Goal: Task Accomplishment & Management: Complete application form

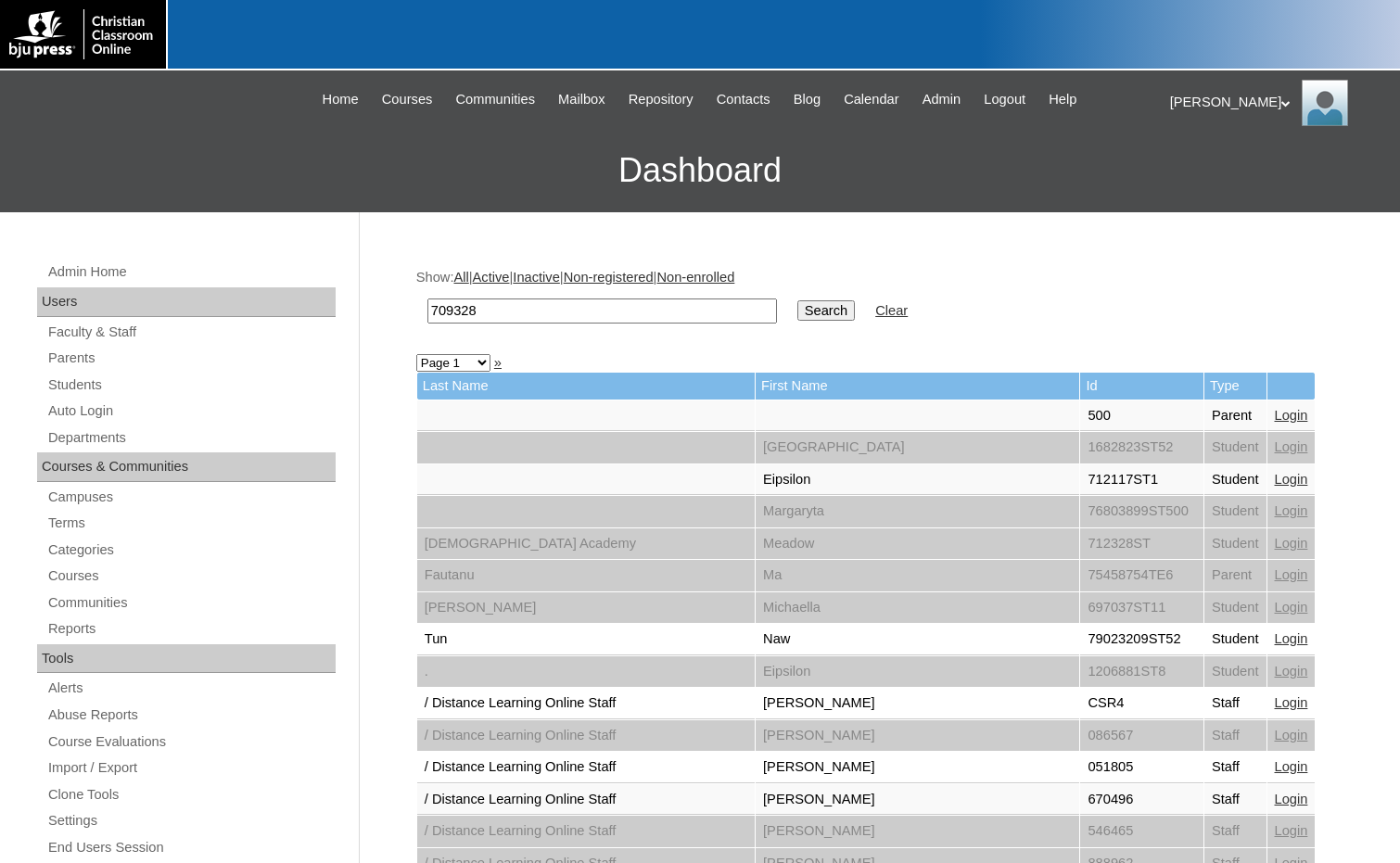
drag, startPoint x: 586, startPoint y: 303, endPoint x: 305, endPoint y: 318, distance: 281.4
paste input "5004702"
type input "75004702"
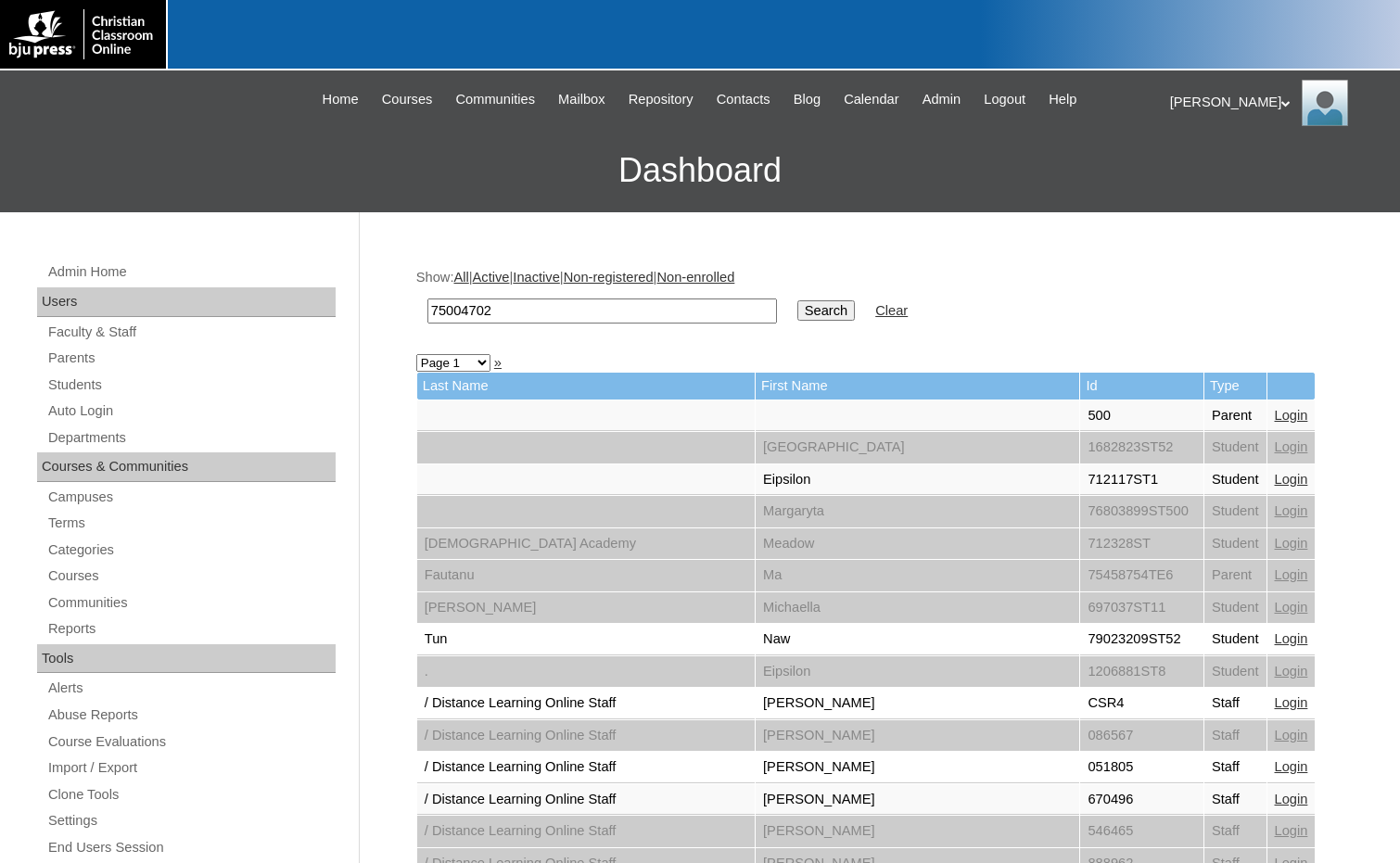
click at [1184, 104] on div "Melanie My Profile My Settings Logout" at bounding box center [1276, 102] width 212 height 46
click at [1198, 179] on span "Logout" at bounding box center [1203, 173] width 37 height 14
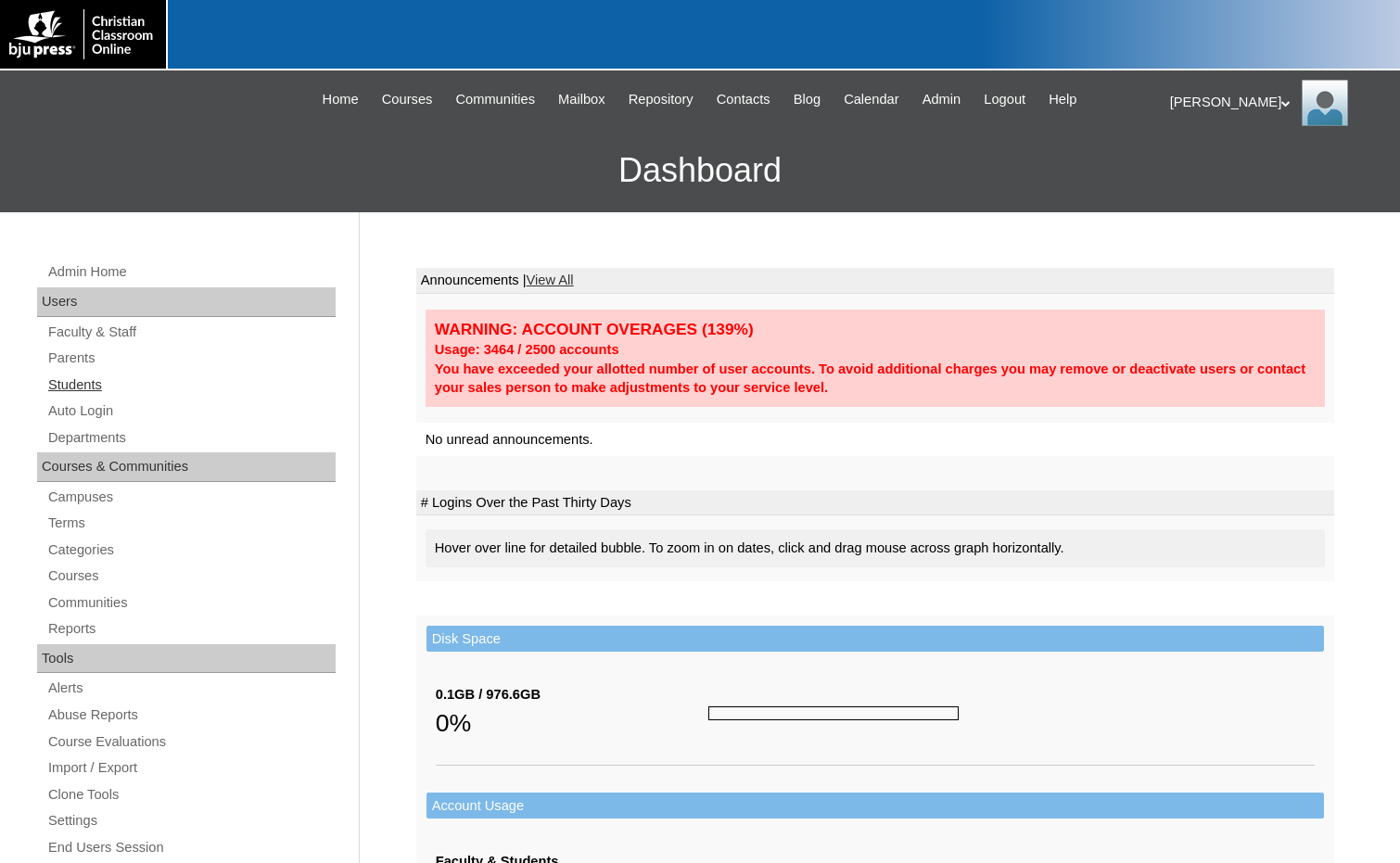
click at [76, 373] on link "Students" at bounding box center [190, 385] width 289 height 24
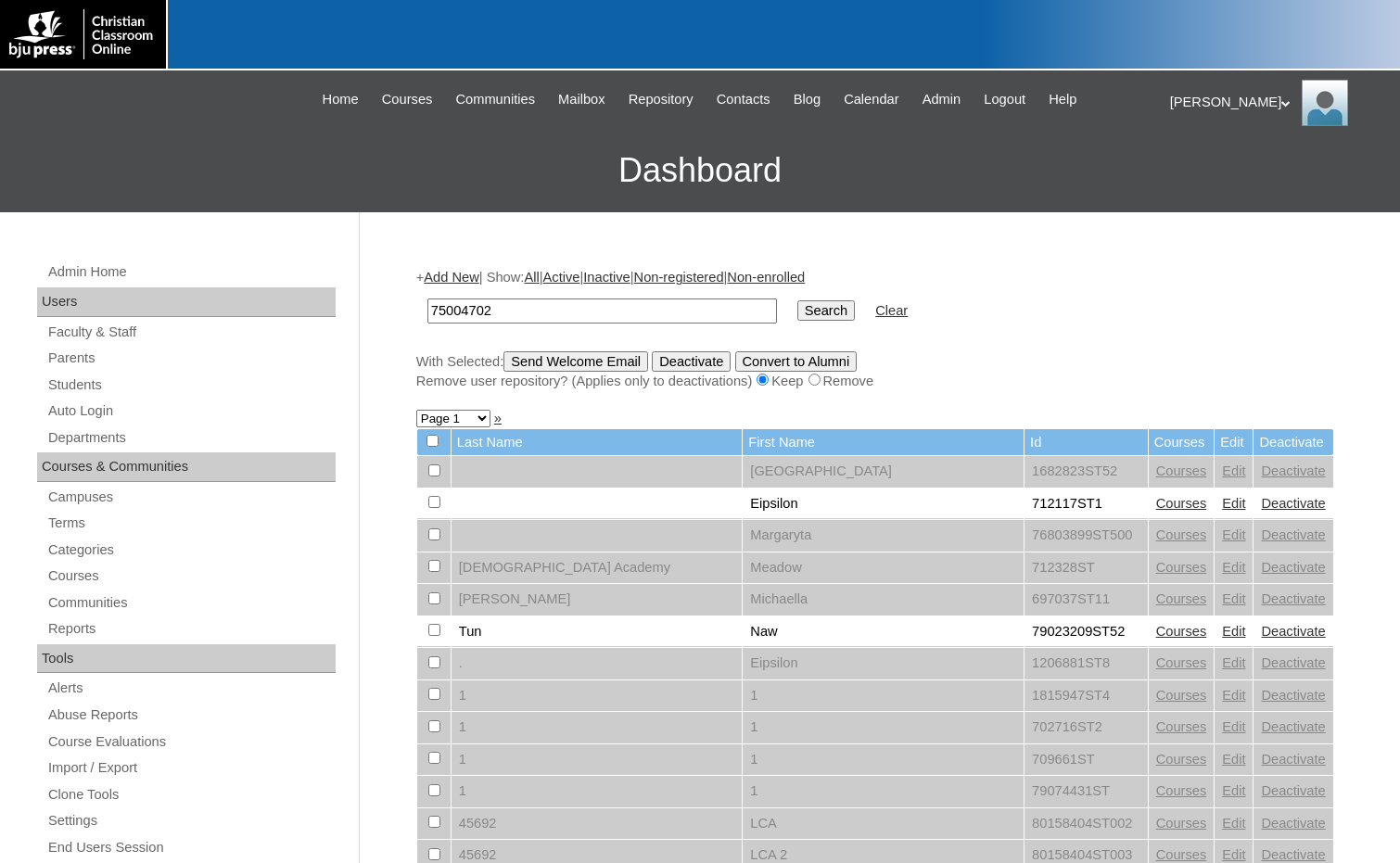
type input "75004702"
click at [797, 309] on input "Search" at bounding box center [826, 311] width 58 height 21
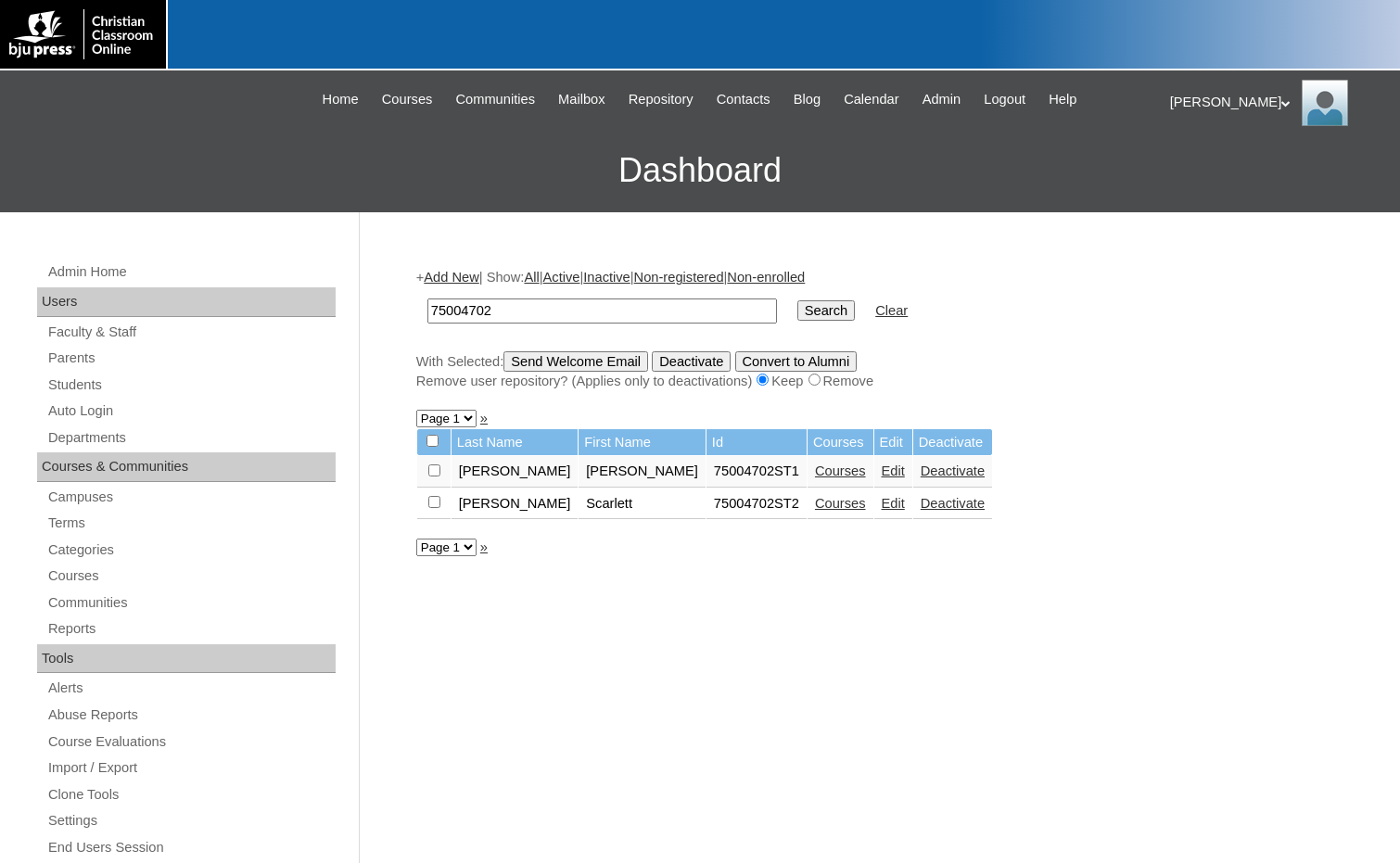
click at [815, 500] on link "Courses" at bounding box center [841, 503] width 51 height 15
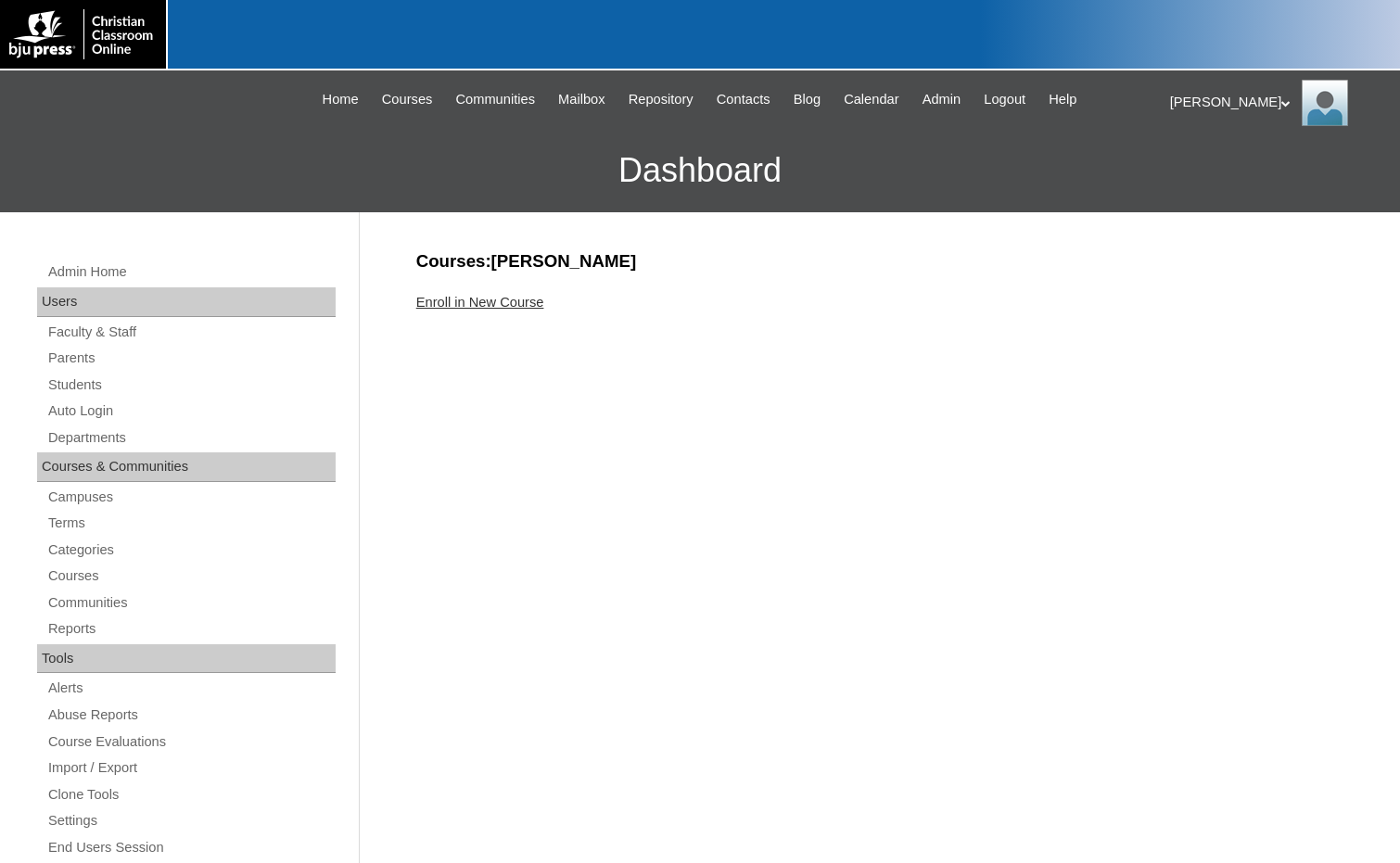
click at [439, 309] on link "Enroll in New Course" at bounding box center [480, 302] width 128 height 15
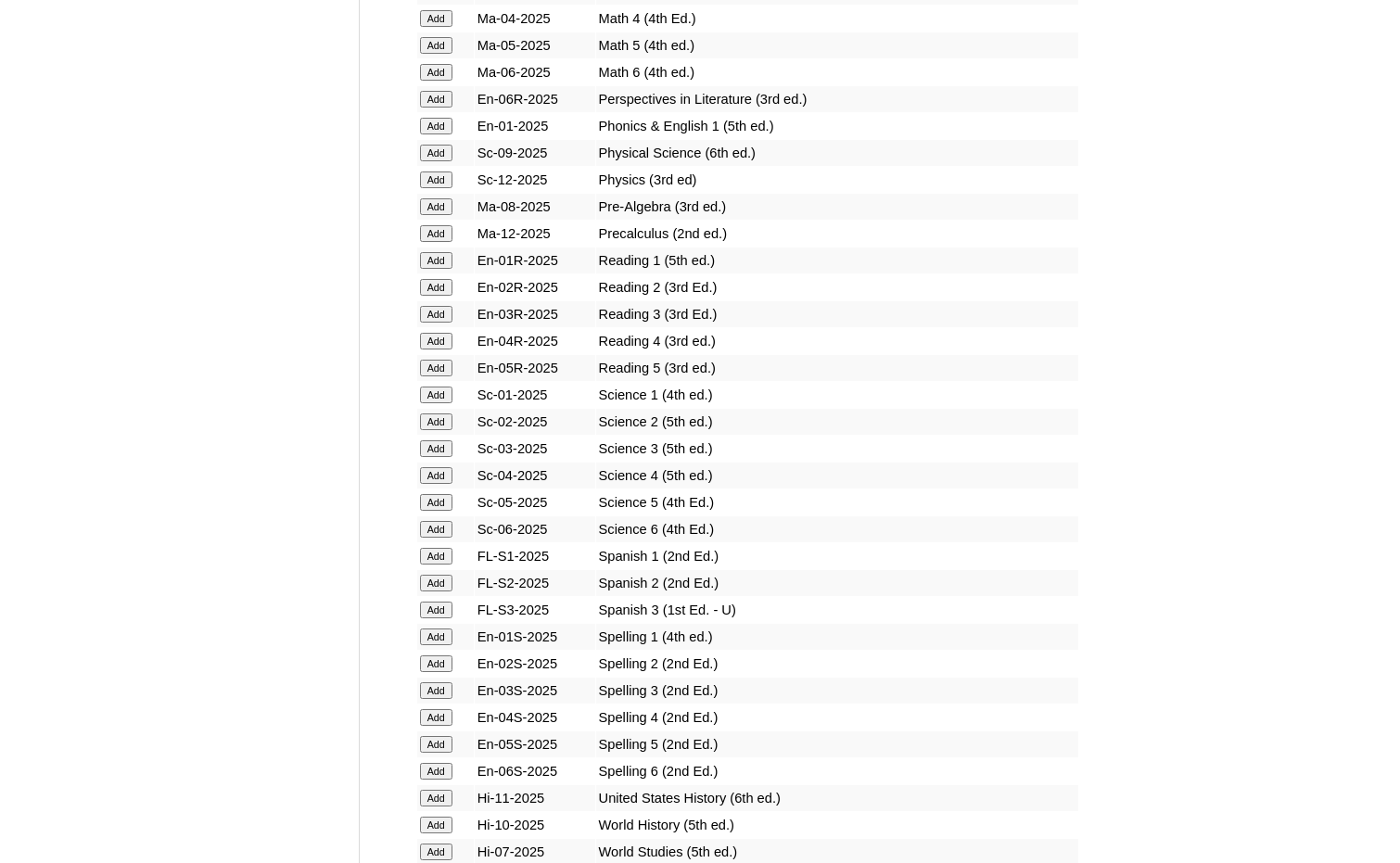
scroll to position [2039, 0]
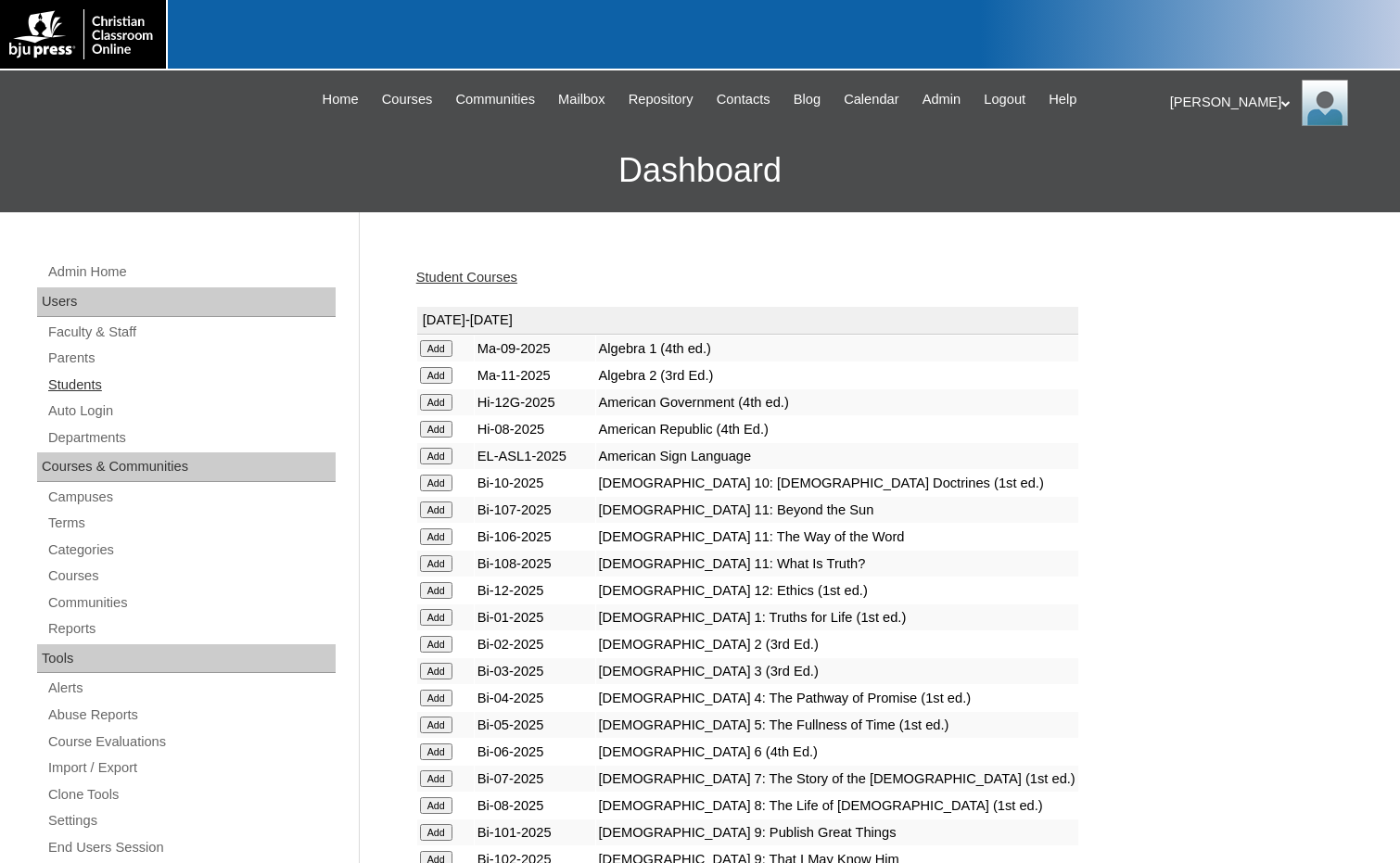
click at [102, 387] on link "Students" at bounding box center [190, 385] width 289 height 24
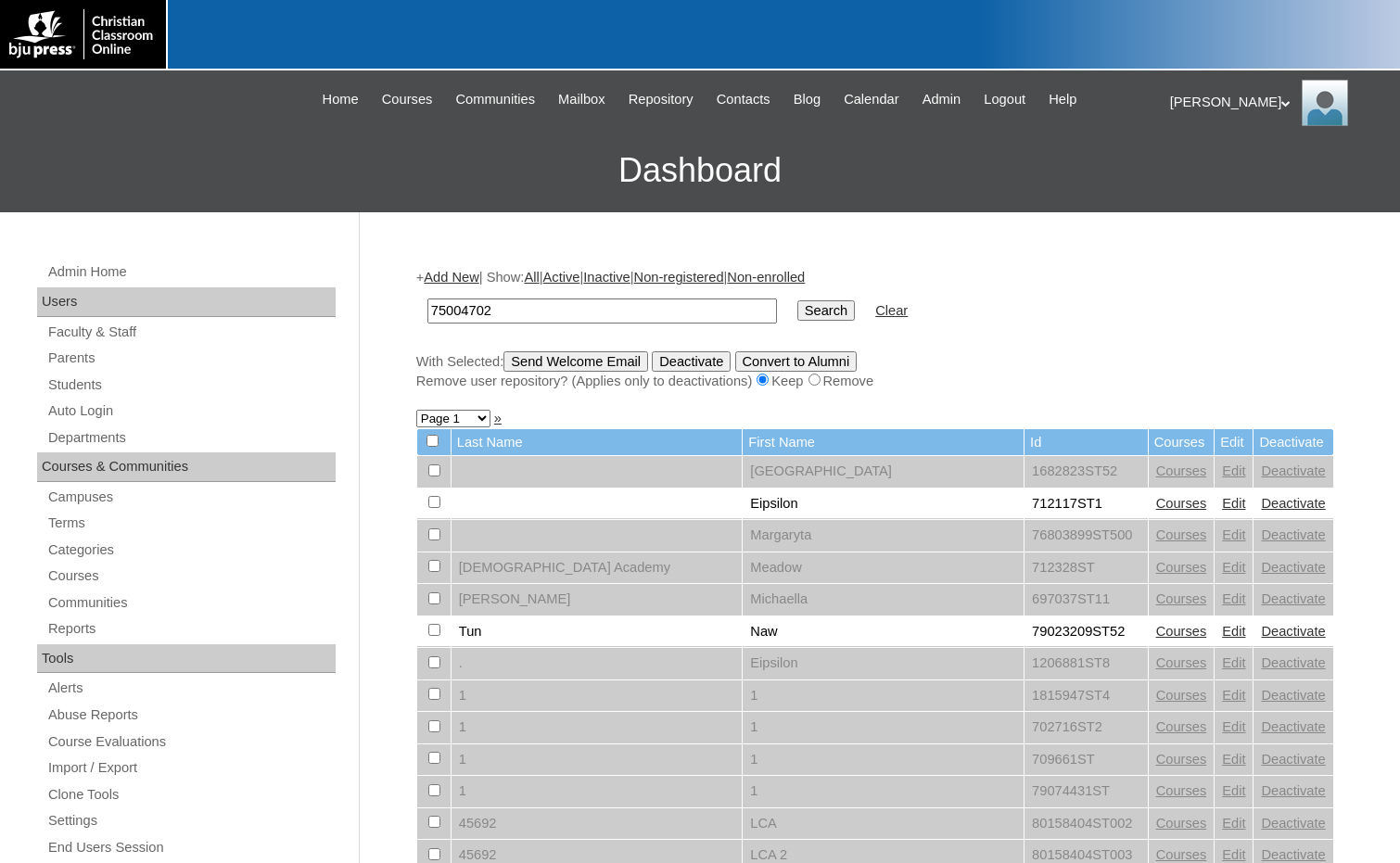
type input "75004702"
click at [797, 314] on input "Search" at bounding box center [826, 311] width 58 height 21
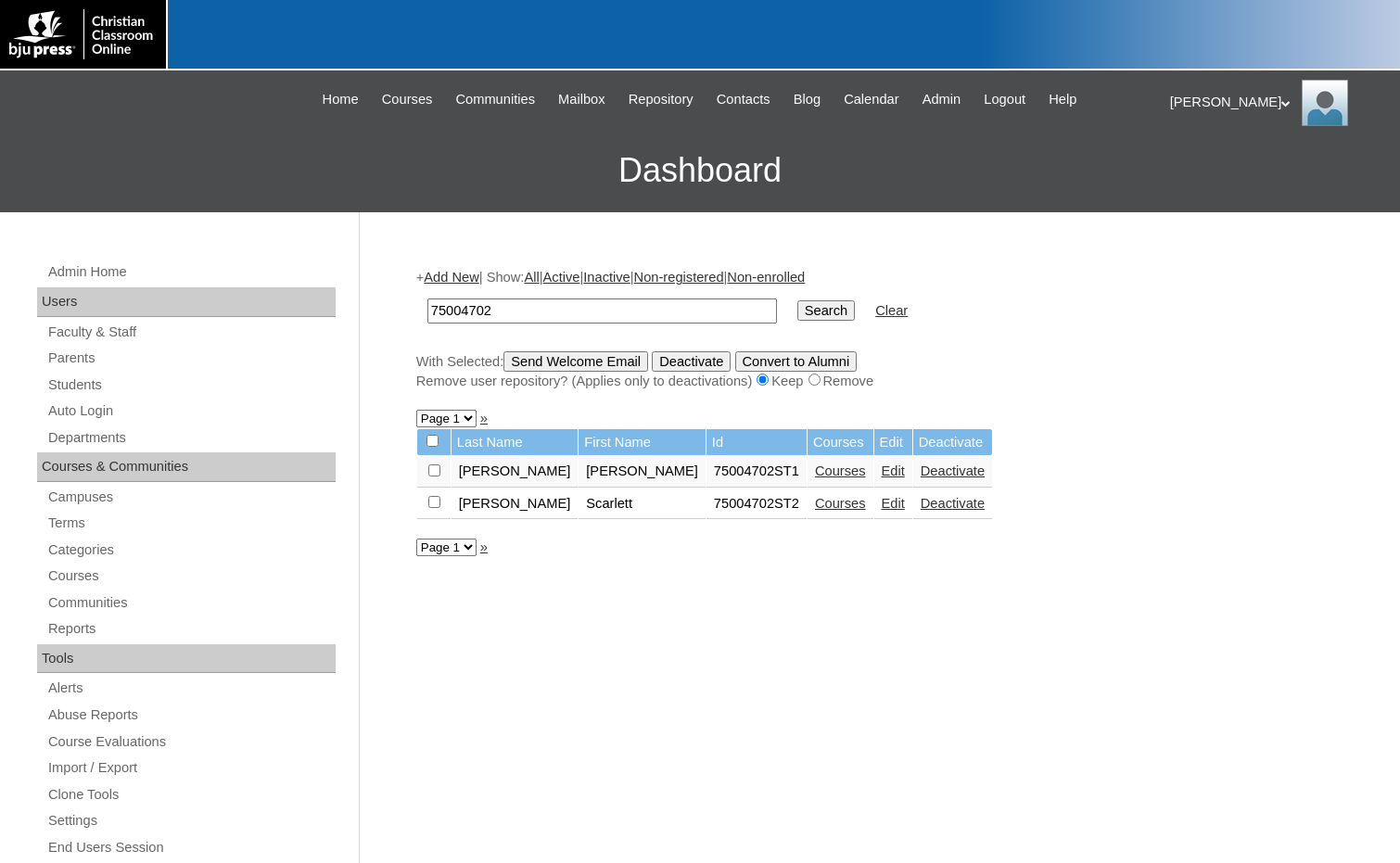
click at [459, 272] on link "Add New" at bounding box center [451, 276] width 55 height 15
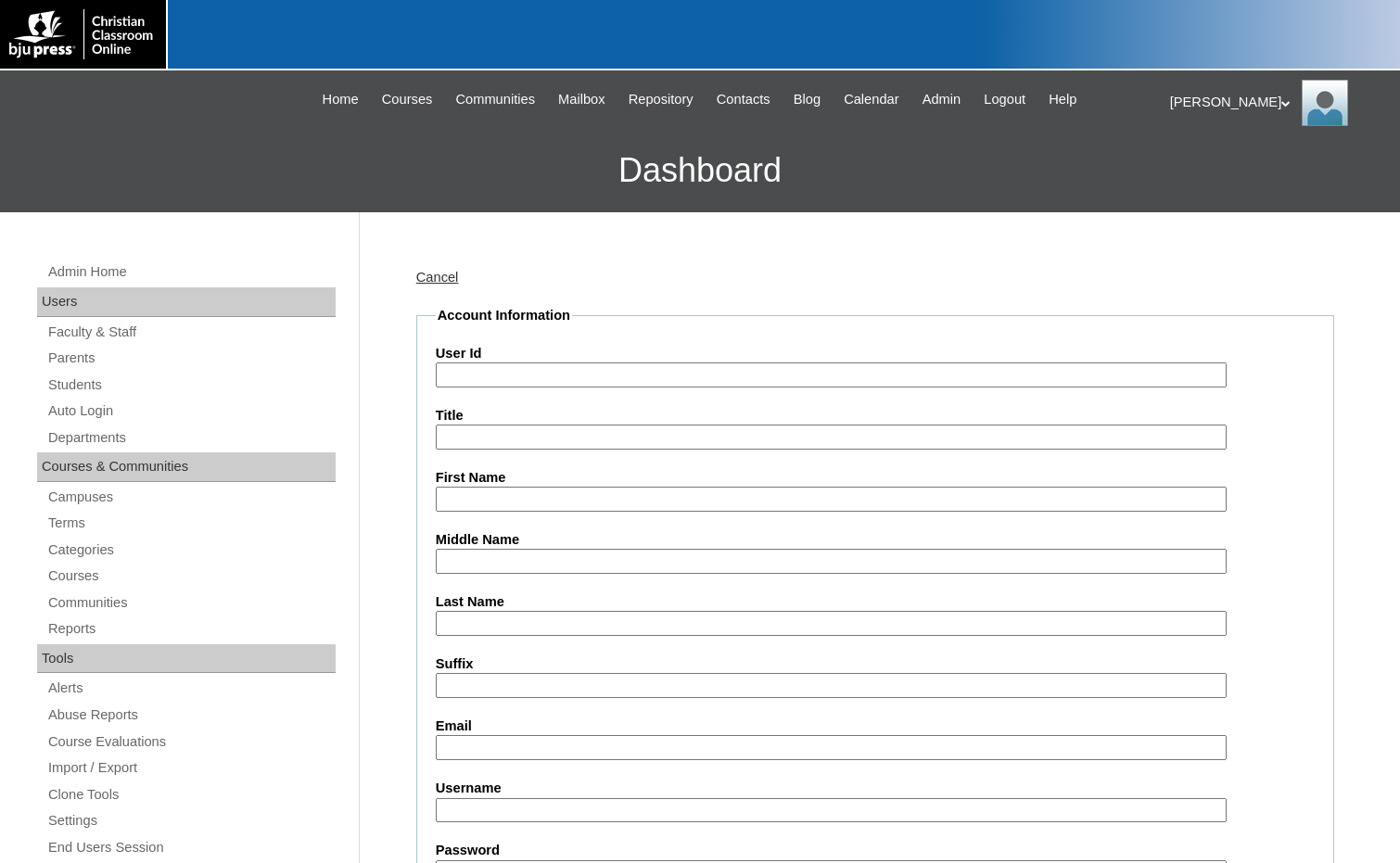
click at [518, 367] on input "User Id" at bounding box center [831, 375] width 791 height 25
paste input "75004702"
type input "75004702ST3"
type input "Charleigh"
type input "[PERSON_NAME]"
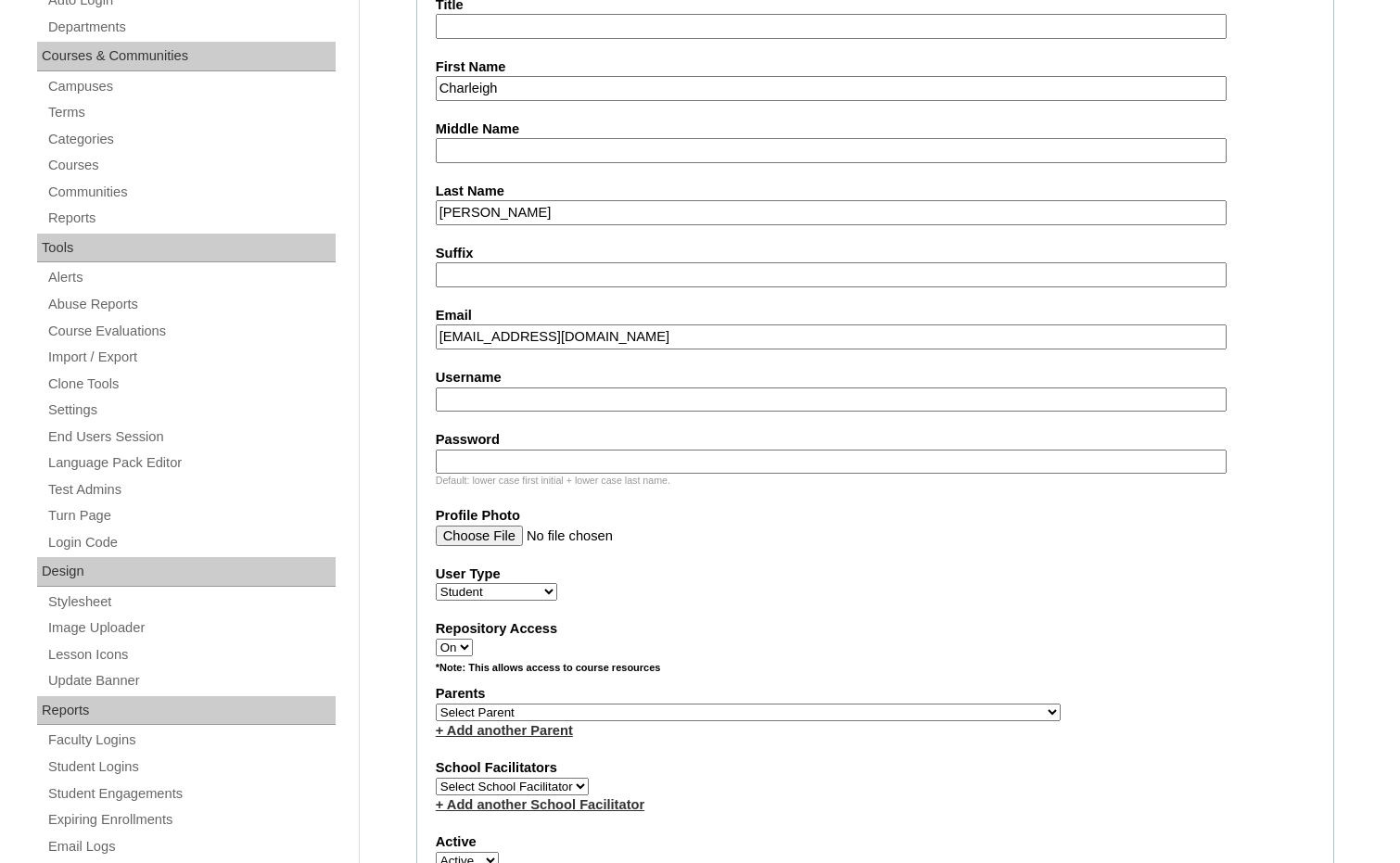
scroll to position [463, 0]
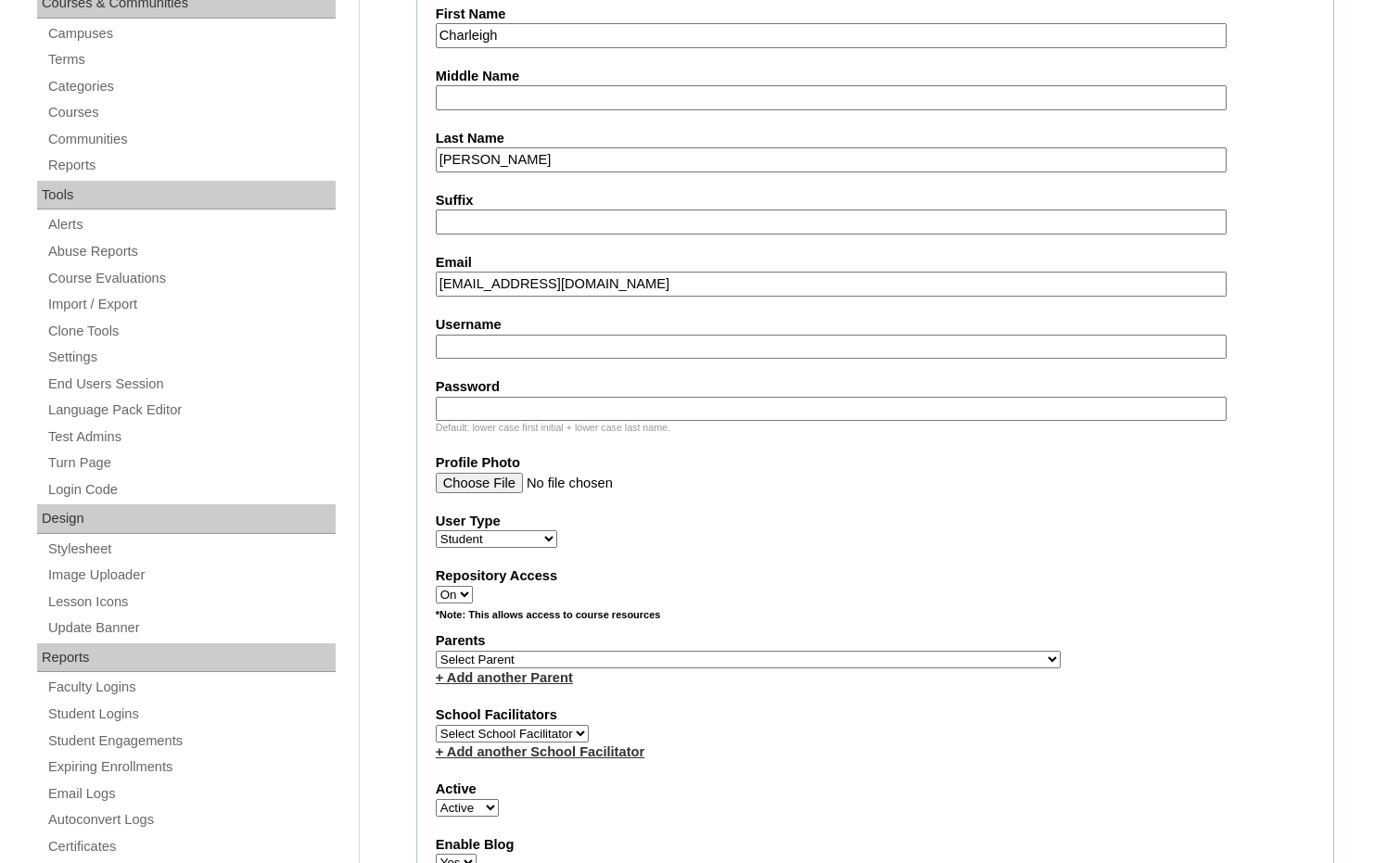
type input "charleigheason@gmail.com"
click at [845, 658] on select "Select Parent , Fautanu, Ma 1, 1 23-24 accountMorgan, Jason 6th Street Mennonit…" at bounding box center [748, 659] width 625 height 18
select select "36894"
click at [869, 658] on div "Parents Select Parent , Fautanu, Ma 1, 1 23-24 accountMorgan, Jason 6th Street …" at bounding box center [875, 658] width 879 height 56
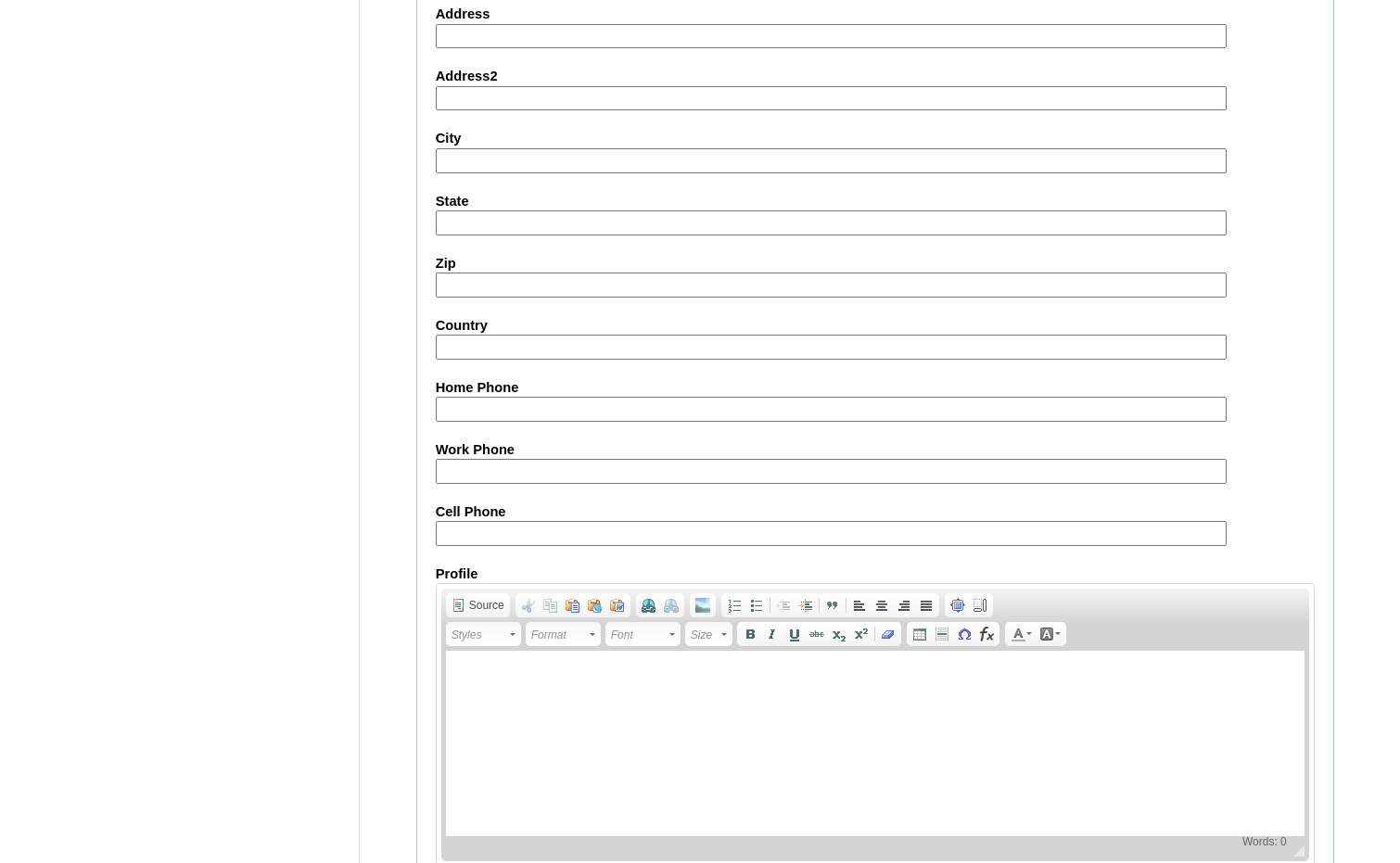
scroll to position [1957, 0]
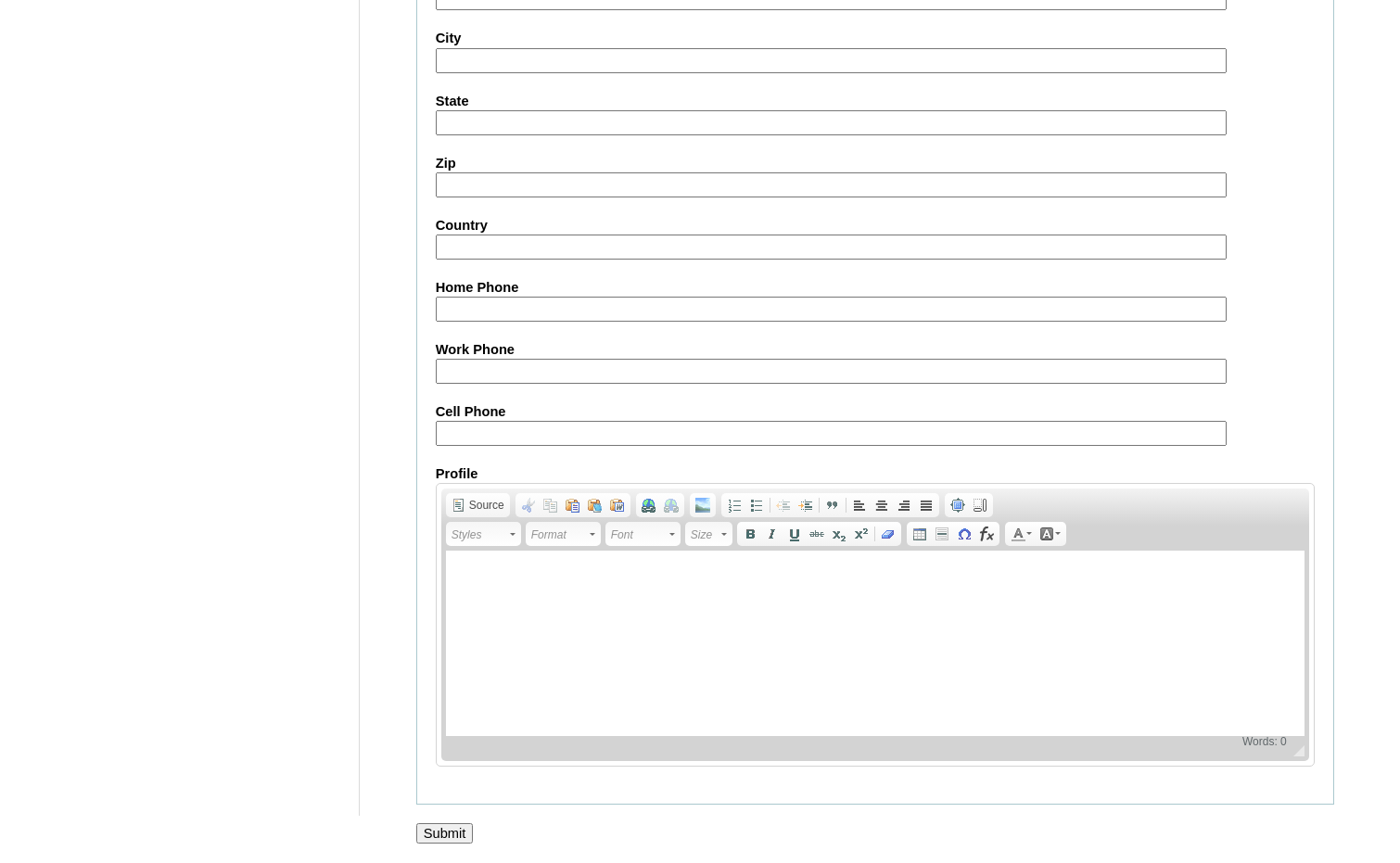
click at [459, 836] on input "Submit" at bounding box center [445, 833] width 58 height 21
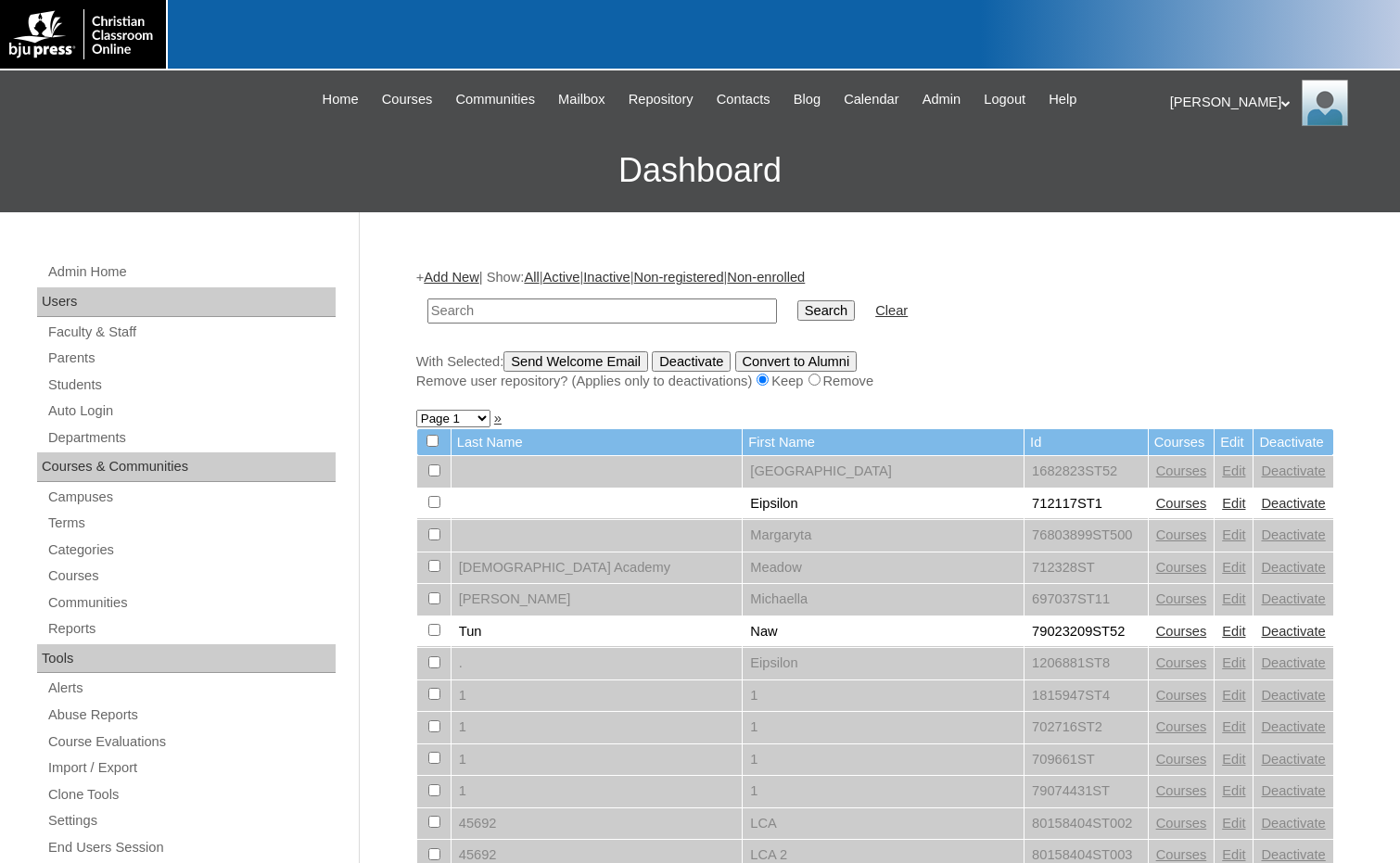
click at [681, 306] on input "text" at bounding box center [602, 312] width 350 height 25
paste input "75004702"
type input "75004702"
click at [797, 307] on input "Search" at bounding box center [826, 311] width 58 height 21
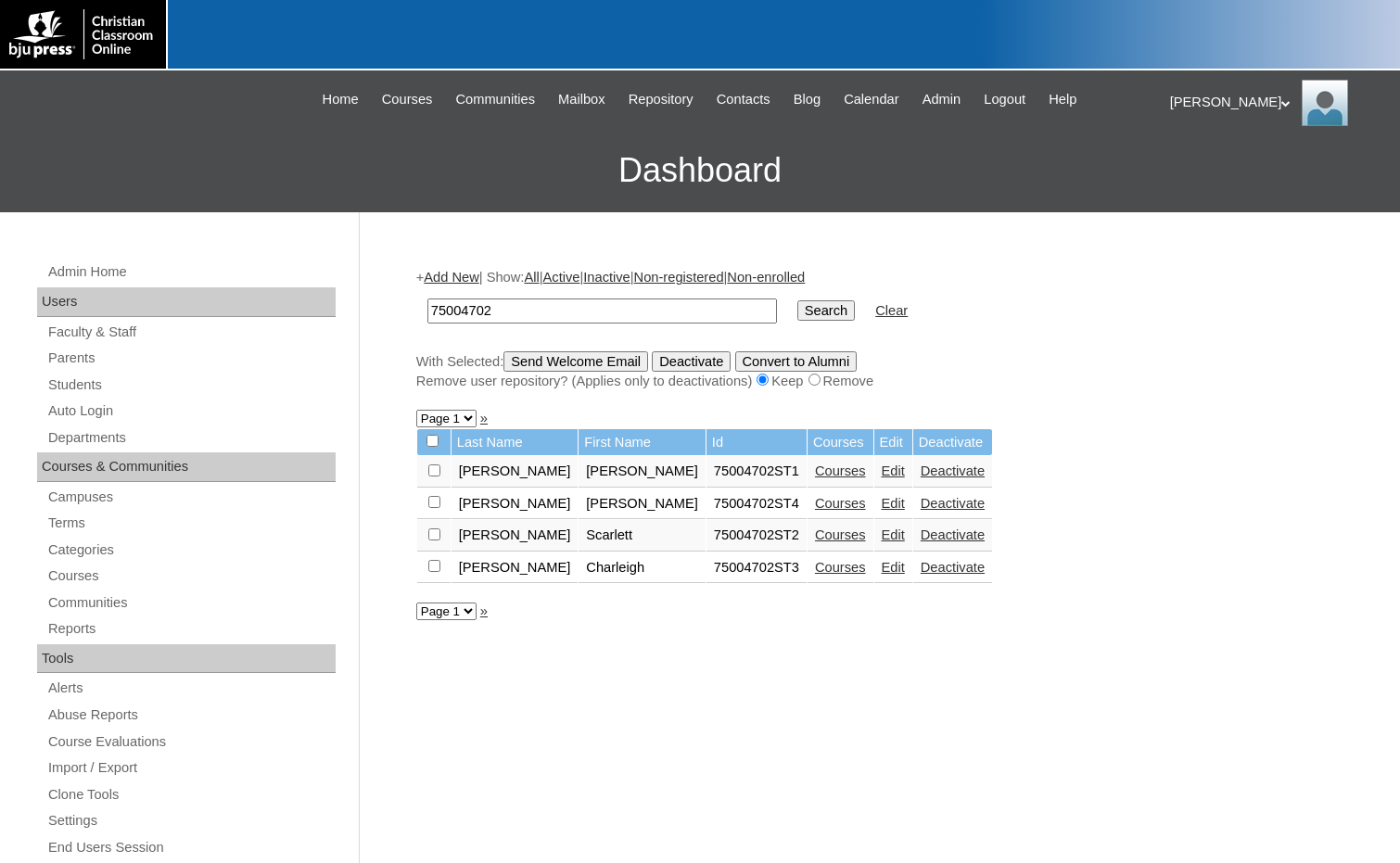
click at [815, 498] on link "Courses" at bounding box center [841, 503] width 51 height 15
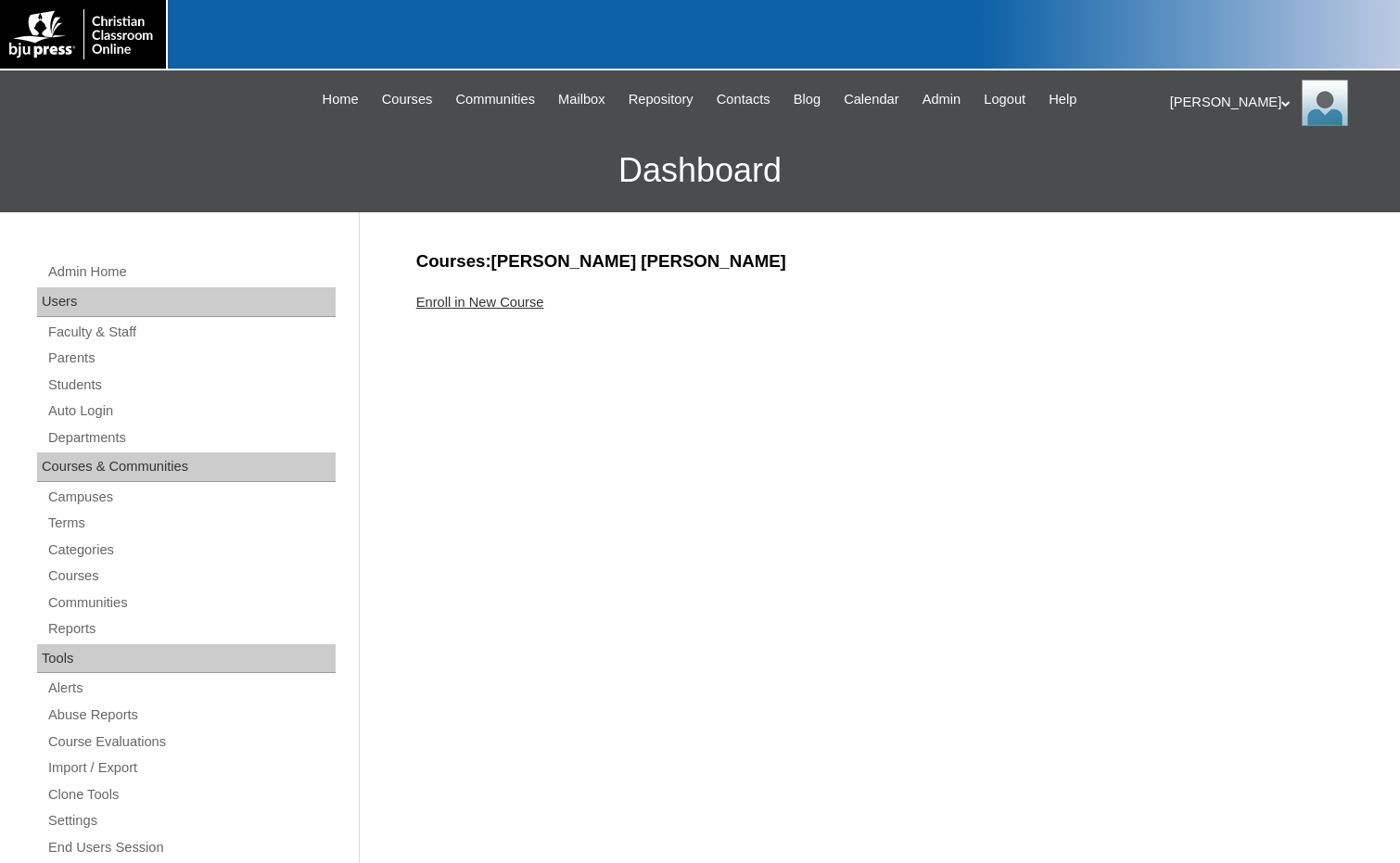
click at [508, 302] on link "Enroll in New Course" at bounding box center [480, 302] width 128 height 15
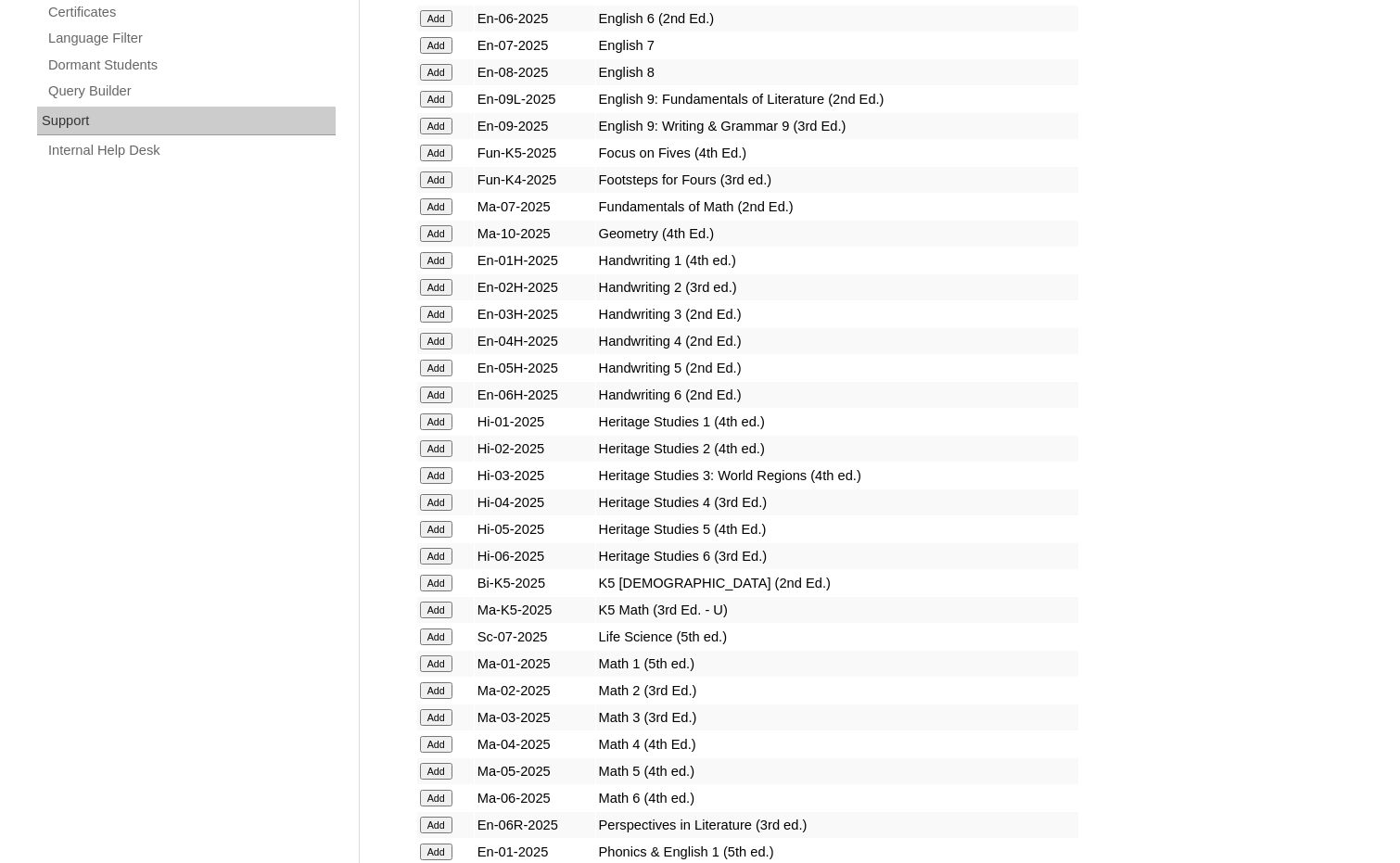
scroll to position [1853, 0]
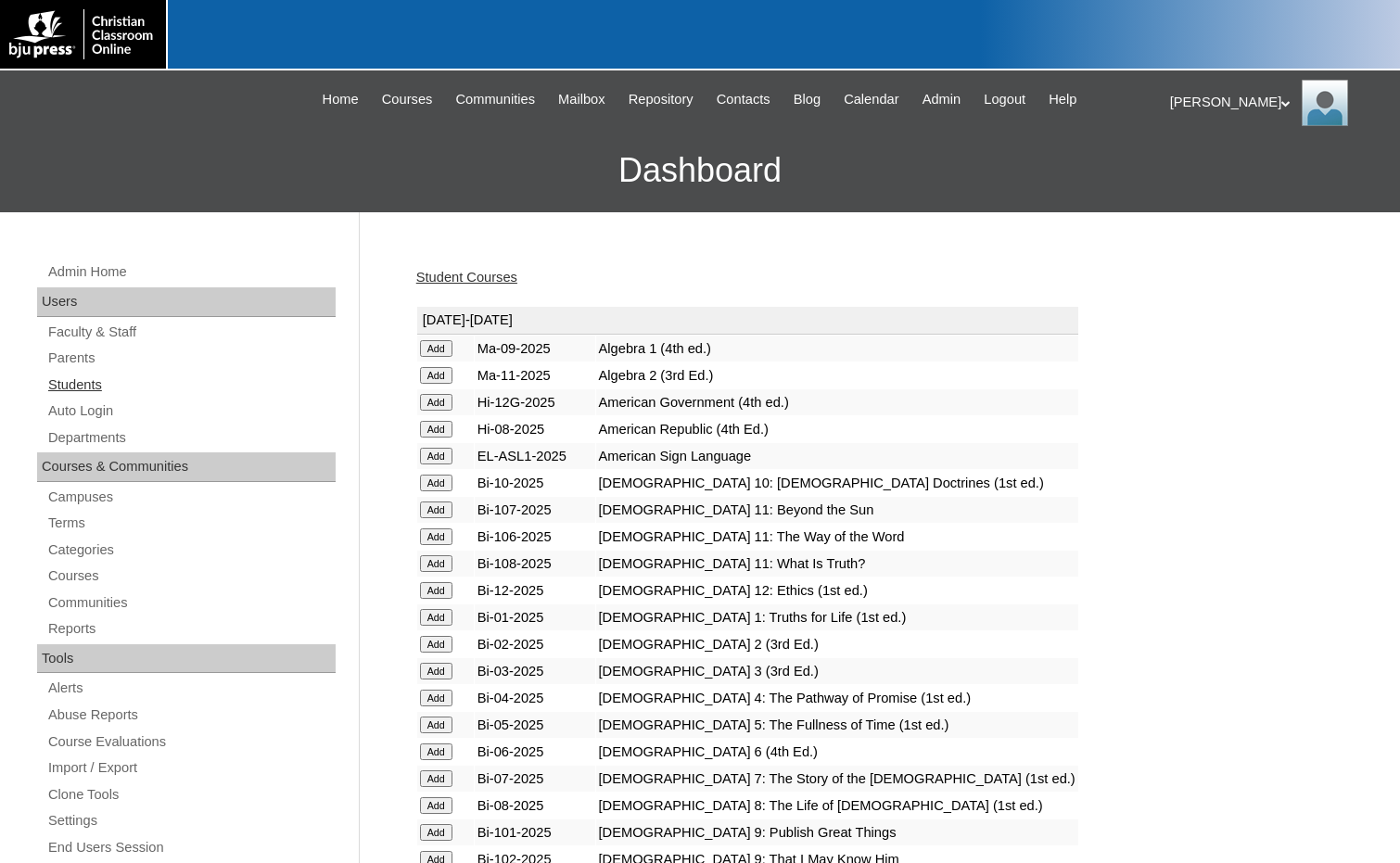
click at [79, 382] on link "Students" at bounding box center [190, 385] width 289 height 24
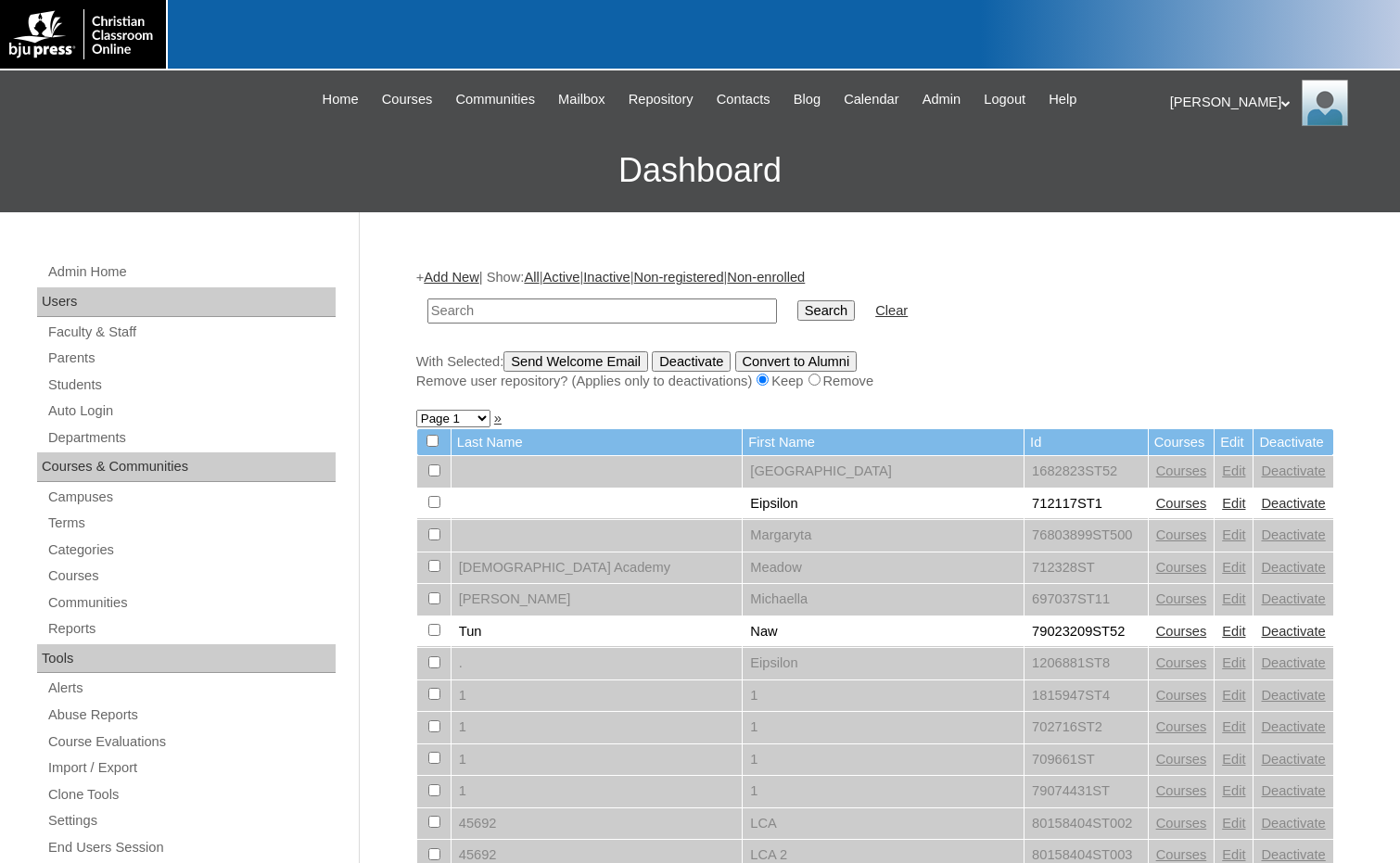
click at [439, 279] on link "Add New" at bounding box center [451, 276] width 55 height 15
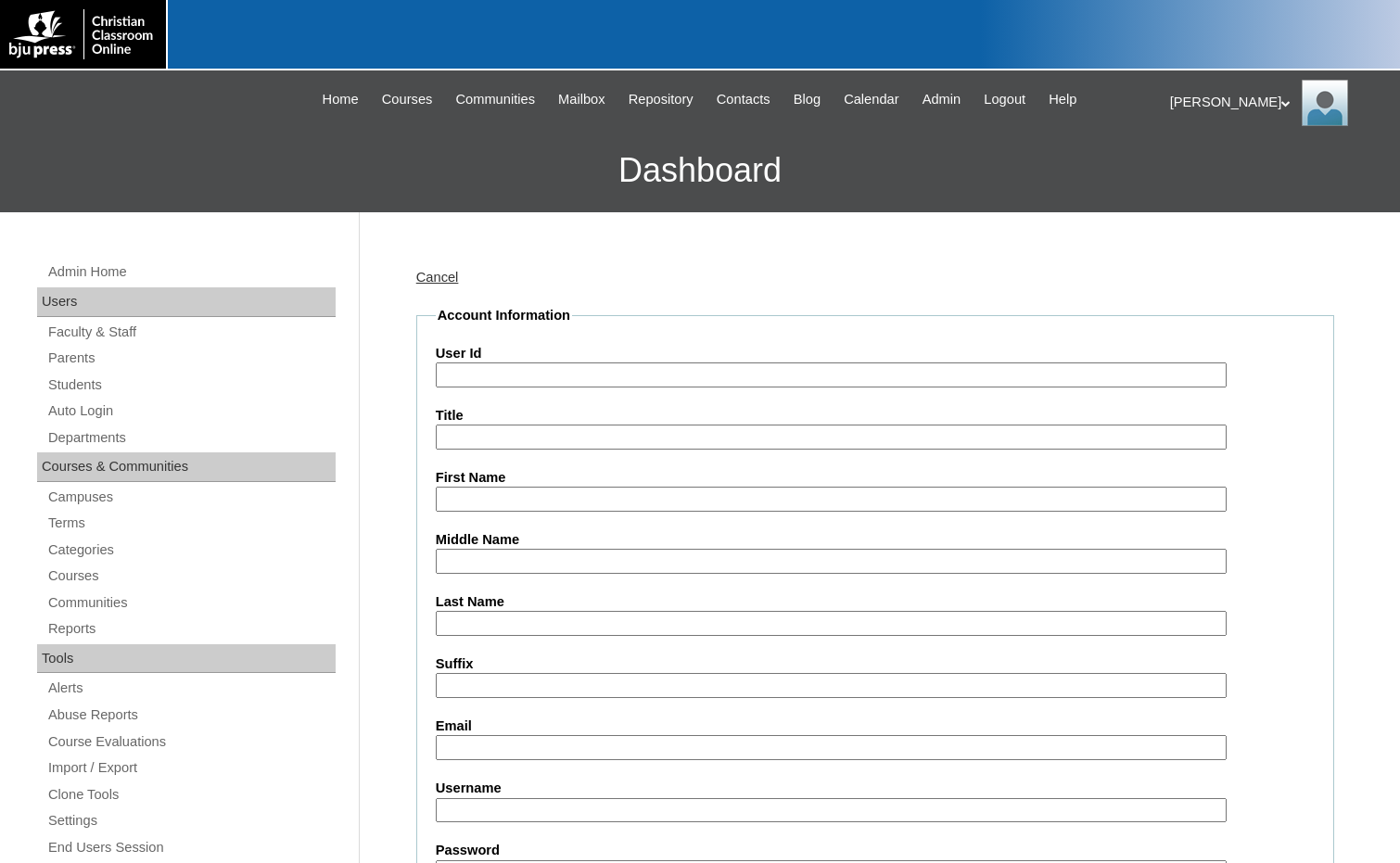
click at [497, 369] on input "User Id" at bounding box center [831, 375] width 791 height 25
paste input "75004702"
type input "75004702ST5"
type input "Kiley"
type input "Dockery"
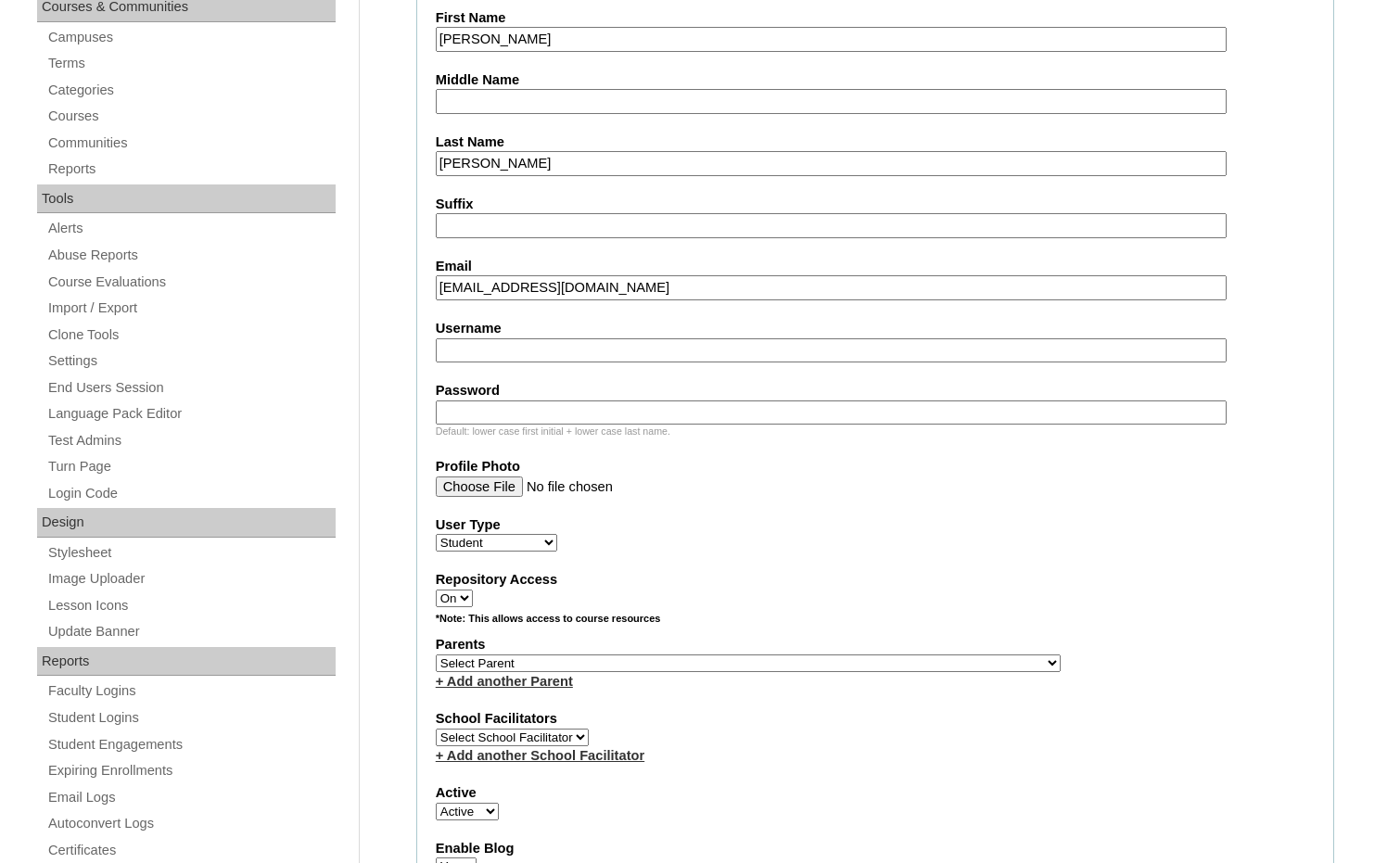
scroll to position [463, 0]
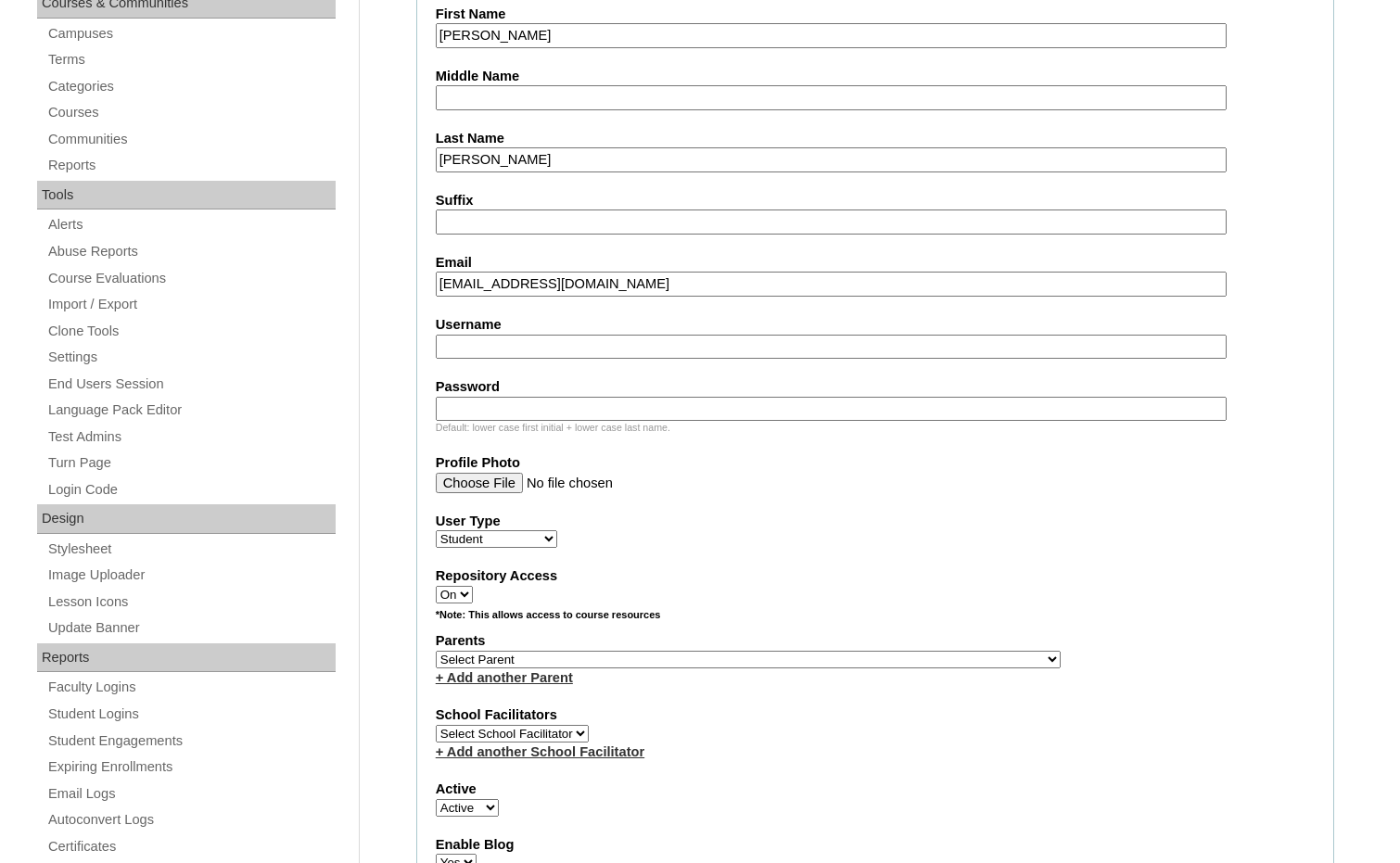
type input "kdockery212@gmail.com"
click at [836, 657] on select "Select Parent , Fautanu, Ma 1, 1 23-24 accountMorgan, Jason 6th Street Mennonit…" at bounding box center [748, 659] width 625 height 18
select select "36894"
click at [882, 651] on div "Parents Select Parent , Fautanu, Ma 1, 1 23-24 accountMorgan, Jason 6th Street …" at bounding box center [875, 658] width 879 height 56
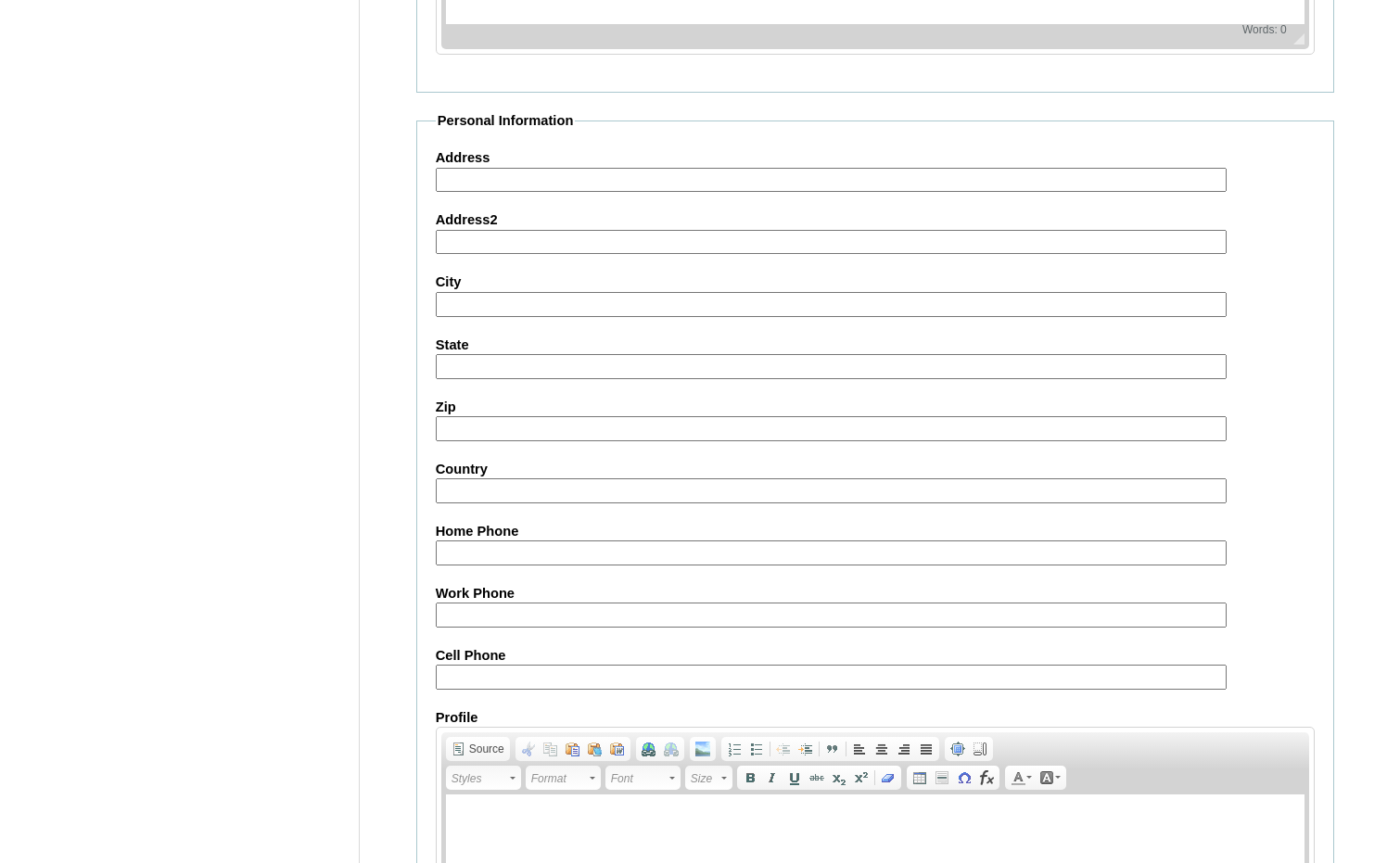
scroll to position [1957, 0]
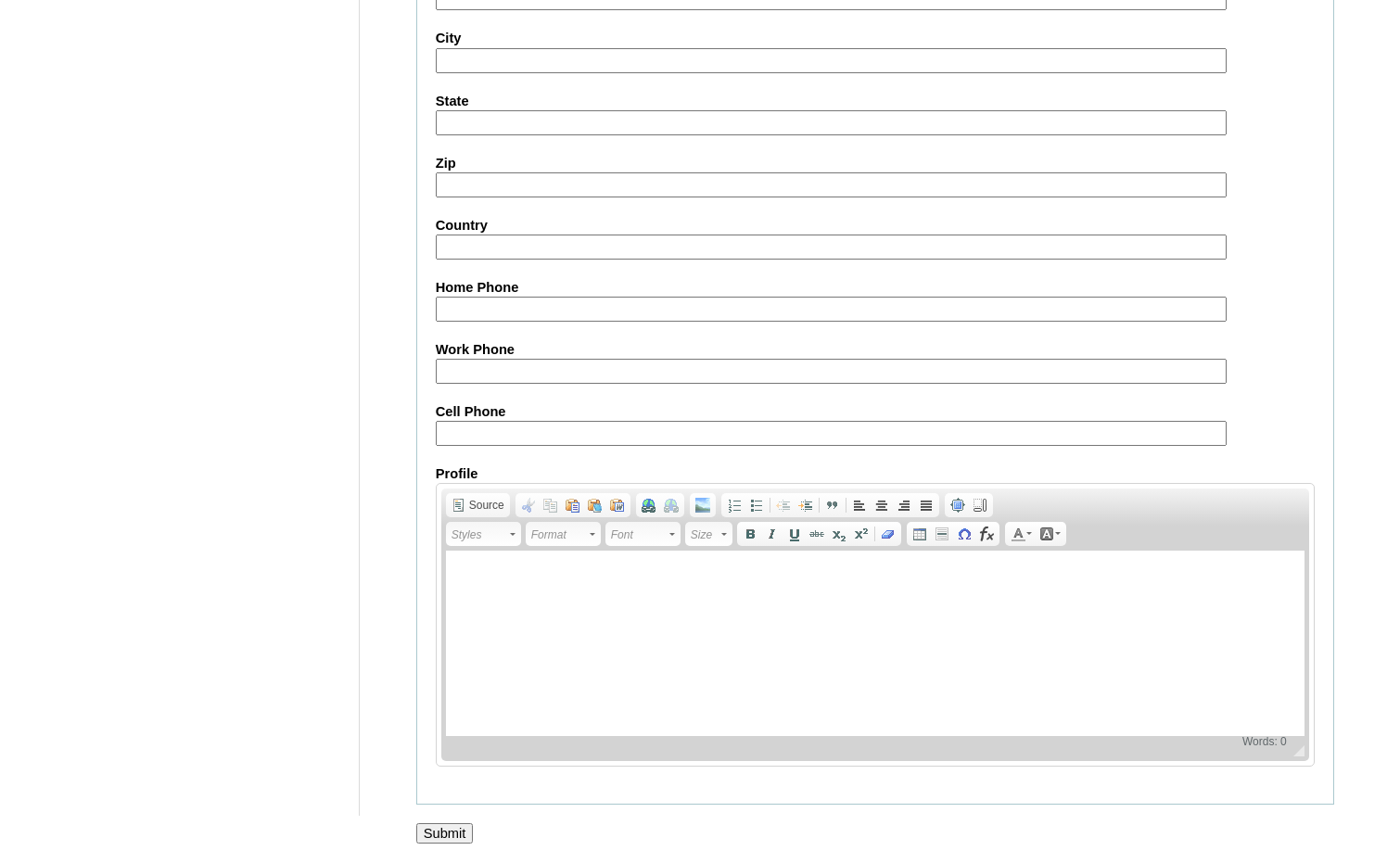
click at [430, 837] on input "Submit" at bounding box center [445, 833] width 58 height 21
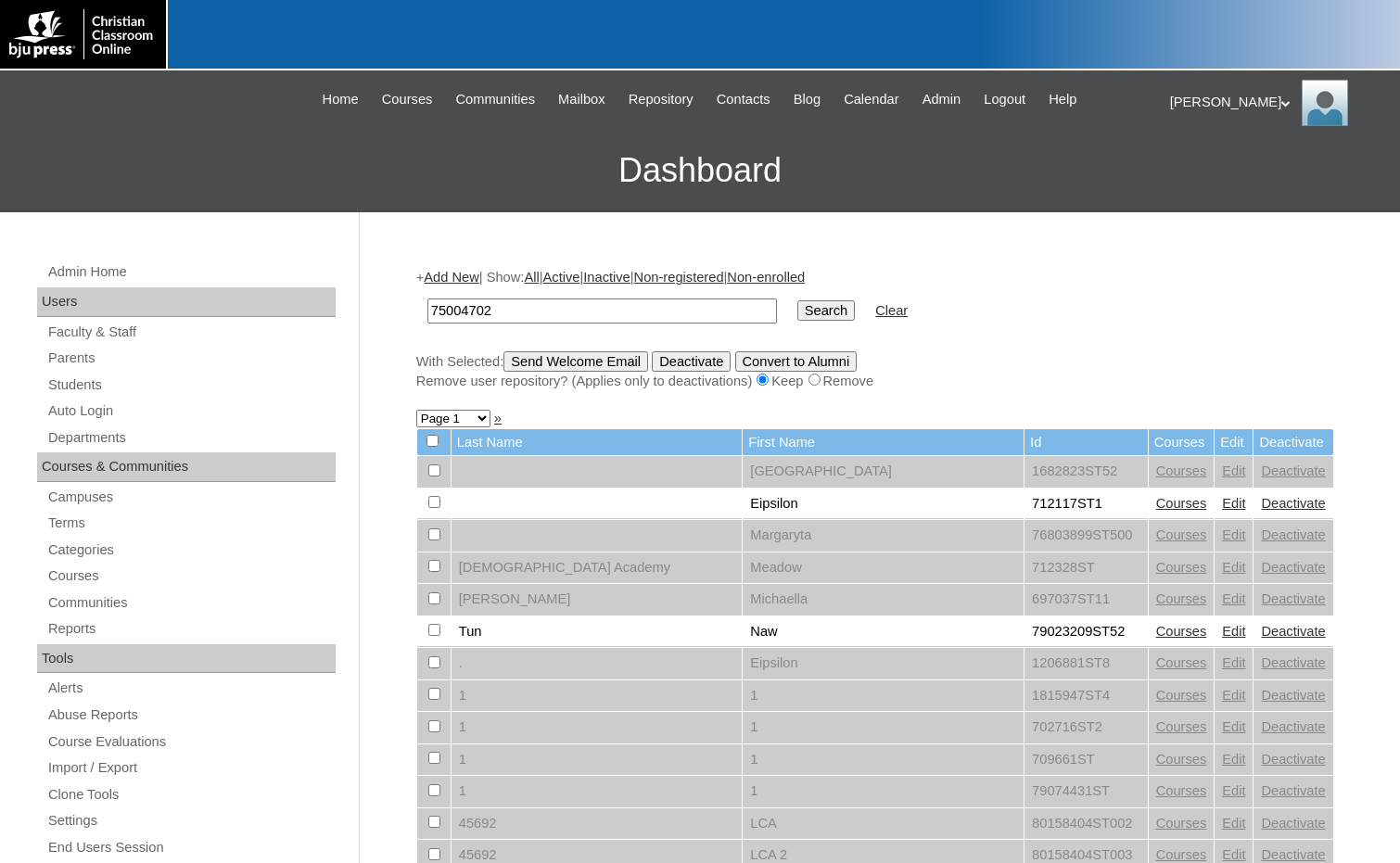
type input "75004702"
click at [797, 315] on input "Search" at bounding box center [826, 311] width 58 height 21
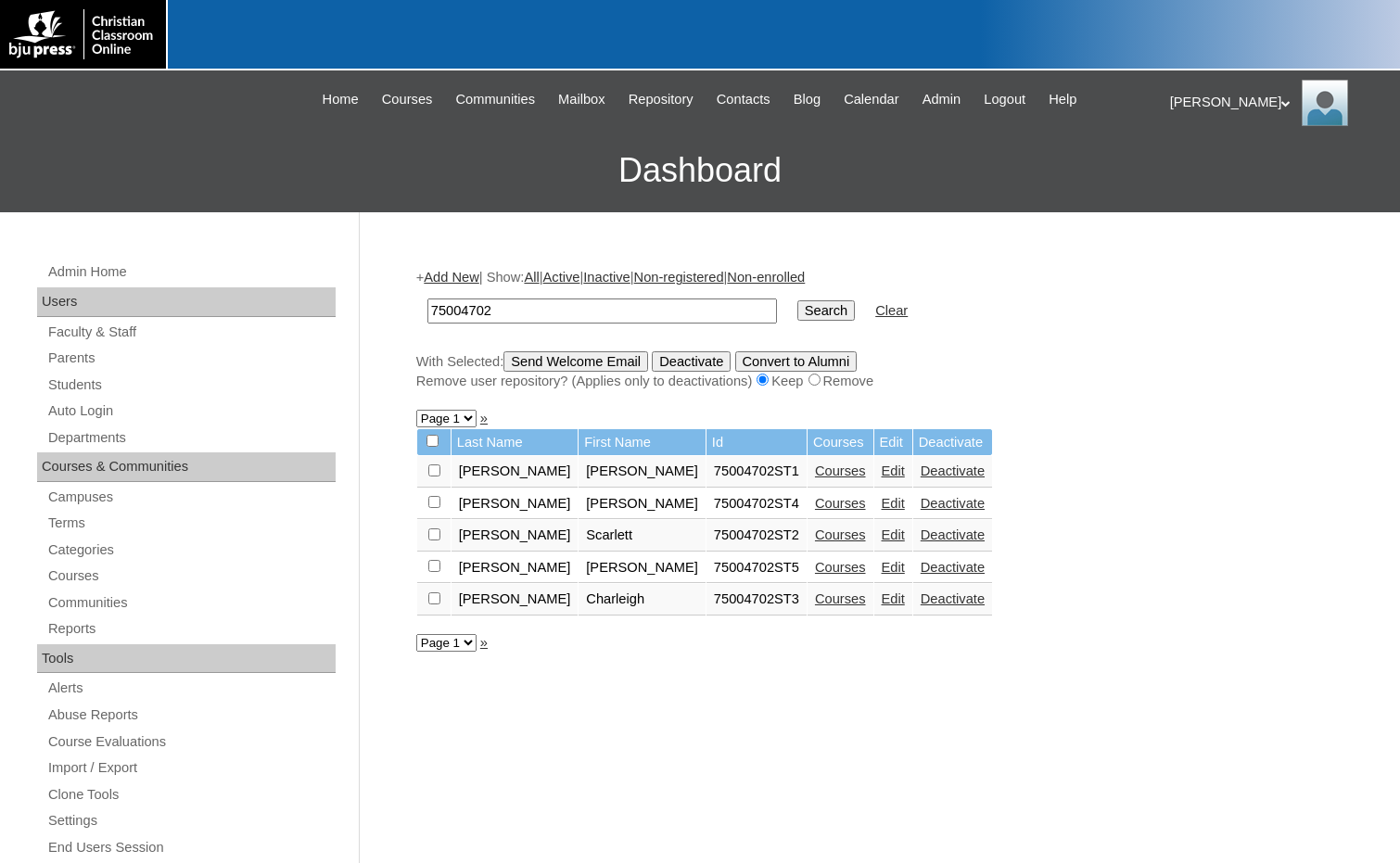
click at [815, 572] on link "Courses" at bounding box center [841, 567] width 51 height 15
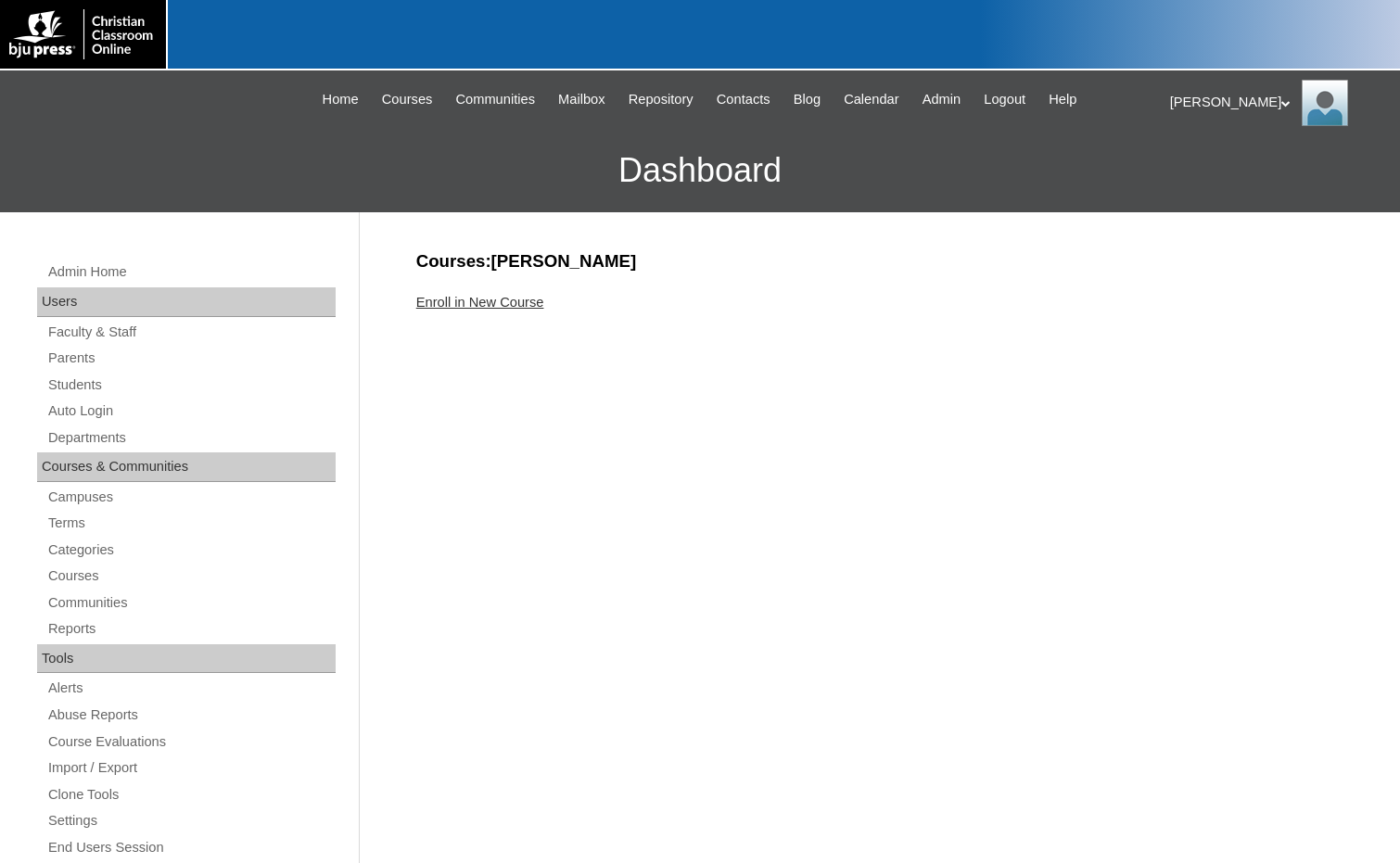
click at [491, 301] on link "Enroll in New Course" at bounding box center [480, 302] width 128 height 15
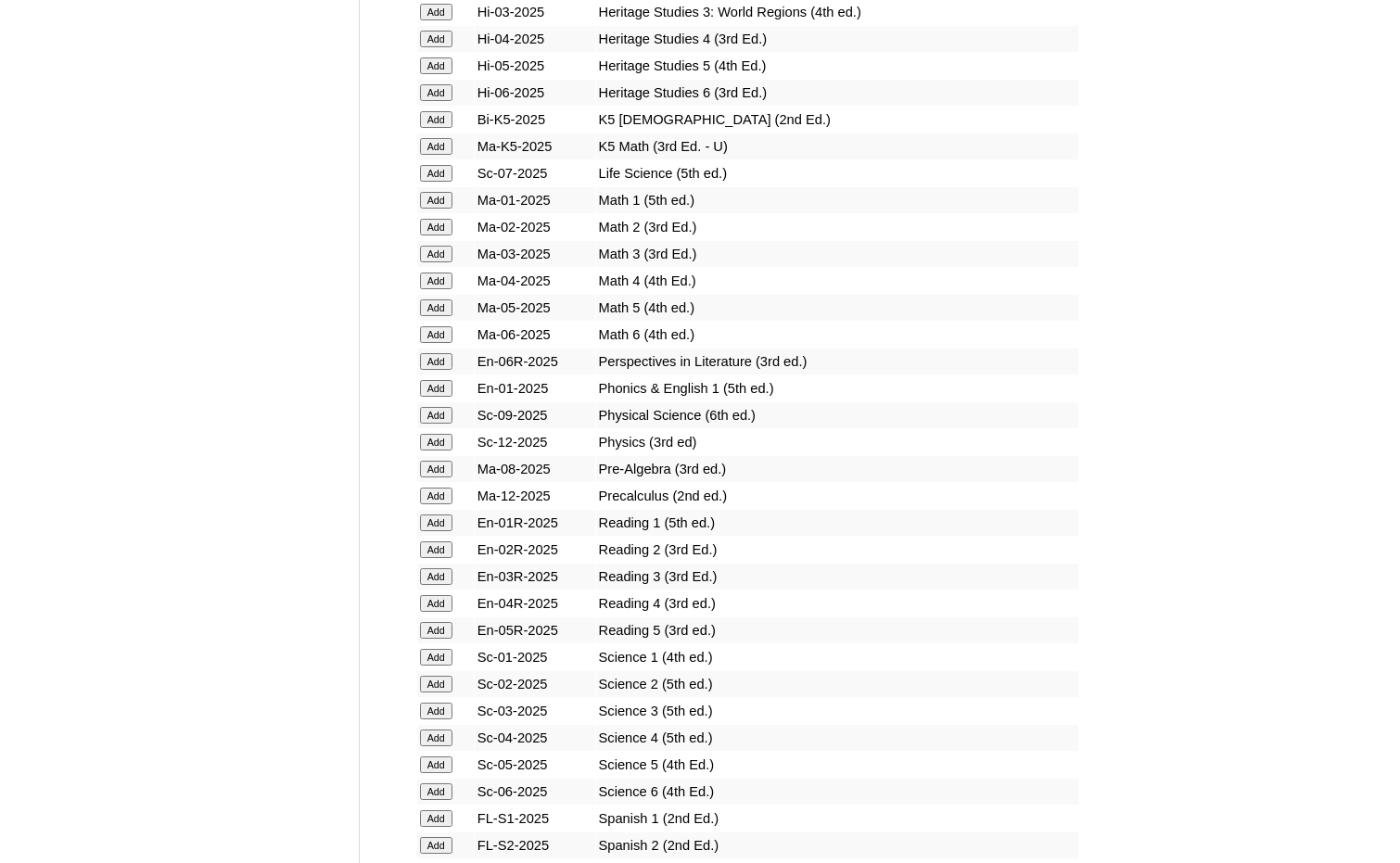
scroll to position [1853, 0]
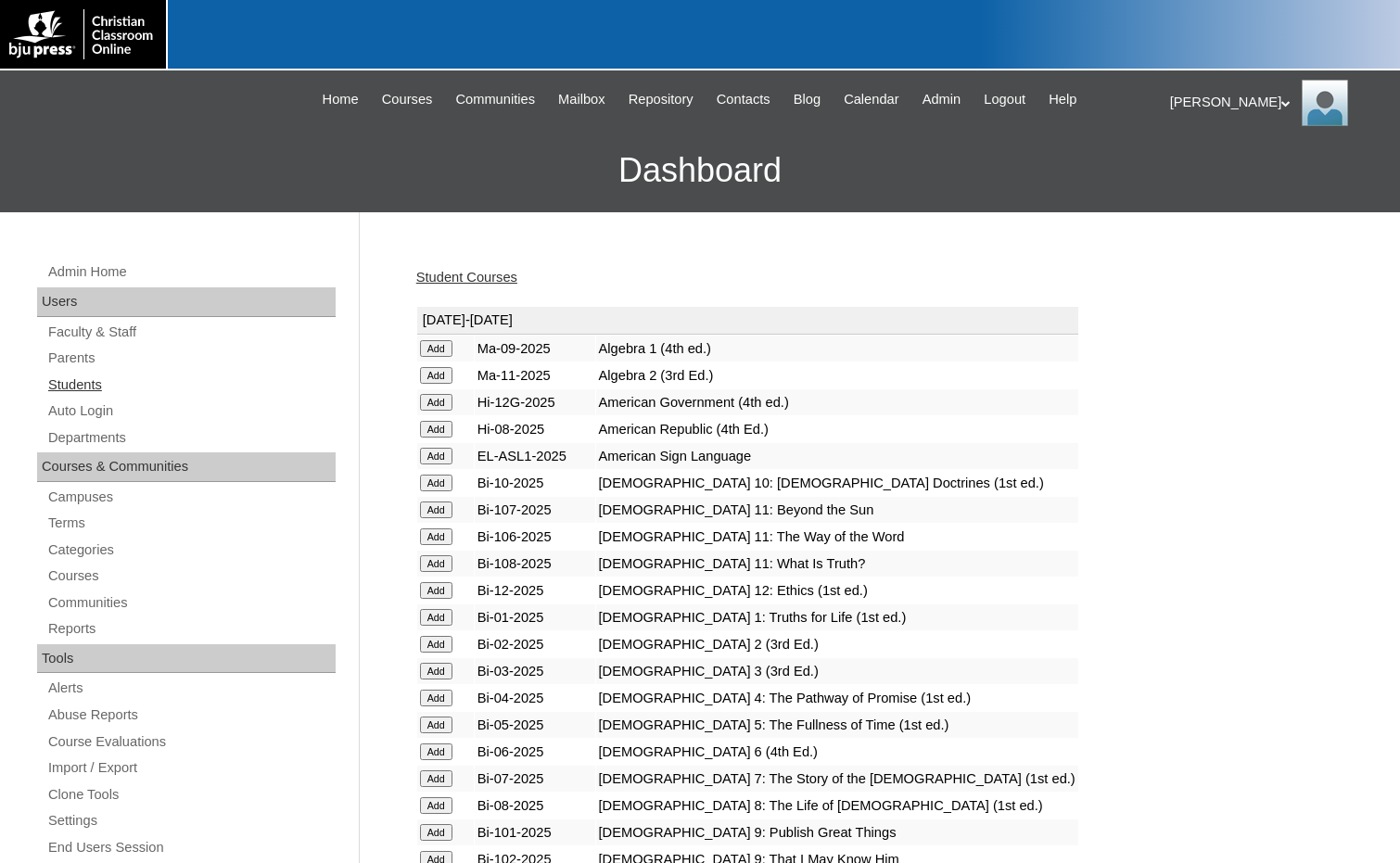
click at [91, 392] on link "Students" at bounding box center [190, 385] width 289 height 24
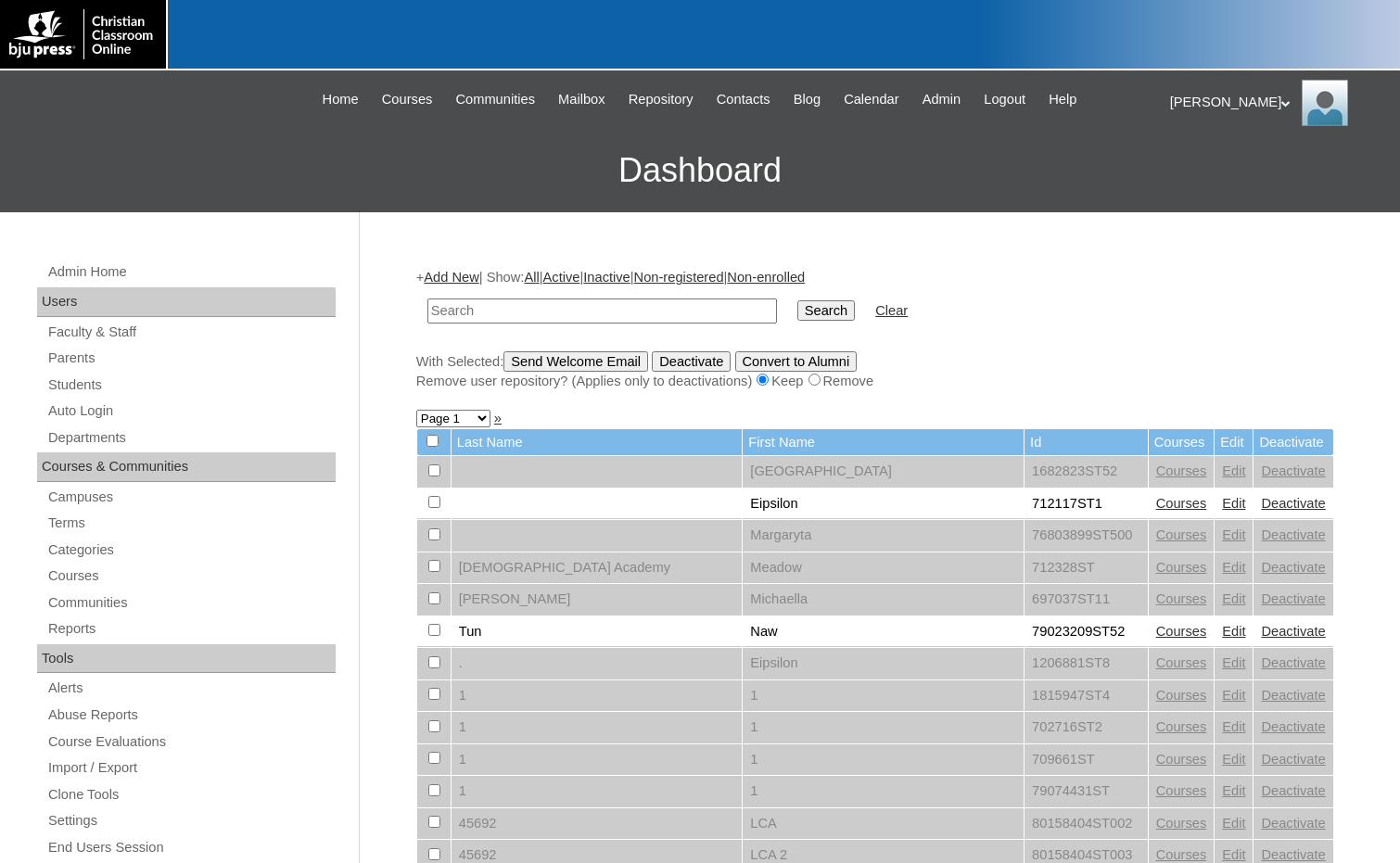
click at [457, 278] on link "Add New" at bounding box center [451, 276] width 55 height 15
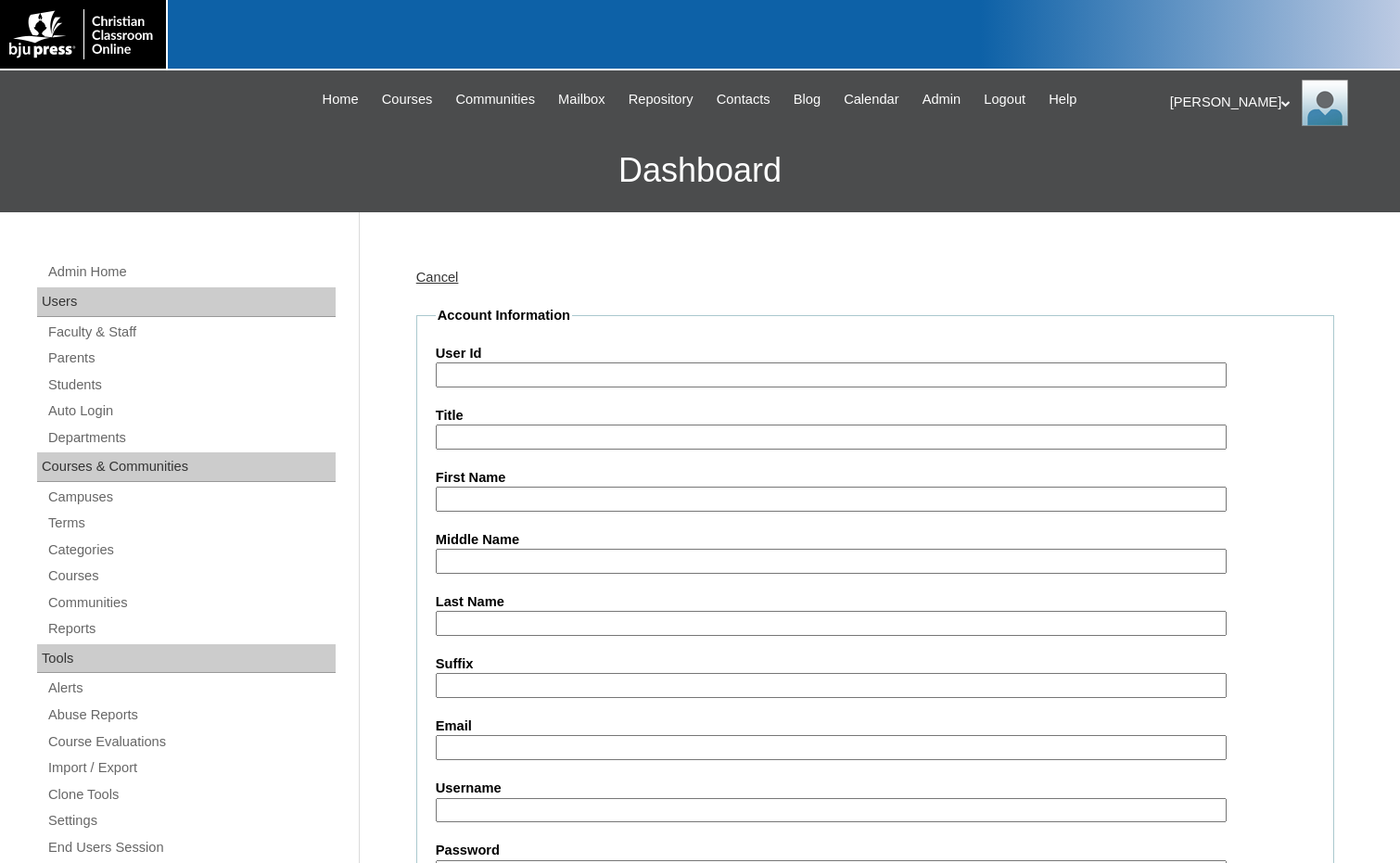
click at [505, 376] on input "User Id" at bounding box center [831, 375] width 791 height 25
paste input "75004702"
type input "75004702ST6"
type input "Anna"
type input "[PERSON_NAME]"
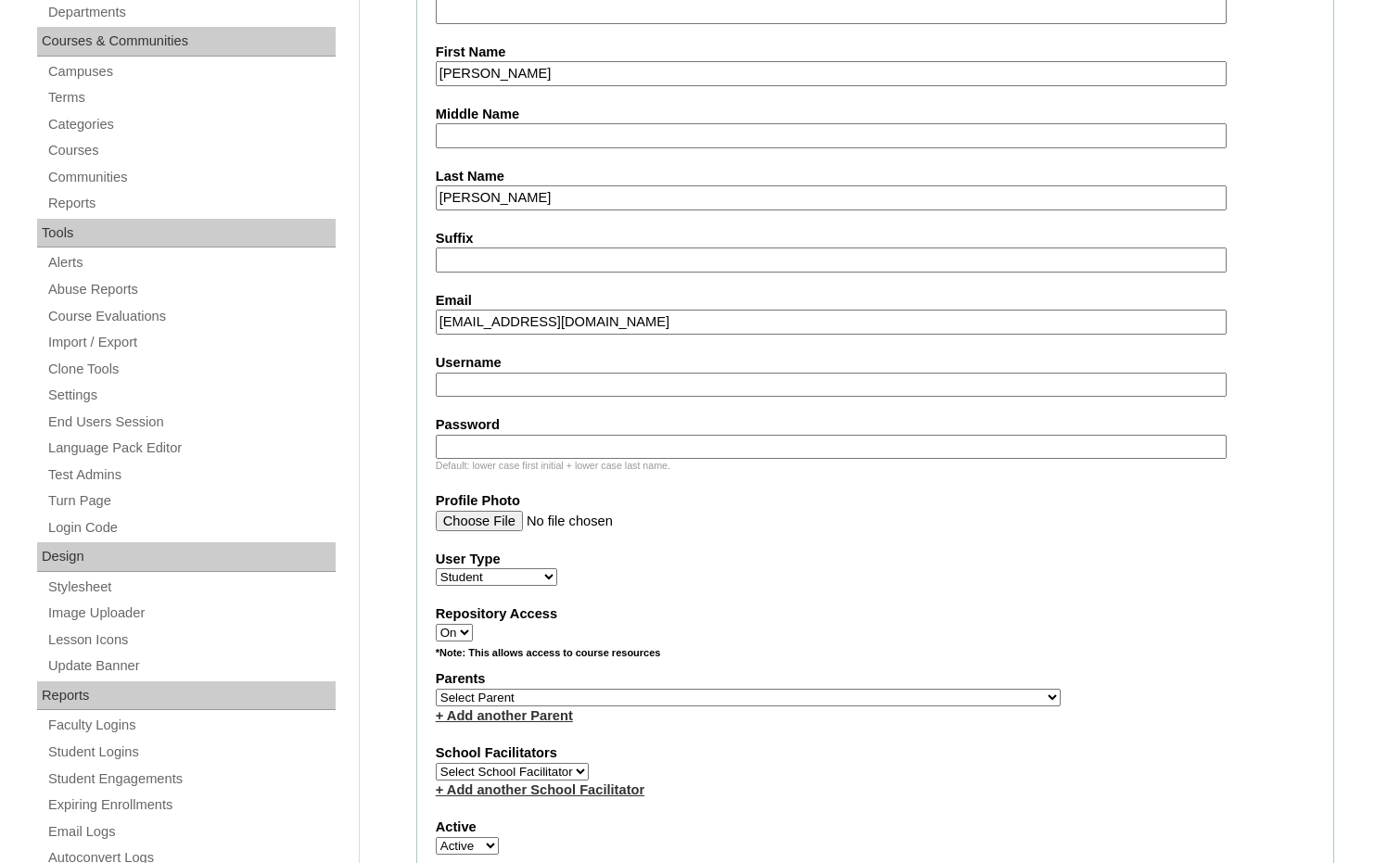
scroll to position [463, 0]
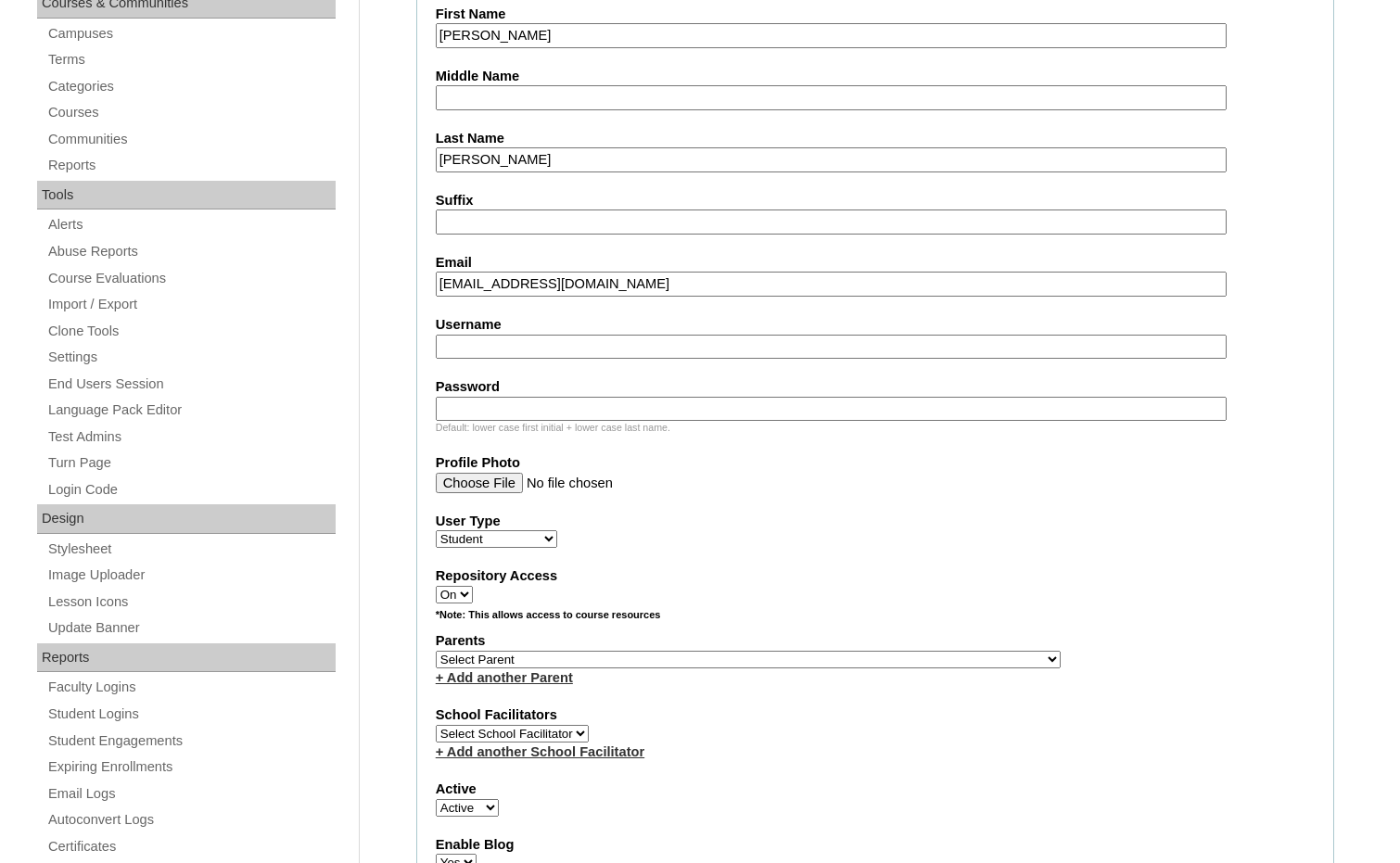
type input "jfillmanrdh@hotmail.com"
click at [846, 652] on select "Select Parent , Fautanu, Ma 1, 1 23-24 accountMorgan, Jason 6th Street Mennonit…" at bounding box center [748, 659] width 625 height 18
select select "36894"
click at [906, 639] on label "Parents" at bounding box center [875, 641] width 879 height 20
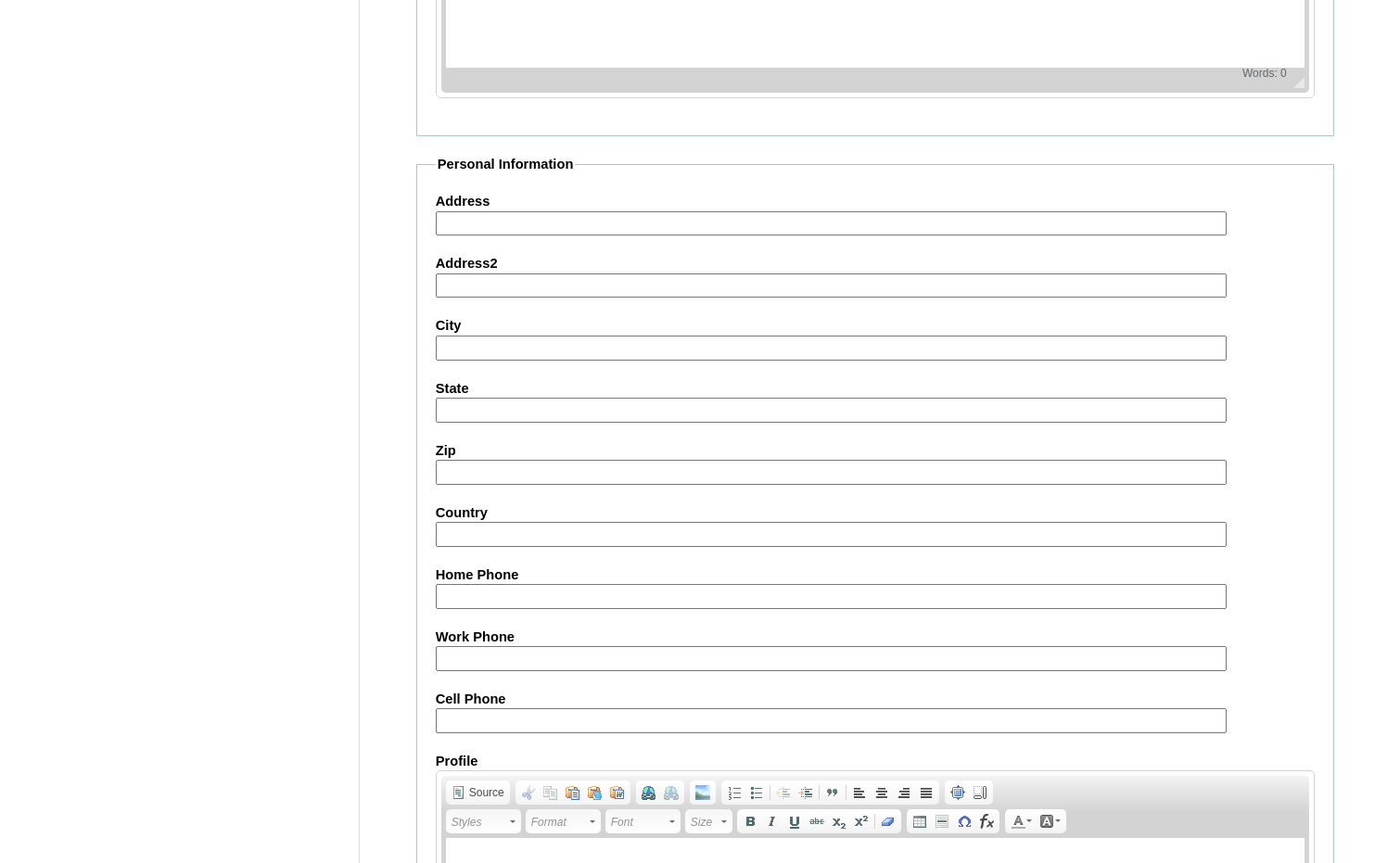
scroll to position [1957, 0]
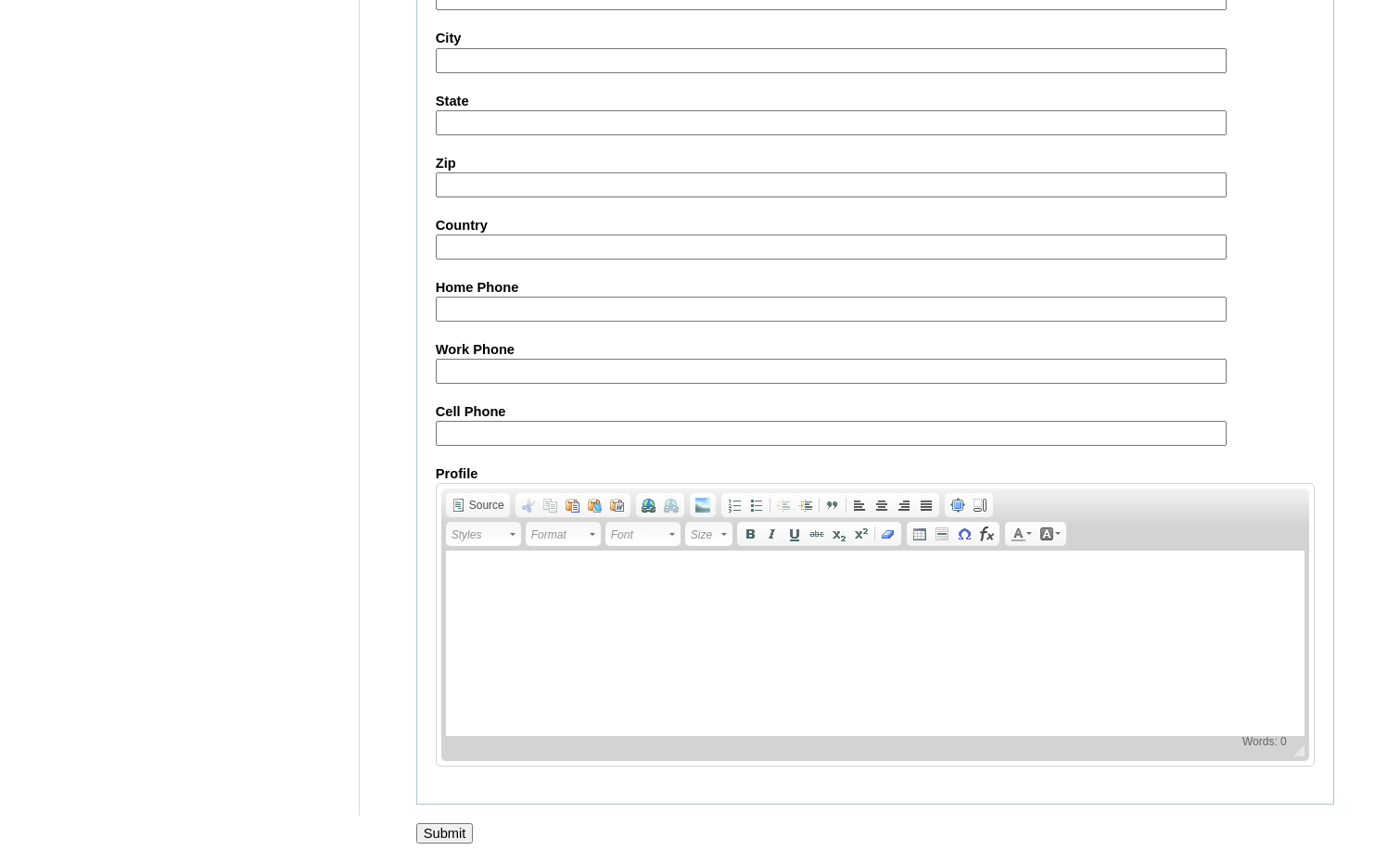
click at [434, 826] on input "Submit" at bounding box center [445, 833] width 58 height 21
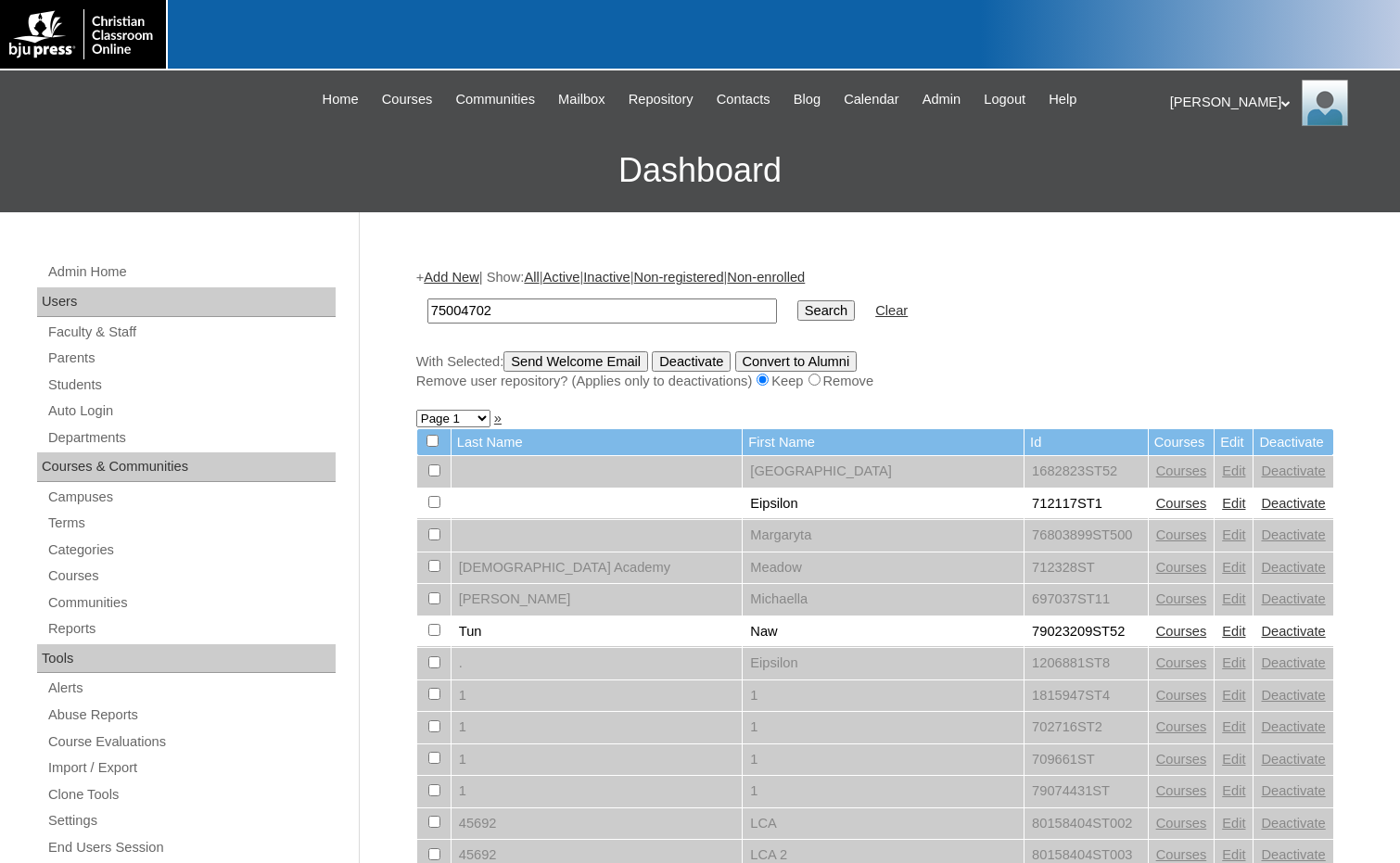
type input "75004702"
click at [797, 308] on input "Search" at bounding box center [826, 311] width 58 height 21
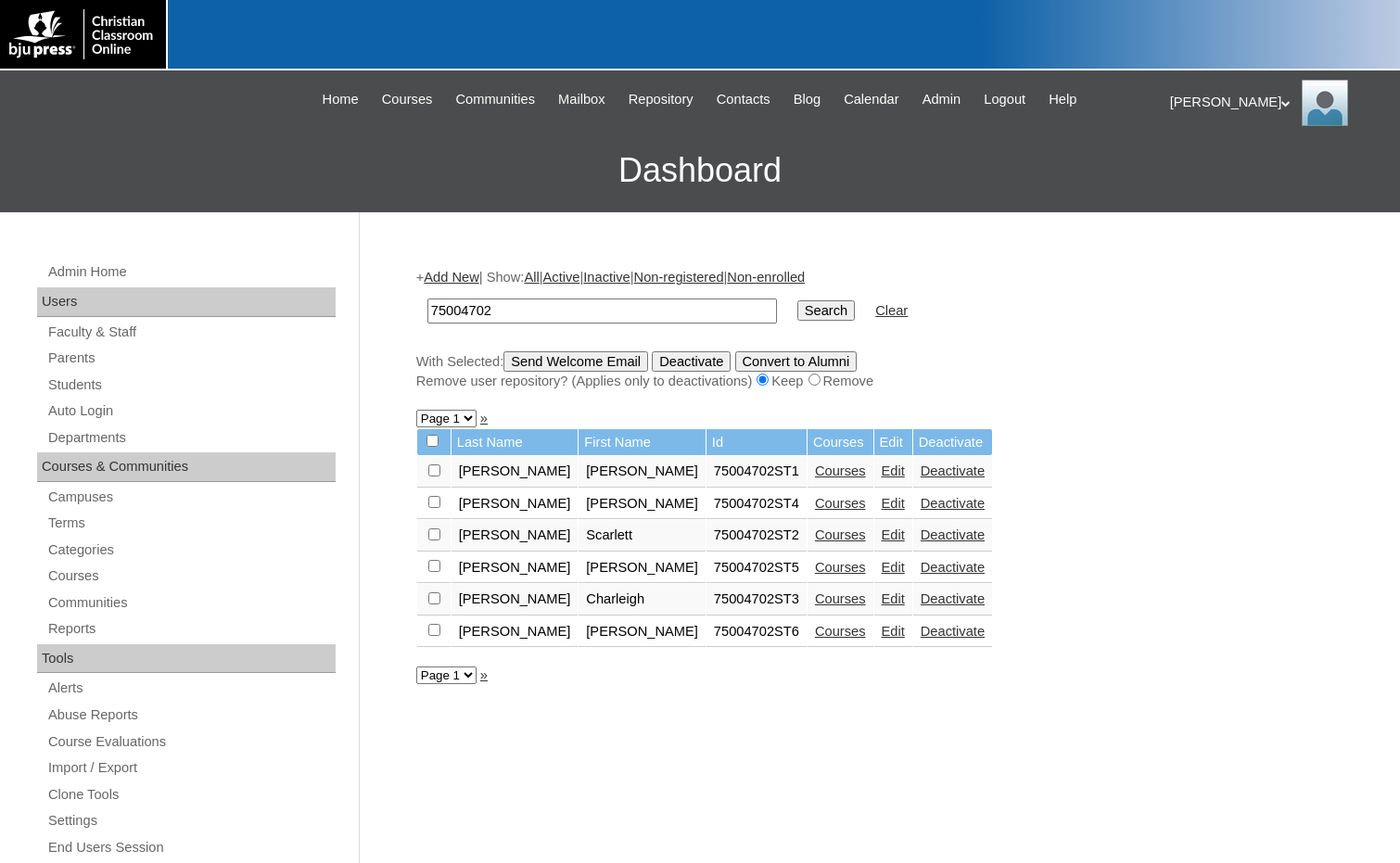
click at [815, 637] on link "Courses" at bounding box center [841, 631] width 51 height 15
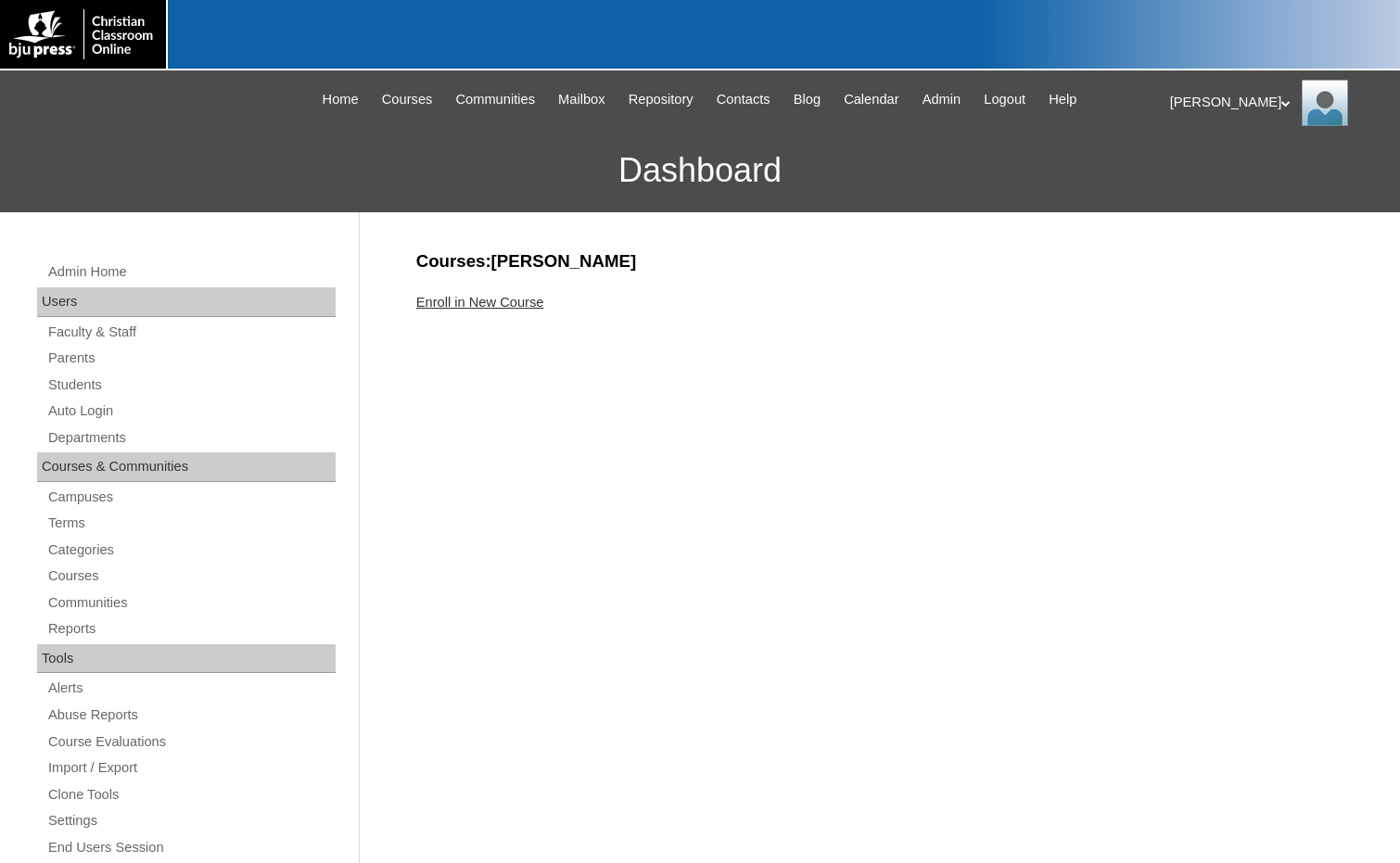
click at [494, 296] on link "Enroll in New Course" at bounding box center [480, 302] width 128 height 15
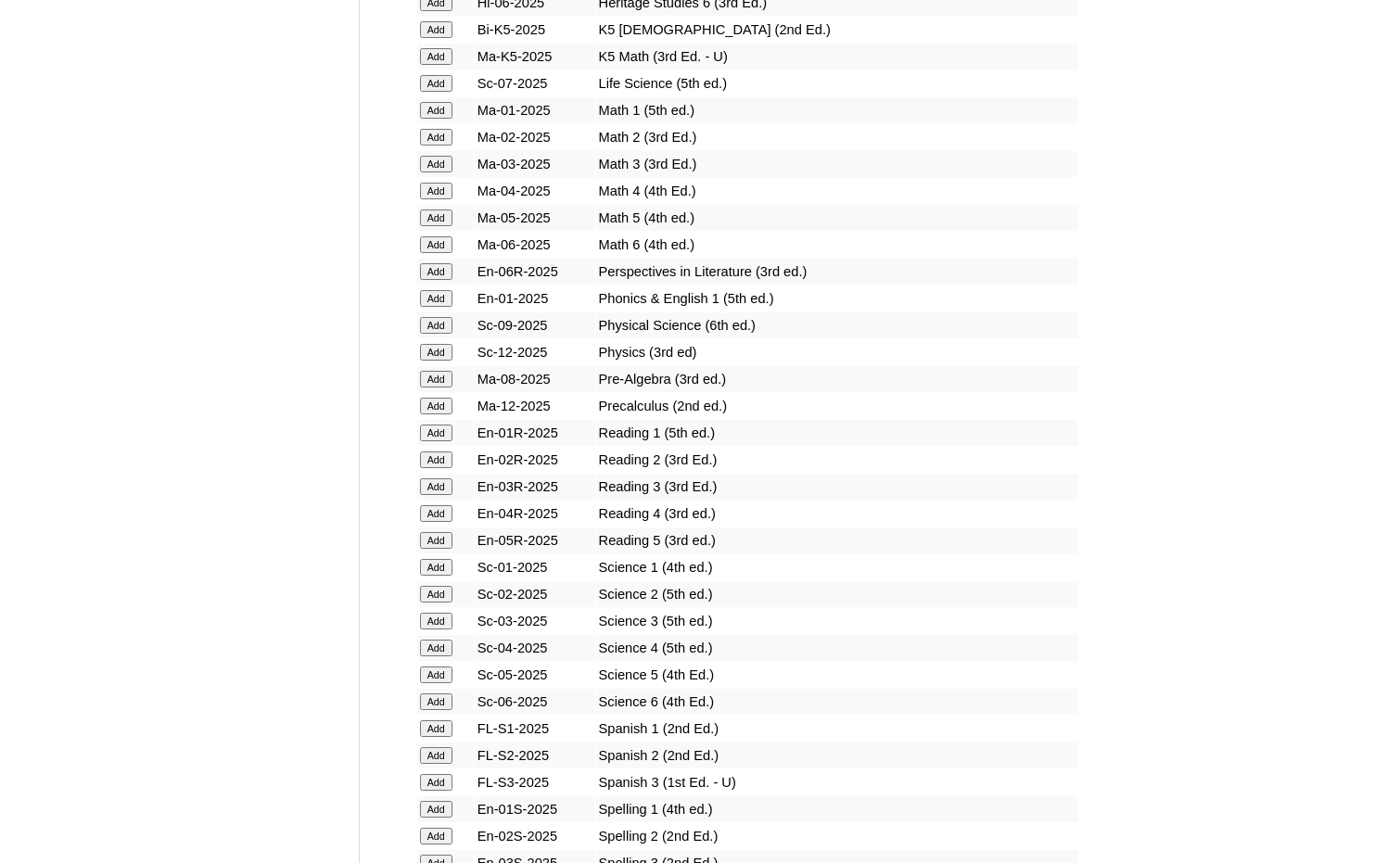
scroll to position [1853, 0]
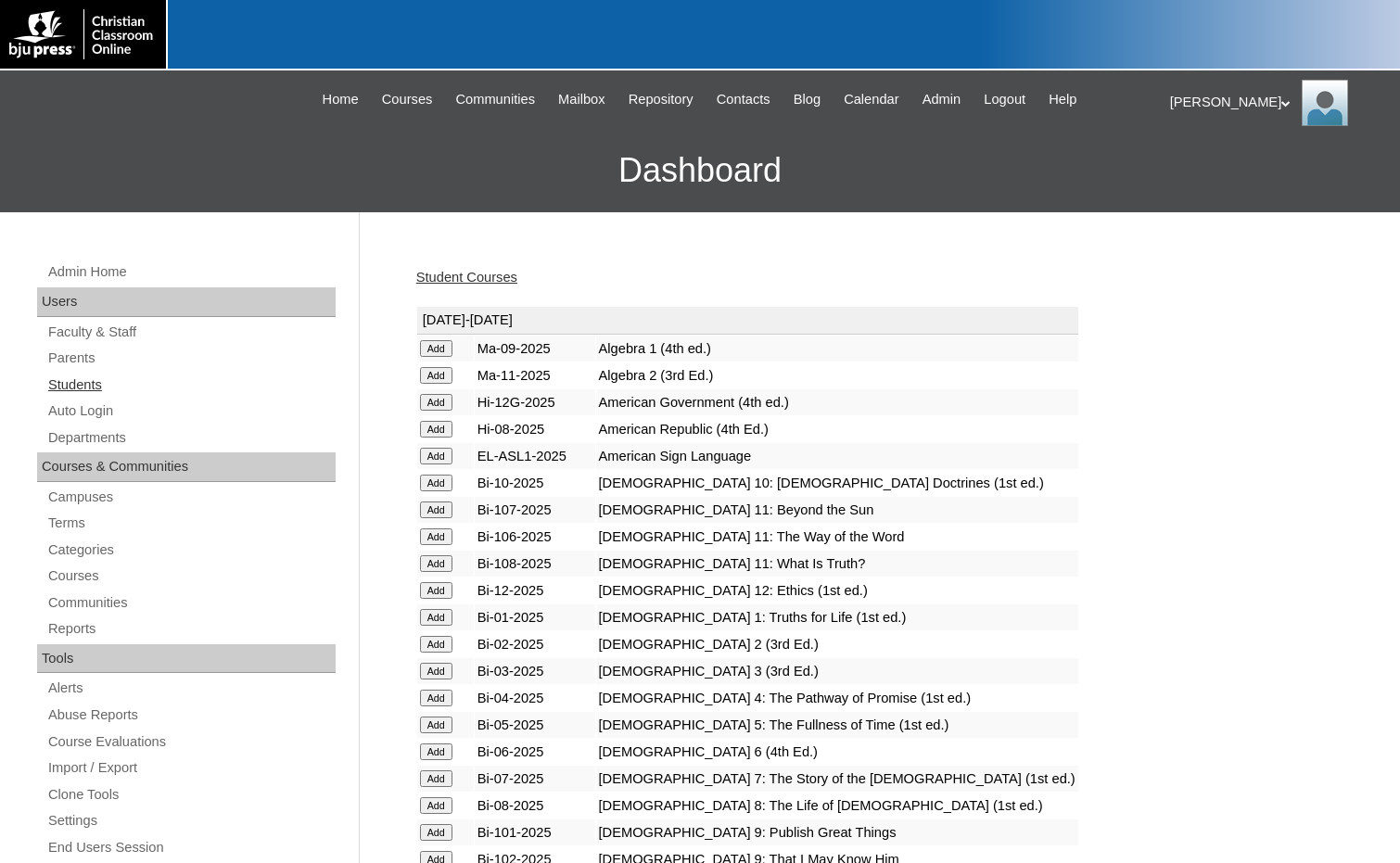
click at [83, 380] on link "Students" at bounding box center [190, 385] width 289 height 24
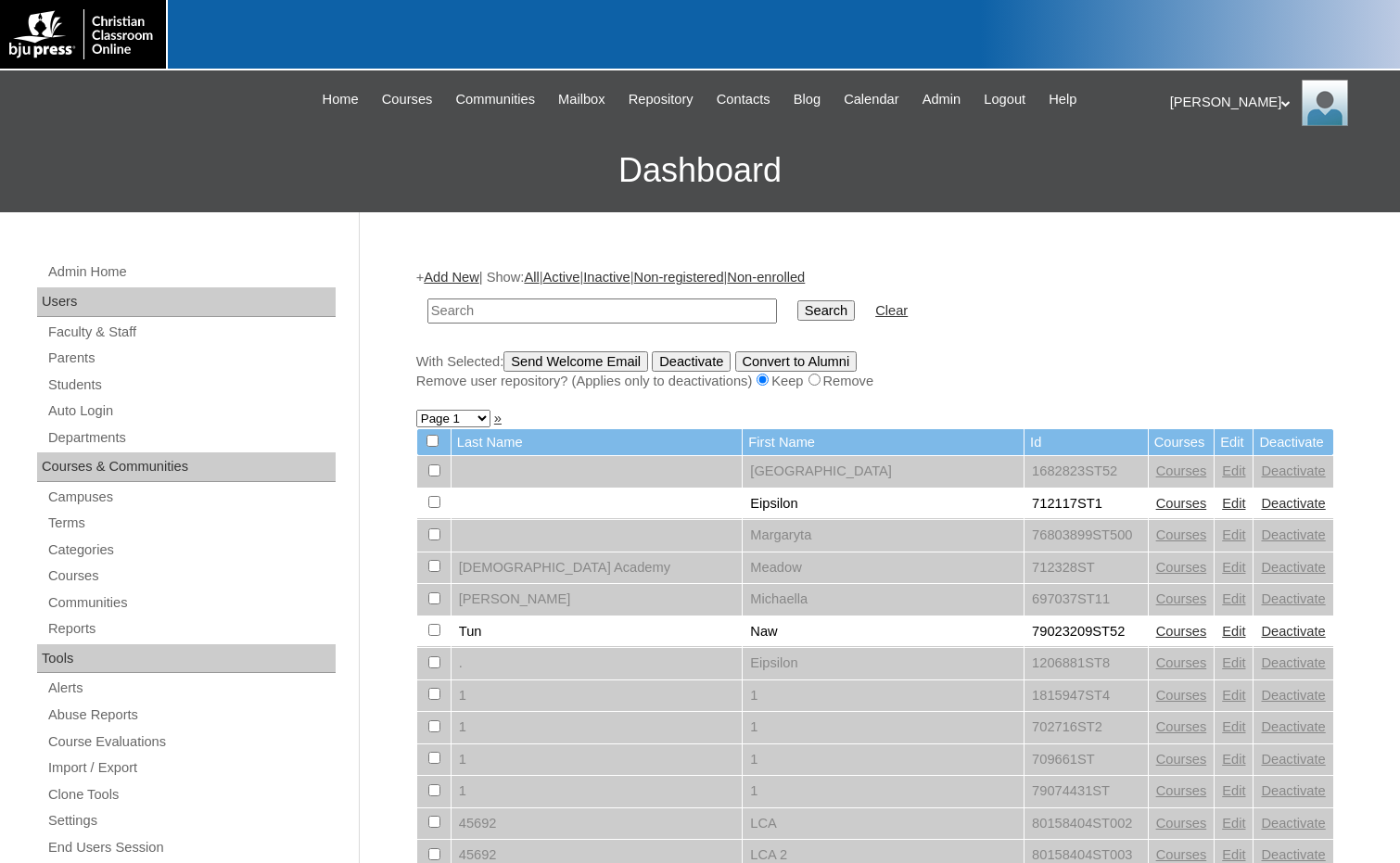
click at [448, 282] on link "Add New" at bounding box center [451, 276] width 55 height 15
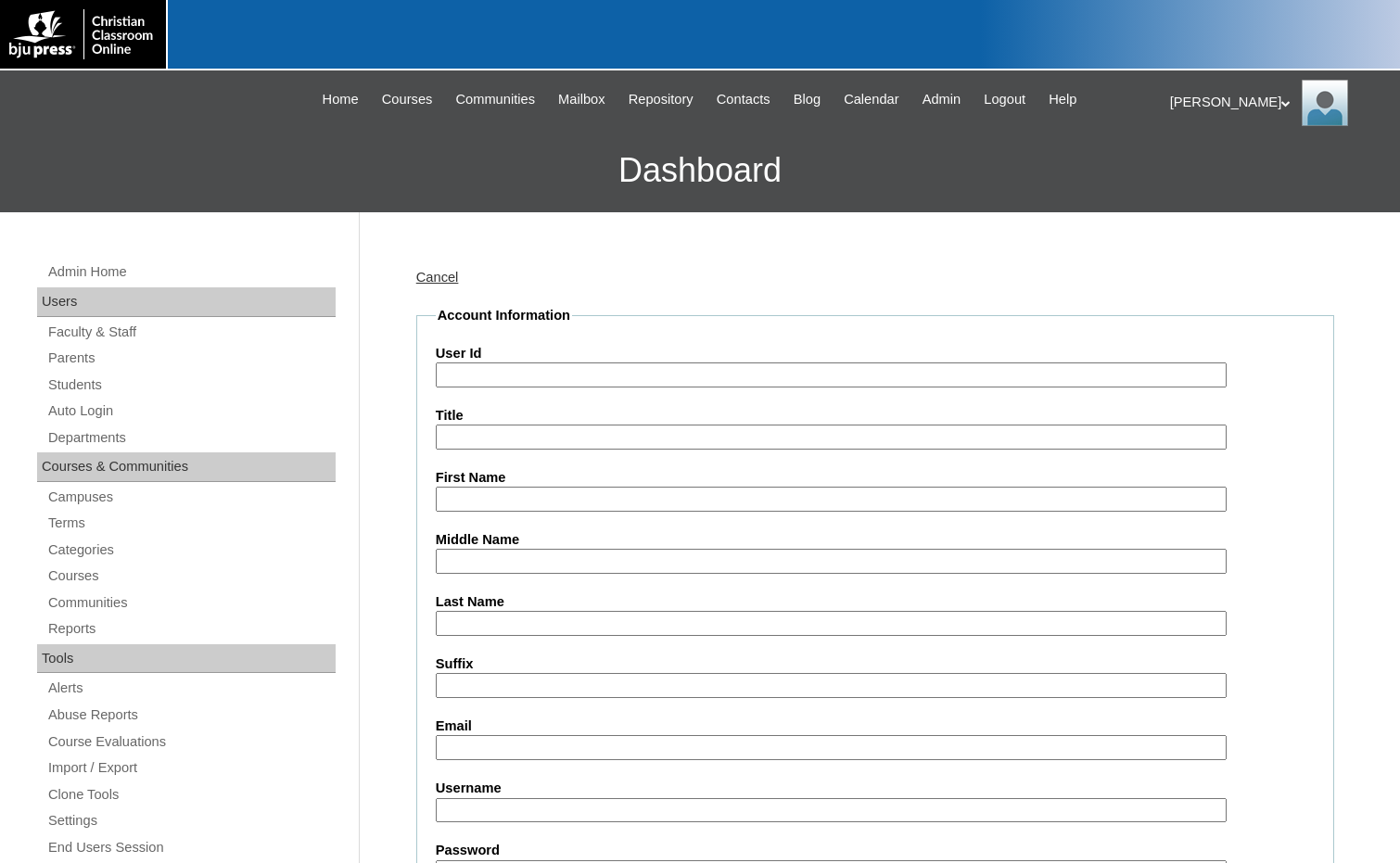
click at [513, 369] on input "User Id" at bounding box center [831, 375] width 791 height 25
paste input "75004702"
type input "75004702ST7"
type input "Ainslee"
type input "Joyner"
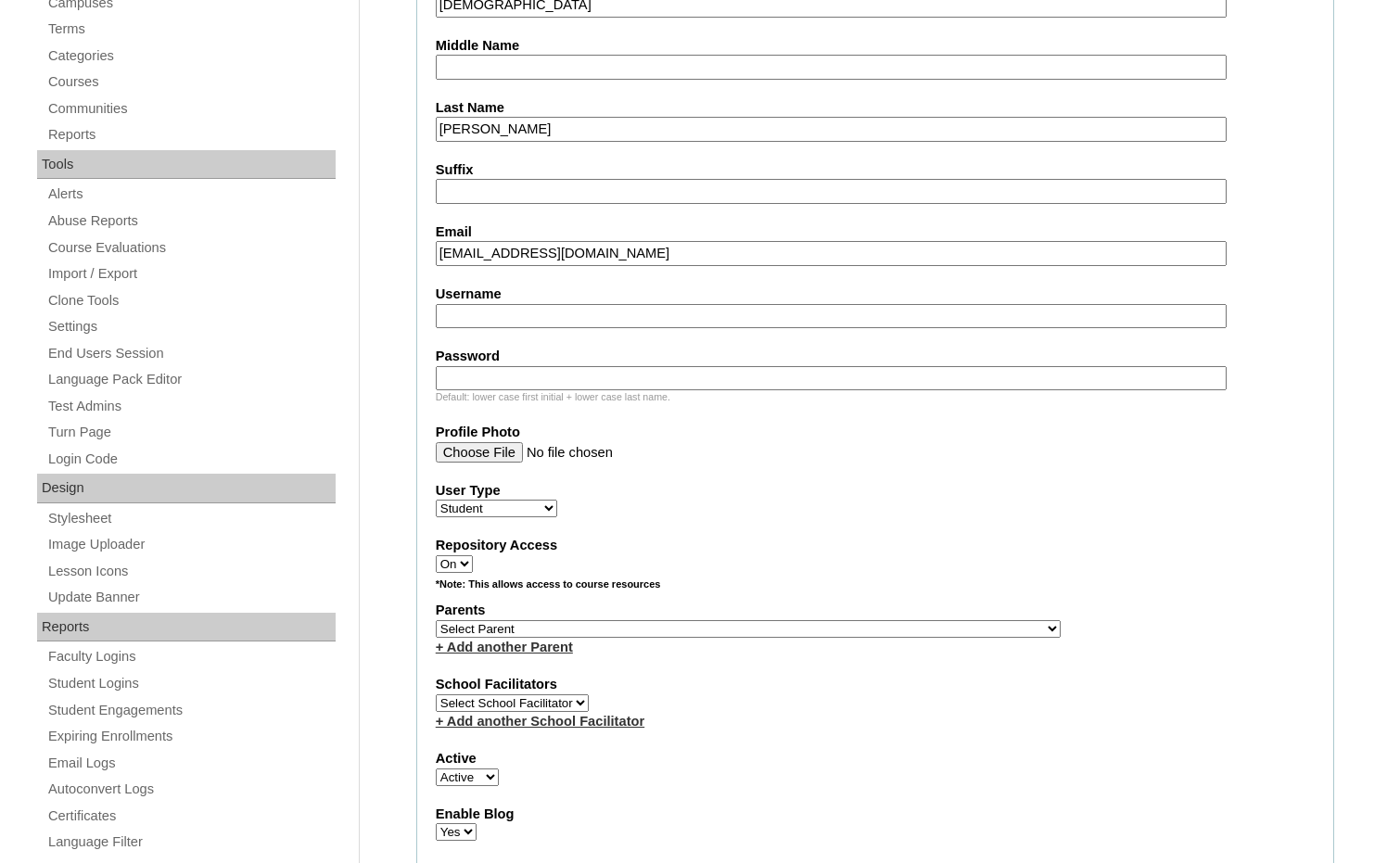
scroll to position [556, 0]
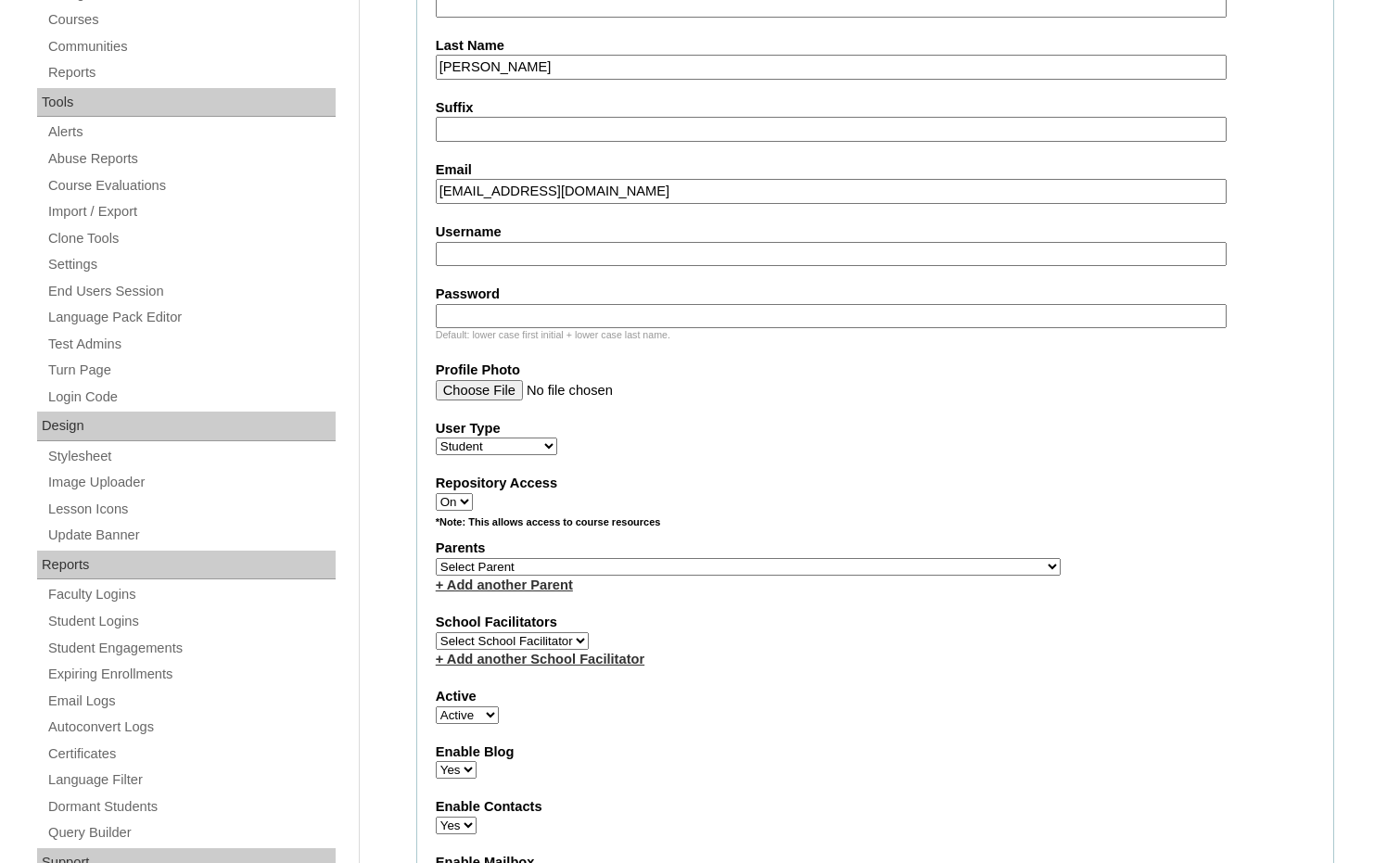
type input "ainsleegj@outlook.com"
click at [849, 568] on select "Select Parent , Fautanu, Ma 1, 1 23-24 accountMorgan, Jason 6th Street Mennonit…" at bounding box center [748, 567] width 625 height 18
select select "36894"
click at [887, 558] on div "Parents Select Parent , Fautanu, Ma 1, 1 23-24 accountMorgan, Jason 6th Street …" at bounding box center [875, 566] width 879 height 56
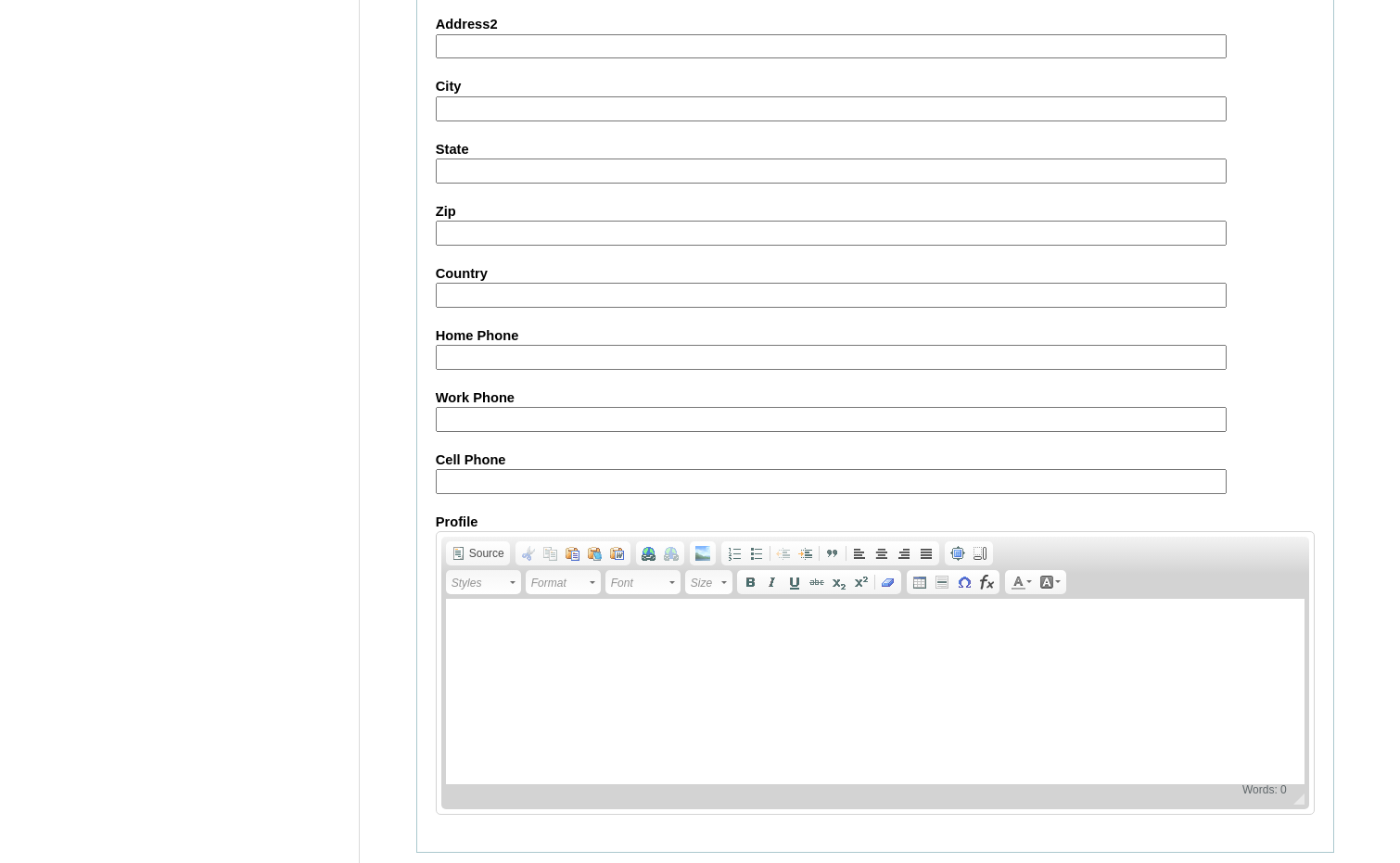
scroll to position [1957, 0]
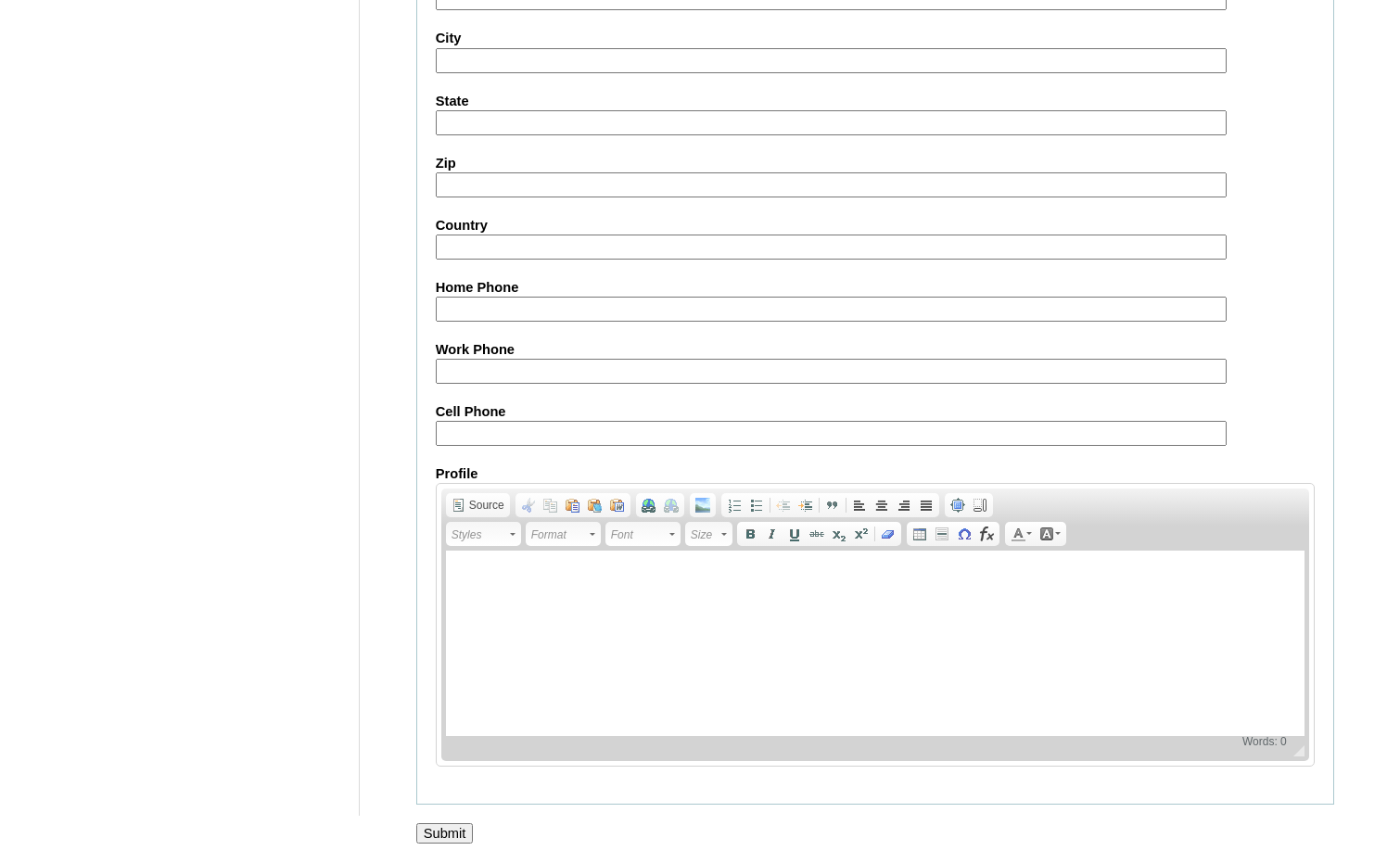
click at [448, 833] on input "Submit" at bounding box center [445, 833] width 58 height 21
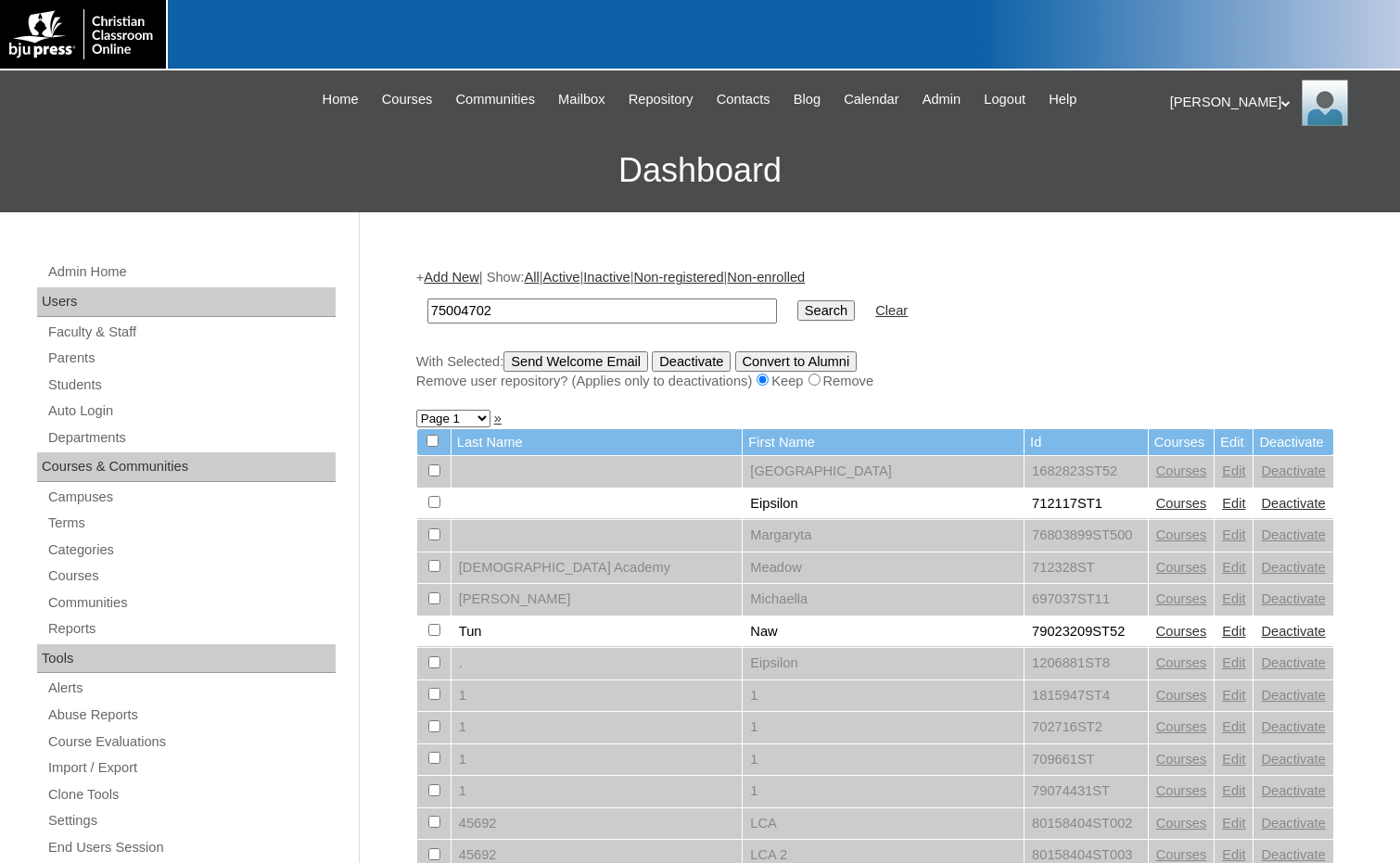
type input "75004702"
click at [797, 310] on input "Search" at bounding box center [826, 311] width 58 height 21
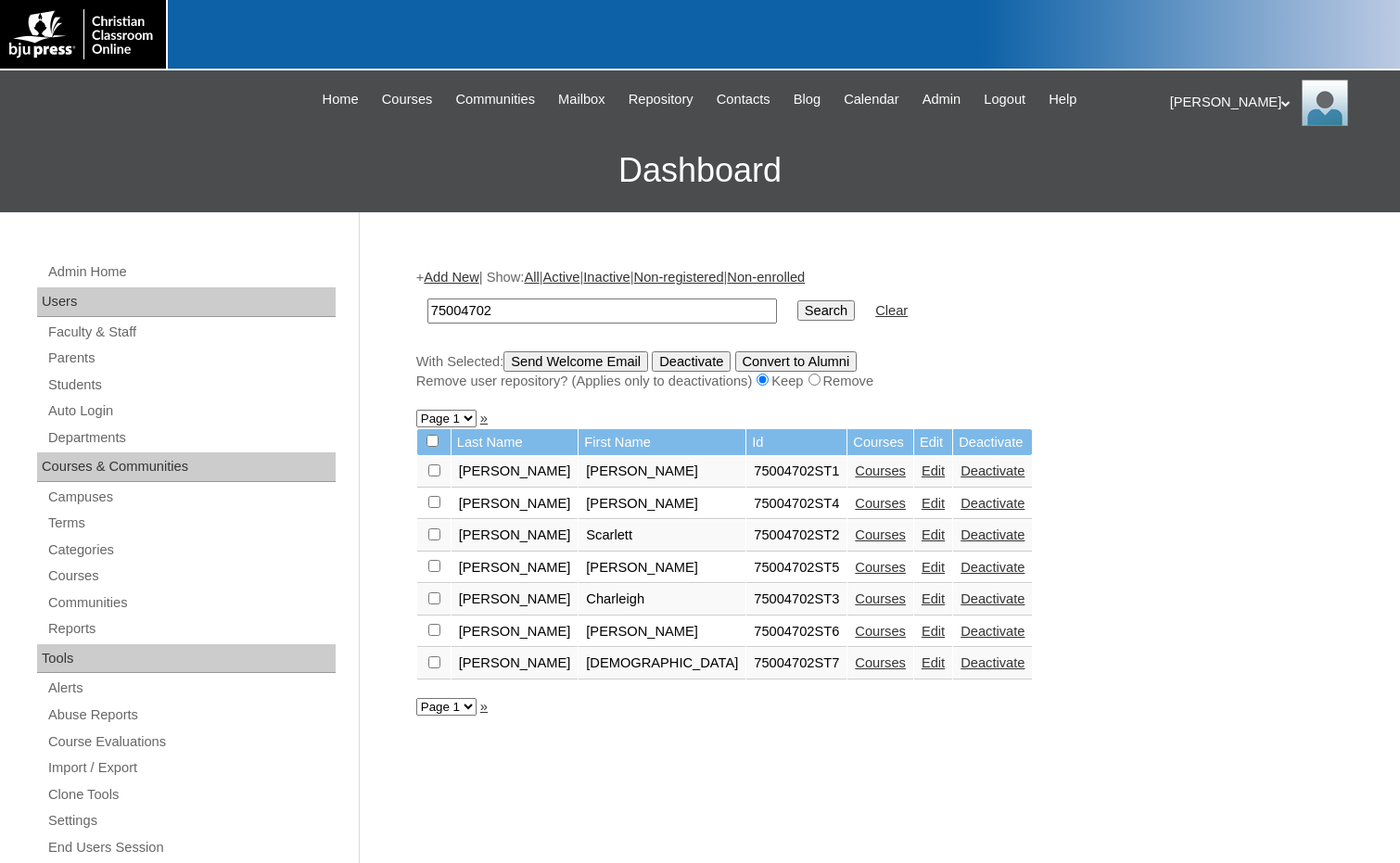
click at [854, 662] on link "Courses" at bounding box center [880, 662] width 51 height 15
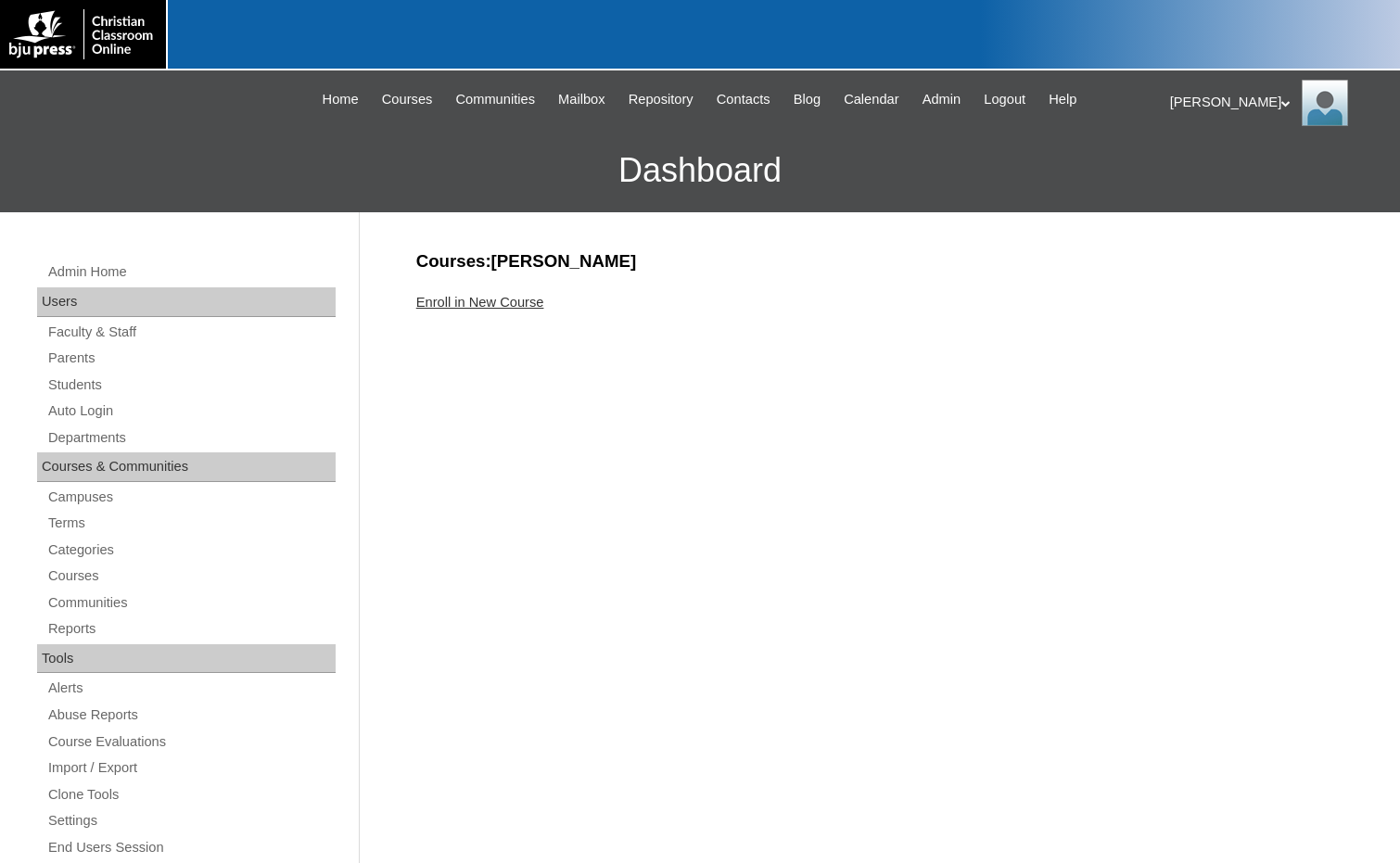
click at [520, 304] on link "Enroll in New Course" at bounding box center [480, 302] width 128 height 15
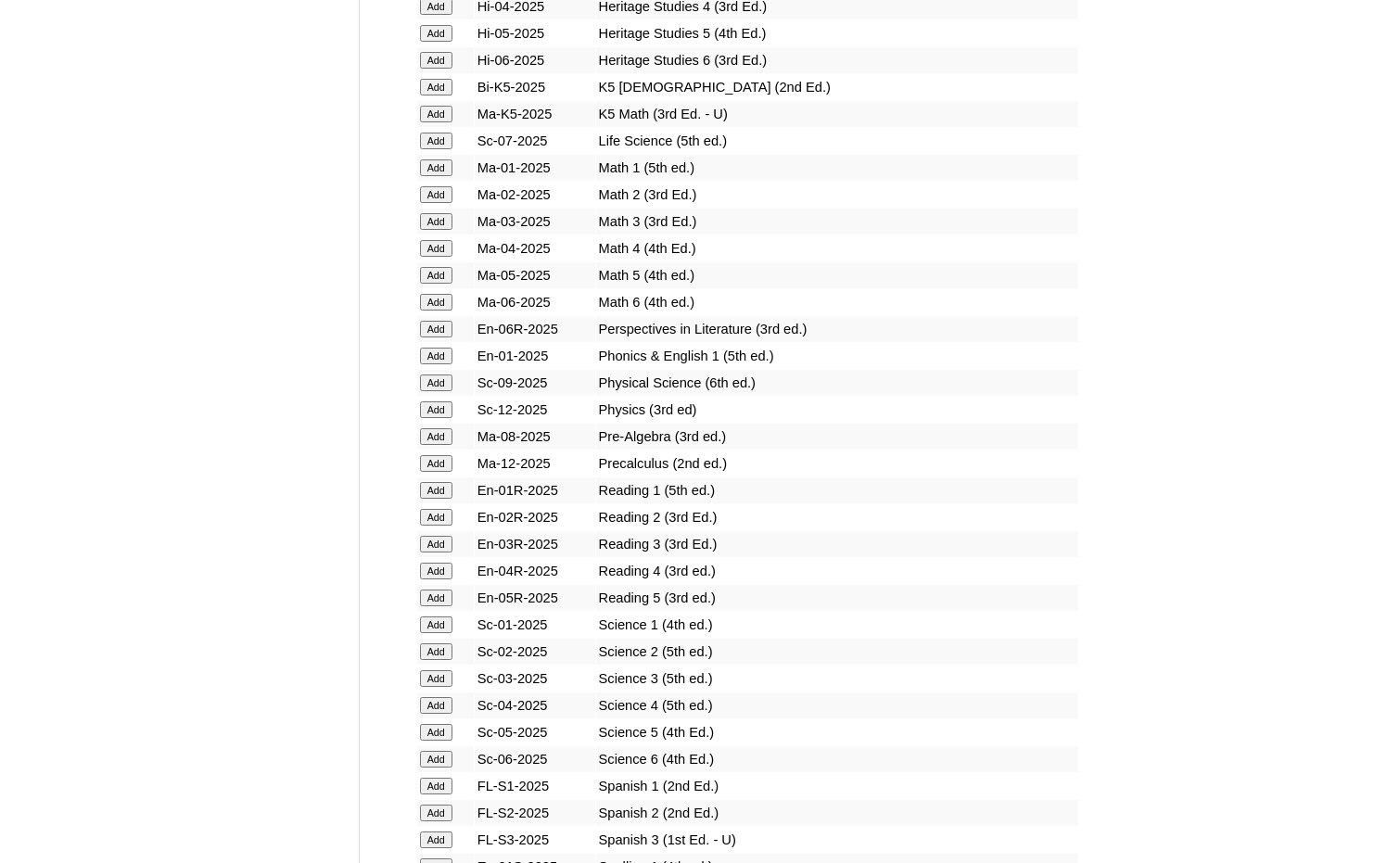
scroll to position [1853, 0]
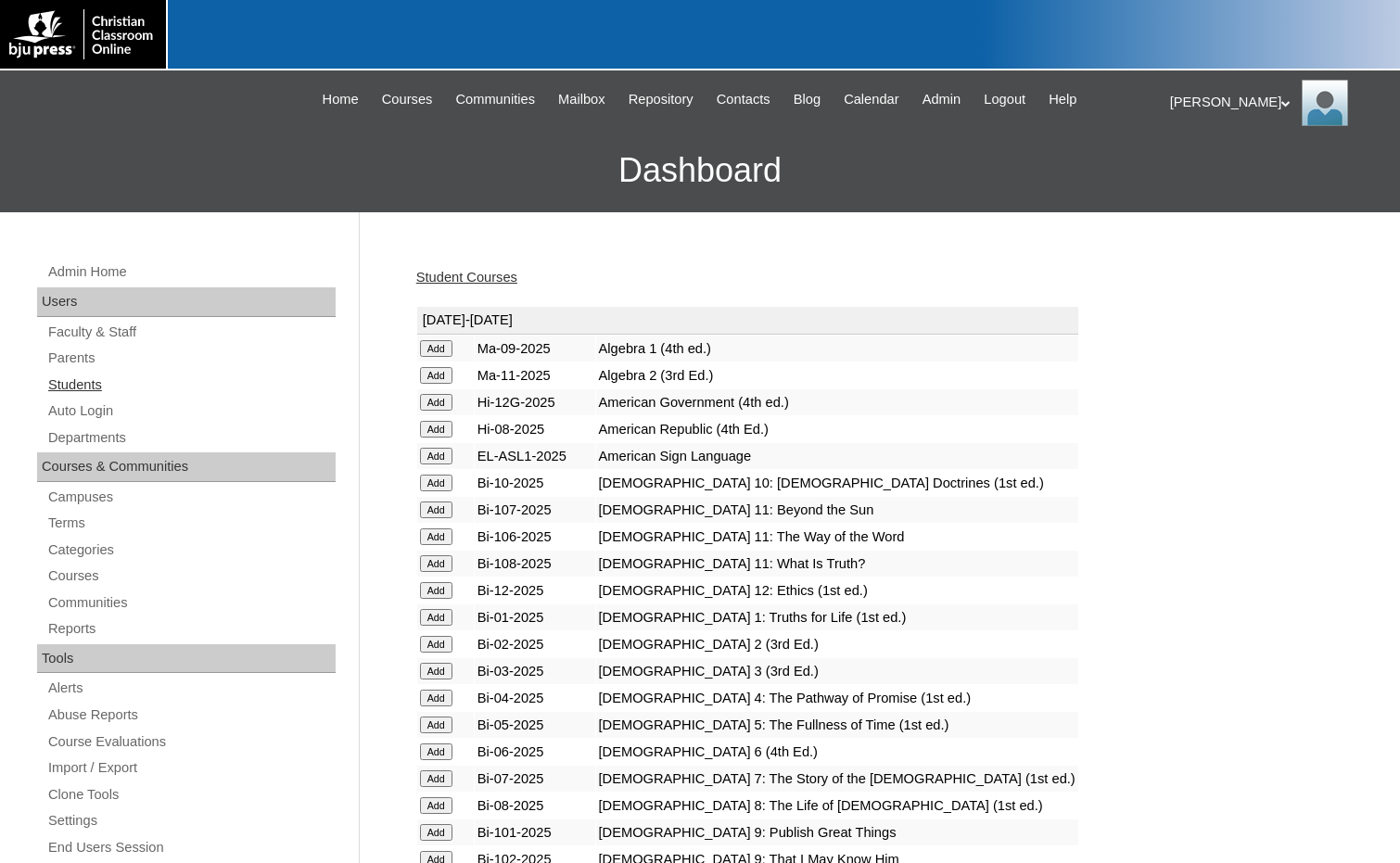
click at [102, 382] on link "Students" at bounding box center [190, 385] width 289 height 24
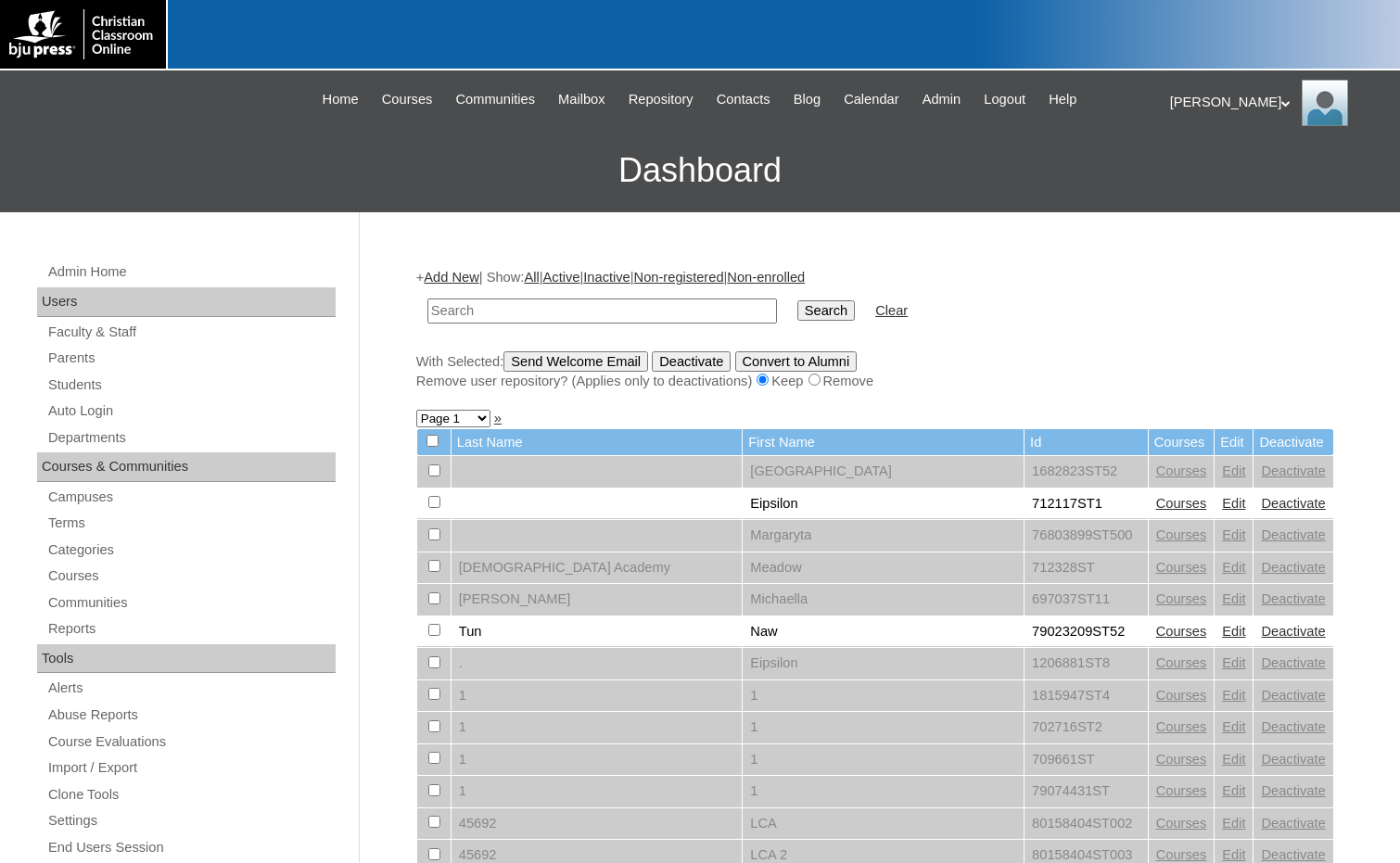
click at [461, 278] on link "Add New" at bounding box center [451, 276] width 55 height 15
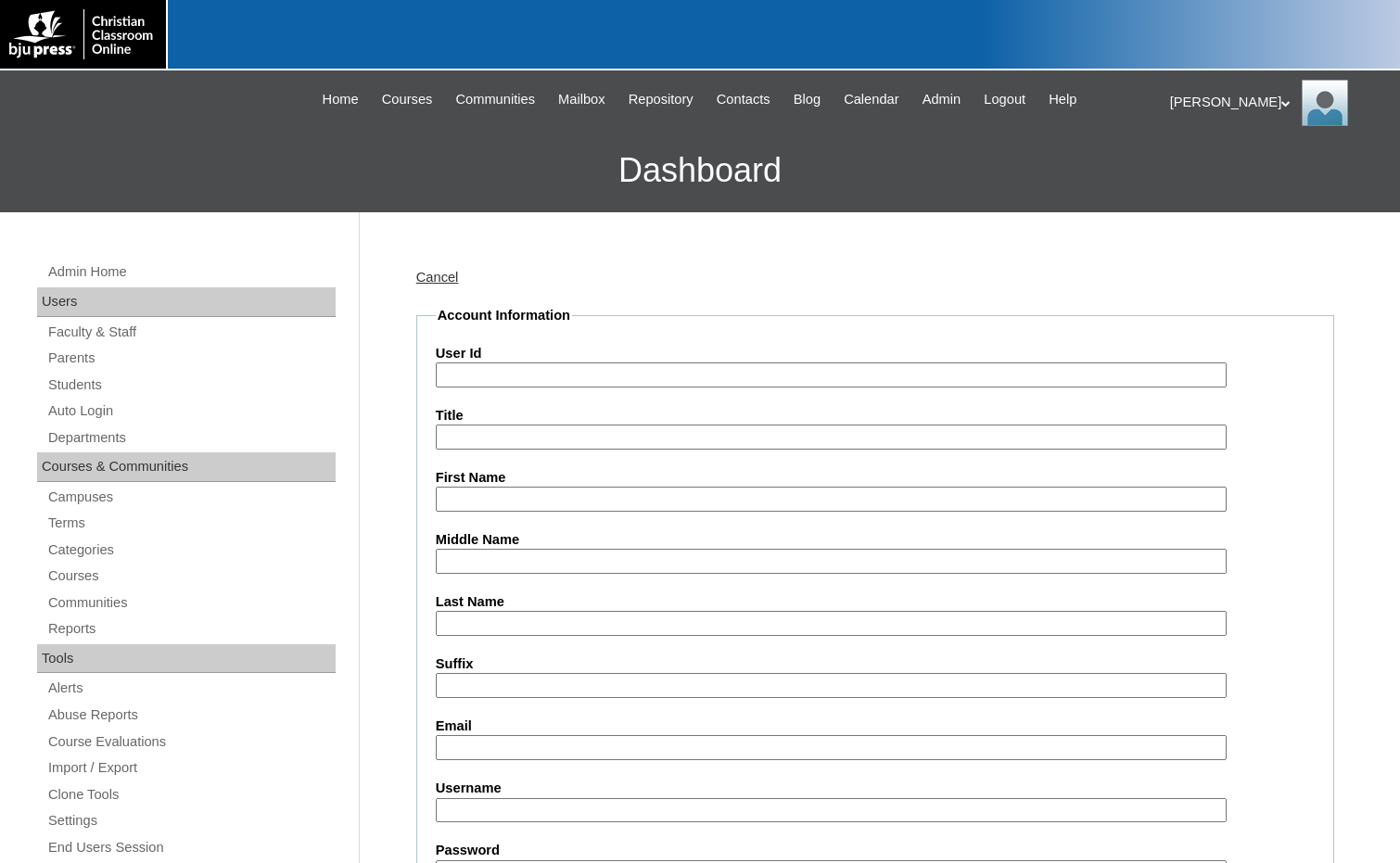
click at [546, 379] on input "User Id" at bounding box center [831, 375] width 791 height 25
paste input "75004702"
type input "75004702ST8"
type input "[PERSON_NAME]"
type input "Kinney"
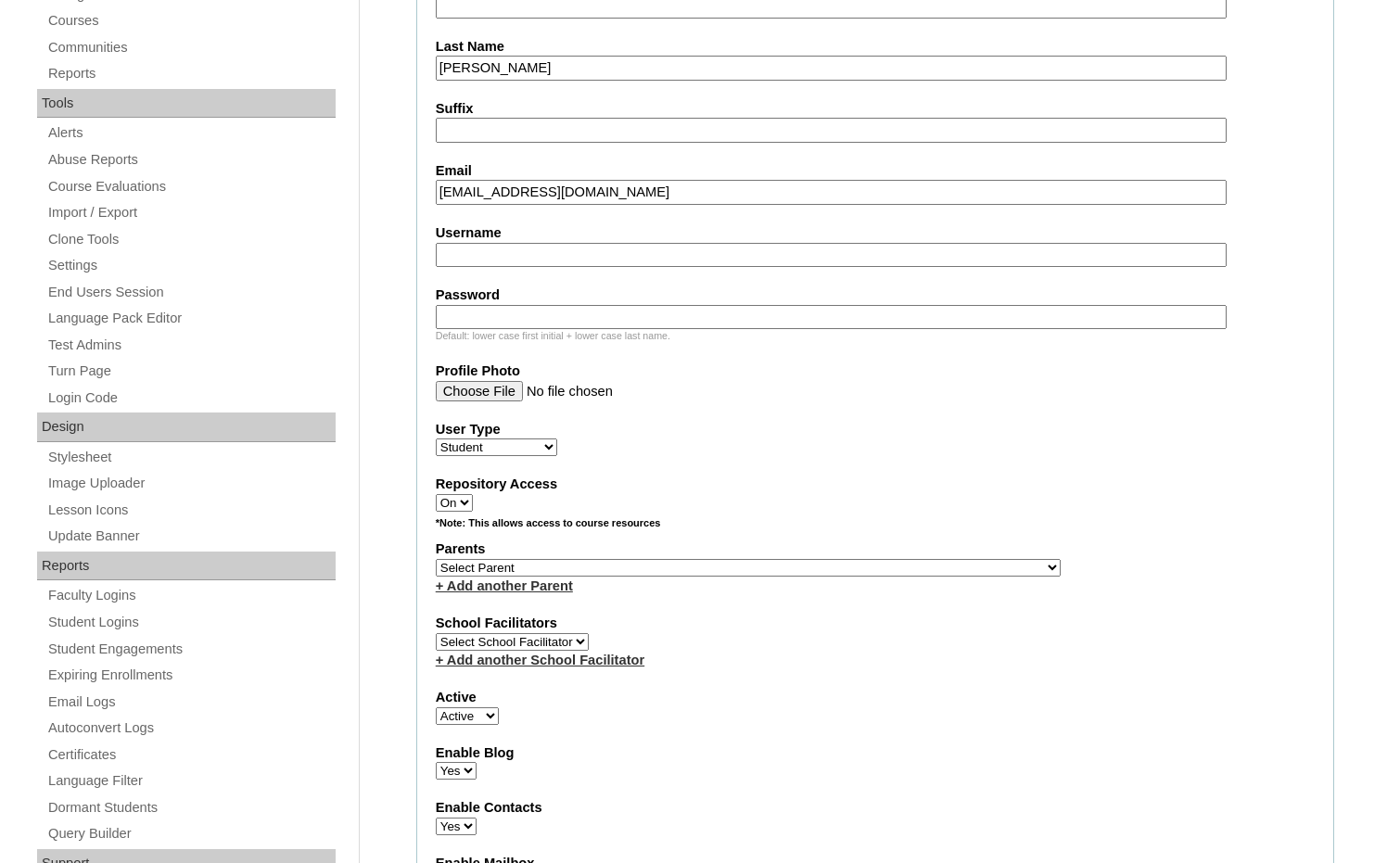
scroll to position [556, 0]
type input "liamkinney1212@gmail.com"
click at [836, 569] on select "Select Parent , Fautanu, Ma 1, 1 23-24 accountMorgan, Jason 6th Street Mennonit…" at bounding box center [748, 567] width 625 height 18
select select "36894"
click at [873, 568] on div "Parents Select Parent , Fautanu, Ma 1, 1 23-24 accountMorgan, Jason 6th Street …" at bounding box center [875, 566] width 879 height 56
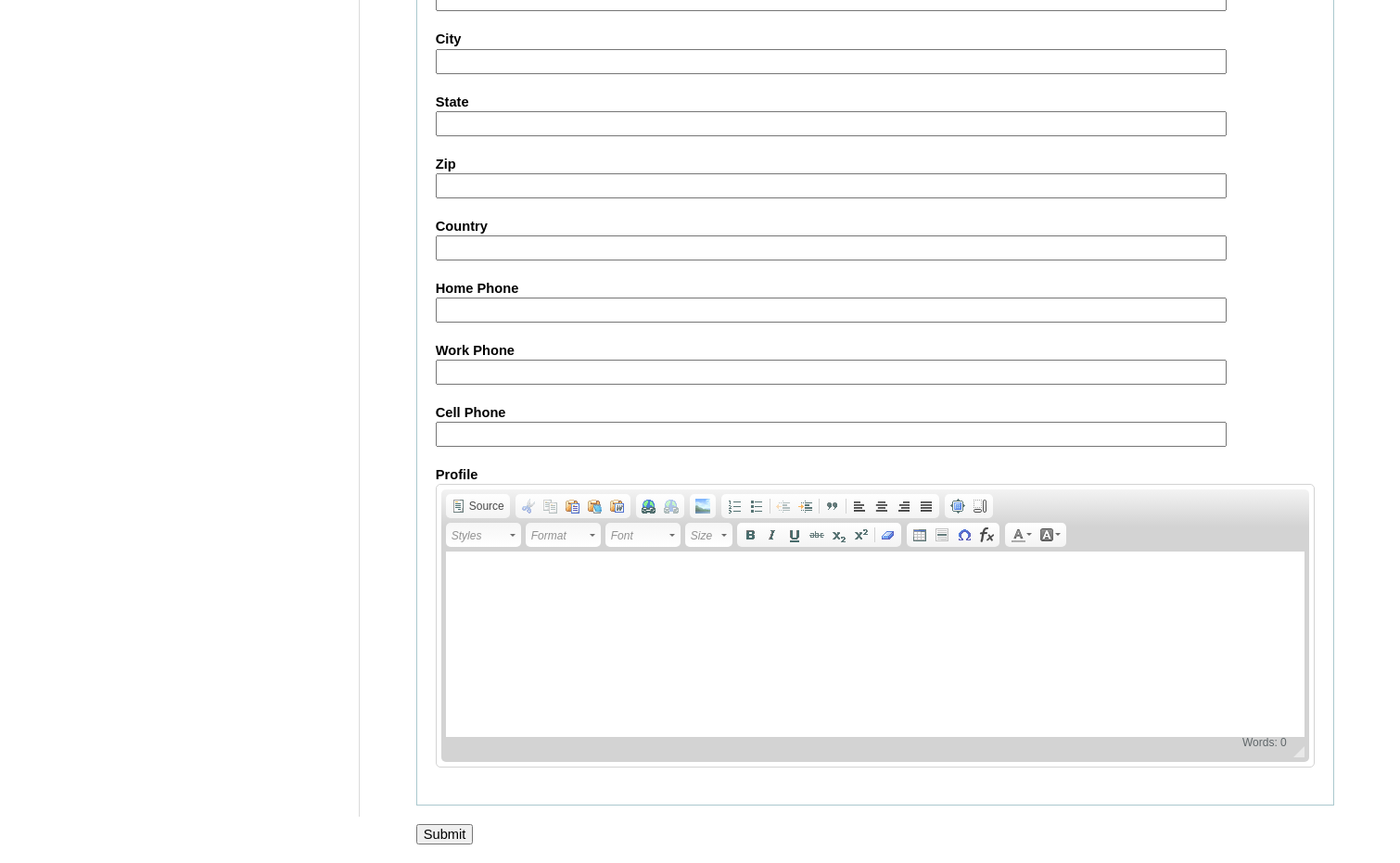
scroll to position [1957, 0]
click at [435, 830] on input "Submit" at bounding box center [445, 833] width 58 height 21
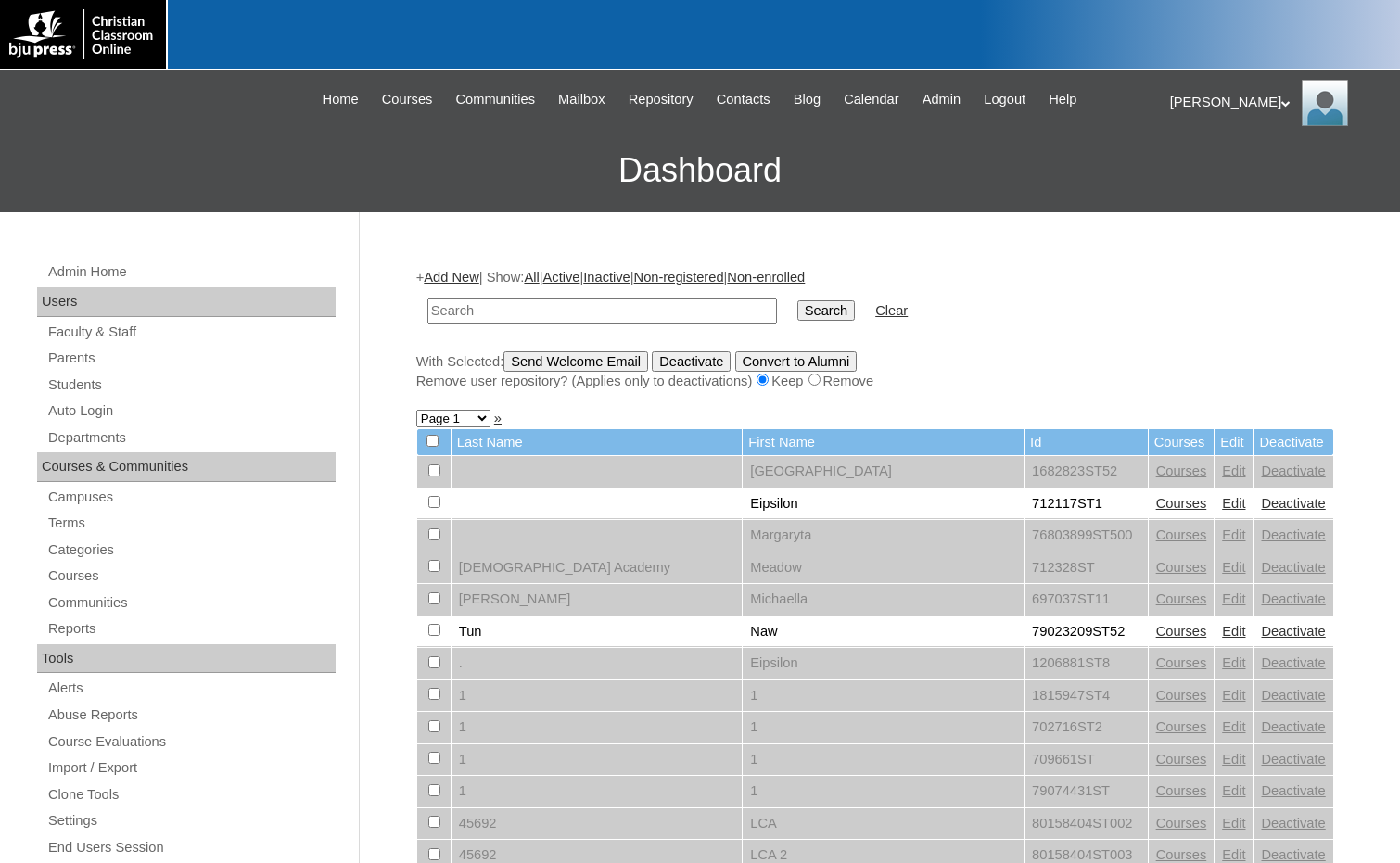
click at [1280, 298] on form "Search Clear" at bounding box center [875, 311] width 918 height 47
click at [483, 313] on input "text" at bounding box center [602, 312] width 350 height 25
paste input "75004702"
type input "75004702"
click at [797, 308] on input "Search" at bounding box center [826, 311] width 58 height 21
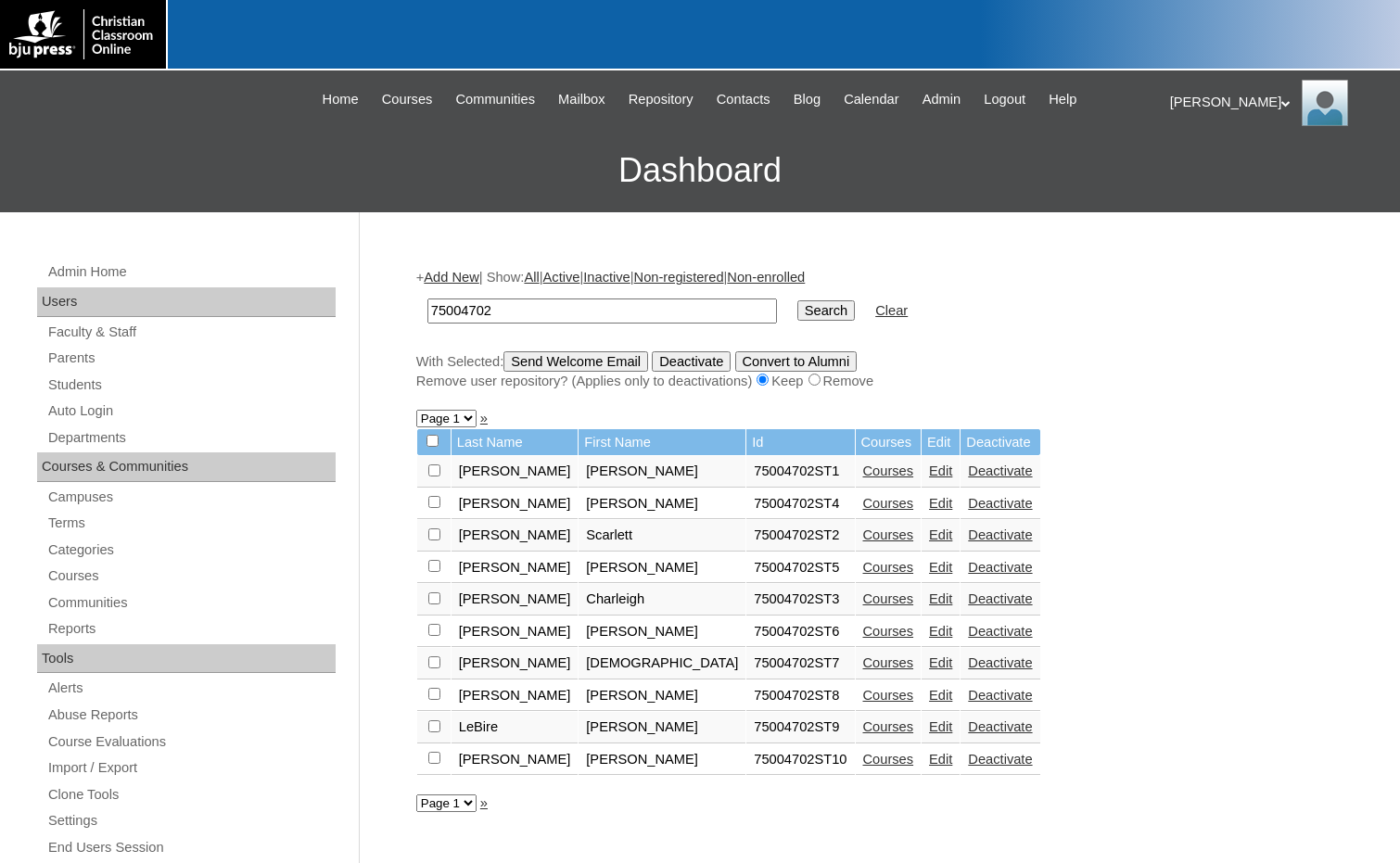
click at [863, 760] on link "Courses" at bounding box center [889, 758] width 51 height 15
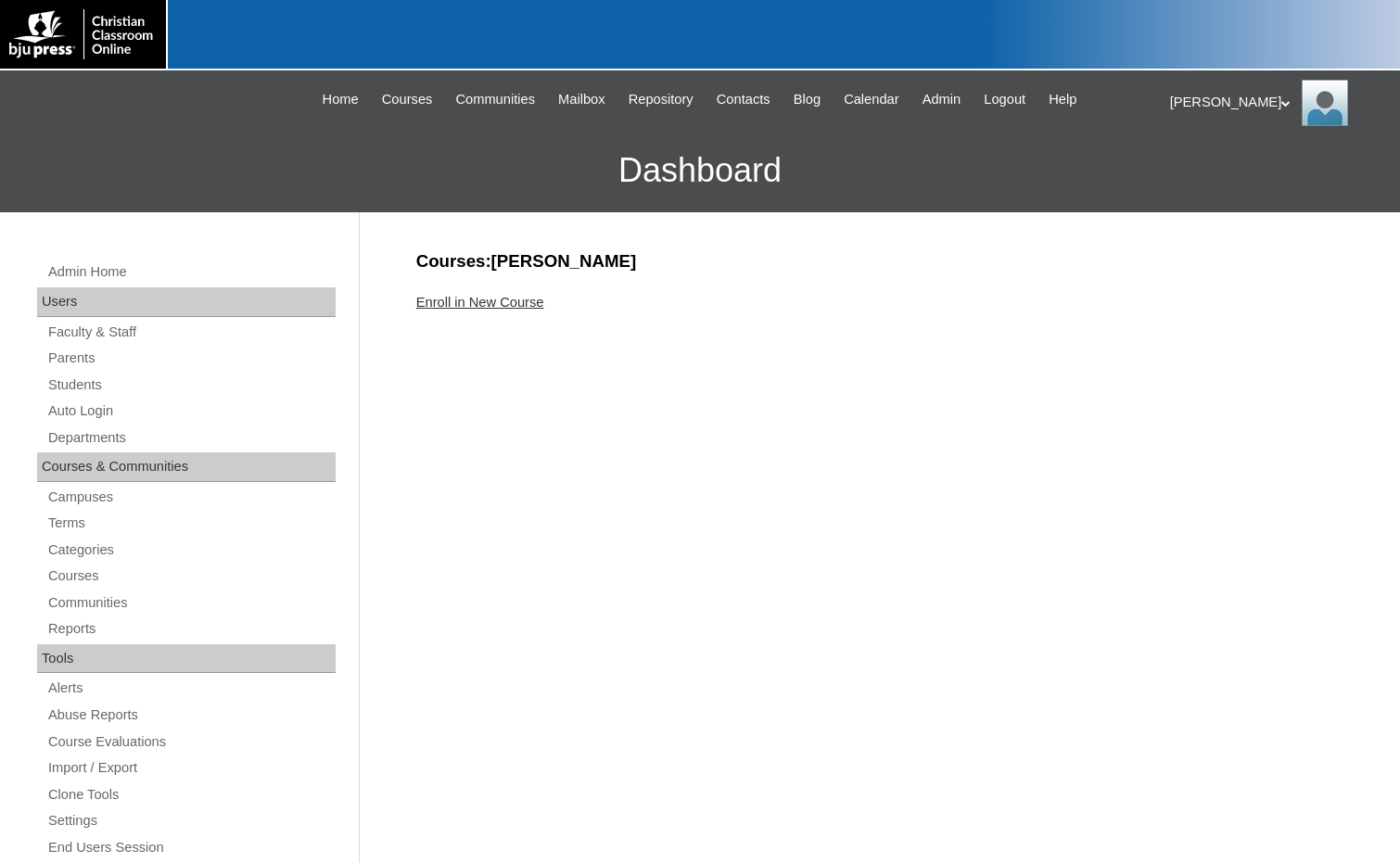
click at [486, 304] on link "Enroll in New Course" at bounding box center [480, 302] width 128 height 15
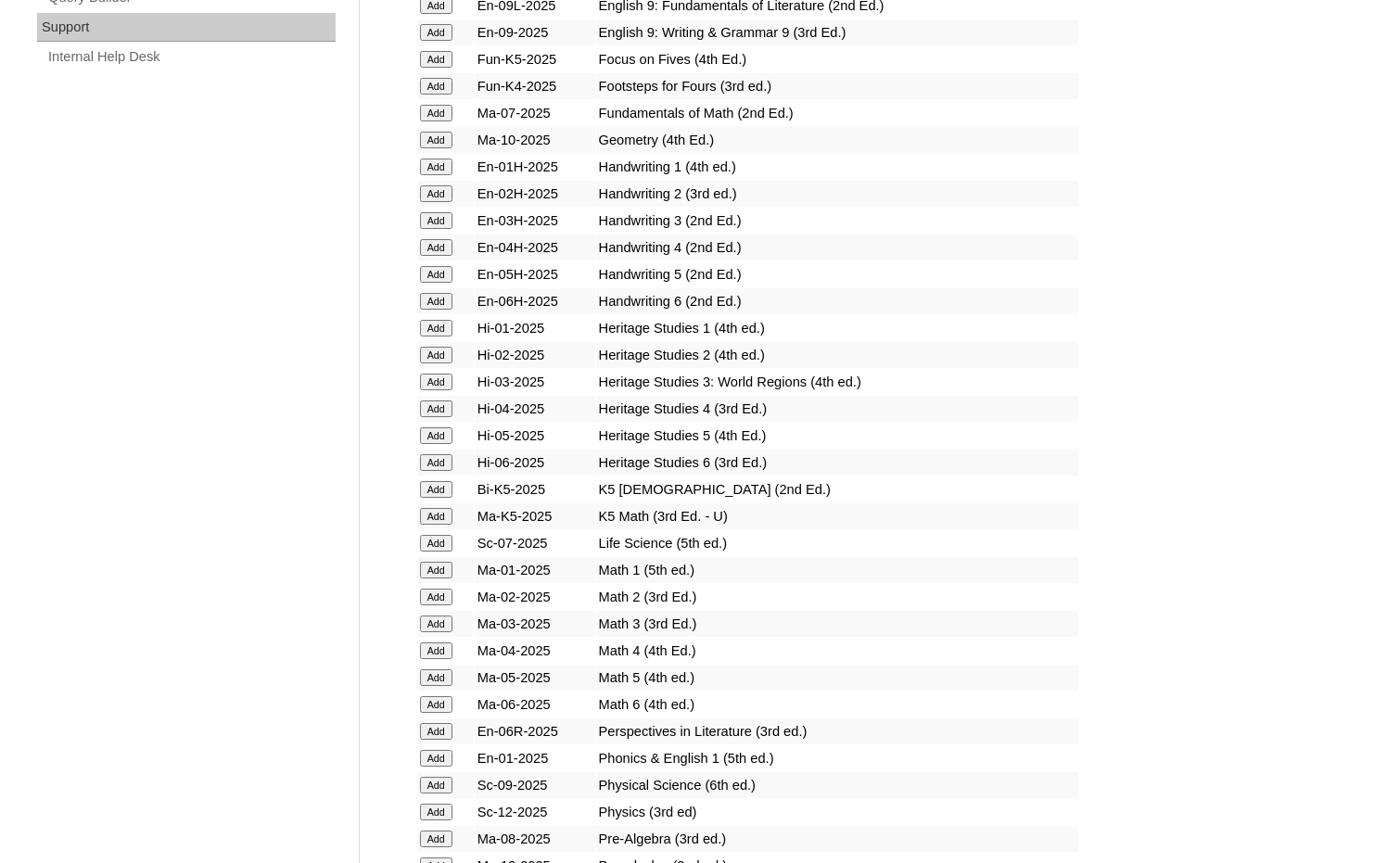
scroll to position [1761, 0]
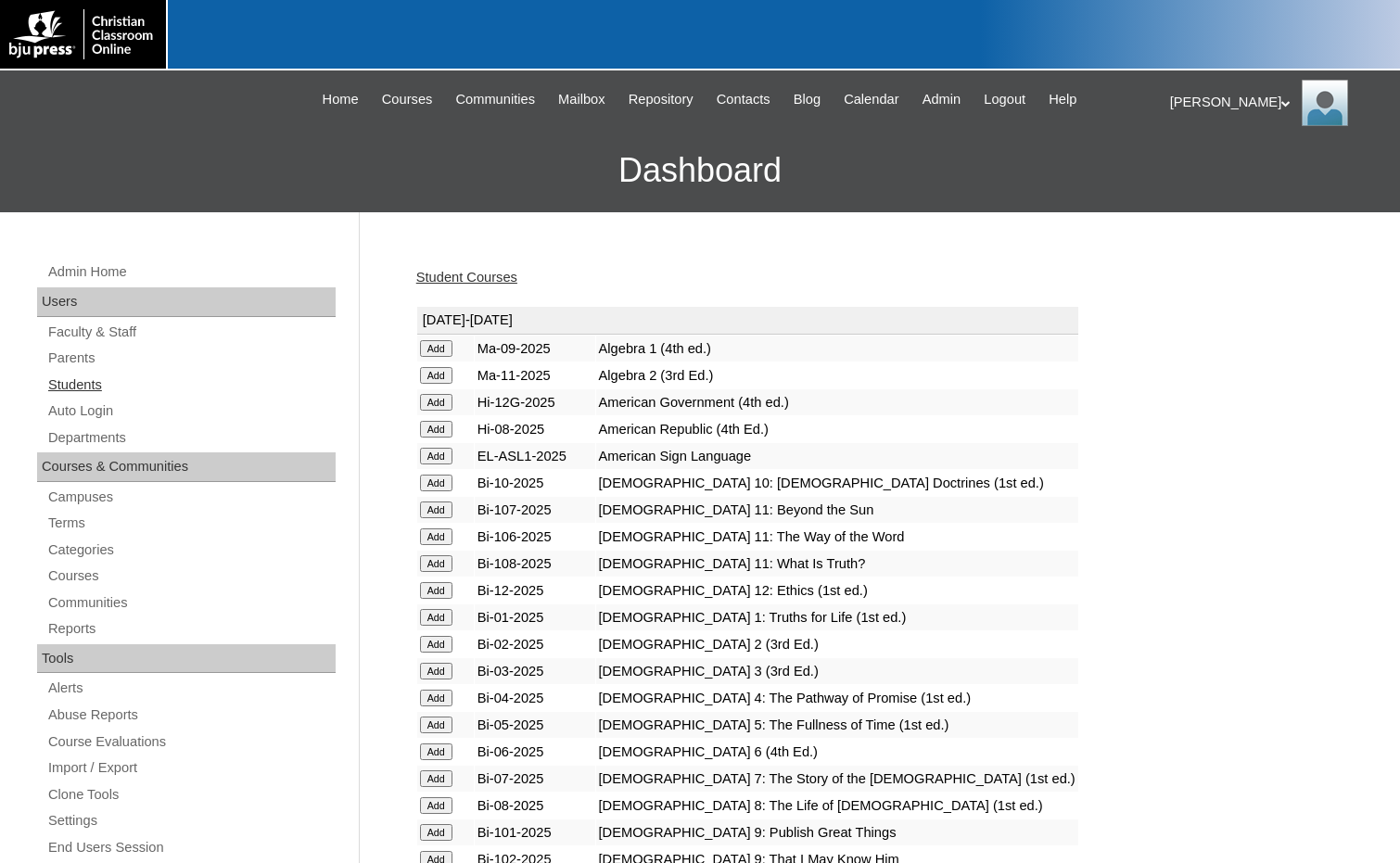
click at [88, 387] on link "Students" at bounding box center [190, 385] width 289 height 24
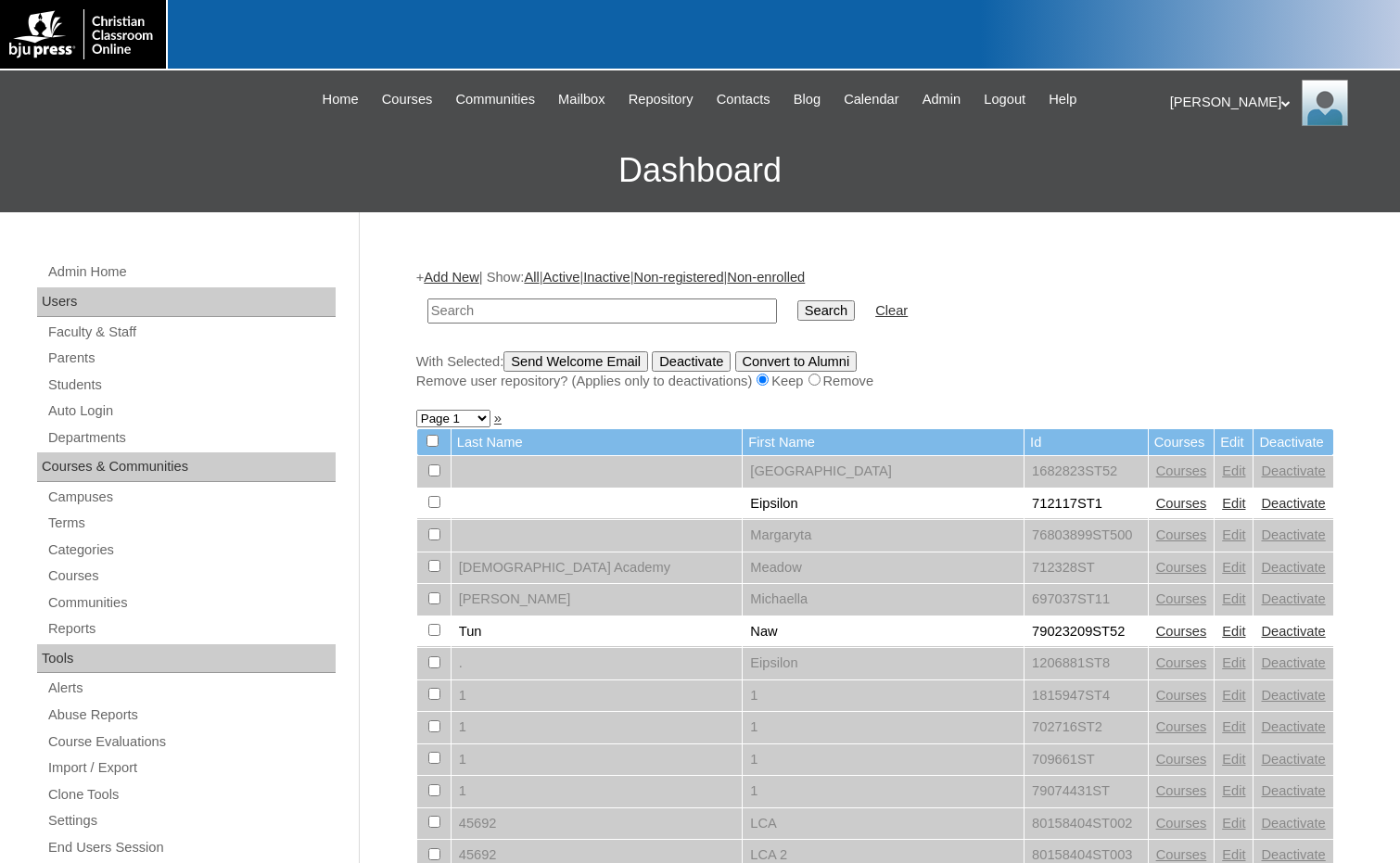
click at [469, 277] on link "Add New" at bounding box center [451, 276] width 55 height 15
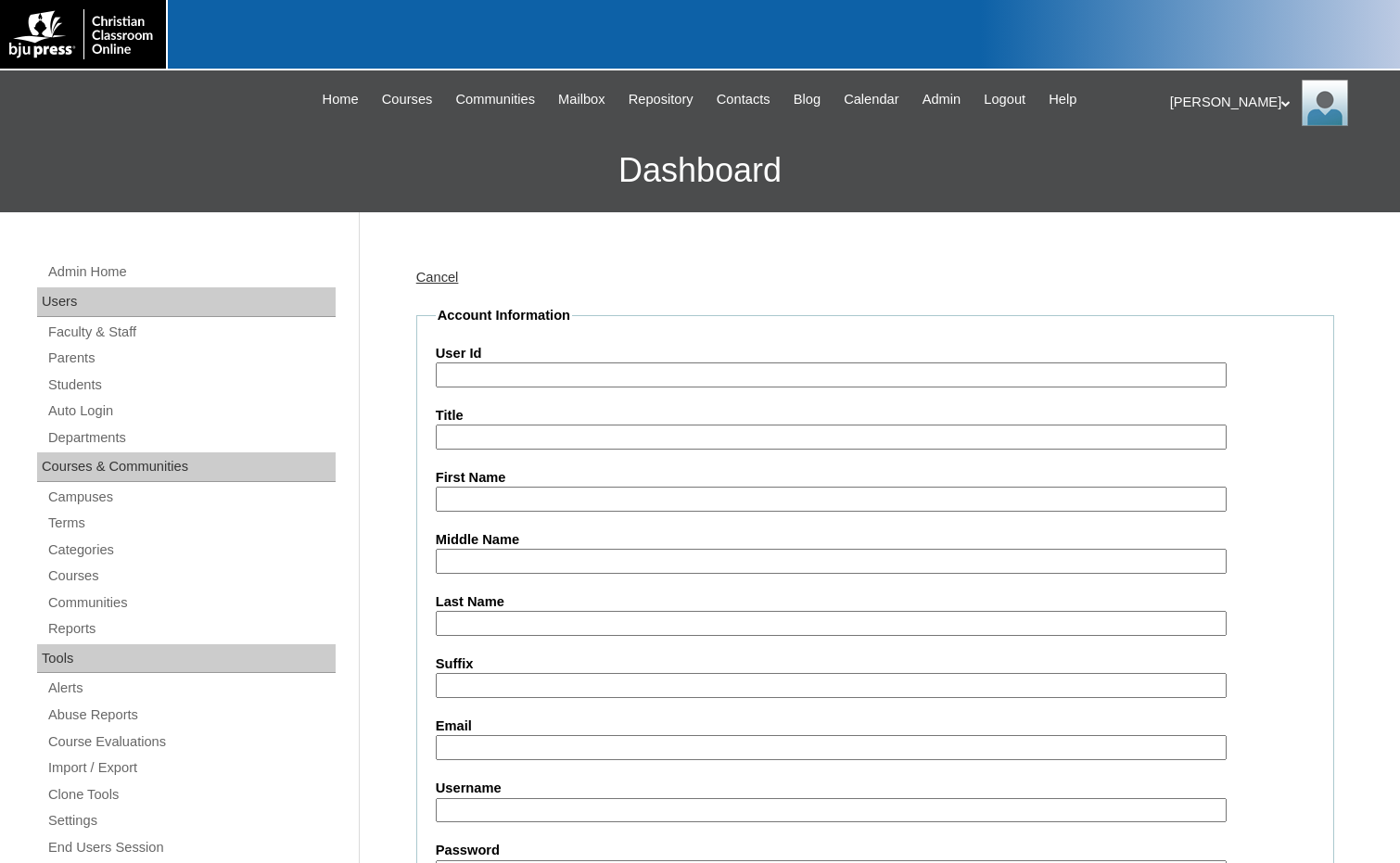
click at [478, 371] on input "User Id" at bounding box center [831, 375] width 791 height 25
paste input "75004702"
type input "75004702ST11"
type input "Parker"
type input "Murphy"
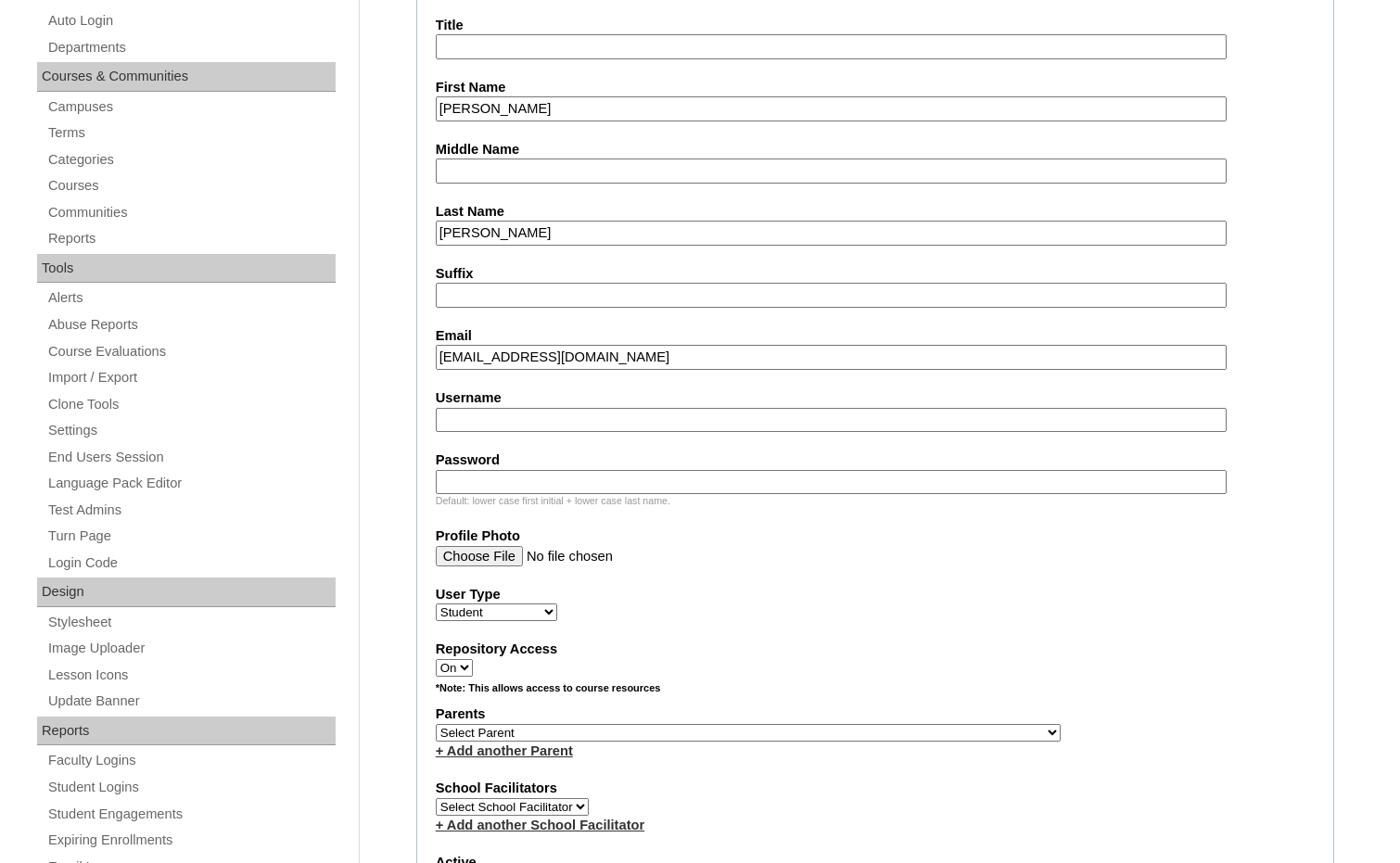
scroll to position [463, 0]
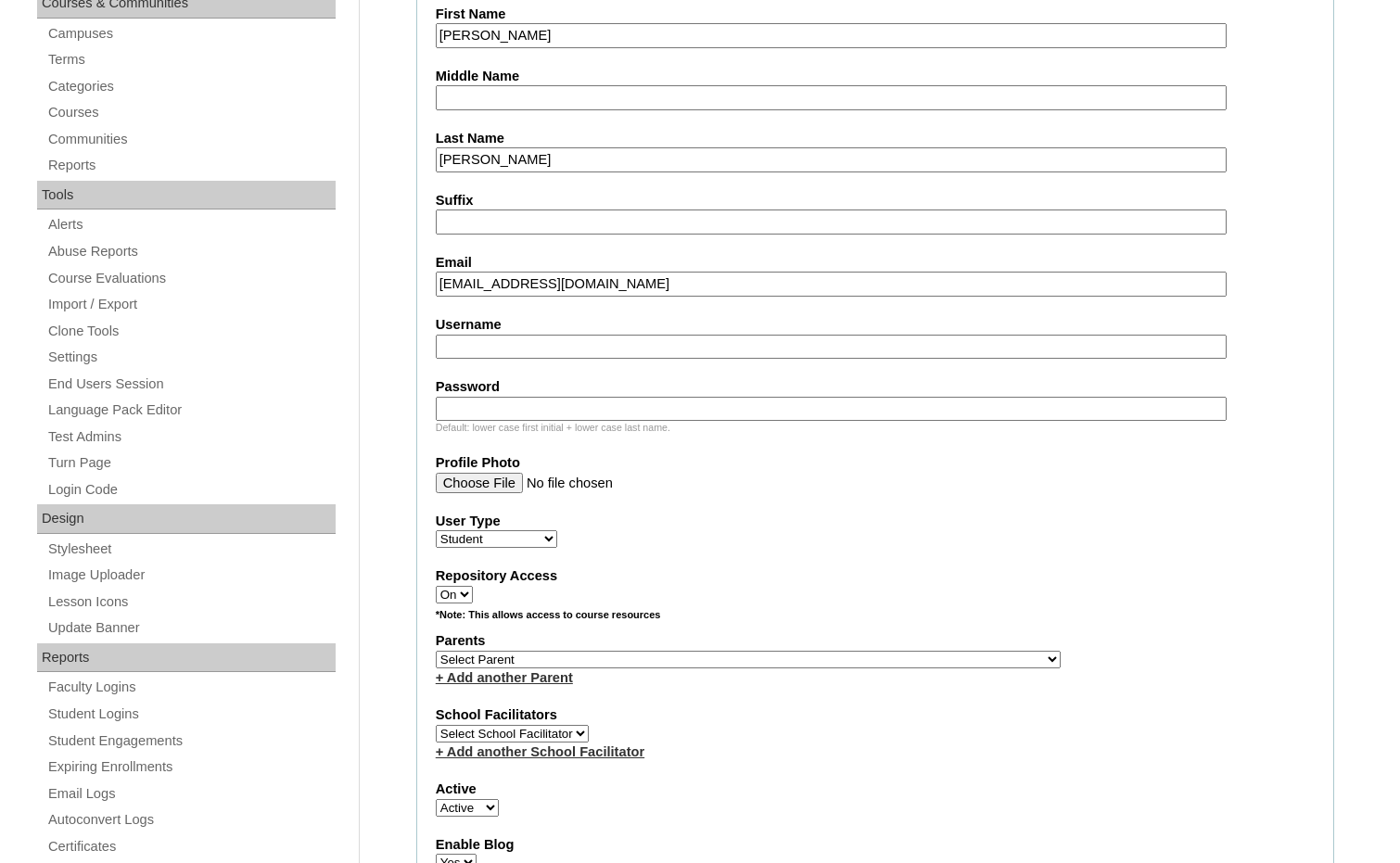
type input "blackfire9873@gmail.com"
click at [808, 663] on select "Select Parent , Fautanu, Ma 1, 1 23-24 accountMorgan, Jason 6th Street Mennonit…" at bounding box center [748, 659] width 625 height 18
select select "36894"
click at [868, 658] on div "Parents Select Parent , Fautanu, Ma 1, 1 23-24 accountMorgan, Jason 6th Street …" at bounding box center [875, 658] width 879 height 56
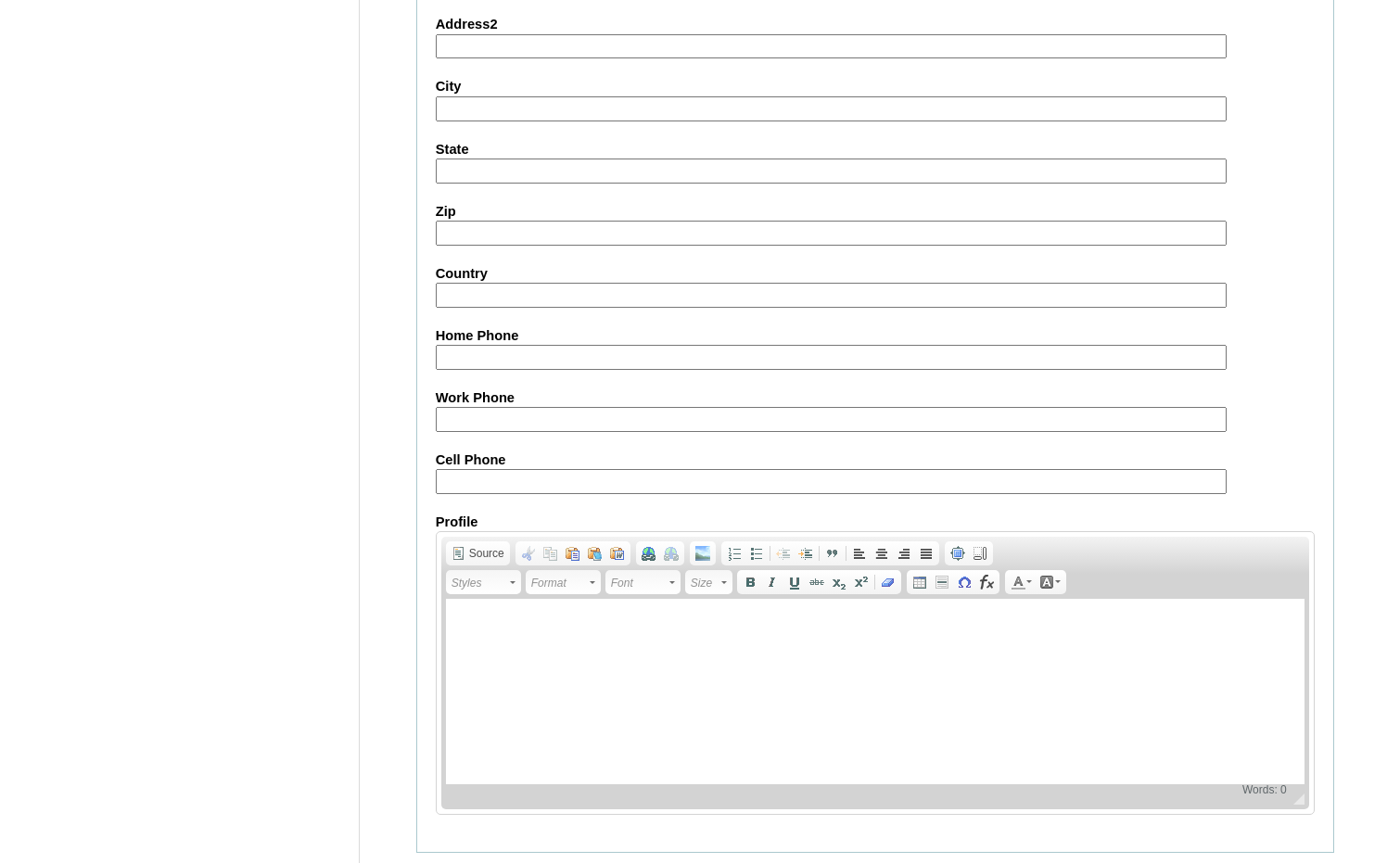
scroll to position [1957, 0]
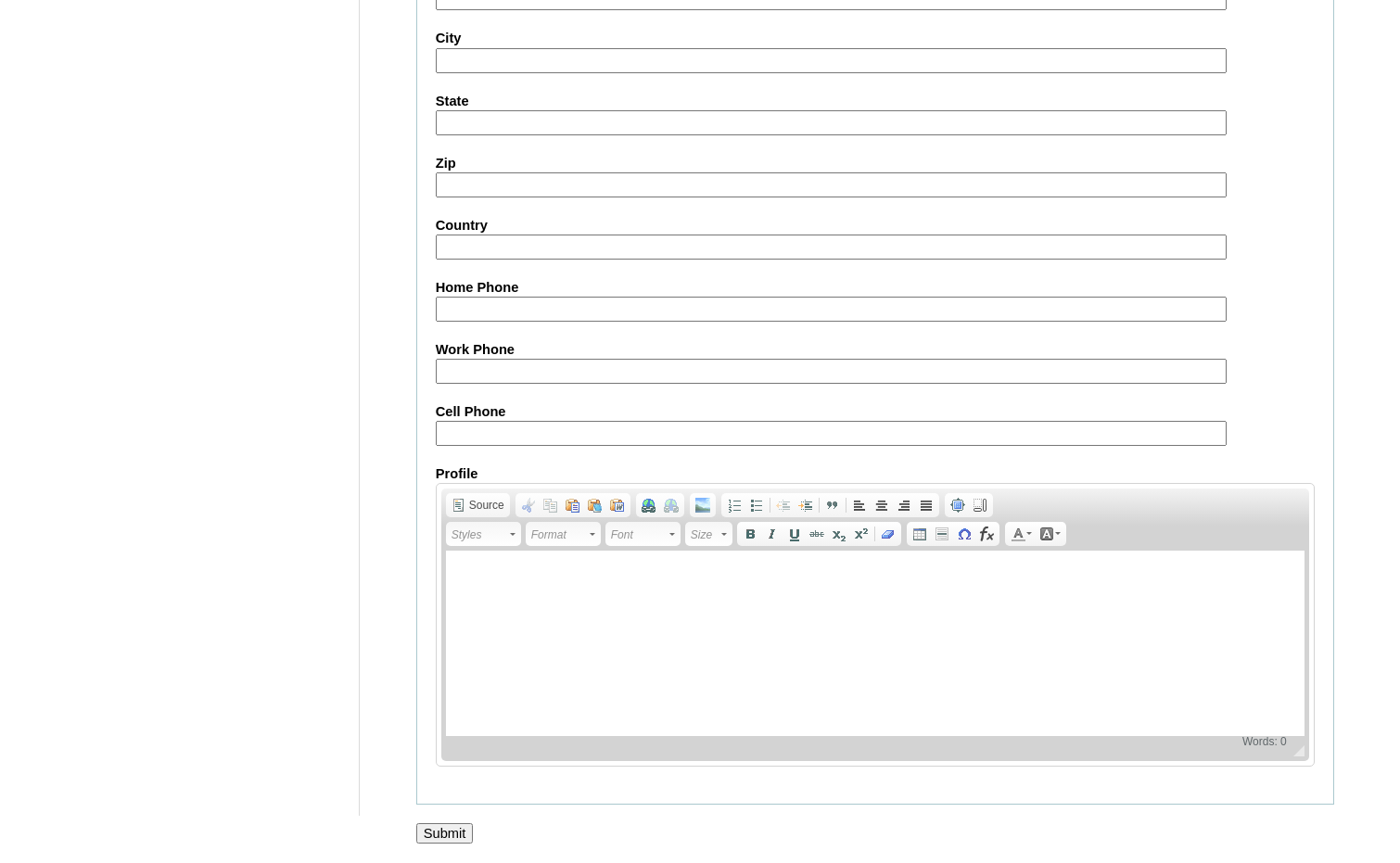
click at [441, 823] on input "Submit" at bounding box center [445, 833] width 58 height 21
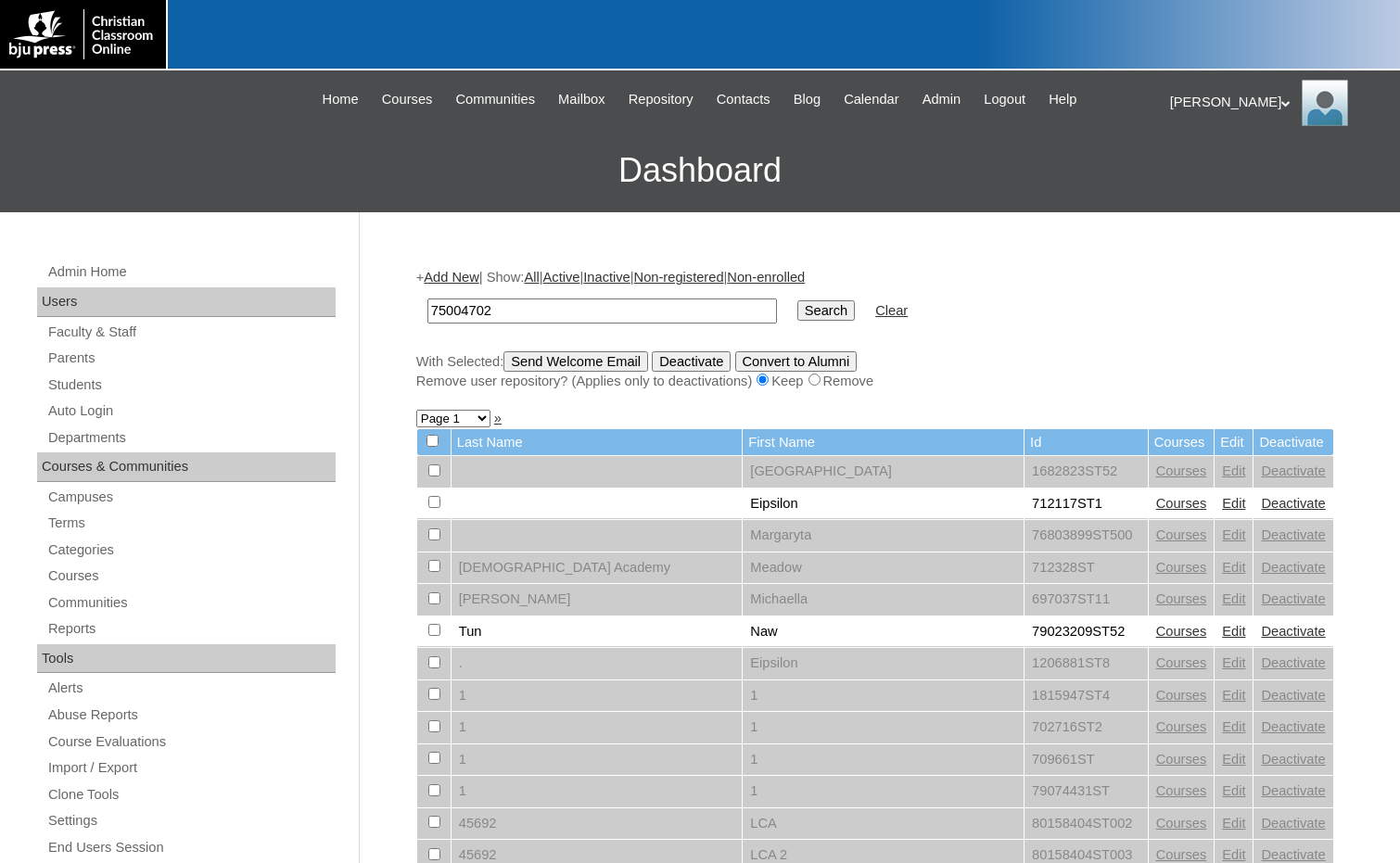
type input "75004702"
click at [797, 307] on input "Search" at bounding box center [826, 311] width 58 height 21
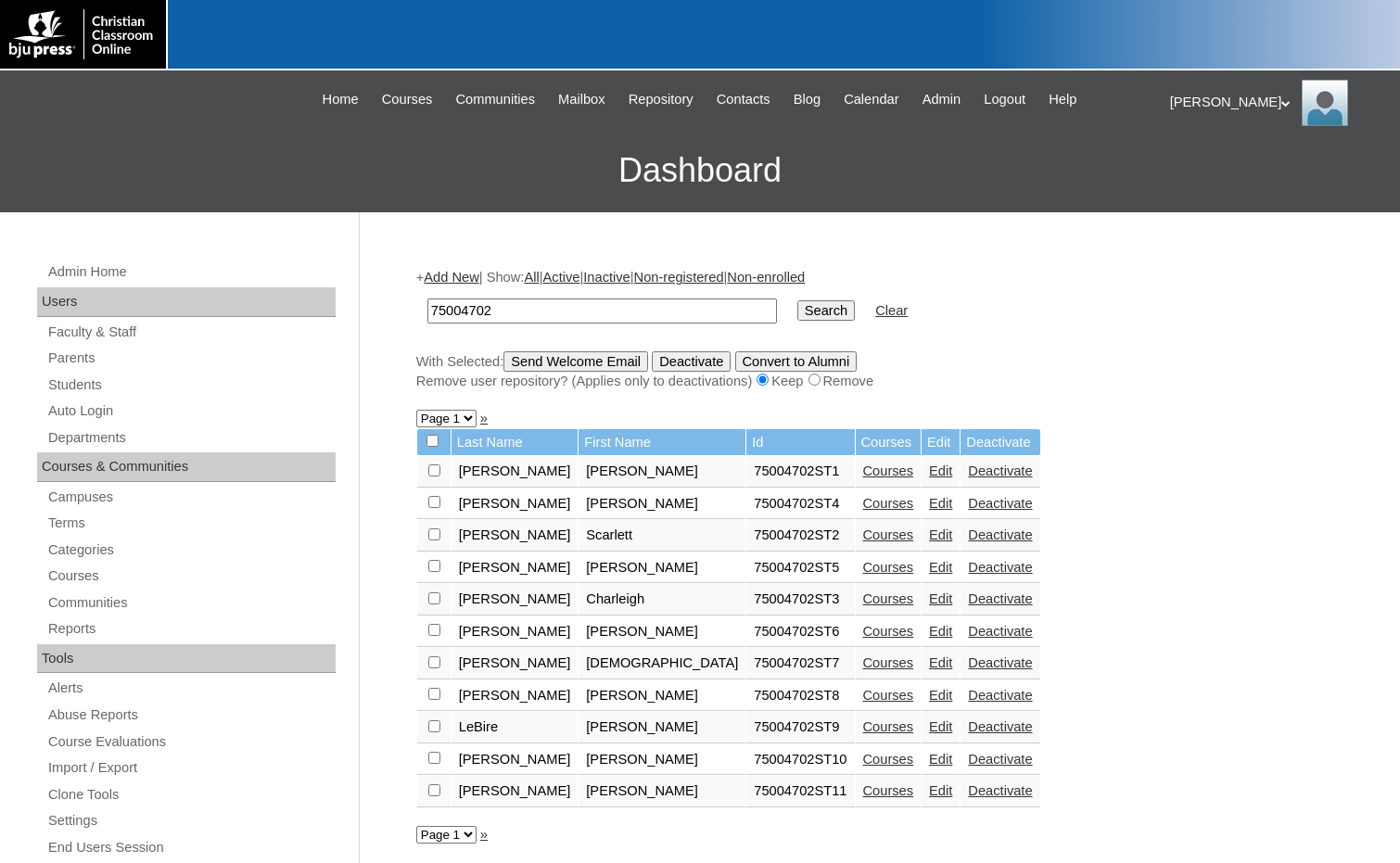
click at [863, 791] on link "Courses" at bounding box center [889, 791] width 51 height 15
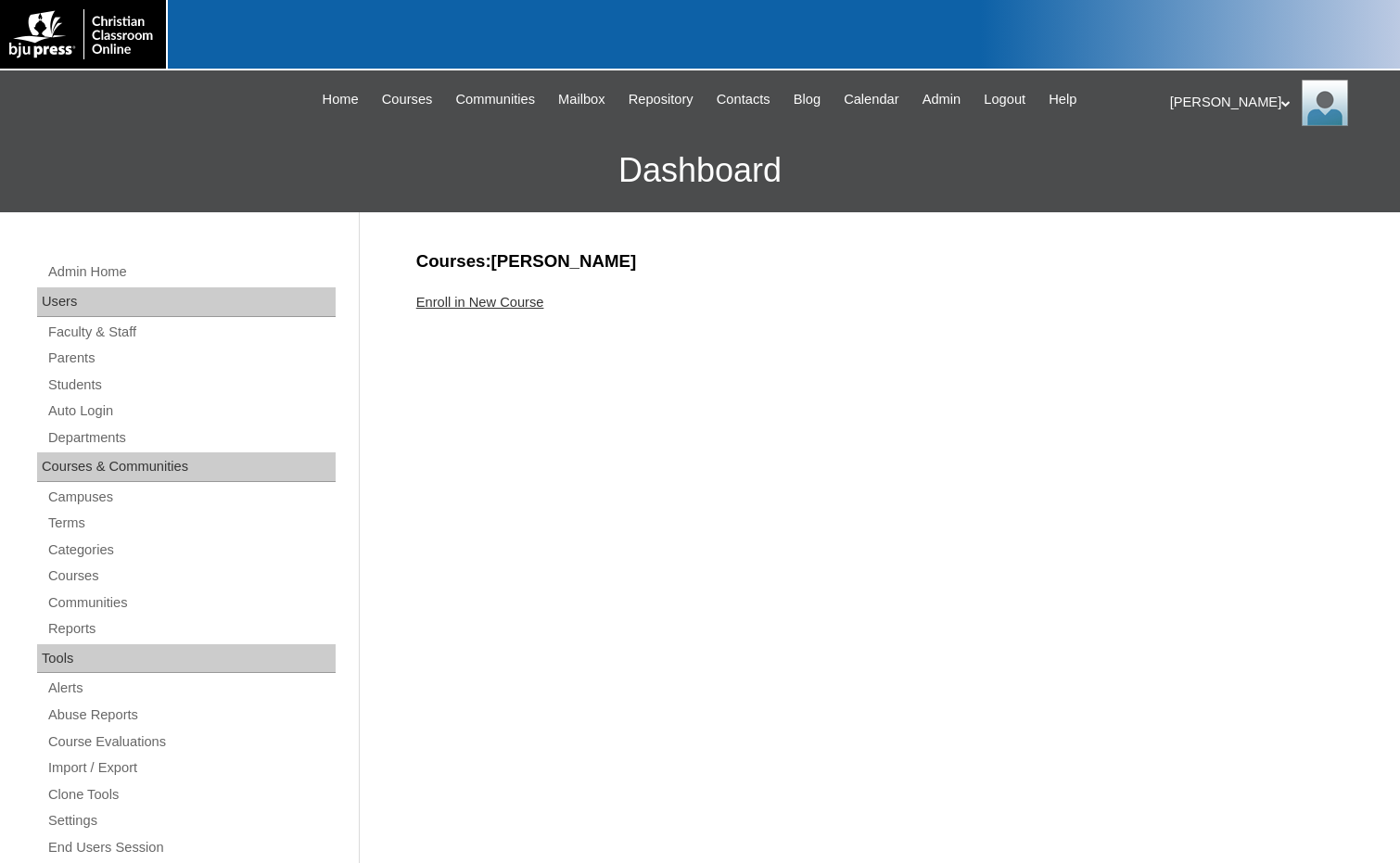
click at [459, 302] on link "Enroll in New Course" at bounding box center [480, 302] width 128 height 15
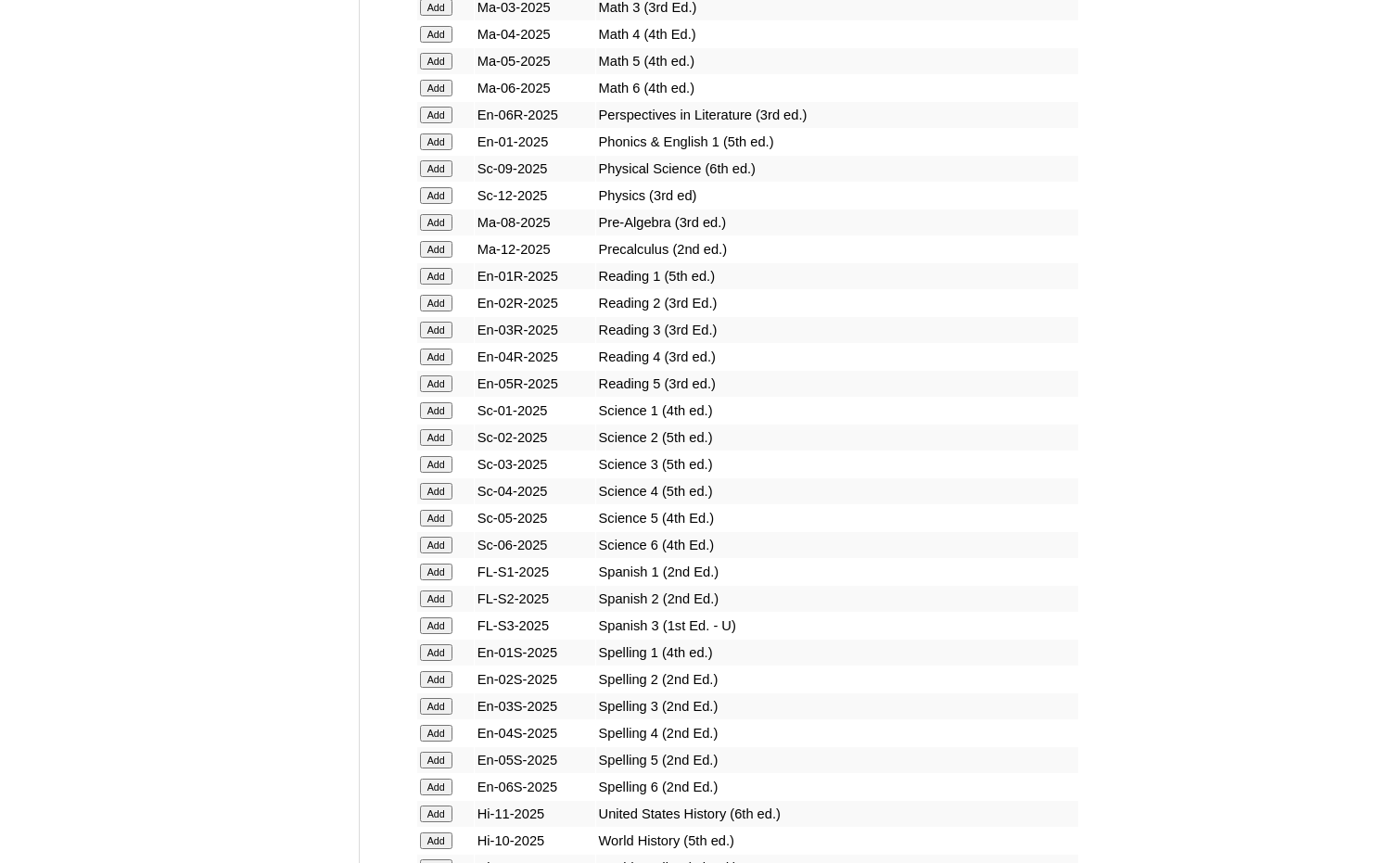
scroll to position [2039, 0]
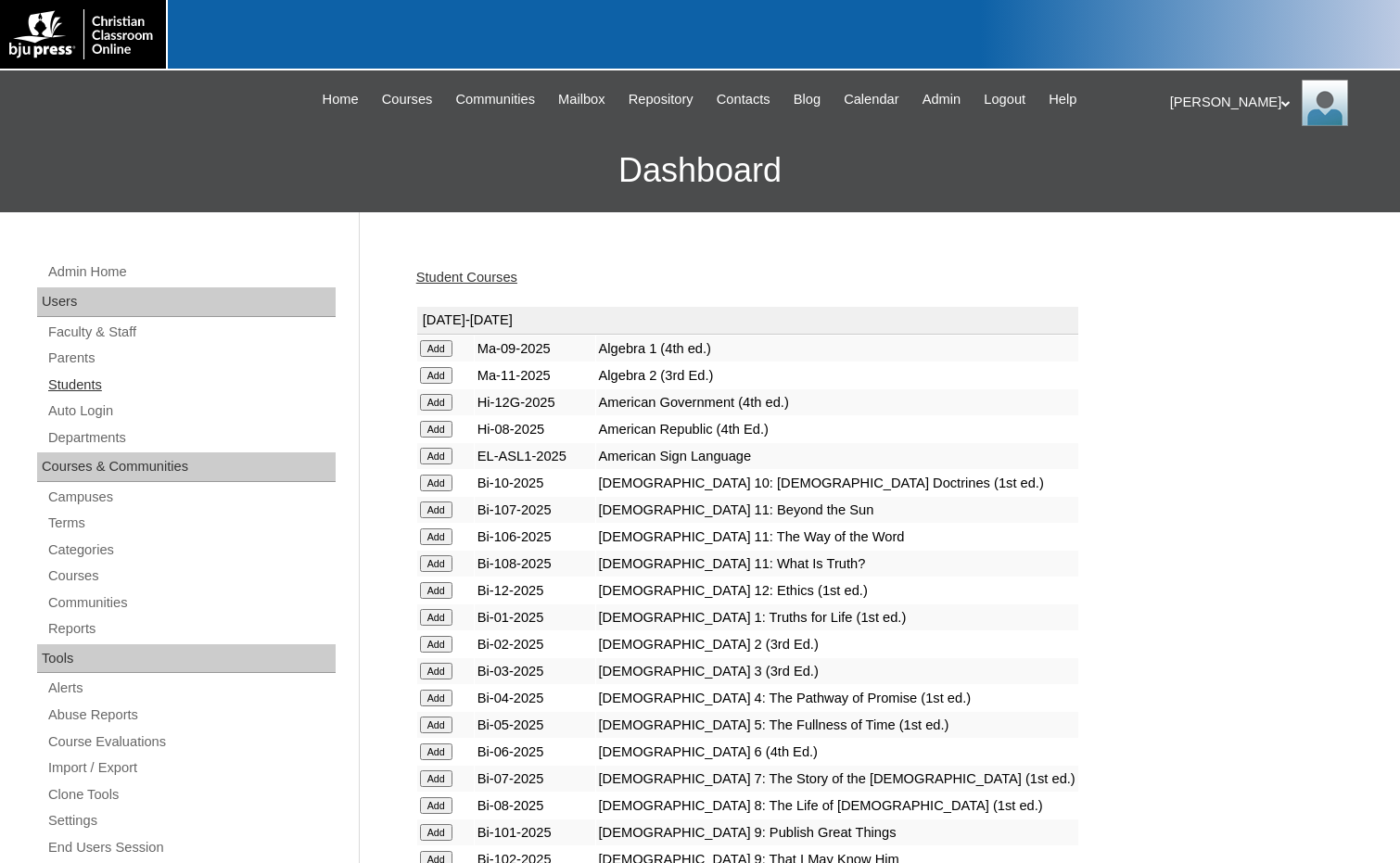
click at [109, 381] on link "Students" at bounding box center [190, 385] width 289 height 24
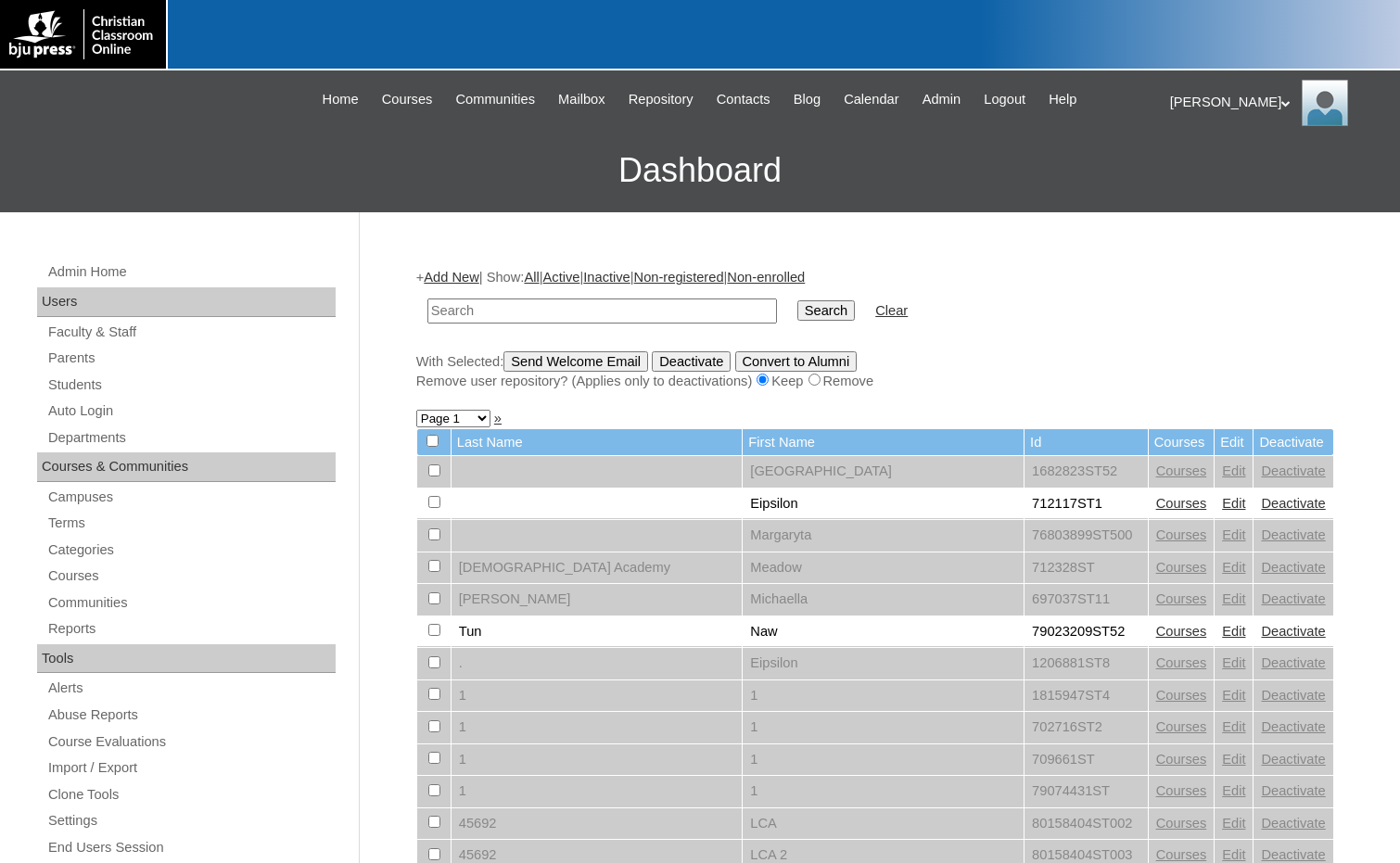
drag, startPoint x: 672, startPoint y: 314, endPoint x: 698, endPoint y: 312, distance: 26.1
click at [672, 314] on input "text" at bounding box center [602, 312] width 350 height 25
paste input "75004702"
type input "75004702"
click at [788, 311] on td "Search" at bounding box center [826, 311] width 76 height 43
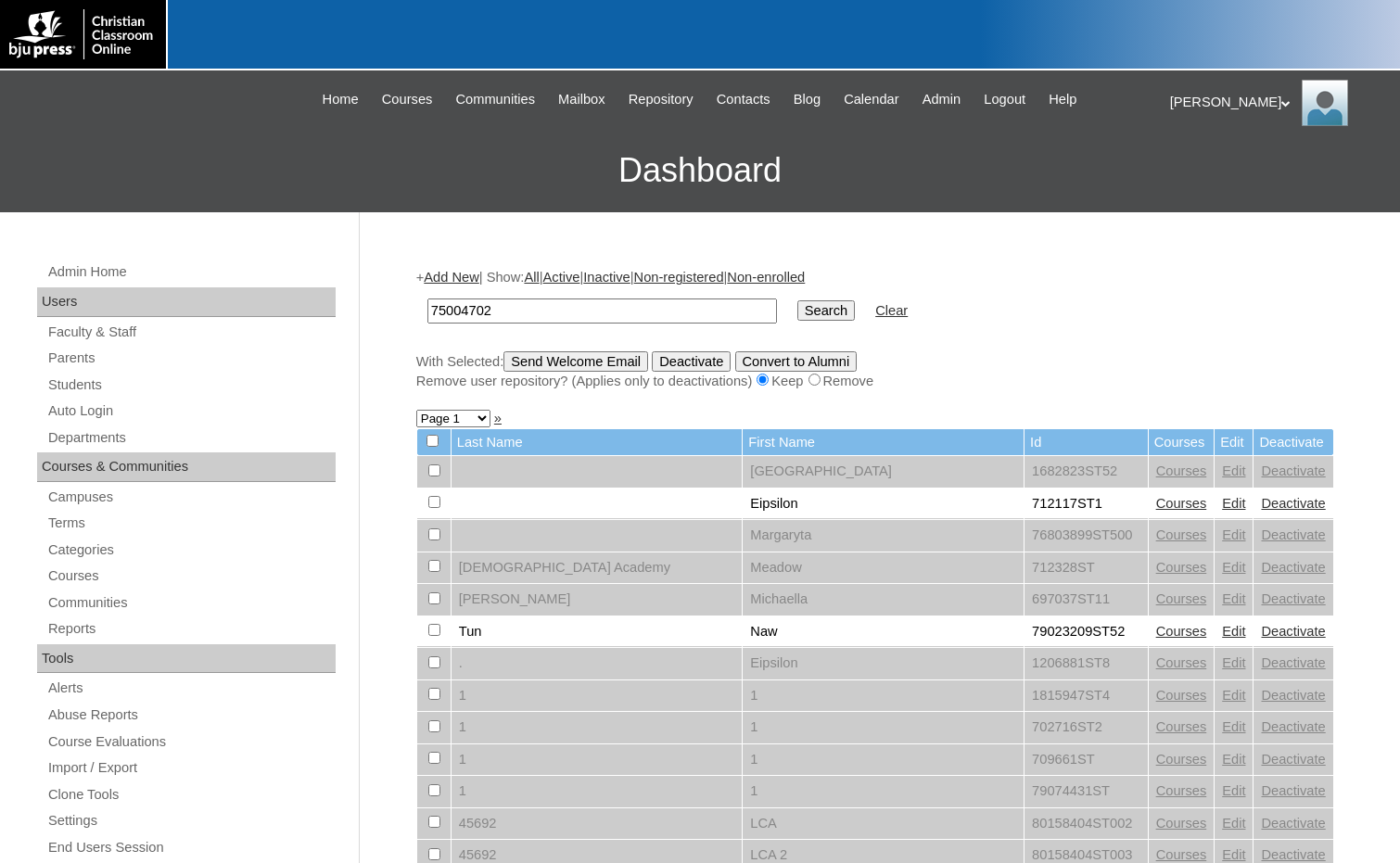
click at [797, 311] on input "Search" at bounding box center [826, 311] width 58 height 21
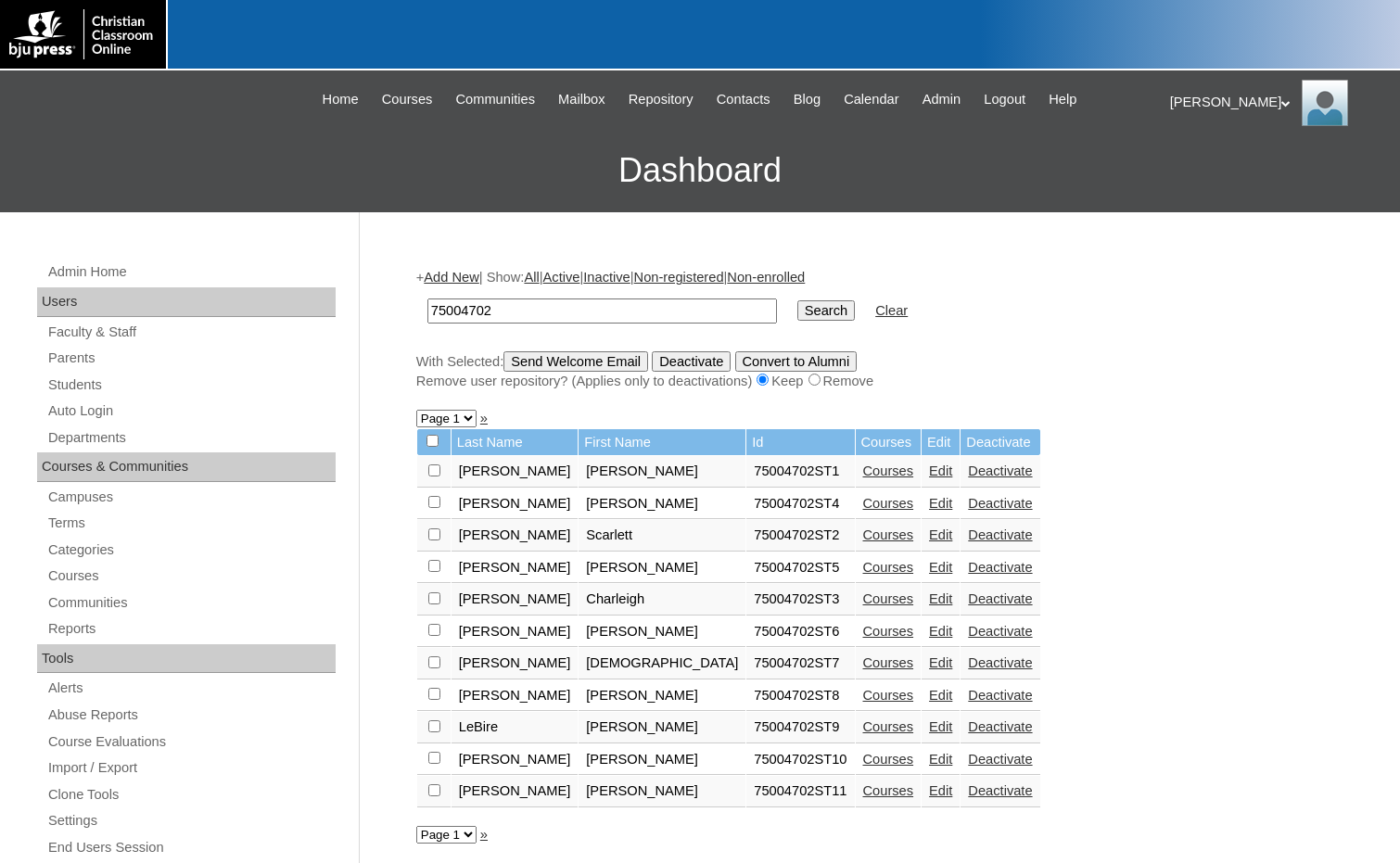
click at [863, 791] on link "Courses" at bounding box center [889, 791] width 51 height 15
click at [460, 279] on link "Add New" at bounding box center [451, 276] width 55 height 15
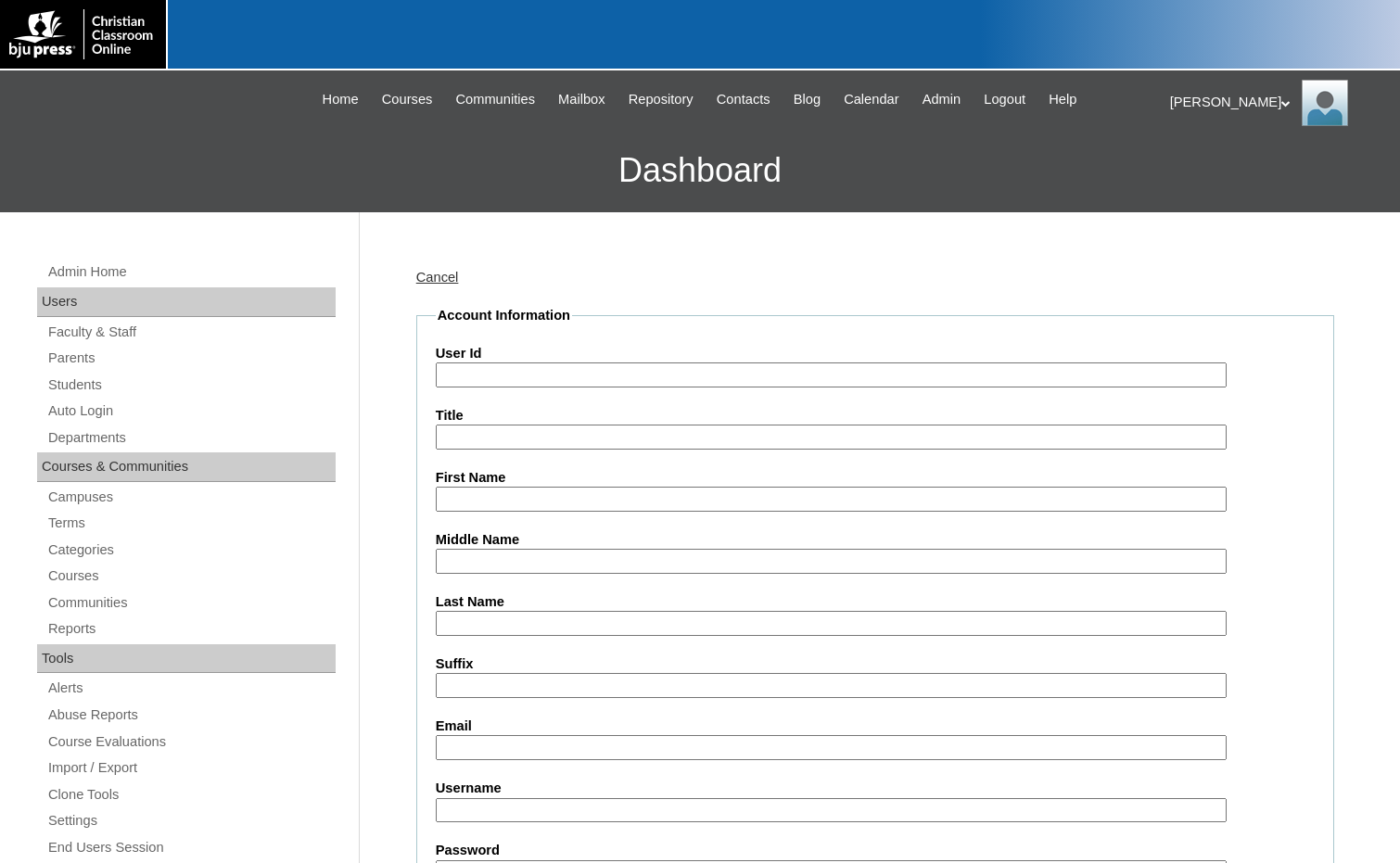
click at [521, 378] on input "User Id" at bounding box center [831, 375] width 791 height 25
paste input "75004702"
type input "75004702ST12"
type input "[PERSON_NAME]"
type input "Roberts"
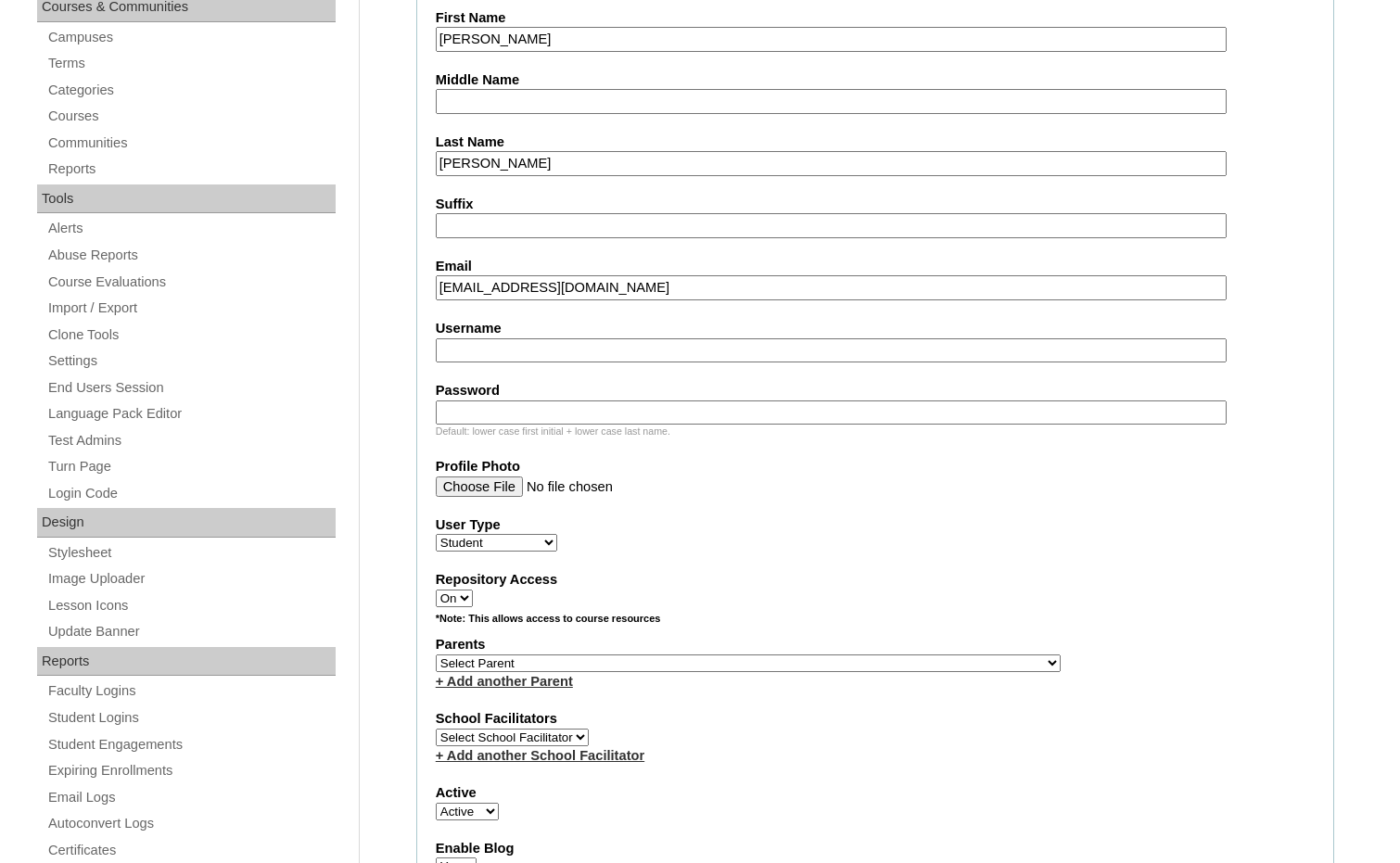
scroll to position [556, 0]
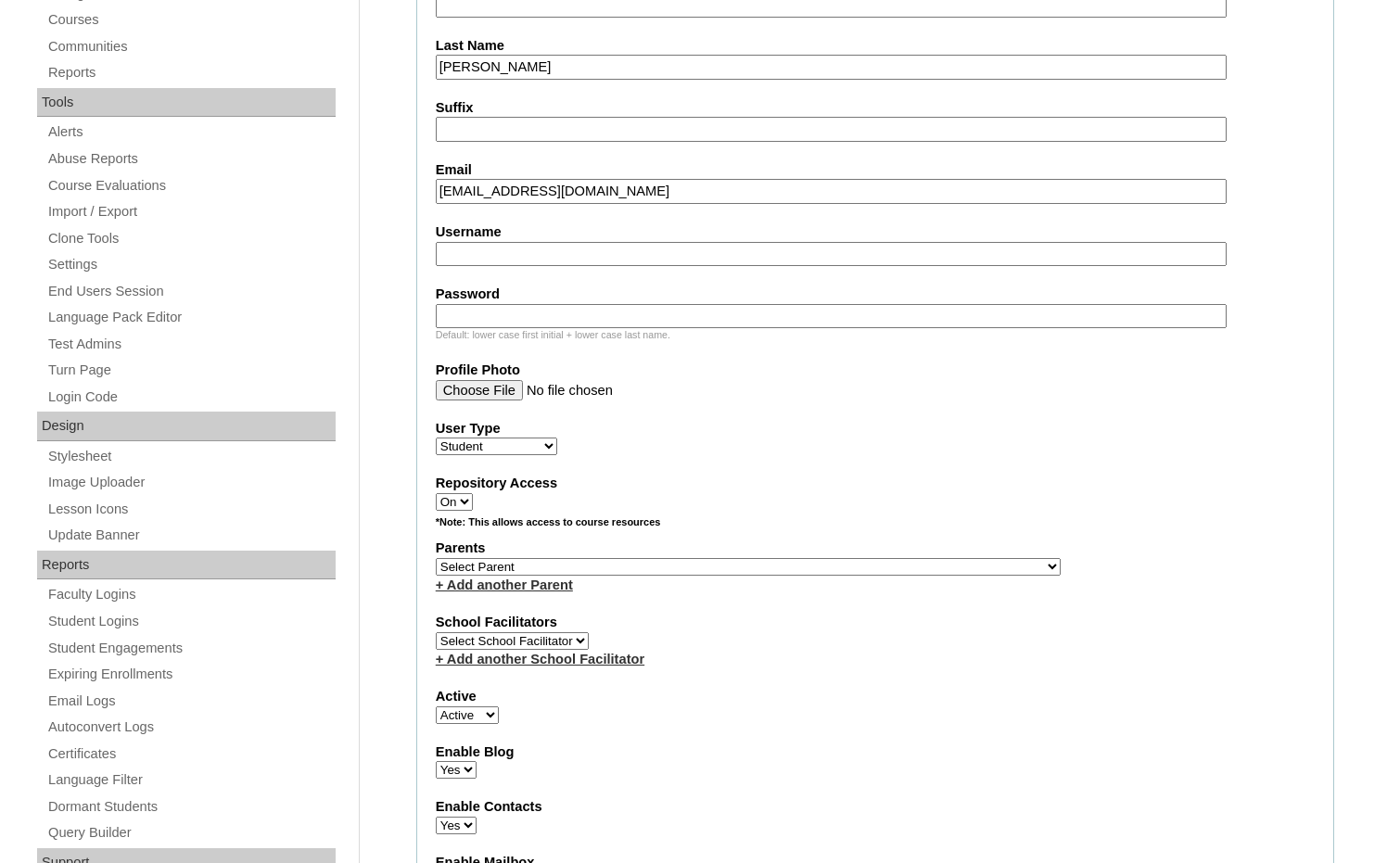
type input "mojojojobob1@gmail.com"
click at [846, 565] on select "Select Parent , Fautanu, Ma 1, 1 23-24 accountMorgan, Jason 6th Street Mennonit…" at bounding box center [748, 567] width 625 height 18
select select "36894"
click at [884, 562] on div "Parents Select Parent , Fautanu, Ma 1, 1 23-24 accountMorgan, Jason 6th Street …" at bounding box center [875, 566] width 879 height 56
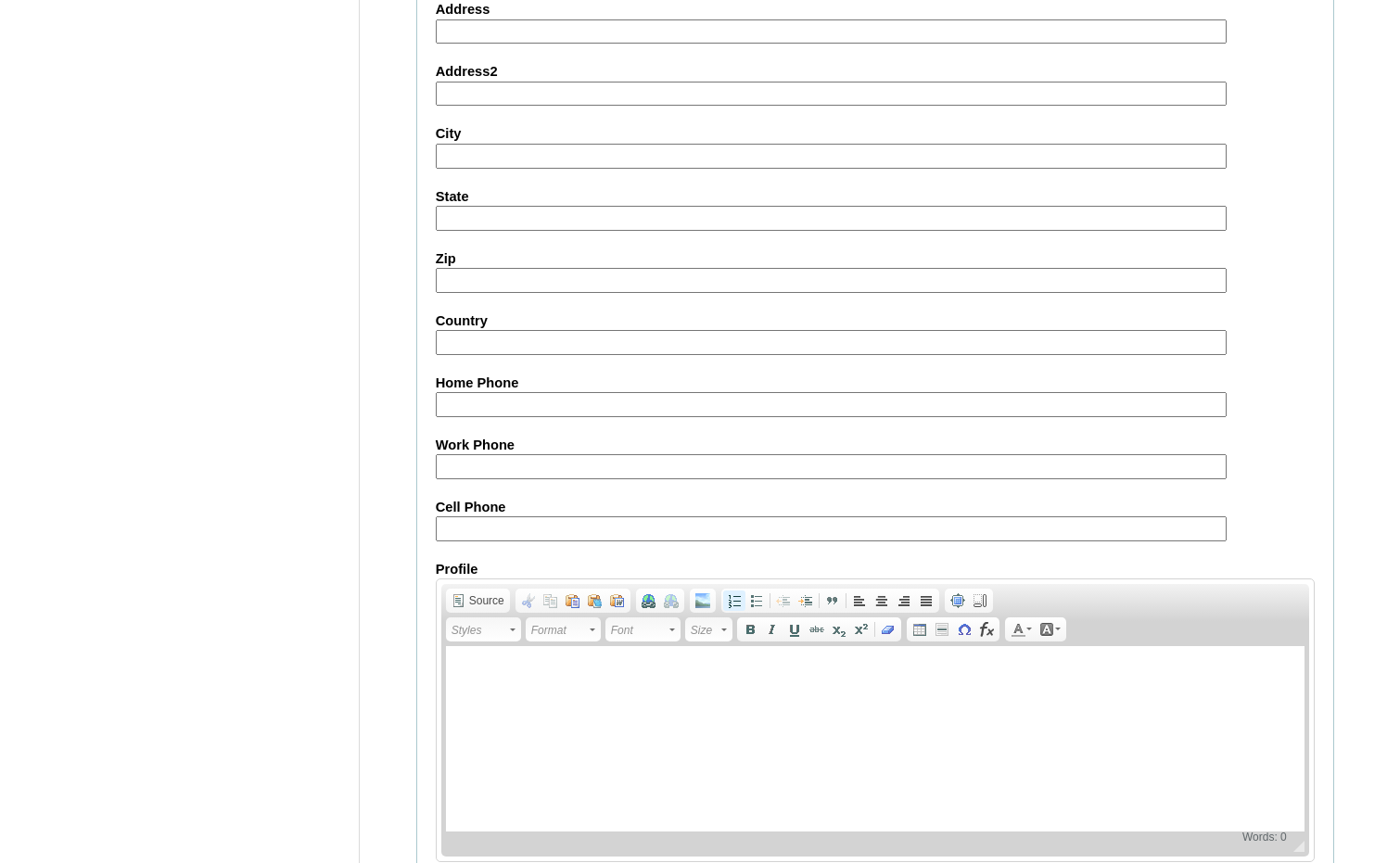
scroll to position [1957, 0]
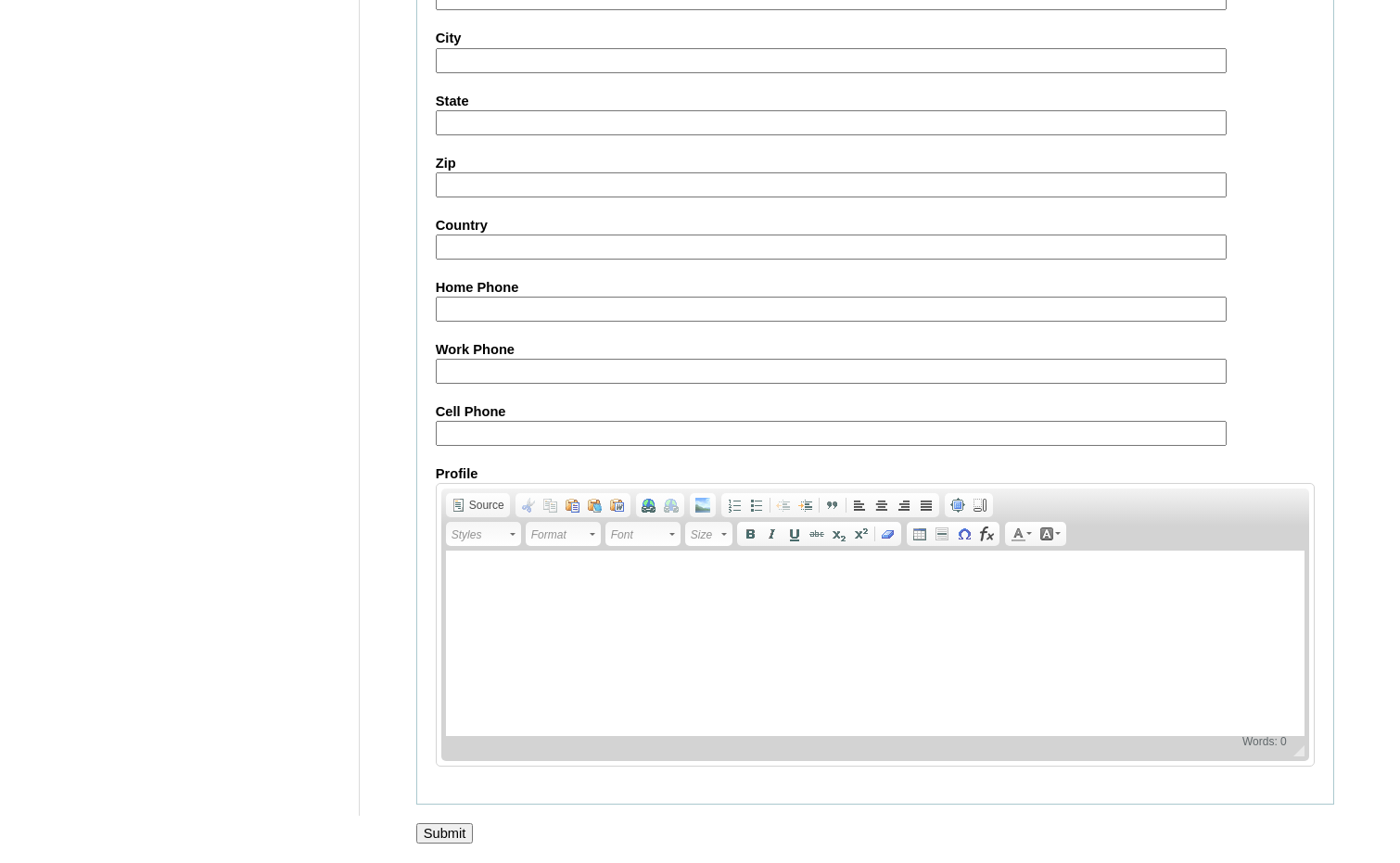
click at [449, 828] on input "Submit" at bounding box center [445, 833] width 58 height 21
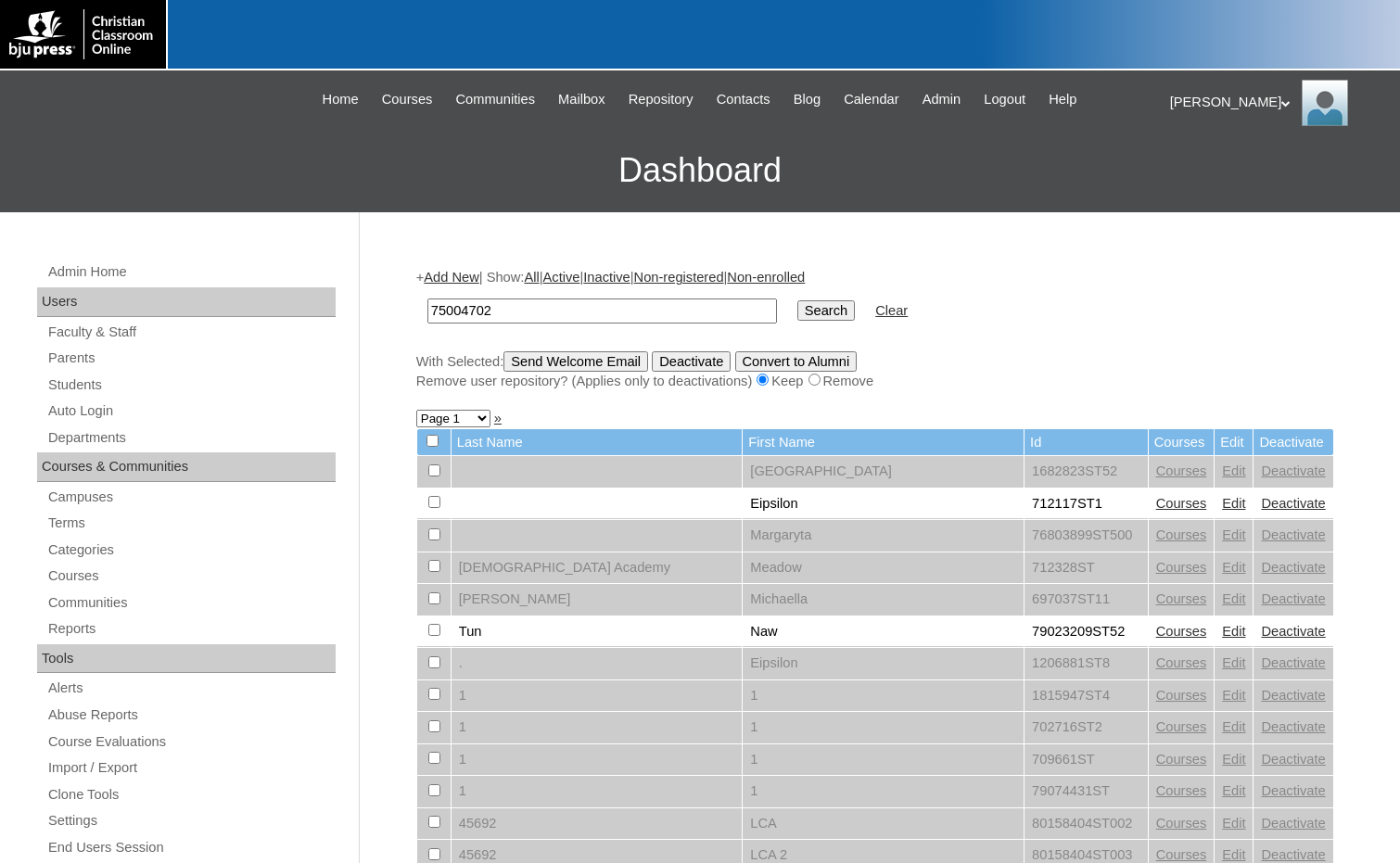
type input "75004702"
click at [797, 311] on input "Search" at bounding box center [826, 311] width 58 height 21
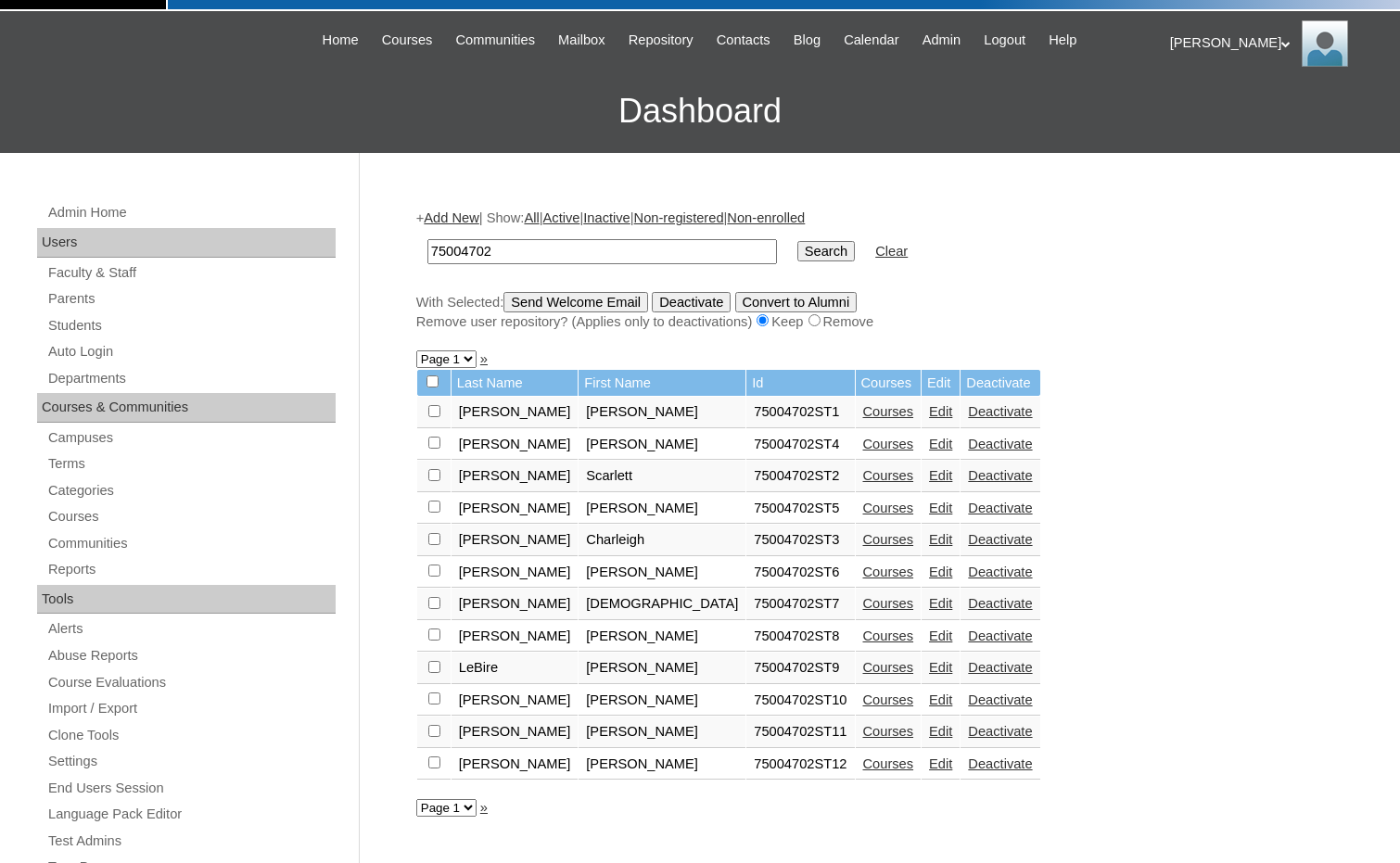
scroll to position [93, 0]
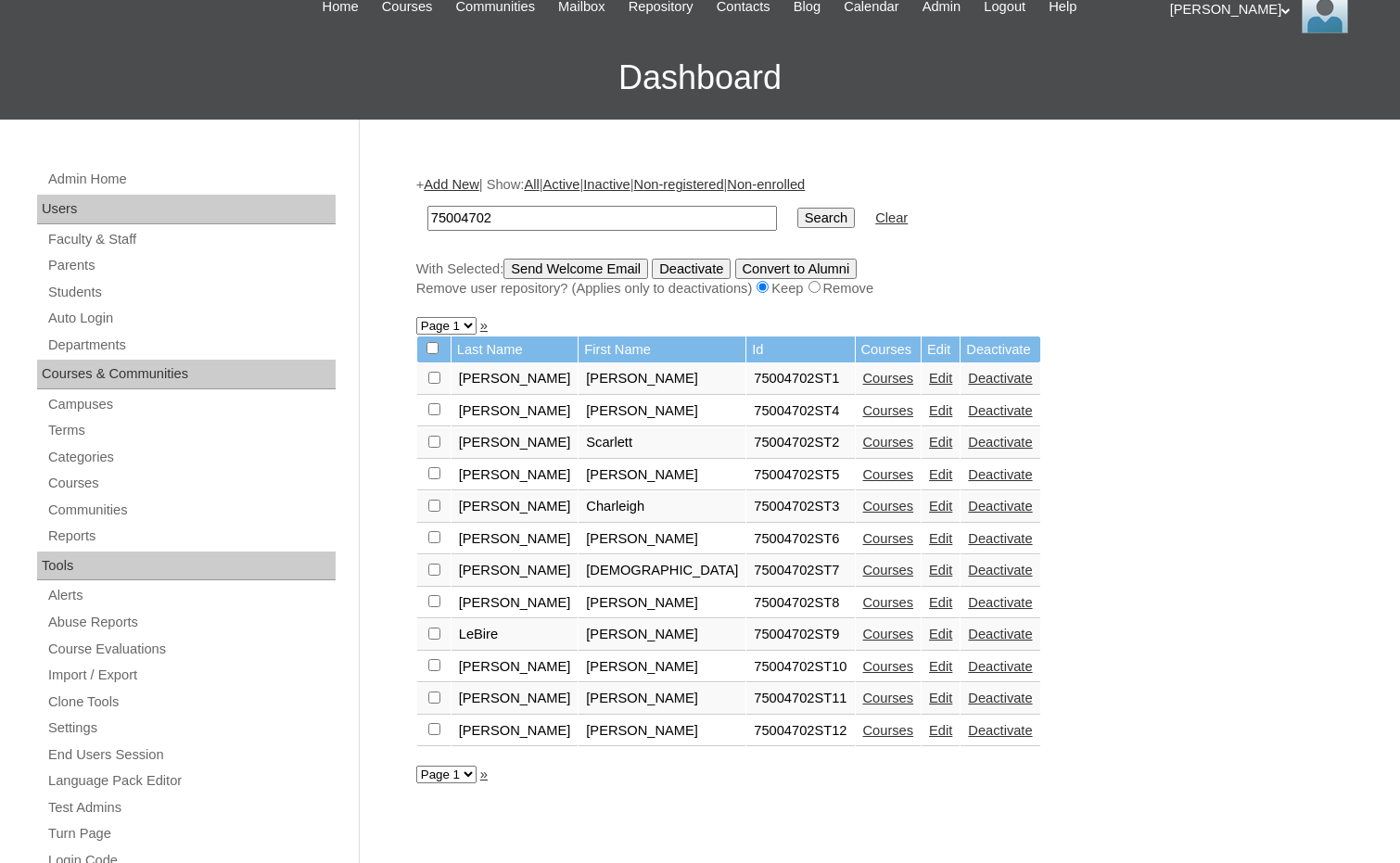
click at [863, 731] on link "Courses" at bounding box center [889, 730] width 51 height 15
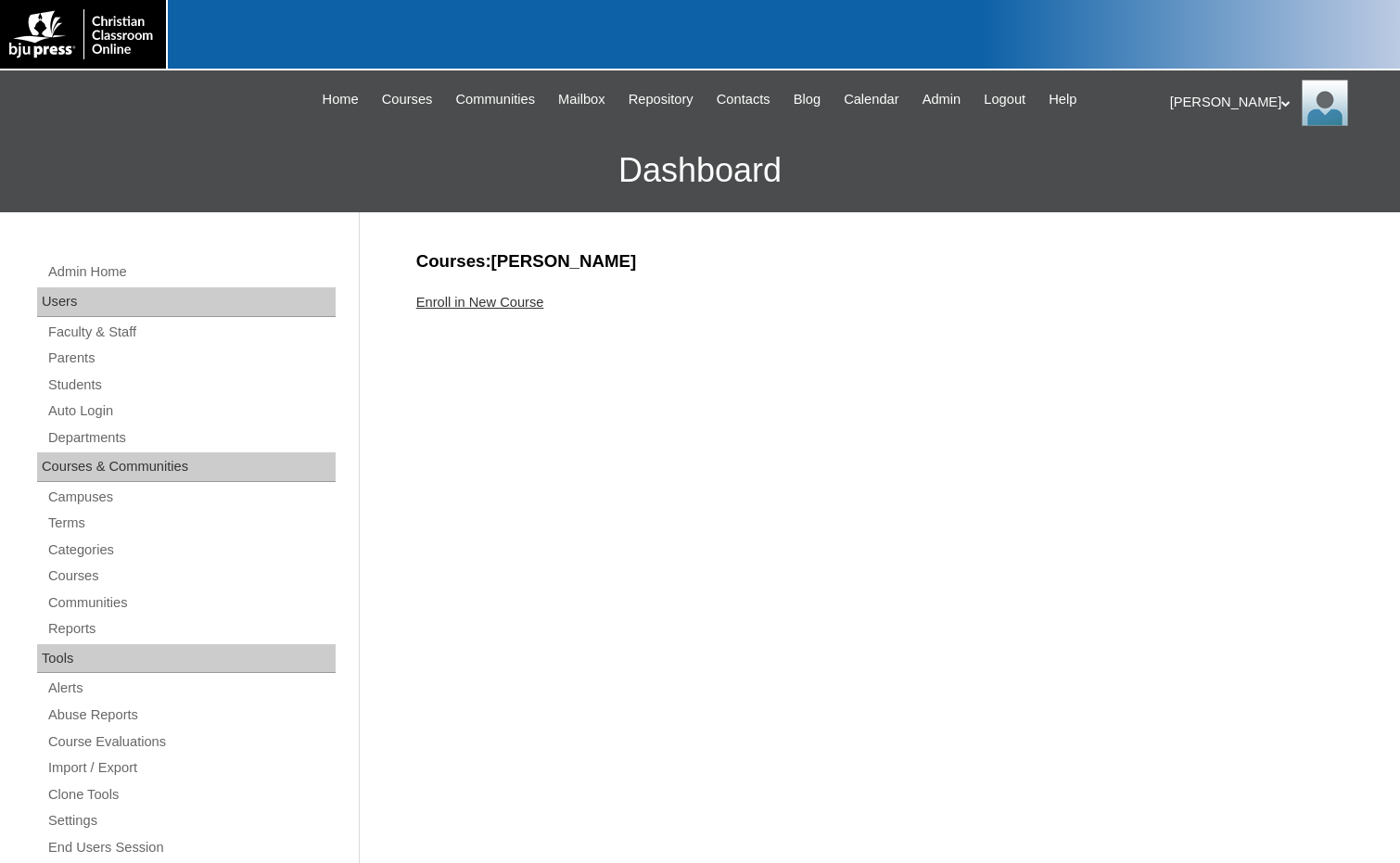
click at [509, 309] on link "Enroll in New Course" at bounding box center [480, 302] width 128 height 15
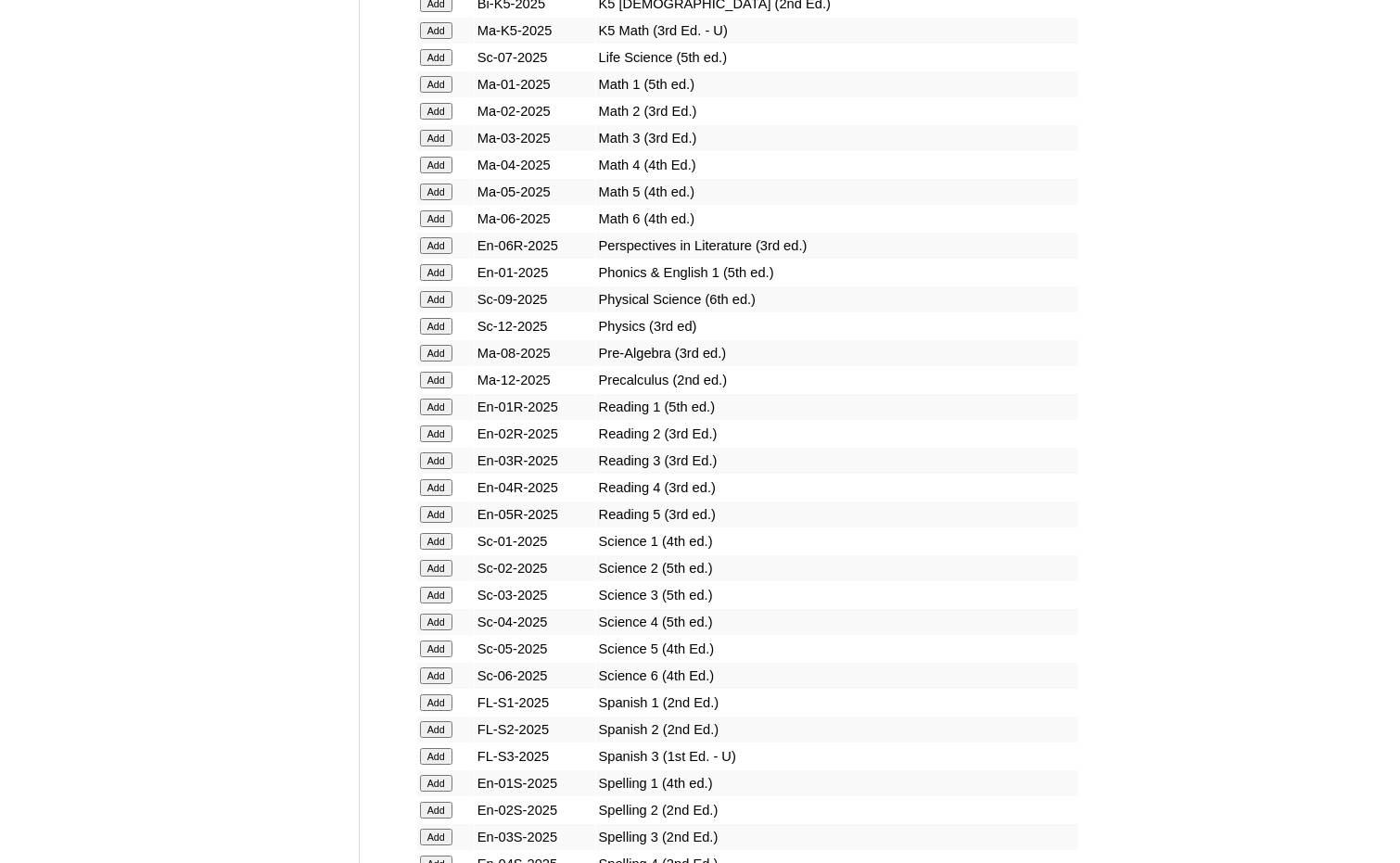
scroll to position [1946, 0]
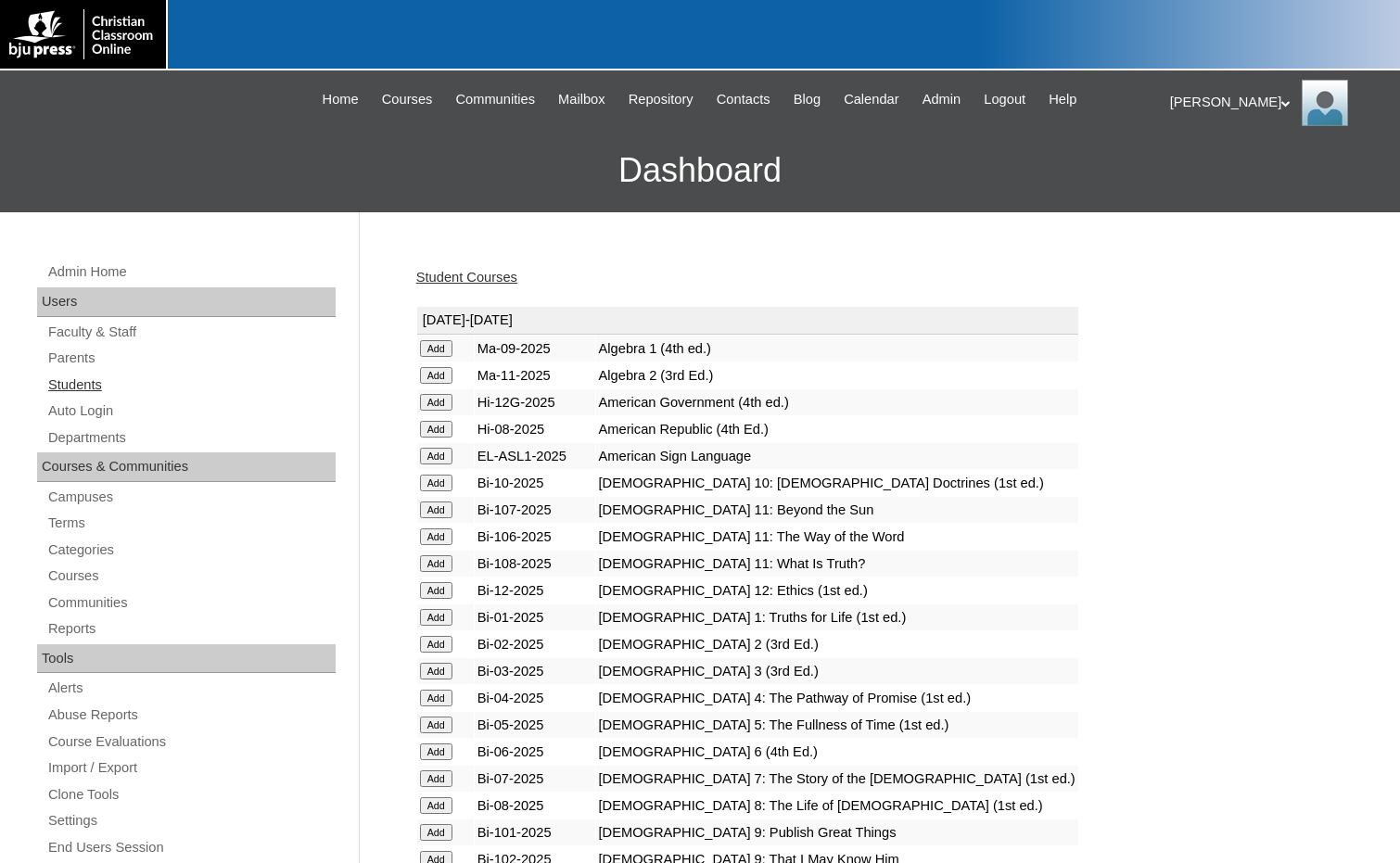
click at [88, 390] on link "Students" at bounding box center [190, 385] width 289 height 24
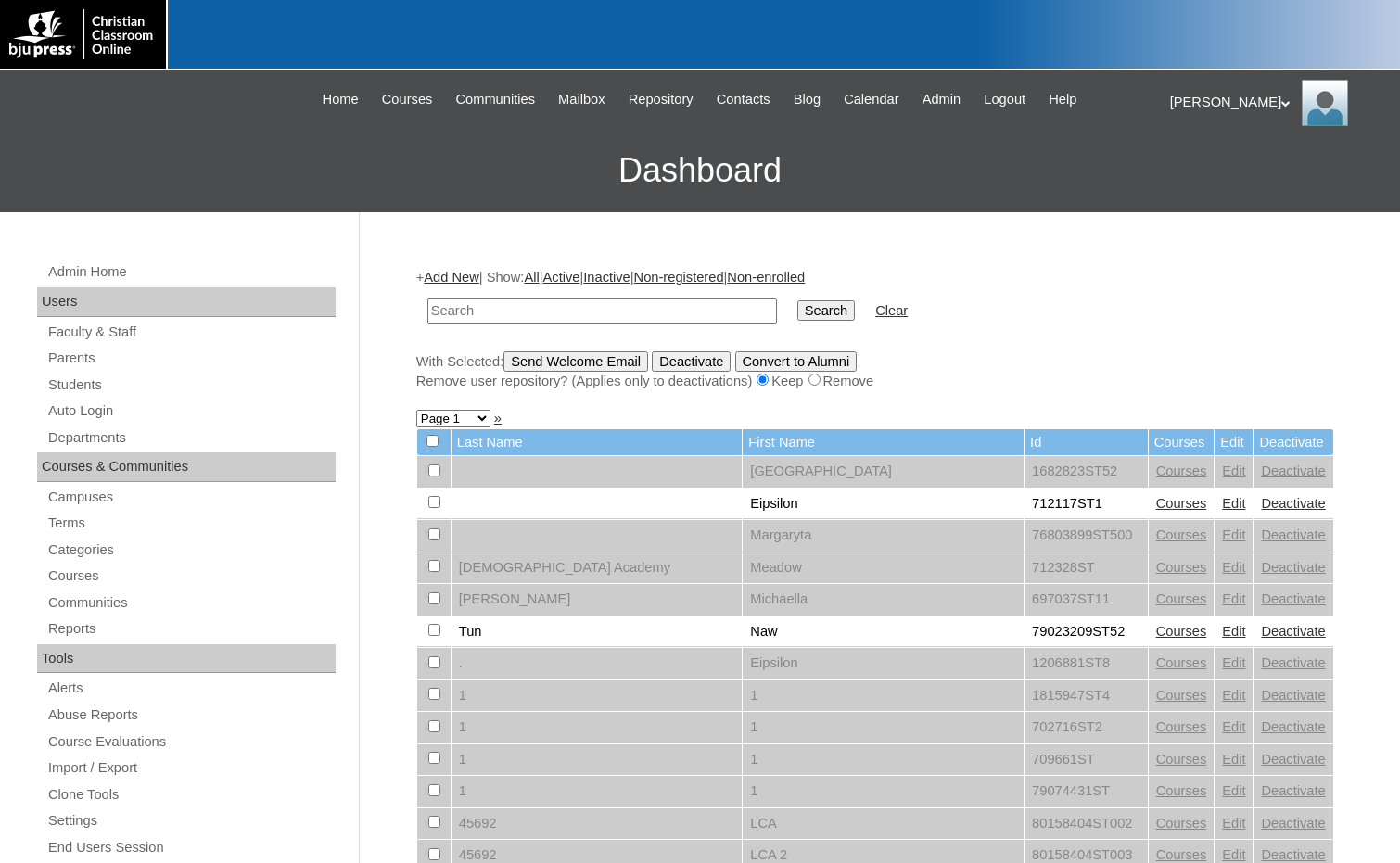
click at [459, 273] on link "Add New" at bounding box center [451, 276] width 55 height 15
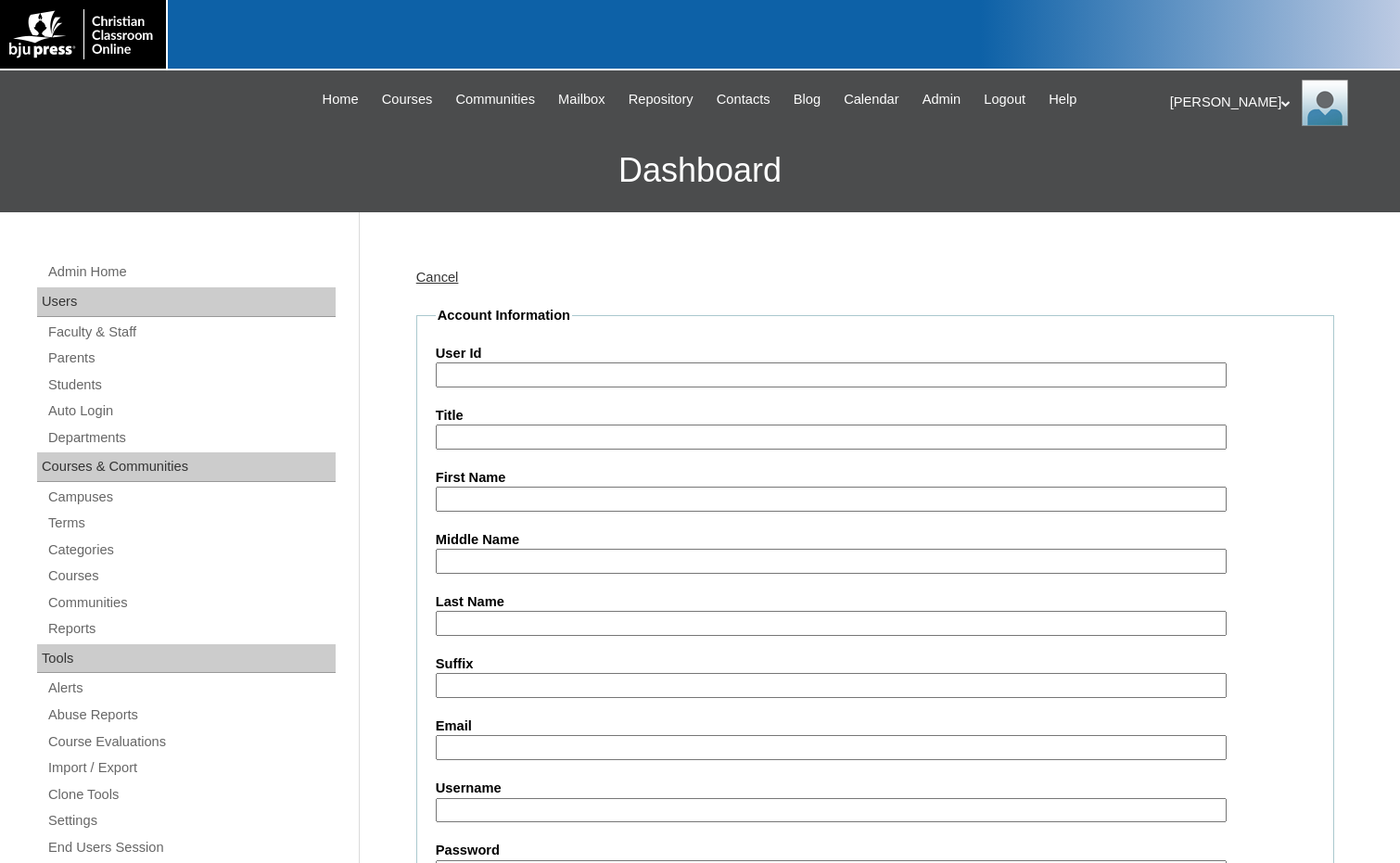
click at [507, 376] on input "User Id" at bounding box center [831, 375] width 791 height 25
paste input "75004702"
type input "75004702ST13"
click at [536, 495] on input "First Name" at bounding box center [831, 500] width 791 height 25
type input "Eli"
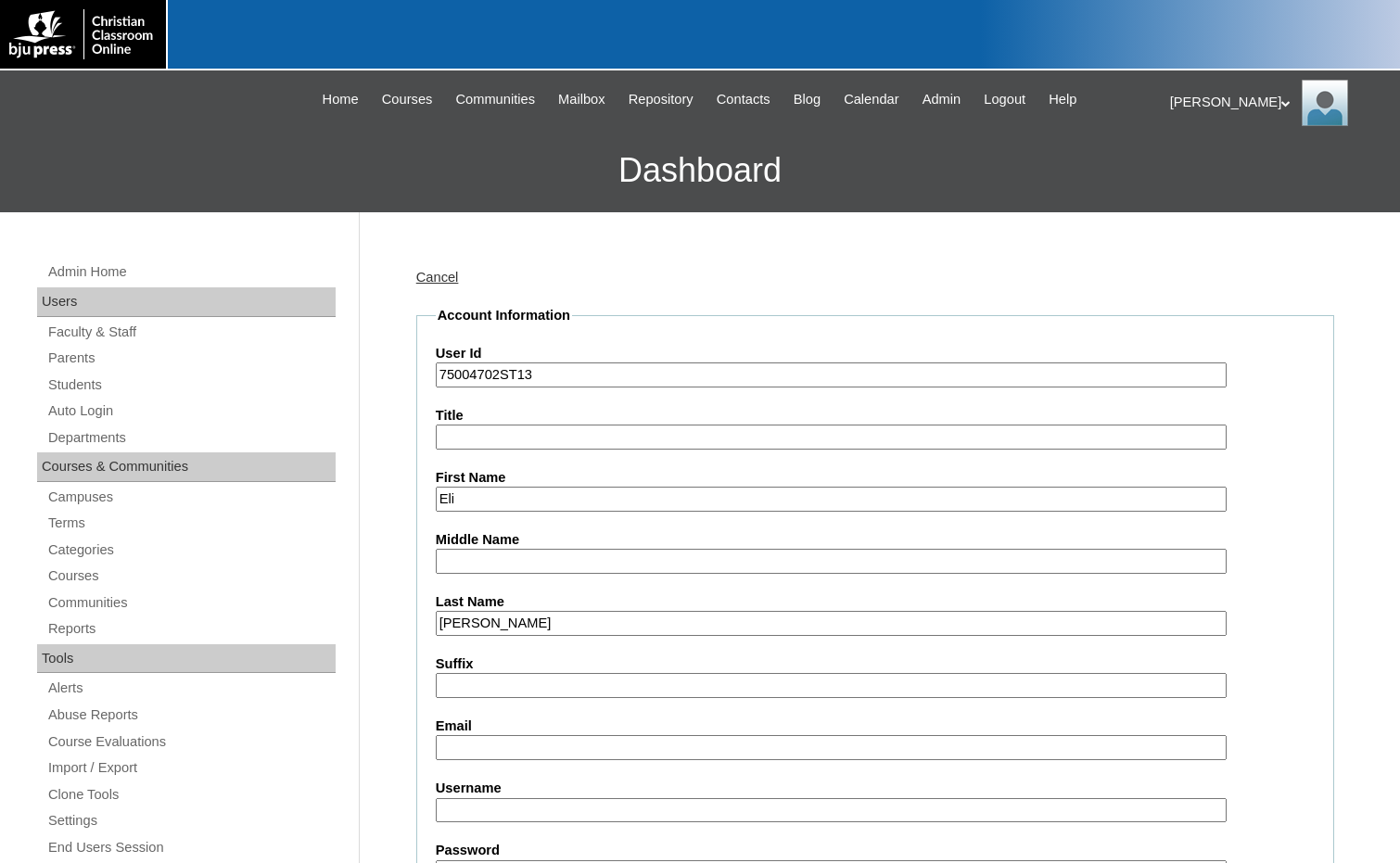
type input "[PERSON_NAME]"
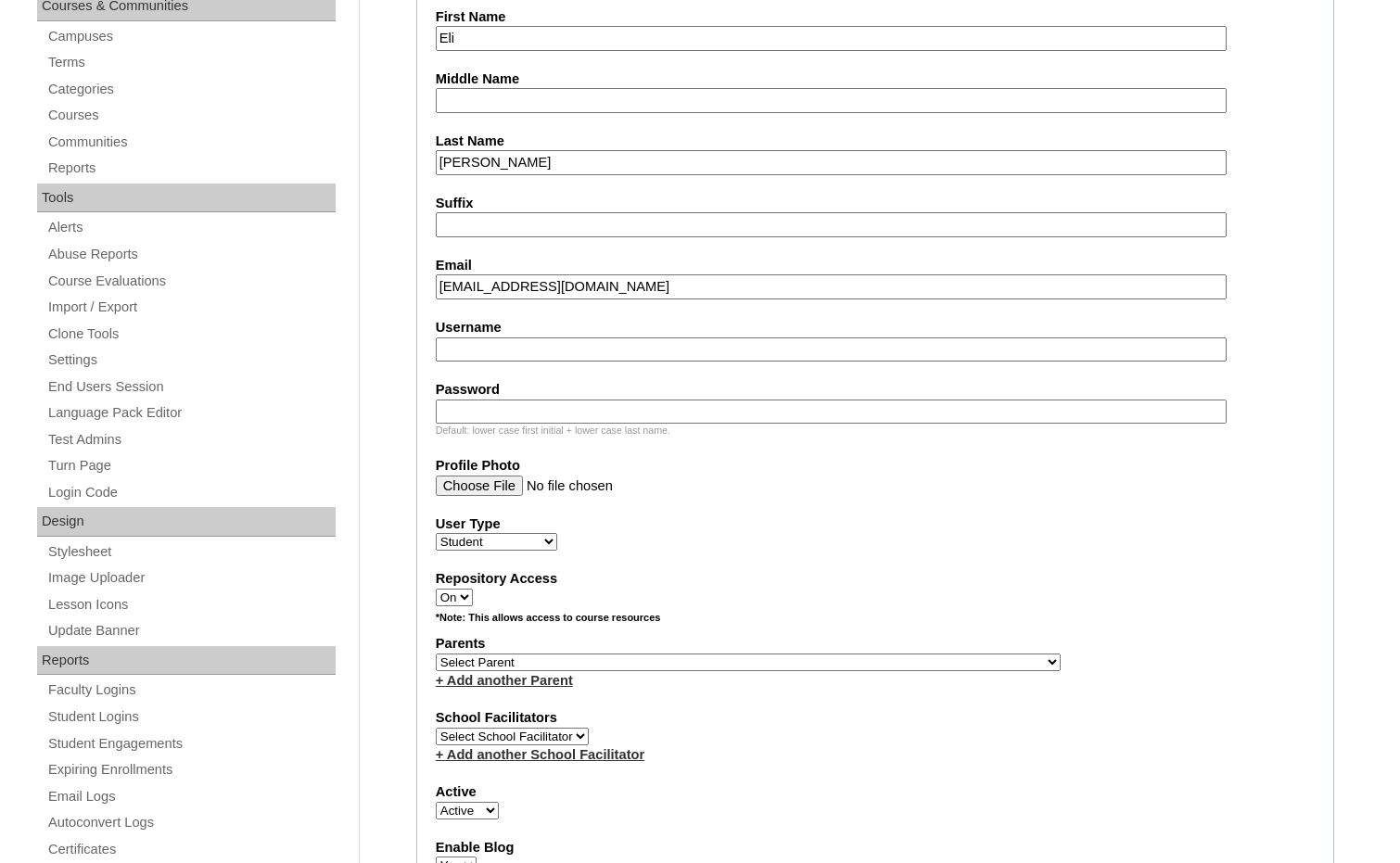
scroll to position [463, 0]
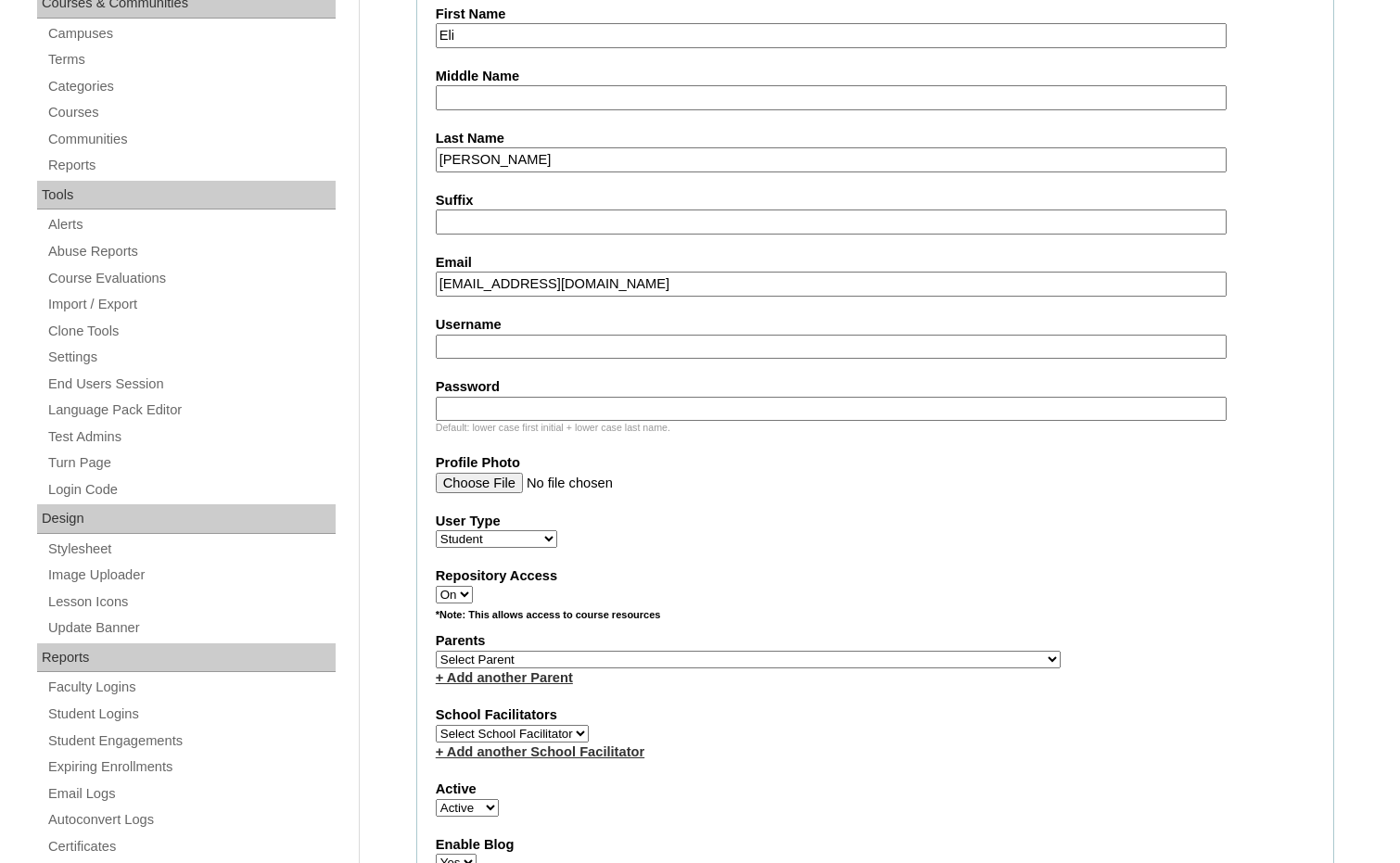
type input "owleyes4040@gmail.com"
click at [828, 654] on select "Select Parent , Fautanu, Ma 1, 1 23-24 accountMorgan, Jason 6th Street Mennonit…" at bounding box center [748, 659] width 625 height 18
click at [1130, 640] on label "Parents" at bounding box center [875, 641] width 879 height 20
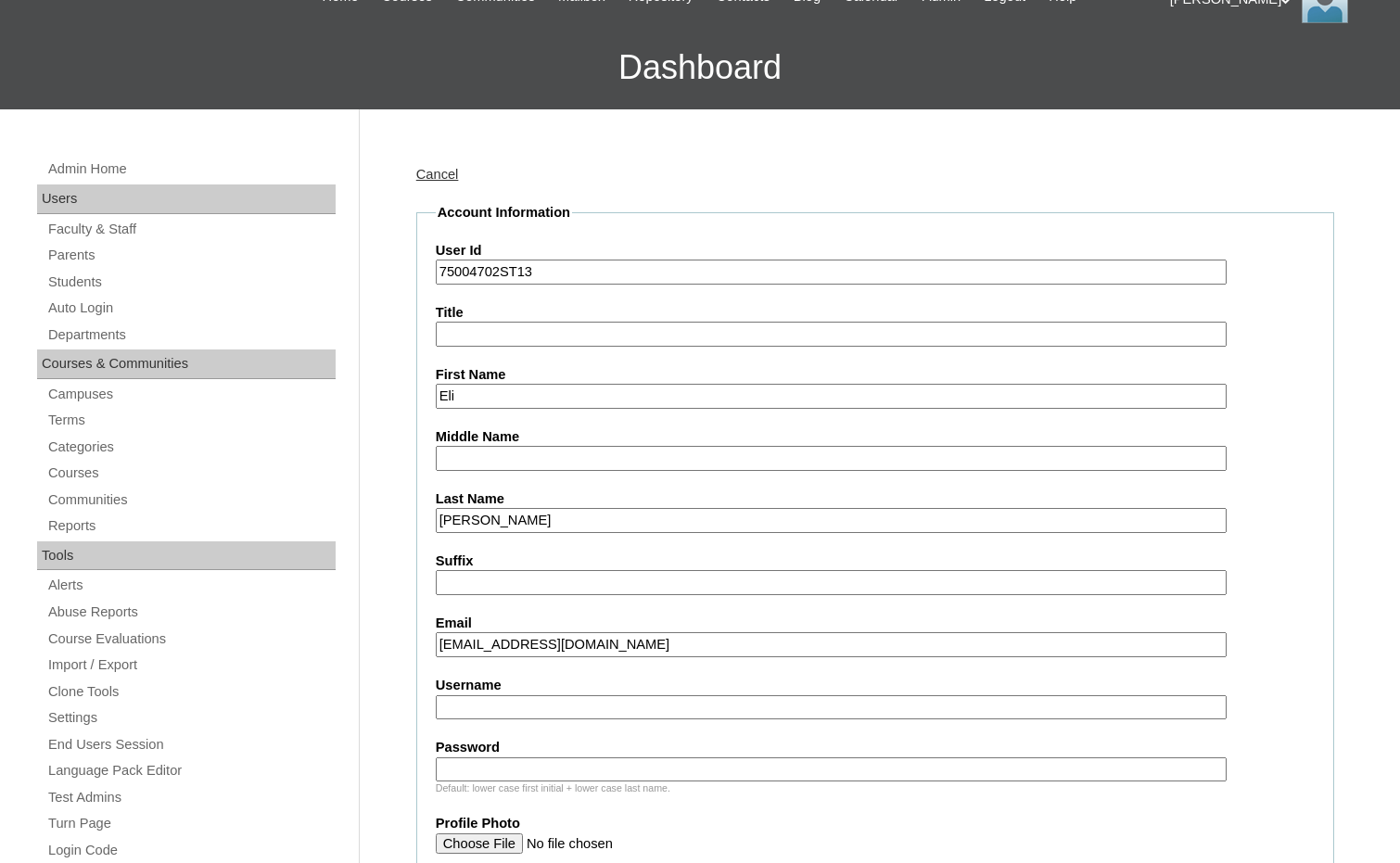
scroll to position [93, 0]
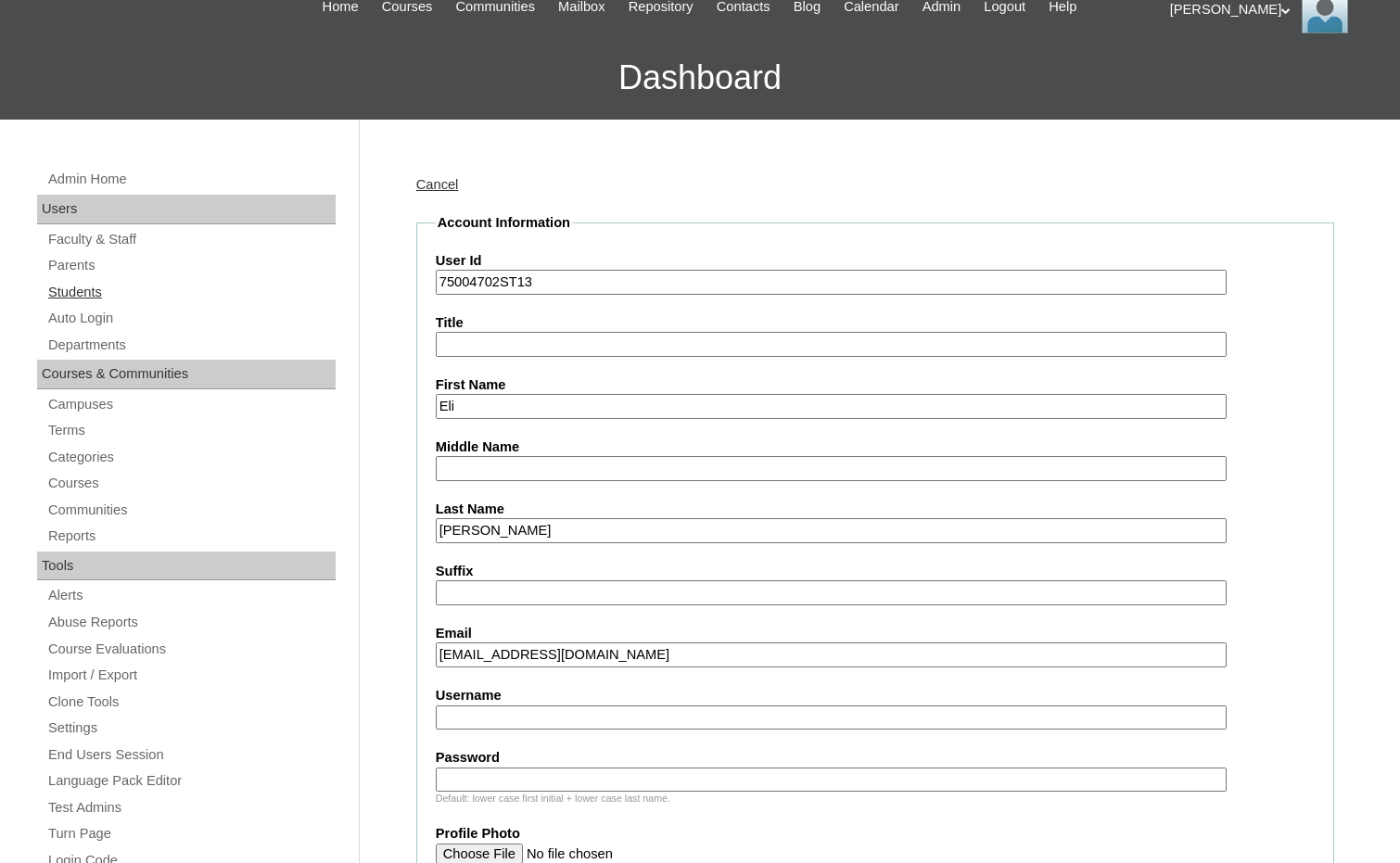
drag, startPoint x: 501, startPoint y: 283, endPoint x: 321, endPoint y: 280, distance: 180.0
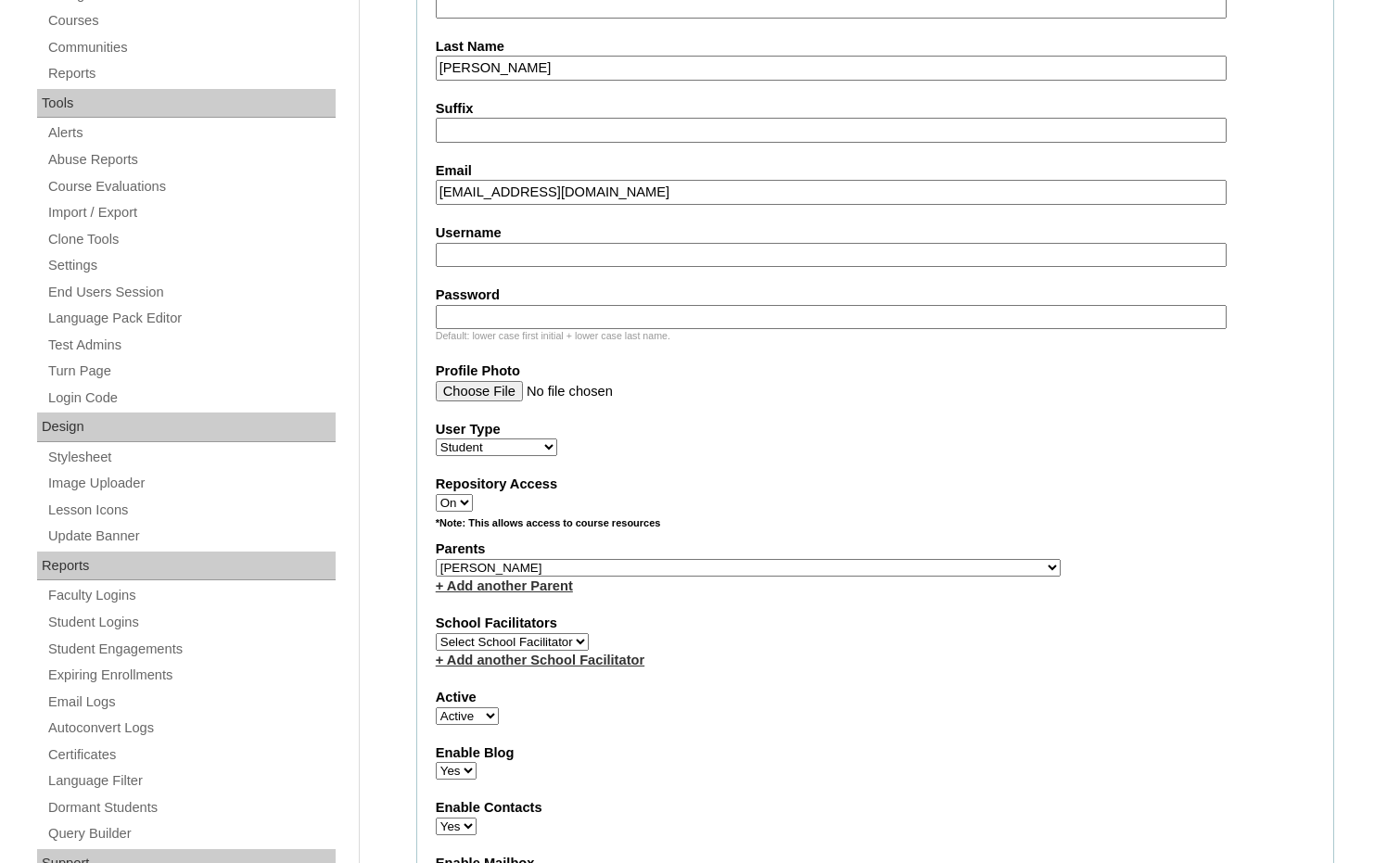
scroll to position [556, 0]
click at [851, 570] on select "Select Parent , Fautanu, Ma 1, 1 23-24 accountMorgan, Jason 6th Street Mennonit…" at bounding box center [748, 567] width 625 height 18
select select "36894"
click at [870, 562] on div "Parents Select Parent , Fautanu, Ma 1, 1 23-24 accountMorgan, Jason 6th Street …" at bounding box center [875, 566] width 879 height 56
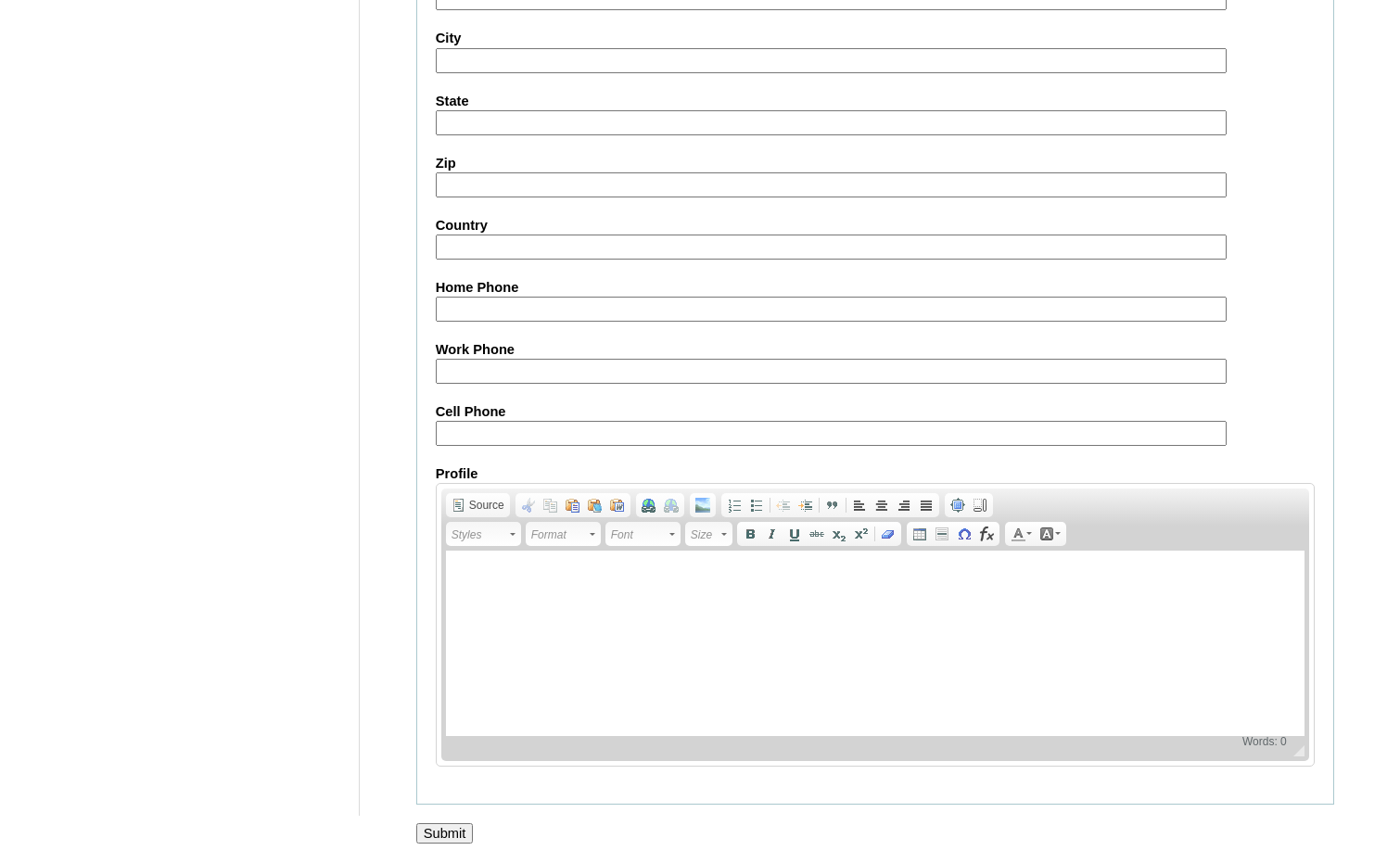
scroll to position [1957, 0]
click at [450, 835] on input "Submit" at bounding box center [445, 833] width 58 height 21
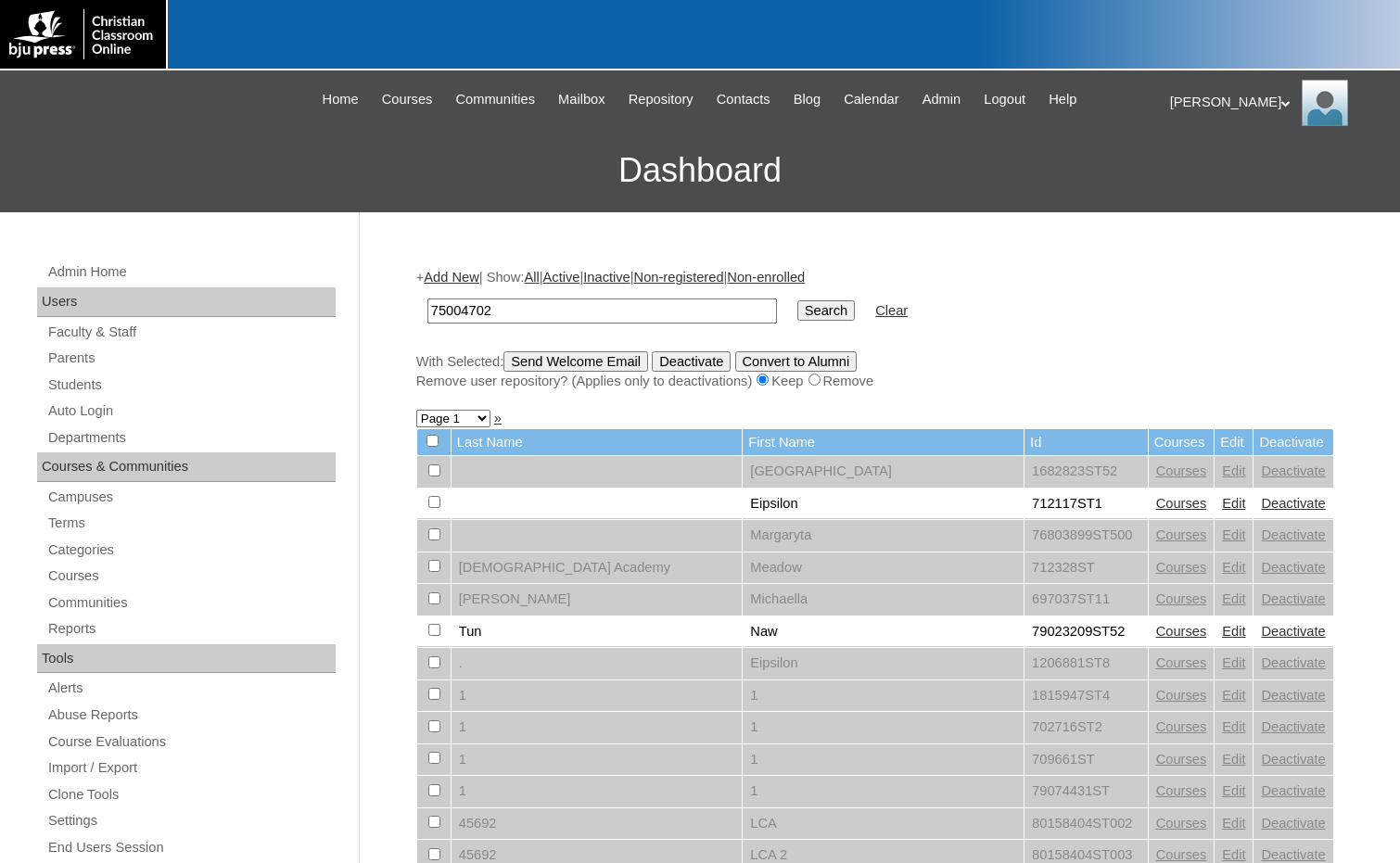
type input "75004702"
click at [797, 312] on input "Search" at bounding box center [826, 311] width 58 height 21
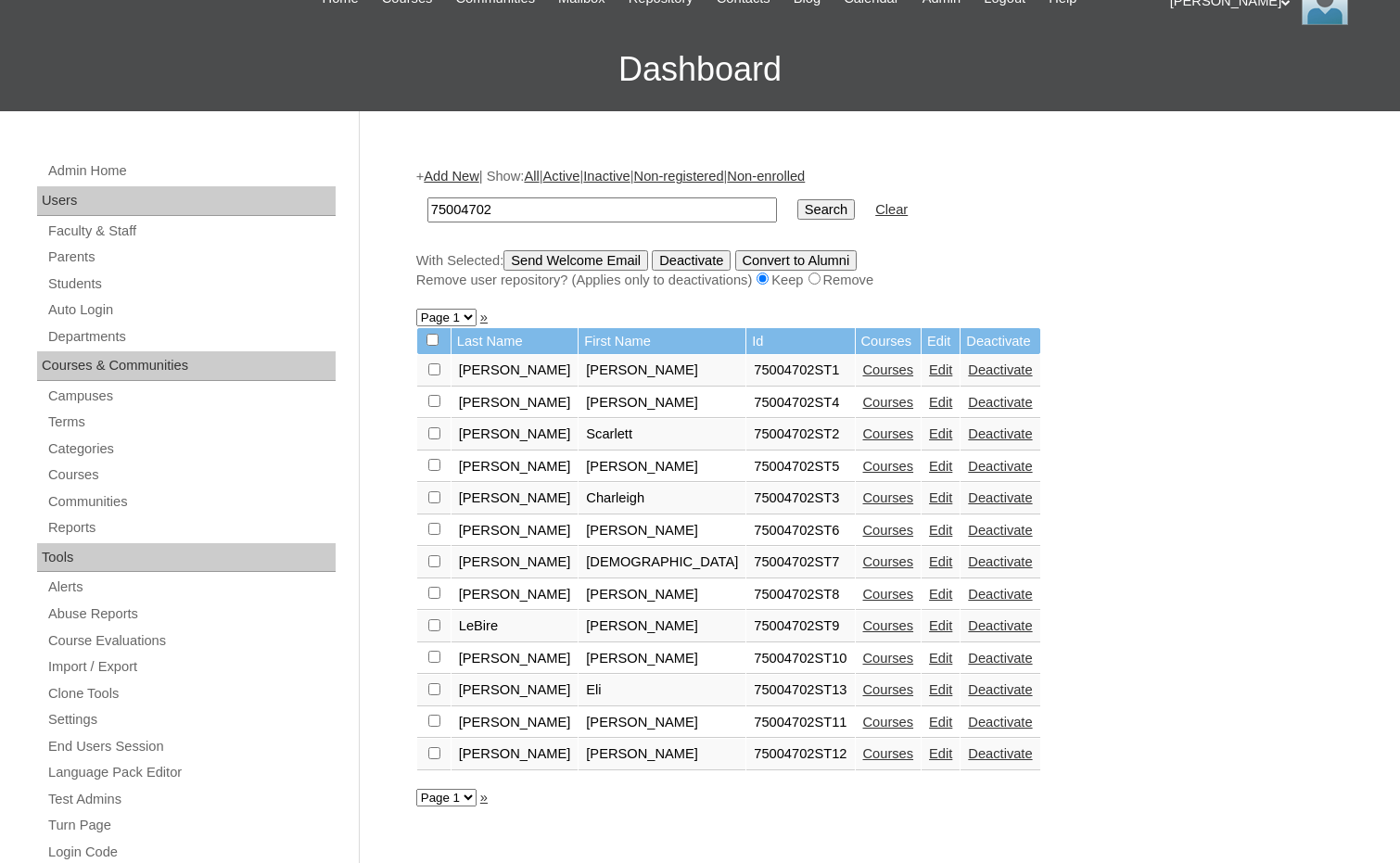
scroll to position [185, 0]
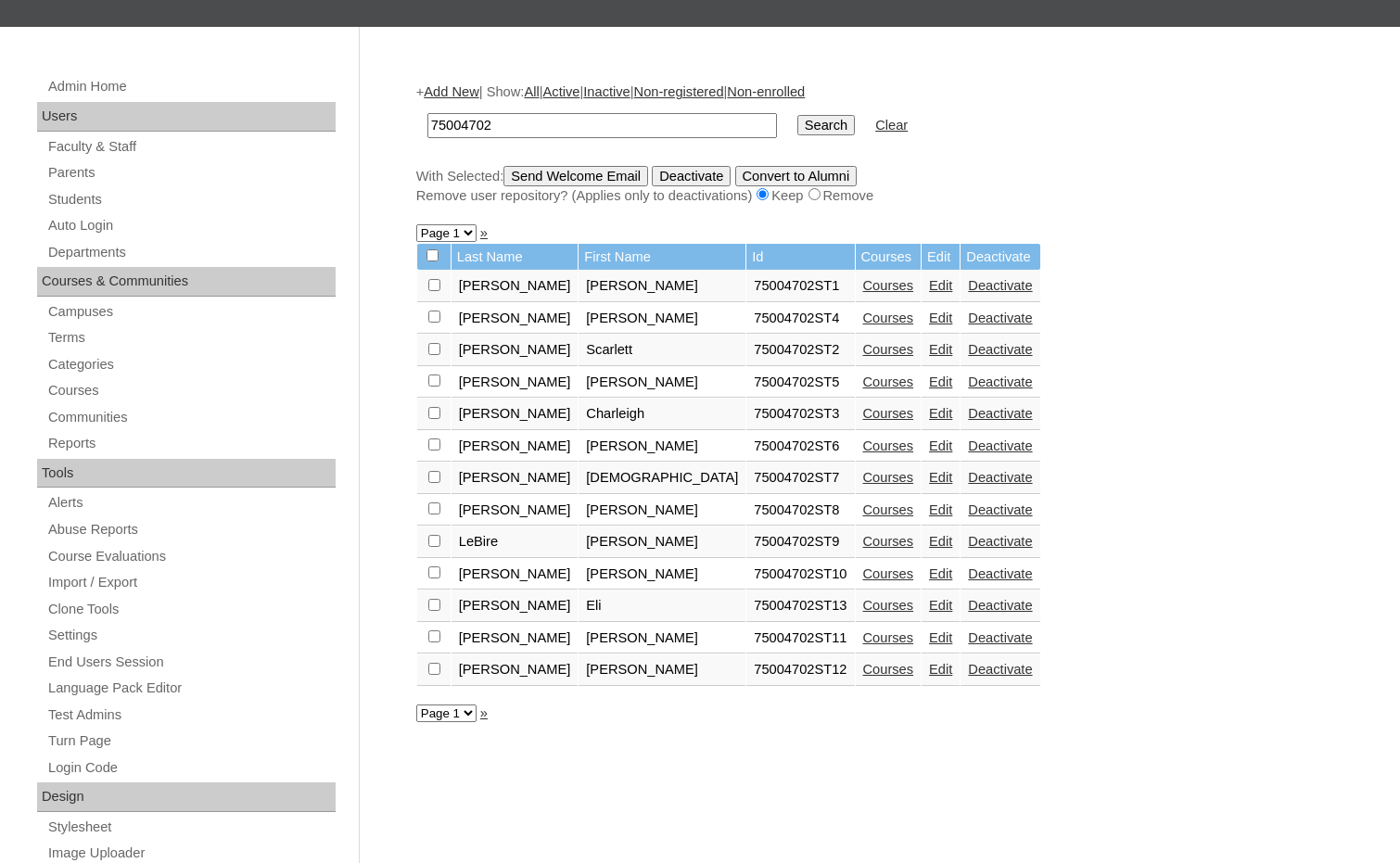
click at [863, 600] on link "Courses" at bounding box center [889, 604] width 51 height 15
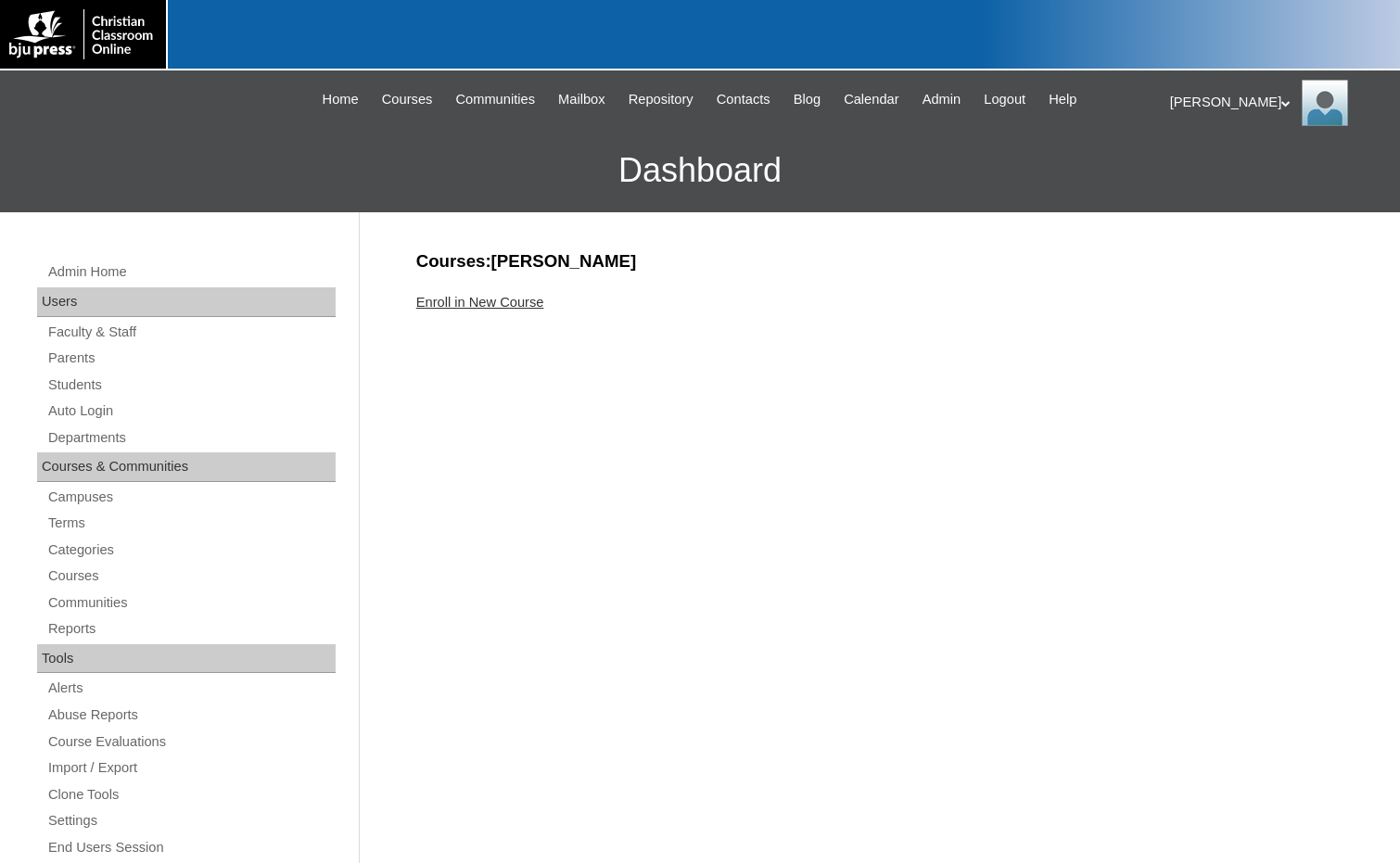
click at [490, 308] on link "Enroll in New Course" at bounding box center [480, 302] width 128 height 15
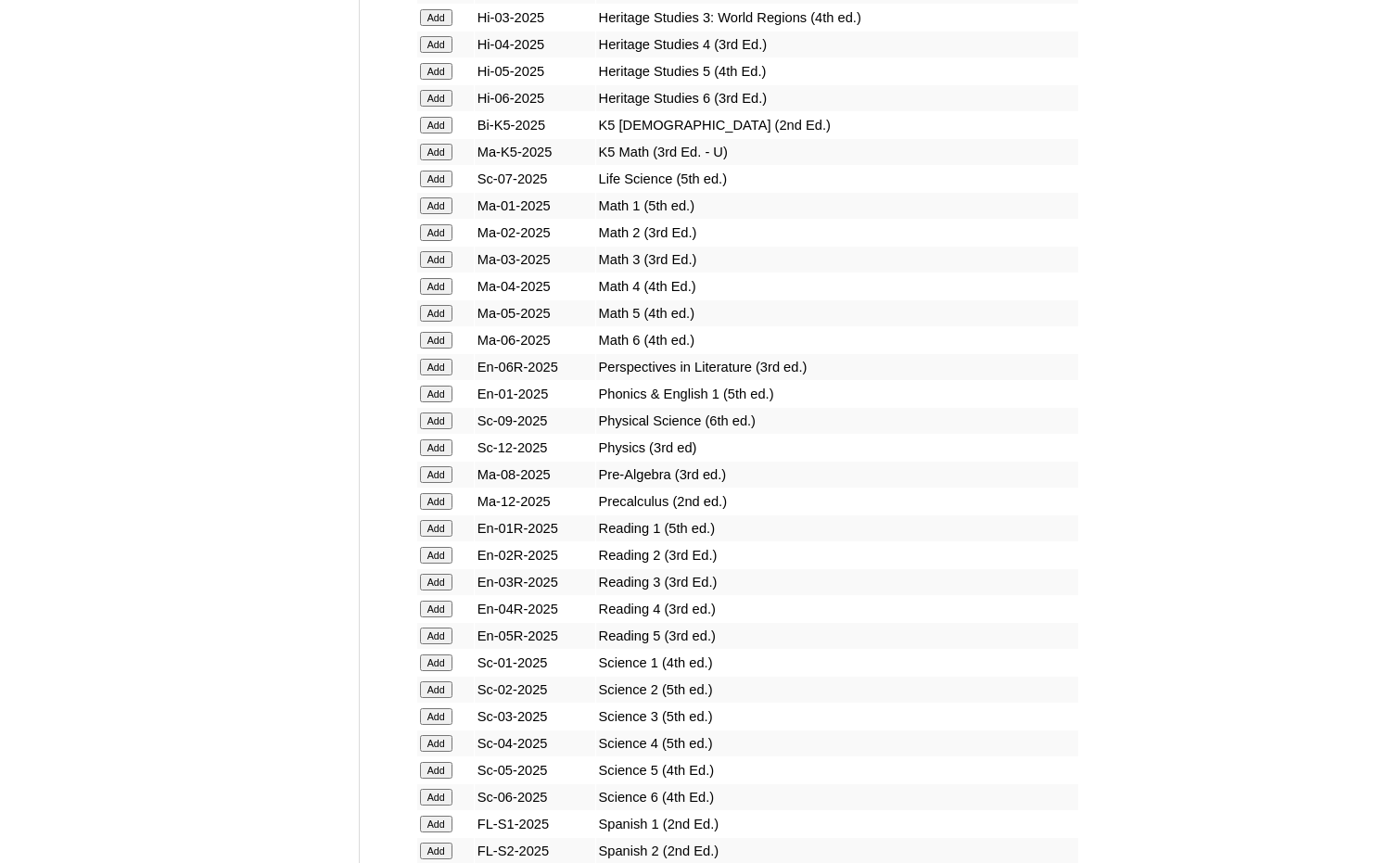
scroll to position [1761, 0]
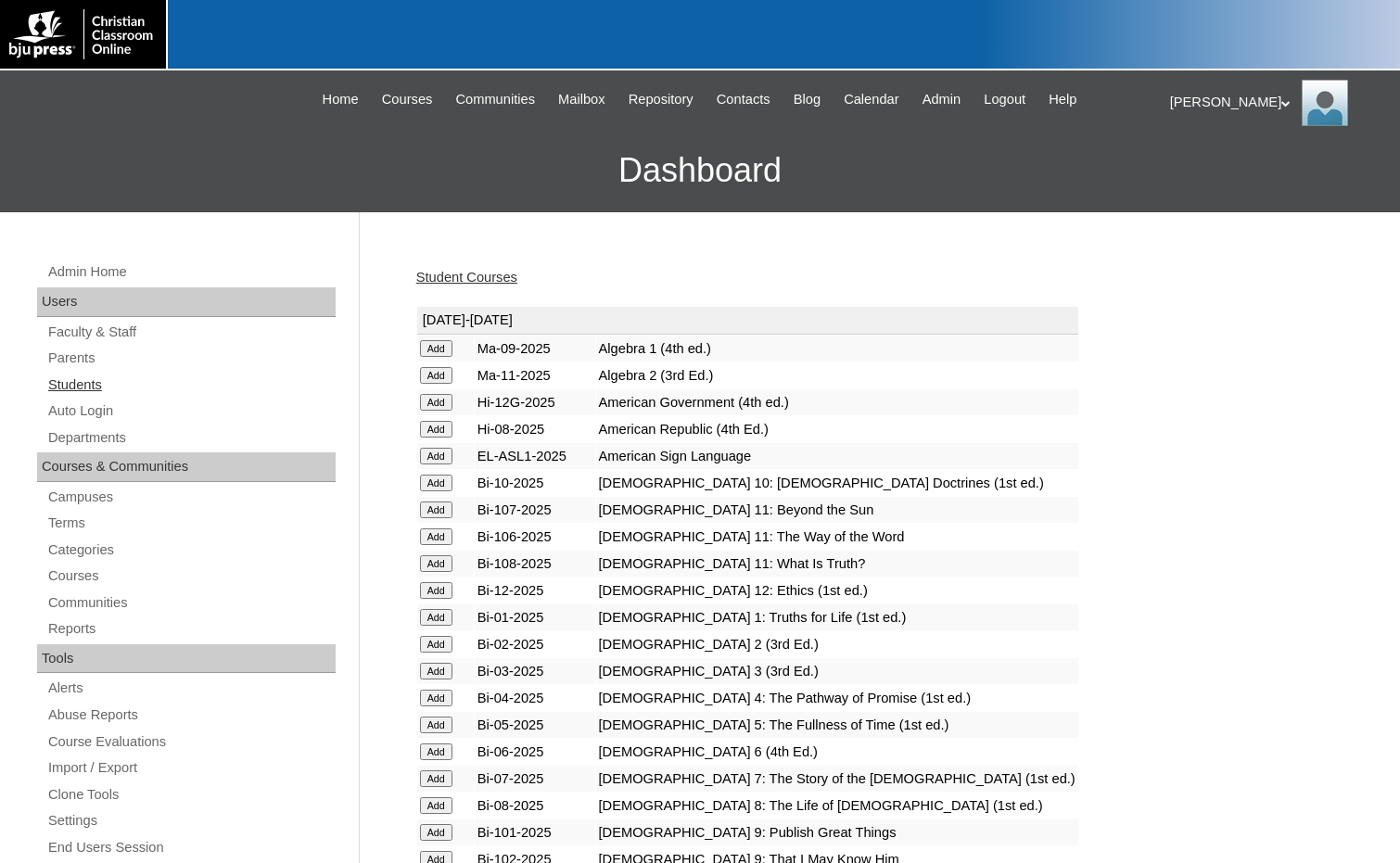
click at [93, 388] on link "Students" at bounding box center [190, 385] width 289 height 24
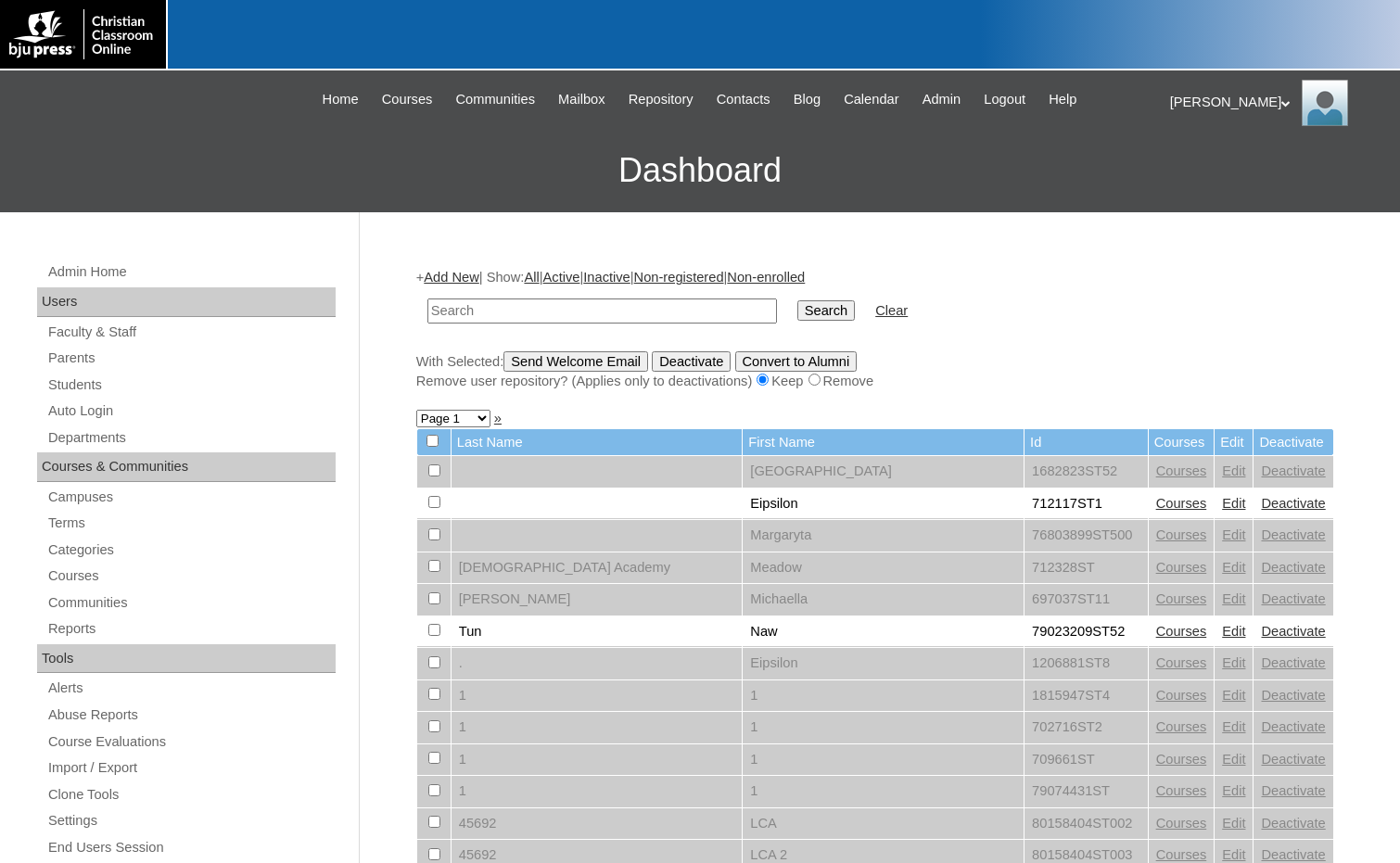
click at [460, 281] on link "Add New" at bounding box center [451, 276] width 55 height 15
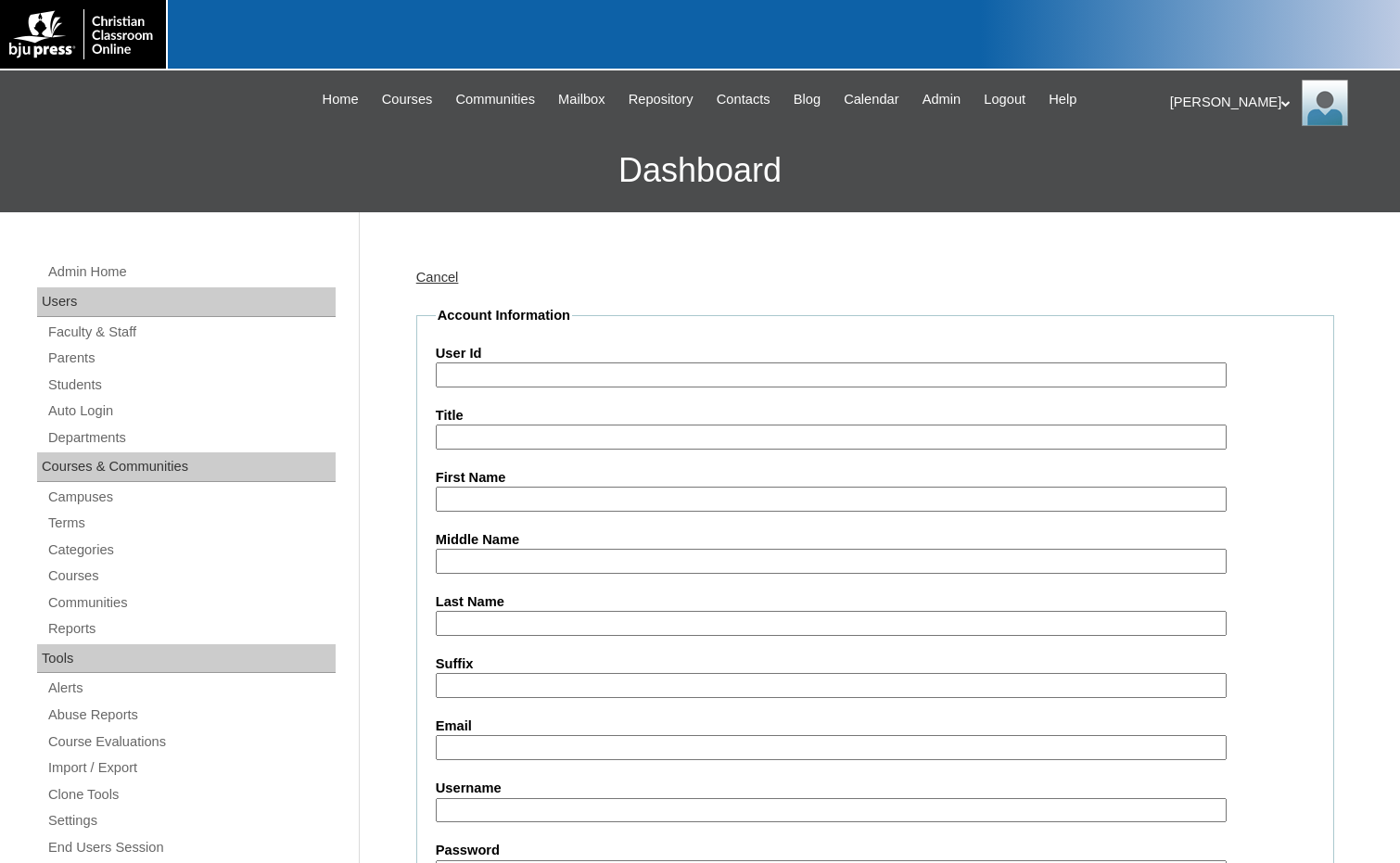
click at [530, 378] on input "User Id" at bounding box center [831, 375] width 791 height 25
paste input "75004702"
type input "75004702ST14"
type input "[PERSON_NAME]"
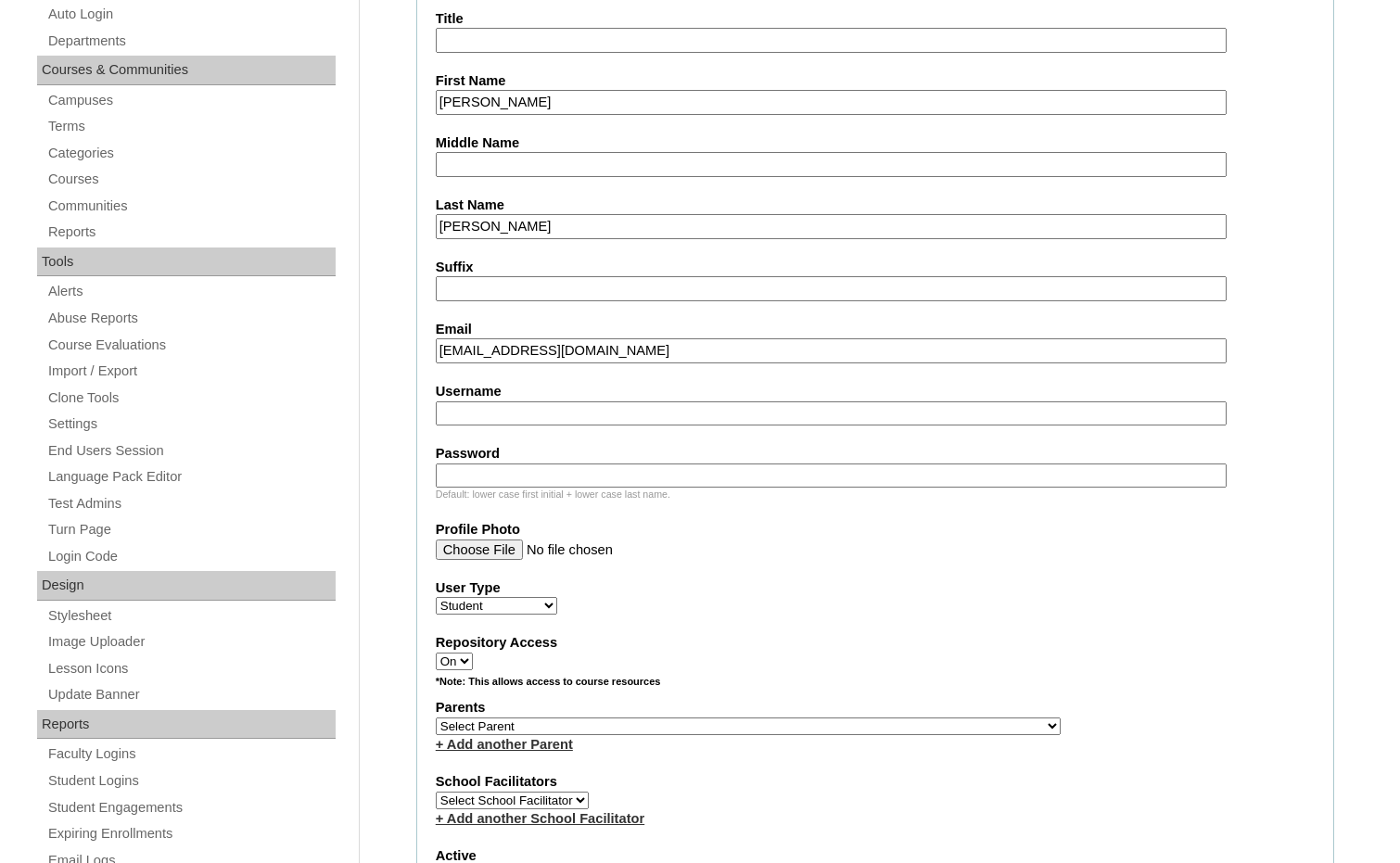
scroll to position [463, 0]
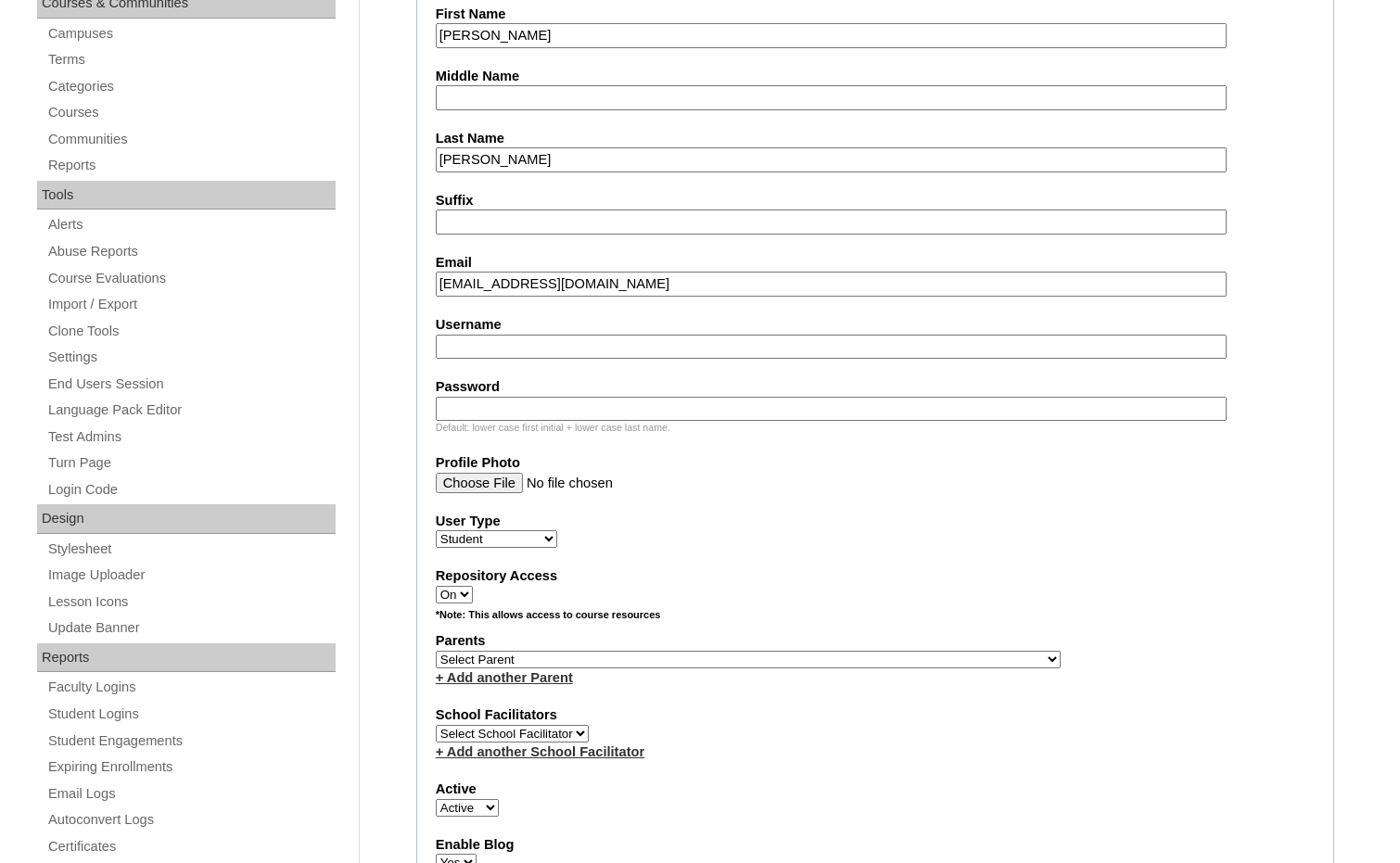
type input "scrhomeschool@gmail.com"
click at [844, 663] on select "Select Parent , Fautanu, Ma 1, 1 23-24 accountMorgan, Jason 6th Street Mennonit…" at bounding box center [748, 659] width 625 height 18
select select "36894"
click at [870, 663] on div "Parents Select Parent , Fautanu, Ma 1, 1 23-24 accountMorgan, Jason 6th Street …" at bounding box center [875, 658] width 879 height 56
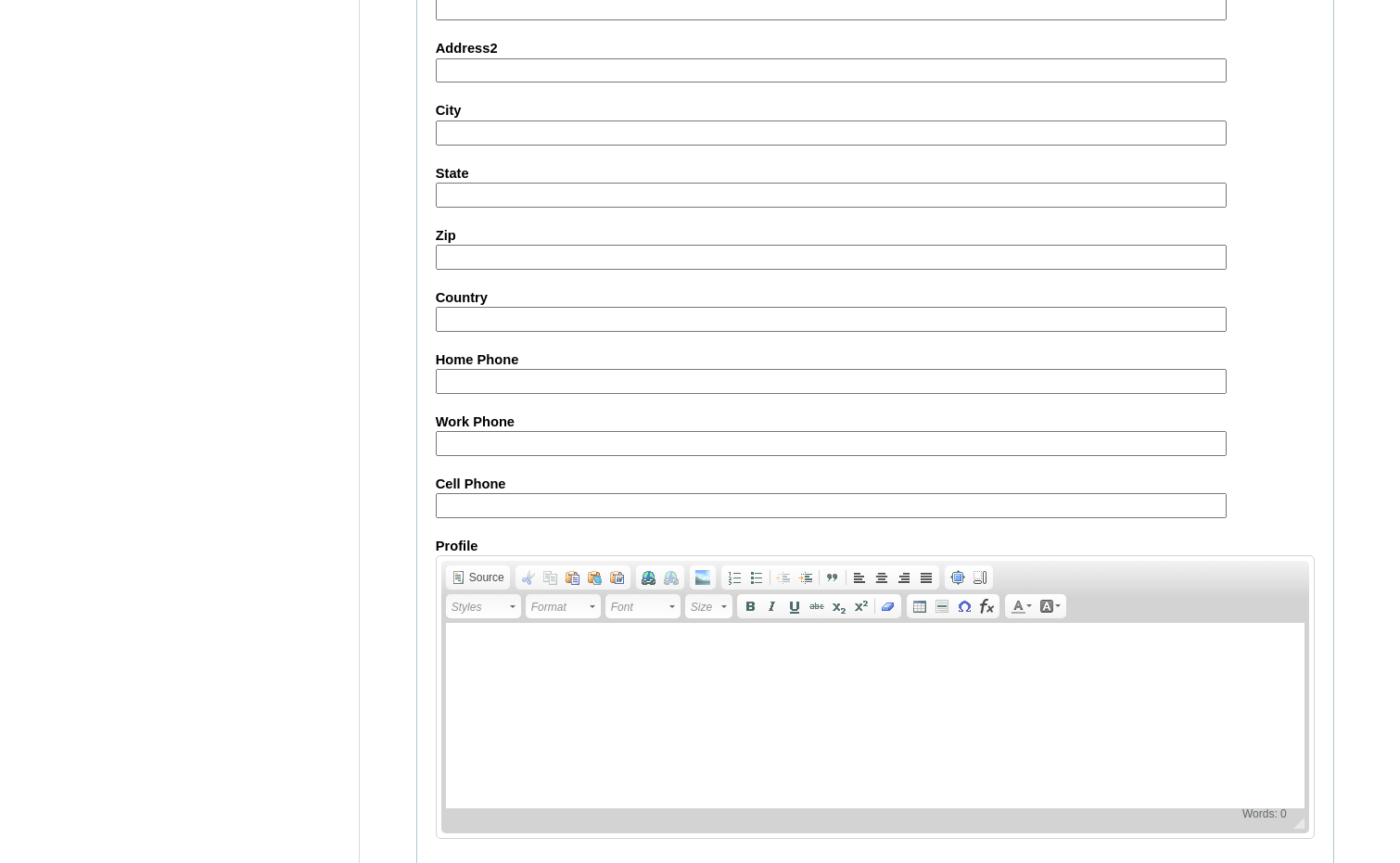
scroll to position [1957, 0]
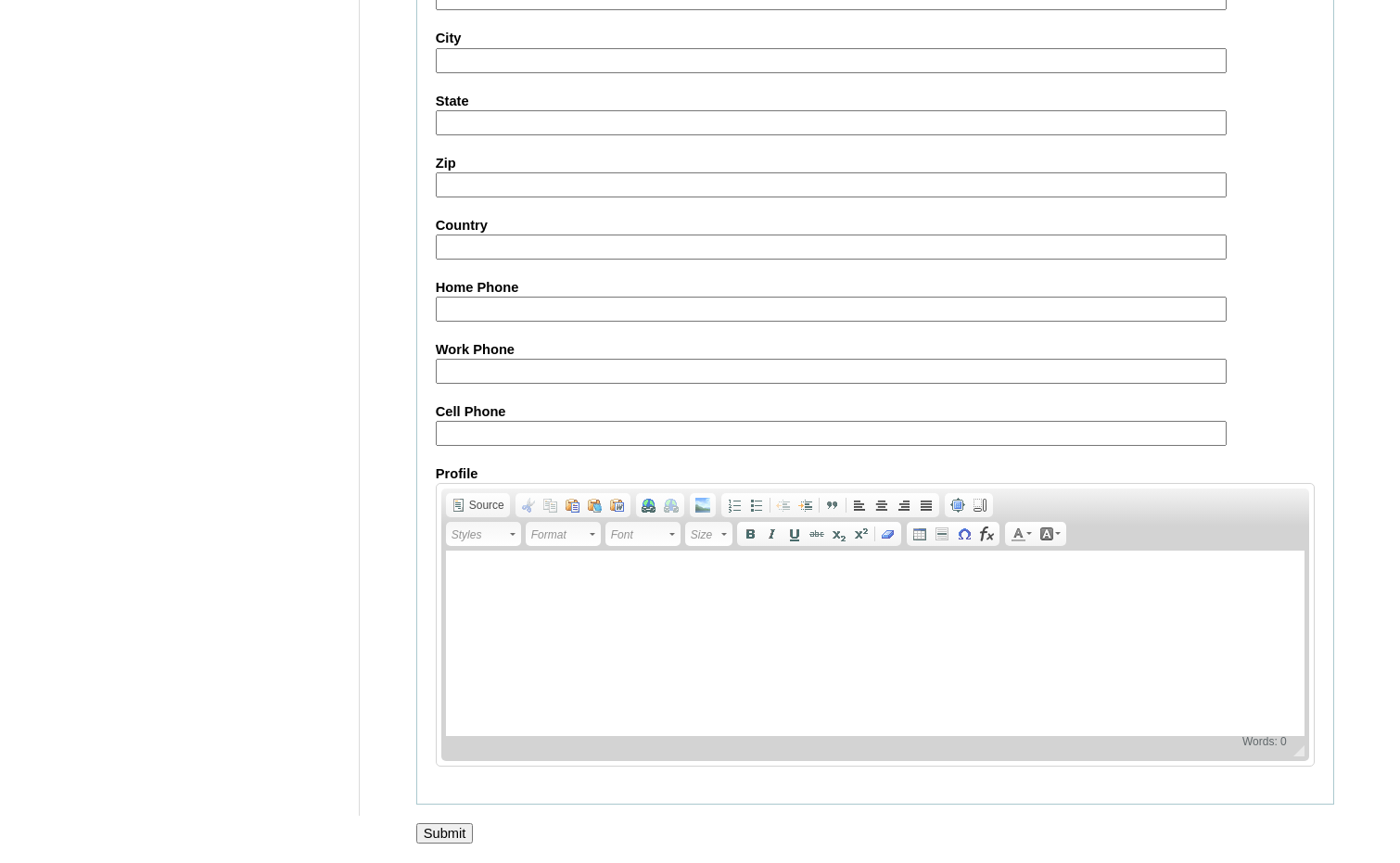
click at [430, 828] on input "Submit" at bounding box center [445, 833] width 58 height 21
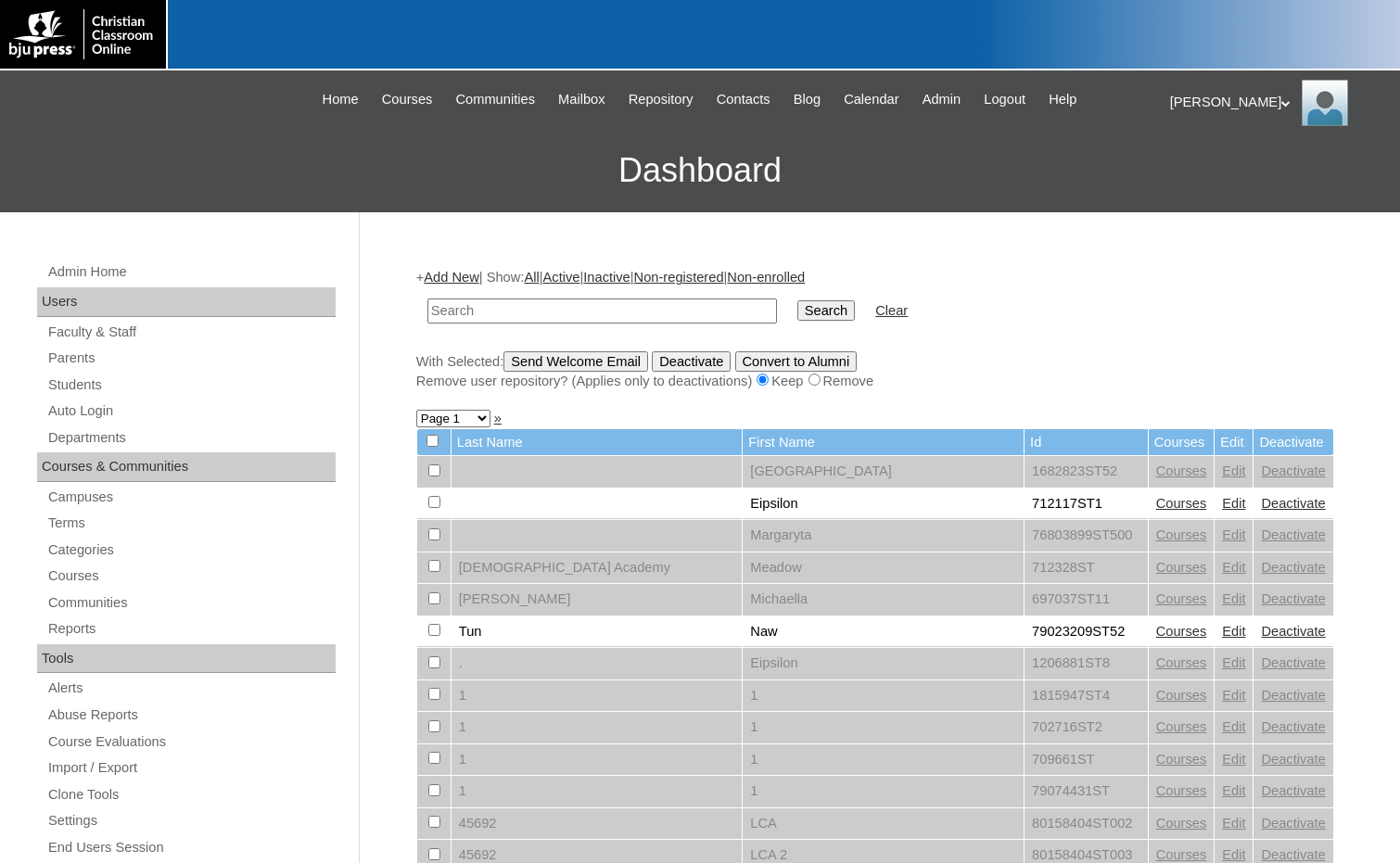
drag, startPoint x: 698, startPoint y: 300, endPoint x: 749, endPoint y: 308, distance: 51.6
click at [698, 300] on input "text" at bounding box center [602, 312] width 350 height 25
type input "75004702"
click at [797, 310] on input "Search" at bounding box center [826, 311] width 58 height 21
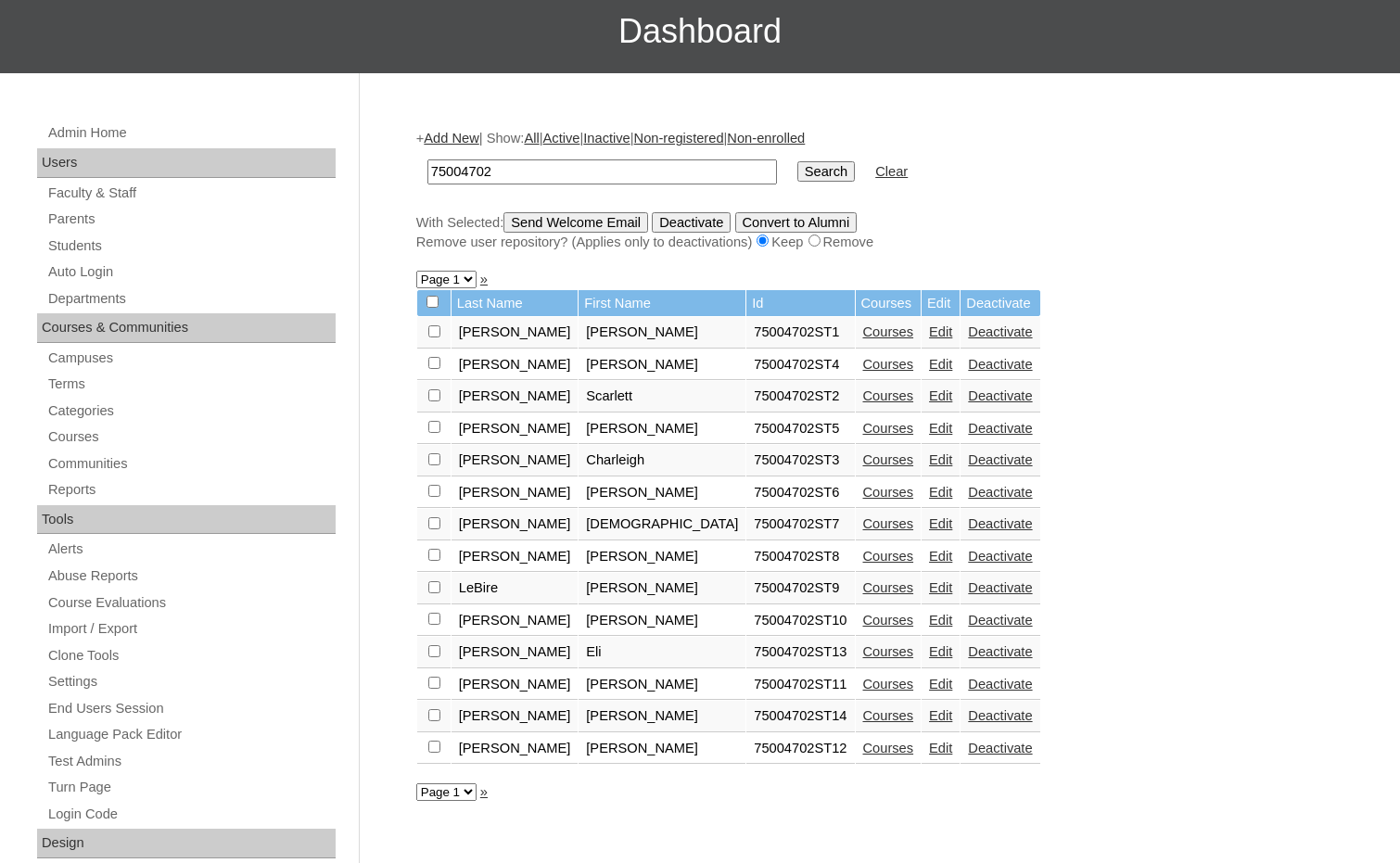
scroll to position [185, 0]
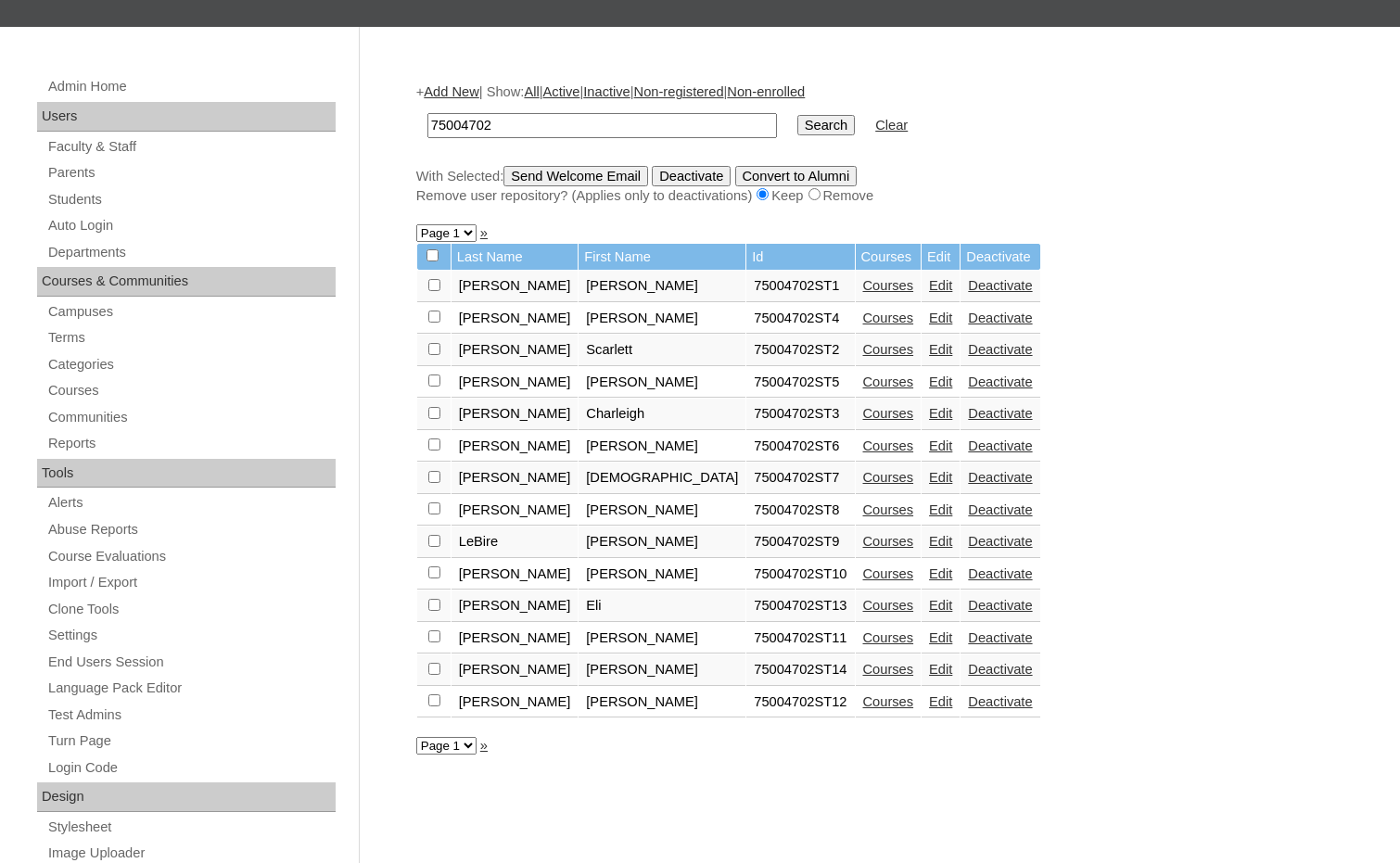
click at [863, 666] on link "Courses" at bounding box center [889, 669] width 51 height 15
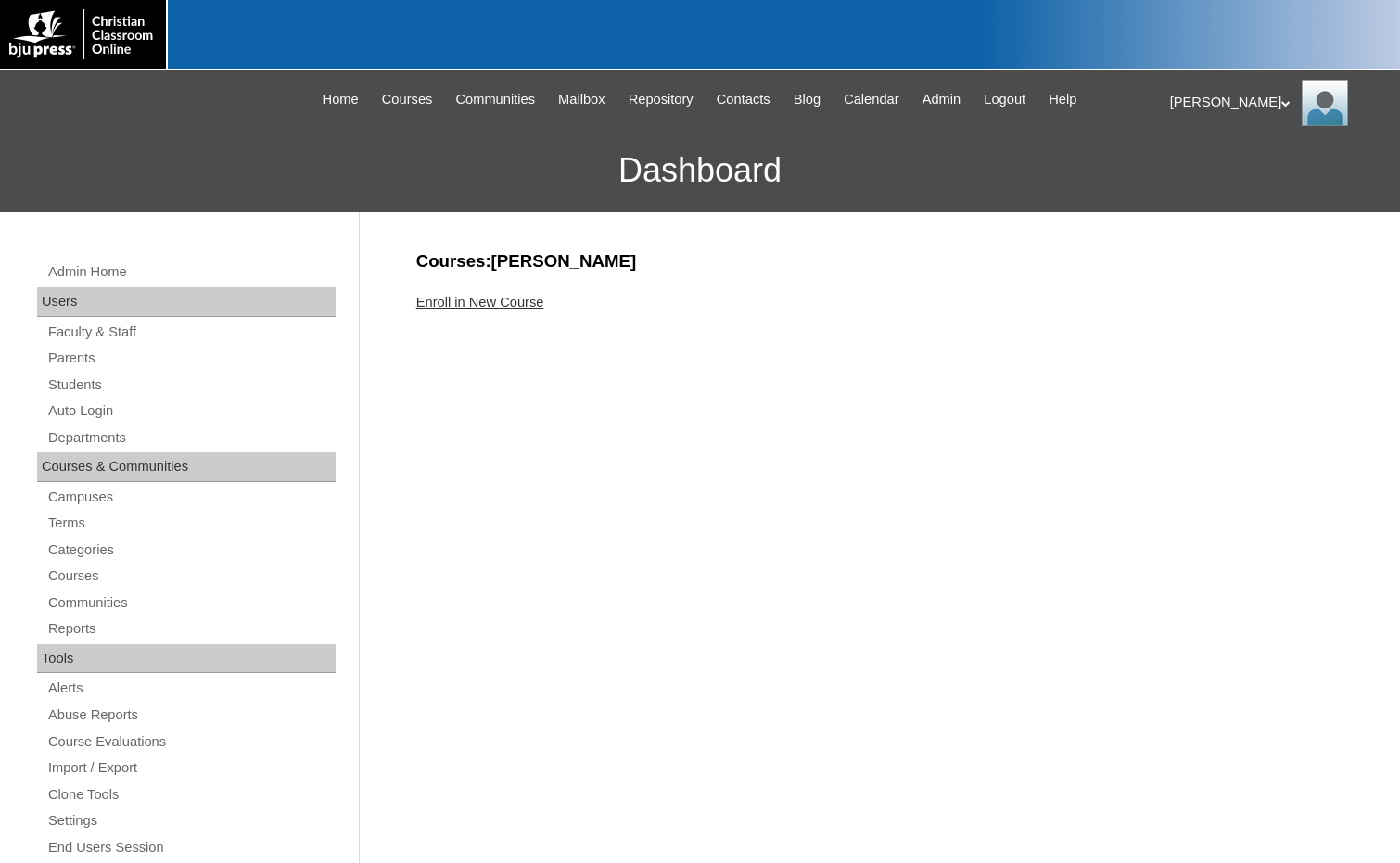
click at [506, 303] on link "Enroll in New Course" at bounding box center [480, 302] width 128 height 15
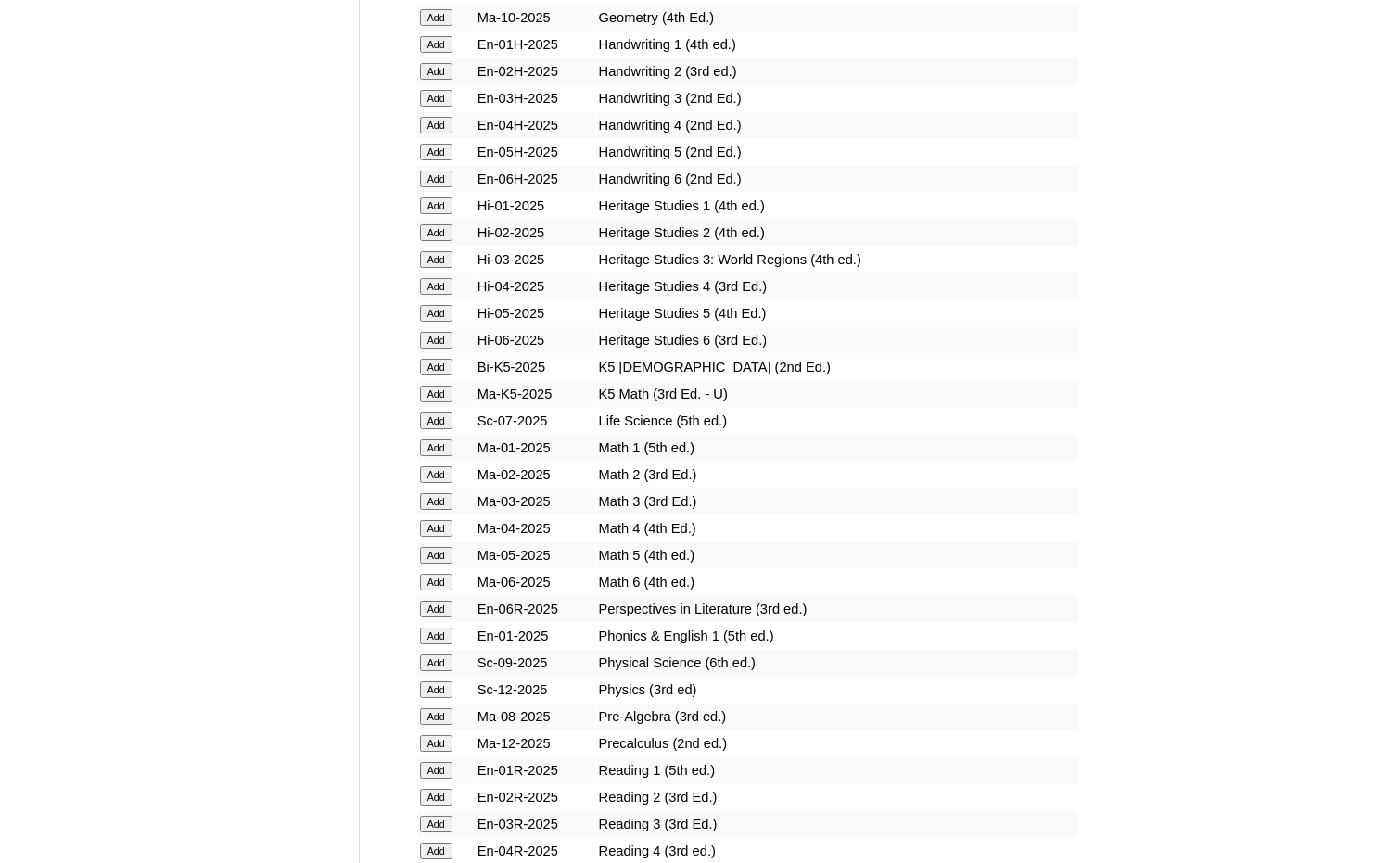
scroll to position [1761, 0]
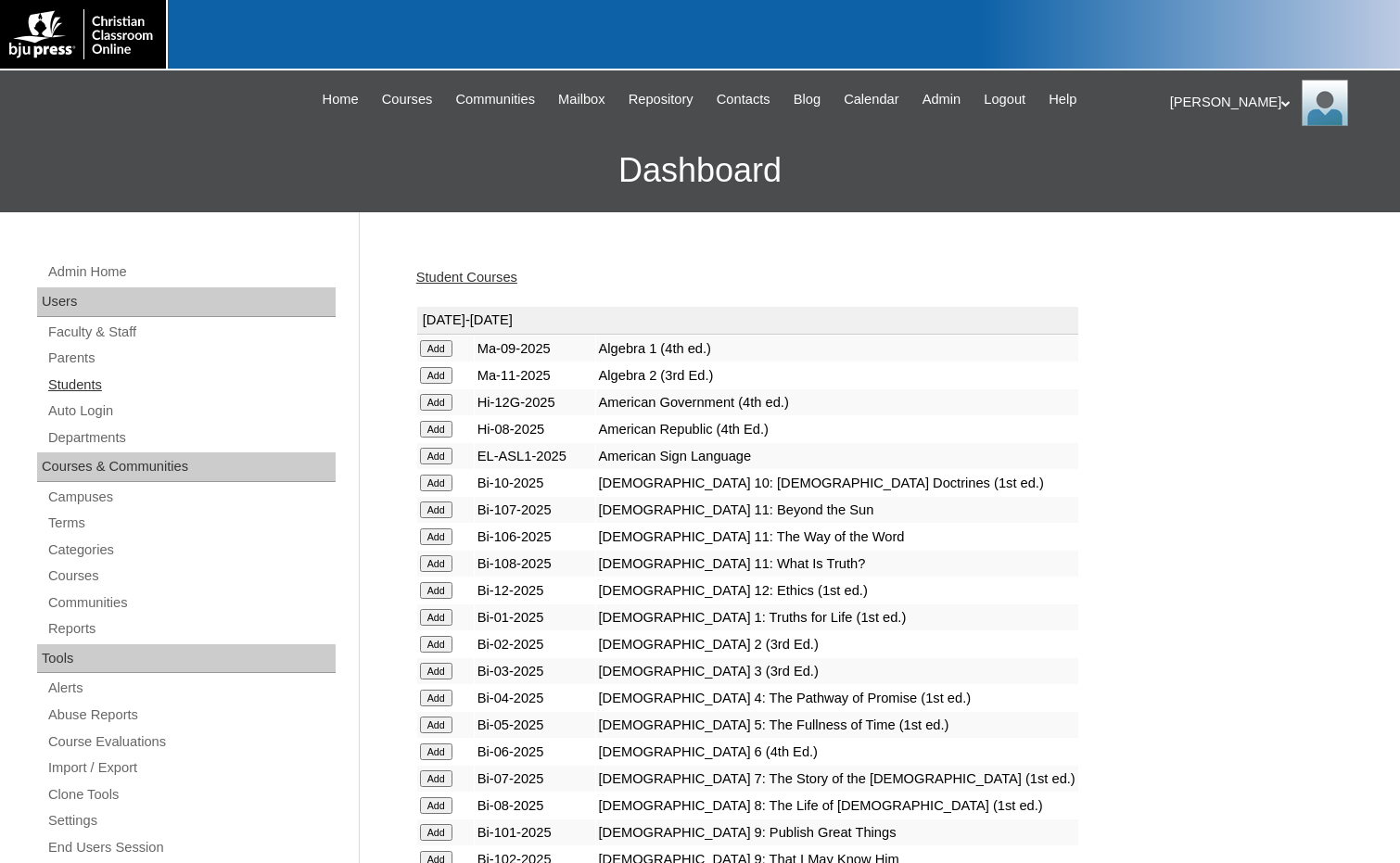
click at [77, 389] on link "Students" at bounding box center [190, 385] width 289 height 24
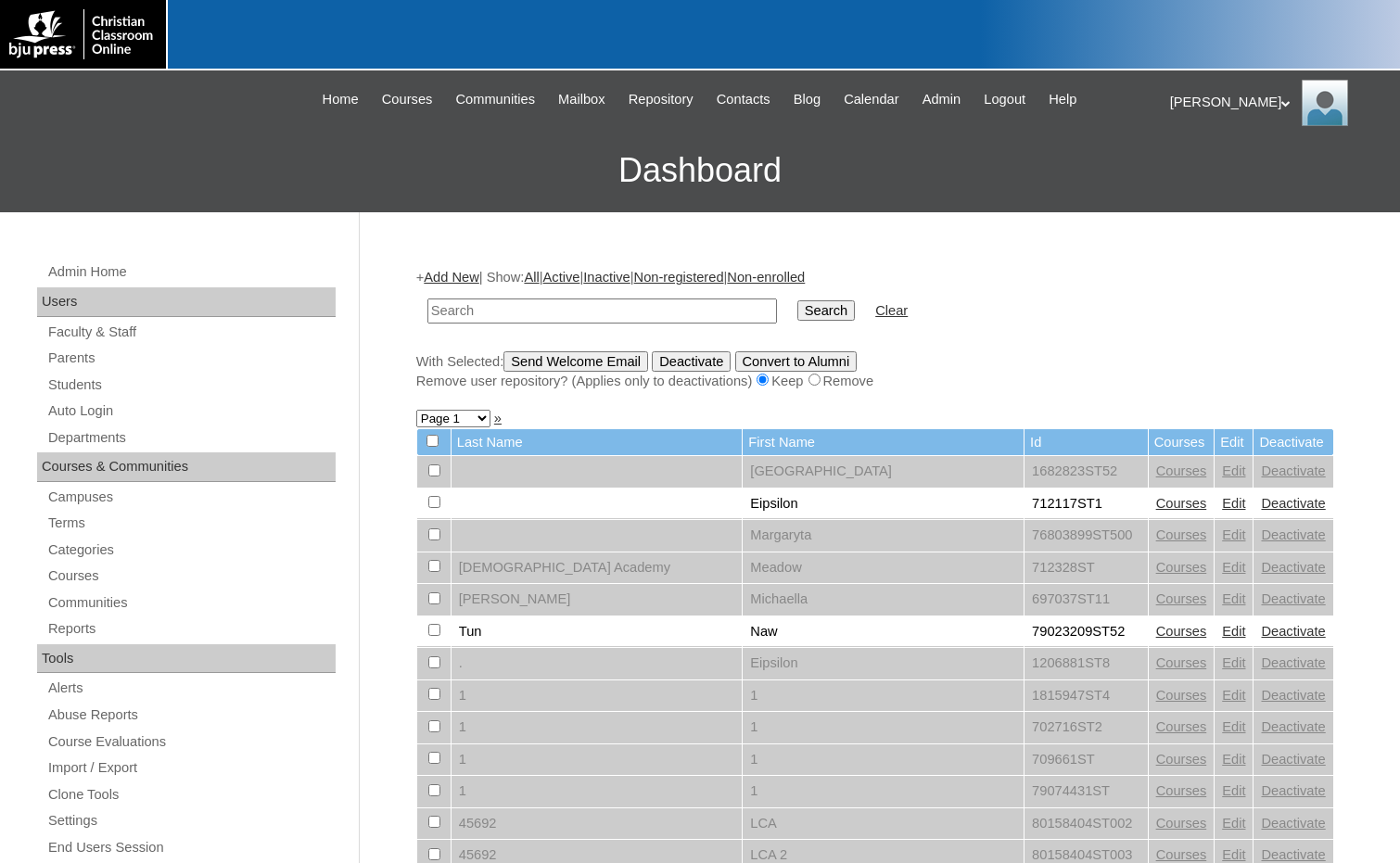
click at [454, 281] on link "Add New" at bounding box center [451, 276] width 55 height 15
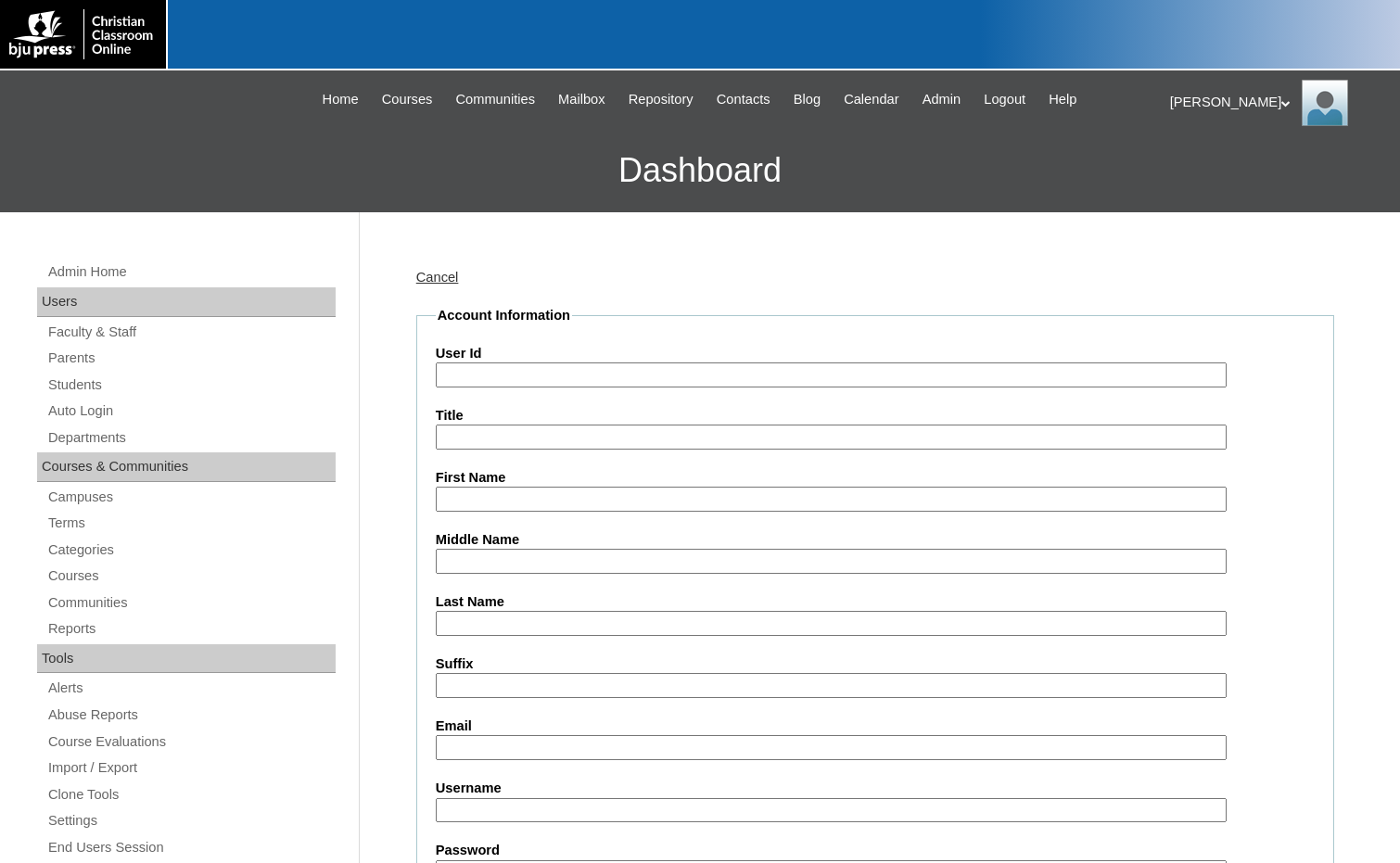
click at [488, 370] on input "User Id" at bounding box center [831, 375] width 791 height 25
paste input "75004702"
click at [560, 384] on input "75004702ST" at bounding box center [831, 375] width 791 height 25
type input "75004702ST15"
type input "Carlee"
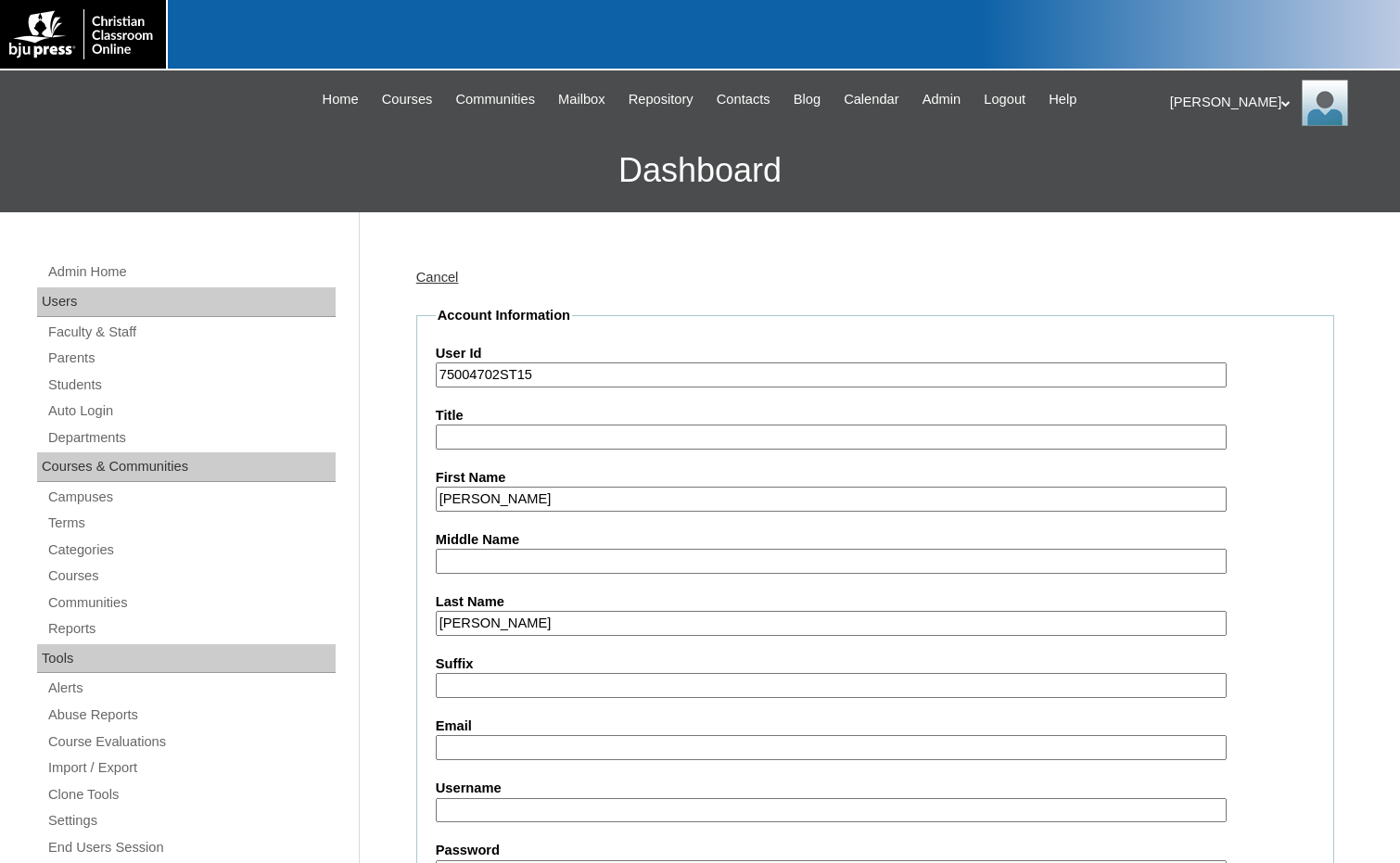
type input "Parker"
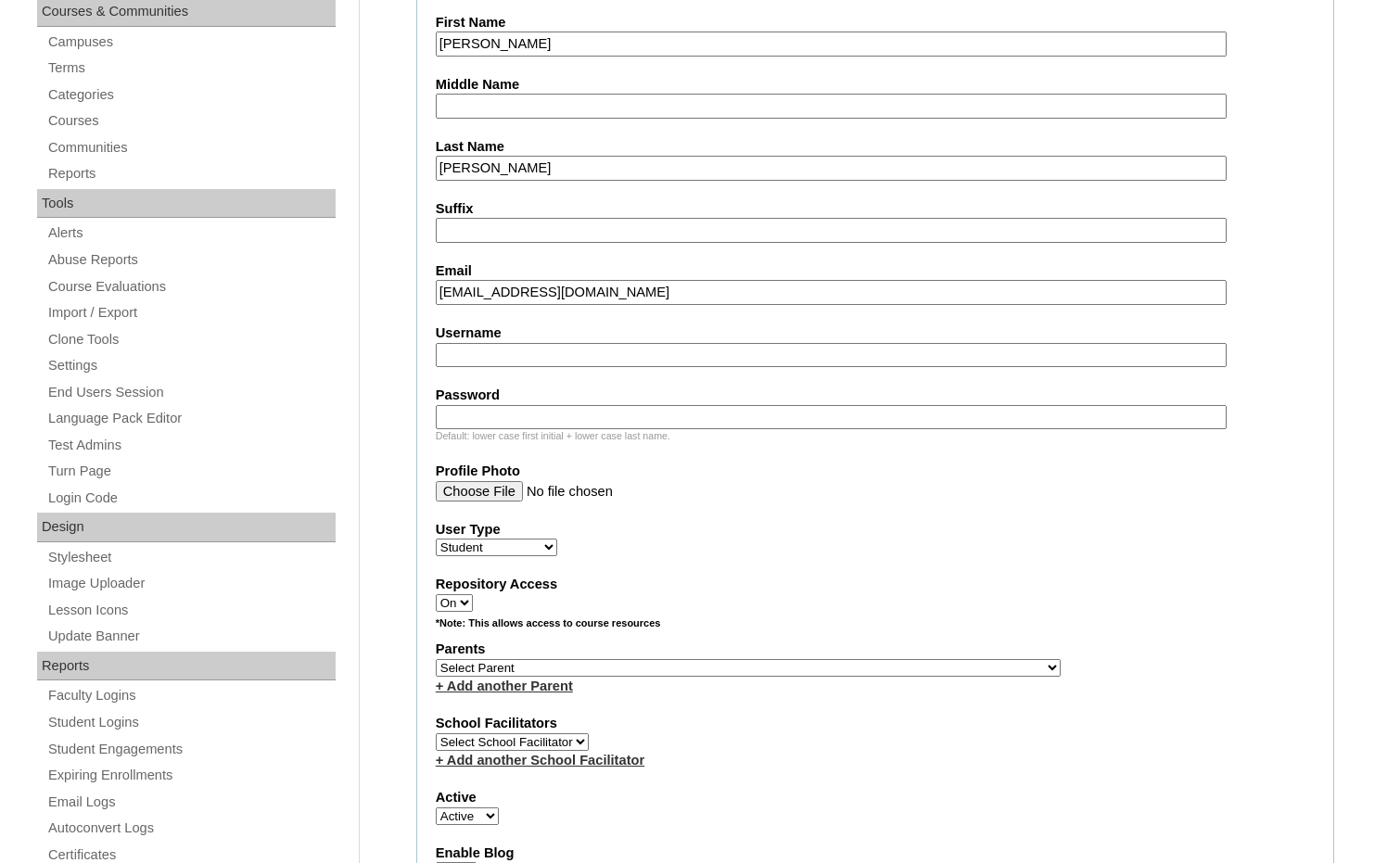
scroll to position [556, 0]
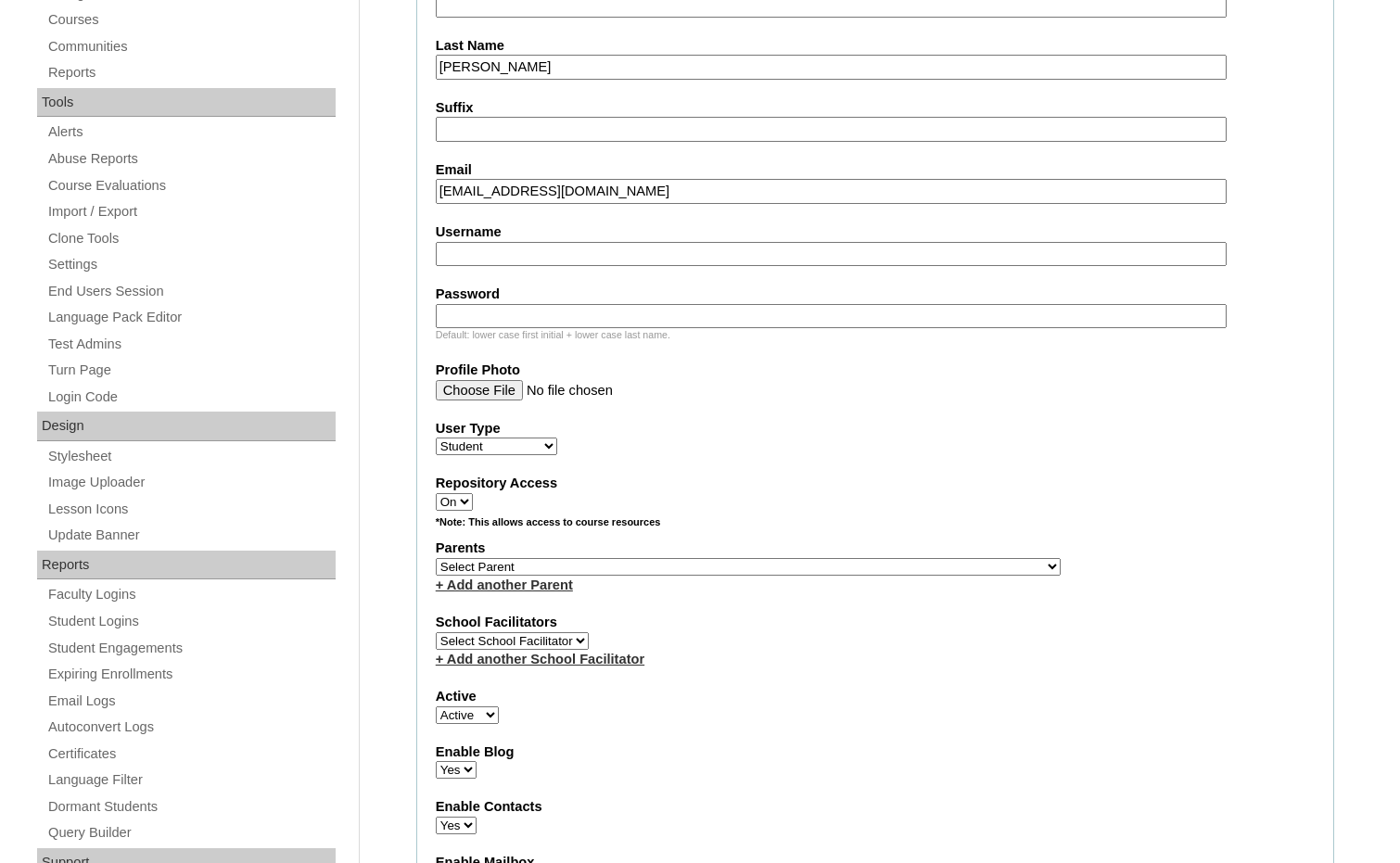
type input "crpcheer22@gmail.com"
click at [845, 562] on select "Select Parent , Fautanu, Ma 1, 1 23-24 accountMorgan, Jason 6th Street Mennonit…" at bounding box center [748, 567] width 625 height 18
select select "36894"
click at [903, 564] on div "Parents Select Parent , Fautanu, Ma 1, 1 23-24 accountMorgan, Jason 6th Street …" at bounding box center [875, 566] width 879 height 56
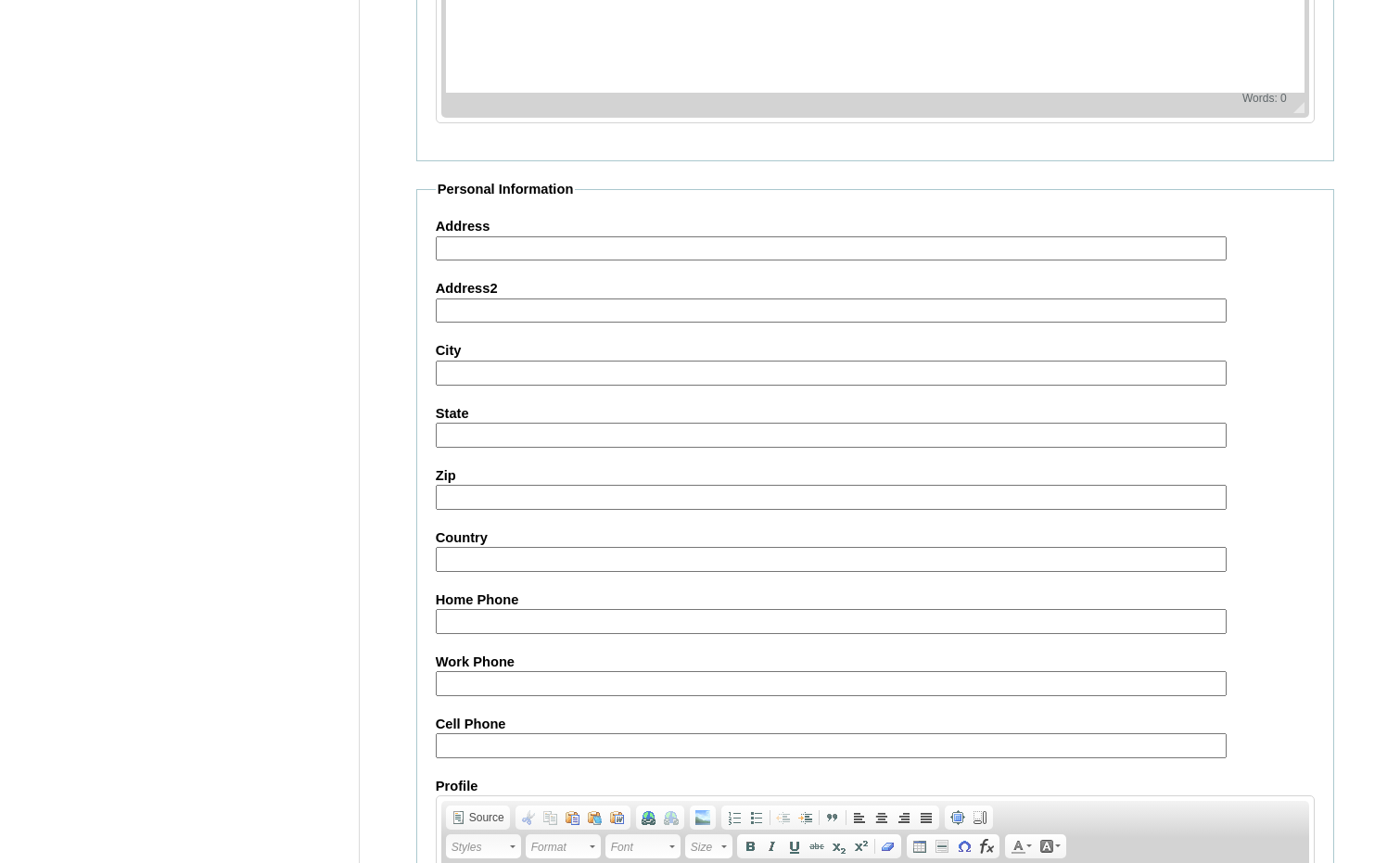
scroll to position [1957, 0]
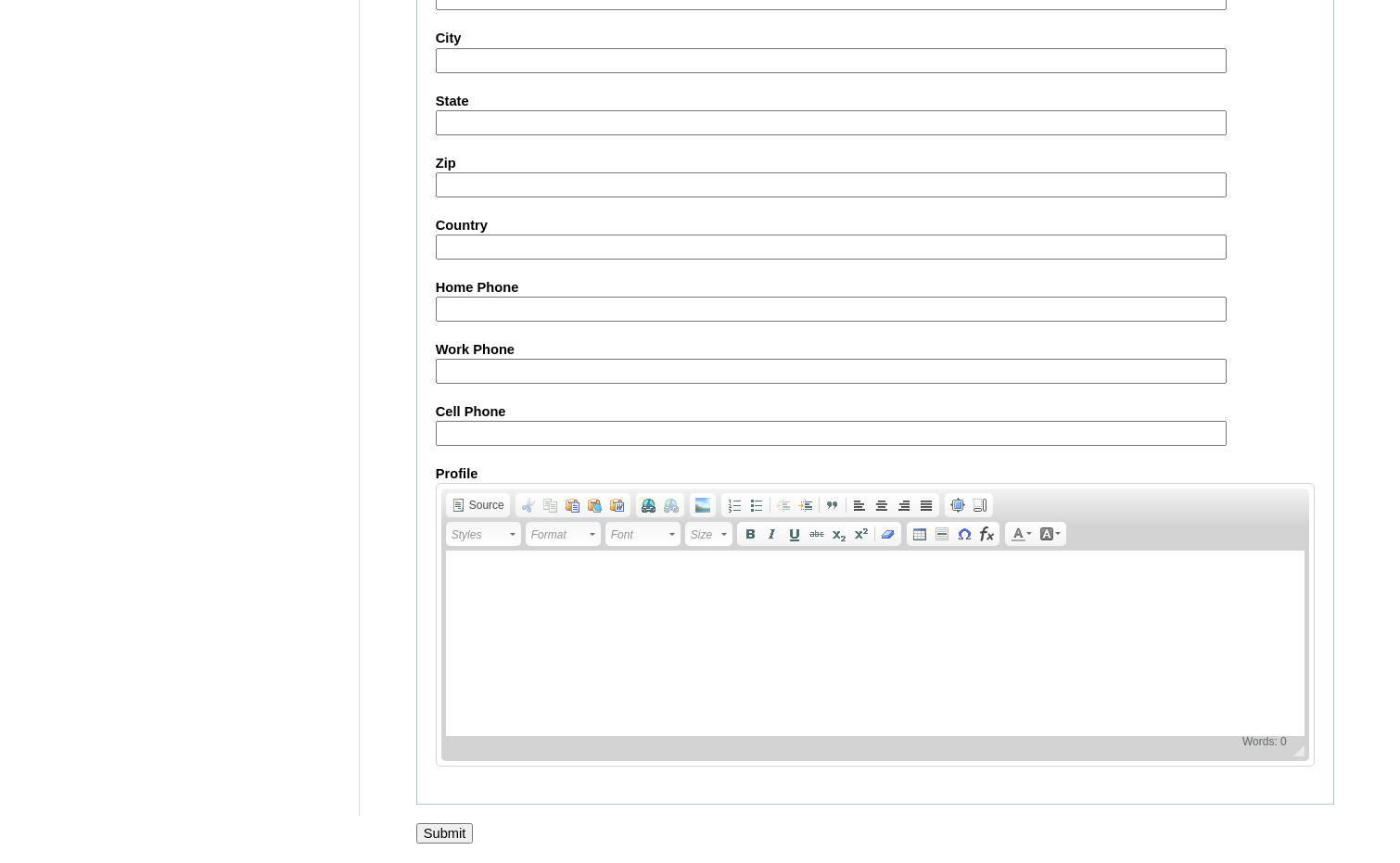
click at [429, 823] on input "Submit" at bounding box center [445, 833] width 58 height 21
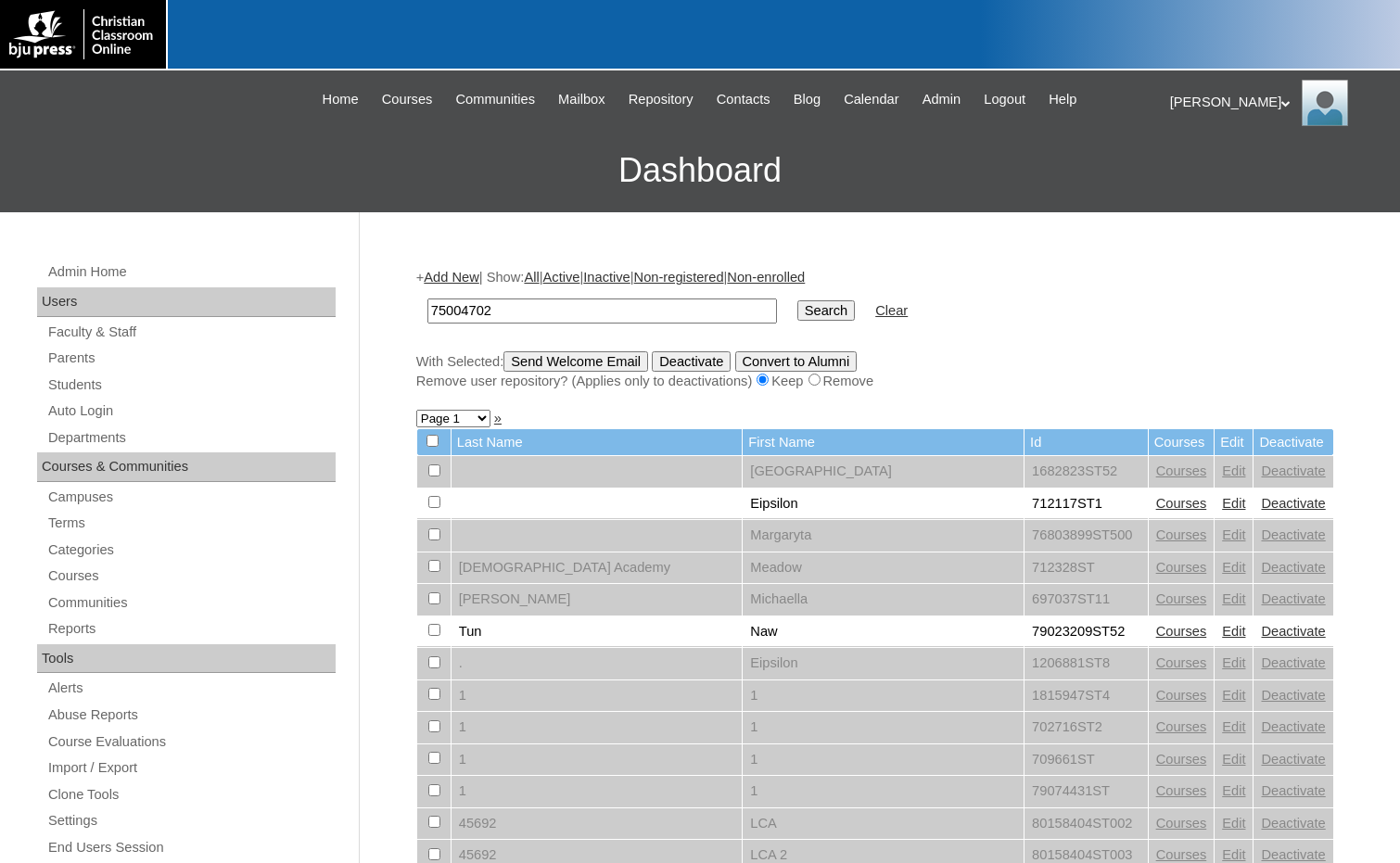
type input "75004702"
click at [797, 301] on input "Search" at bounding box center [826, 311] width 58 height 21
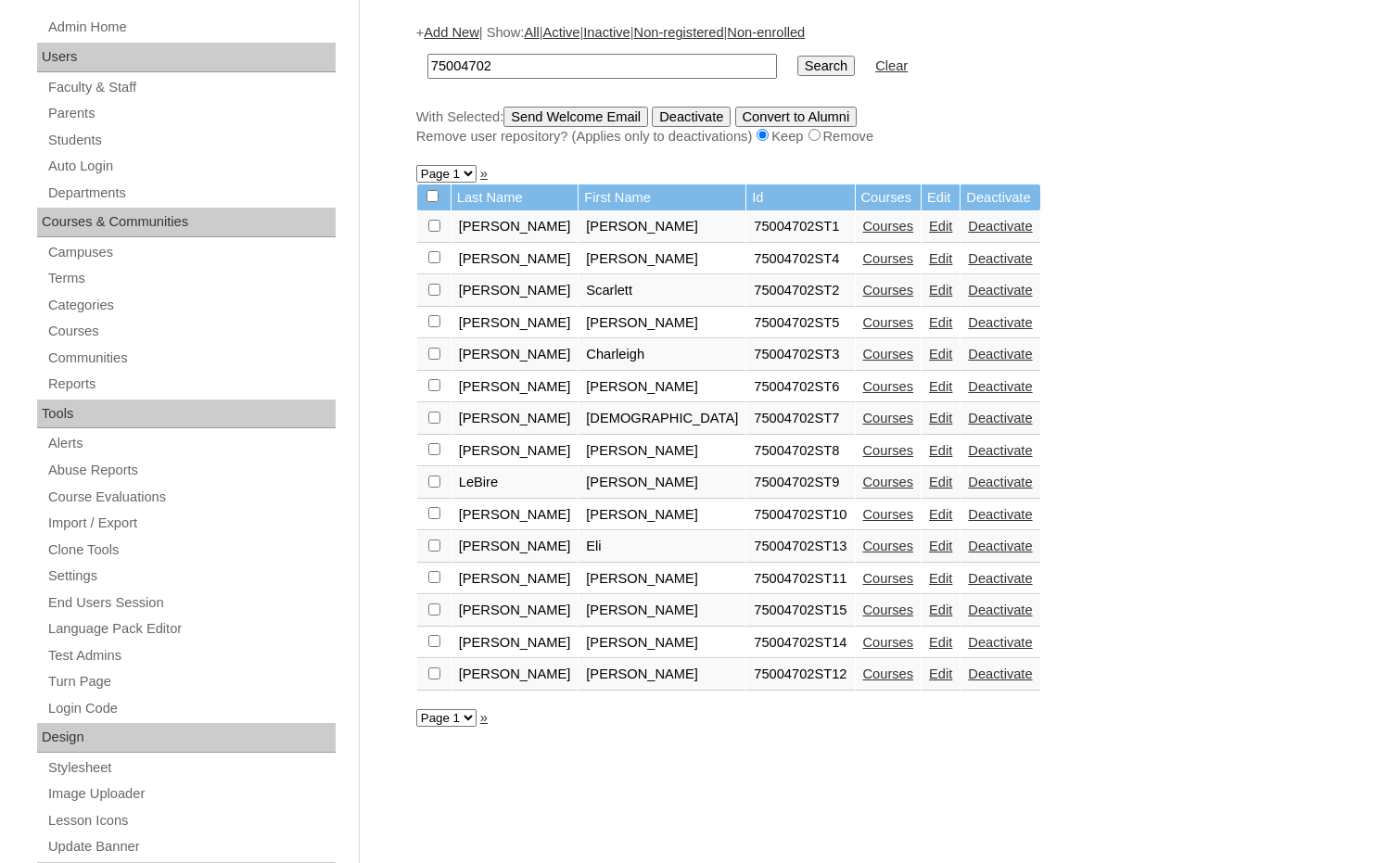
scroll to position [278, 0]
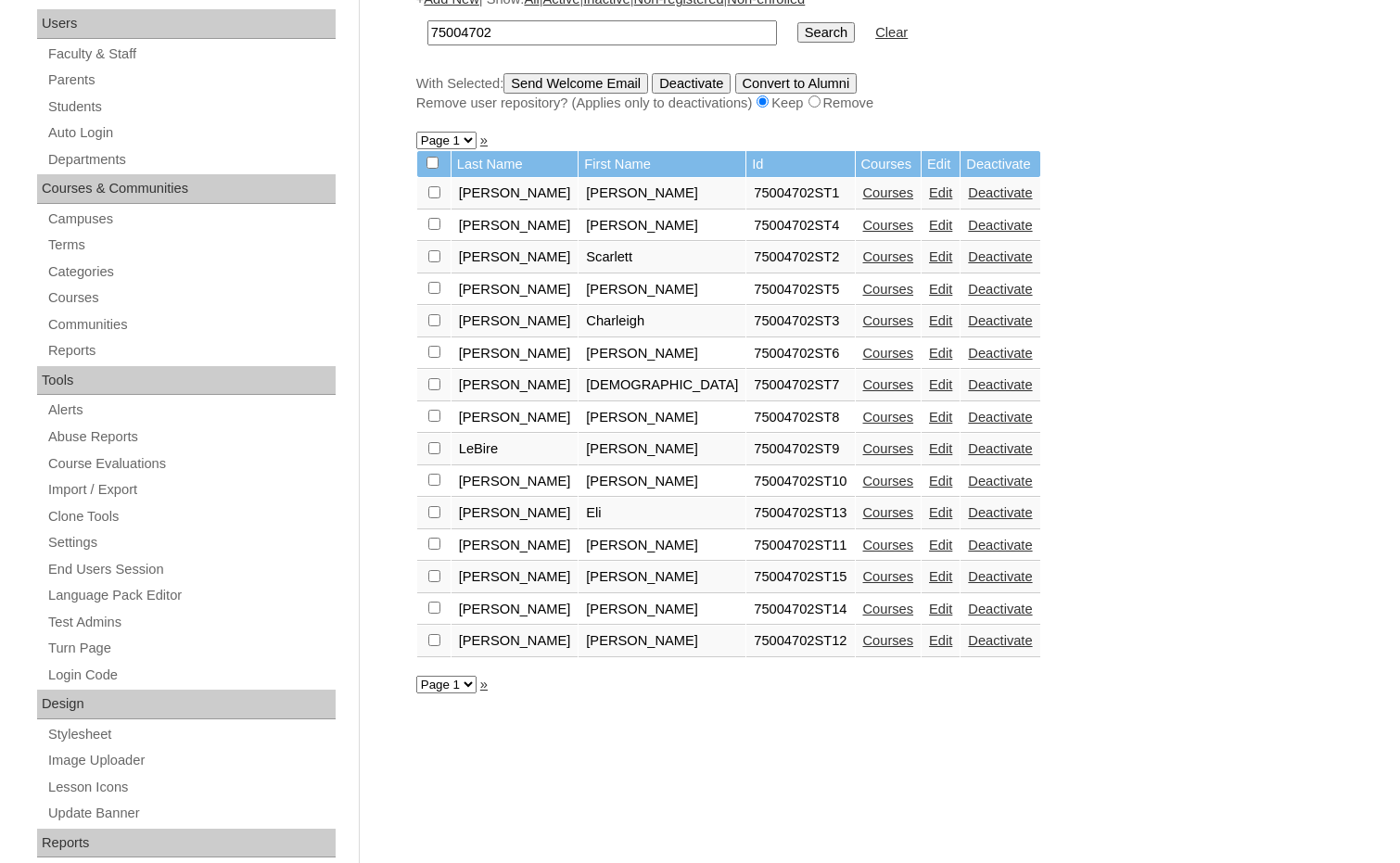
click at [863, 576] on link "Courses" at bounding box center [889, 576] width 51 height 15
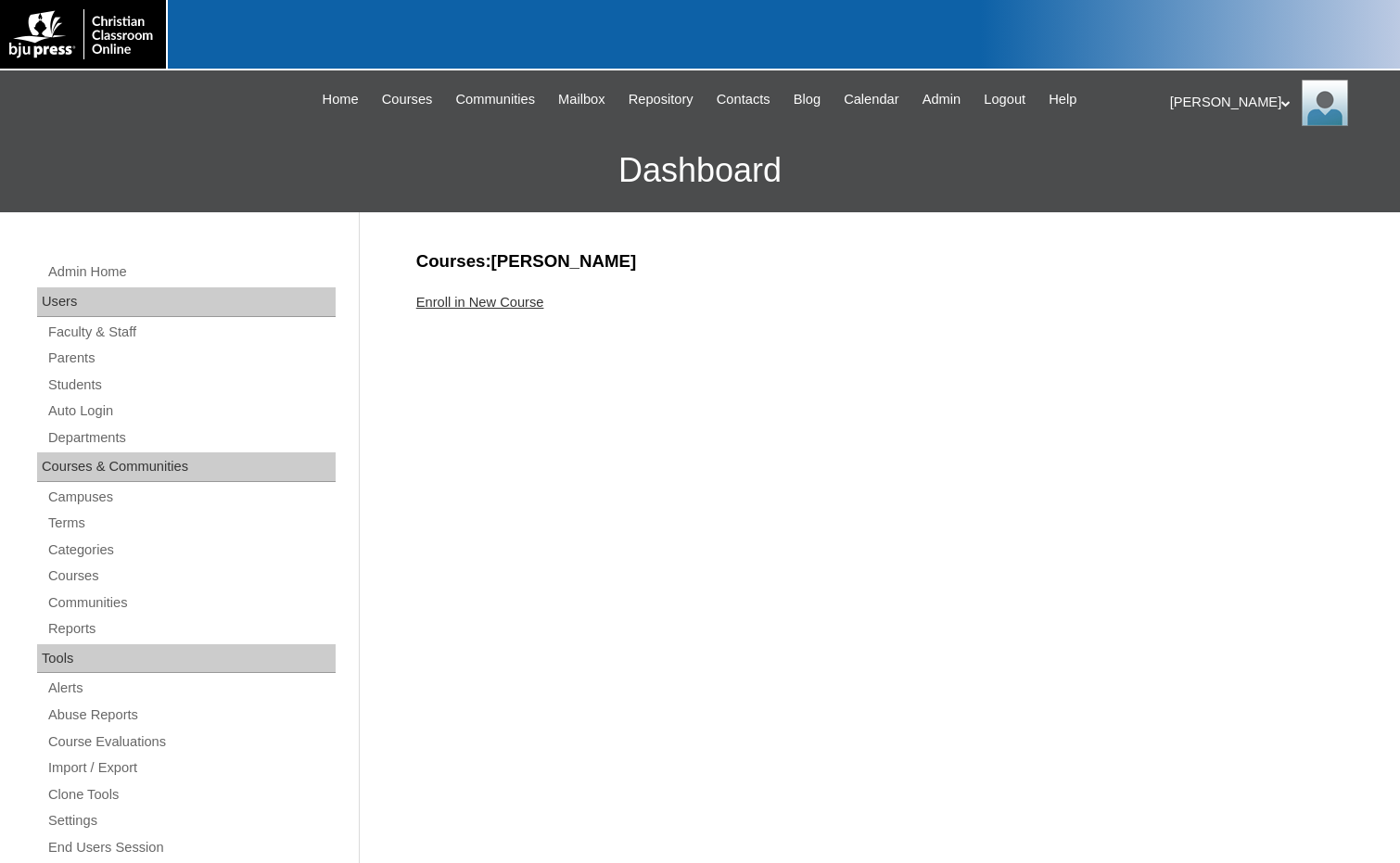
click at [508, 306] on link "Enroll in New Course" at bounding box center [480, 302] width 128 height 15
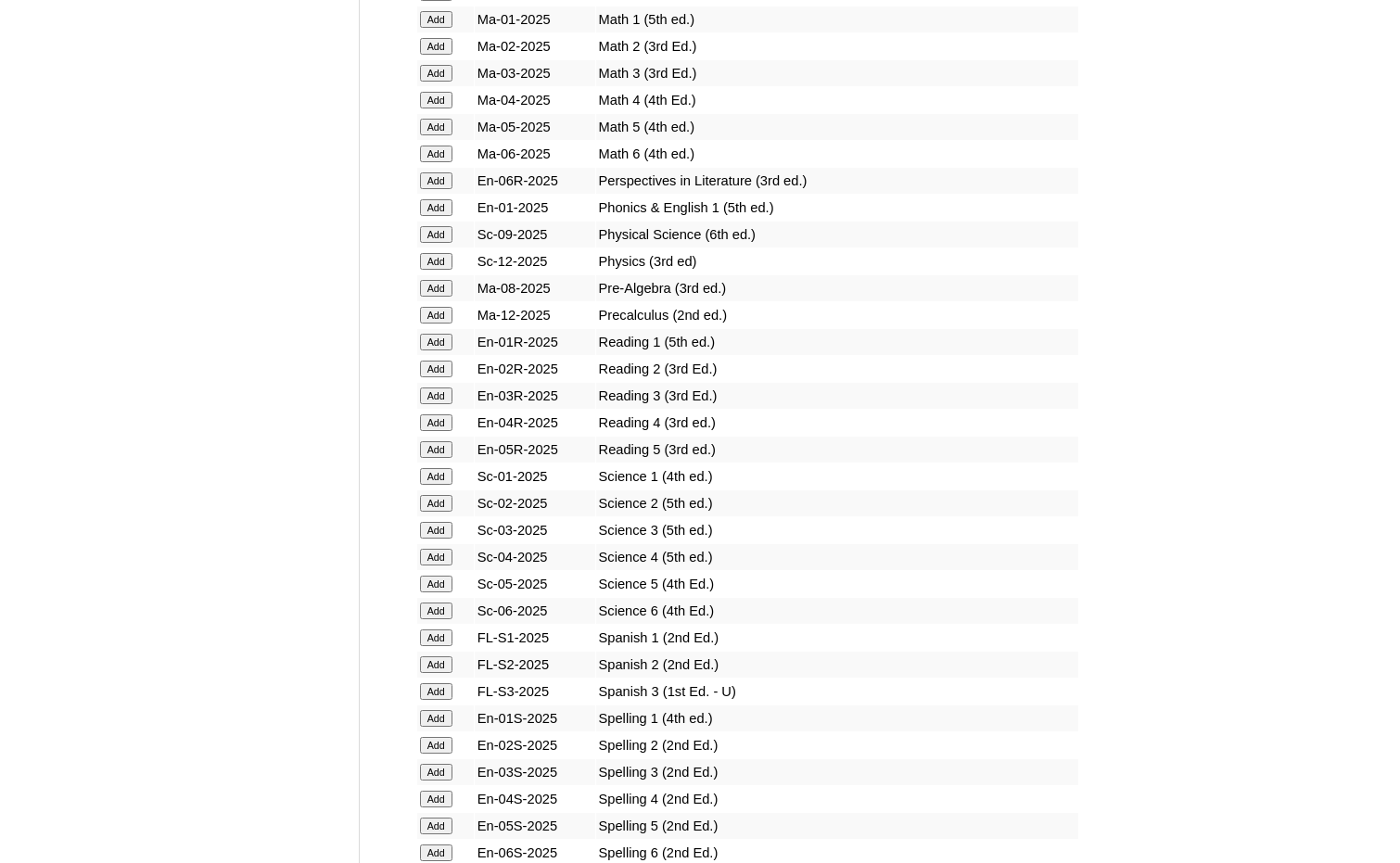
scroll to position [1946, 0]
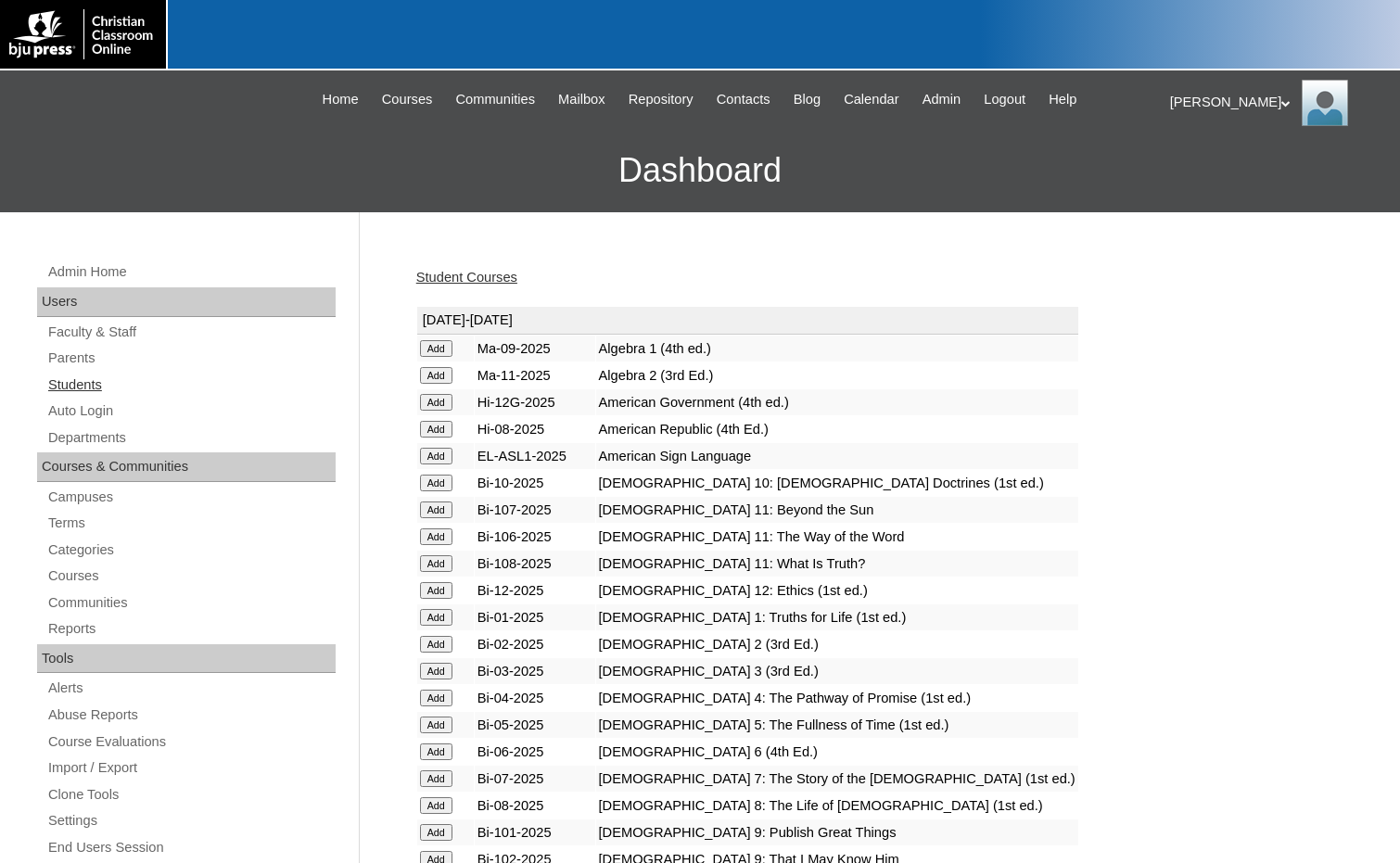
click at [111, 386] on link "Students" at bounding box center [190, 385] width 289 height 24
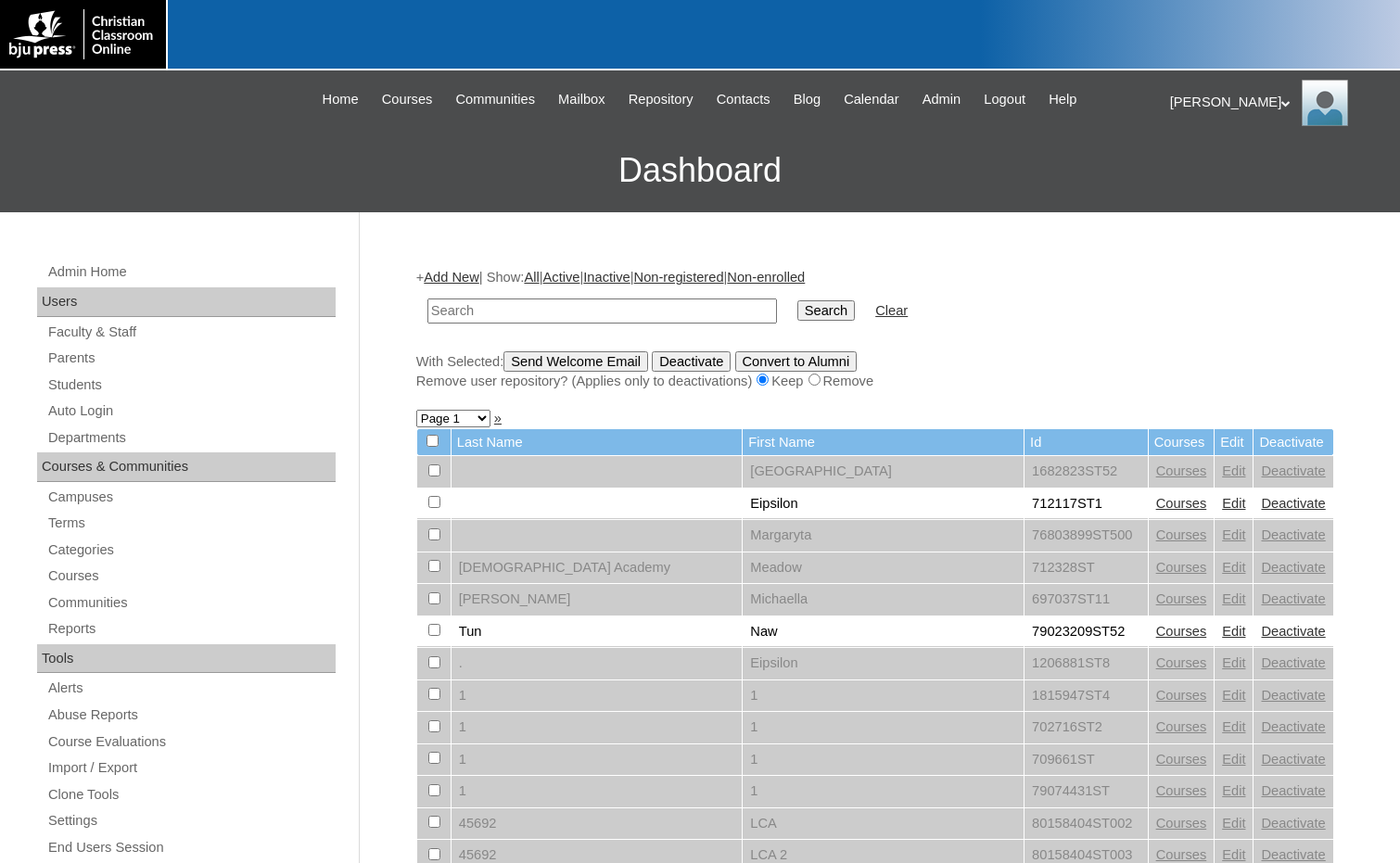
click at [439, 276] on link "Add New" at bounding box center [451, 276] width 55 height 15
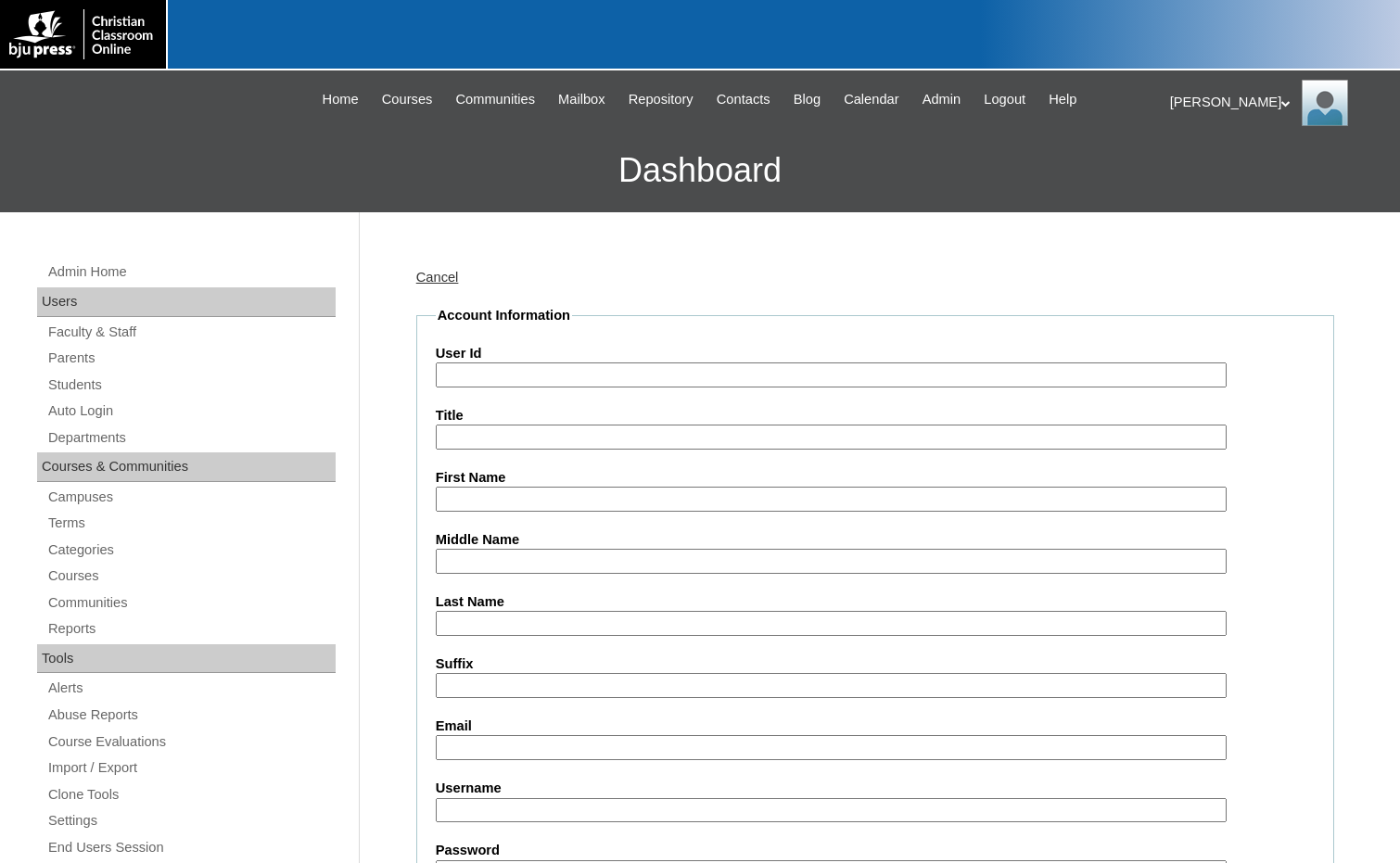
click at [479, 366] on input "User Id" at bounding box center [831, 375] width 791 height 25
paste input "75004702"
type input "75004702ST16"
type input "Annabell"
type input "Shvets"
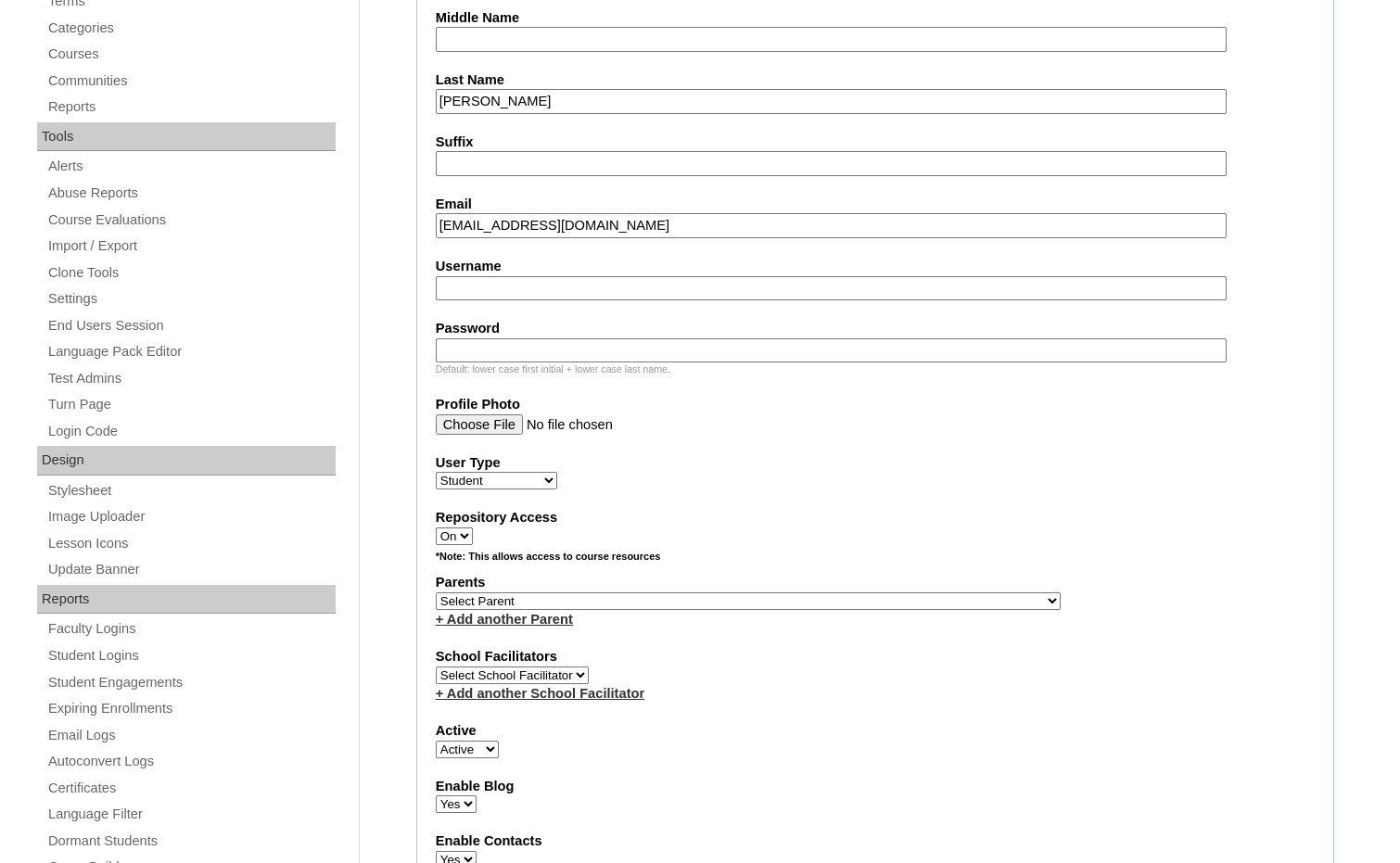
scroll to position [556, 0]
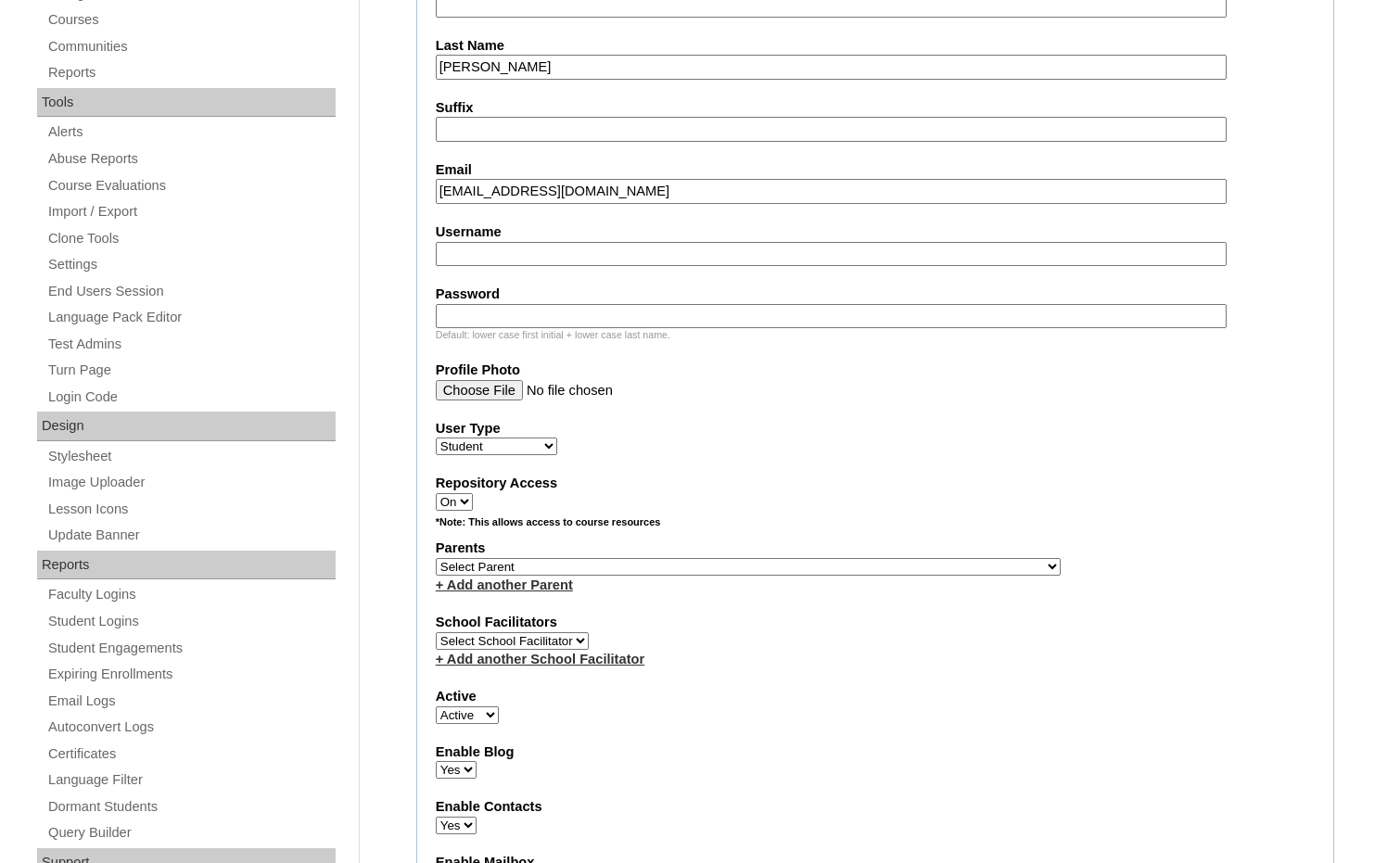
type input "lizzyannabell1219@gmail.com"
click at [826, 569] on select "Select Parent , Fautanu, Ma 1, 1 23-24 accountMorgan, Jason 6th Street Mennonit…" at bounding box center [748, 567] width 625 height 18
select select "36894"
click at [946, 558] on div "Parents Select Parent , Fautanu, Ma 1, 1 23-24 accountMorgan, Jason 6th Street …" at bounding box center [875, 566] width 879 height 56
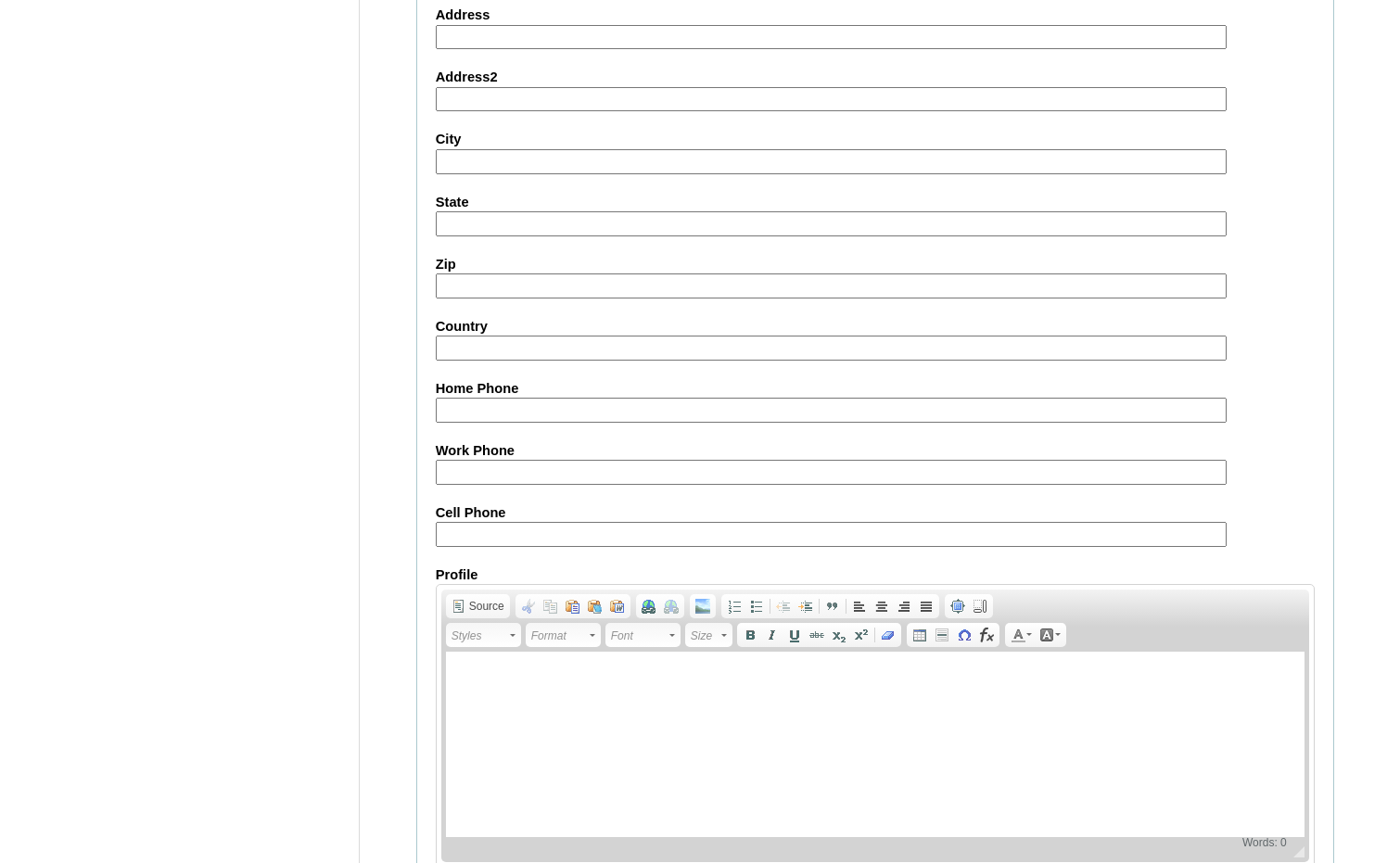
scroll to position [1957, 0]
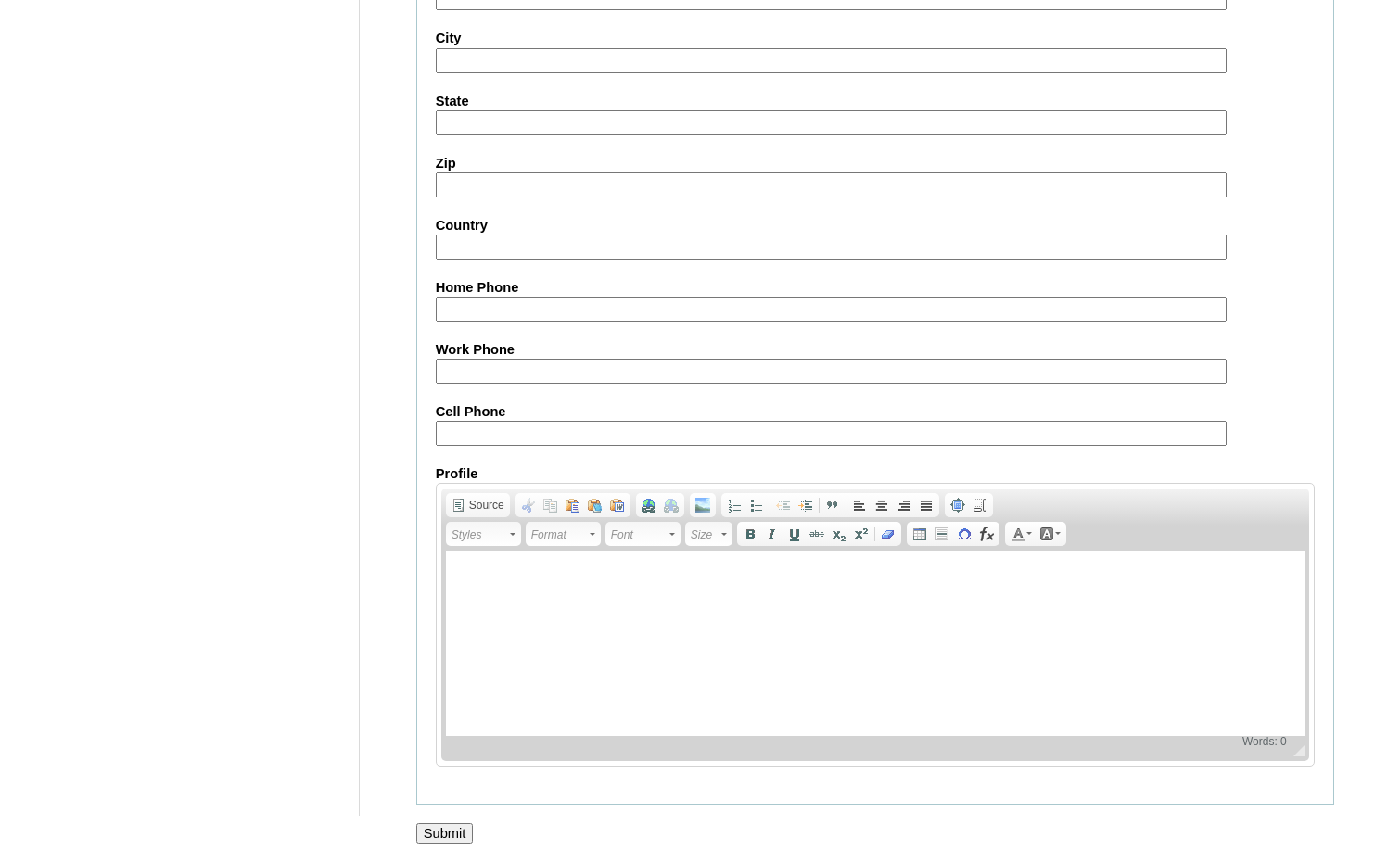
click at [449, 829] on input "Submit" at bounding box center [445, 833] width 58 height 21
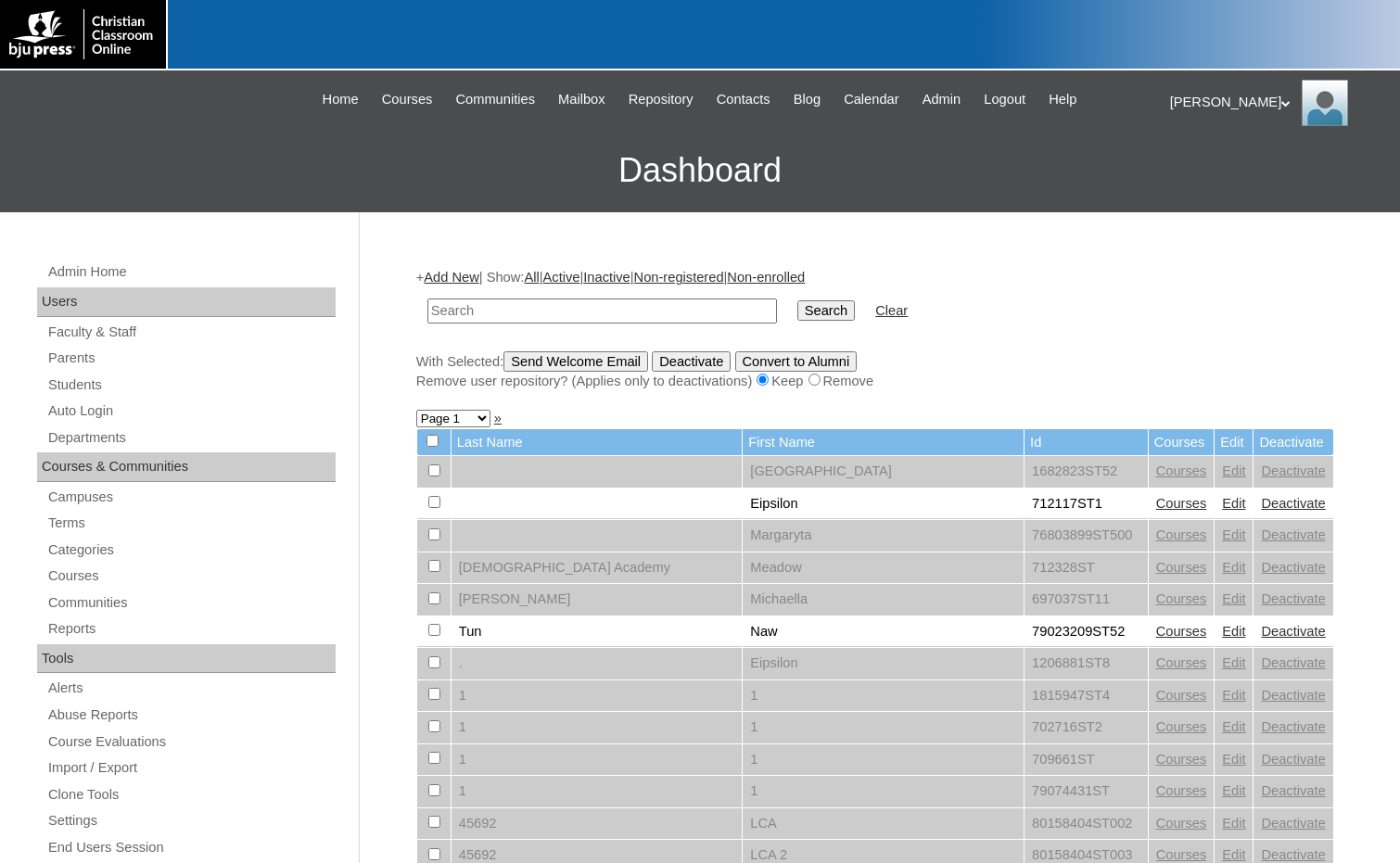
click at [1157, 325] on form "Search Clear" at bounding box center [875, 311] width 918 height 47
click at [629, 311] on input "text" at bounding box center [602, 312] width 350 height 25
paste input "75004702"
type input "75004702"
click at [797, 303] on input "Search" at bounding box center [826, 311] width 58 height 21
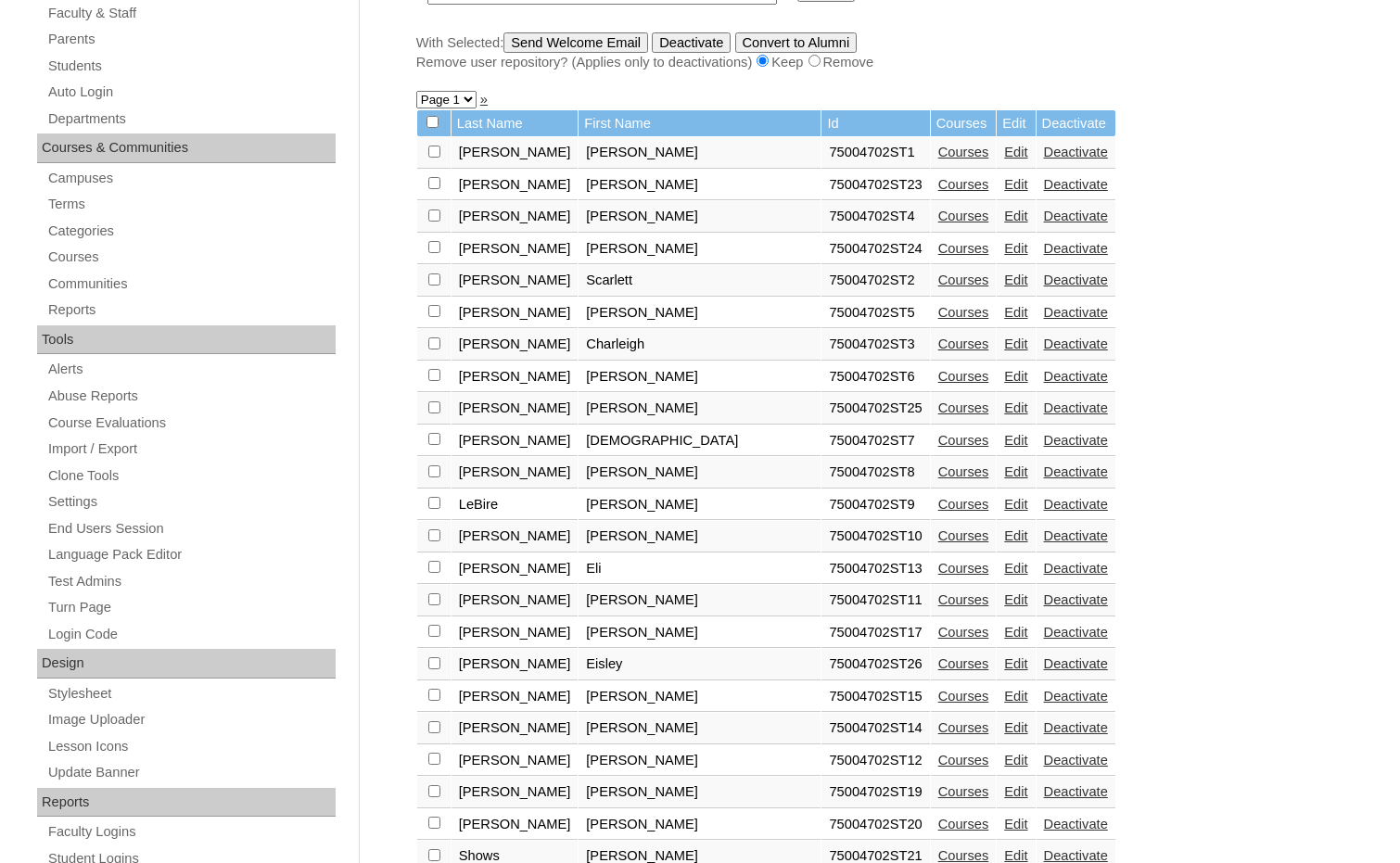
scroll to position [556, 0]
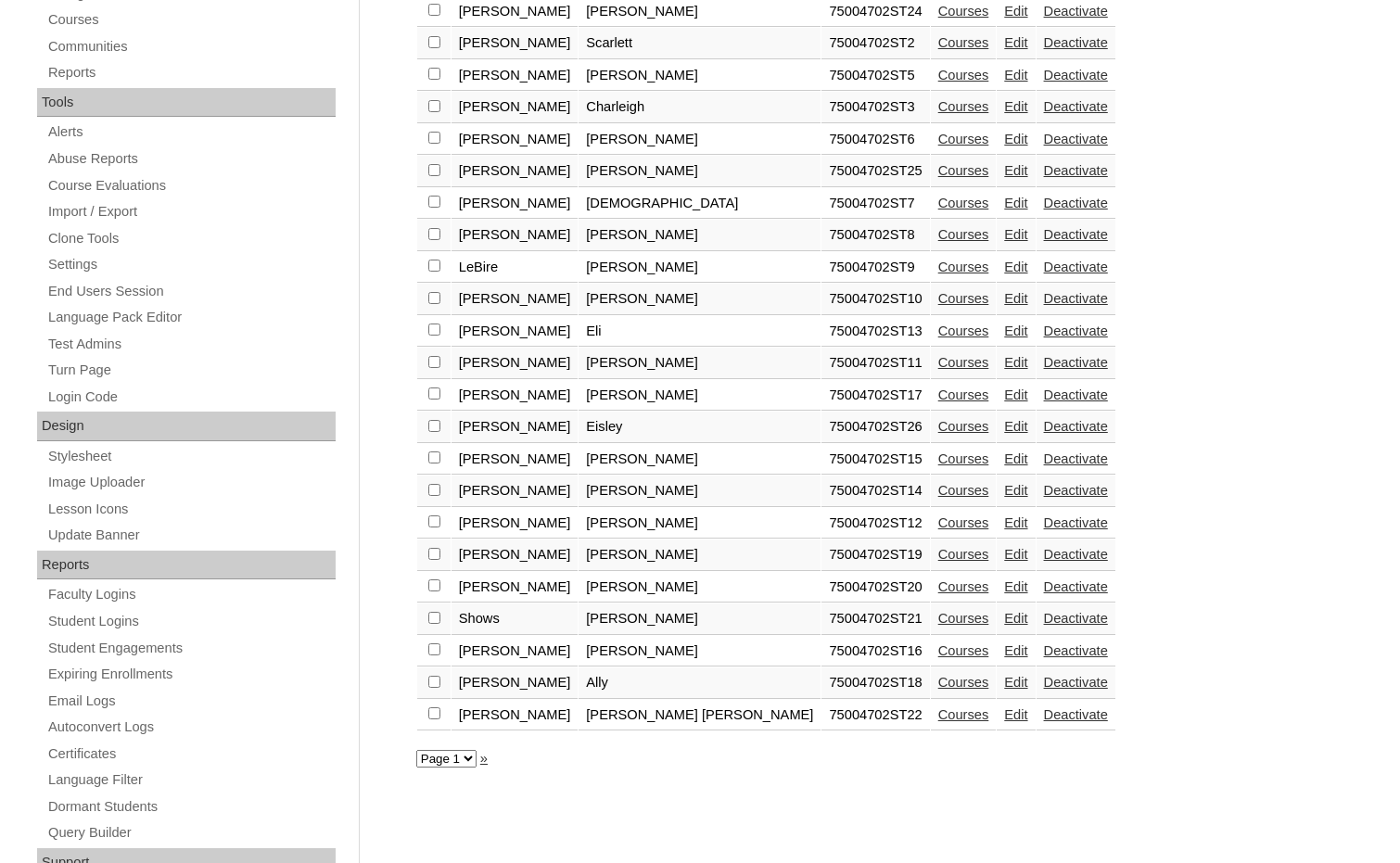
click at [939, 429] on link "Courses" at bounding box center [964, 426] width 51 height 15
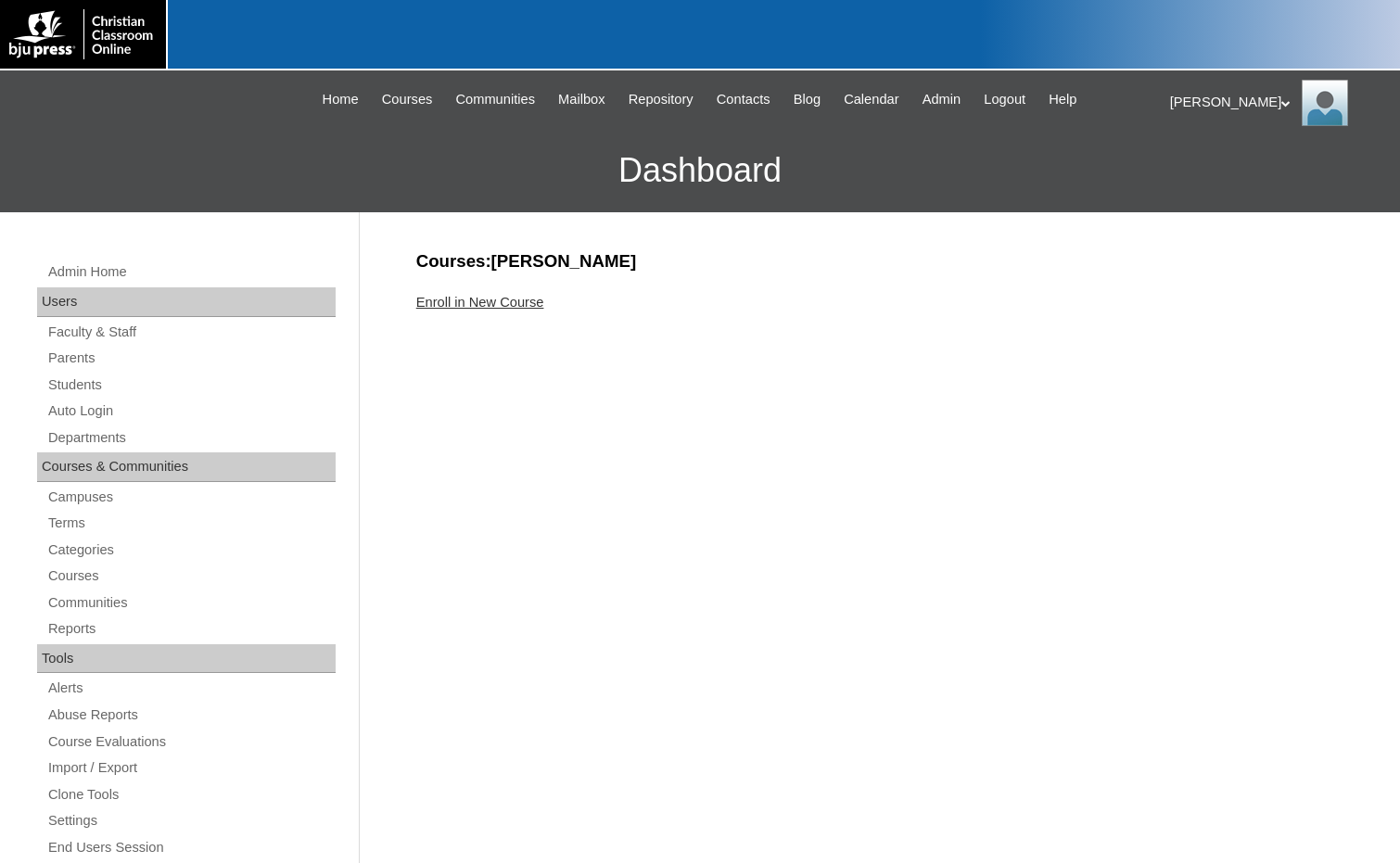
click at [514, 303] on link "Enroll in New Course" at bounding box center [480, 302] width 128 height 15
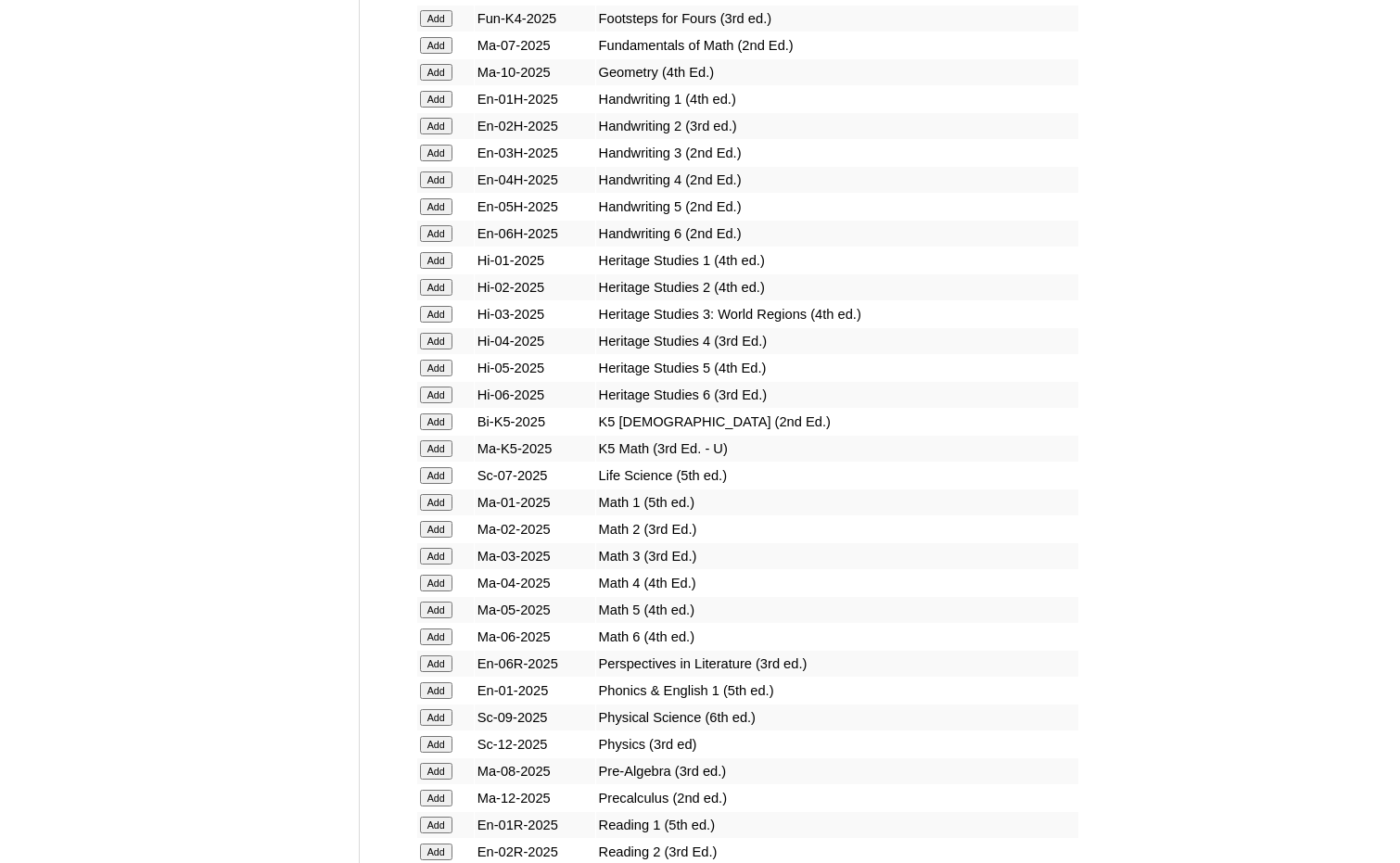
scroll to position [1853, 0]
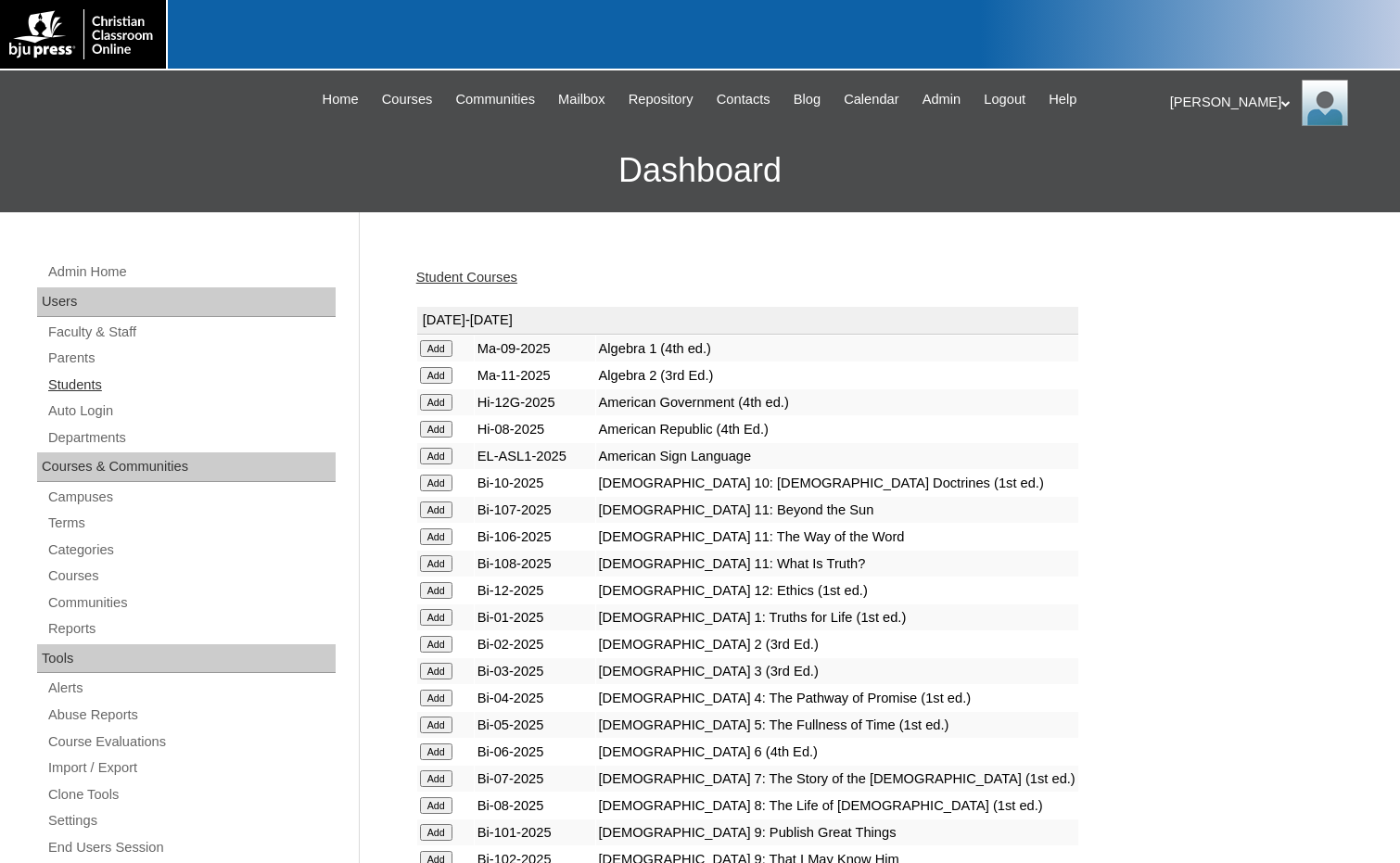
click at [106, 385] on link "Students" at bounding box center [190, 385] width 289 height 24
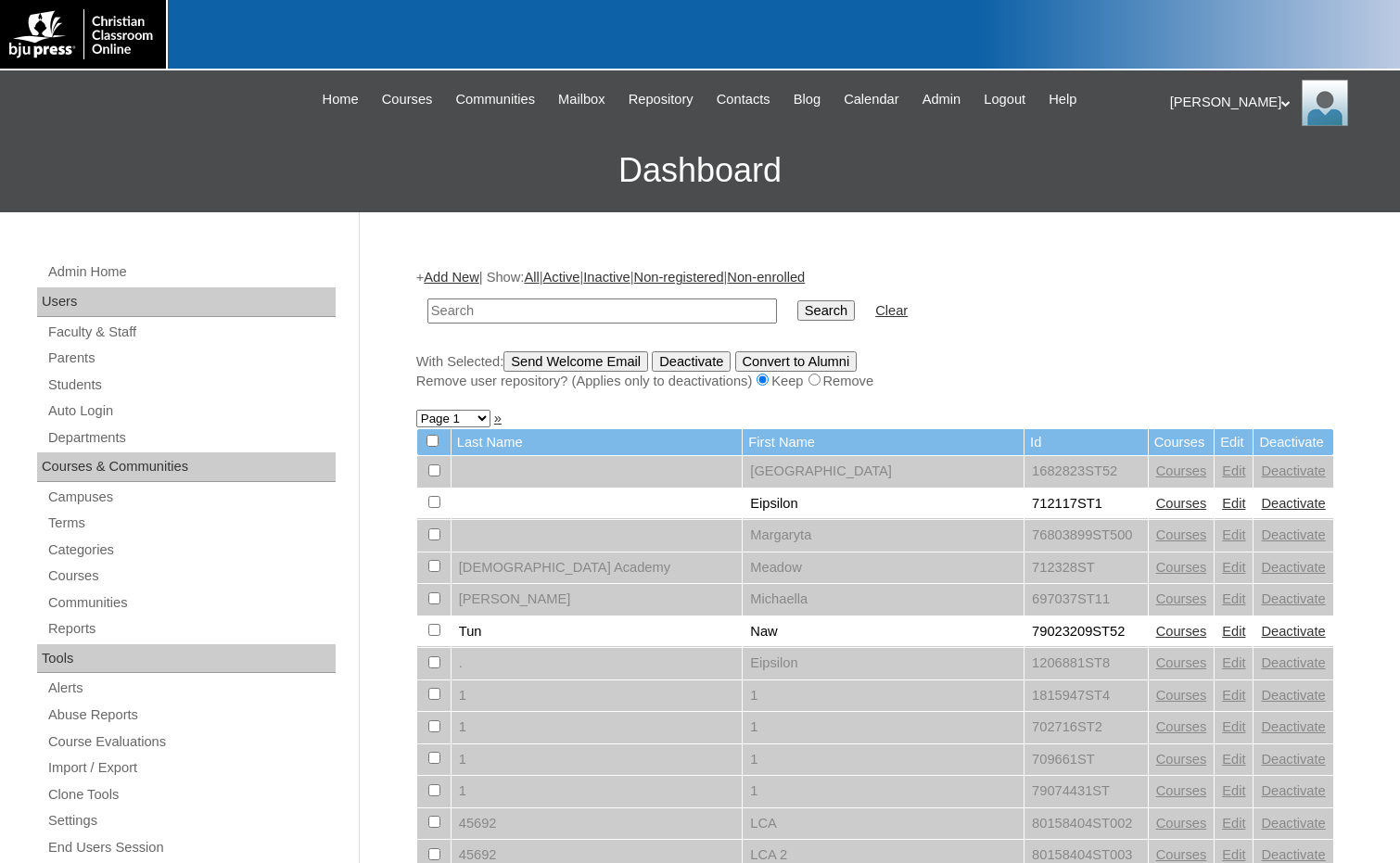
click at [451, 275] on link "Add New" at bounding box center [451, 276] width 55 height 15
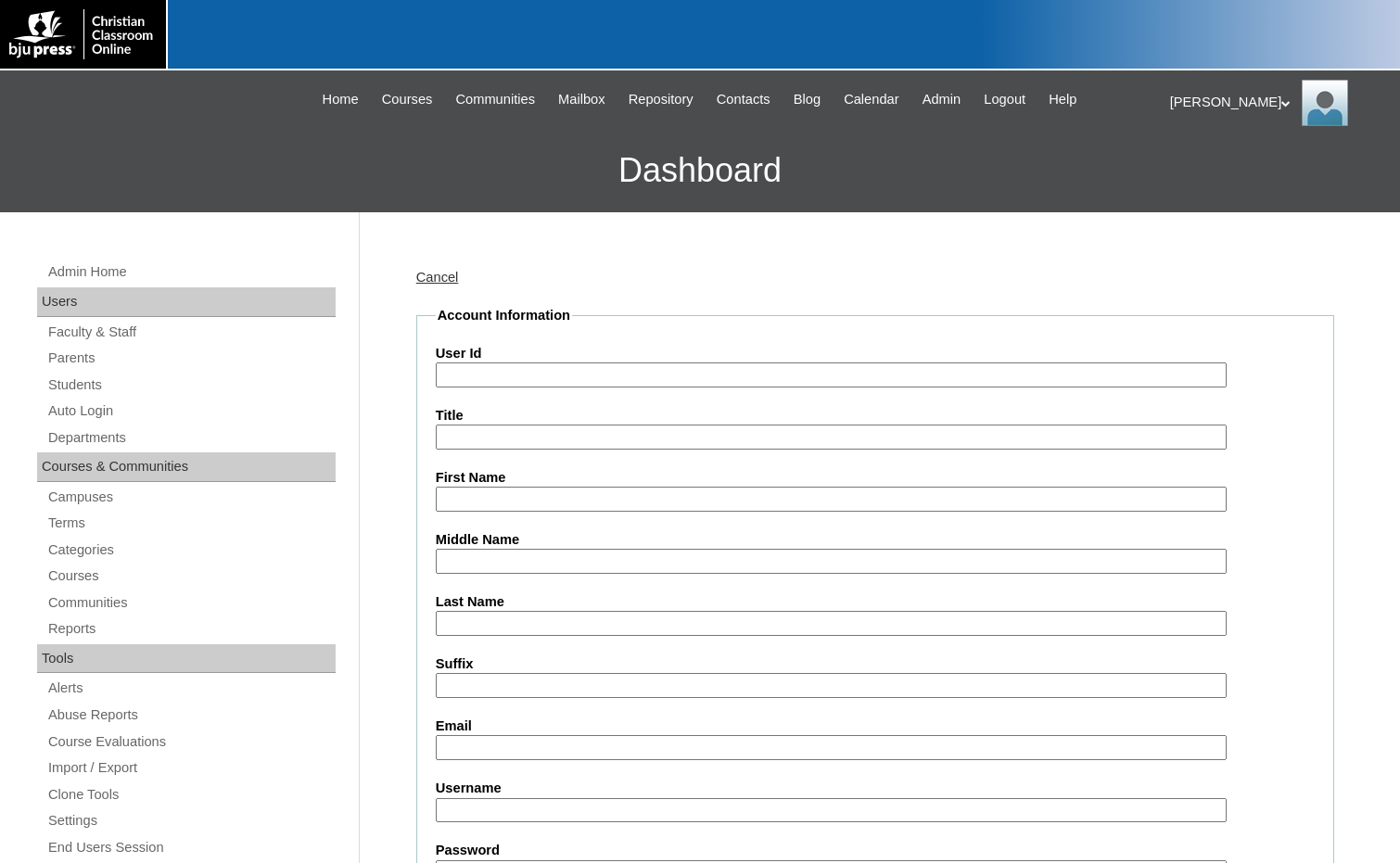
click at [547, 367] on input "User Id" at bounding box center [831, 375] width 791 height 25
paste input "75004702"
type input "75004702ST27"
type input "Kayla"
type input "Chain"
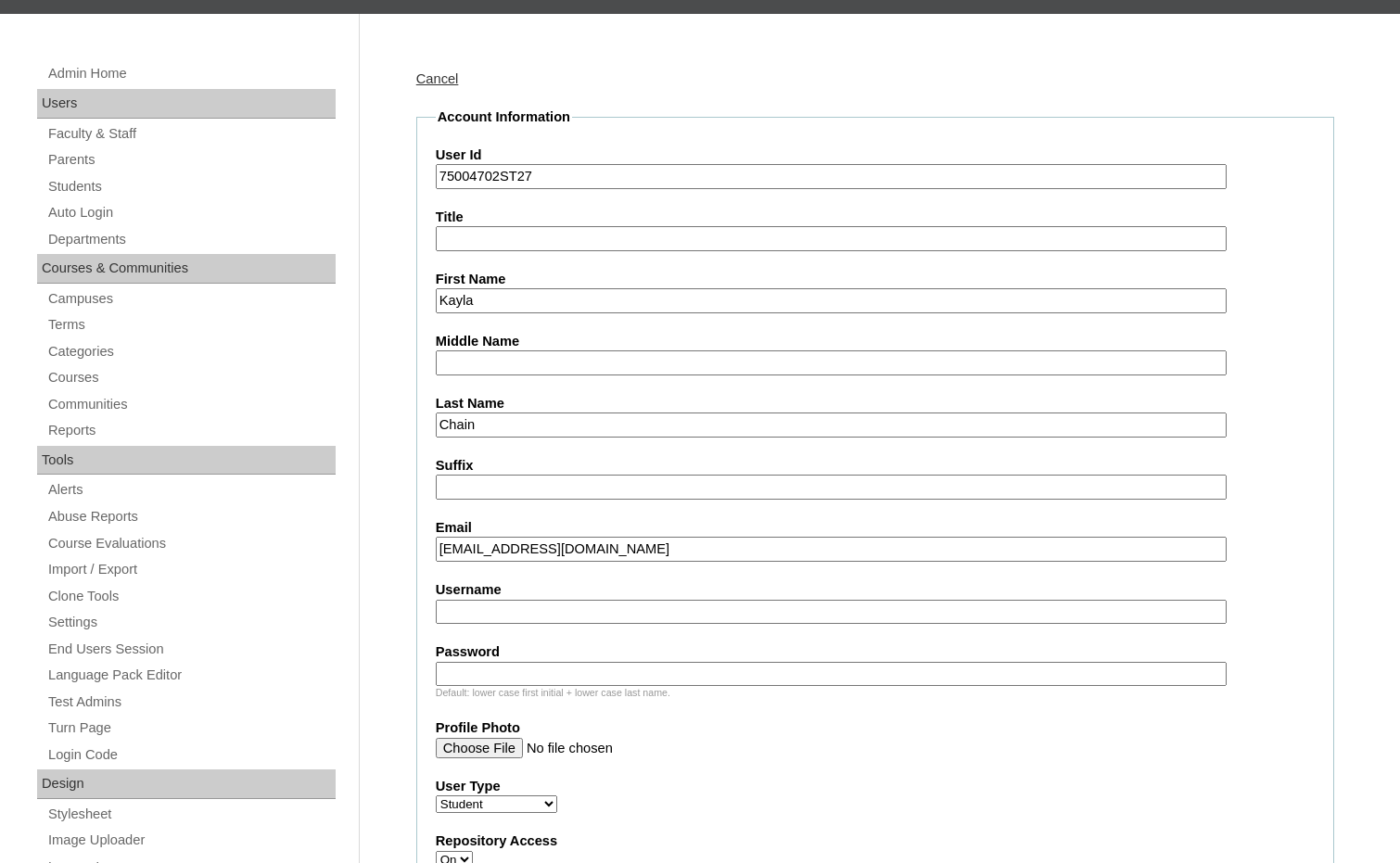
scroll to position [556, 0]
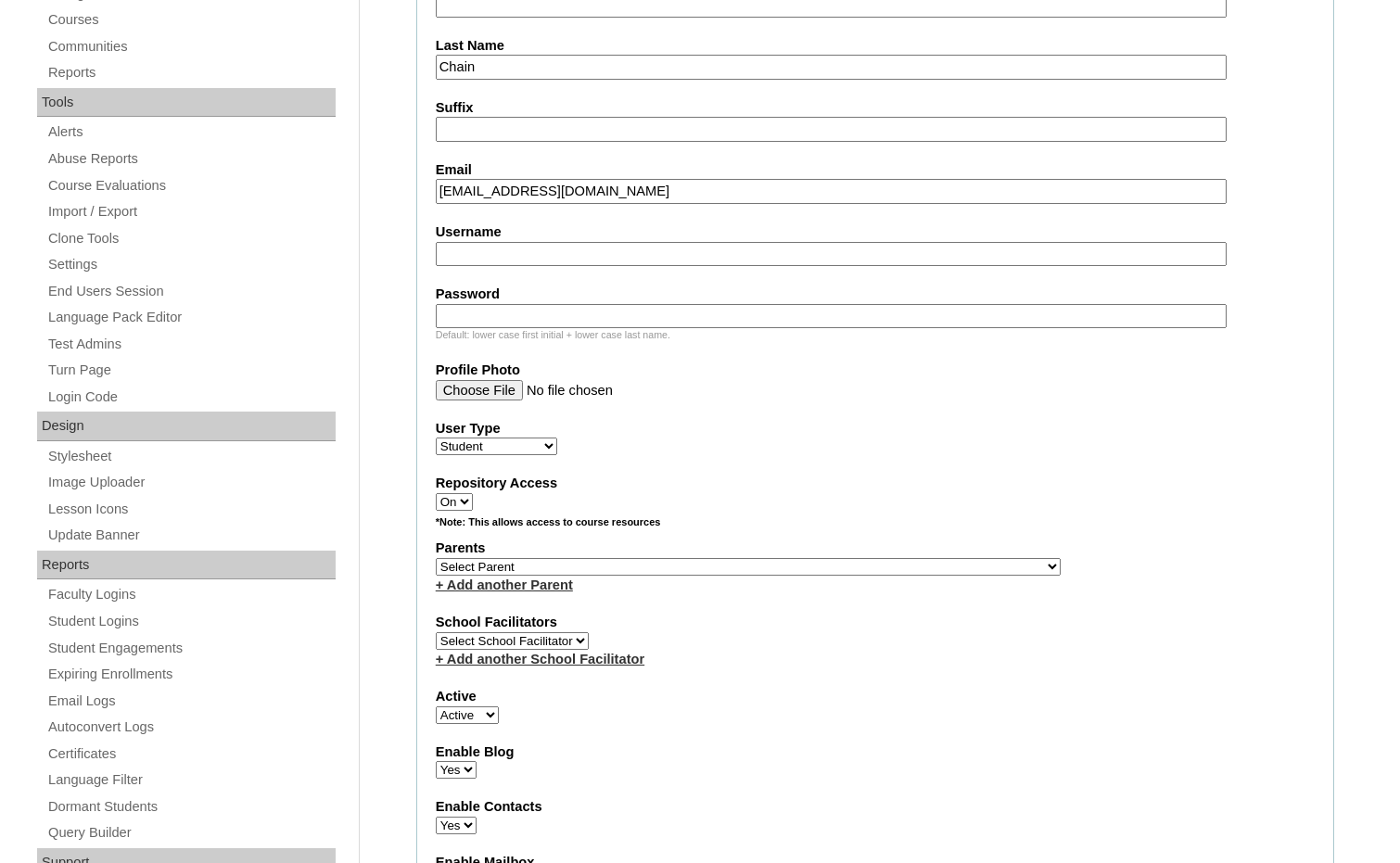
type input "kaylachain@icloud.com"
click at [845, 560] on select "Select Parent , [GEOGRAPHIC_DATA], Ma 1, 1 23-24 accountMorgan, [PERSON_NAME] 6…" at bounding box center [748, 567] width 625 height 18
select select "36894"
click at [865, 562] on div "Parents Select Parent , Fautanu, Ma 1, 1 23-24 accountMorgan, Jason 6th Street …" at bounding box center [875, 566] width 879 height 56
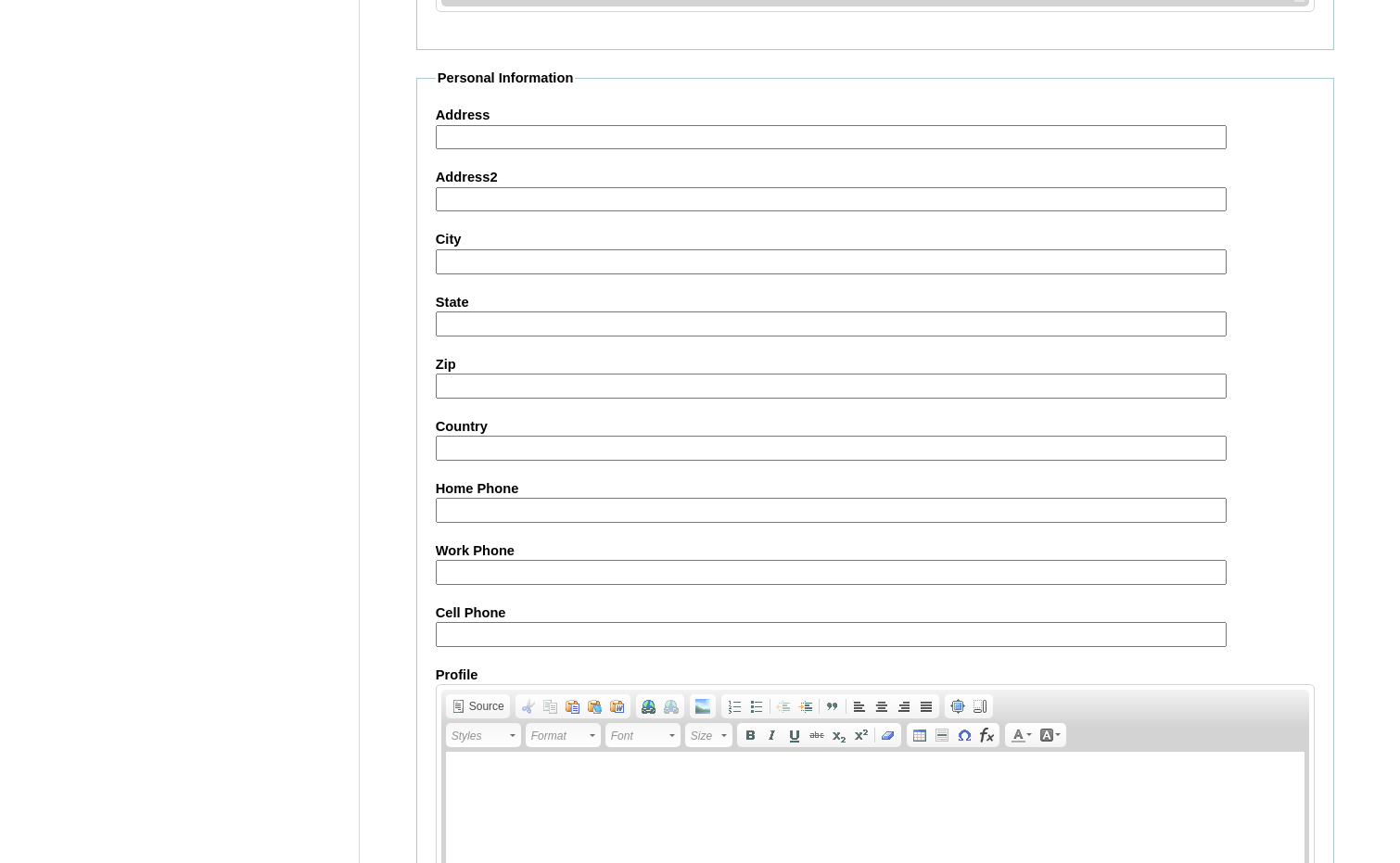
scroll to position [1957, 0]
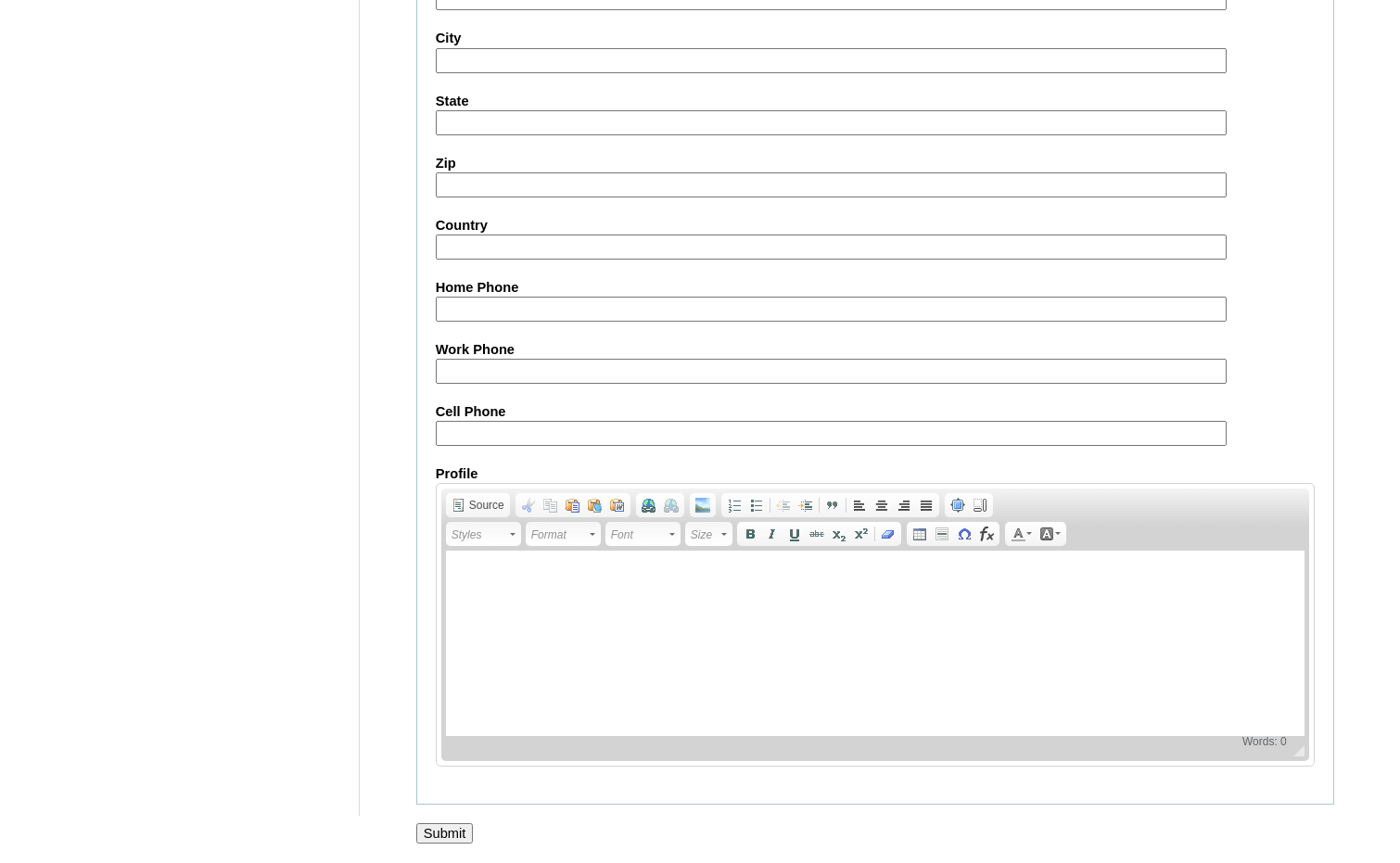
click at [451, 827] on input "Submit" at bounding box center [445, 833] width 58 height 21
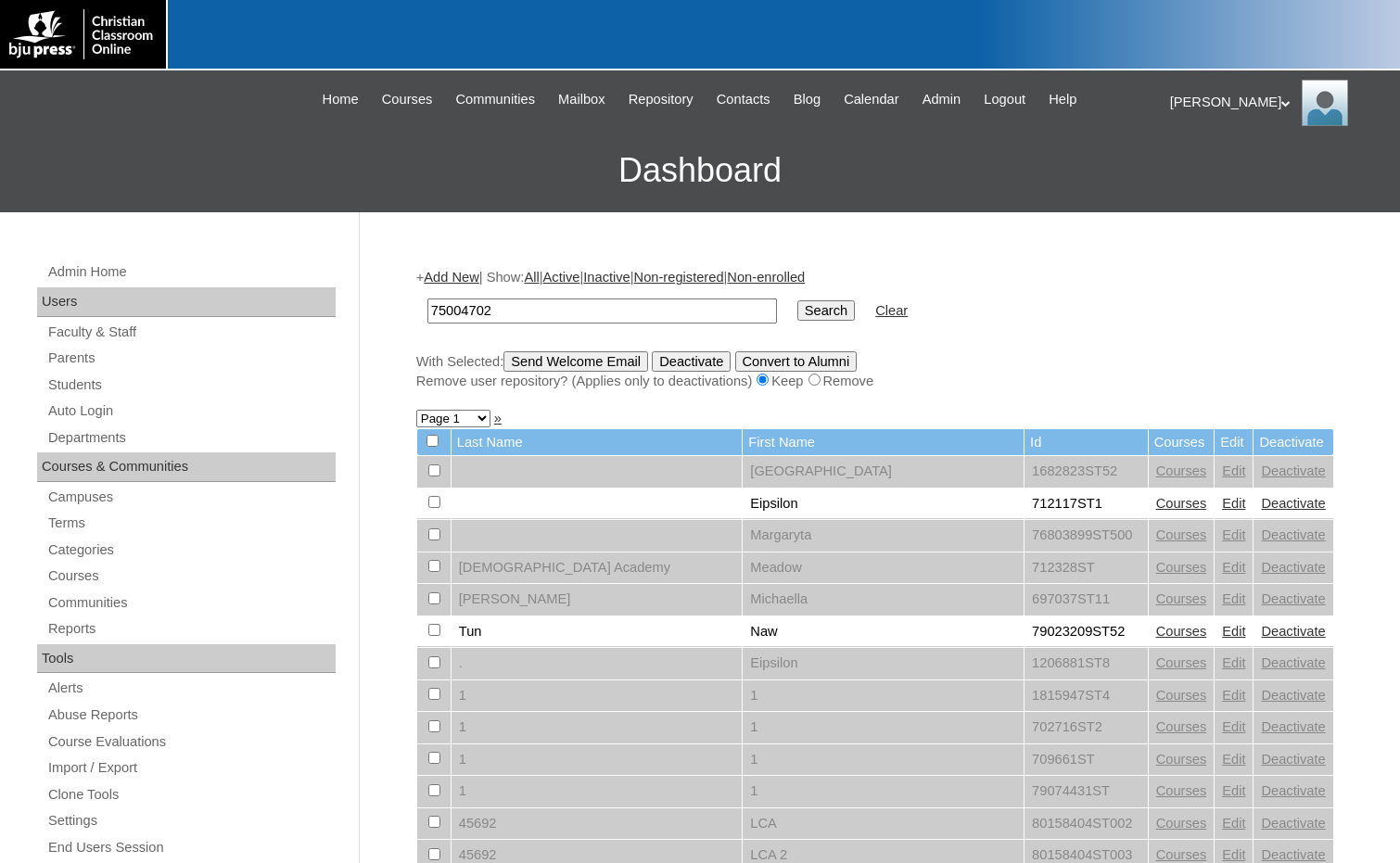
type input "75004702"
click at [797, 311] on input "Search" at bounding box center [826, 311] width 58 height 21
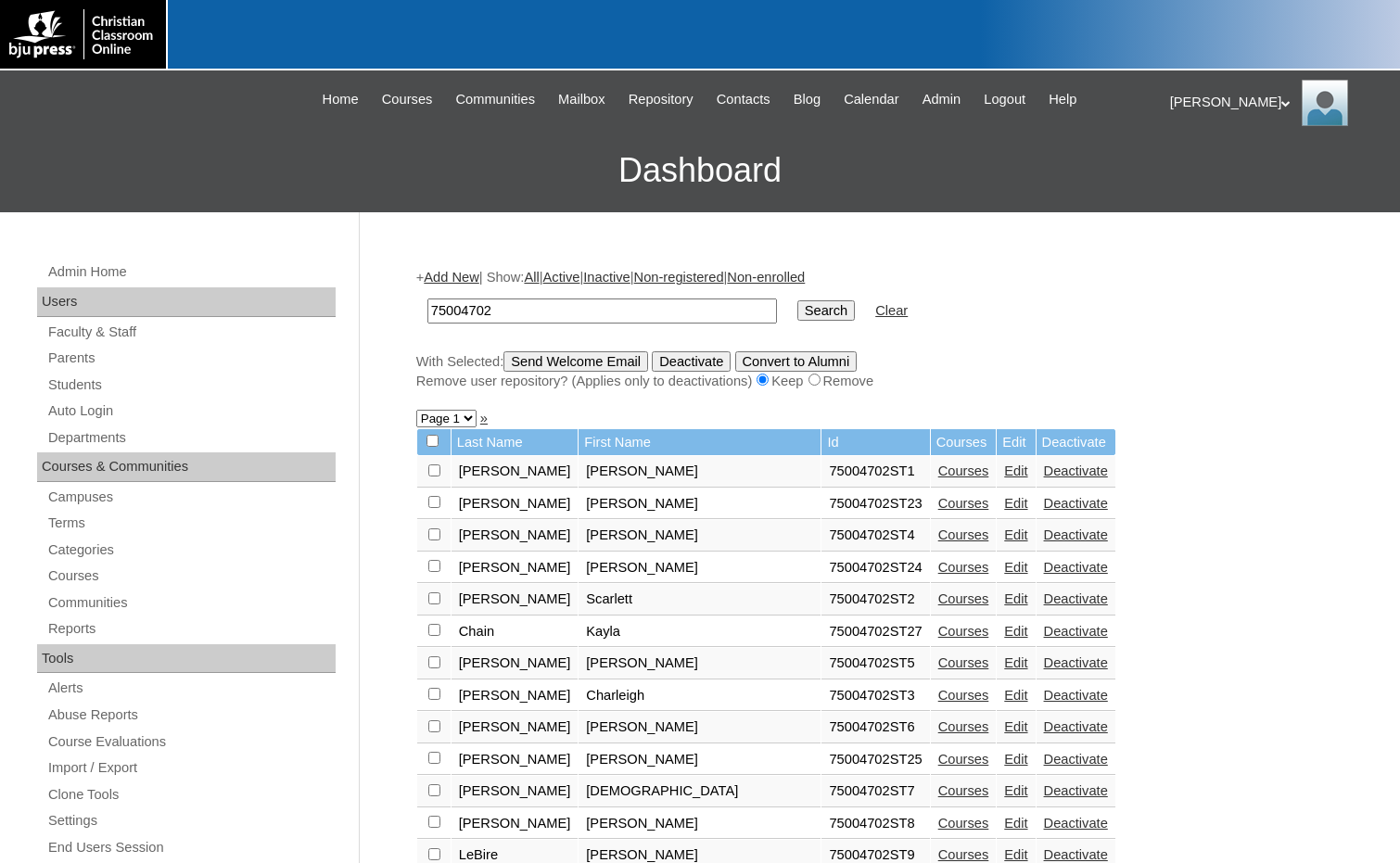
click at [939, 637] on link "Courses" at bounding box center [964, 631] width 51 height 15
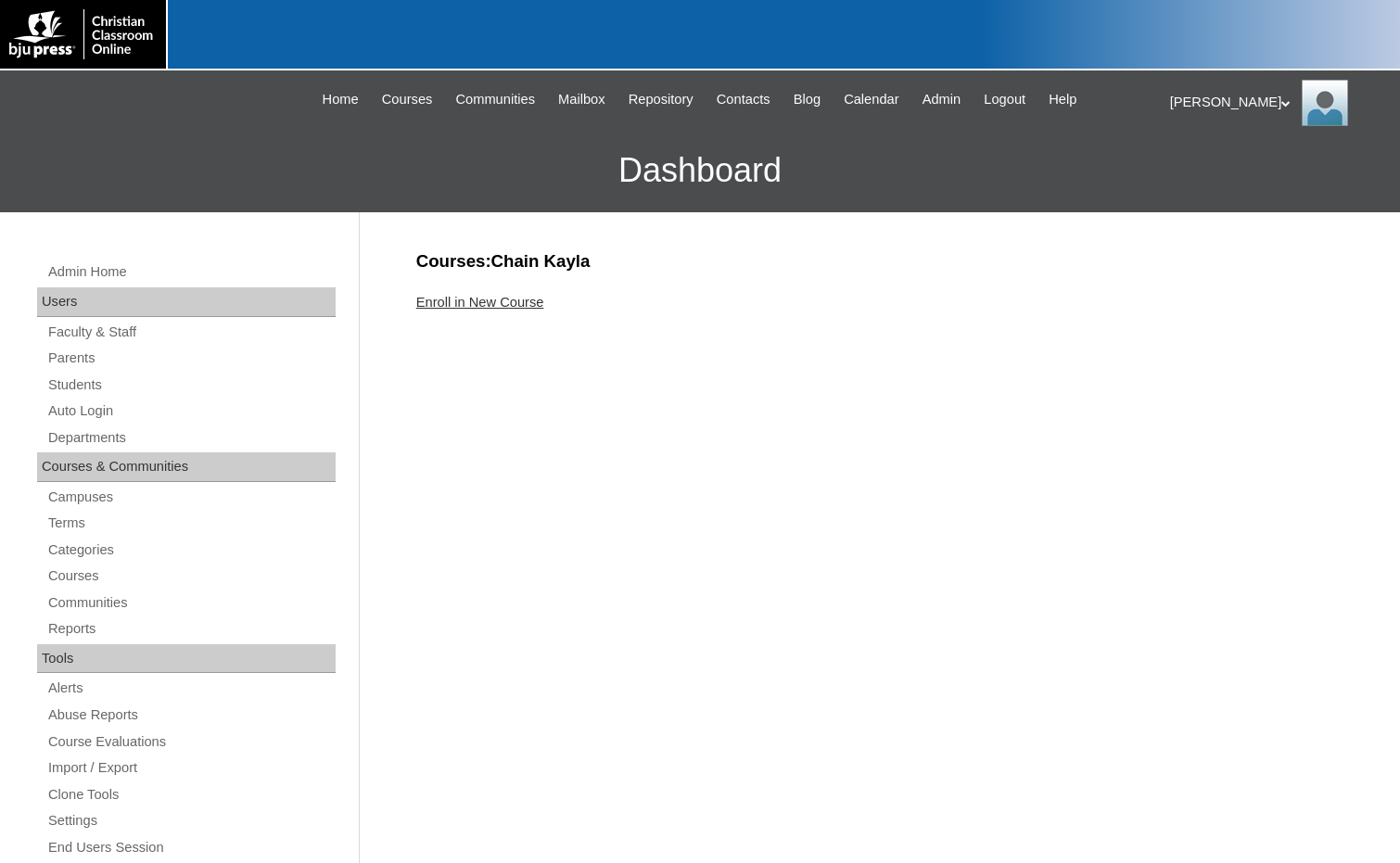
click at [511, 301] on link "Enroll in New Course" at bounding box center [480, 302] width 128 height 15
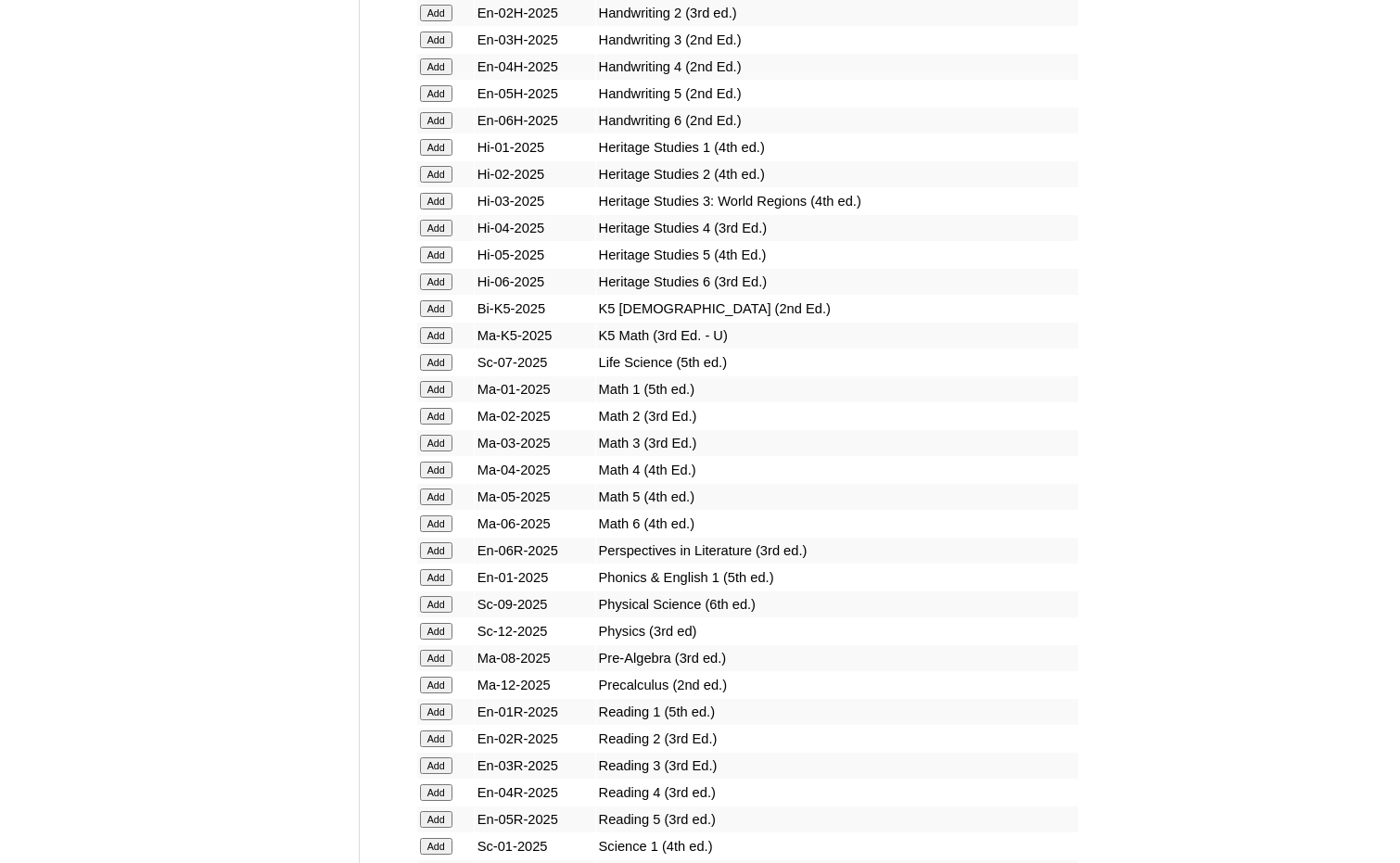
scroll to position [1761, 0]
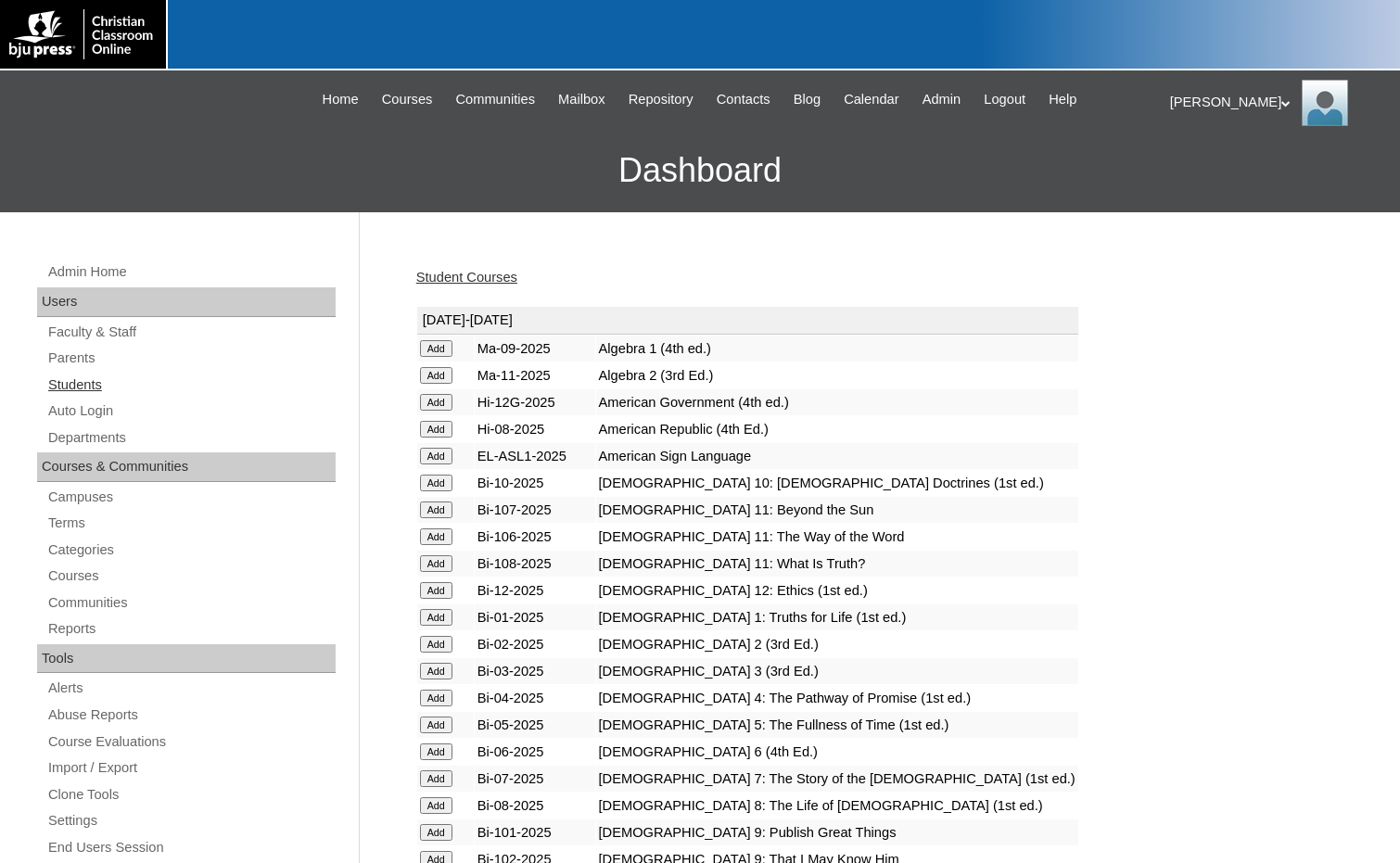
click at [98, 381] on link "Students" at bounding box center [190, 385] width 289 height 24
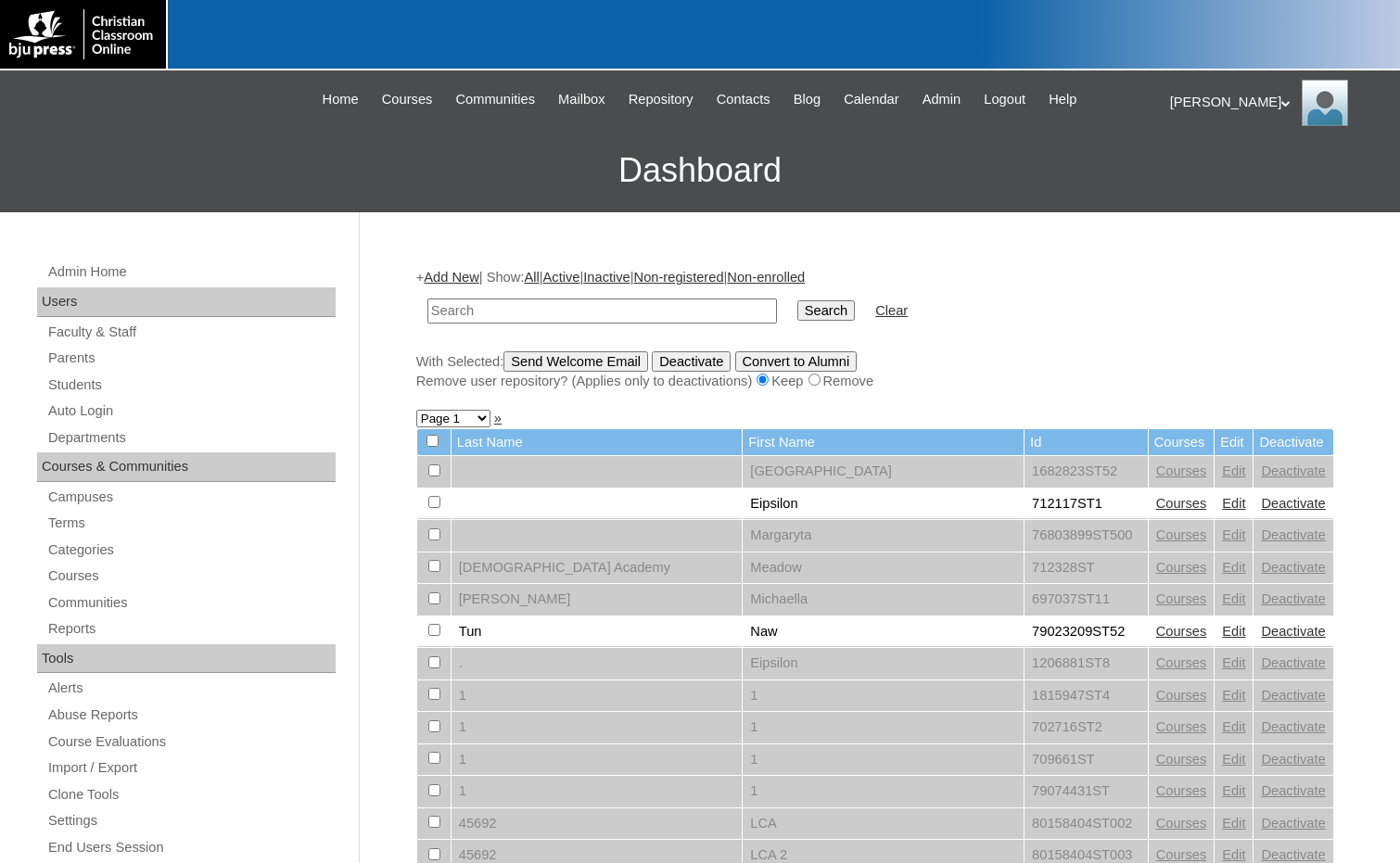
click at [463, 277] on link "Add New" at bounding box center [451, 276] width 55 height 15
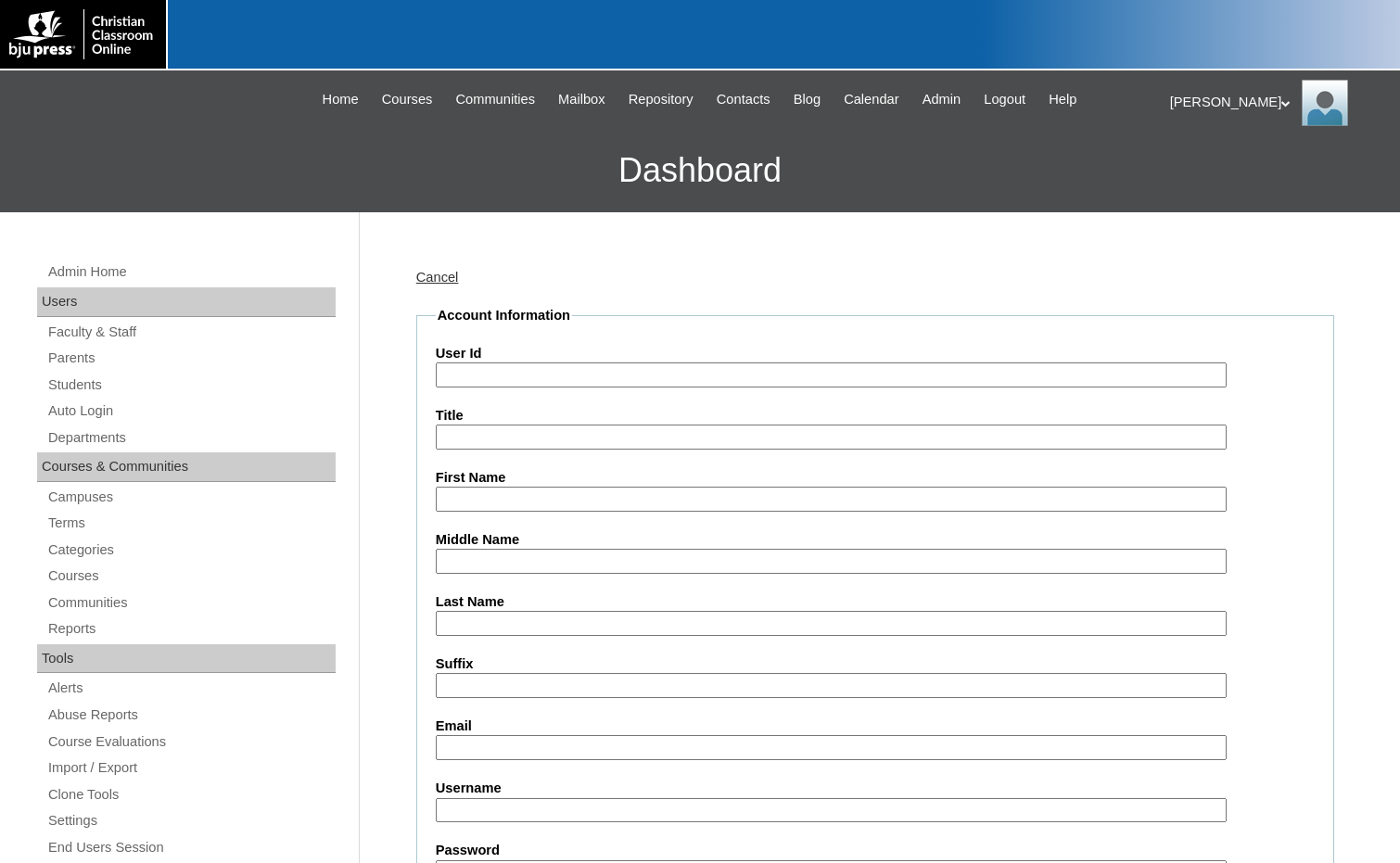
click at [491, 372] on input "User Id" at bounding box center [831, 375] width 791 height 25
paste input "75004702"
type input "75004702ST28"
type input "Grace"
type input "Danneker"
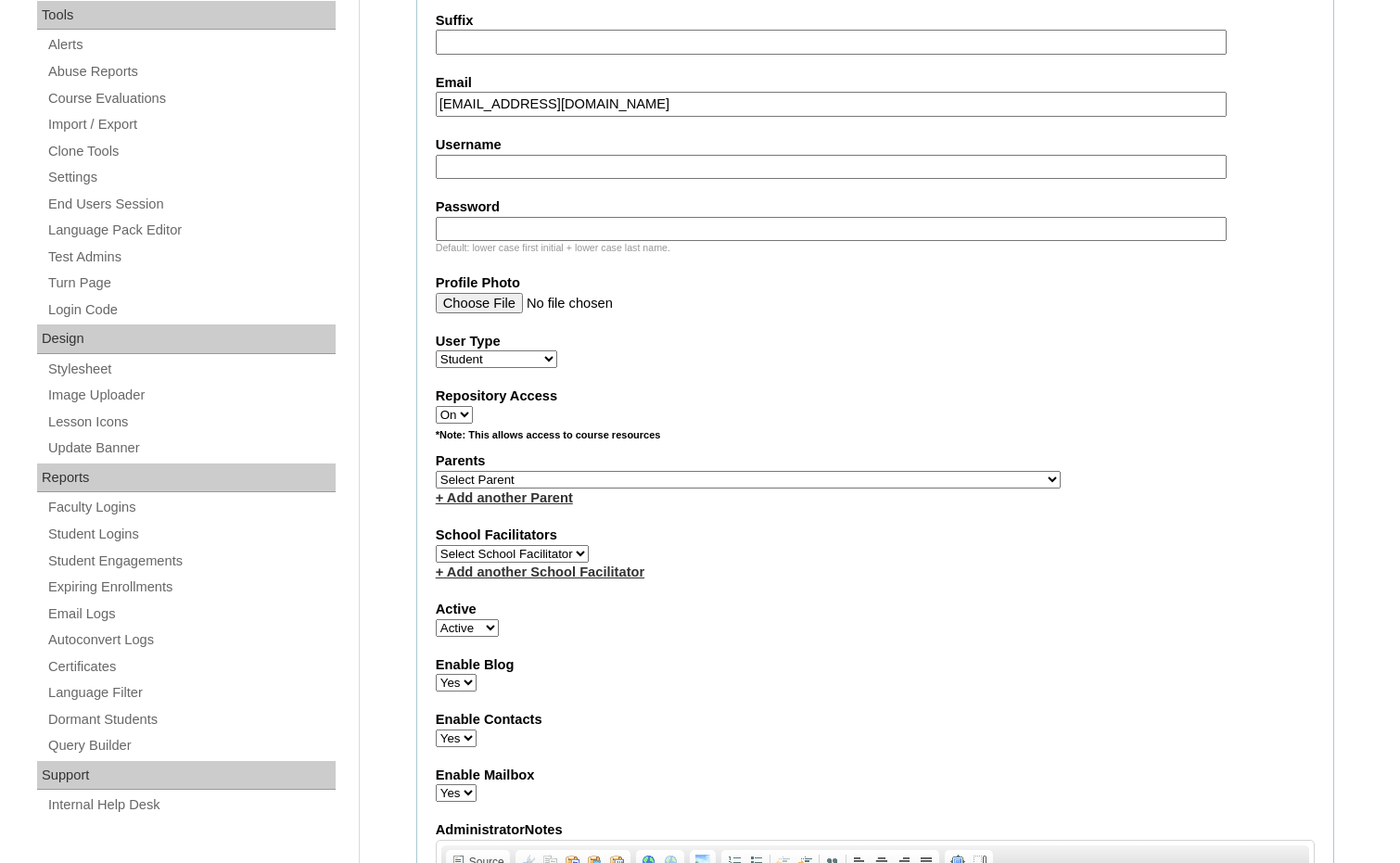
scroll to position [648, 0]
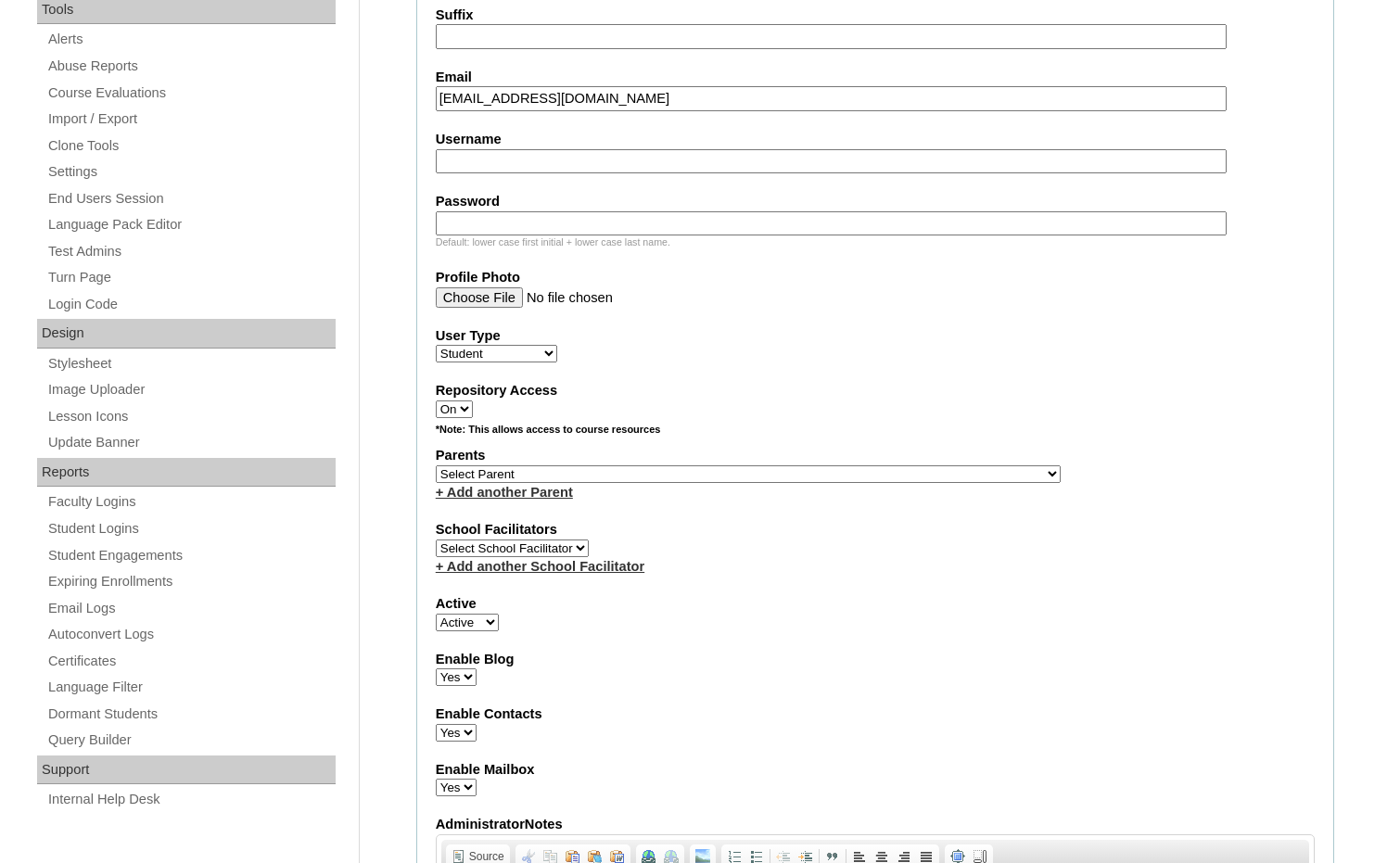
type input "gdanneker11@gmail.com"
click at [810, 477] on select "Select Parent , Fautanu, Ma 1, 1 23-24 accountMorgan, Jason 6th Street Mennonit…" at bounding box center [748, 474] width 625 height 18
select select "36894"
click at [922, 463] on label "Parents" at bounding box center [875, 455] width 879 height 20
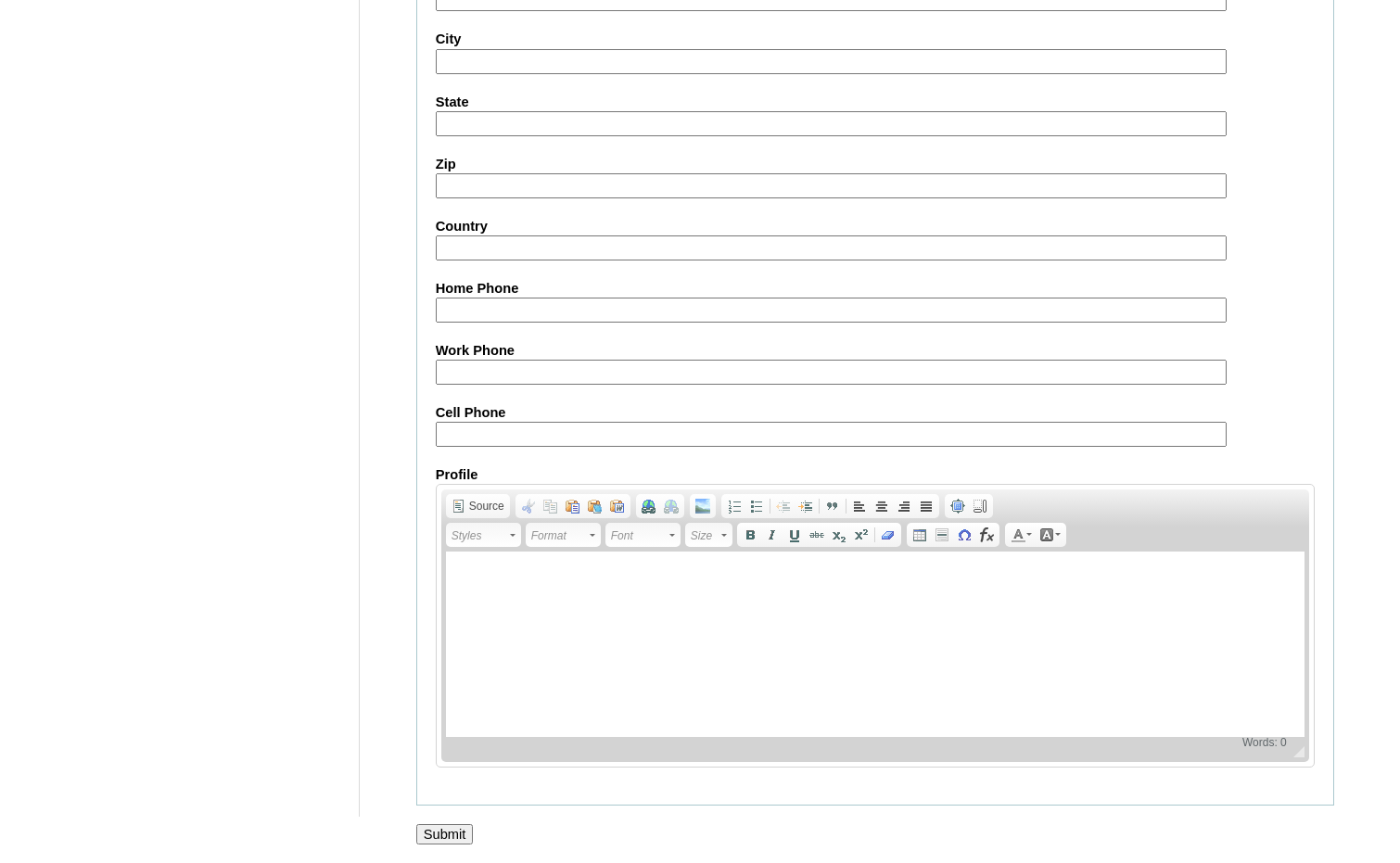
scroll to position [1957, 0]
click at [459, 839] on input "Submit" at bounding box center [445, 833] width 58 height 21
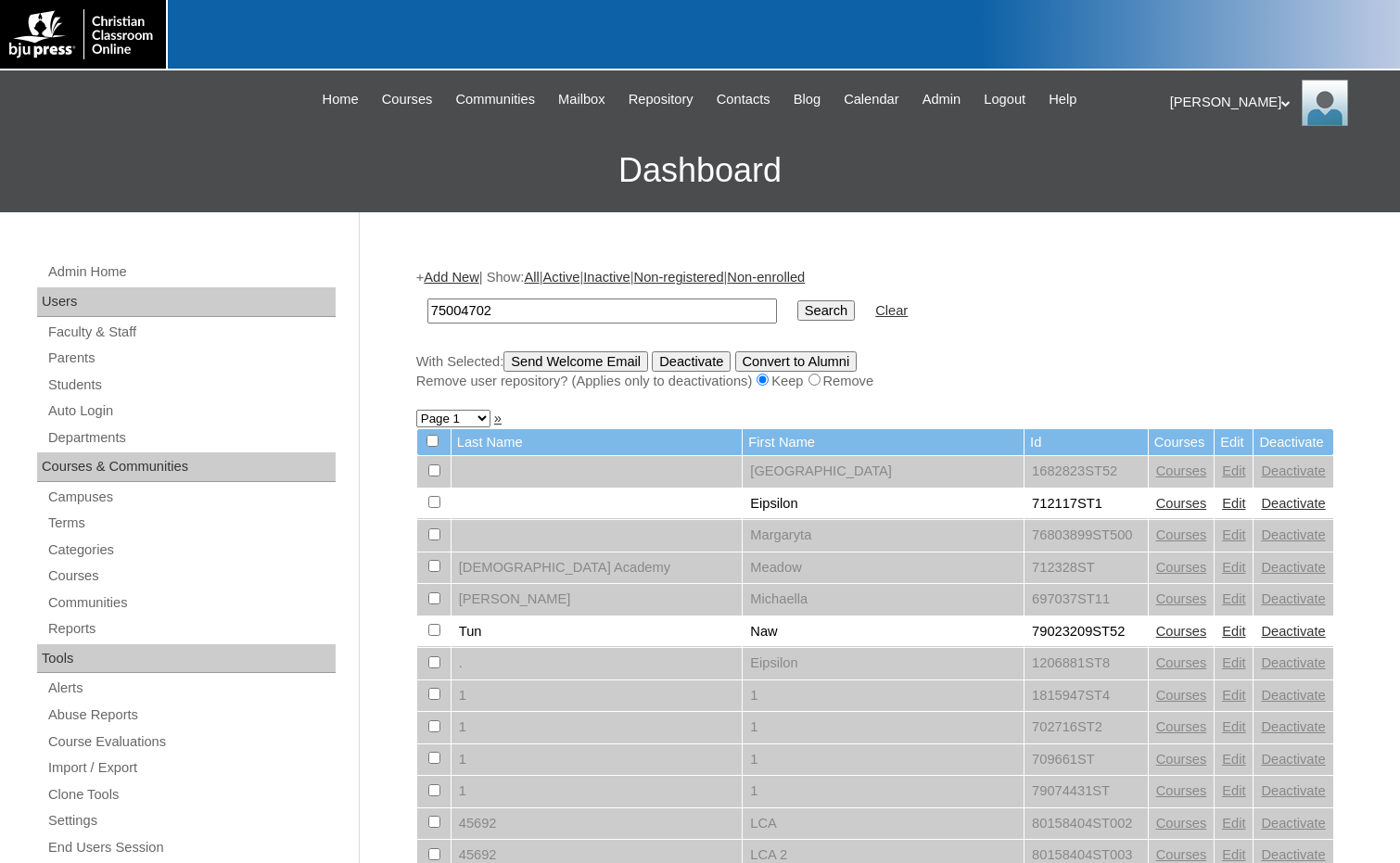
type input "75004702"
click at [797, 312] on input "Search" at bounding box center [826, 311] width 58 height 21
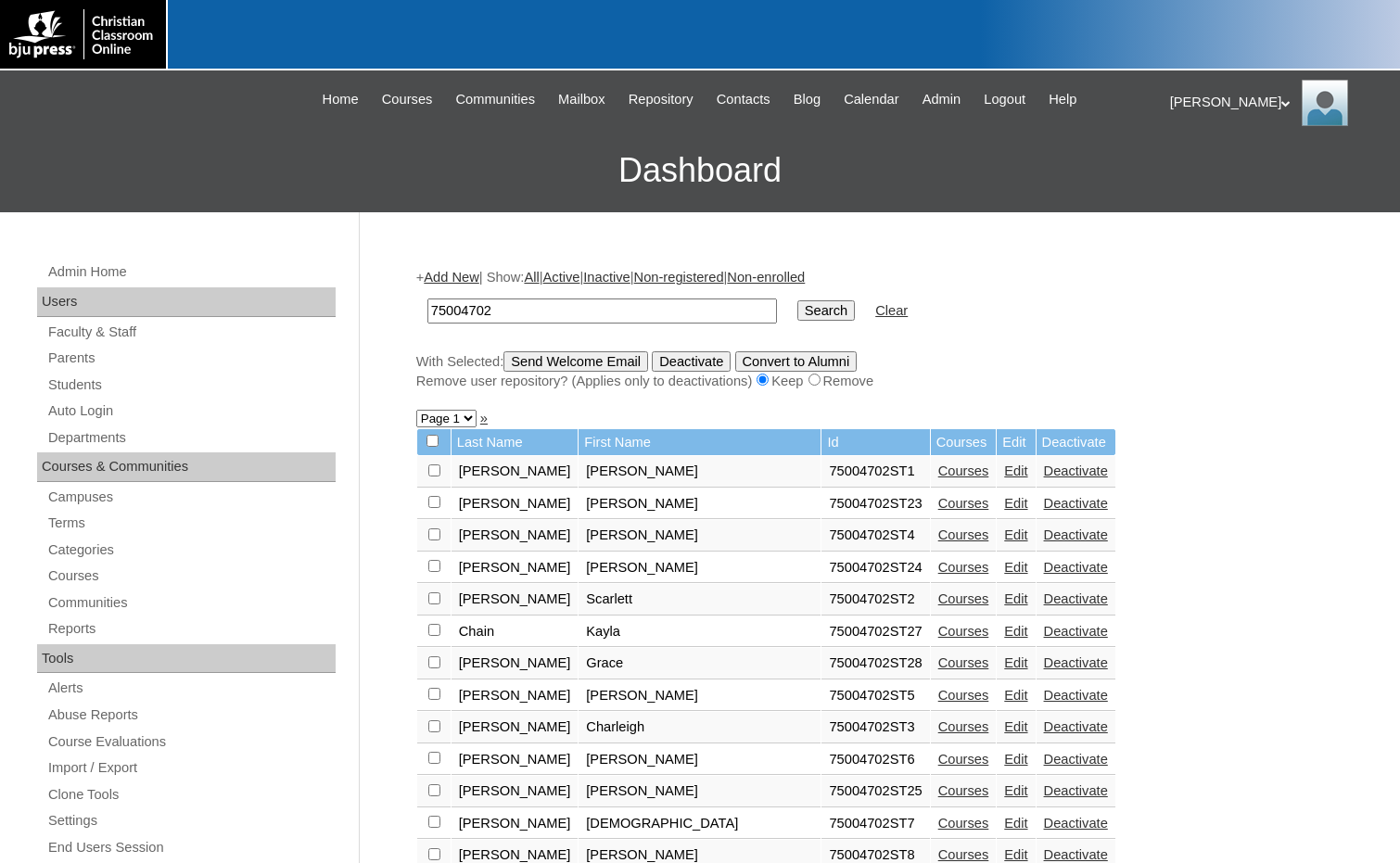
click at [939, 665] on link "Courses" at bounding box center [964, 662] width 51 height 15
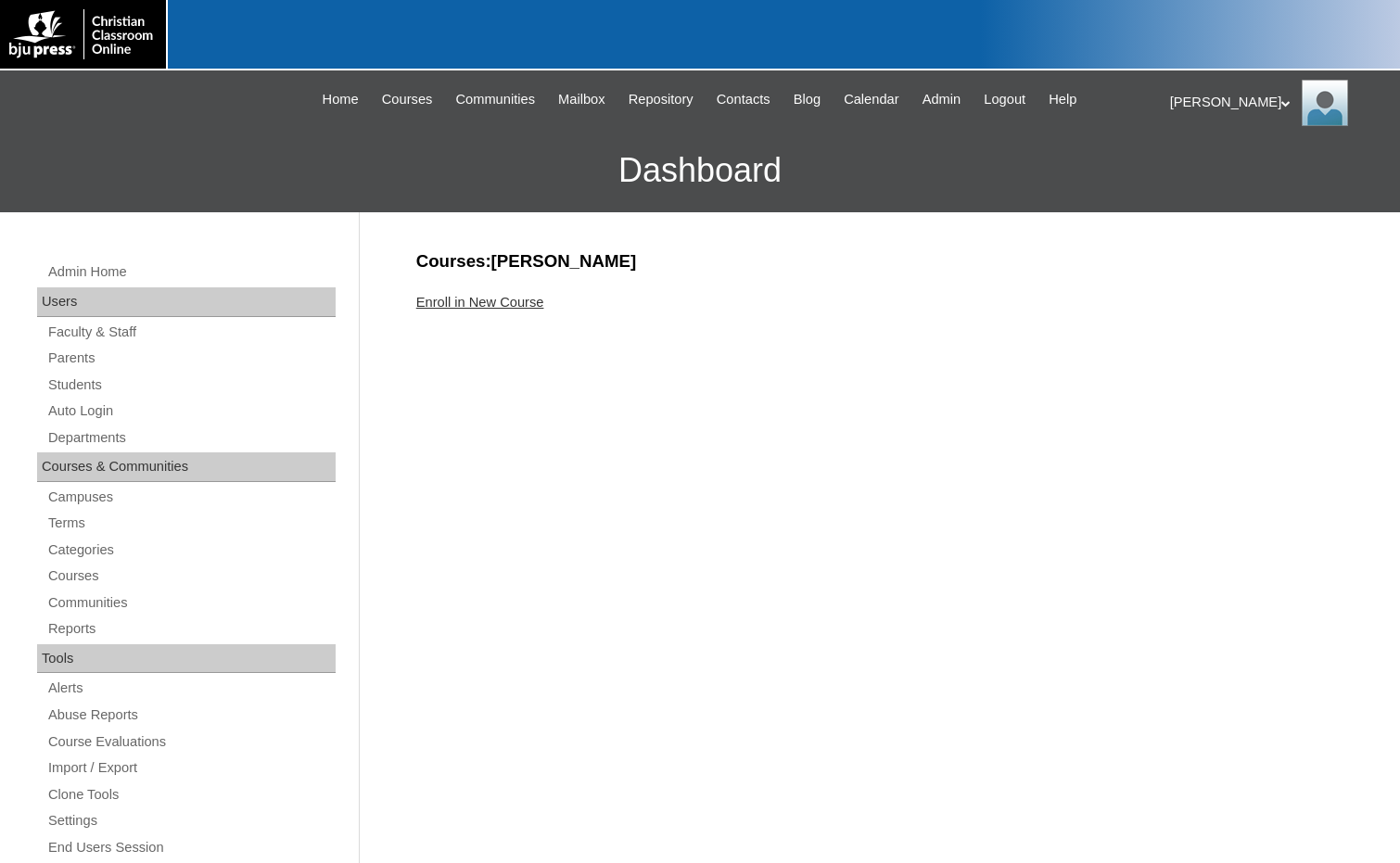
click at [473, 299] on link "Enroll in New Course" at bounding box center [480, 302] width 128 height 15
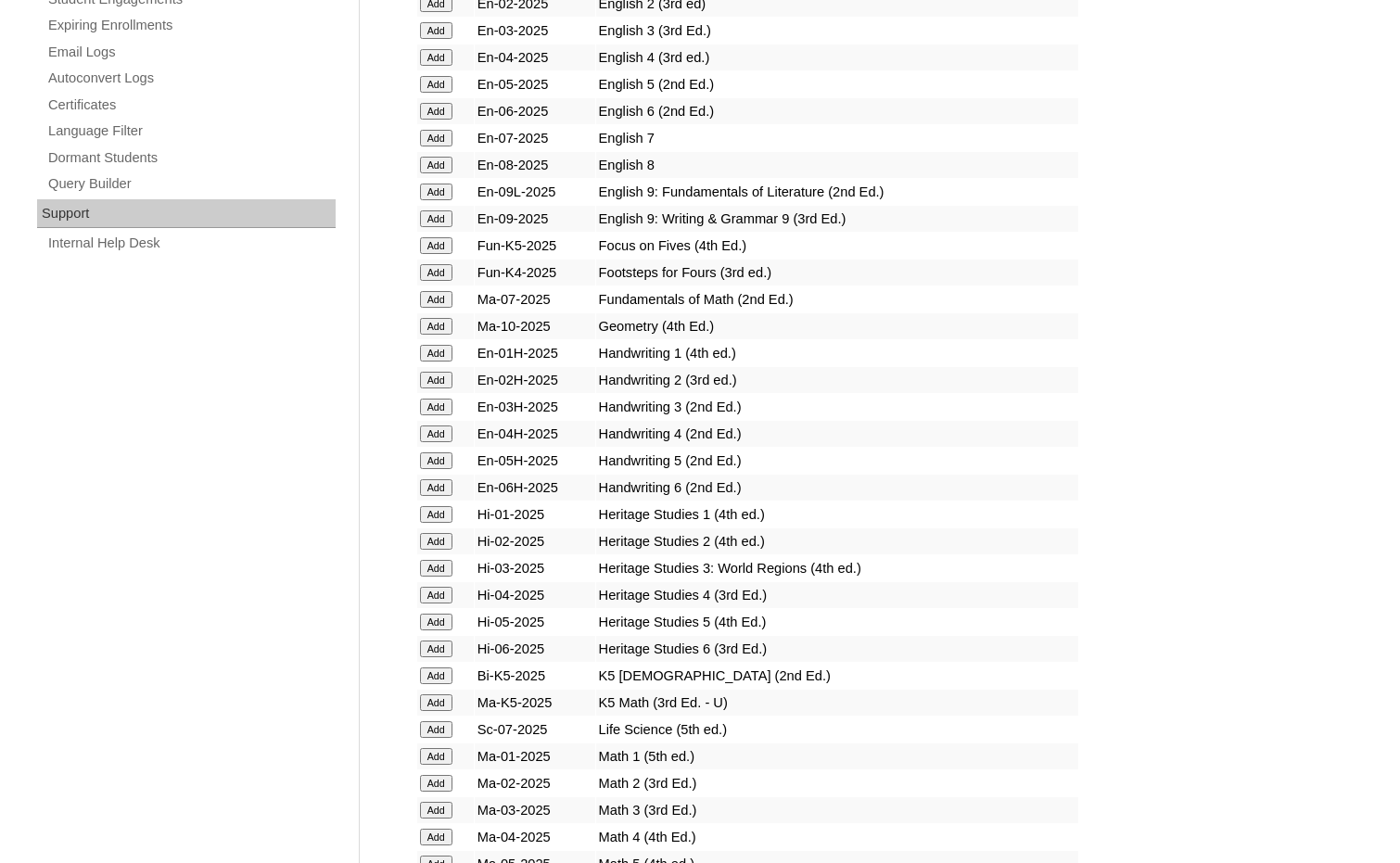
scroll to position [1853, 0]
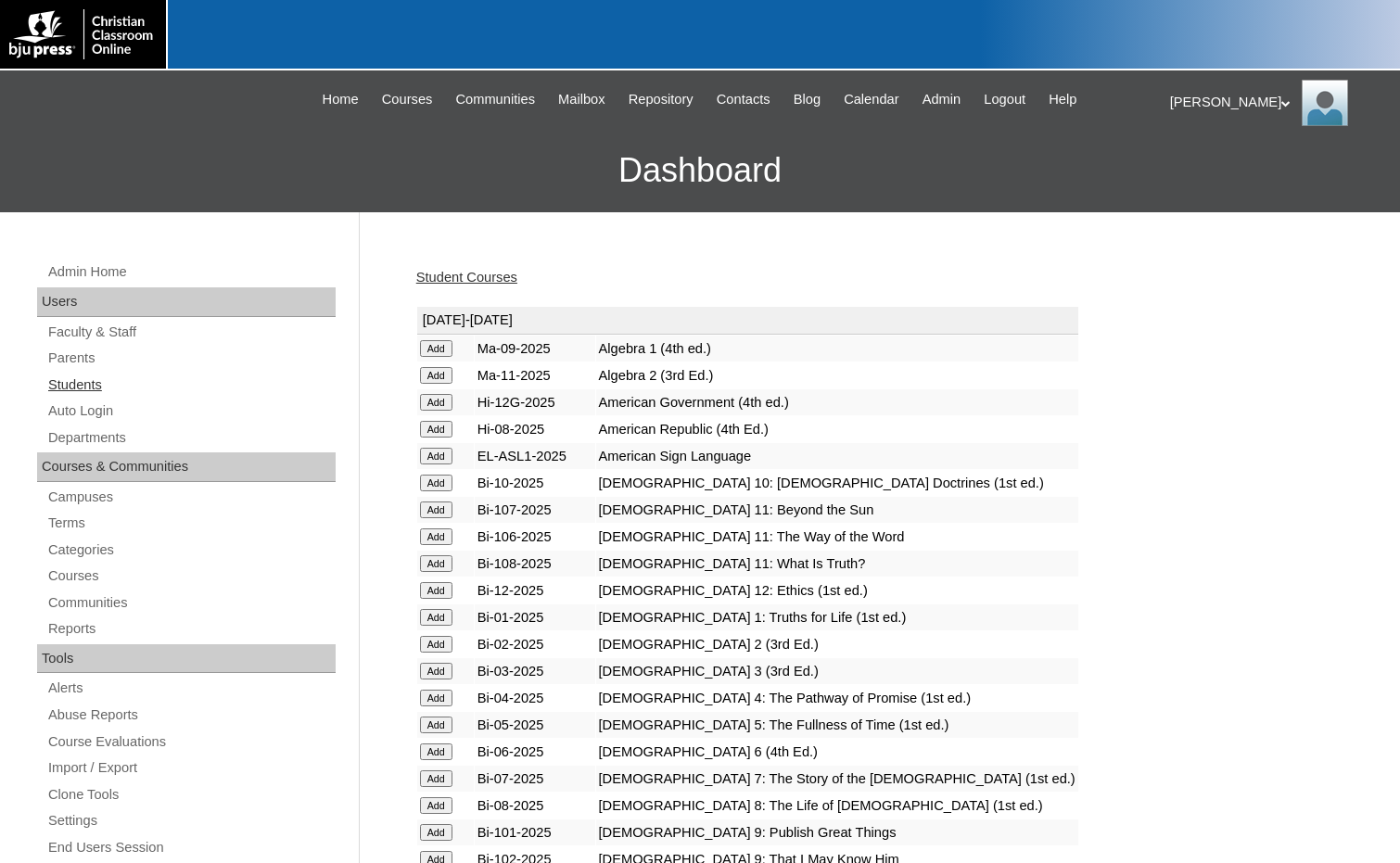
click at [71, 388] on link "Students" at bounding box center [190, 385] width 289 height 24
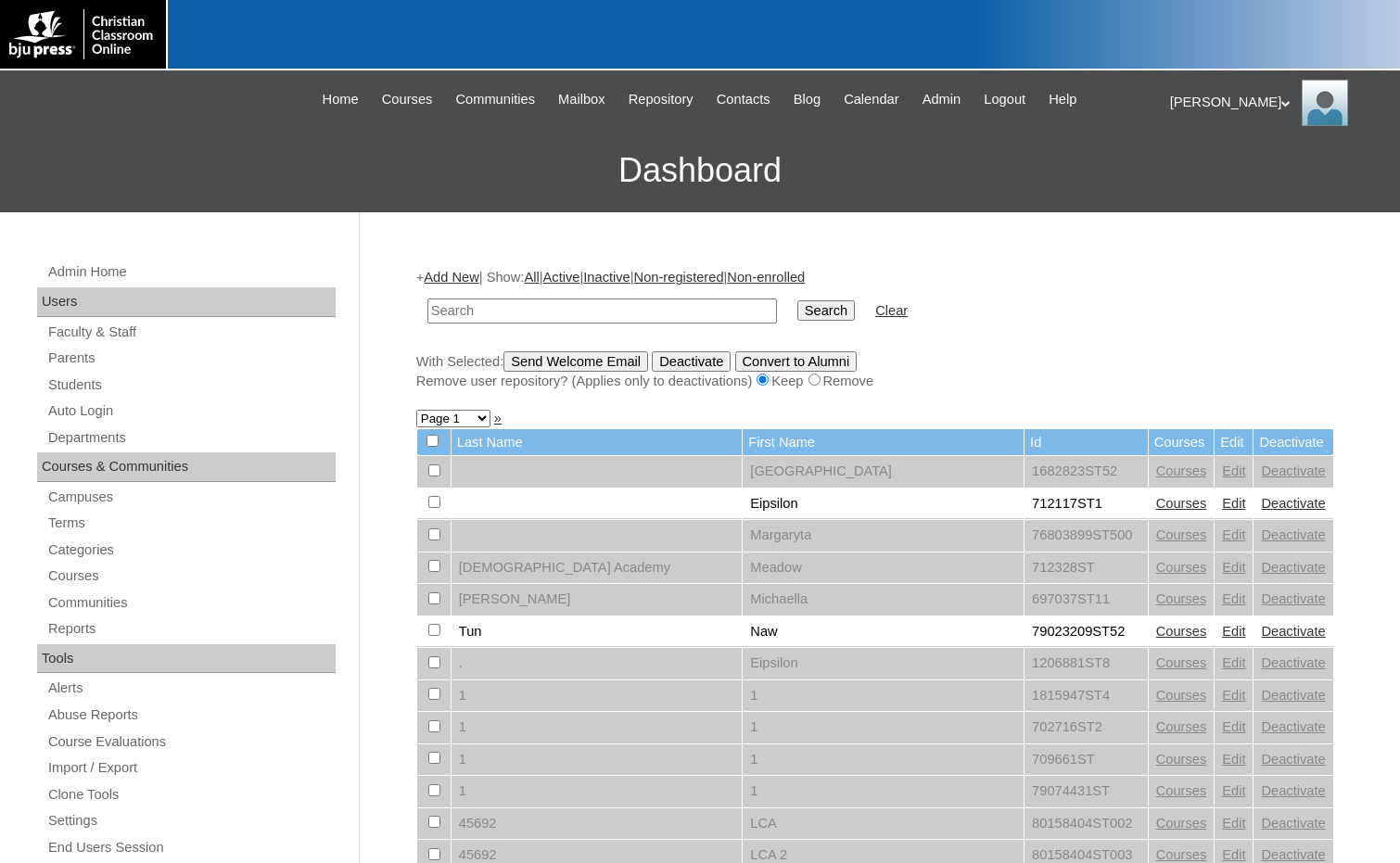
click at [436, 280] on link "Add New" at bounding box center [451, 276] width 55 height 15
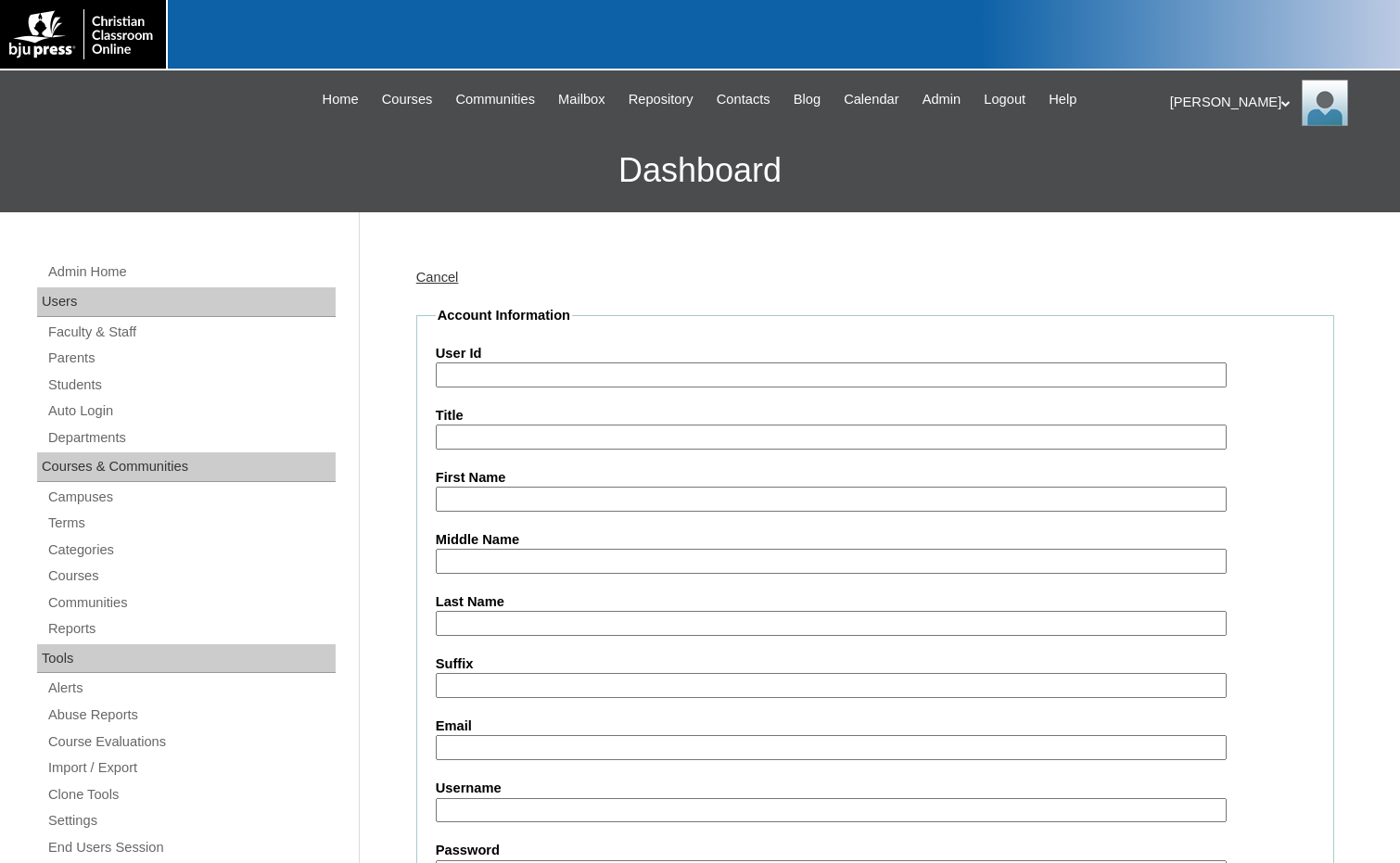
click at [573, 381] on input "User Id" at bounding box center [831, 375] width 791 height 25
paste input "75004702"
type input "75004702ST29"
type input "[PERSON_NAME]"
type input "Dime"
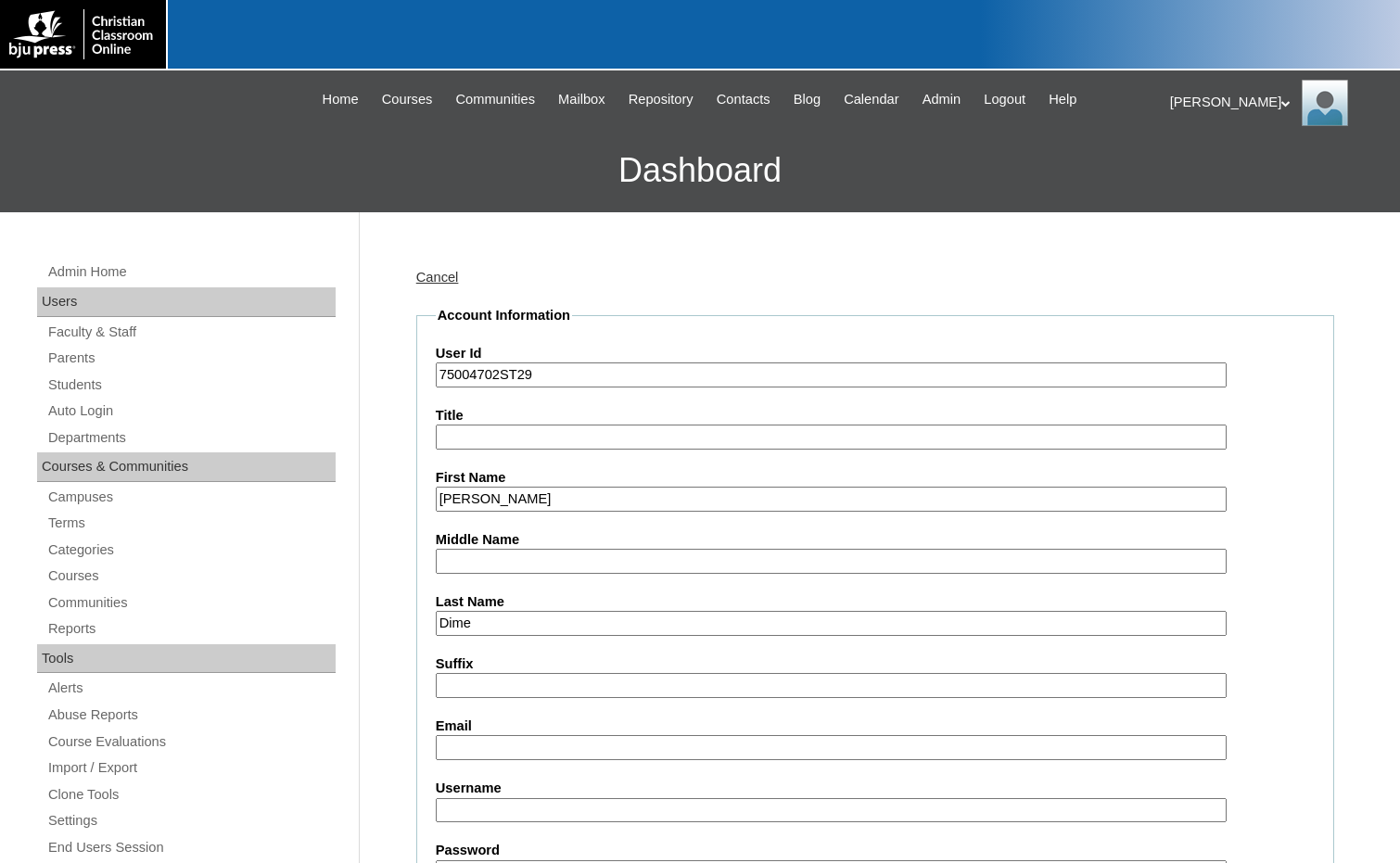
paste input "75004702"
type input "7"
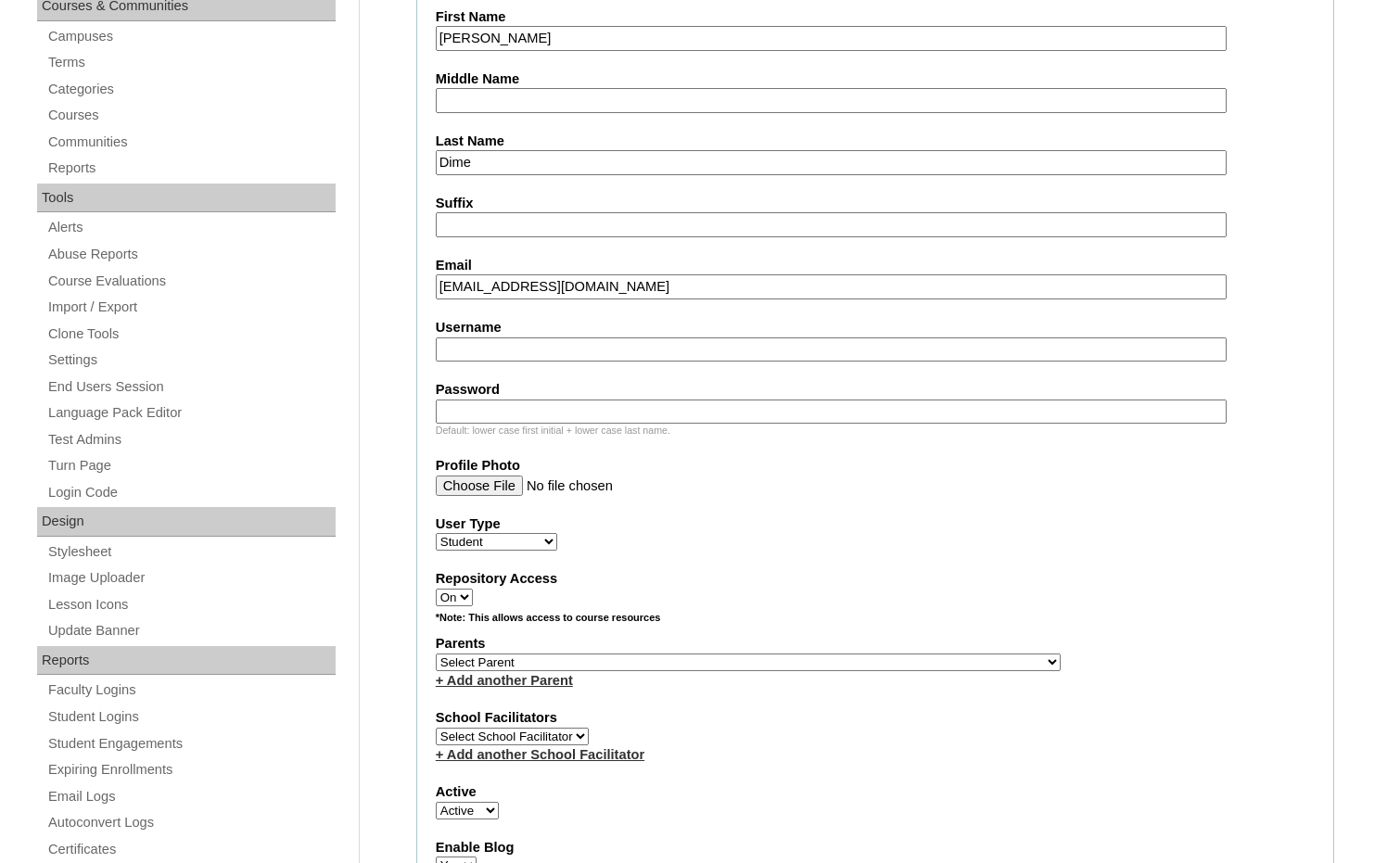
scroll to position [463, 0]
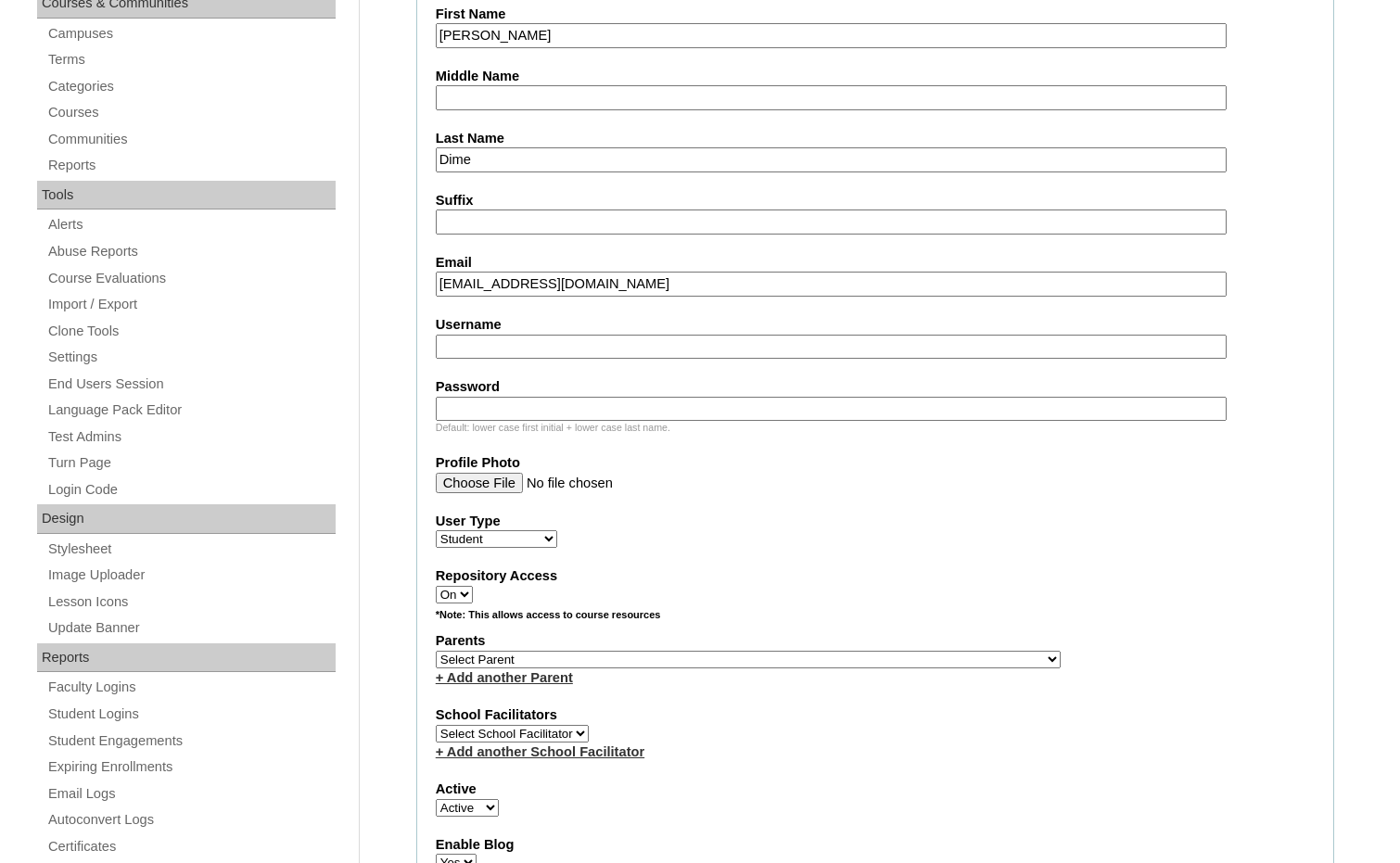
type input "n09dime@gmail.com"
click at [833, 658] on select "Select Parent , Fautanu, Ma 1, 1 23-24 accountMorgan, Jason 6th Street Mennonit…" at bounding box center [748, 659] width 625 height 18
select select "36894"
click at [871, 653] on div "Parents Select Parent , Fautanu, Ma 1, 1 23-24 accountMorgan, Jason 6th Street …" at bounding box center [875, 658] width 879 height 56
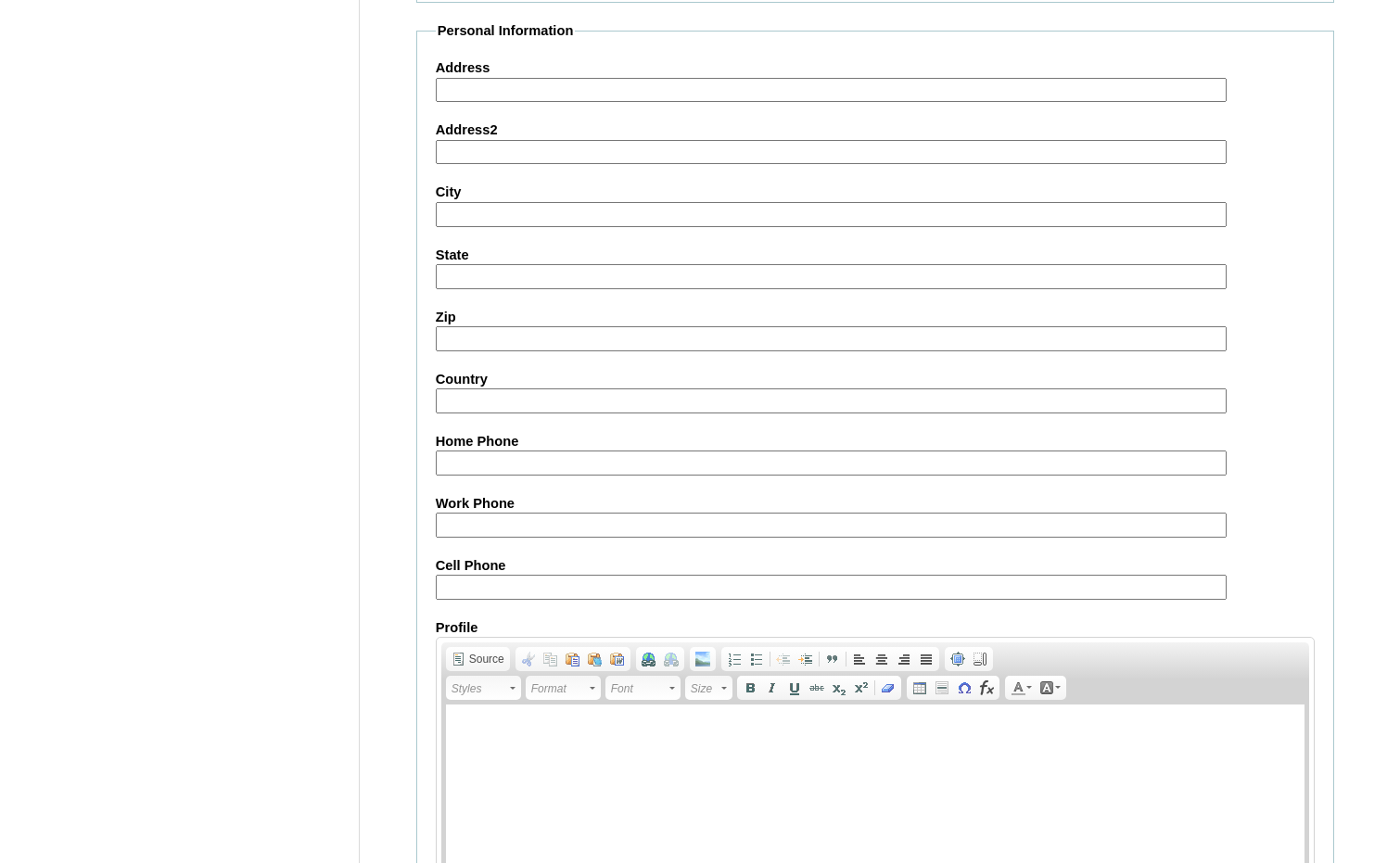
scroll to position [1957, 0]
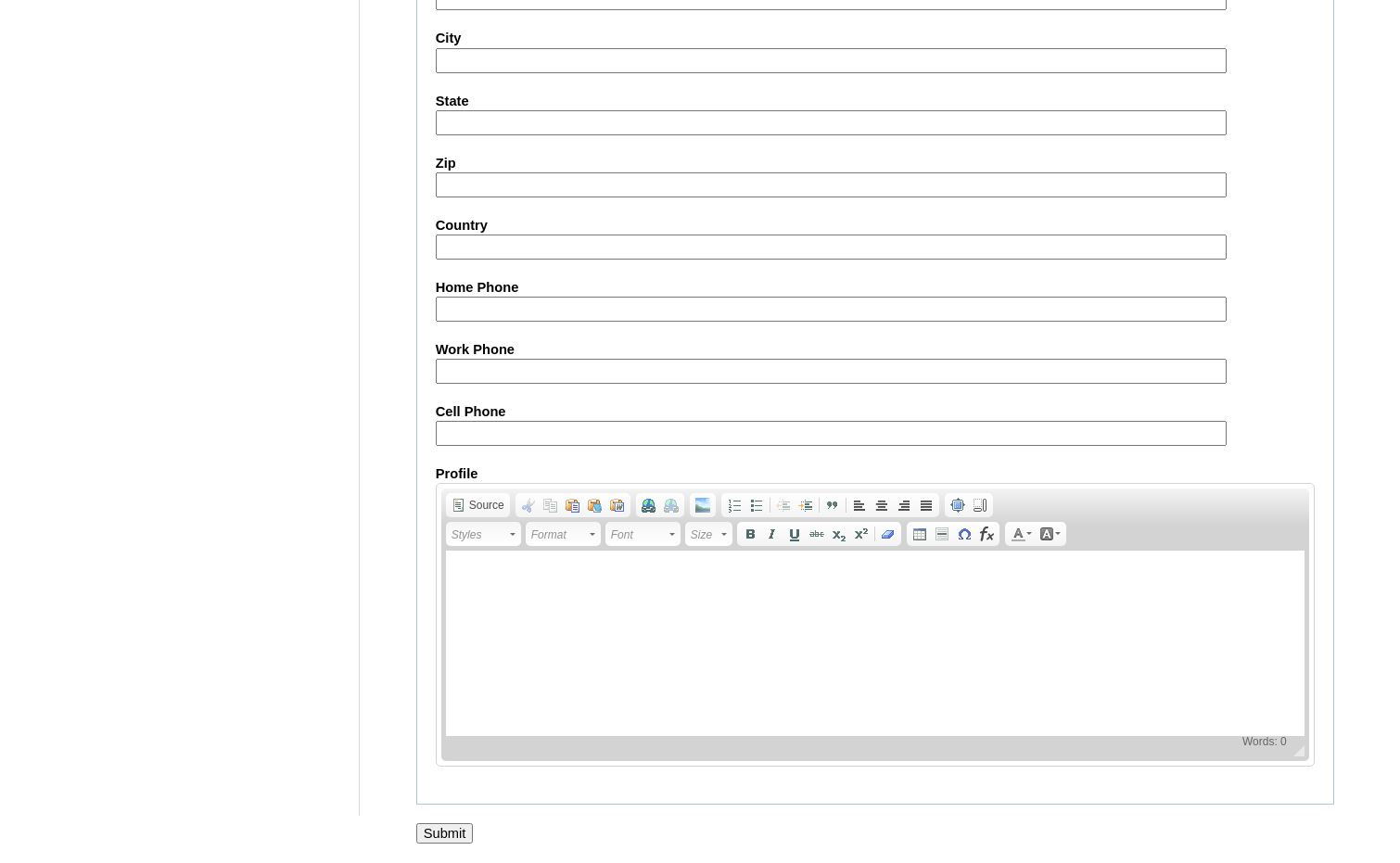
click at [435, 832] on input "Submit" at bounding box center [445, 833] width 58 height 21
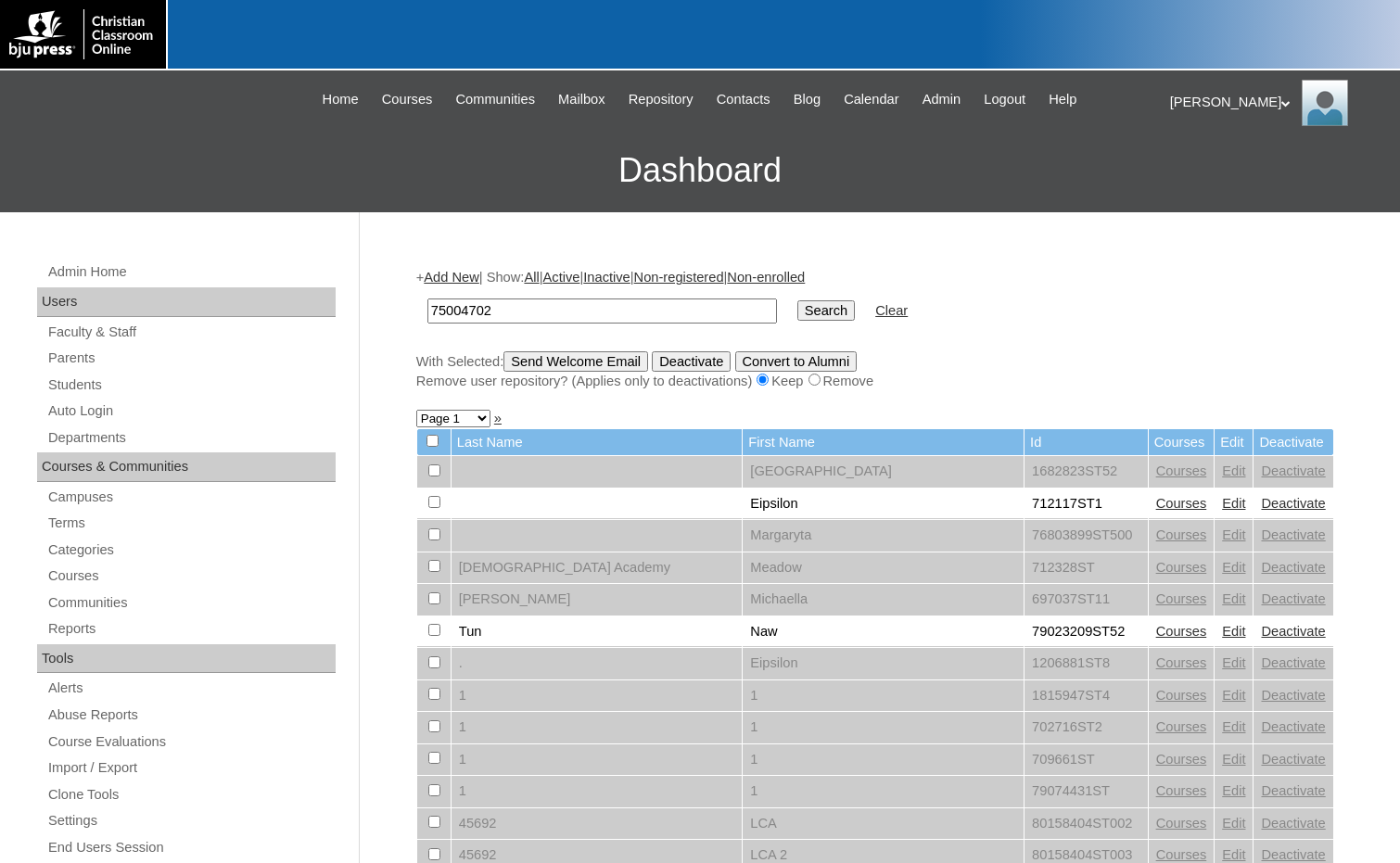
type input "75004702"
click at [797, 315] on input "Search" at bounding box center [826, 311] width 58 height 21
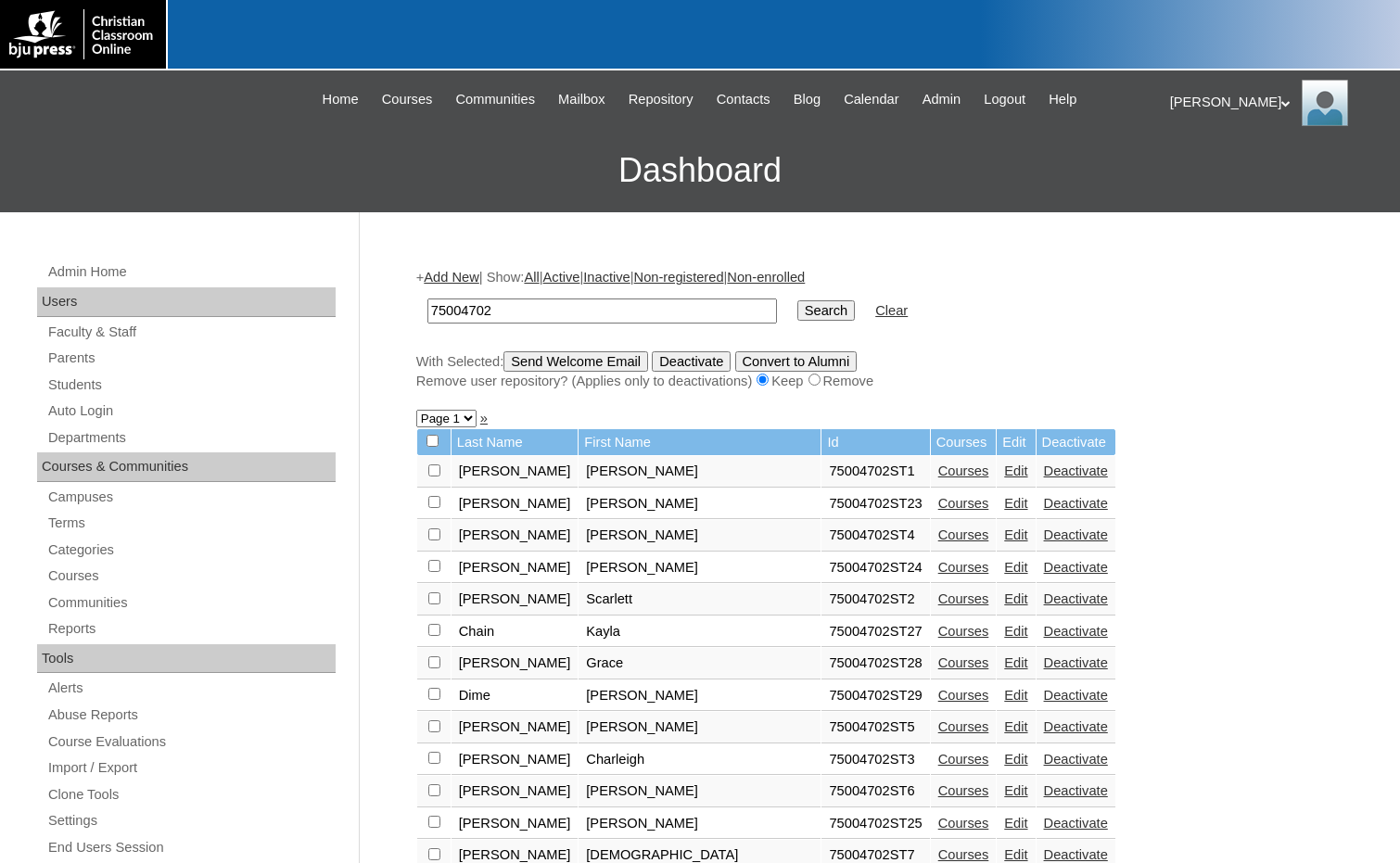
click at [939, 692] on link "Courses" at bounding box center [964, 695] width 51 height 15
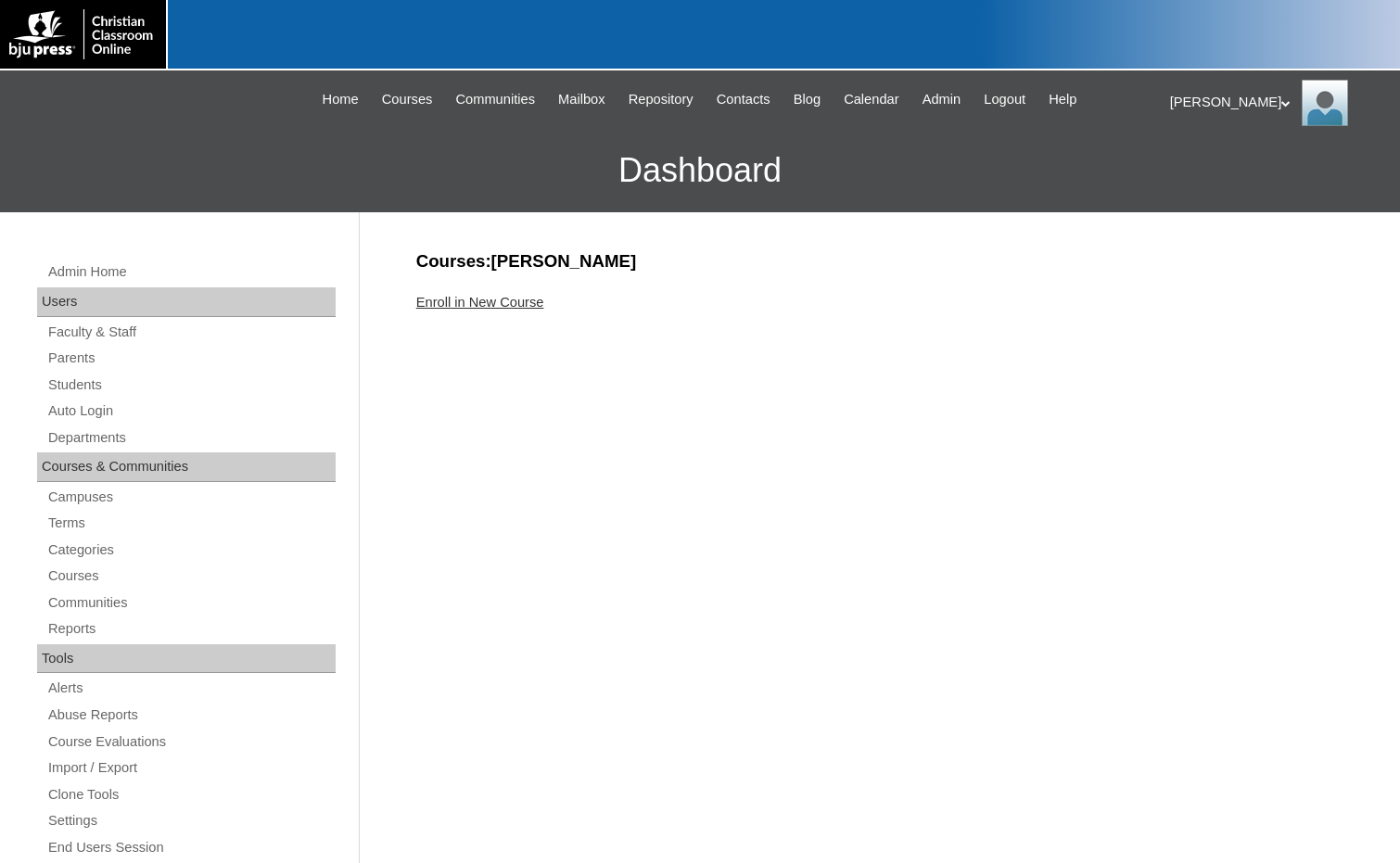
click at [503, 306] on link "Enroll in New Course" at bounding box center [480, 302] width 128 height 15
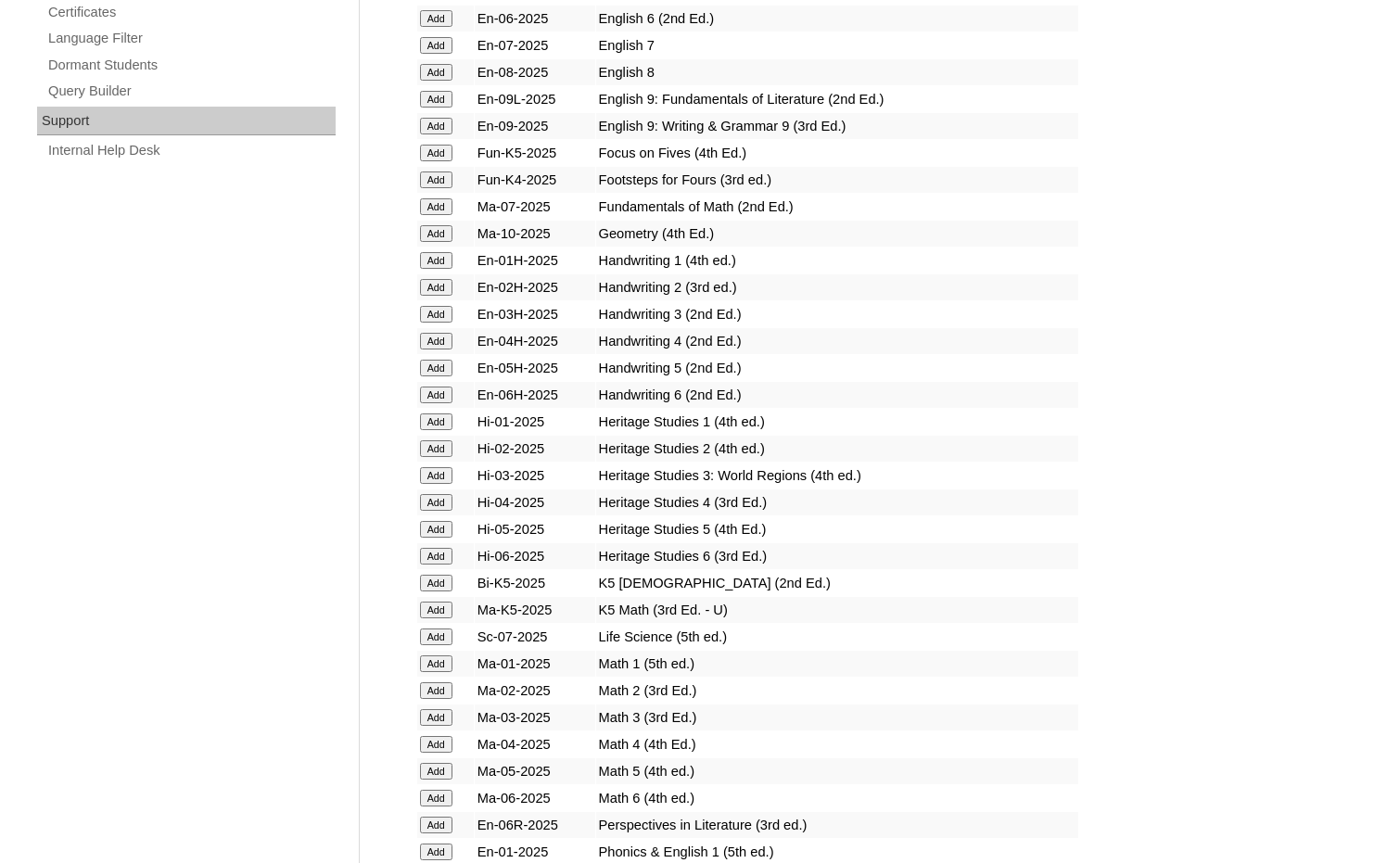
scroll to position [1946, 0]
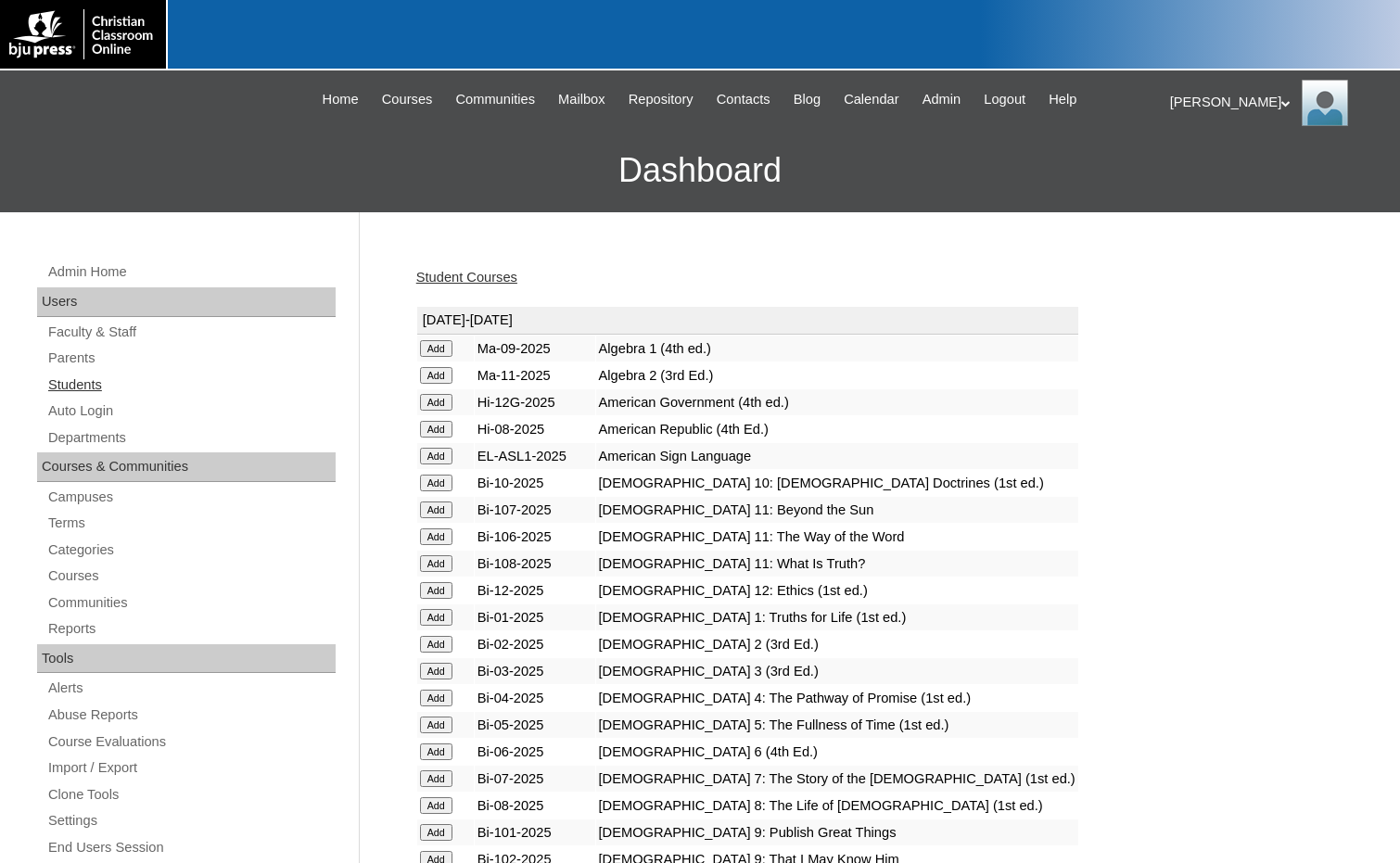
click at [90, 390] on link "Students" at bounding box center [190, 385] width 289 height 24
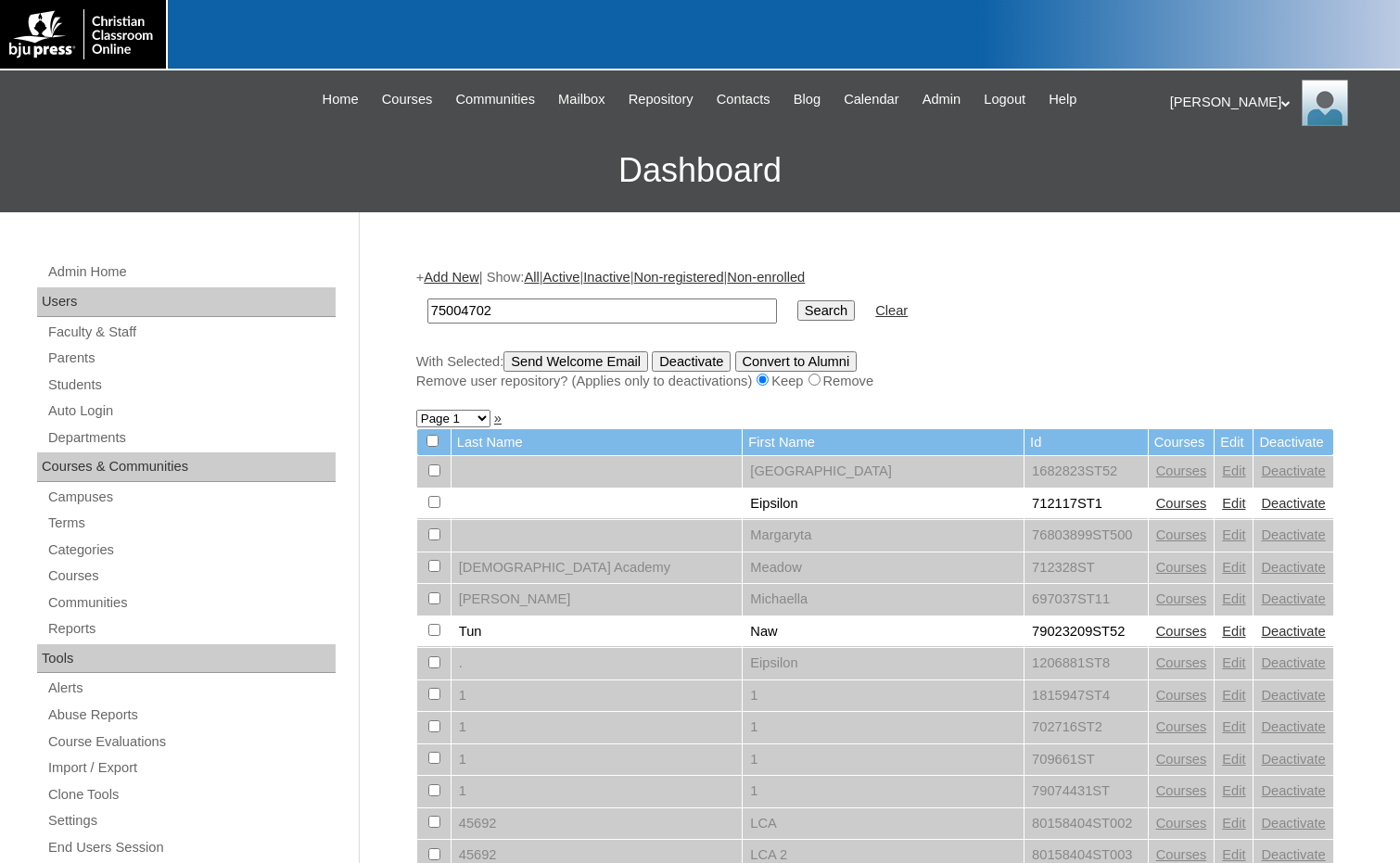
type input "75004702"
click at [797, 312] on input "Search" at bounding box center [826, 311] width 58 height 21
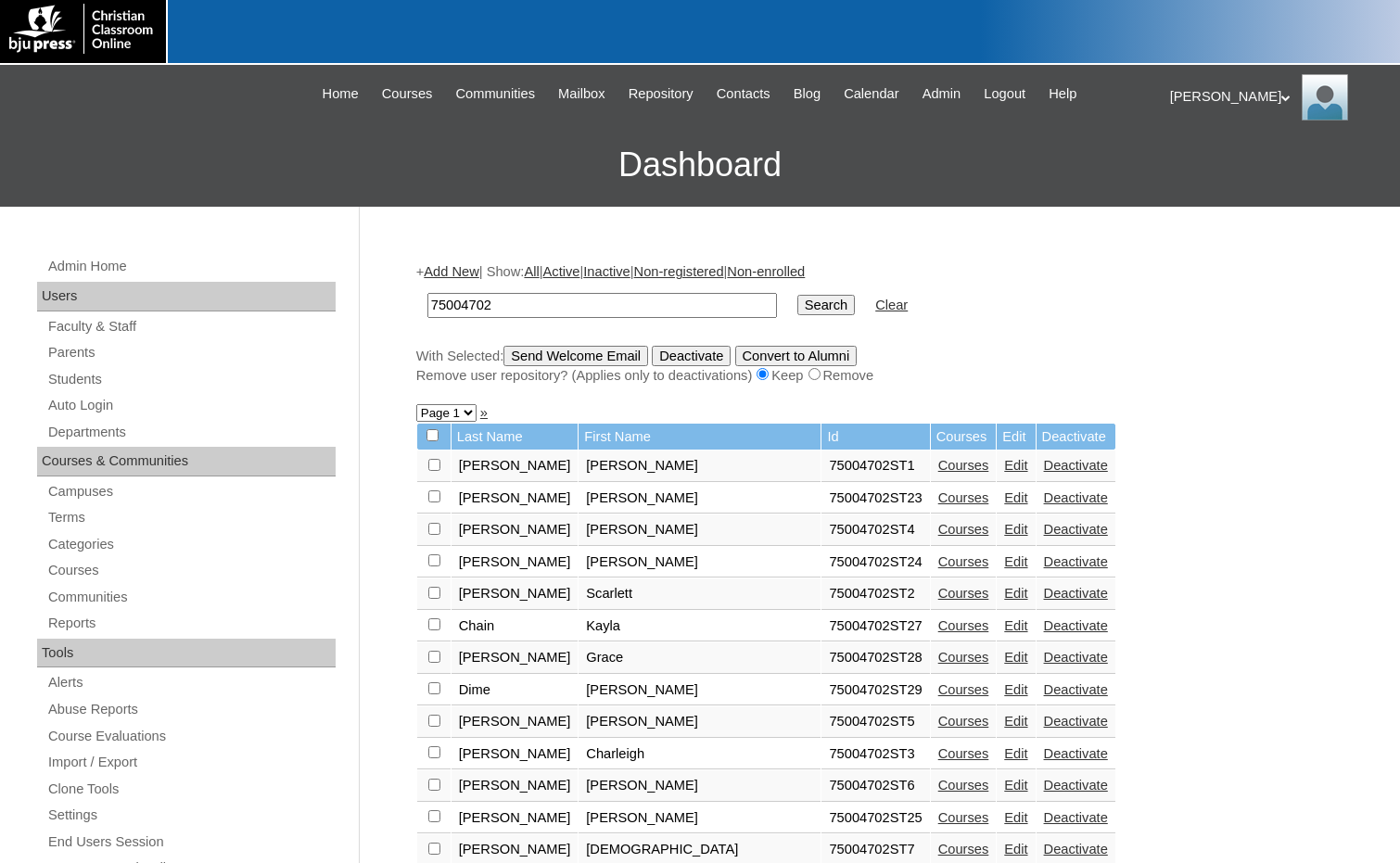
scroll to position [647, 0]
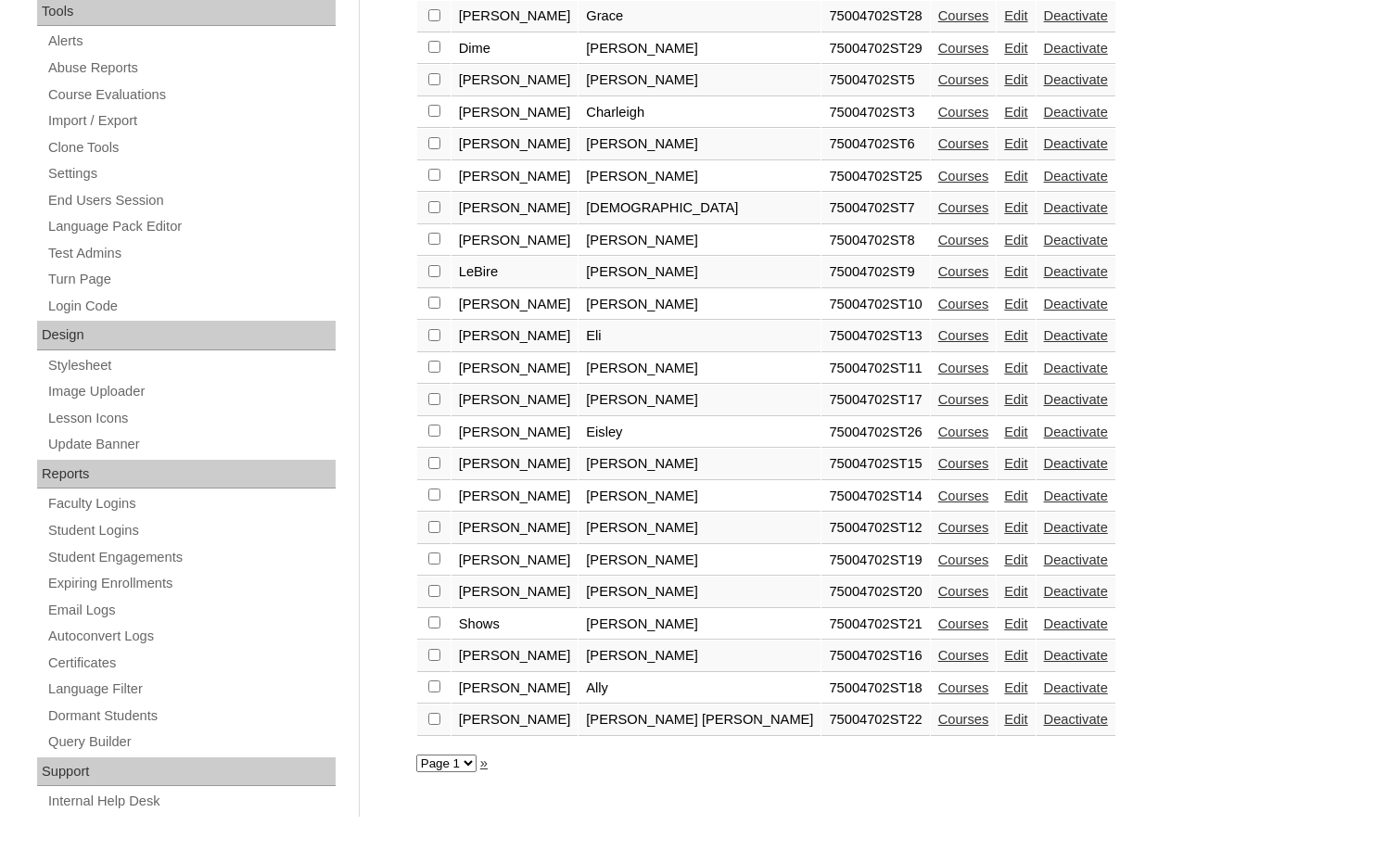
click at [939, 686] on link "Courses" at bounding box center [964, 688] width 51 height 15
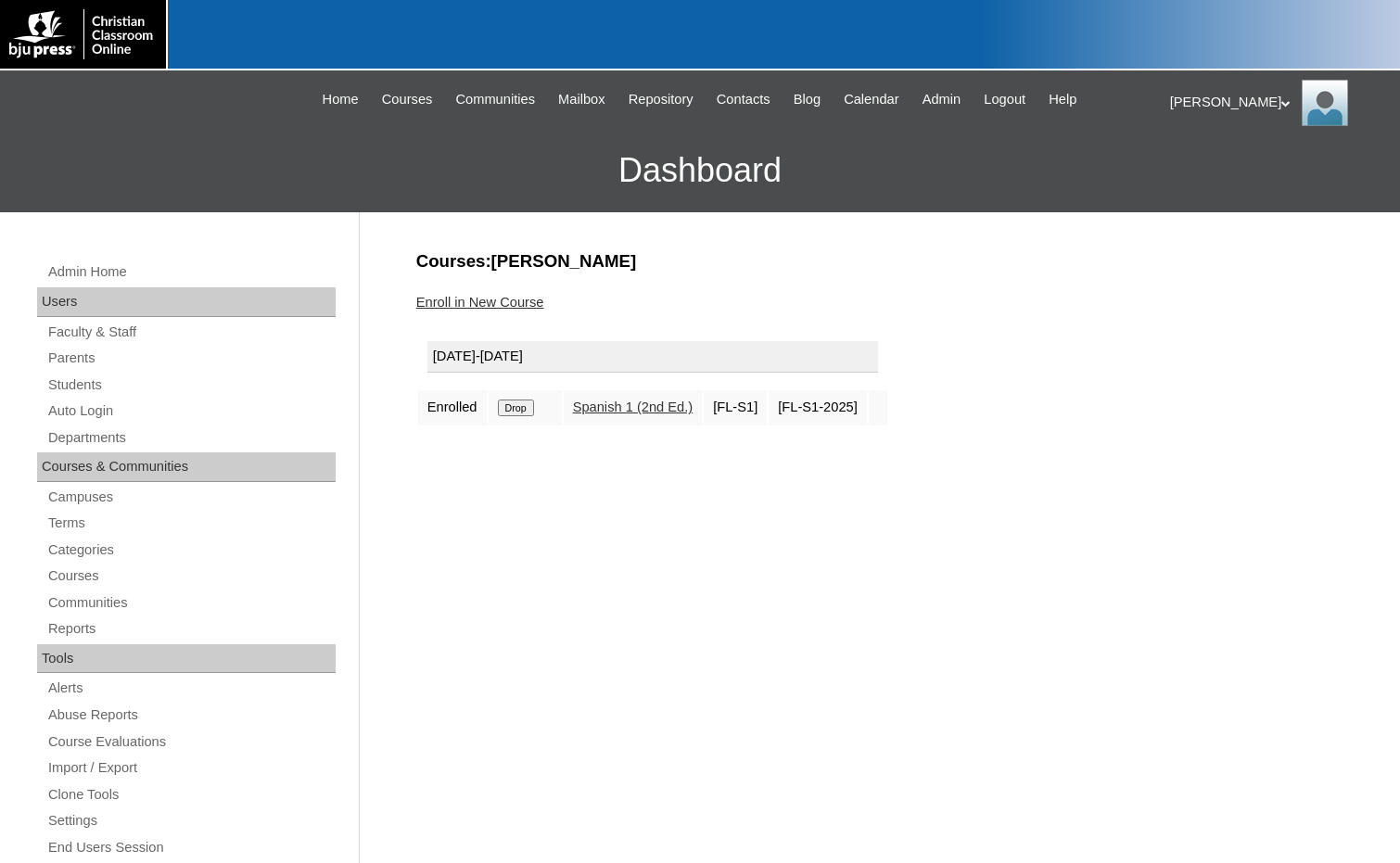
click at [523, 405] on input "Drop" at bounding box center [515, 408] width 36 height 17
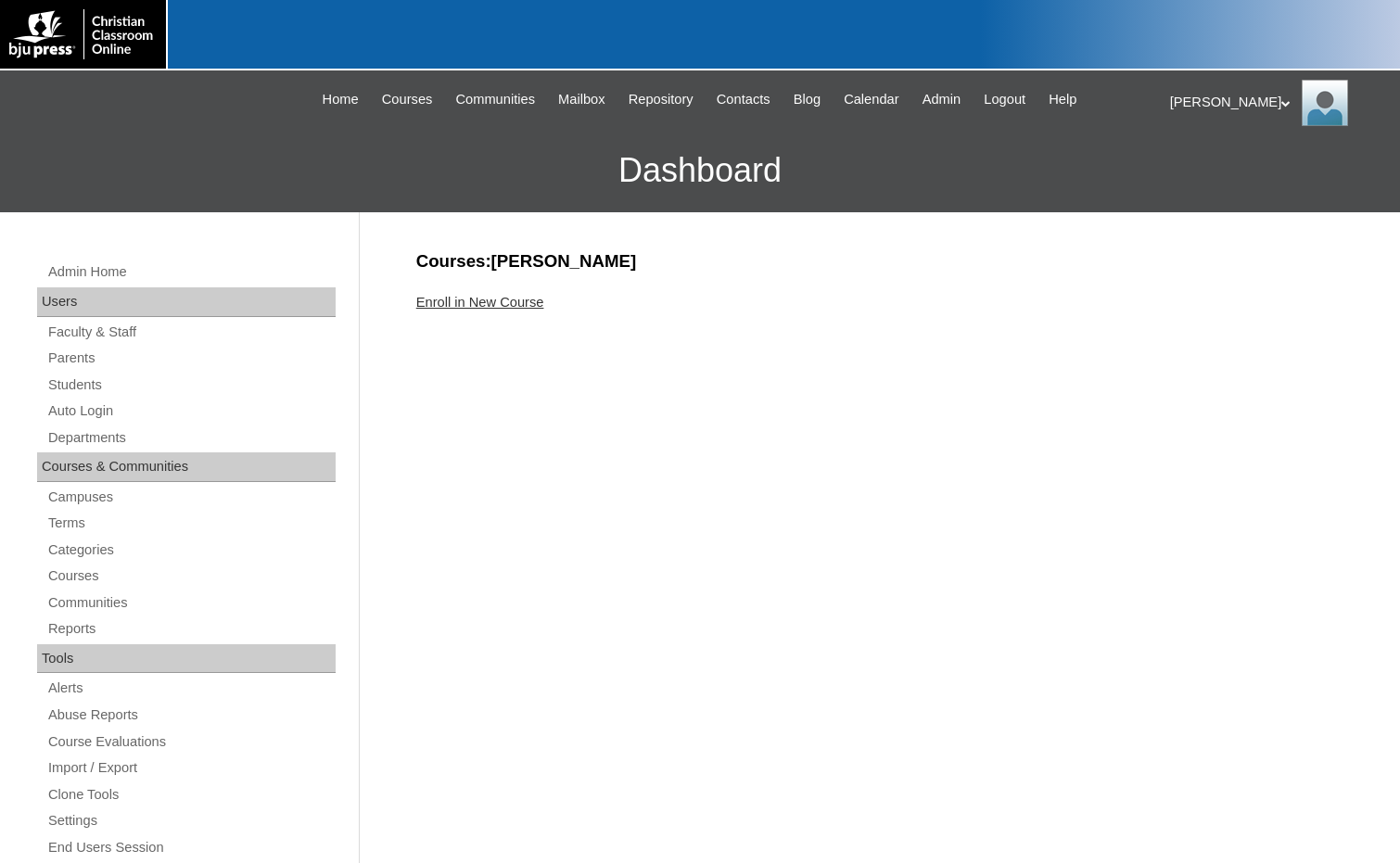
click at [510, 300] on link "Enroll in New Course" at bounding box center [480, 302] width 128 height 15
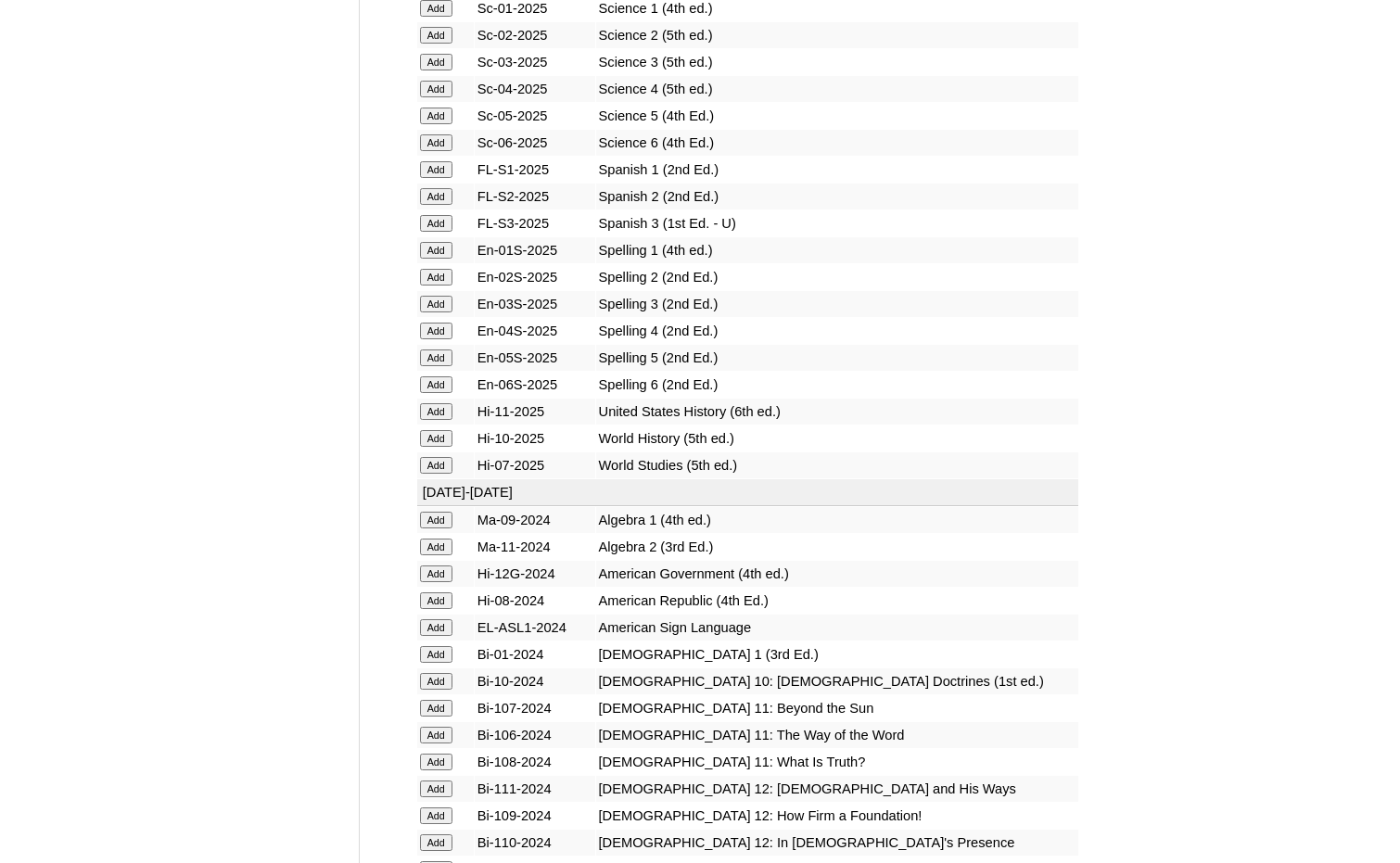
scroll to position [2317, 0]
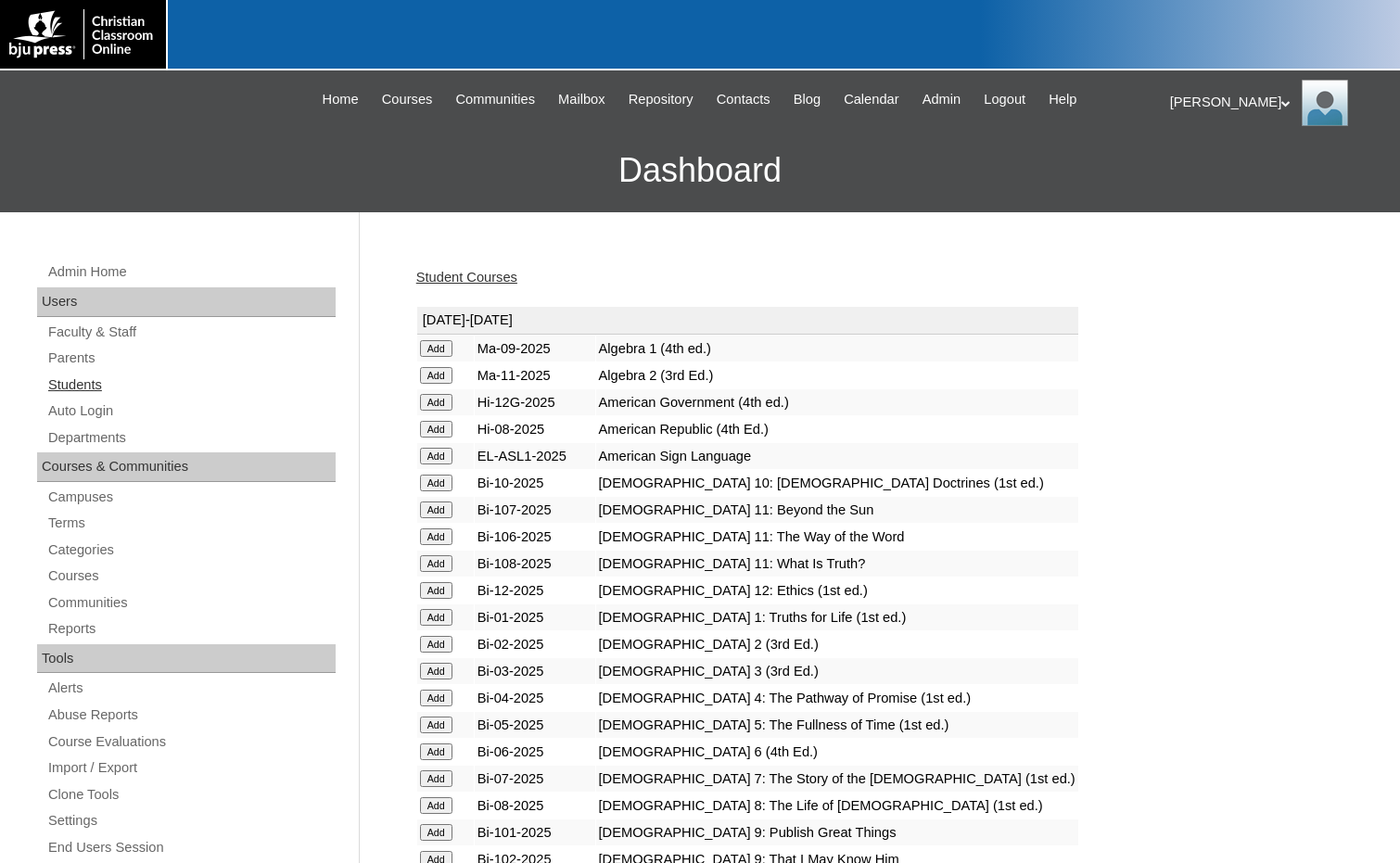
click at [92, 389] on link "Students" at bounding box center [190, 385] width 289 height 24
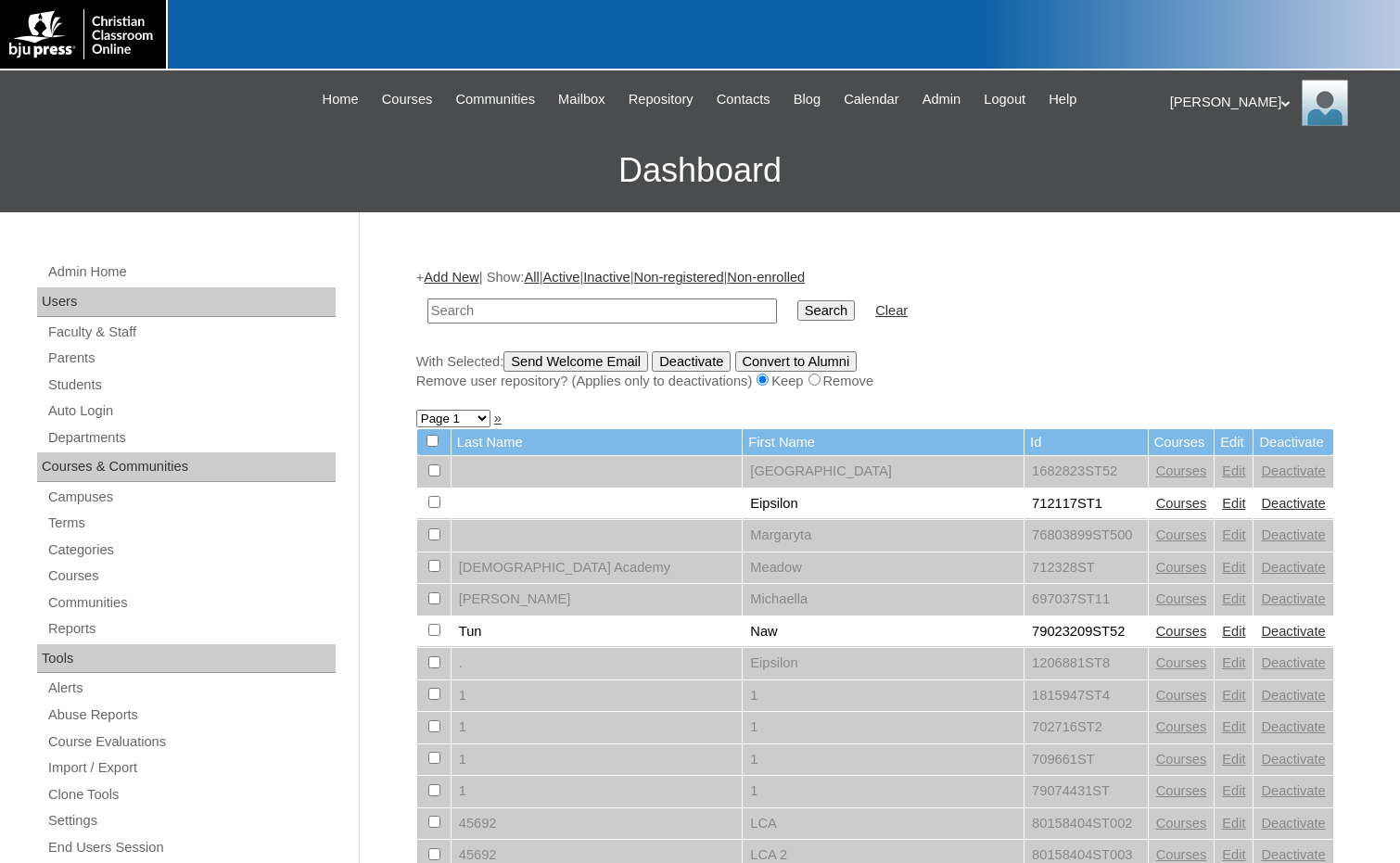
click link "Add New"
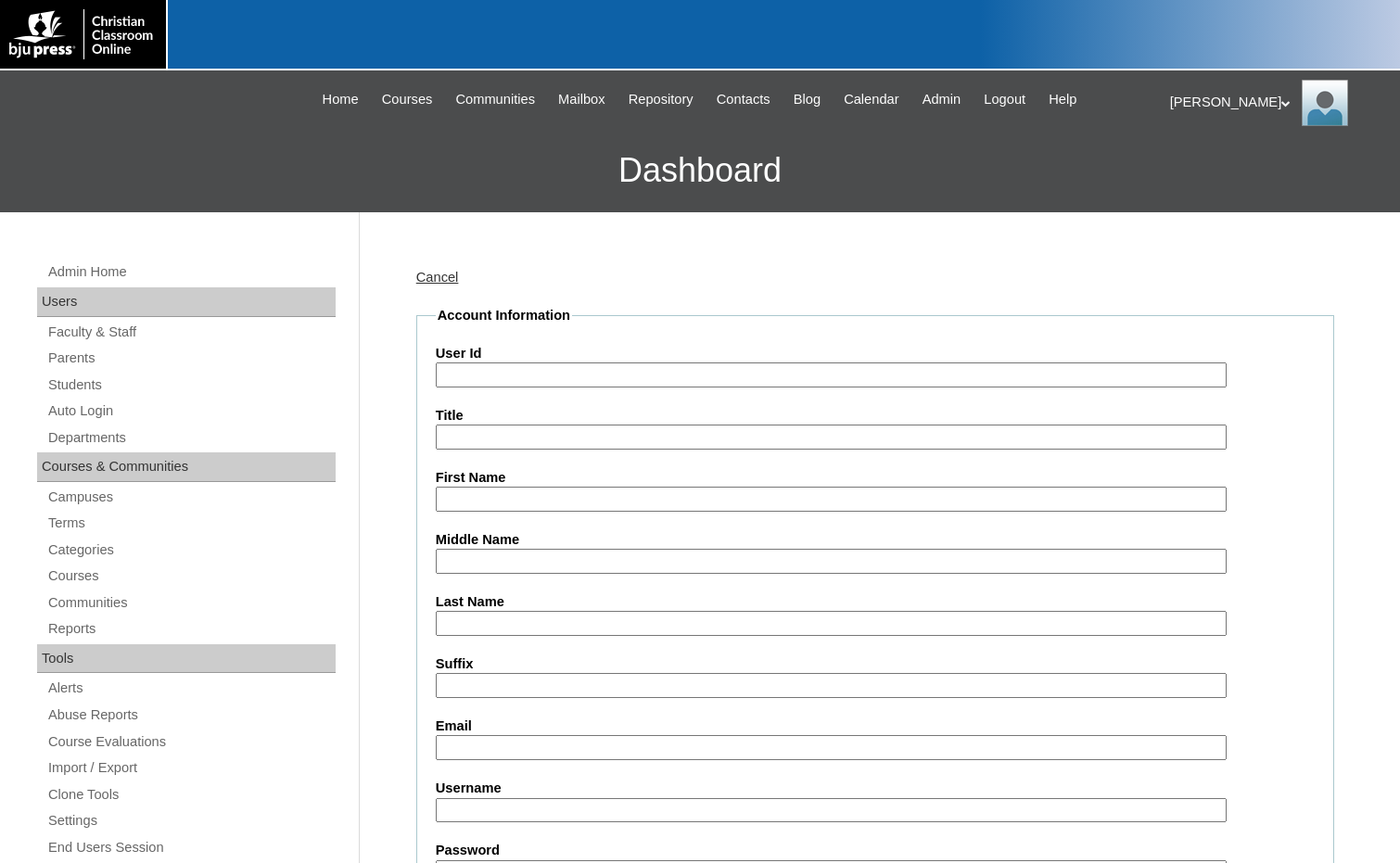
click at [538, 386] on input "User Id" at bounding box center [831, 375] width 791 height 25
paste input "75004702"
type input "75004702ST30"
type input "Eila"
type input "Joyner"
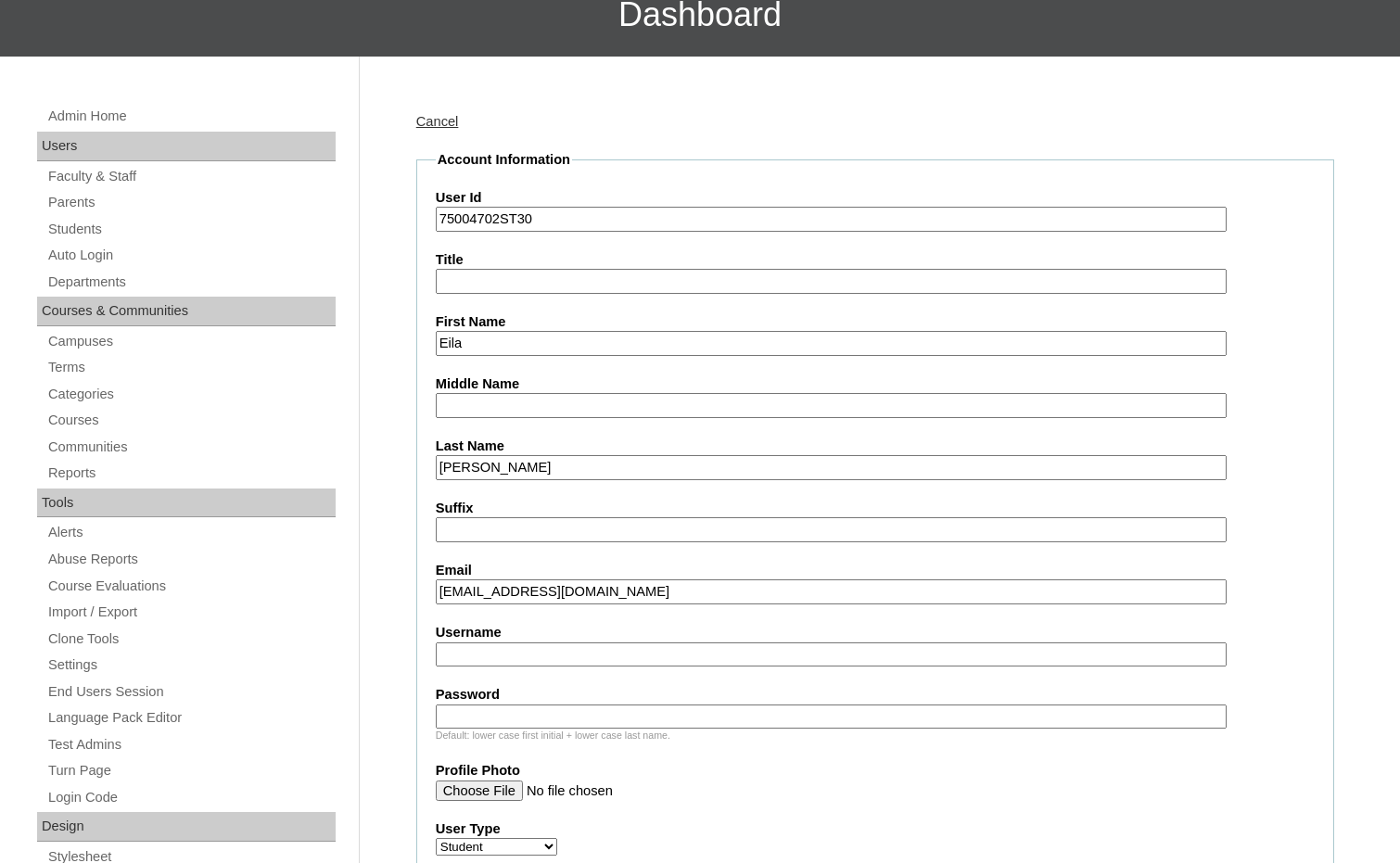
scroll to position [648, 0]
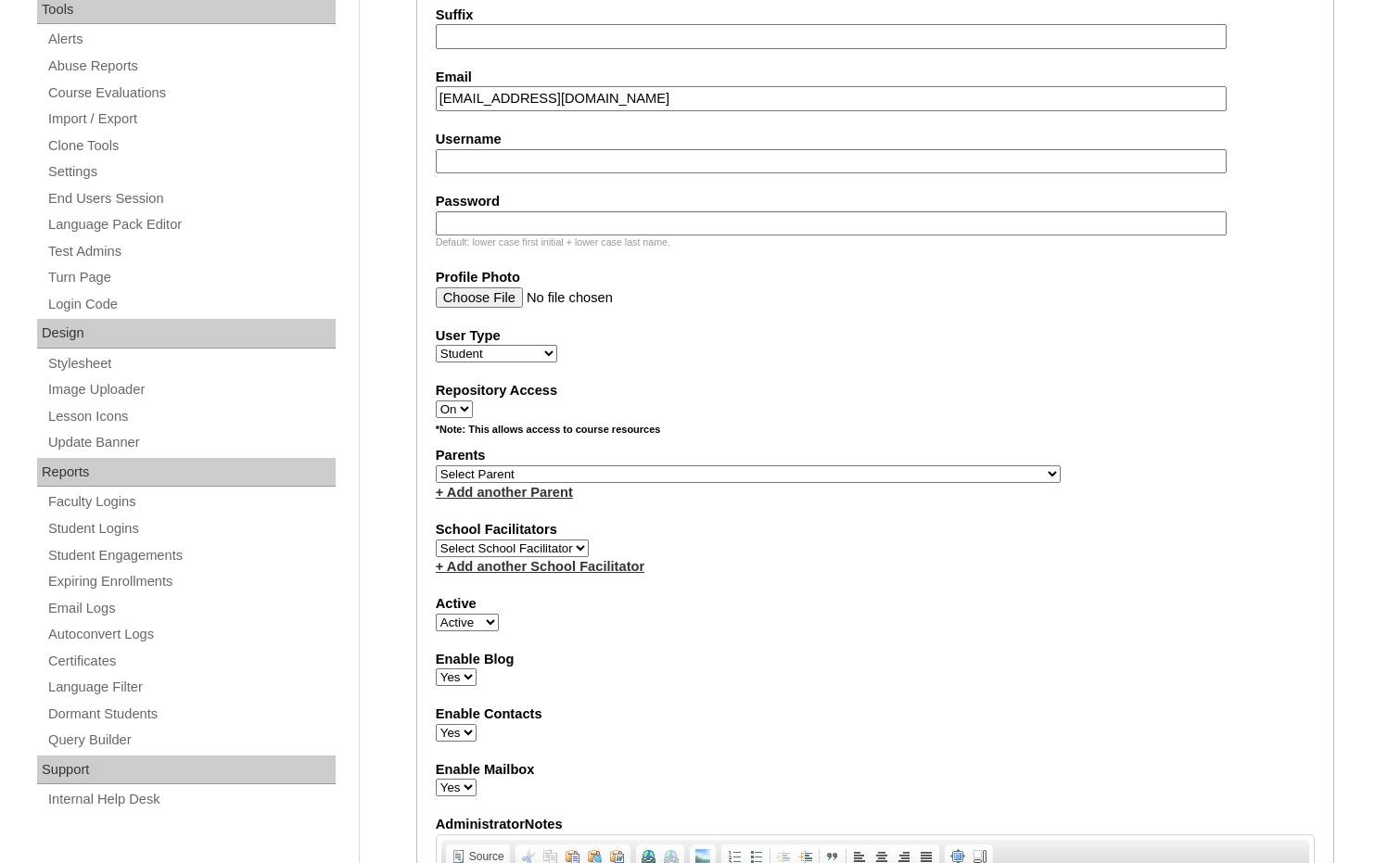
type input "joynereilag@gmail.com"
click at [837, 472] on select "Select Parent , Fautanu, Ma 1, 1 23-24 accountMorgan, Jason 6th Street Mennonit…" at bounding box center [748, 474] width 625 height 18
select select "36894"
click at [899, 466] on div "Parents Select Parent , Fautanu, Ma 1, 1 23-24 accountMorgan, Jason 6th Street …" at bounding box center [875, 473] width 879 height 56
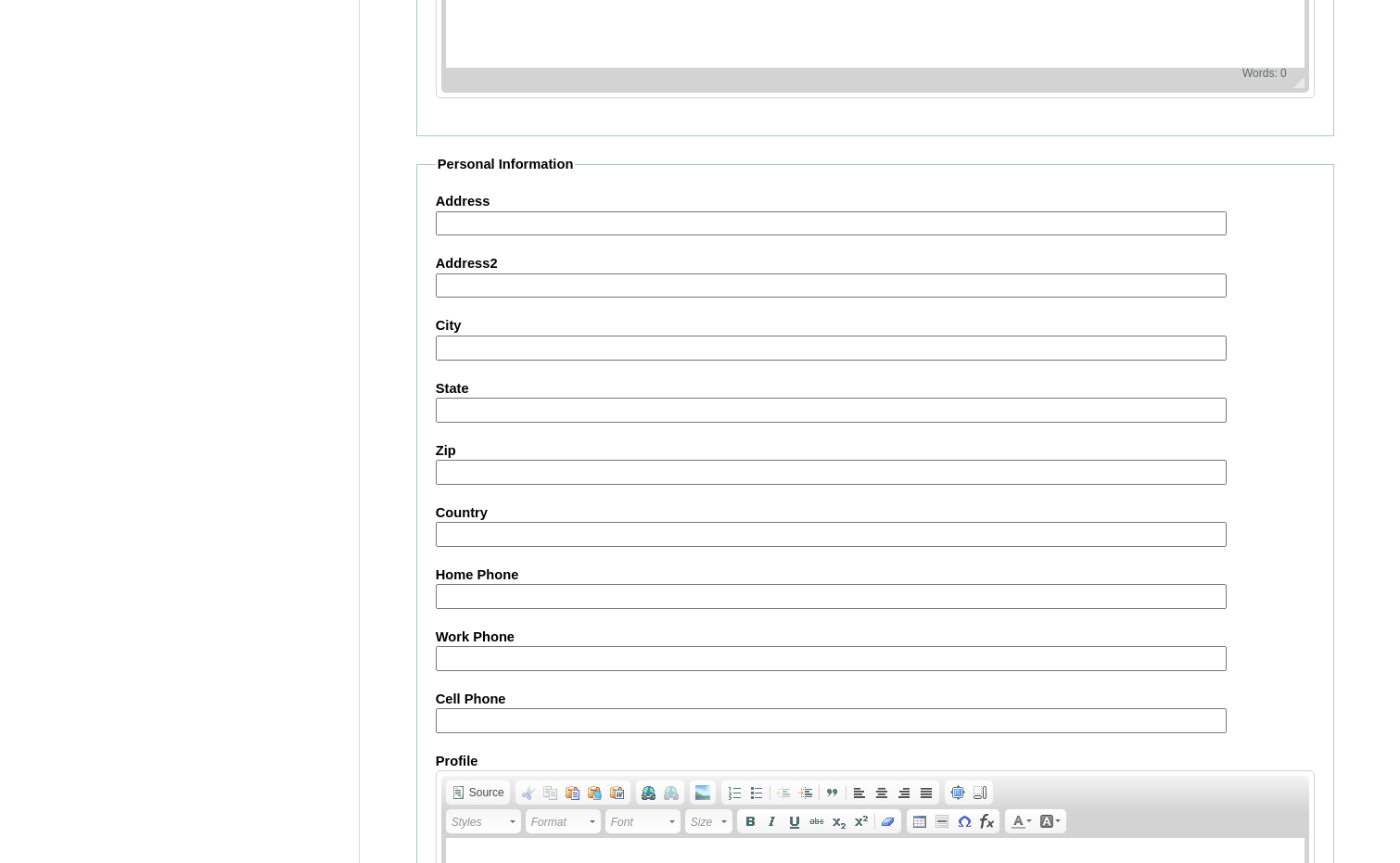
scroll to position [1957, 0]
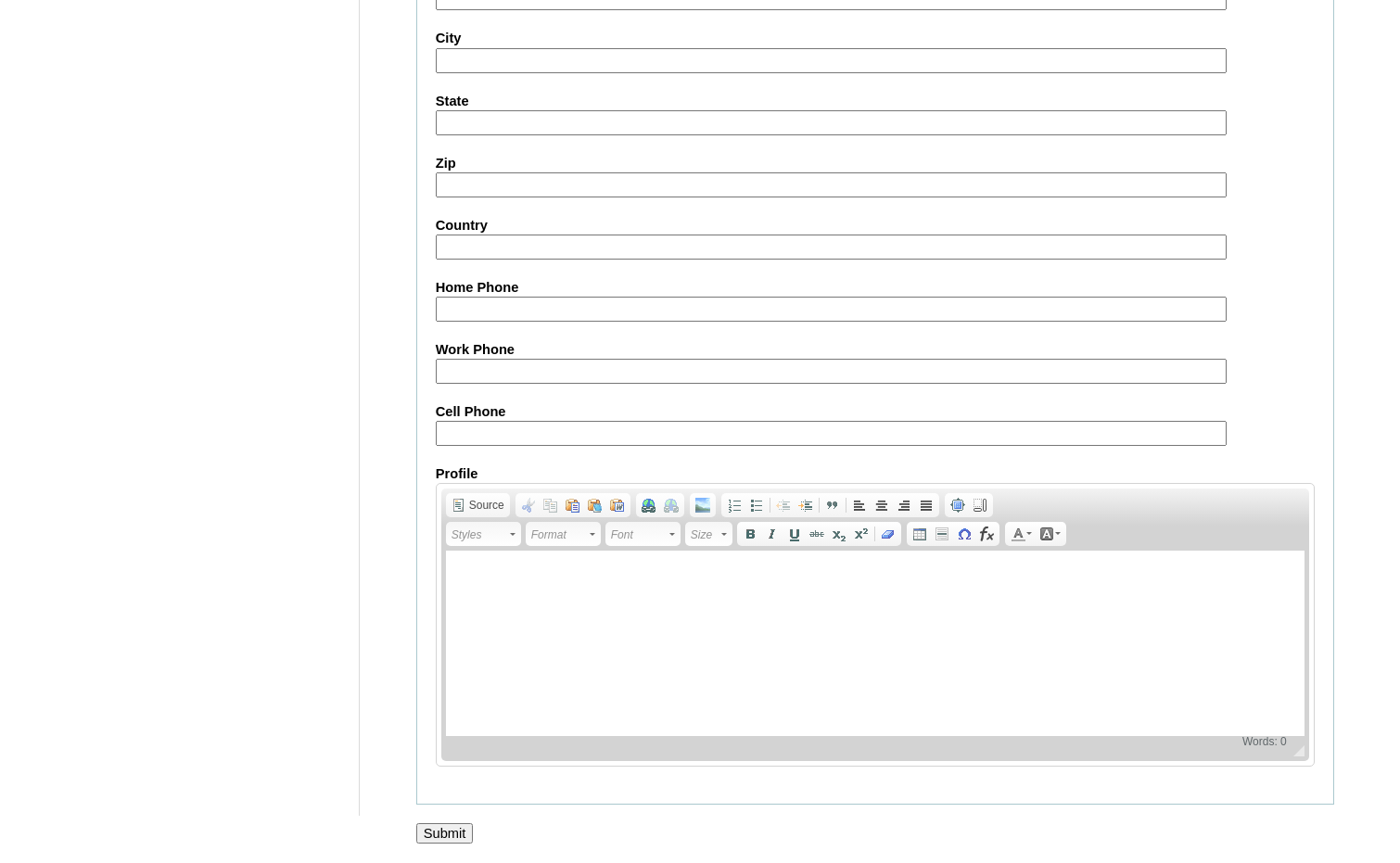
click at [430, 833] on input "Submit" at bounding box center [445, 833] width 58 height 21
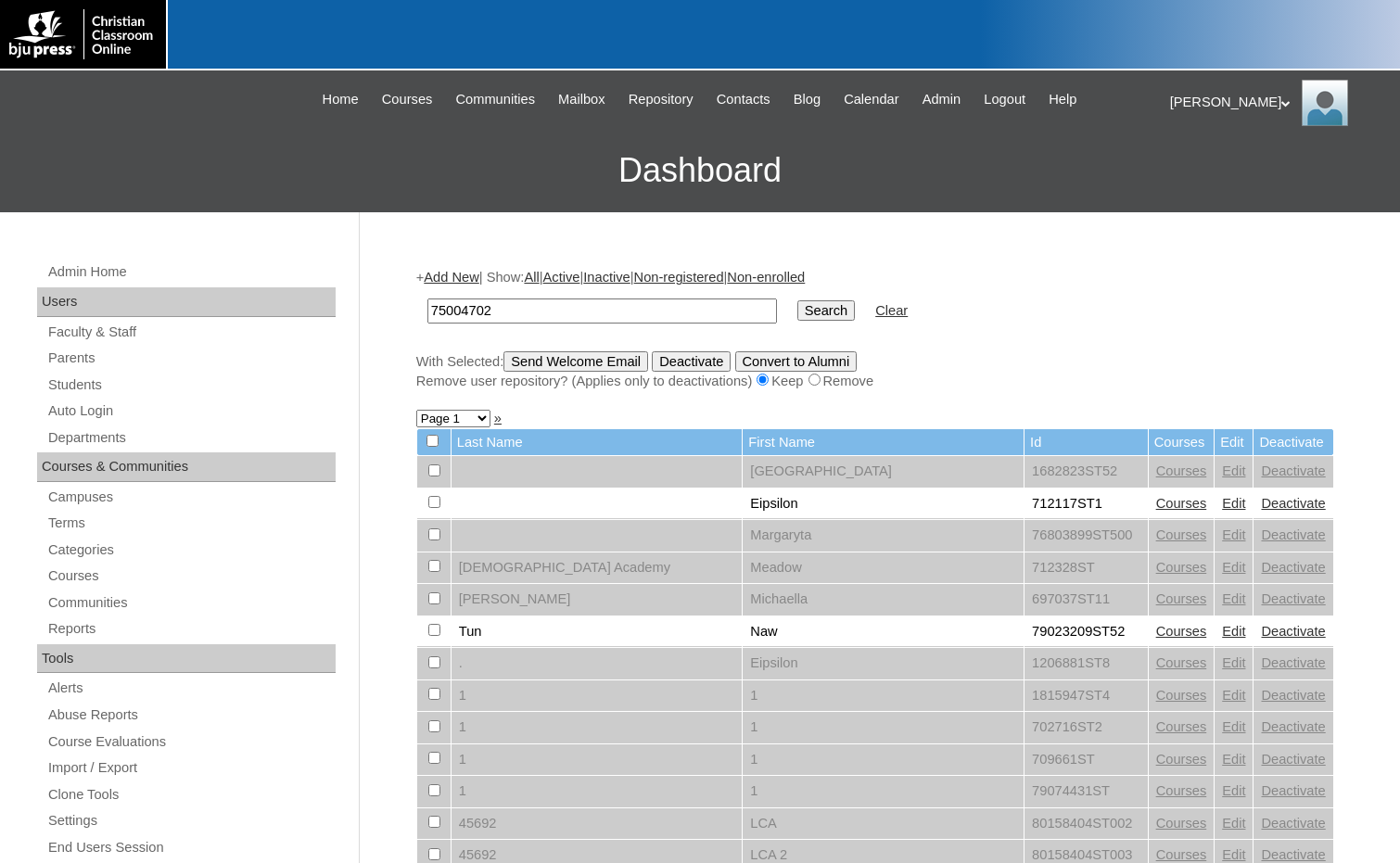
type input "75004702"
click at [797, 316] on input "Search" at bounding box center [826, 311] width 58 height 21
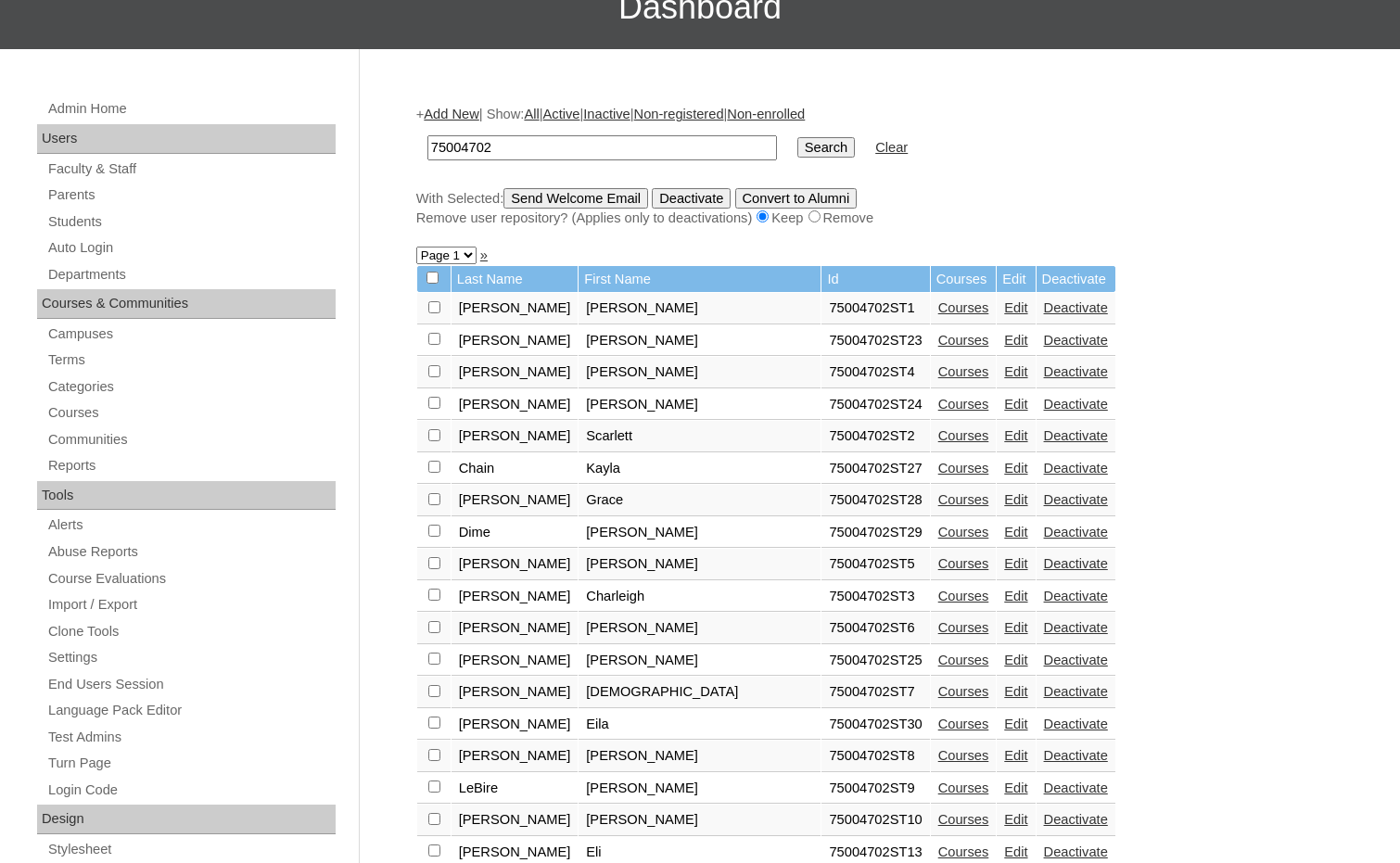
scroll to position [463, 0]
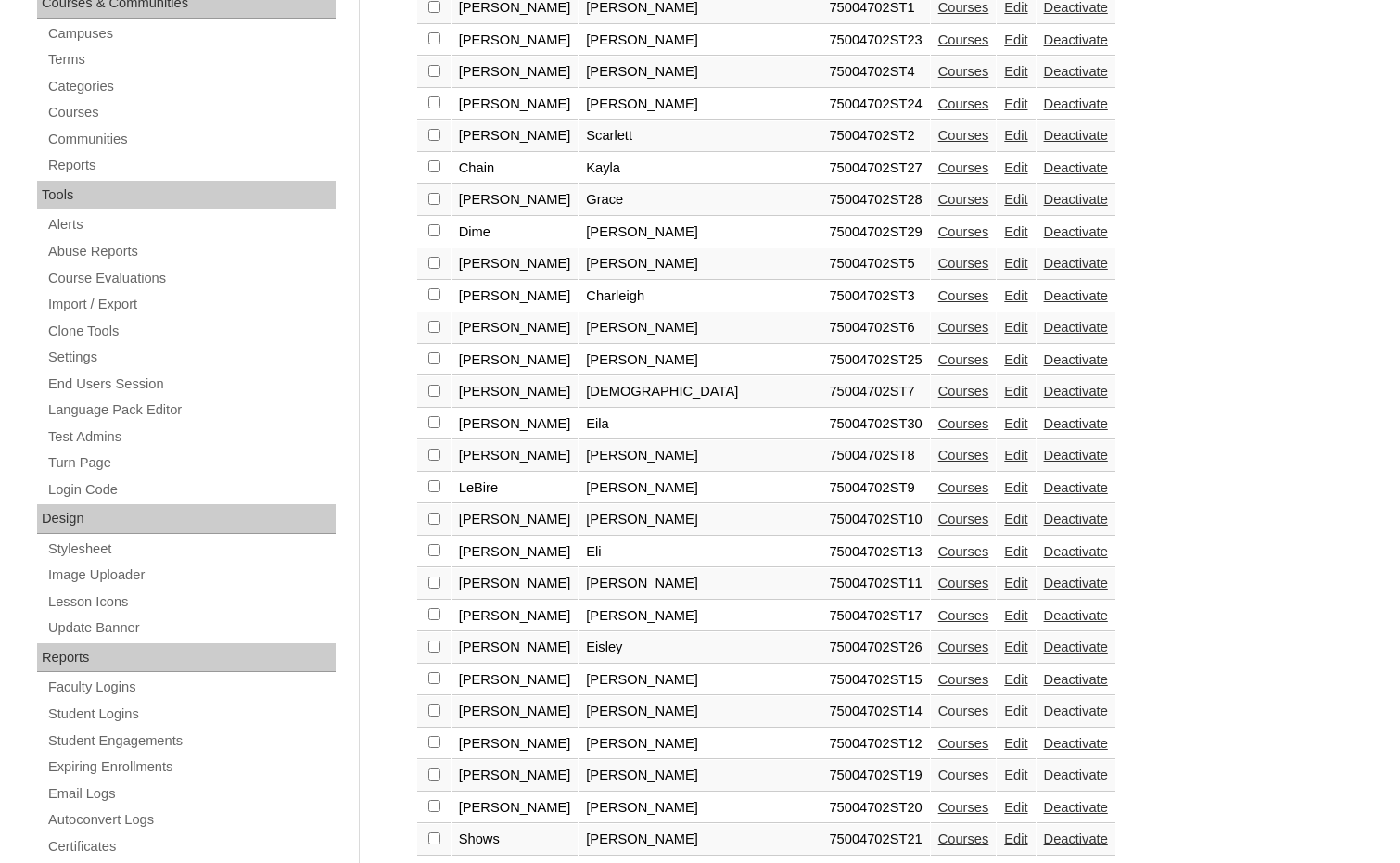
click at [939, 423] on link "Courses" at bounding box center [964, 423] width 51 height 15
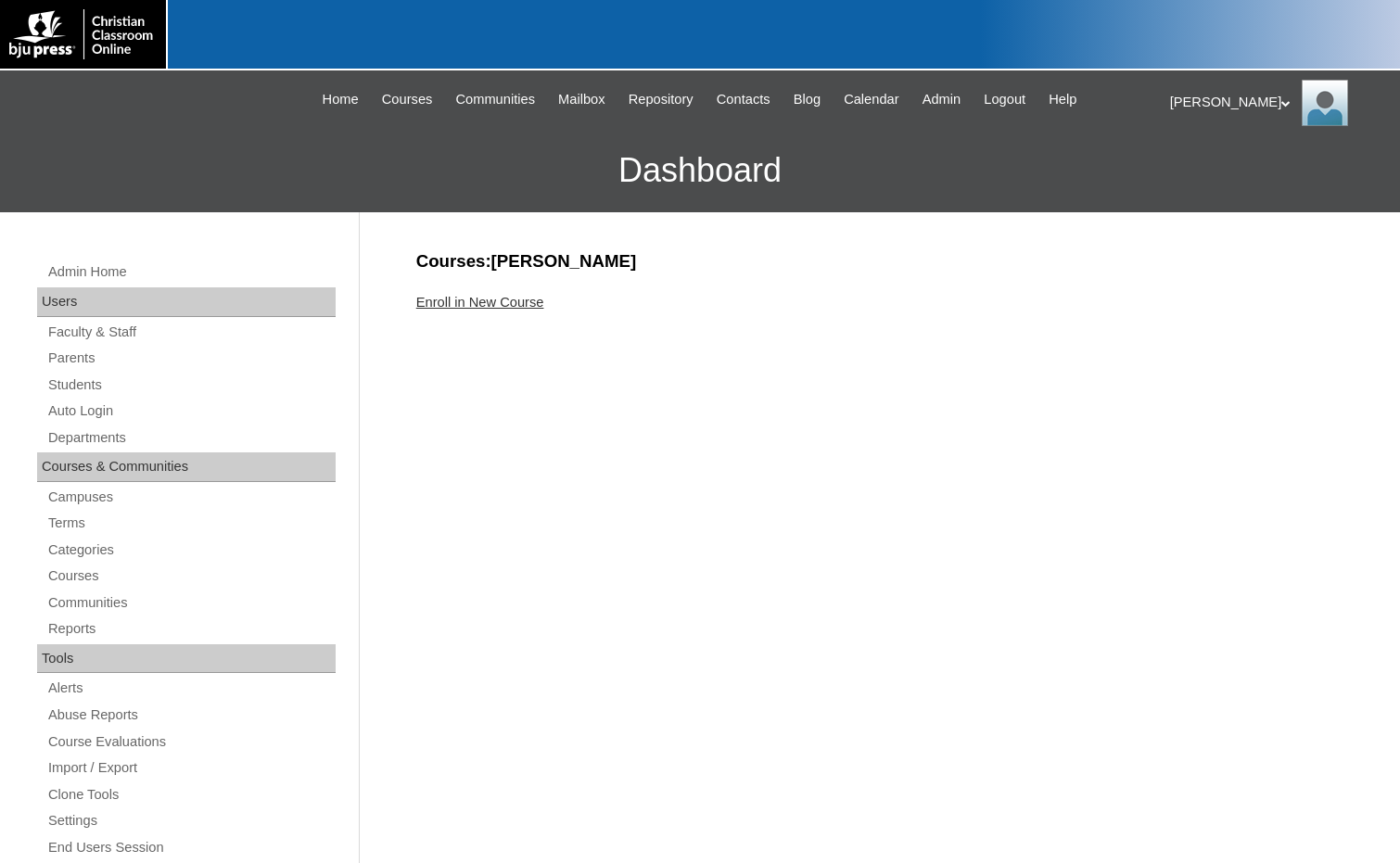
drag, startPoint x: 508, startPoint y: 299, endPoint x: 508, endPoint y: 318, distance: 19.0
click at [508, 299] on link "Enroll in New Course" at bounding box center [480, 302] width 128 height 15
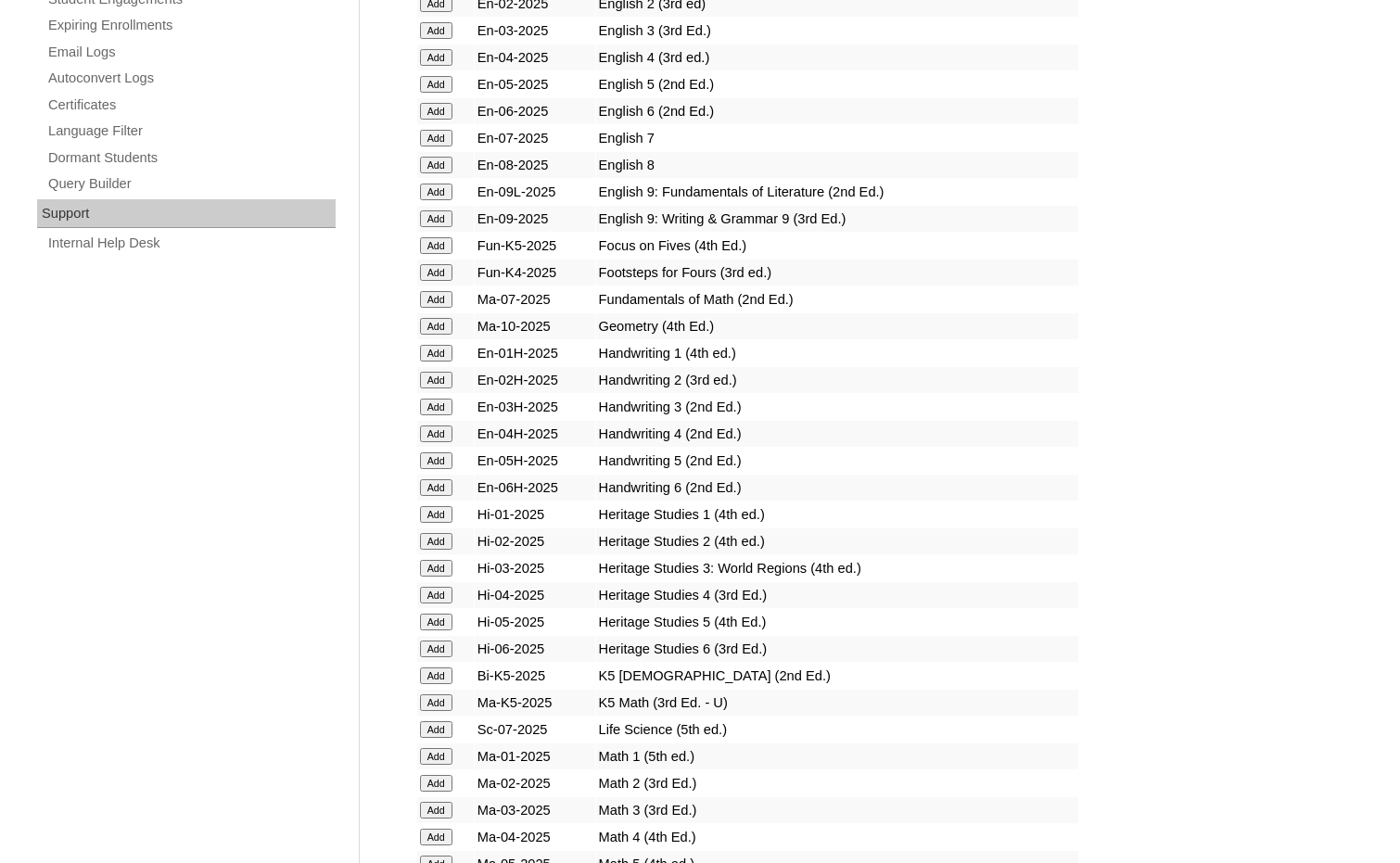
scroll to position [1853, 0]
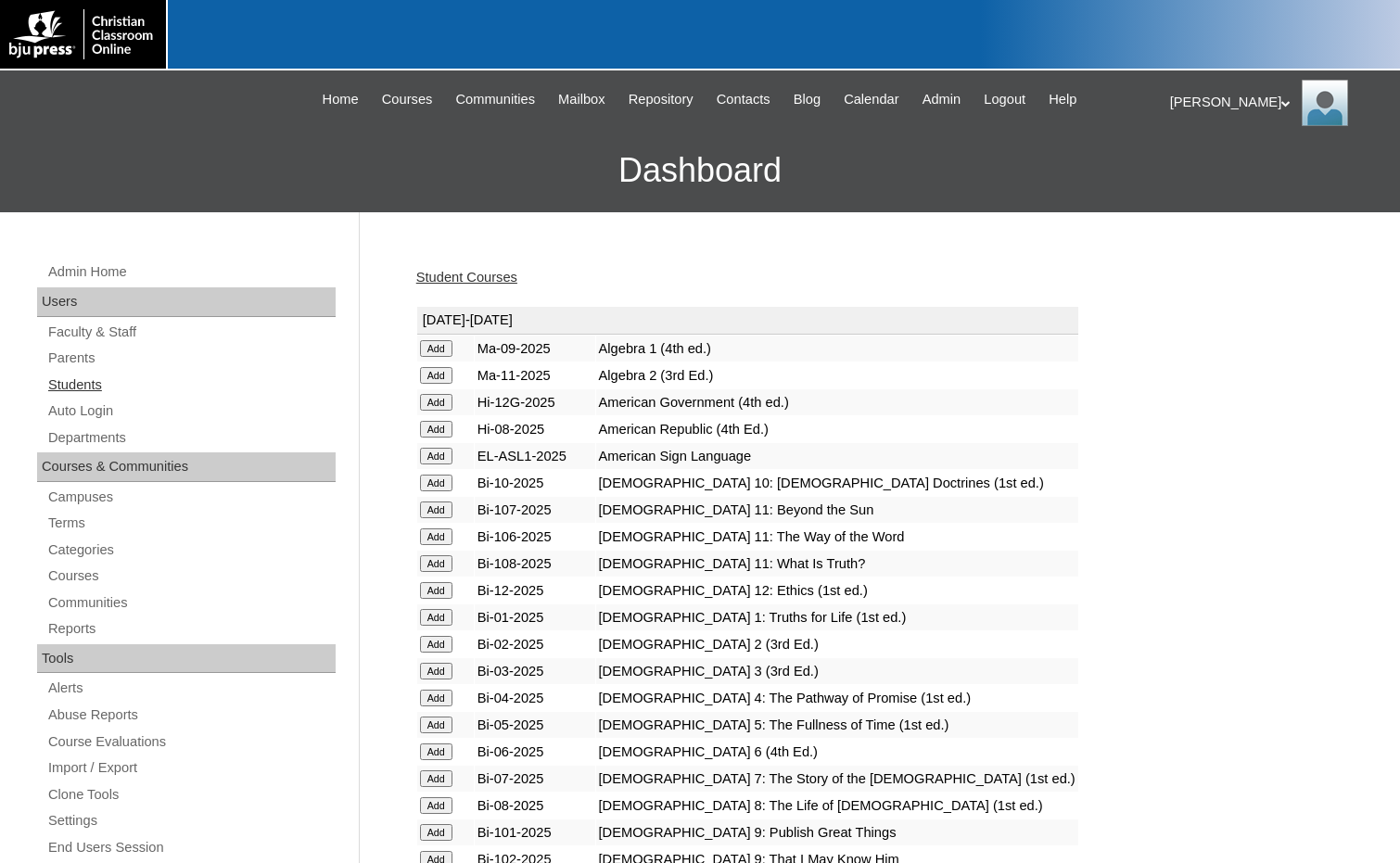
click at [138, 380] on link "Students" at bounding box center [190, 385] width 289 height 24
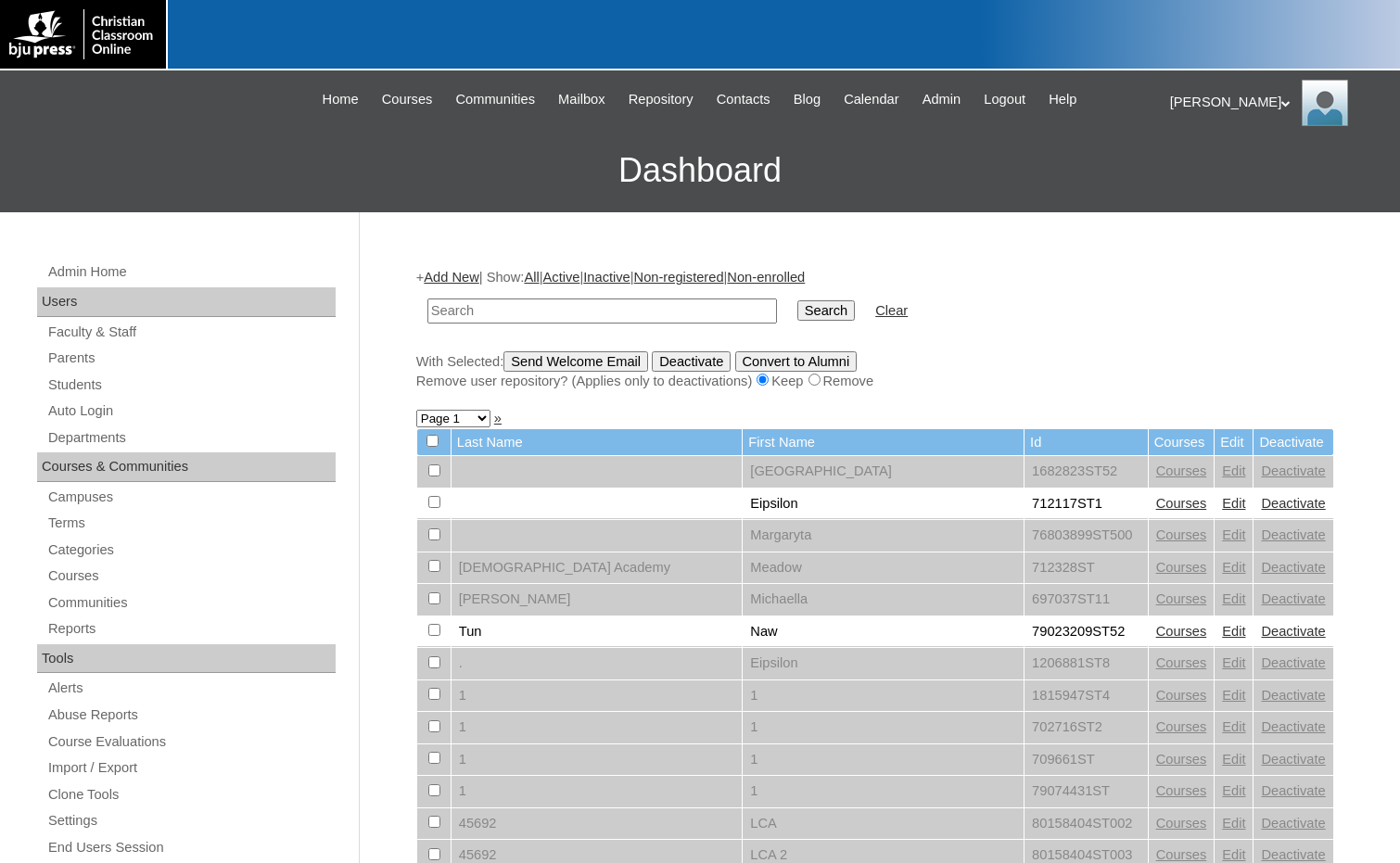
click at [437, 278] on link "Add New" at bounding box center [451, 276] width 55 height 15
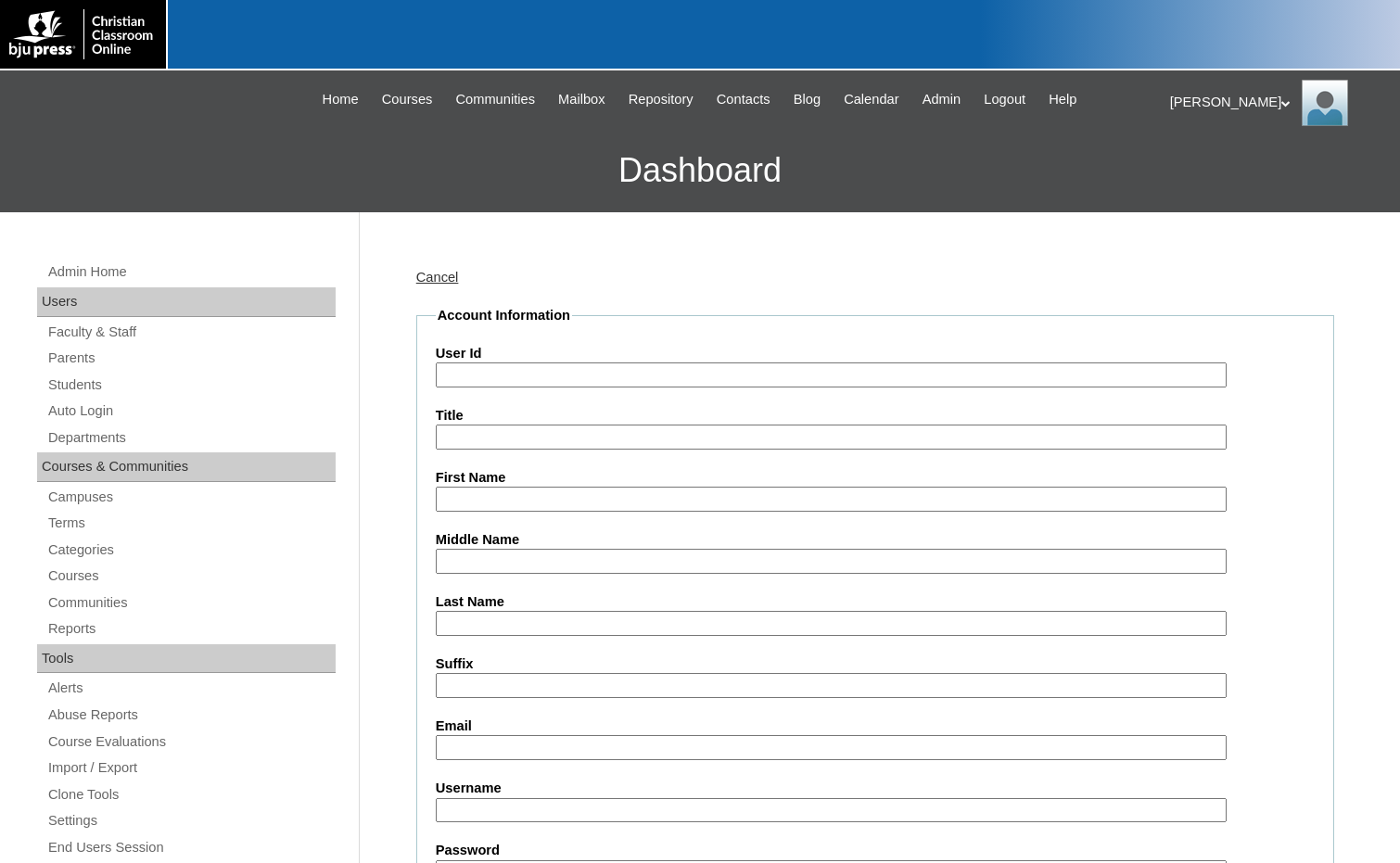
click at [479, 379] on input "User Id" at bounding box center [831, 375] width 791 height 25
paste input "75004702"
type input "75004702ST31"
type input "Jeremy"
type input "Draper"
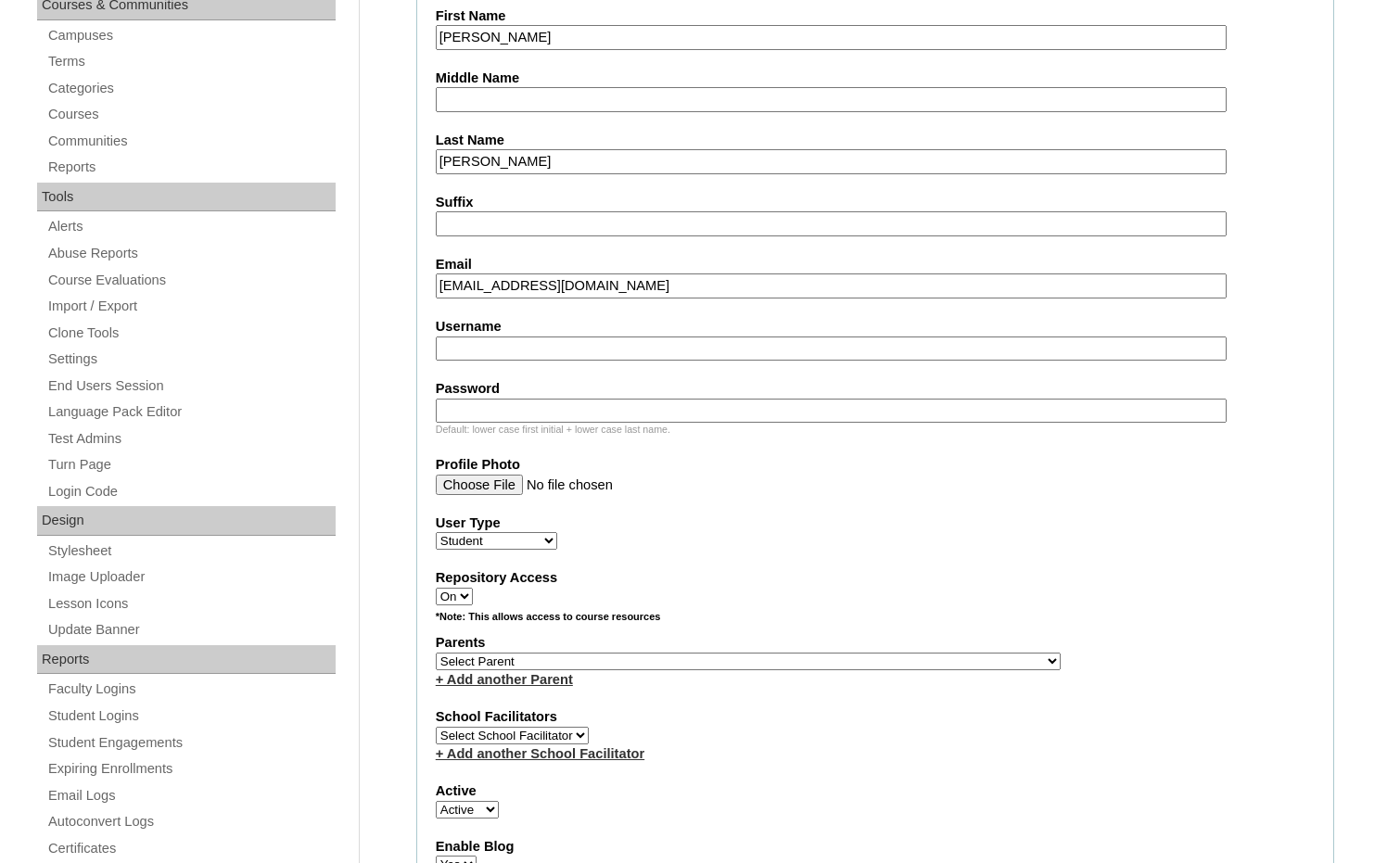
scroll to position [463, 0]
type input "jpoco3845@gmail.com"
click at [843, 656] on select "Select Parent , Fautanu, Ma 1, 1 23-24 accountMorgan, Jason 6th Street Mennonit…" at bounding box center [748, 659] width 625 height 18
select select "36894"
click at [917, 649] on div "Parents Select Parent , Fautanu, Ma 1, 1 23-24 accountMorgan, Jason 6th Street …" at bounding box center [875, 658] width 879 height 56
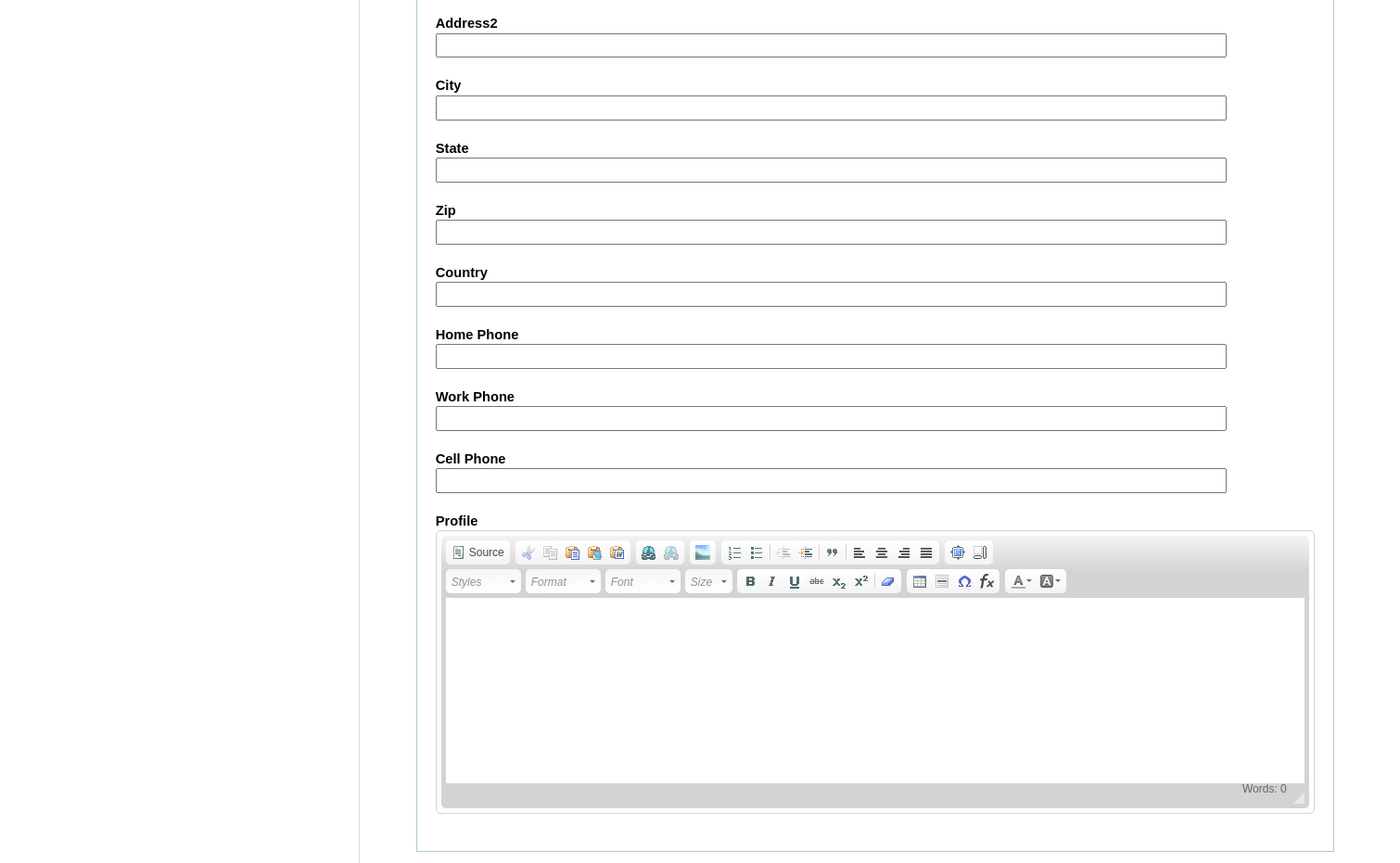
scroll to position [1957, 0]
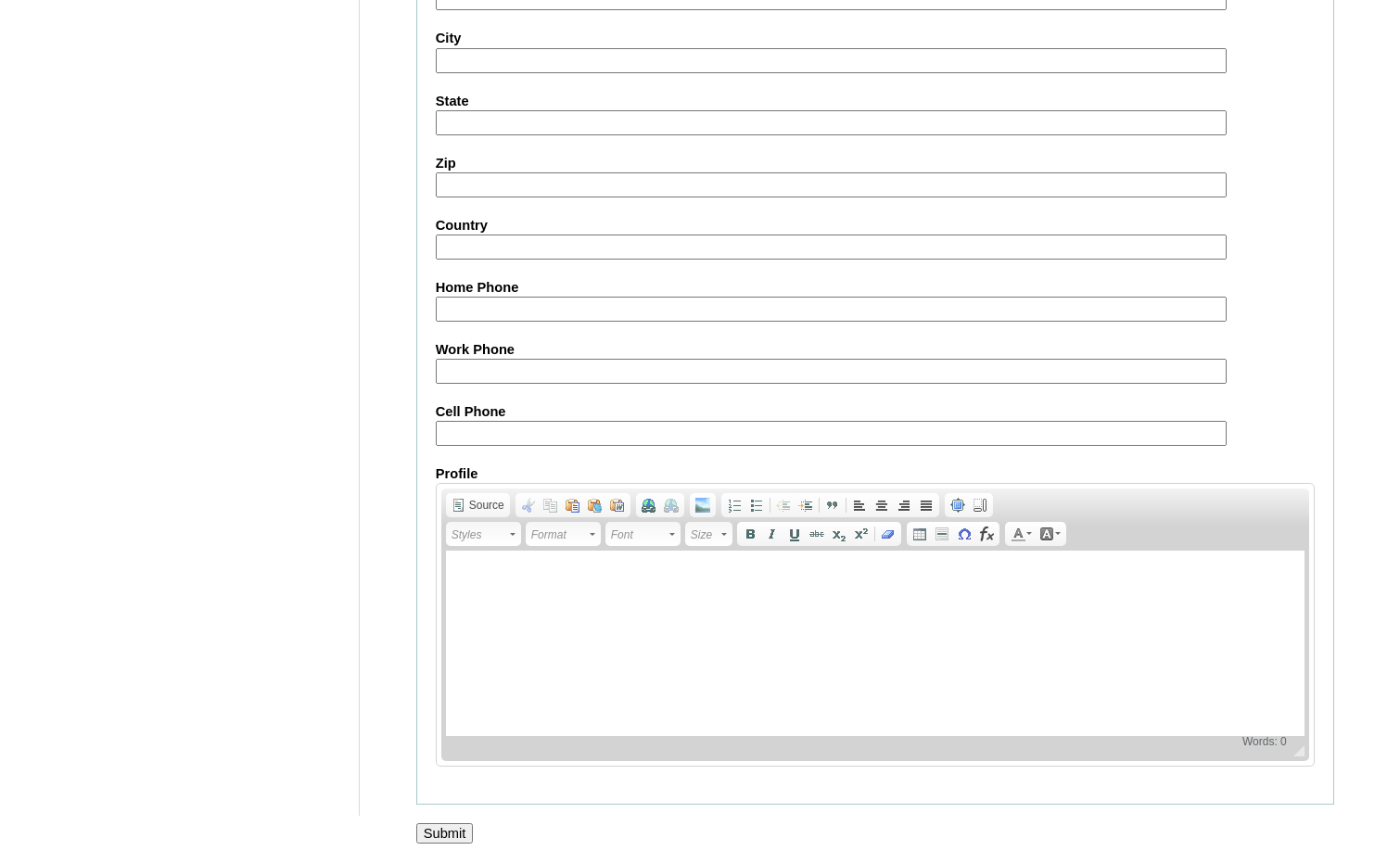
click at [446, 839] on input "Submit" at bounding box center [445, 833] width 58 height 21
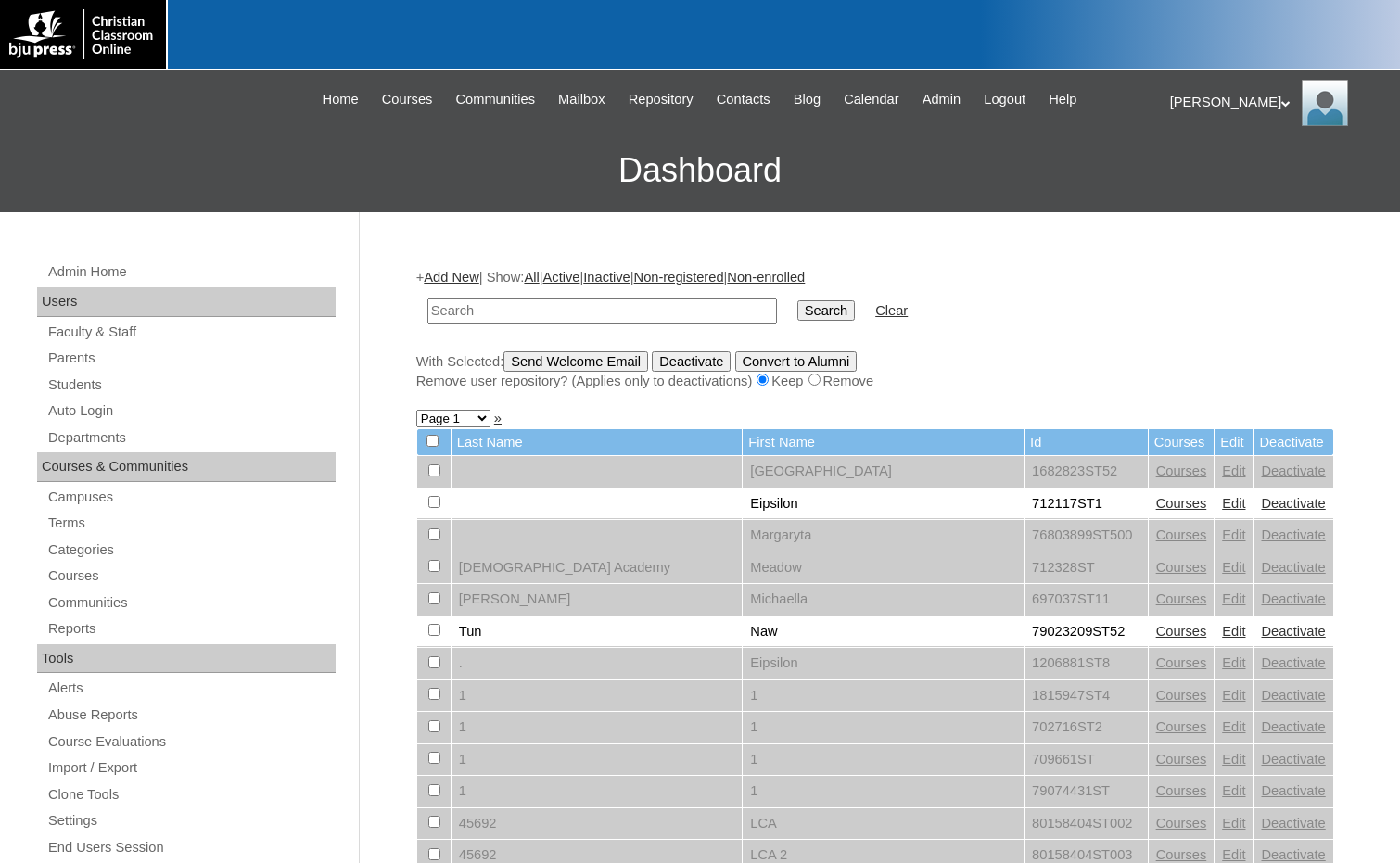
click at [1108, 6] on div at bounding box center [700, 35] width 1400 height 71
click at [87, 391] on link "Students" at bounding box center [190, 385] width 289 height 24
click at [466, 305] on input "text" at bounding box center [602, 312] width 350 height 25
type input "718443"
click at [797, 301] on input "Search" at bounding box center [826, 311] width 58 height 21
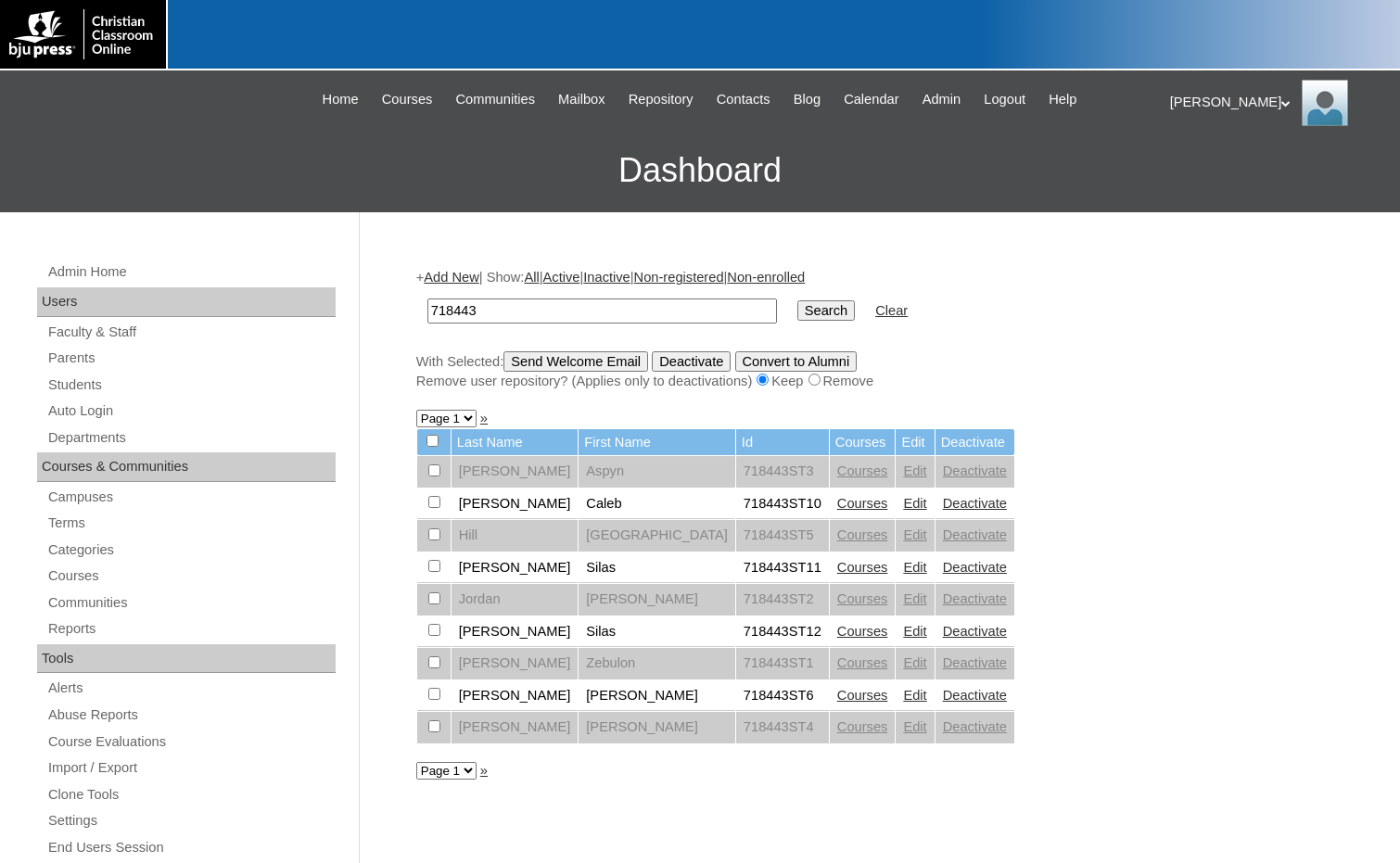
drag, startPoint x: 508, startPoint y: 315, endPoint x: 402, endPoint y: 312, distance: 106.0
click at [402, 312] on div "Admin Home Users Faculty & Staff Parents Students Auto Login Departments Course…" at bounding box center [700, 851] width 1400 height 1278
click at [837, 505] on link "Courses" at bounding box center [862, 503] width 51 height 15
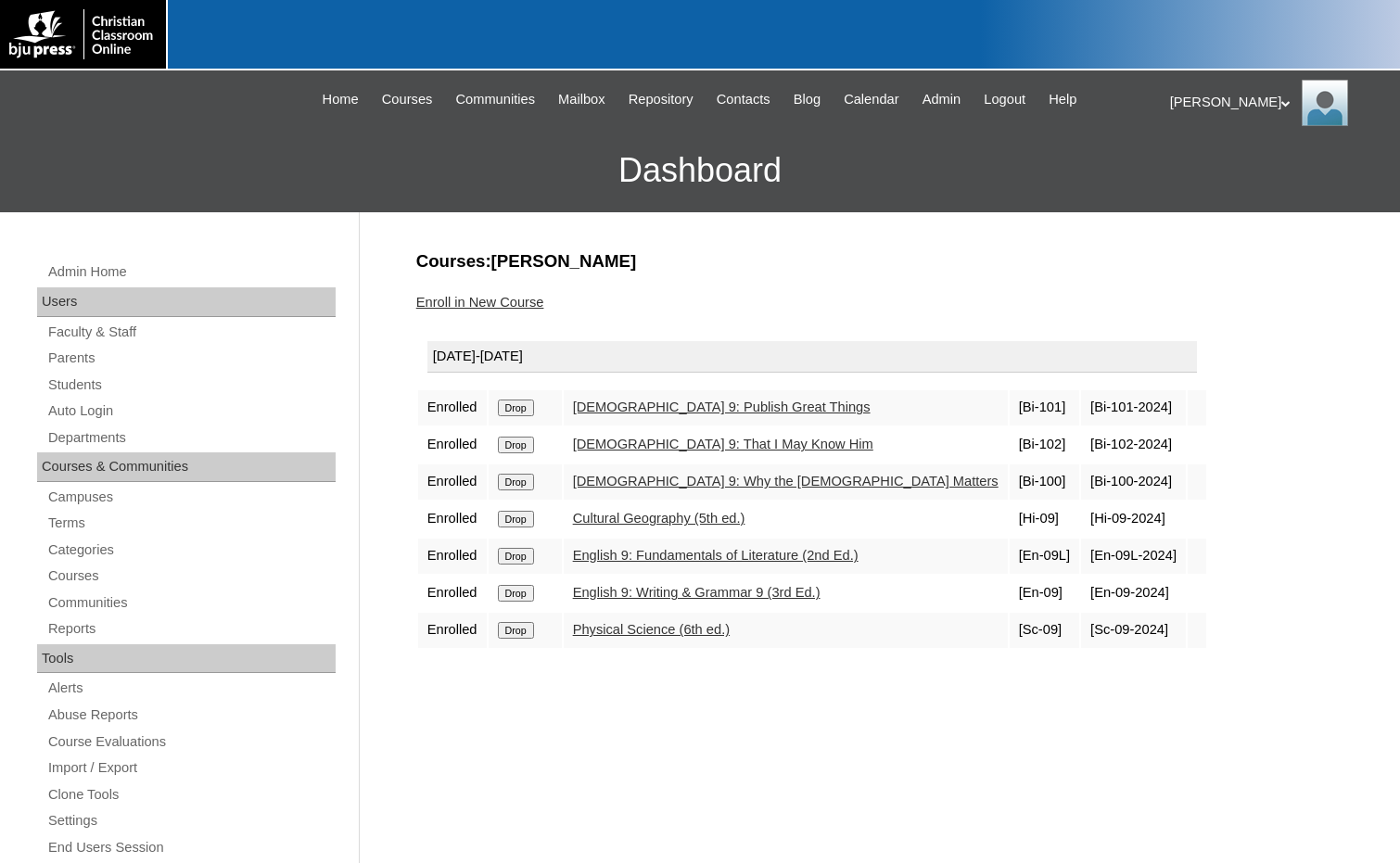
click at [511, 307] on link "Enroll in New Course" at bounding box center [480, 302] width 128 height 15
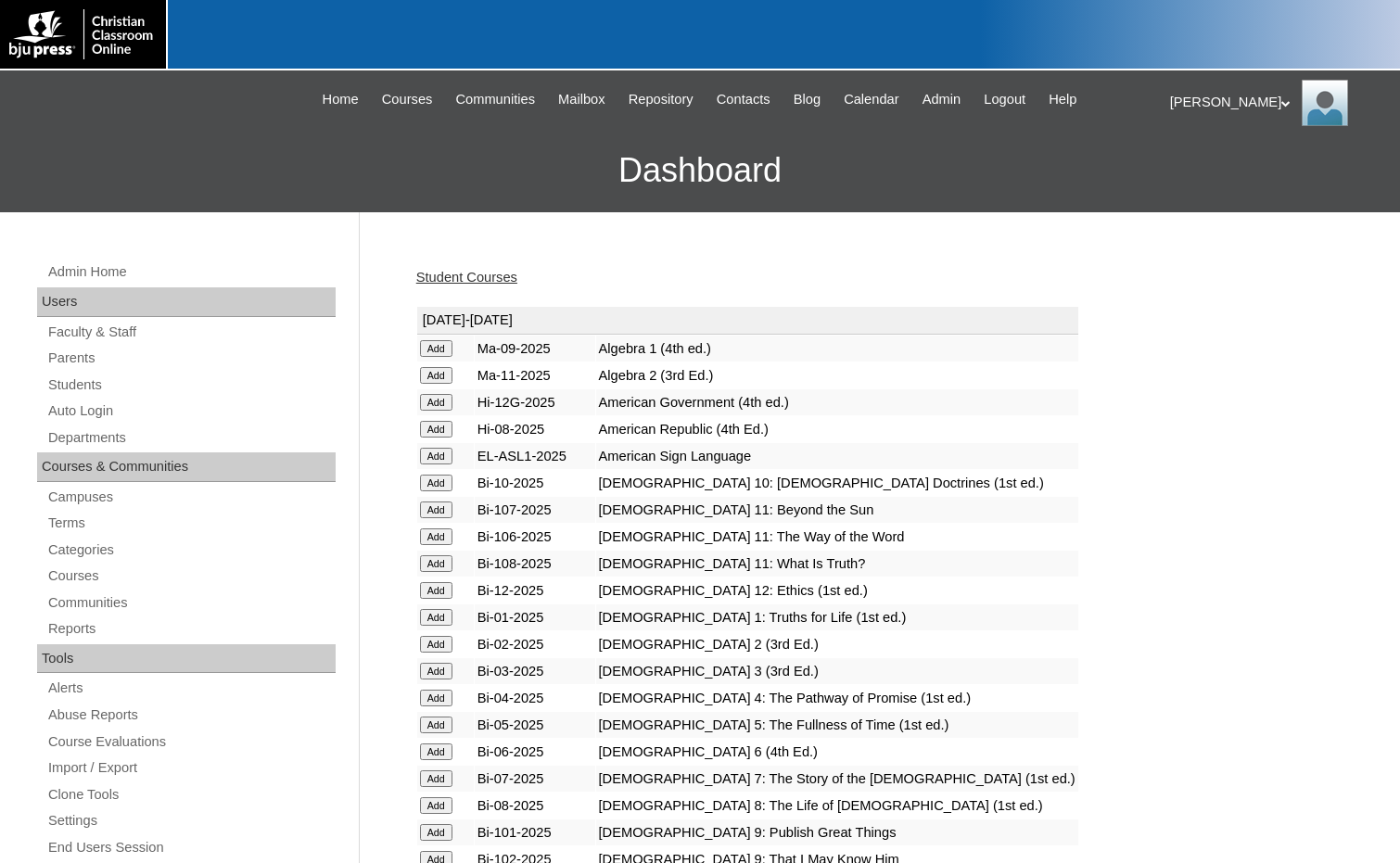
drag, startPoint x: 442, startPoint y: 279, endPoint x: 451, endPoint y: 293, distance: 16.6
click at [442, 279] on link "Student Courses" at bounding box center [466, 276] width 101 height 15
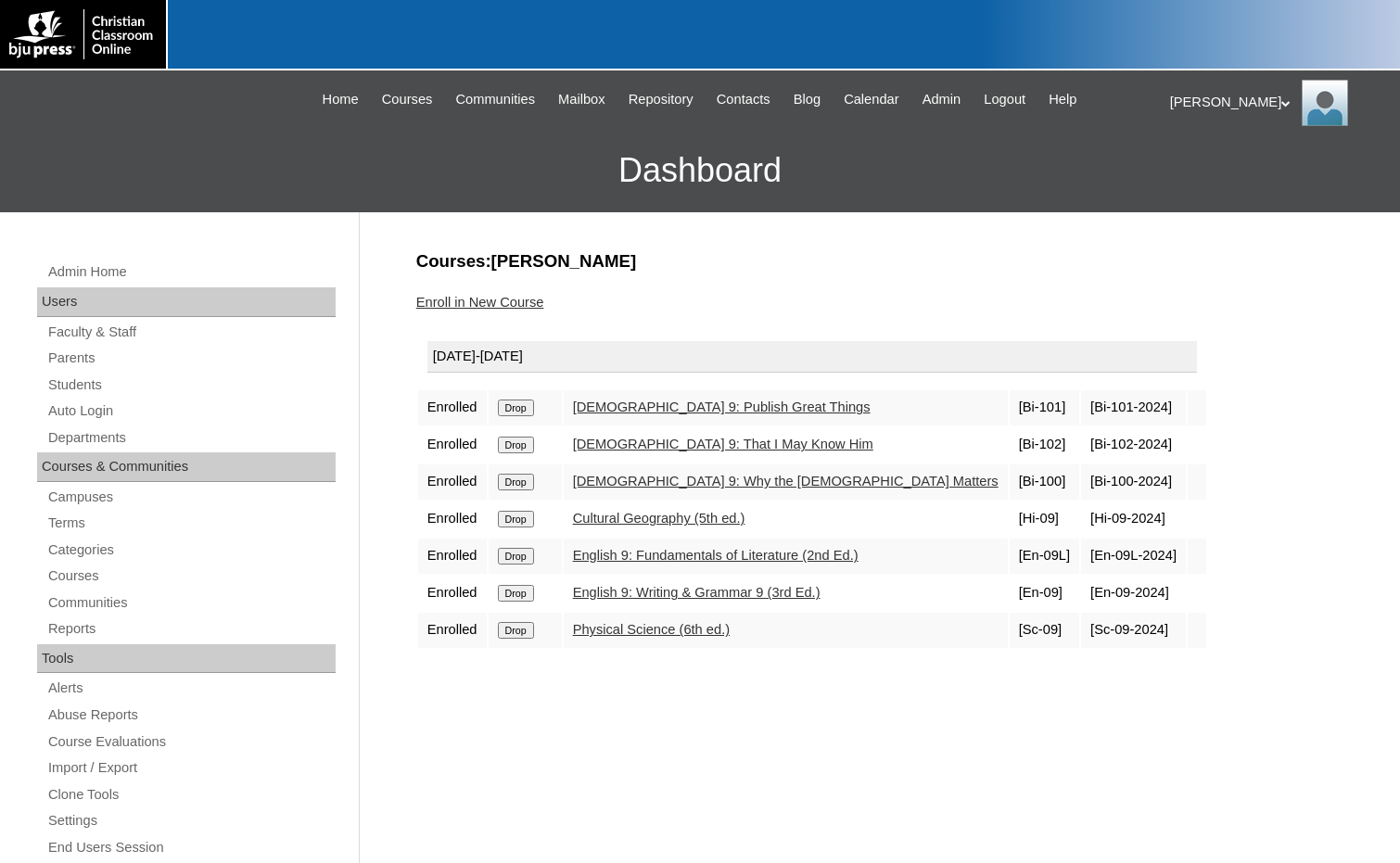
click at [516, 403] on input "Drop" at bounding box center [515, 408] width 36 height 17
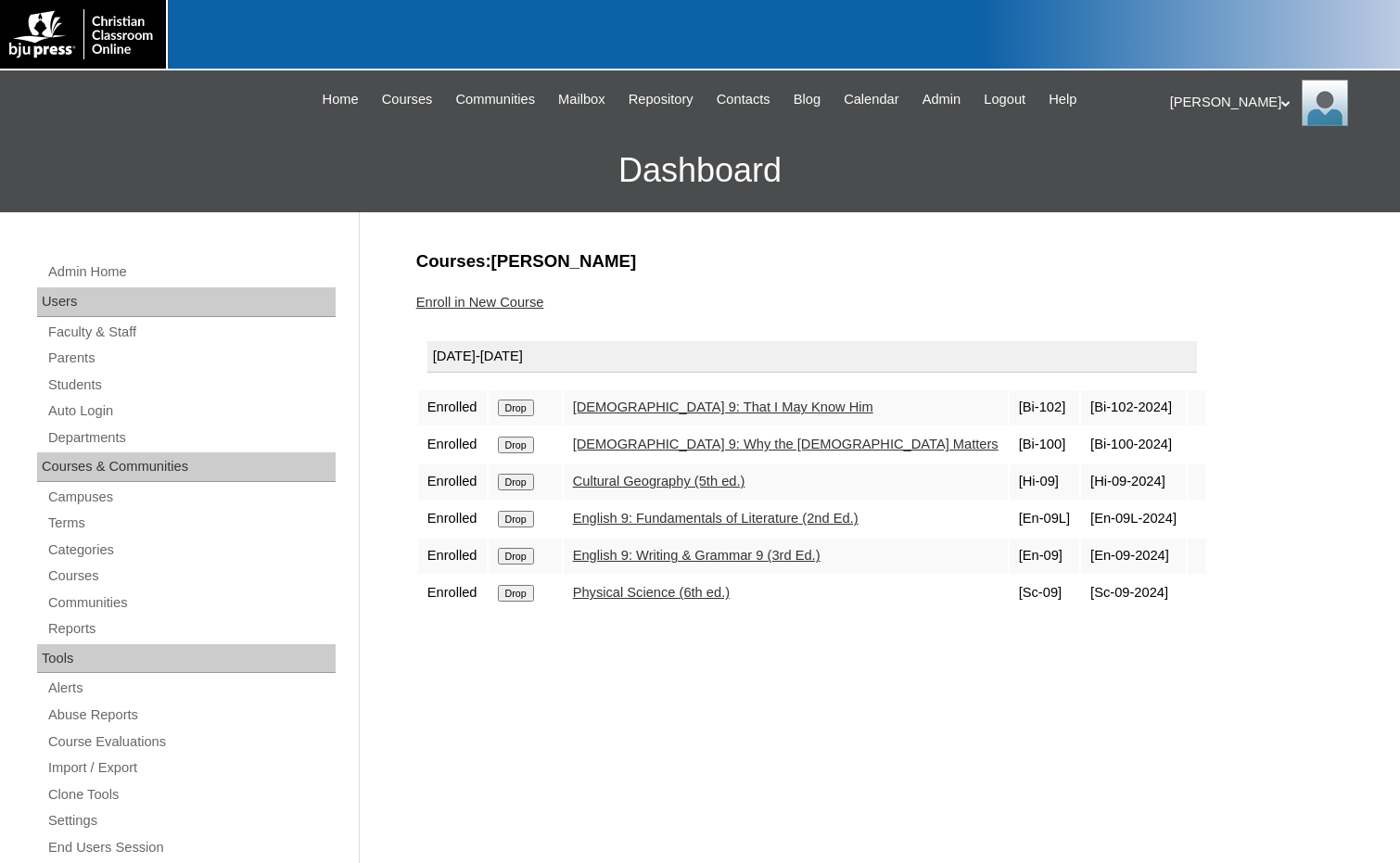
click at [518, 403] on input "Drop" at bounding box center [515, 408] width 36 height 17
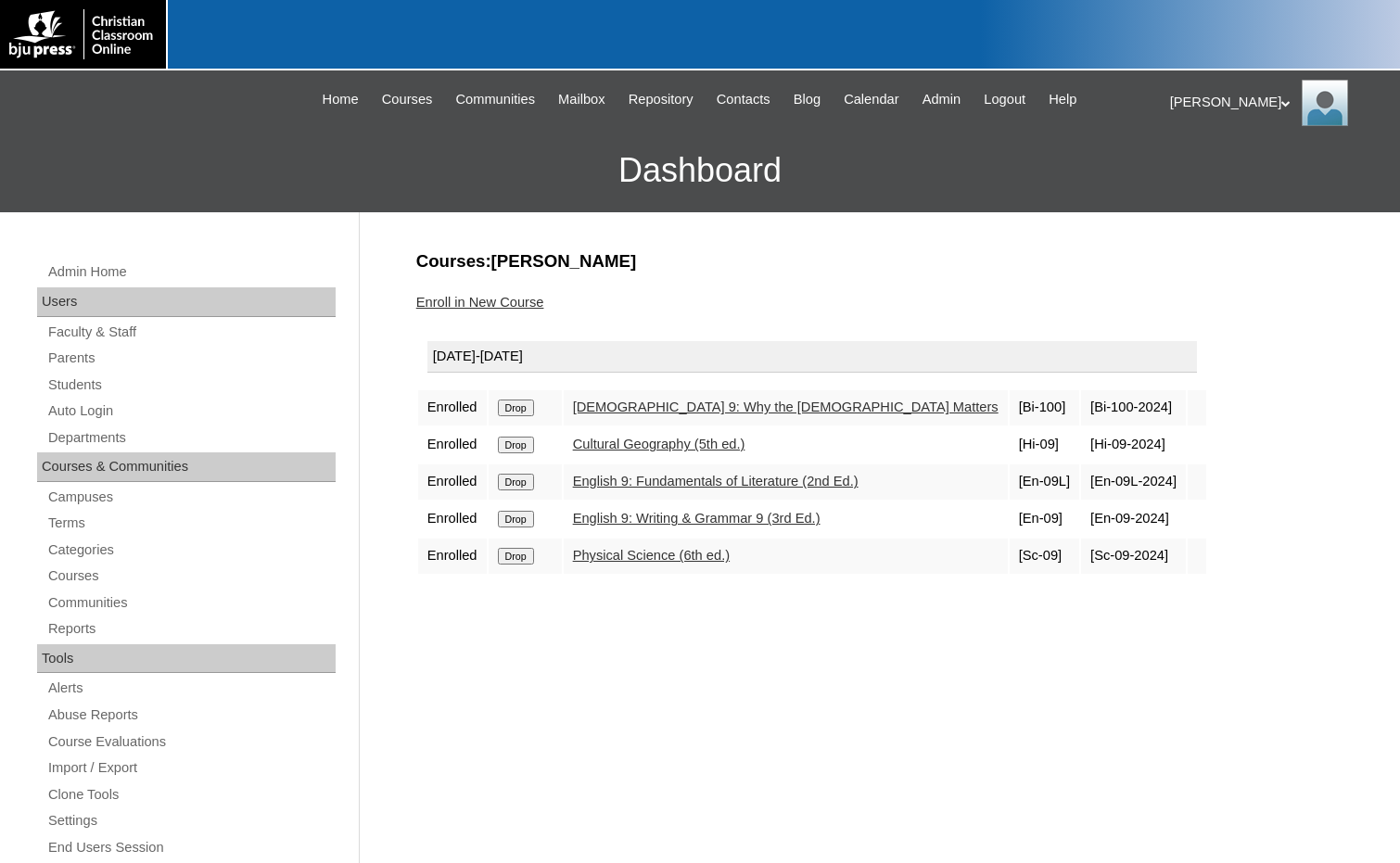
click at [522, 407] on input "Drop" at bounding box center [515, 408] width 36 height 17
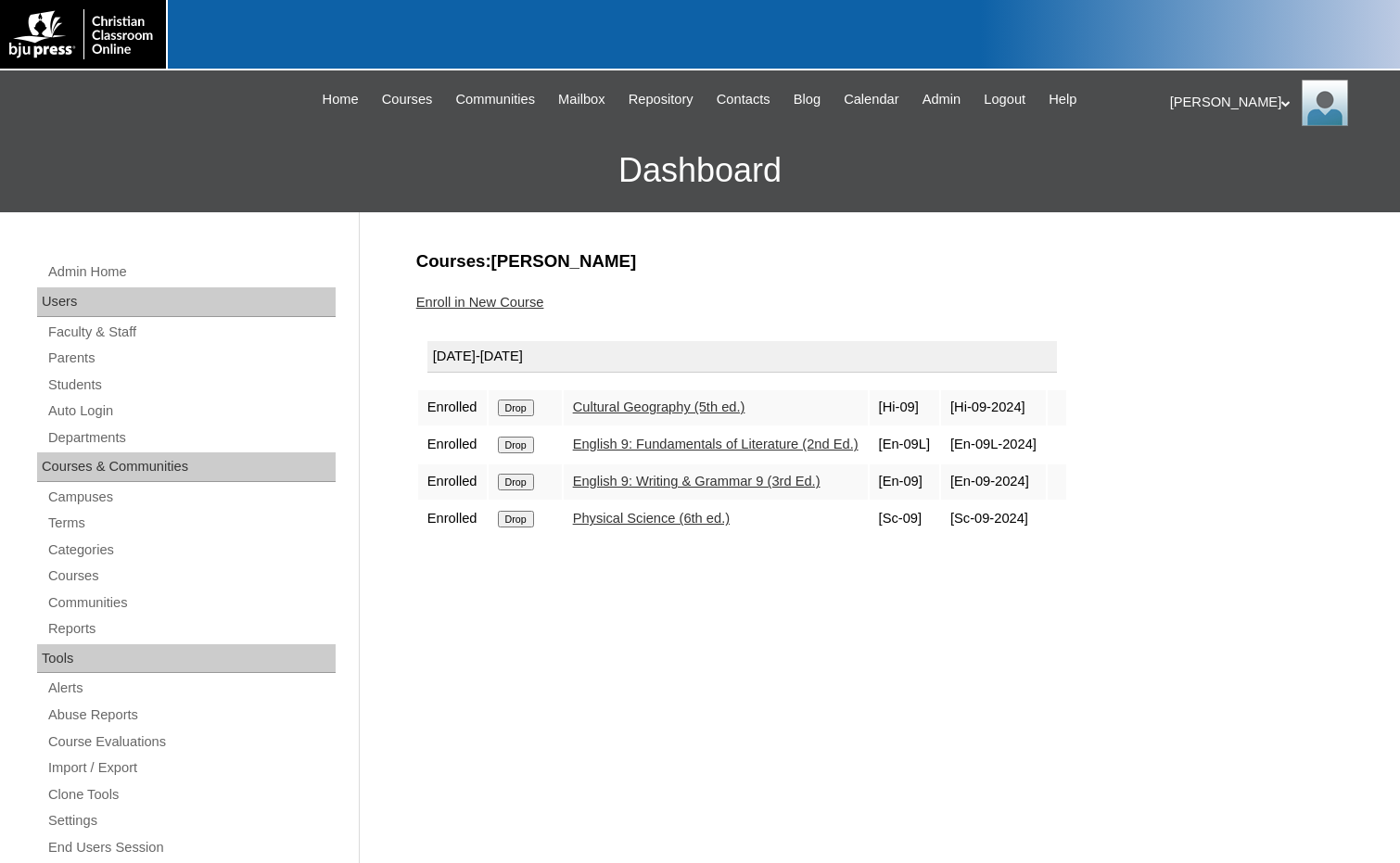
click at [523, 405] on input "Drop" at bounding box center [515, 408] width 36 height 17
click at [507, 408] on input "Drop" at bounding box center [515, 408] width 36 height 17
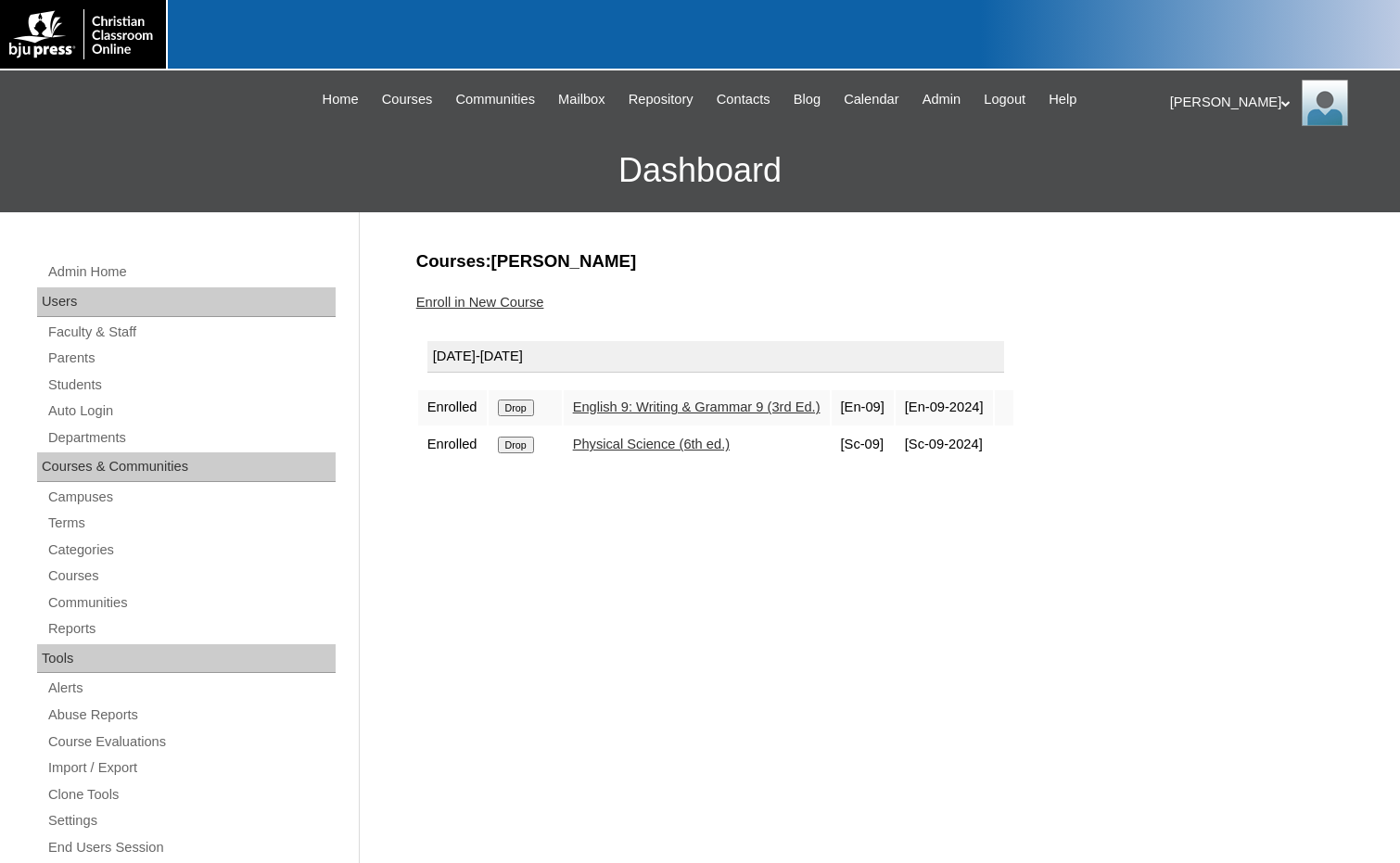
click at [525, 403] on input "Drop" at bounding box center [515, 408] width 36 height 17
click at [526, 411] on input "Drop" at bounding box center [515, 408] width 36 height 17
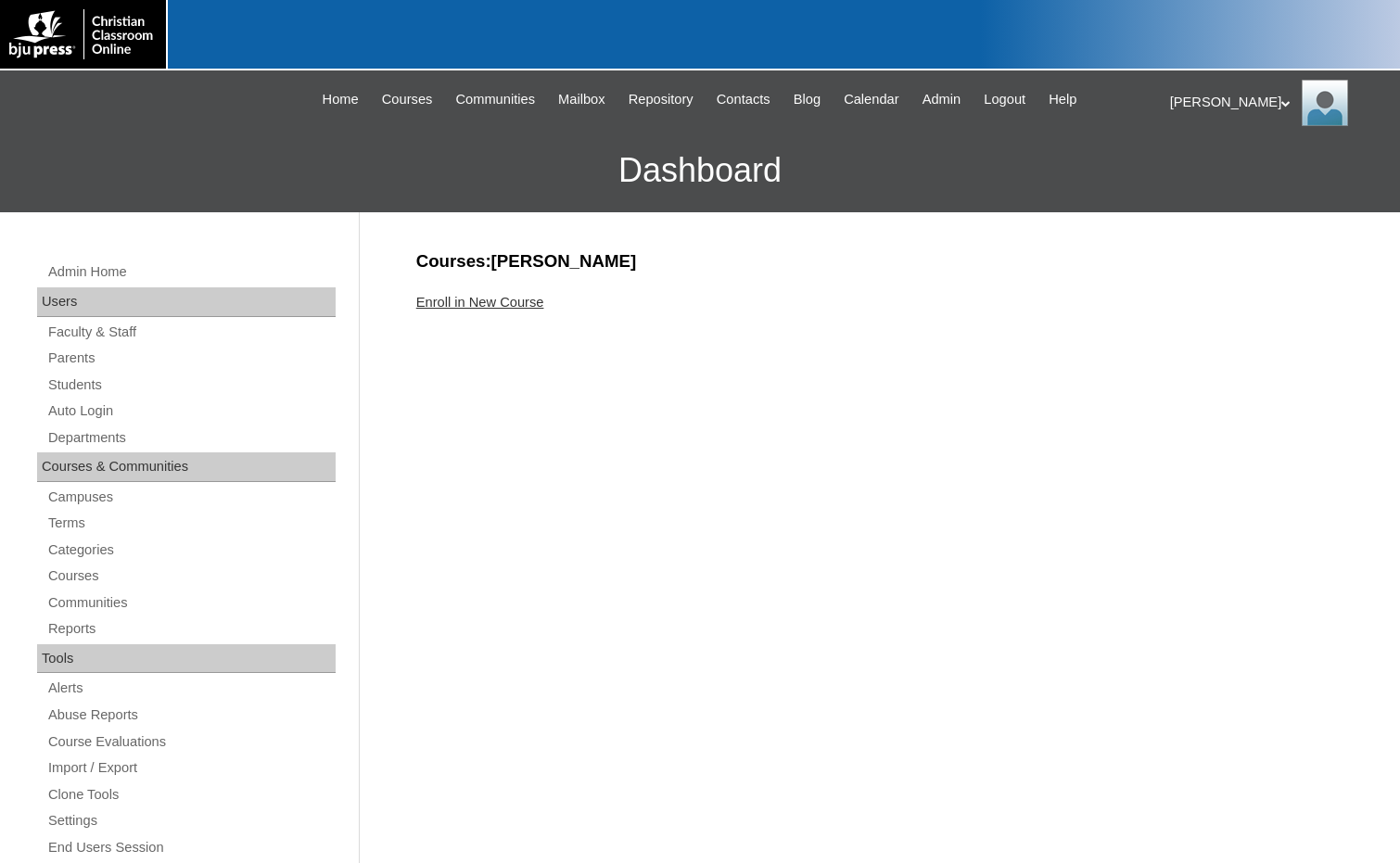
click at [526, 300] on link "Enroll in New Course" at bounding box center [480, 302] width 128 height 15
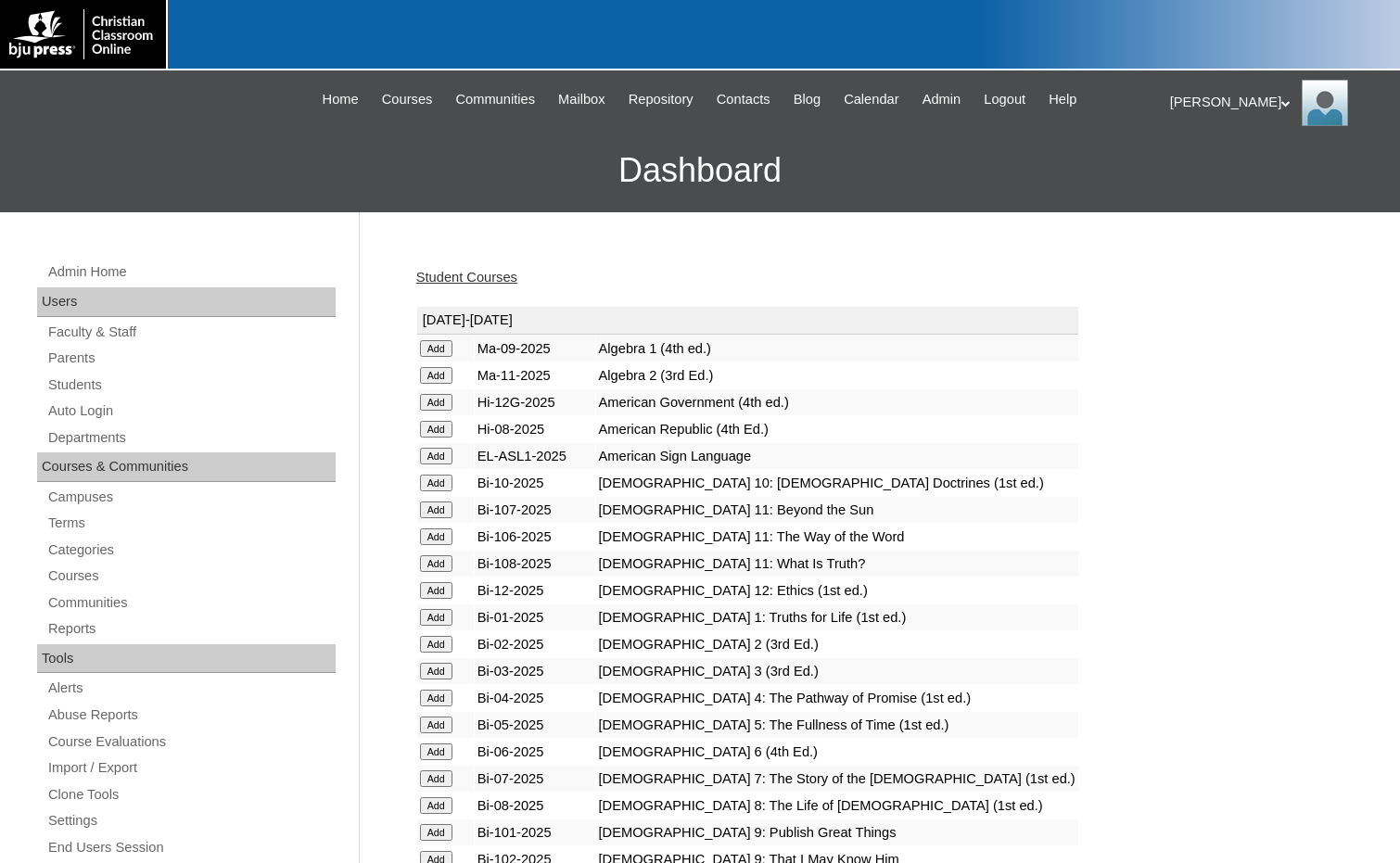
click at [431, 357] on input "Add" at bounding box center [436, 348] width 32 height 17
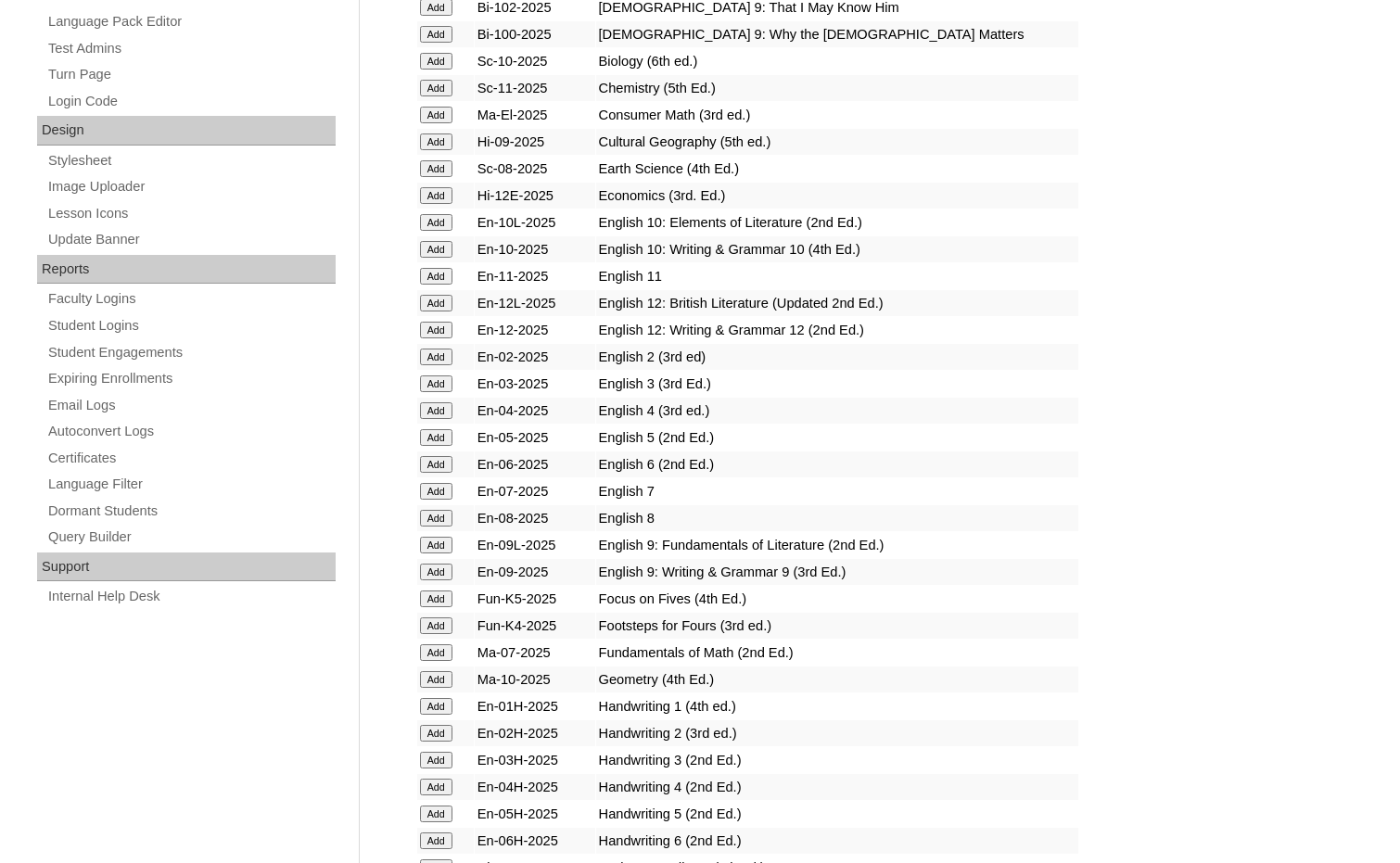
scroll to position [927, 0]
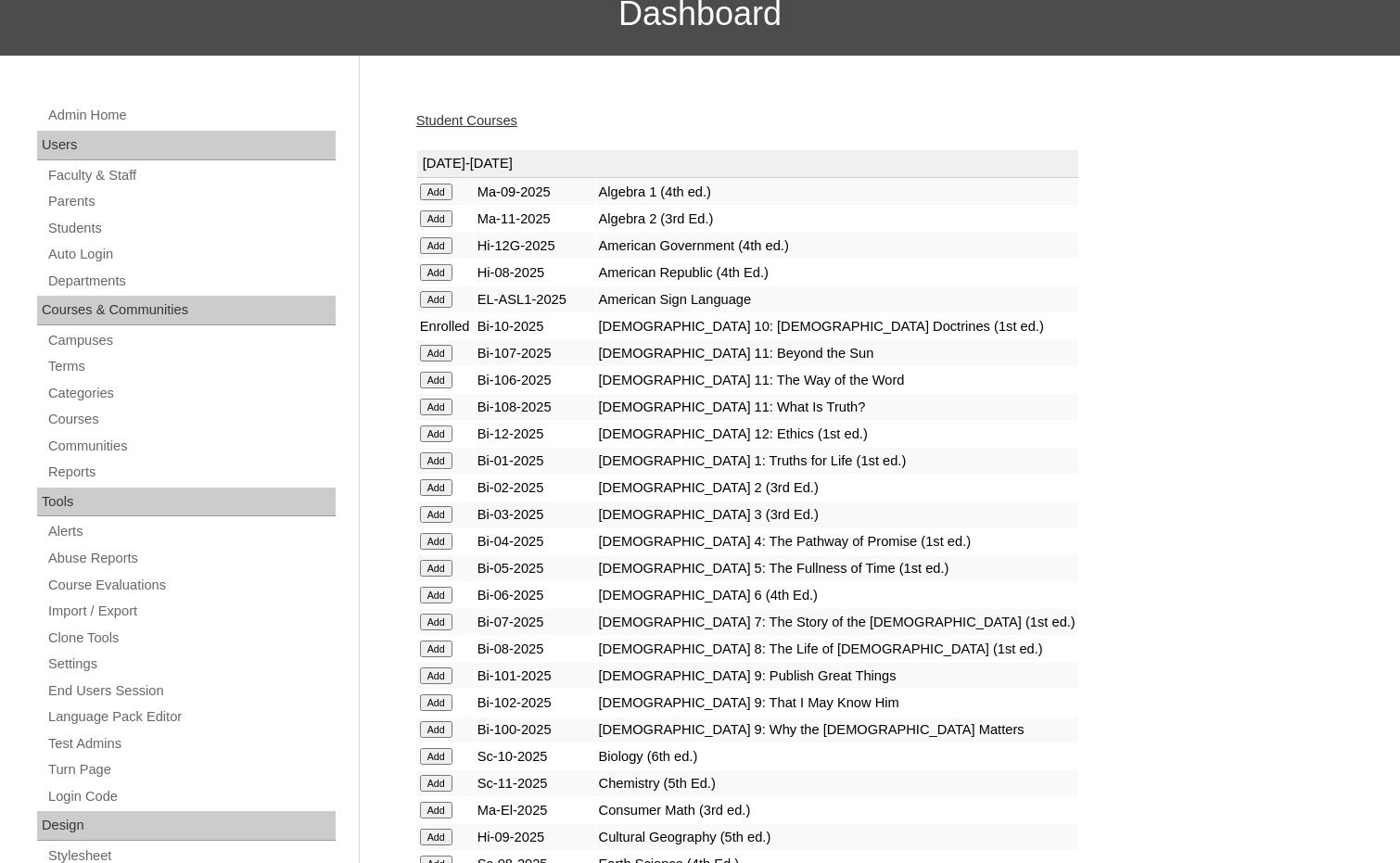
scroll to position [278, 0]
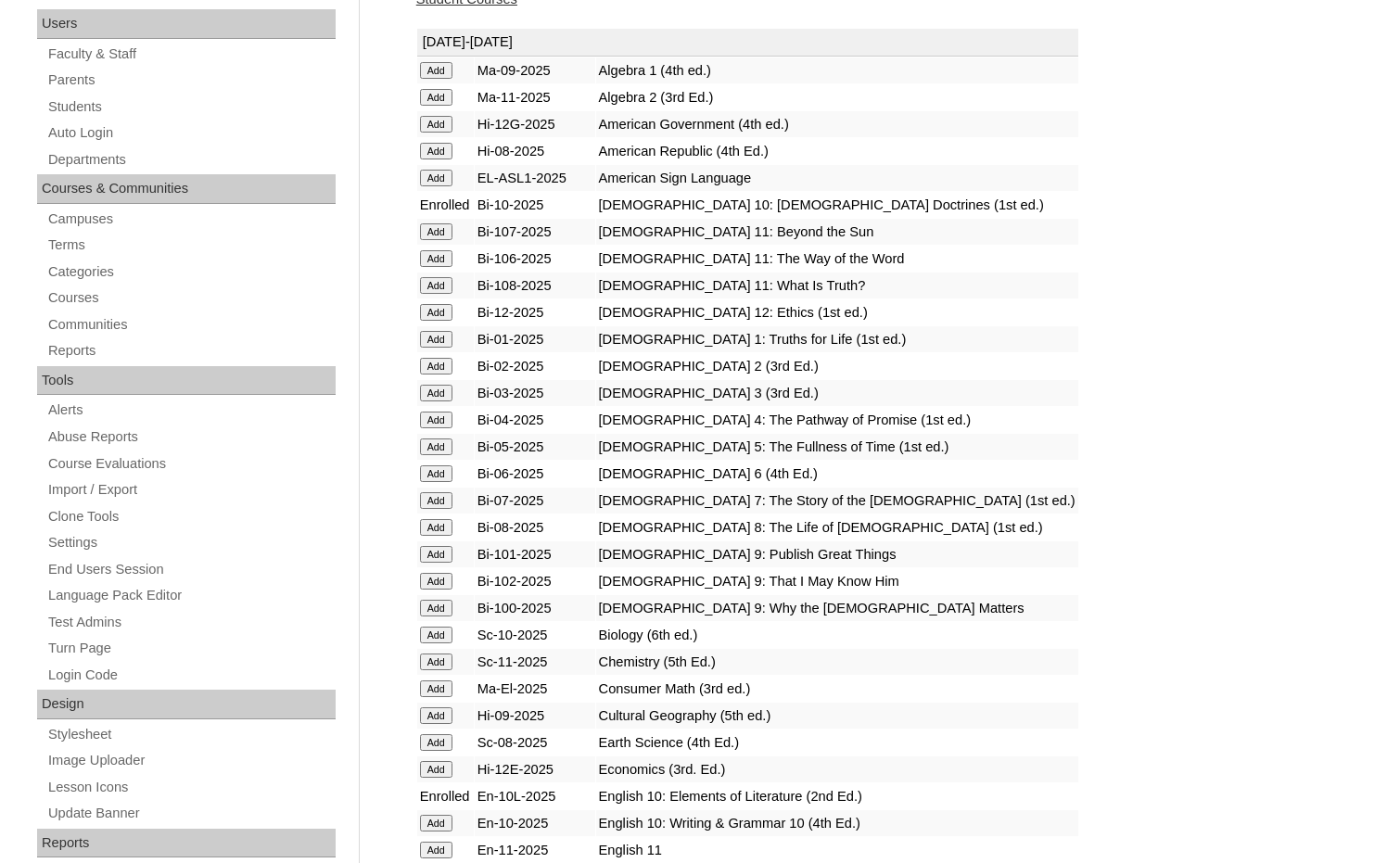
click at [444, 78] on input "Add" at bounding box center [436, 70] width 32 height 17
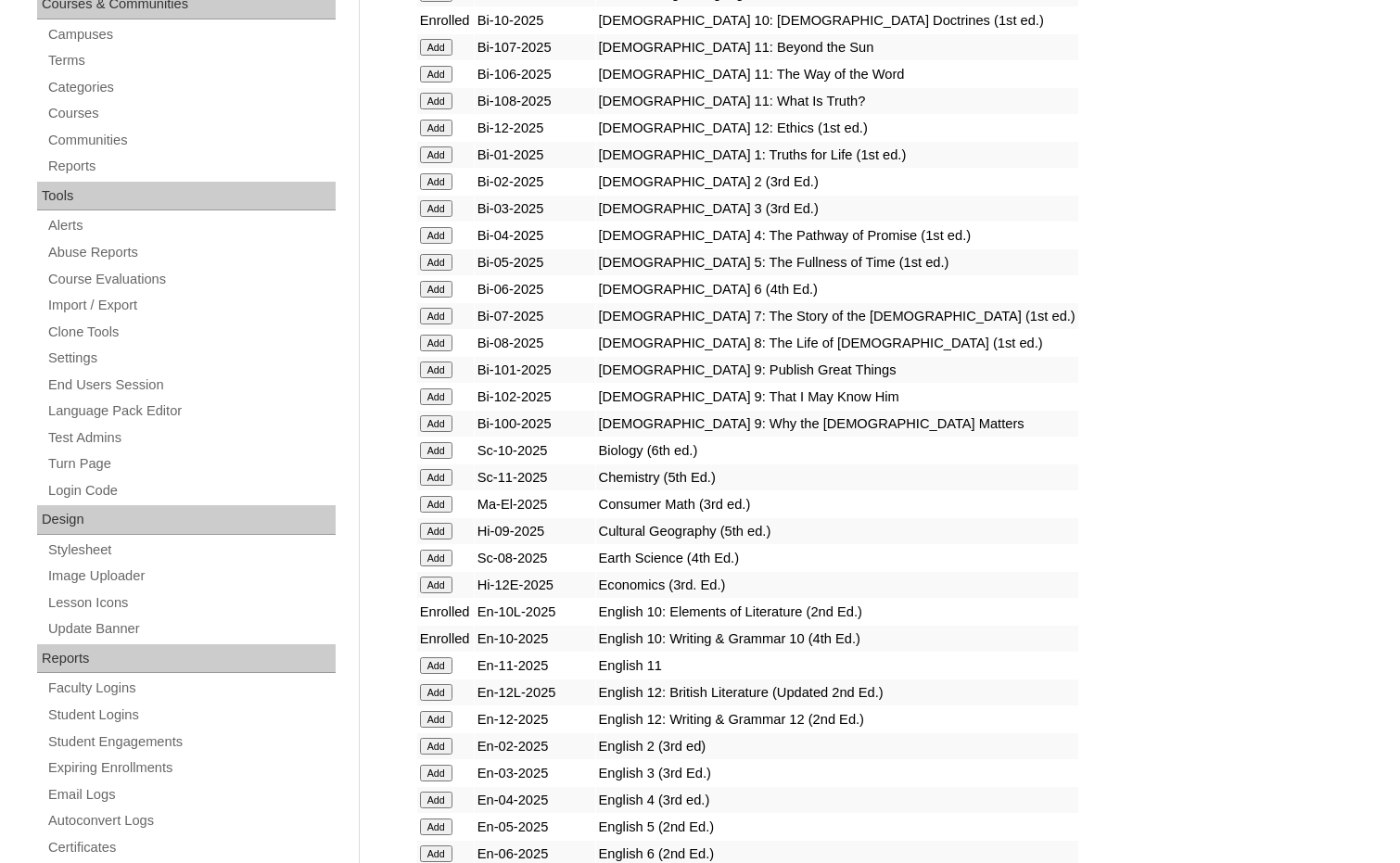
scroll to position [463, 0]
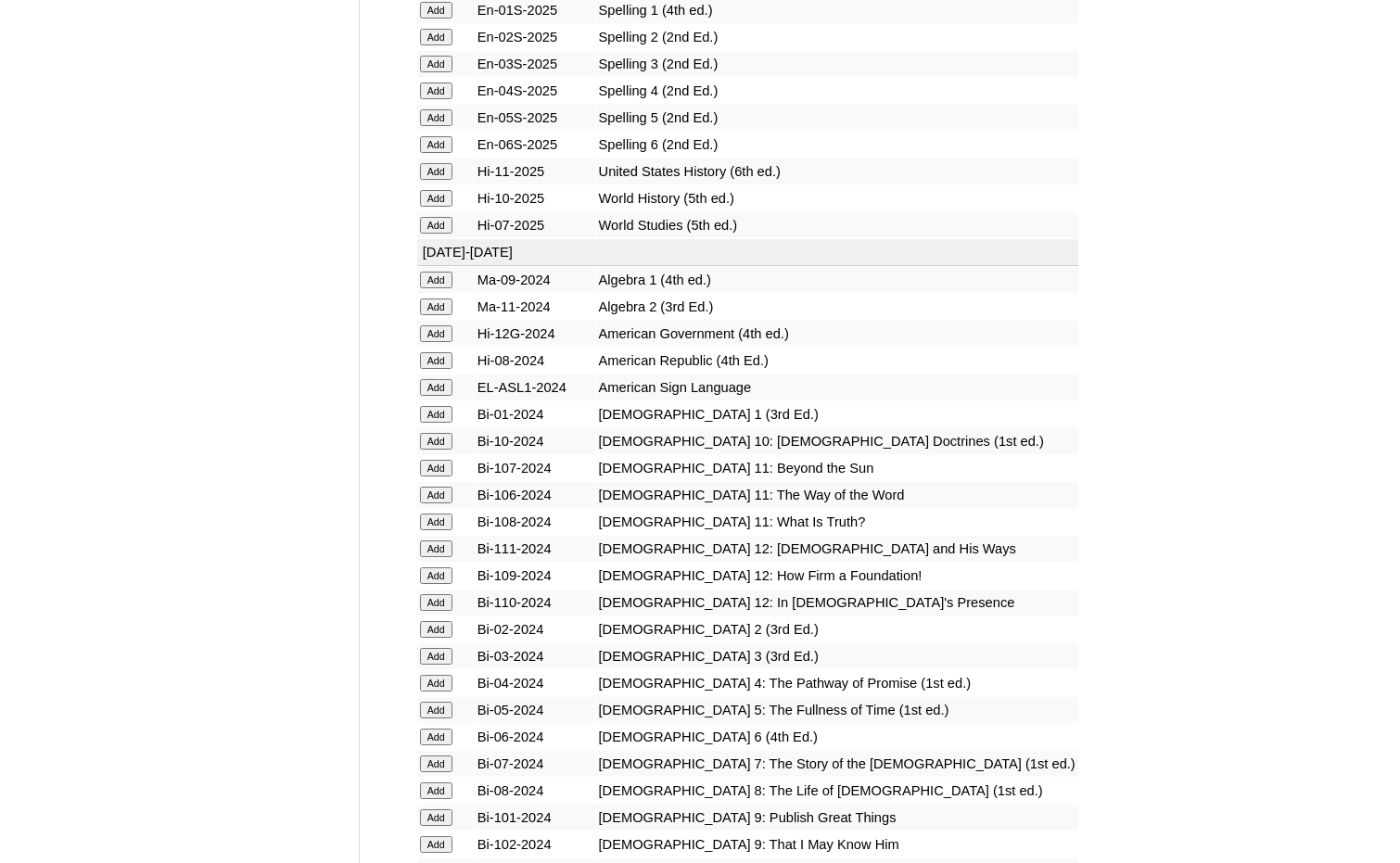
scroll to position [2317, 0]
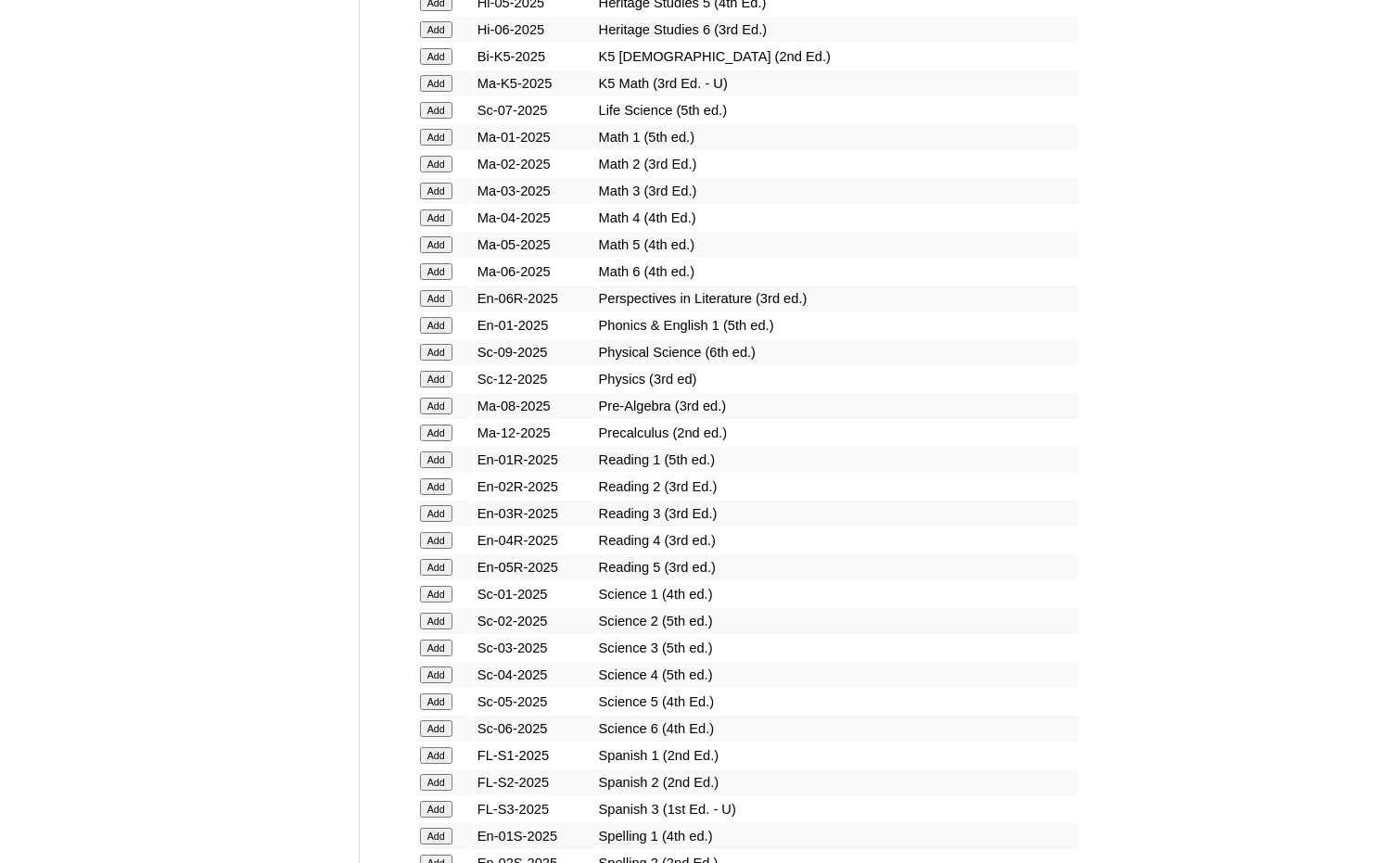
scroll to position [1853, 0]
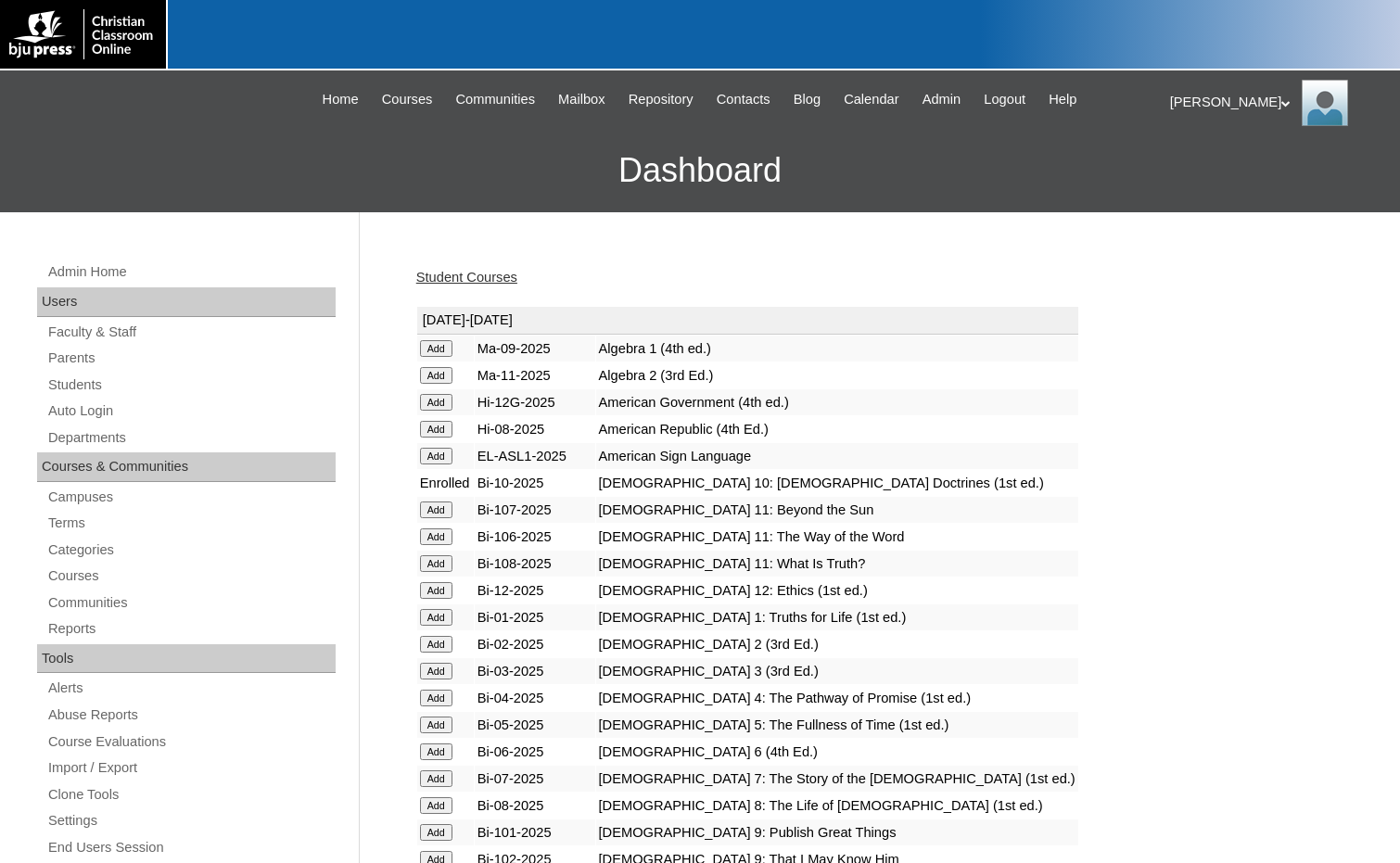
click at [479, 278] on link "Student Courses" at bounding box center [466, 276] width 101 height 15
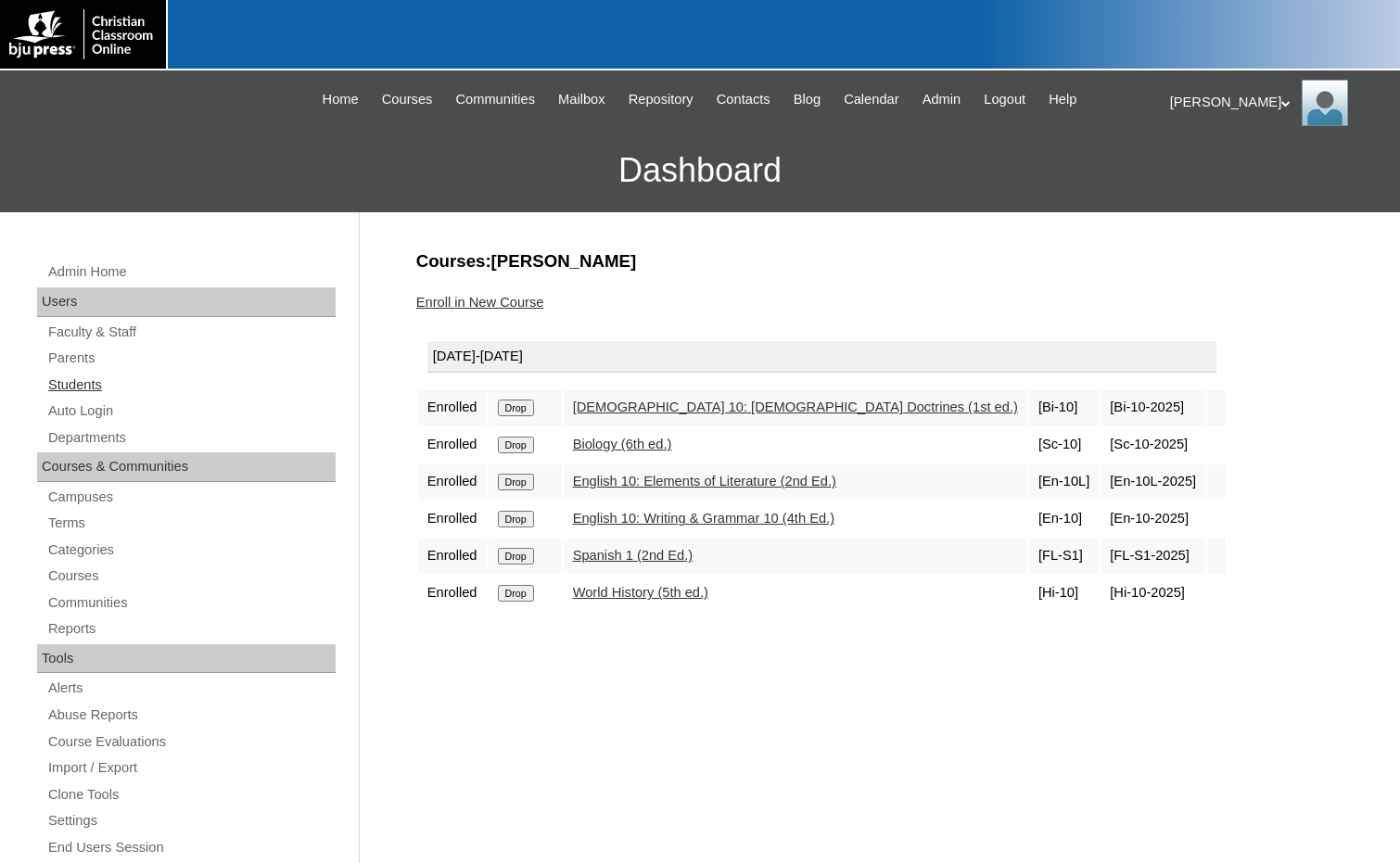
click at [102, 386] on link "Students" at bounding box center [190, 385] width 289 height 24
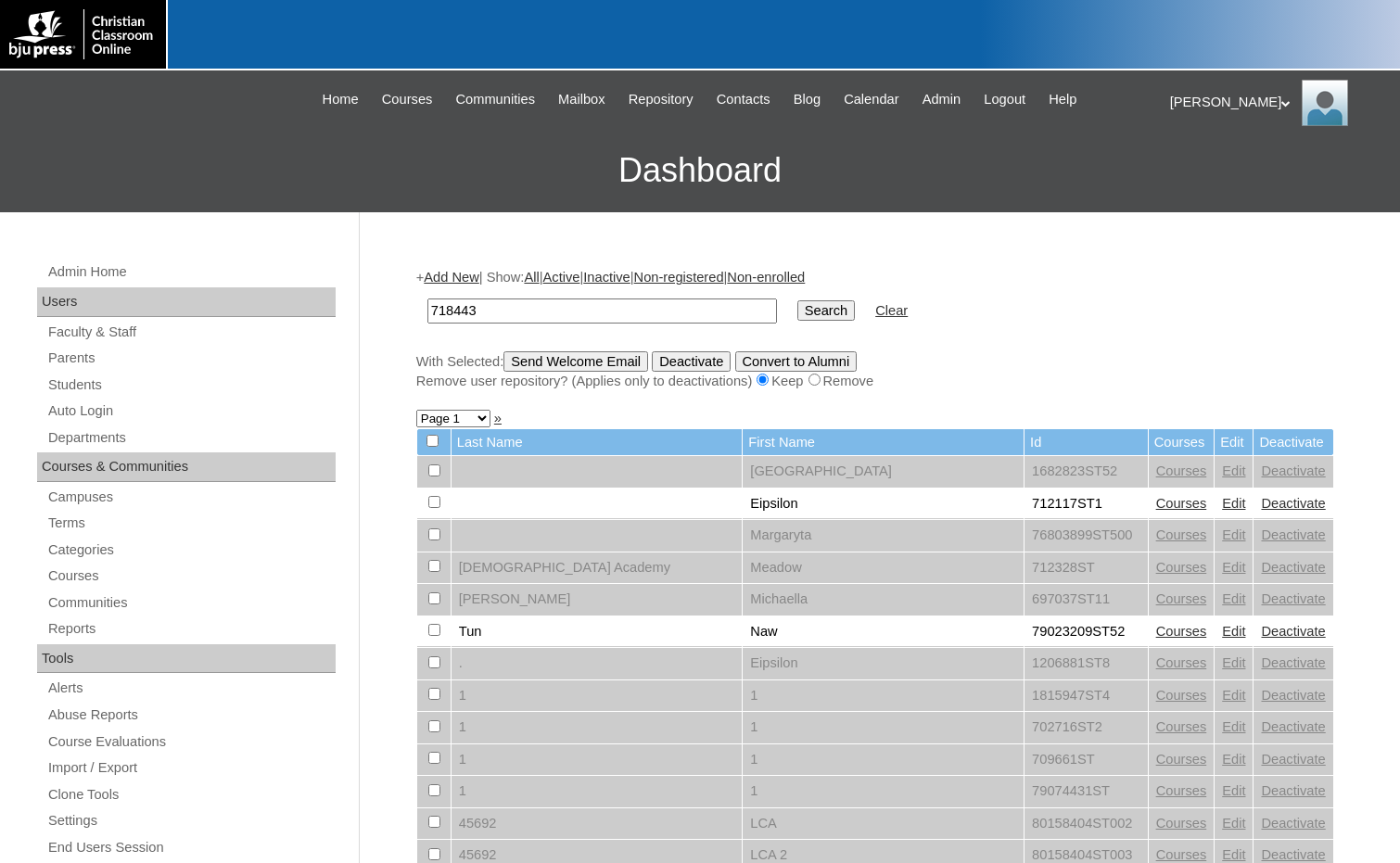
type input "718443"
click at [797, 313] on input "Search" at bounding box center [826, 311] width 58 height 21
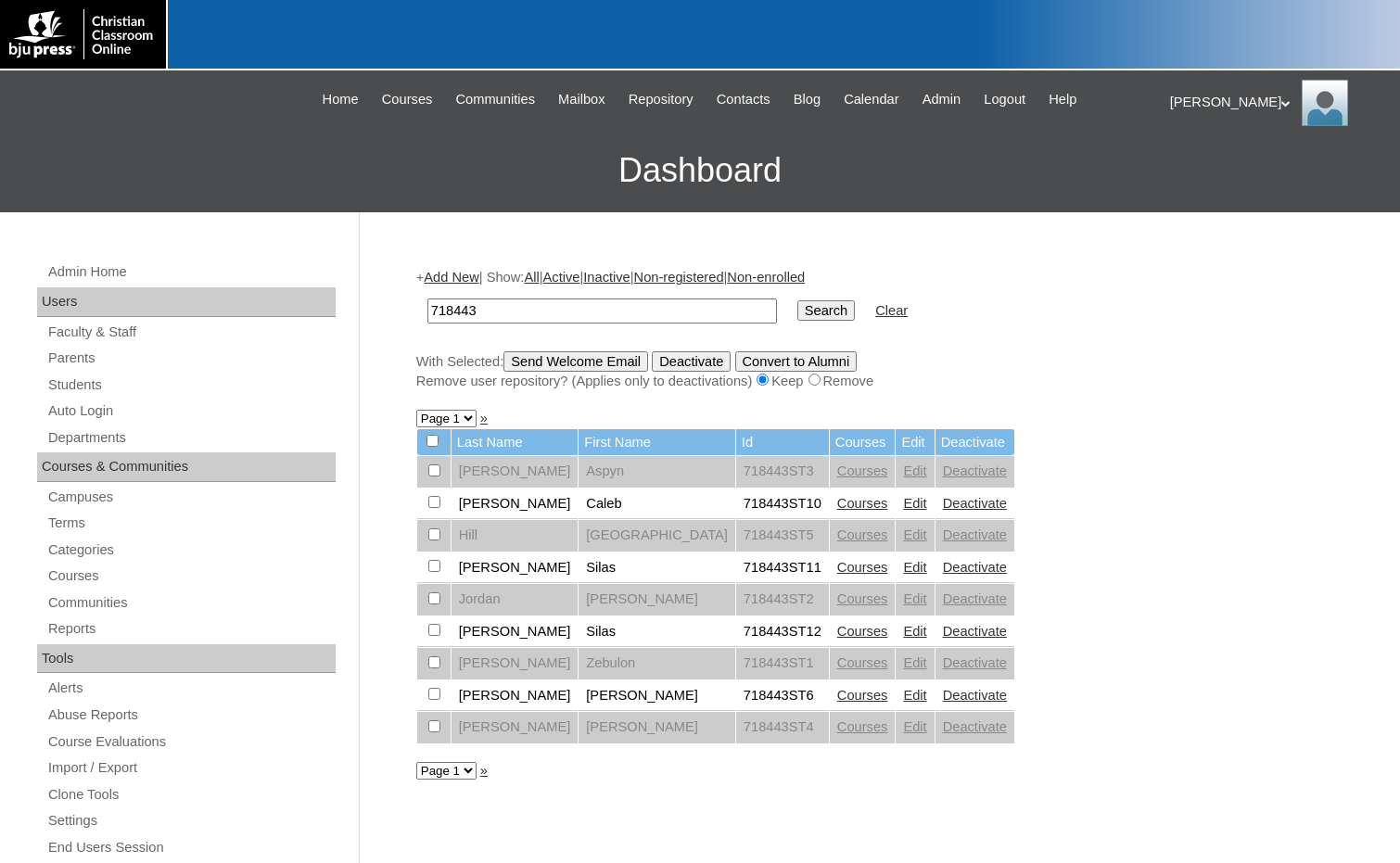
click at [903, 566] on link "Edit" at bounding box center [915, 567] width 24 height 15
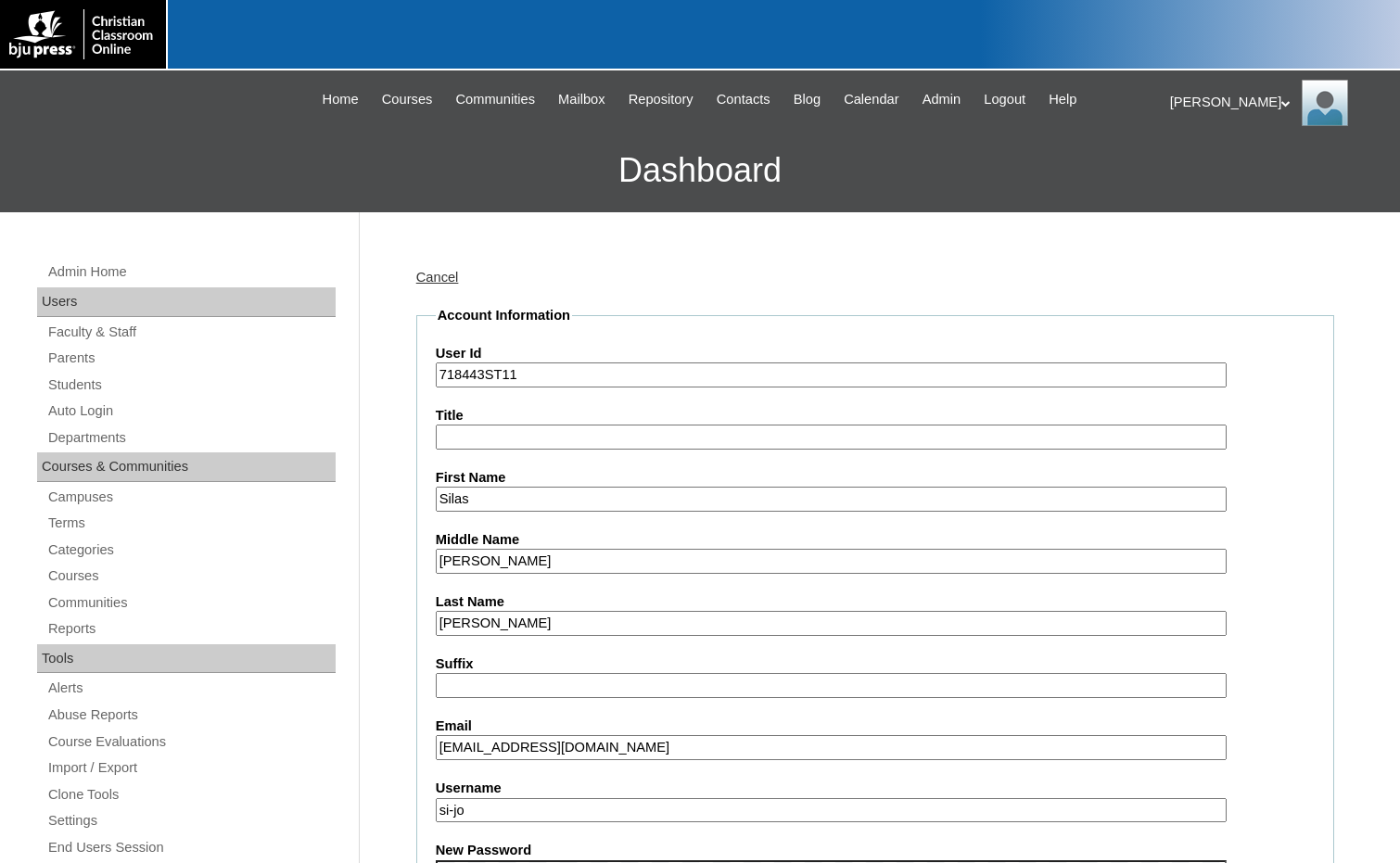
scroll to position [556, 0]
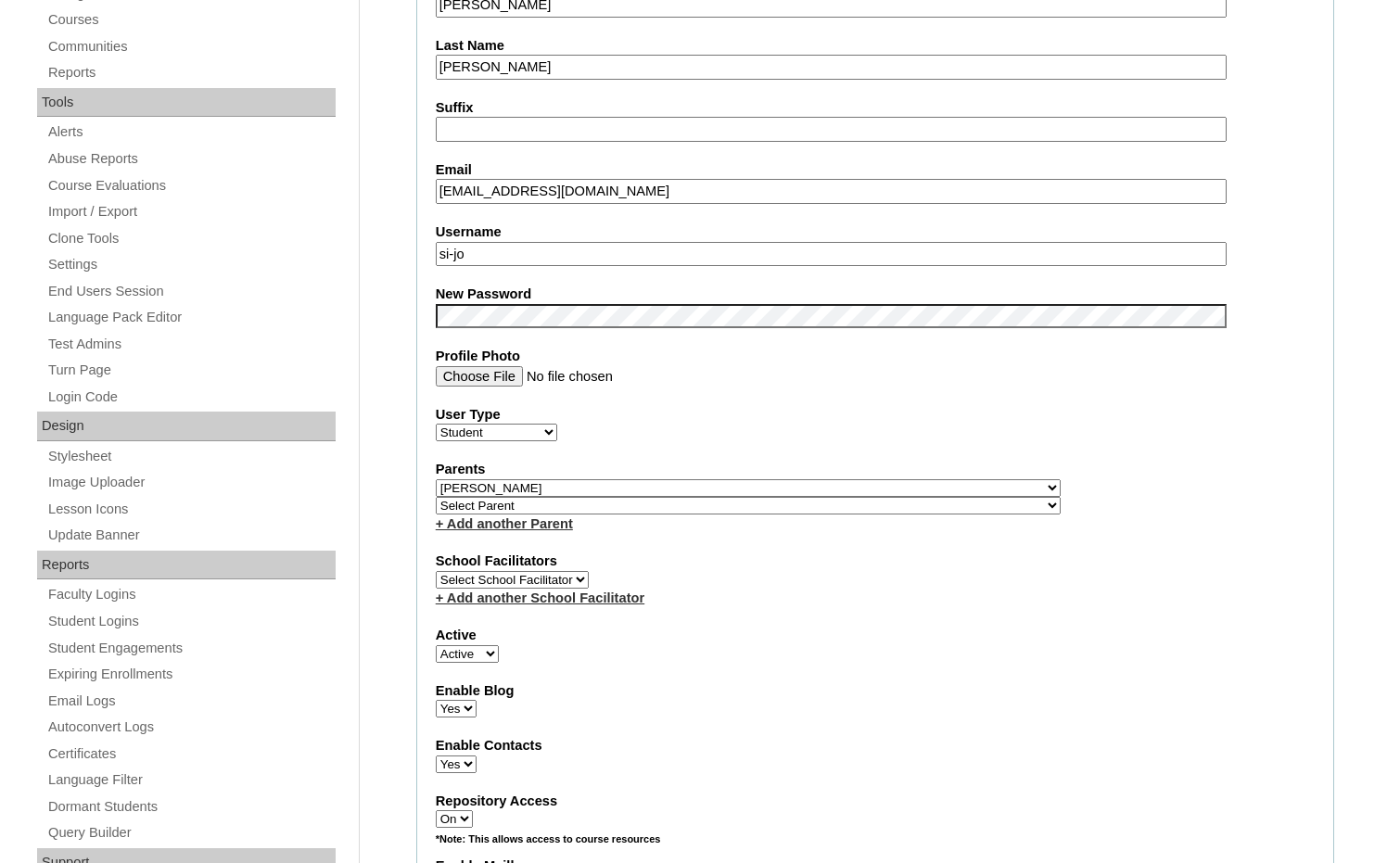
click at [843, 484] on select "Select Parent , Fautanu, Ma 1, 1 23-24 accountMorgan, Jason 6th Street Mennonit…" at bounding box center [748, 488] width 625 height 18
select select
click at [436, 479] on select "Select Parent , Fautanu, Ma 1, 1 23-24 accountMorgan, Jason 6th Street Mennonit…" at bounding box center [748, 488] width 625 height 18
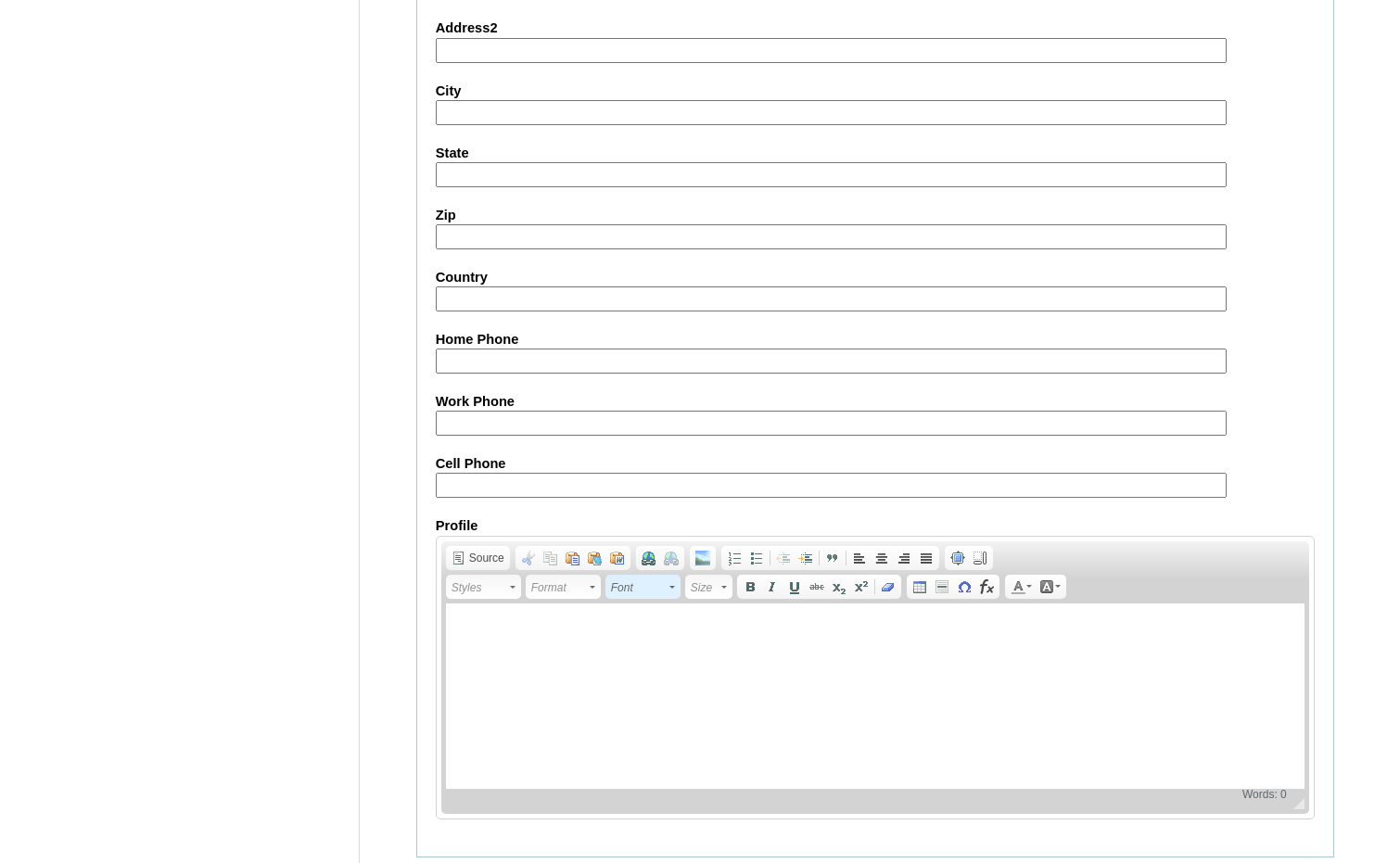
scroll to position [1961, 0]
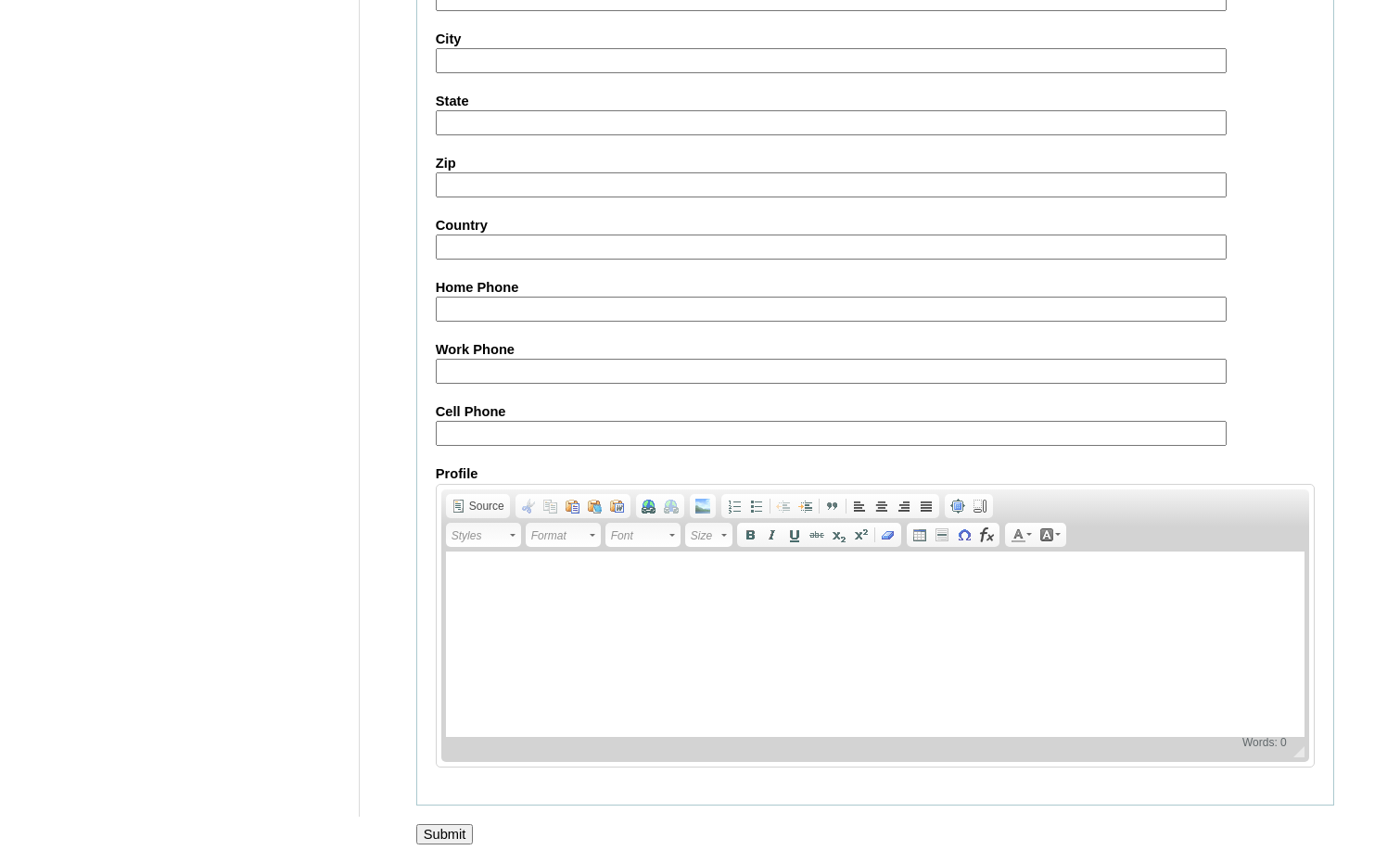
click at [461, 828] on input "Submit" at bounding box center [445, 834] width 58 height 21
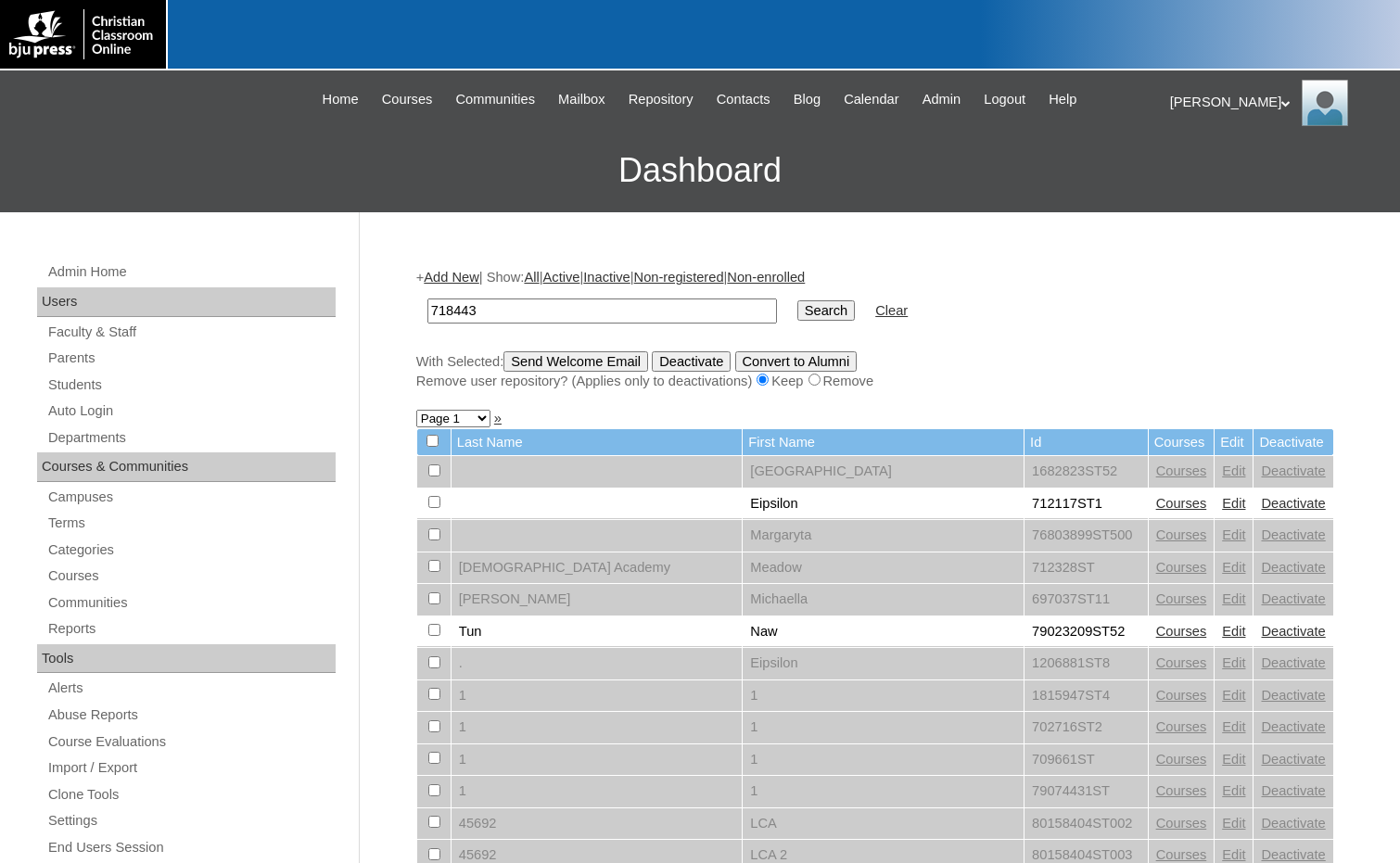
type input "718443"
click at [797, 318] on input "Search" at bounding box center [826, 311] width 58 height 21
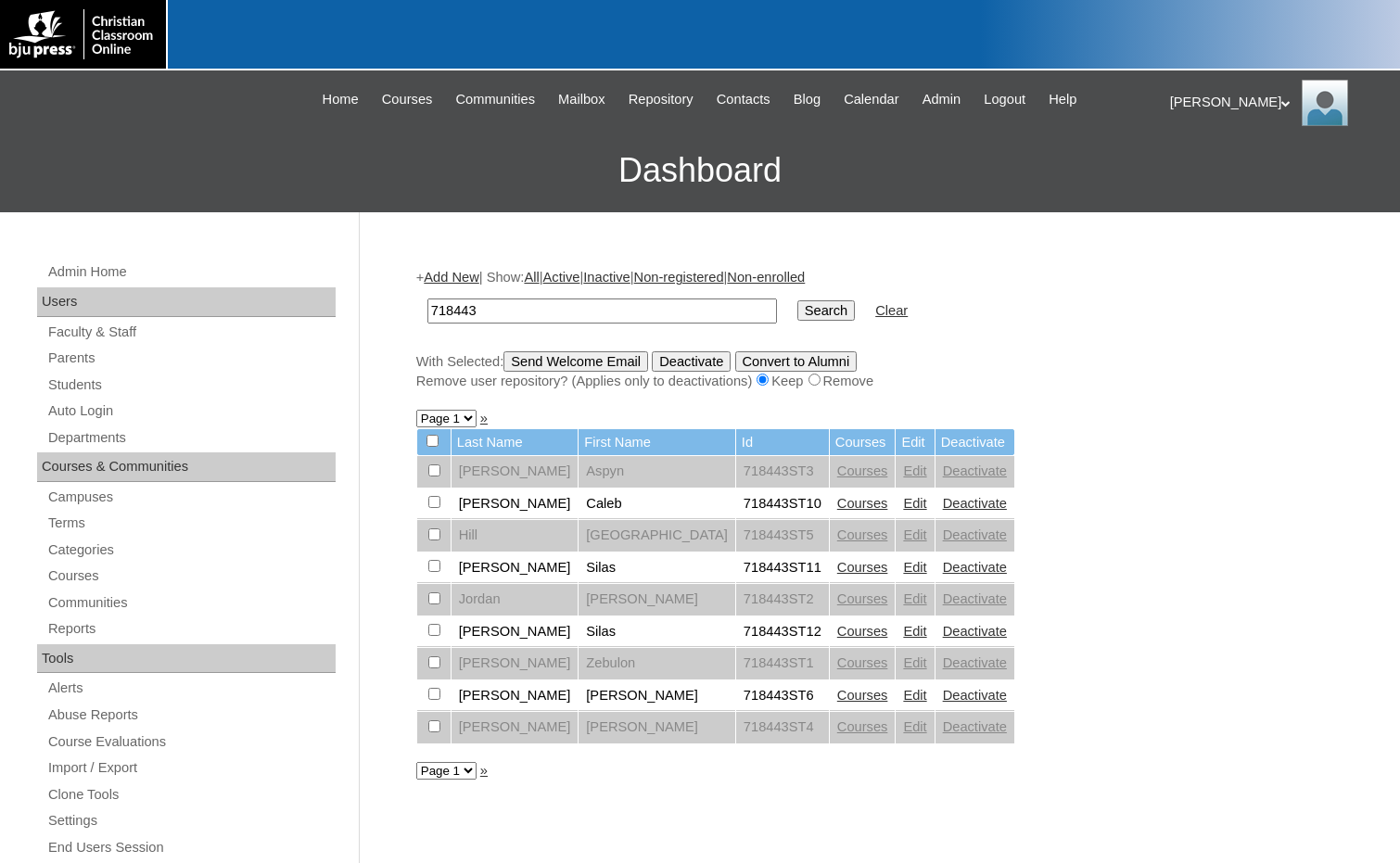
click at [903, 625] on link "Edit" at bounding box center [915, 631] width 24 height 15
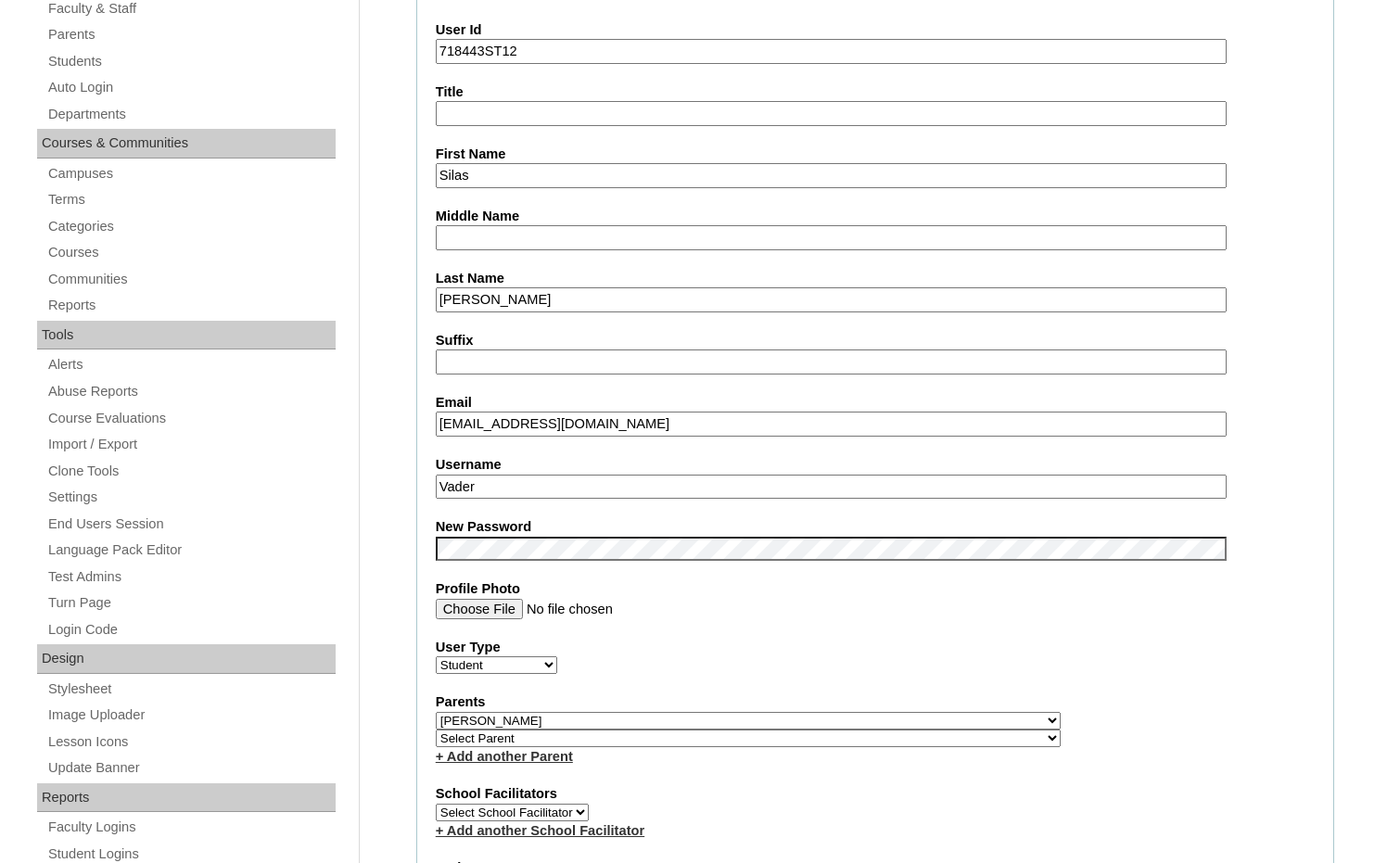
scroll to position [648, 0]
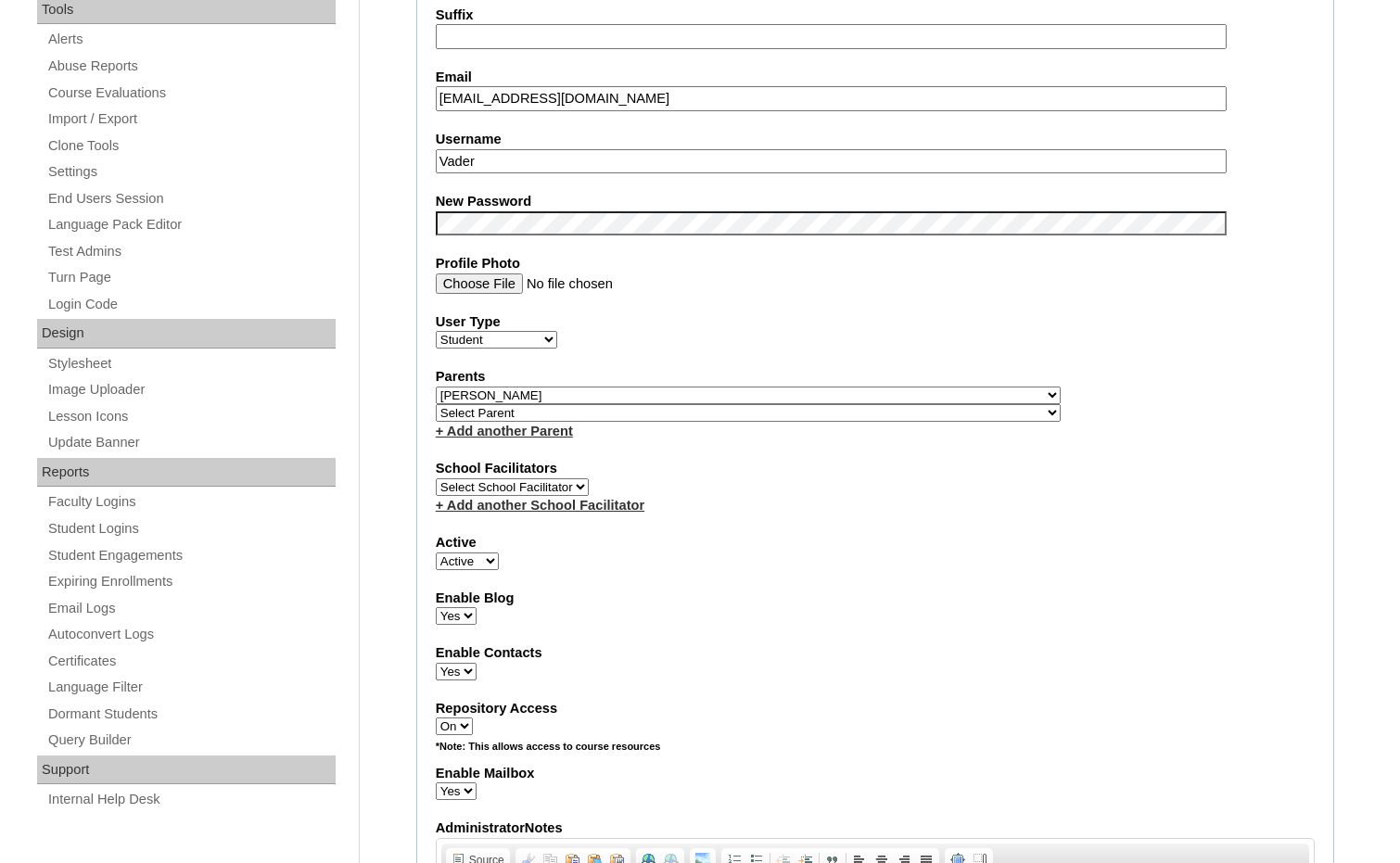
click at [838, 391] on select "Select Parent , [GEOGRAPHIC_DATA], Ma 1, 1 23-24 accountMorgan, [PERSON_NAME] 6…" at bounding box center [748, 396] width 625 height 18
select select
click at [436, 387] on select "Select Parent , [GEOGRAPHIC_DATA], Ma 1, 1 23-24 accountMorgan, [PERSON_NAME] 6…" at bounding box center [748, 396] width 625 height 18
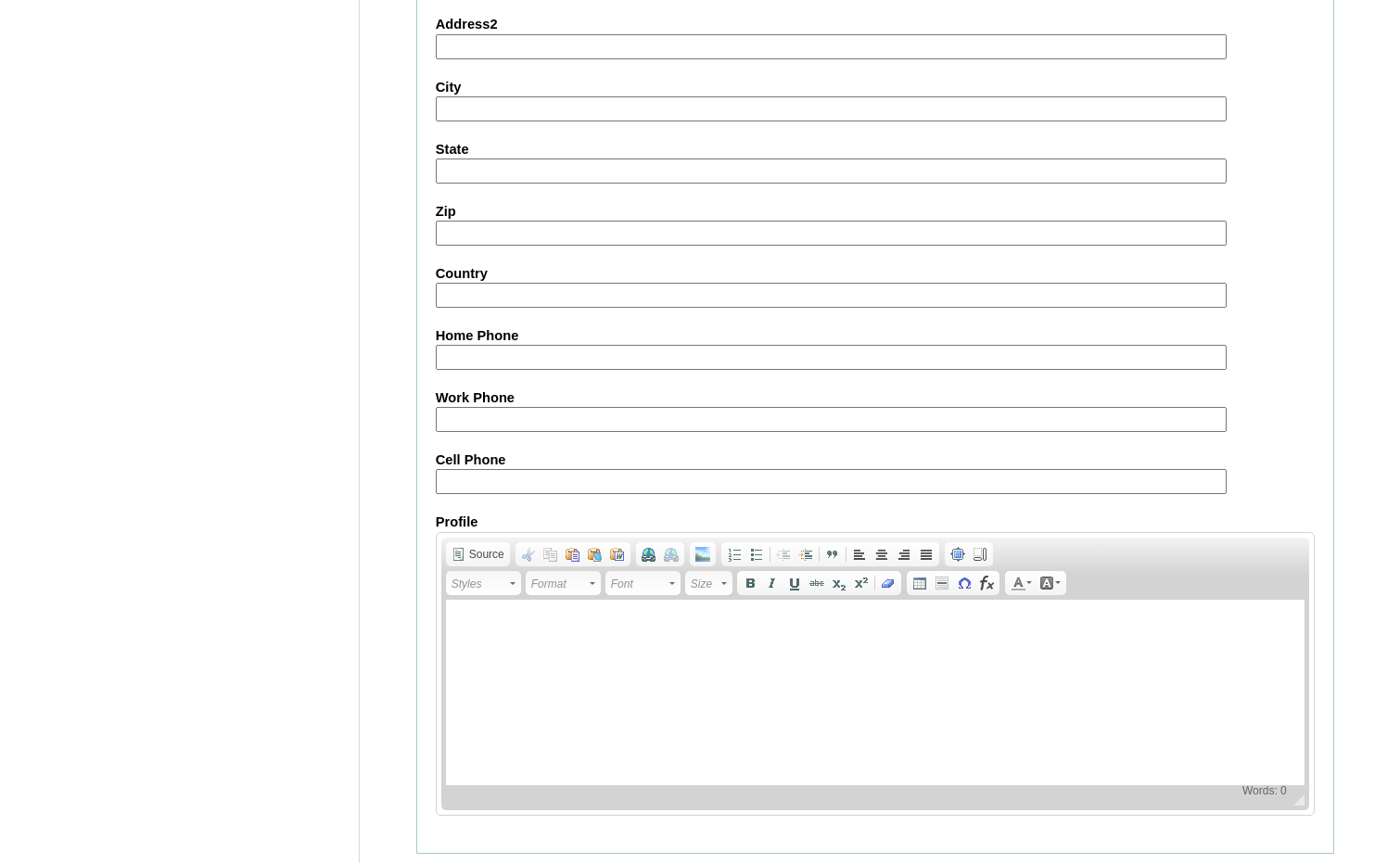
scroll to position [1961, 0]
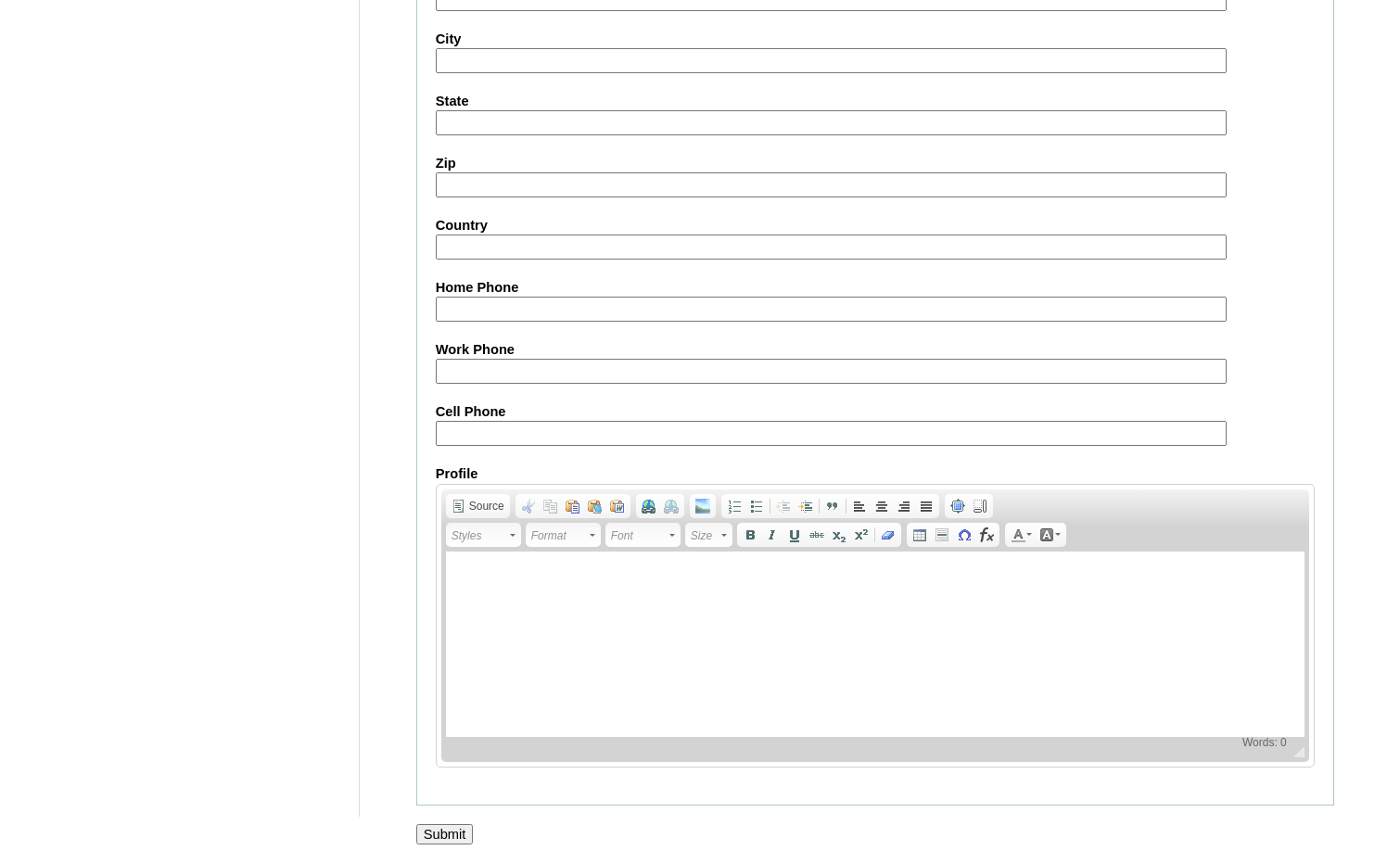
click at [458, 829] on input "Submit" at bounding box center [445, 834] width 58 height 21
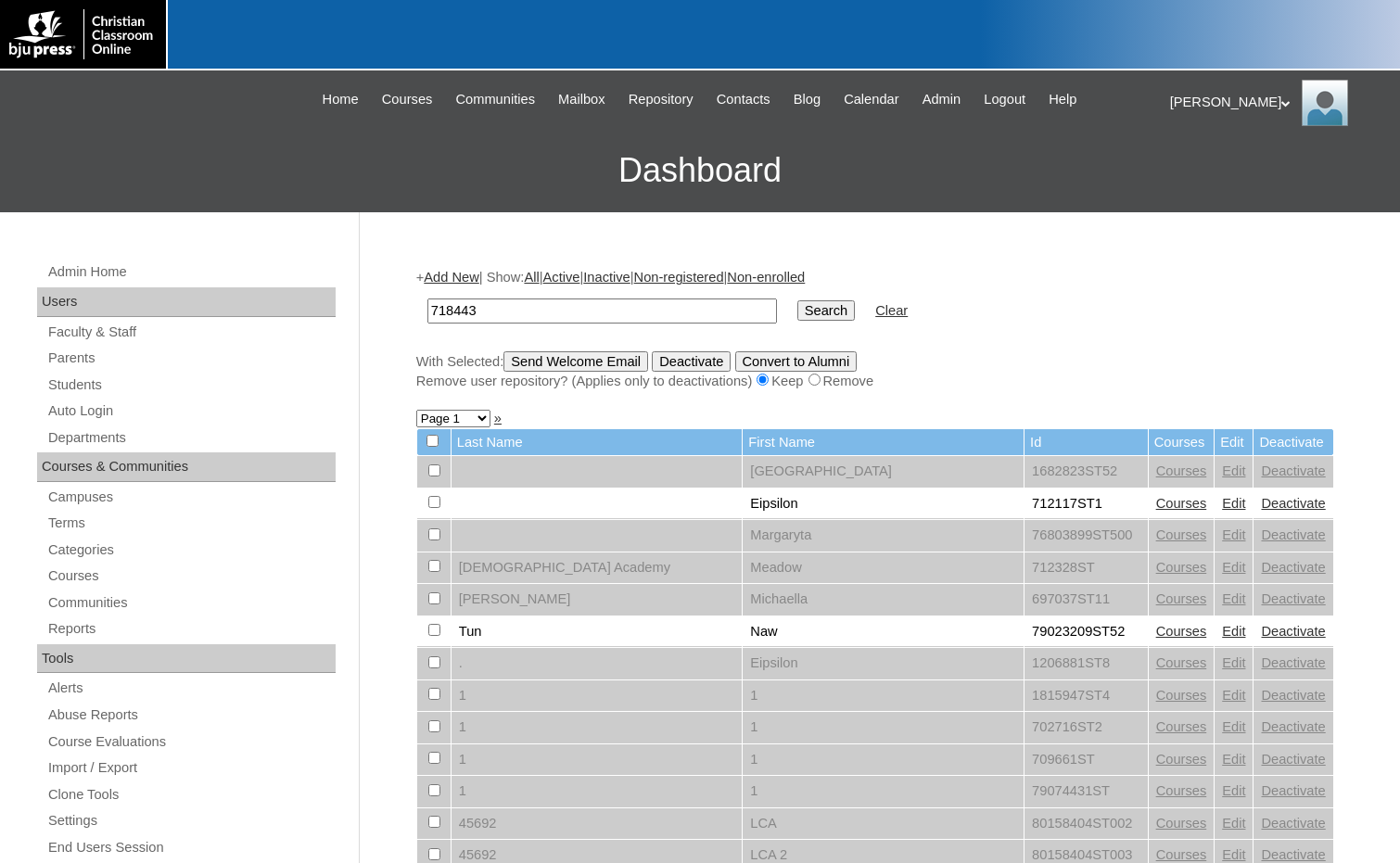
type input "718443"
click at [797, 301] on input "Search" at bounding box center [826, 311] width 58 height 21
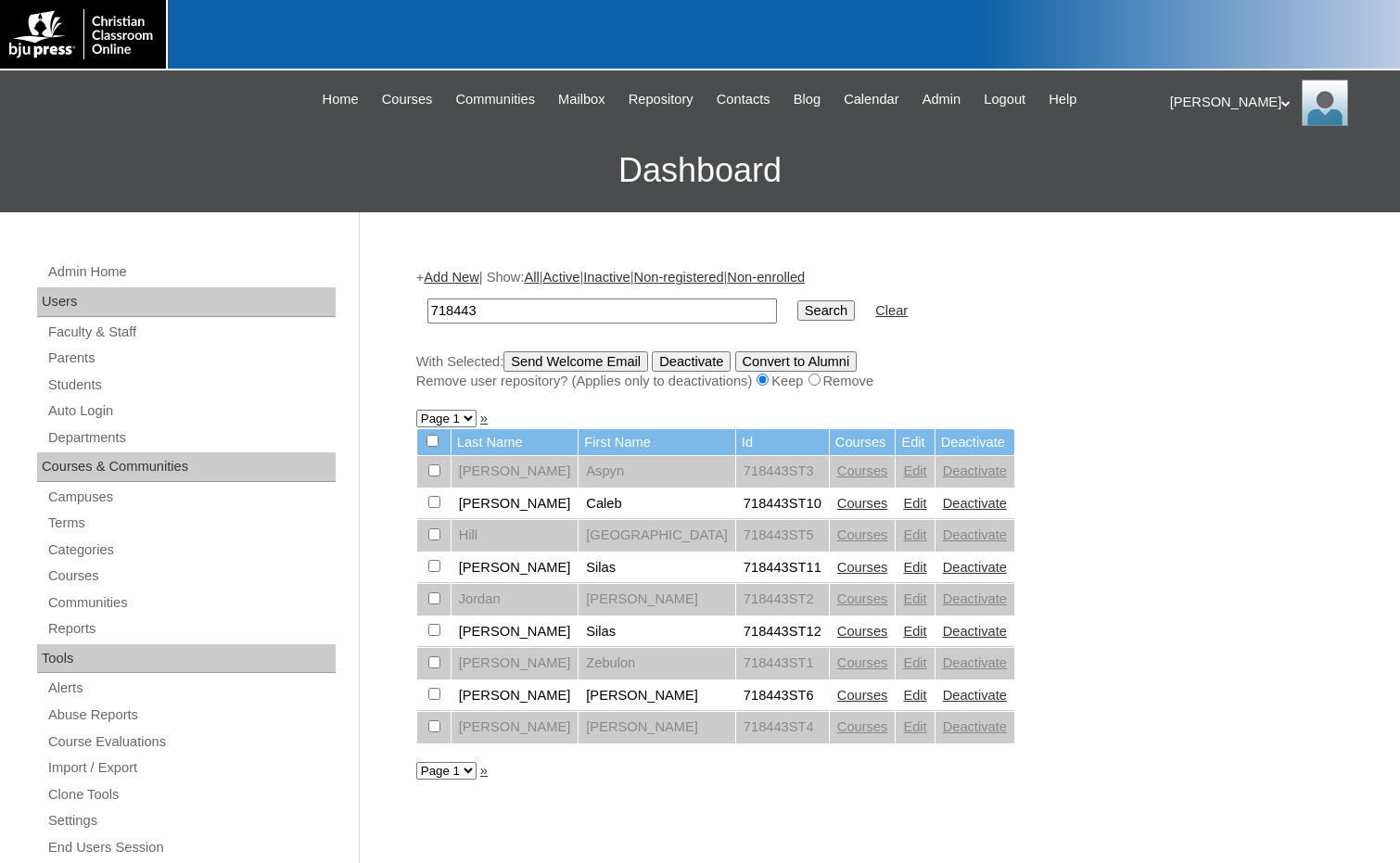
click at [903, 471] on link "Edit" at bounding box center [915, 470] width 24 height 15
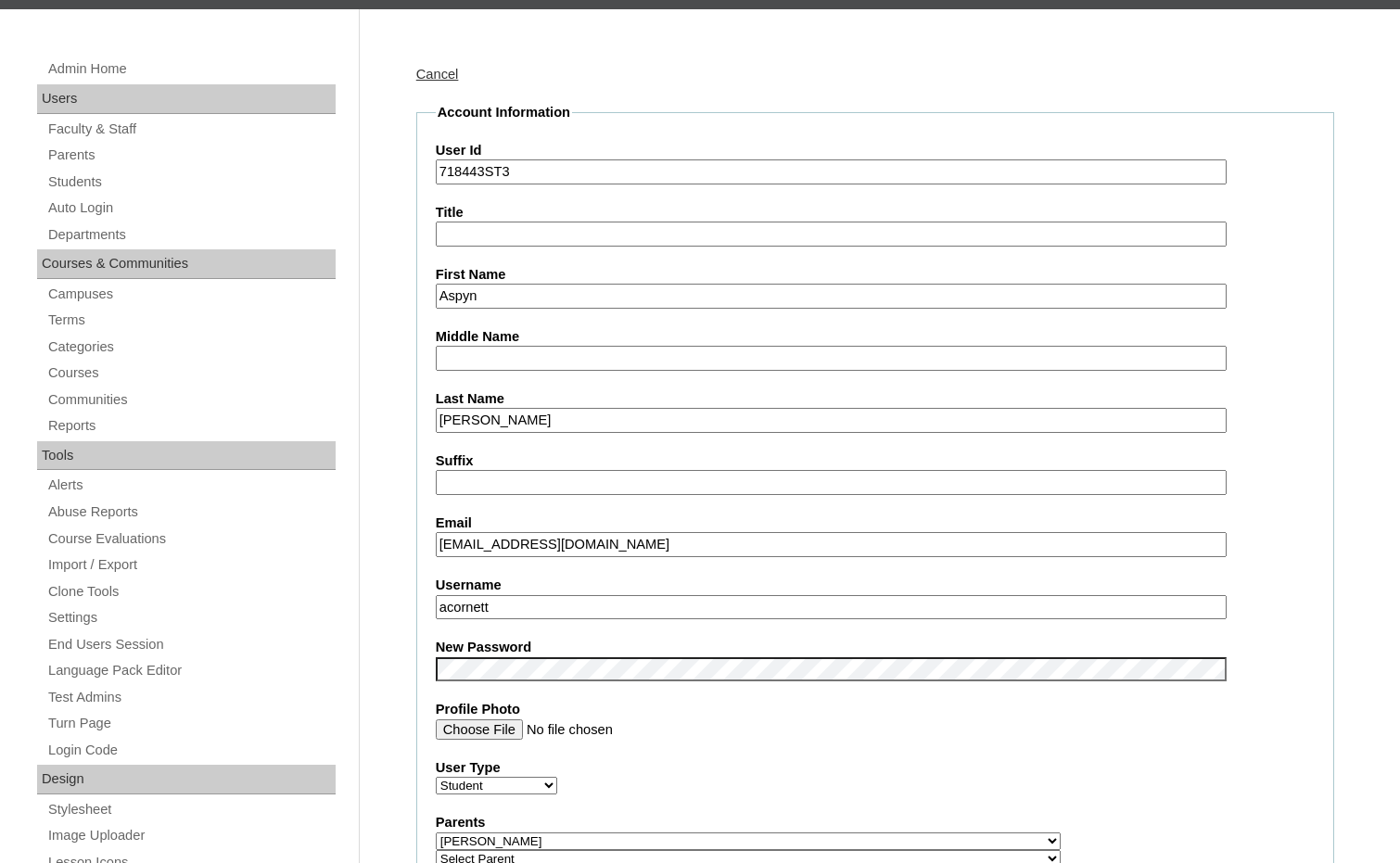
scroll to position [370, 0]
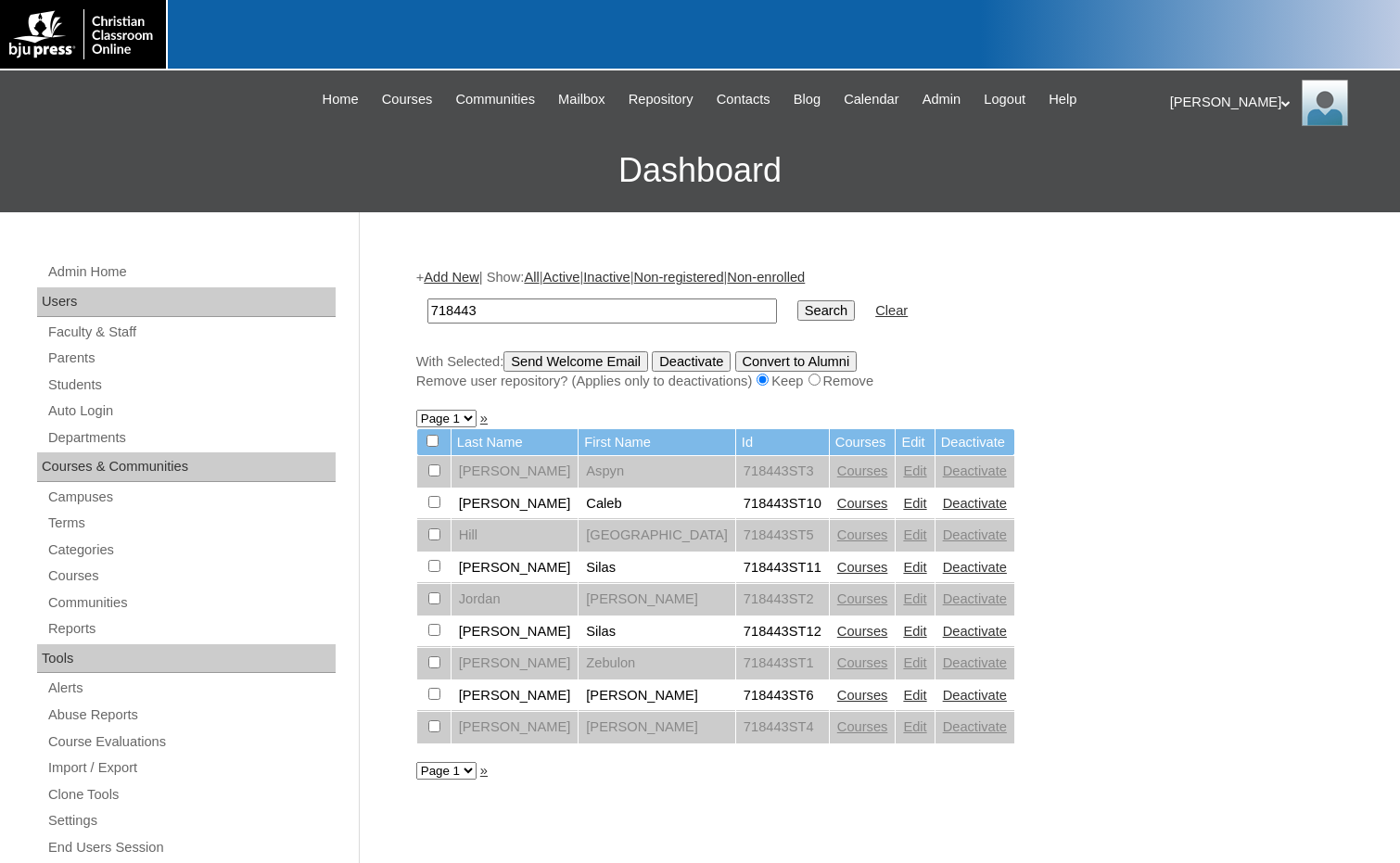
click at [903, 532] on link "Edit" at bounding box center [915, 534] width 24 height 15
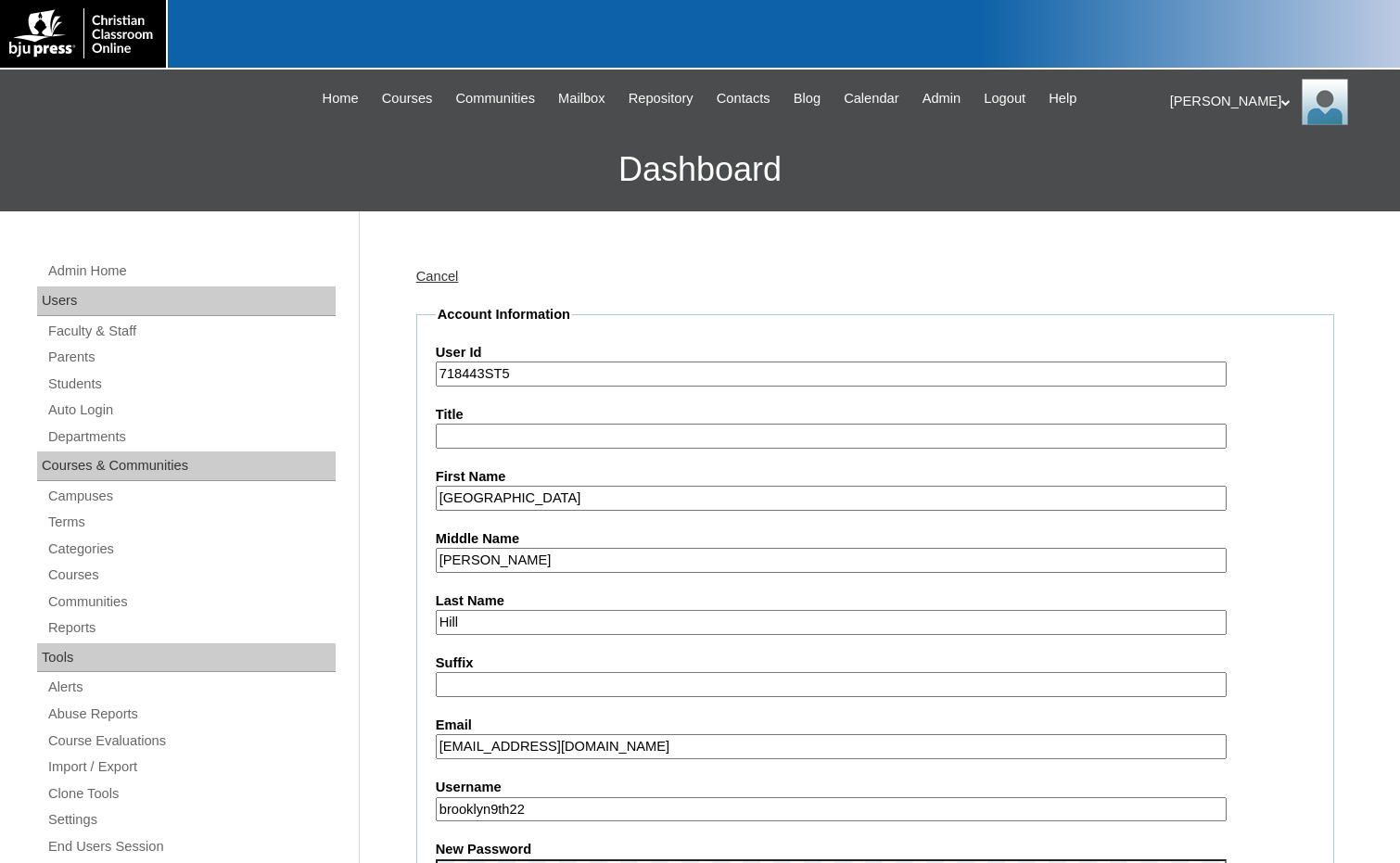
scroll to position [463, 0]
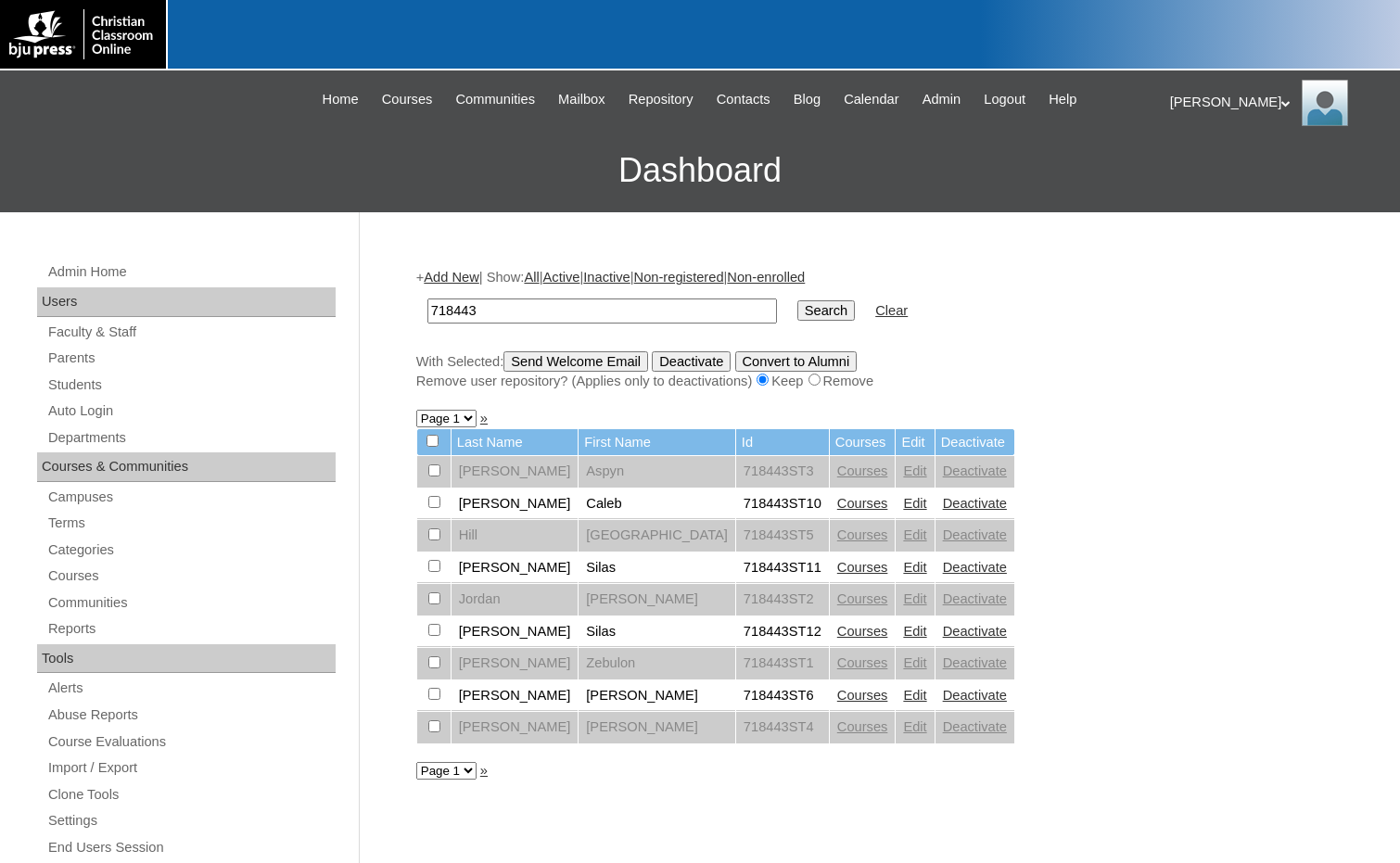
click at [903, 599] on link "Edit" at bounding box center [915, 599] width 24 height 15
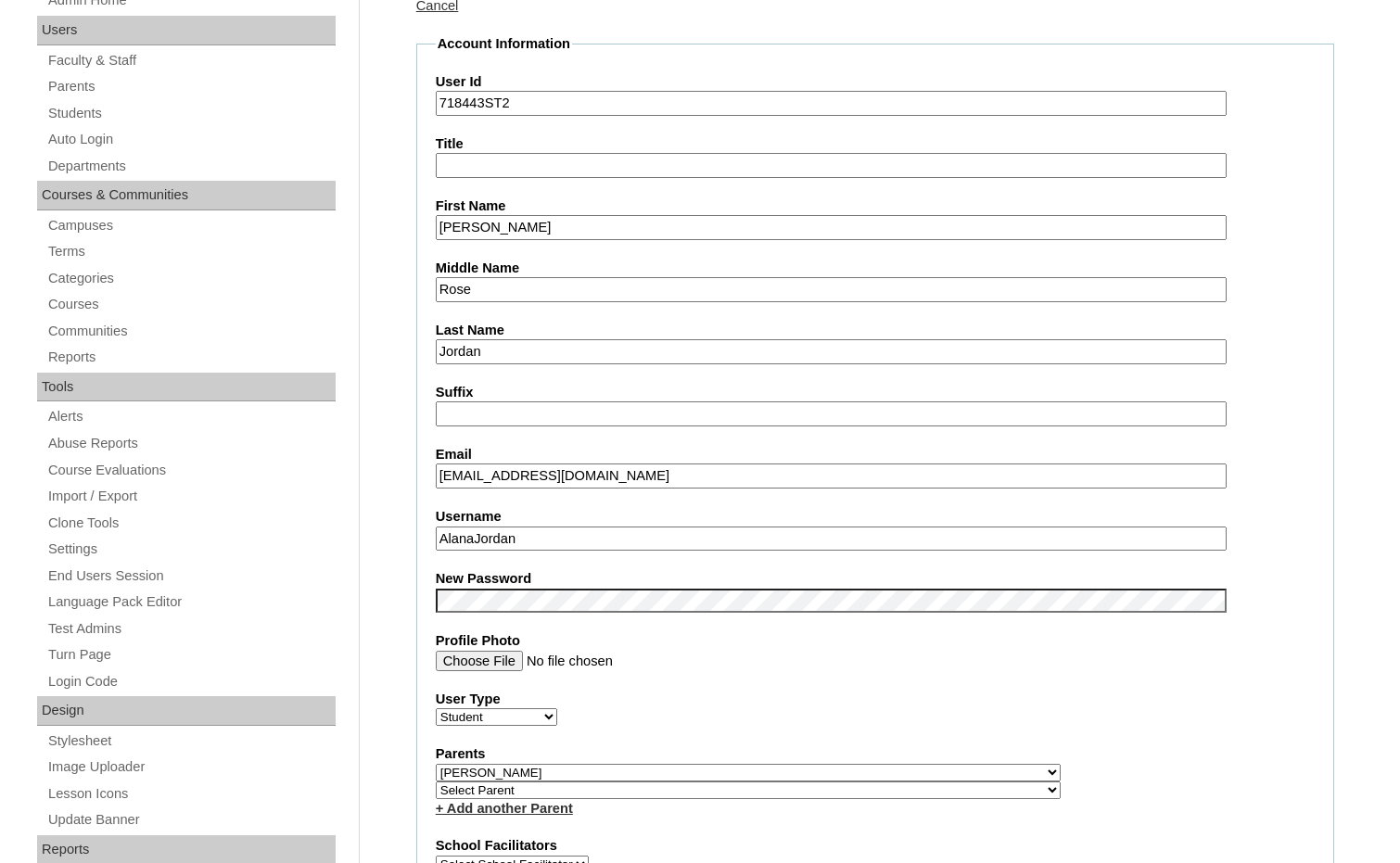
scroll to position [370, 0]
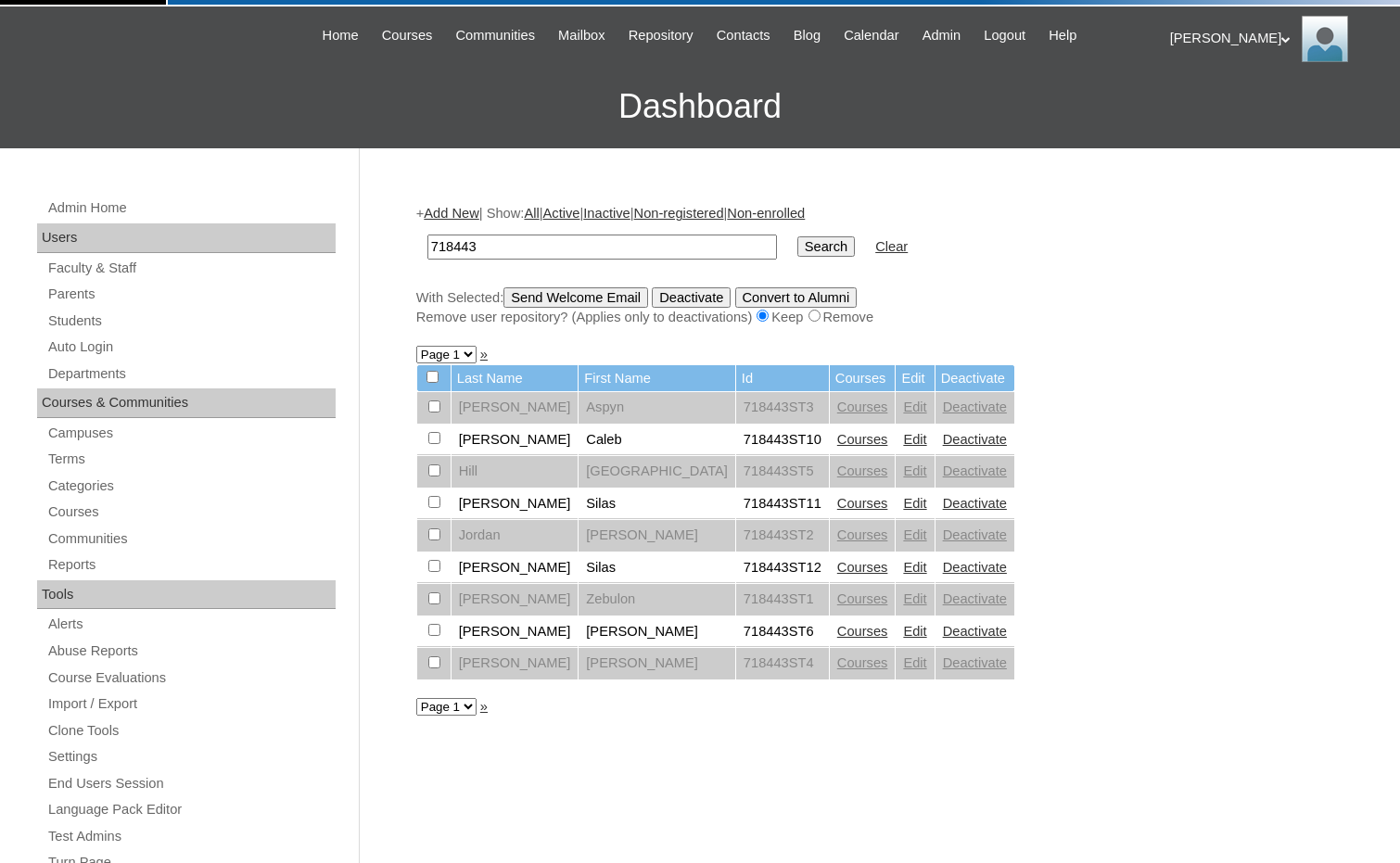
scroll to position [93, 0]
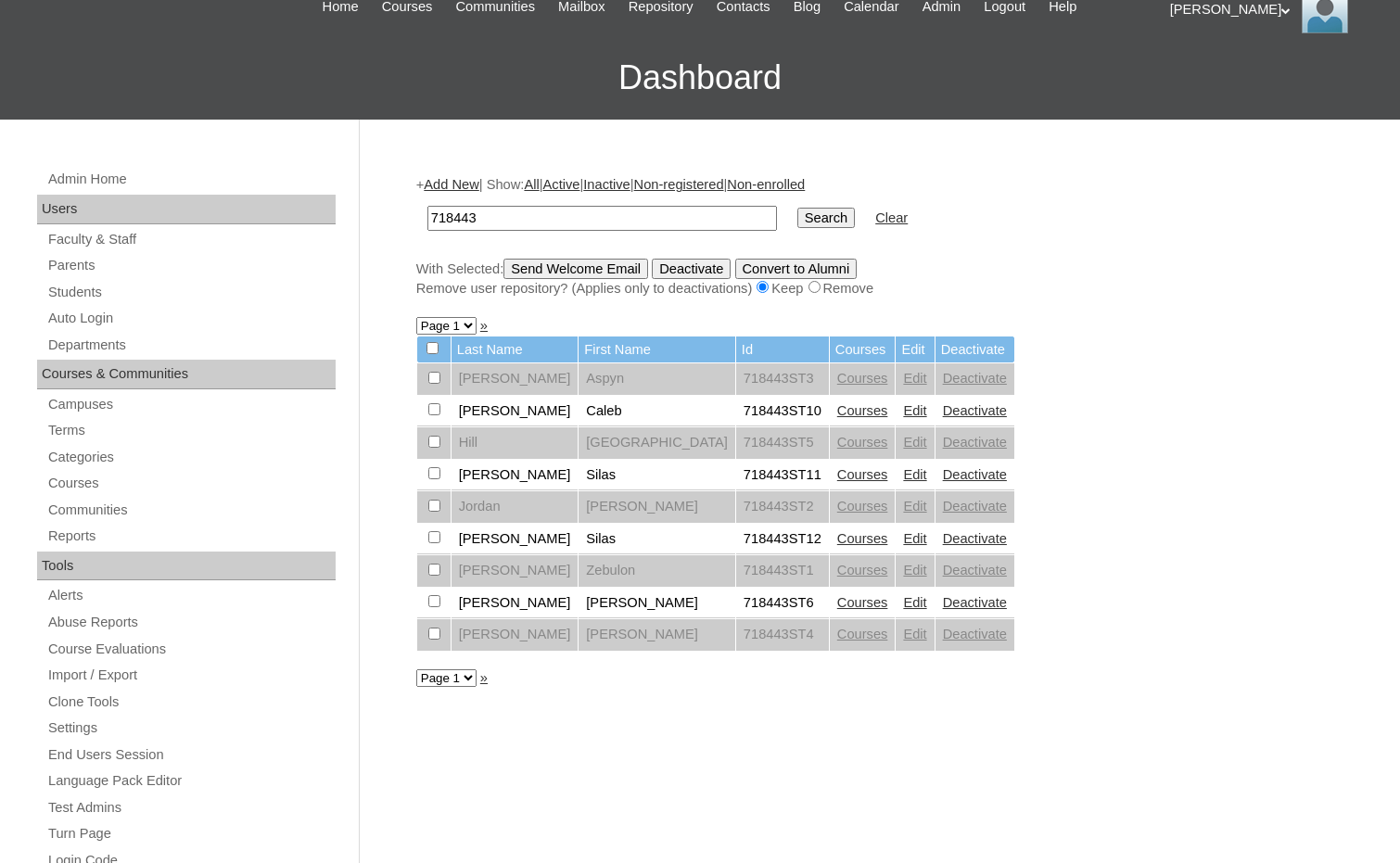
click at [903, 576] on link "Edit" at bounding box center [915, 569] width 24 height 15
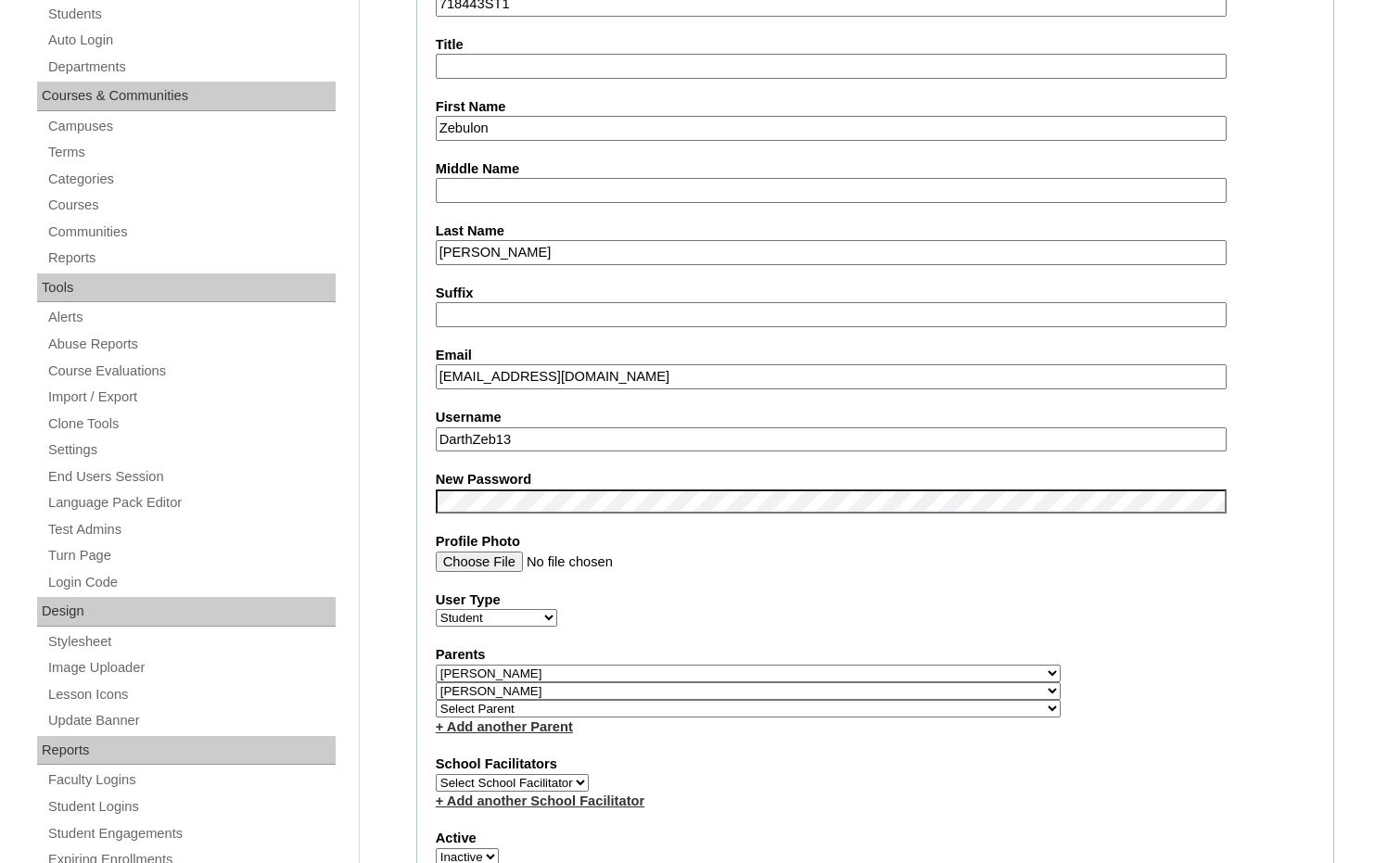
click at [843, 696] on select "Select Parent , Fautanu, Ma 1, 1 23-24 accountMorgan, Jason 6th Street Mennonit…" at bounding box center [748, 691] width 625 height 18
select select
click at [436, 682] on select "Select Parent , Fautanu, Ma 1, 1 23-24 accountMorgan, Jason 6th Street Mennonit…" at bounding box center [748, 691] width 625 height 18
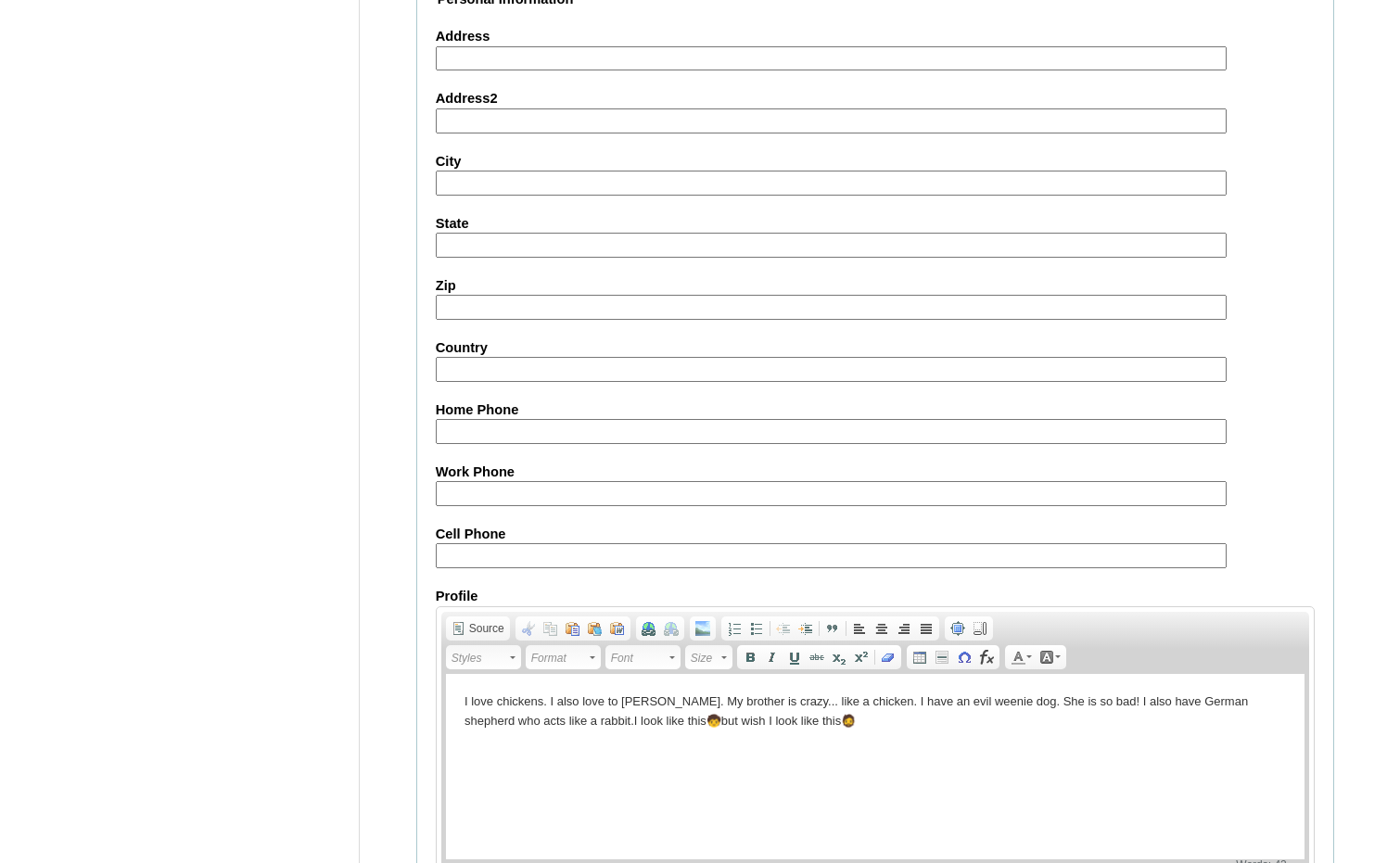
scroll to position [1979, 0]
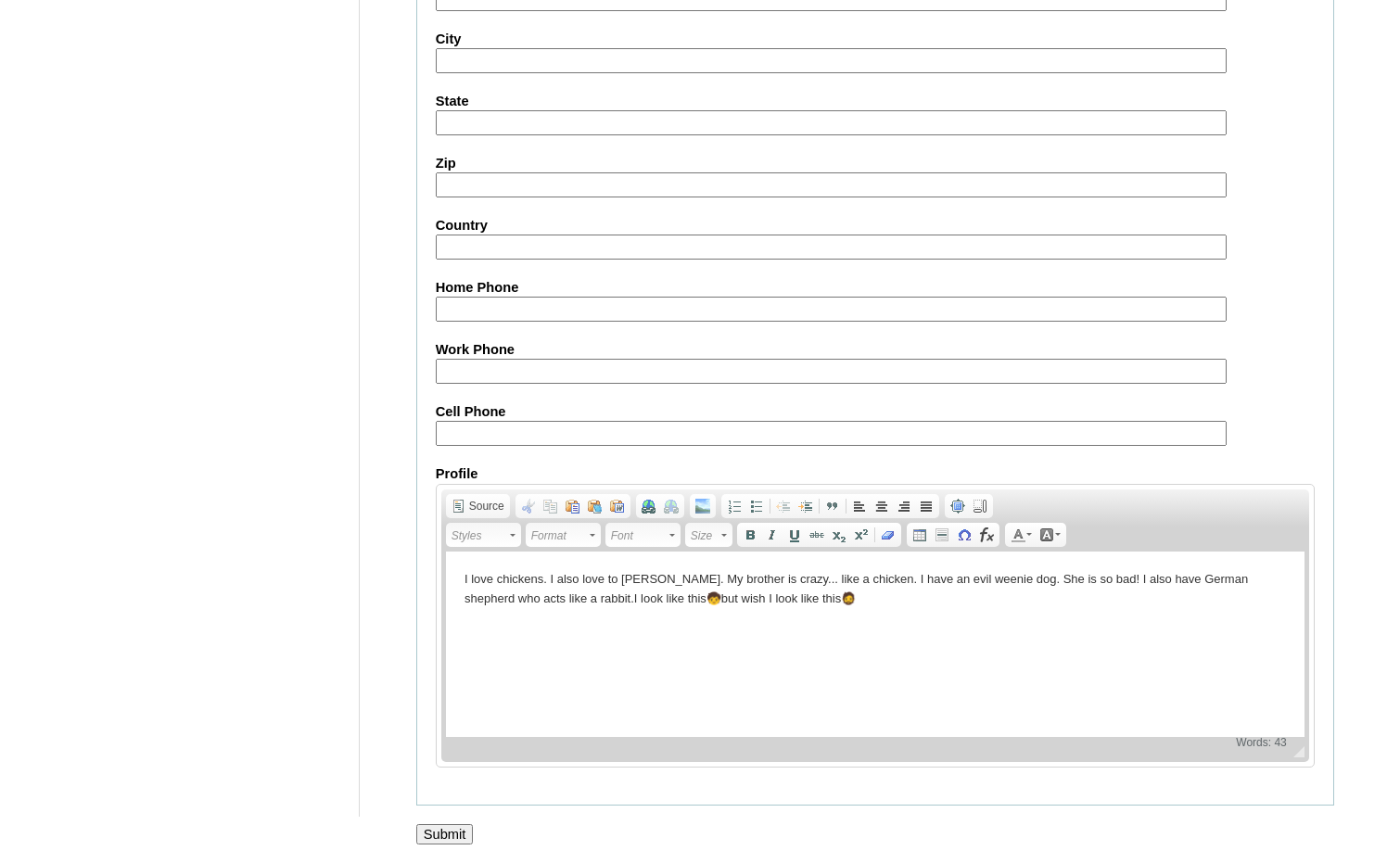
click at [437, 826] on input "Submit" at bounding box center [445, 834] width 58 height 21
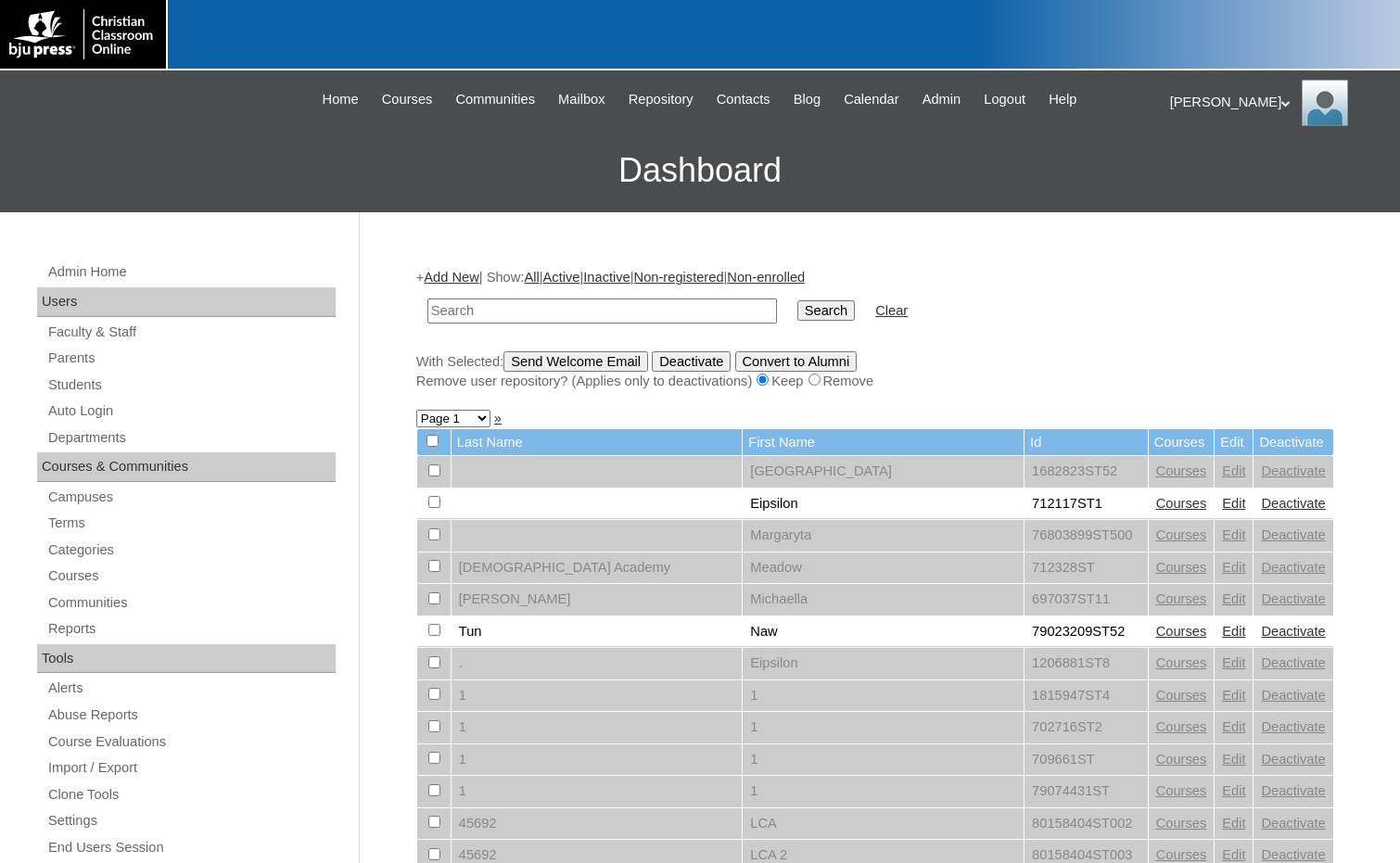
paste input "712522"
type input "712522"
click at [797, 312] on input "Search" at bounding box center [826, 311] width 58 height 21
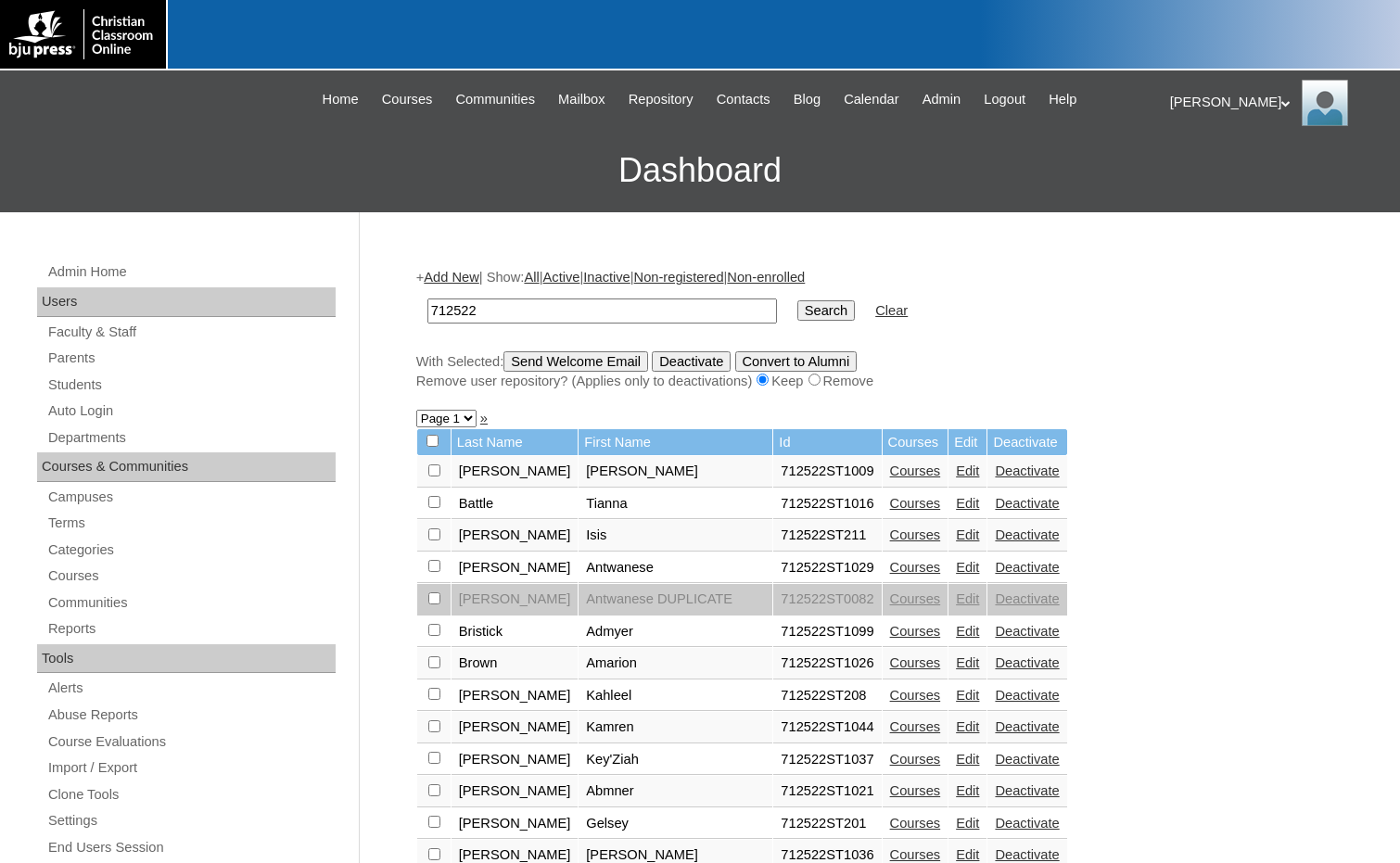
click at [459, 417] on select "Page 1 Page 2" at bounding box center [447, 418] width 61 height 18
select select "admin_students.php?q=712522&submit=Search&page=2"
click at [416, 411] on select "Page 1 Page 2" at bounding box center [447, 418] width 61 height 18
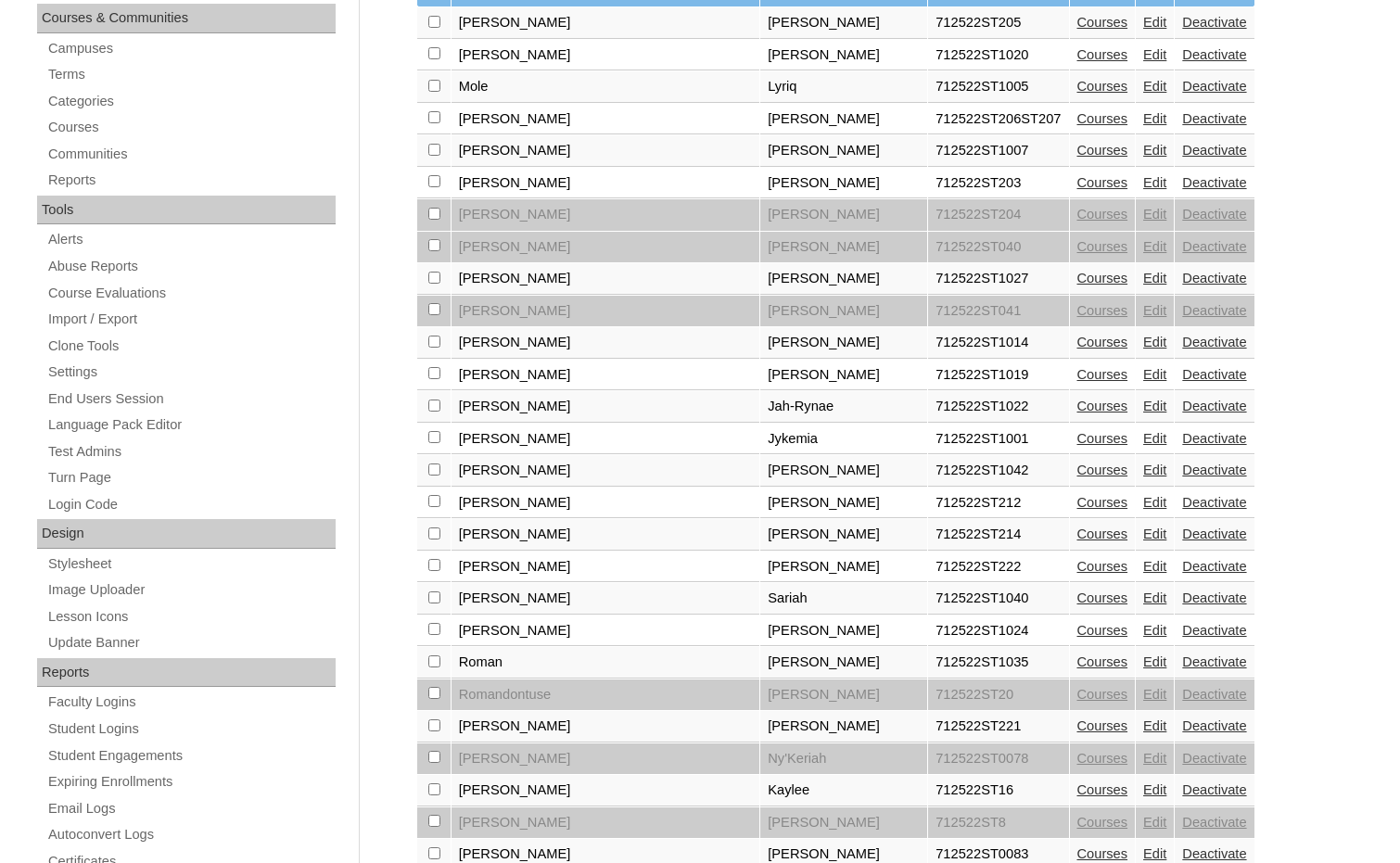
scroll to position [463, 0]
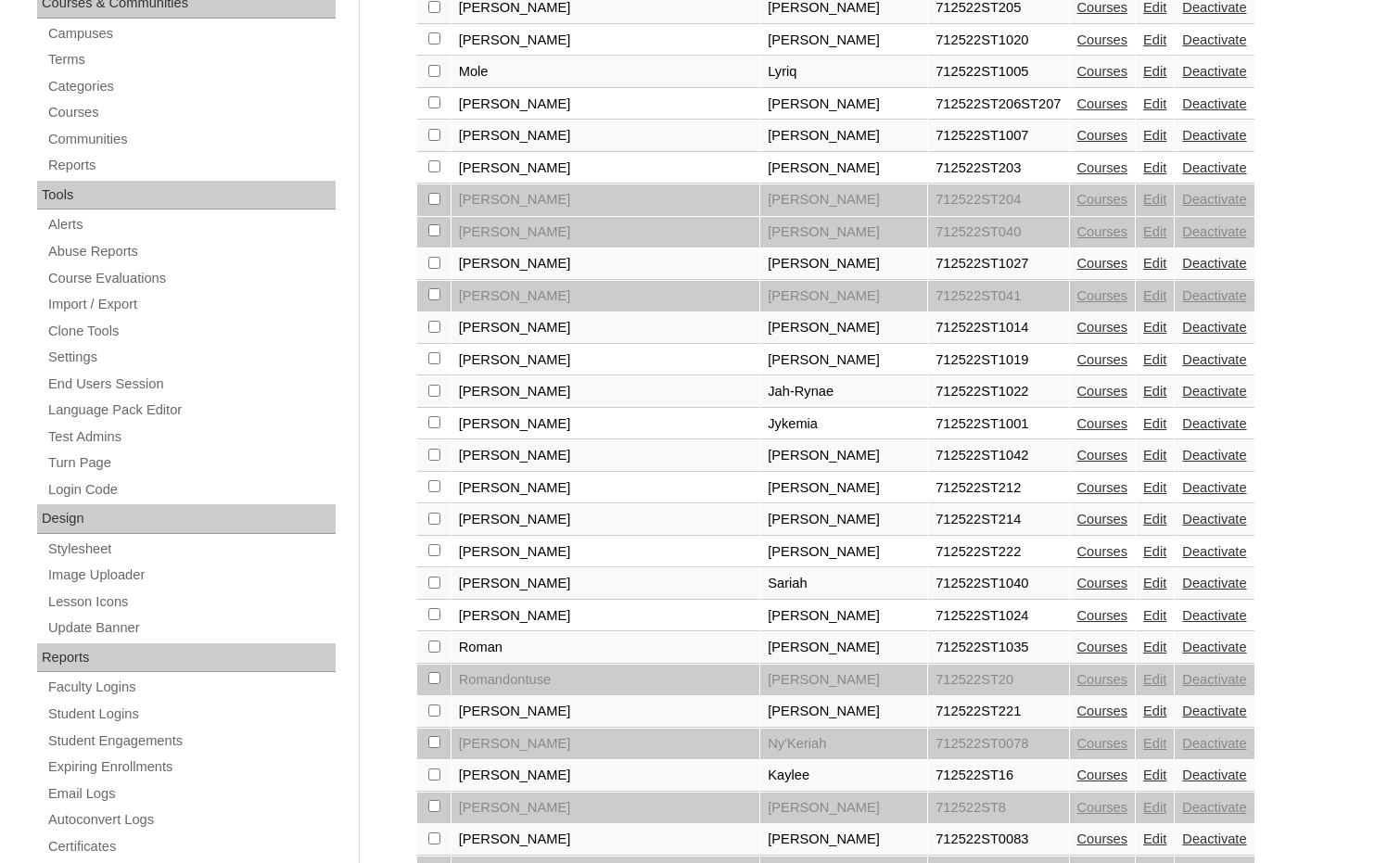
click at [431, 13] on input "checkbox" at bounding box center [434, 7] width 12 height 12
checkbox input "true"
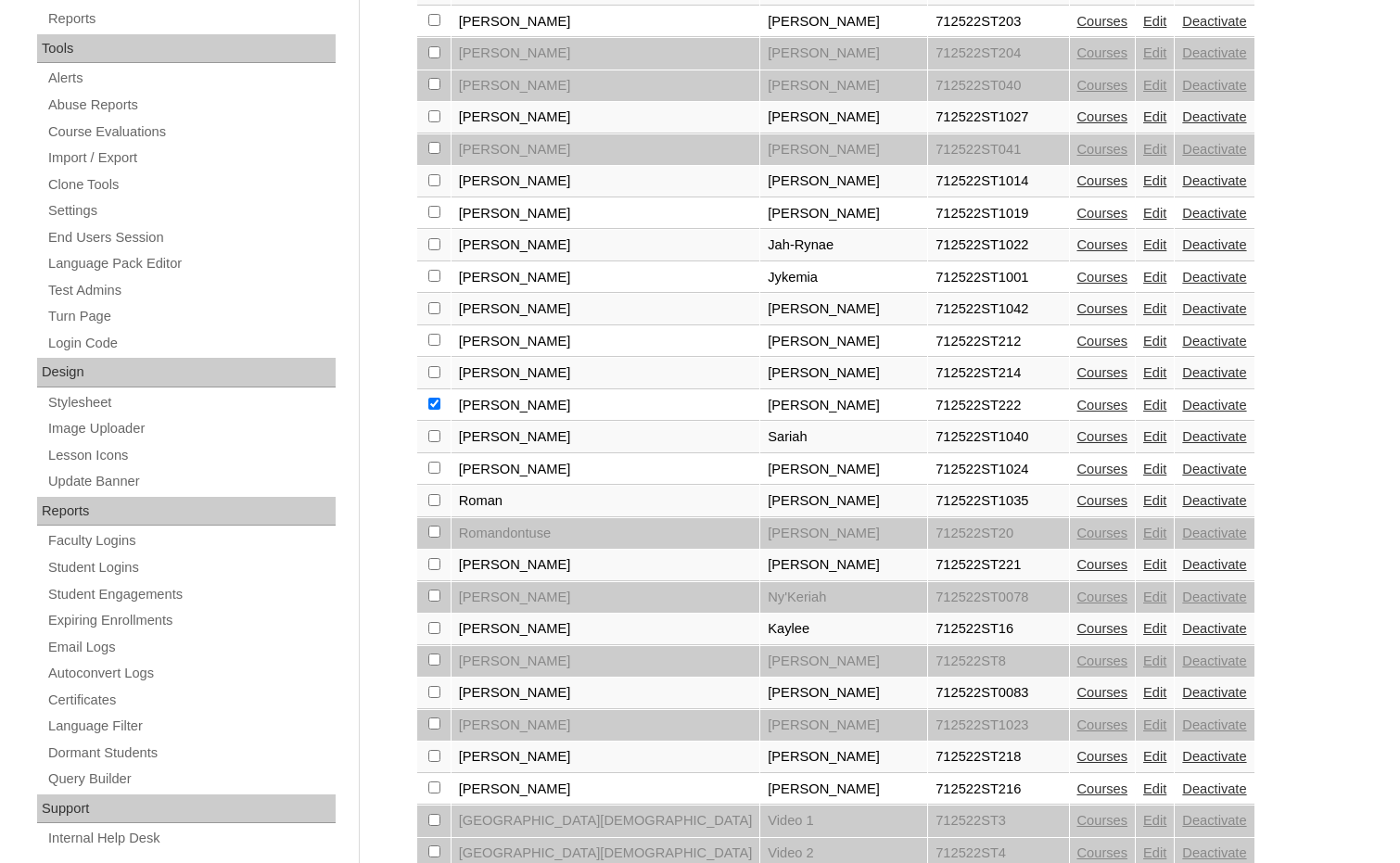
scroll to position [648, 0]
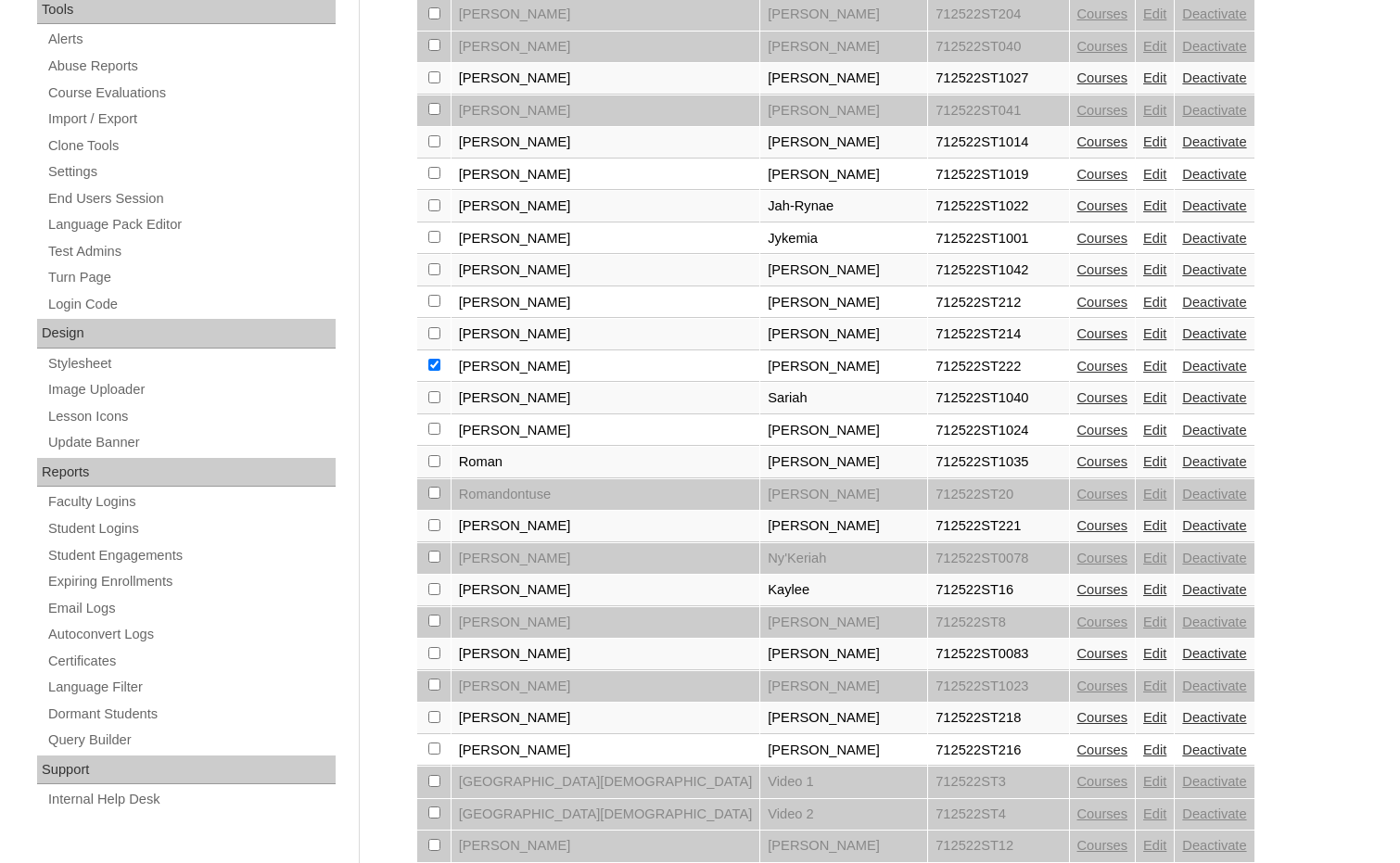
checkbox input "true"
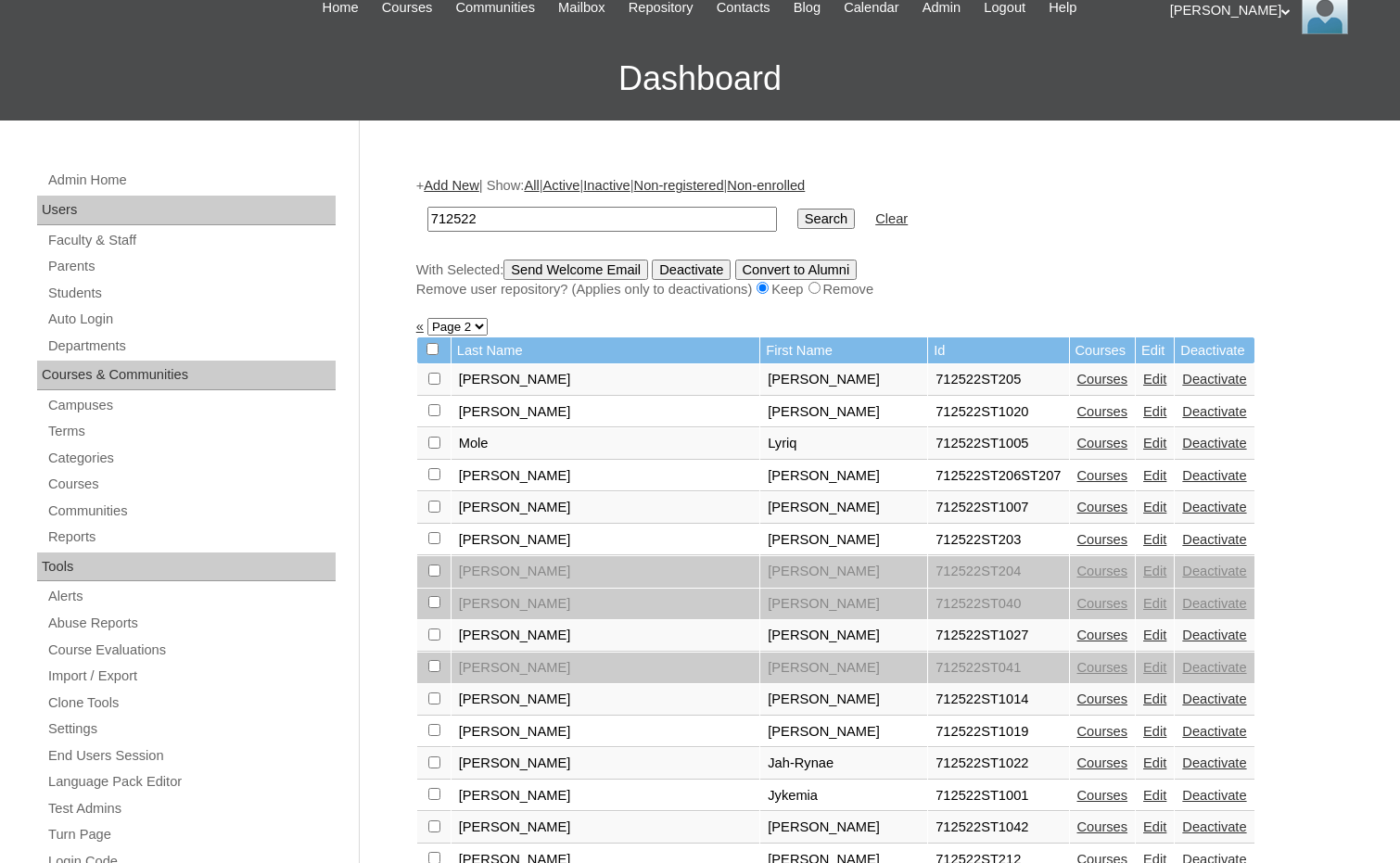
scroll to position [0, 0]
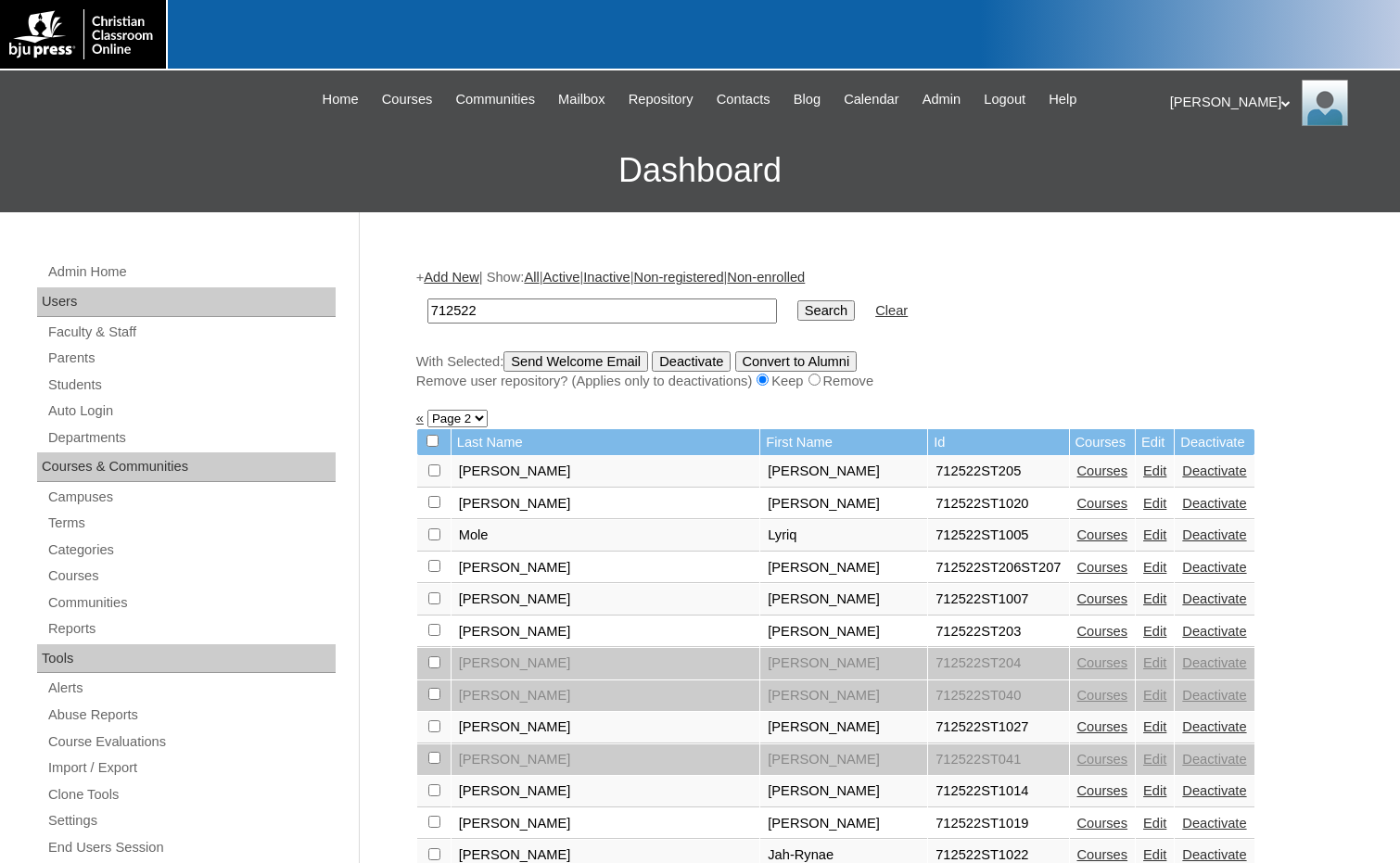
click at [586, 365] on input "Send Welcome Email" at bounding box center [576, 361] width 145 height 21
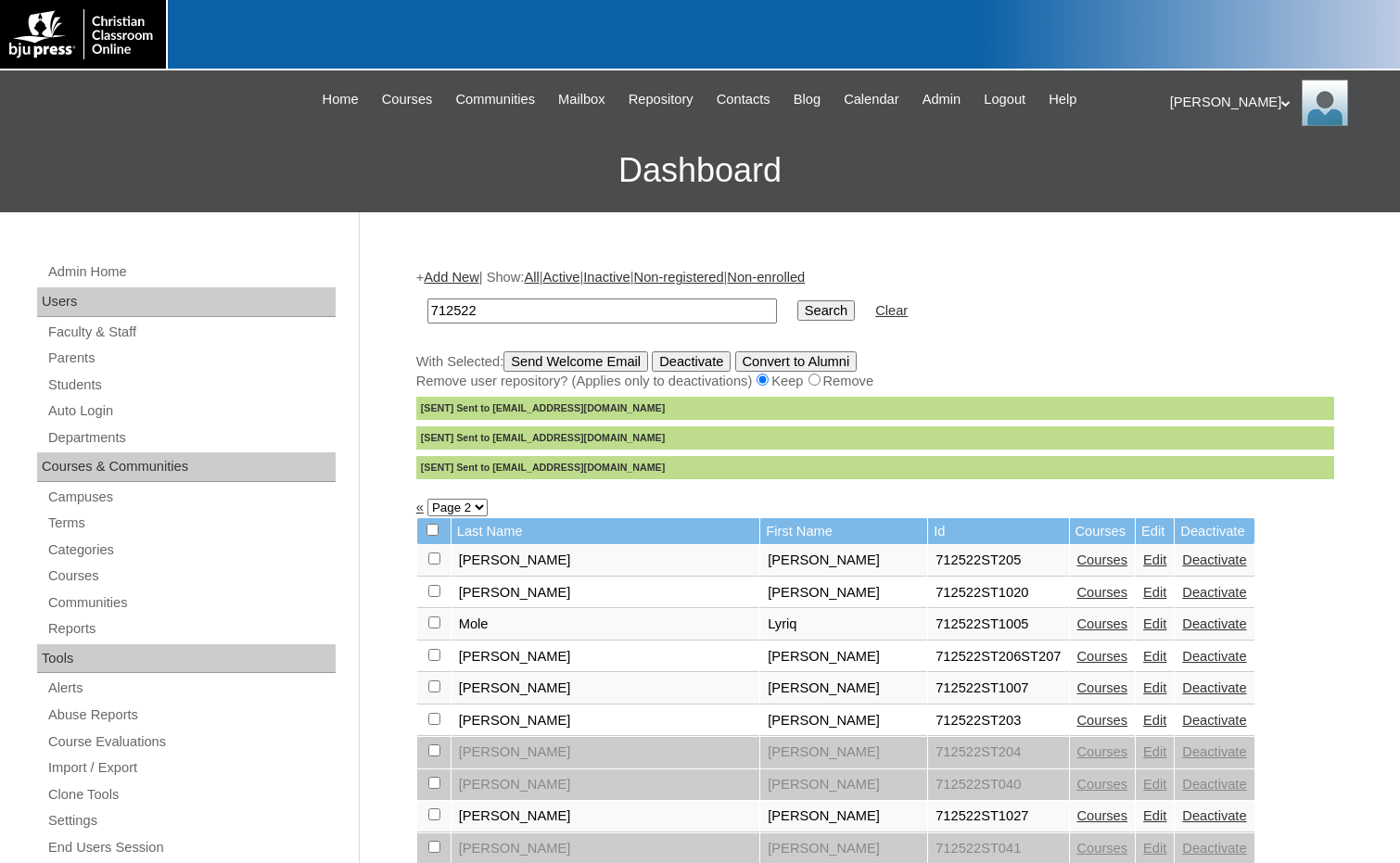
click at [454, 511] on select "Page 1 Page 2" at bounding box center [458, 507] width 61 height 18
select select "admin_students.php?q=712522&submit=Search&page=1"
click at [427, 501] on select "Page 1 Page 2" at bounding box center [458, 507] width 61 height 18
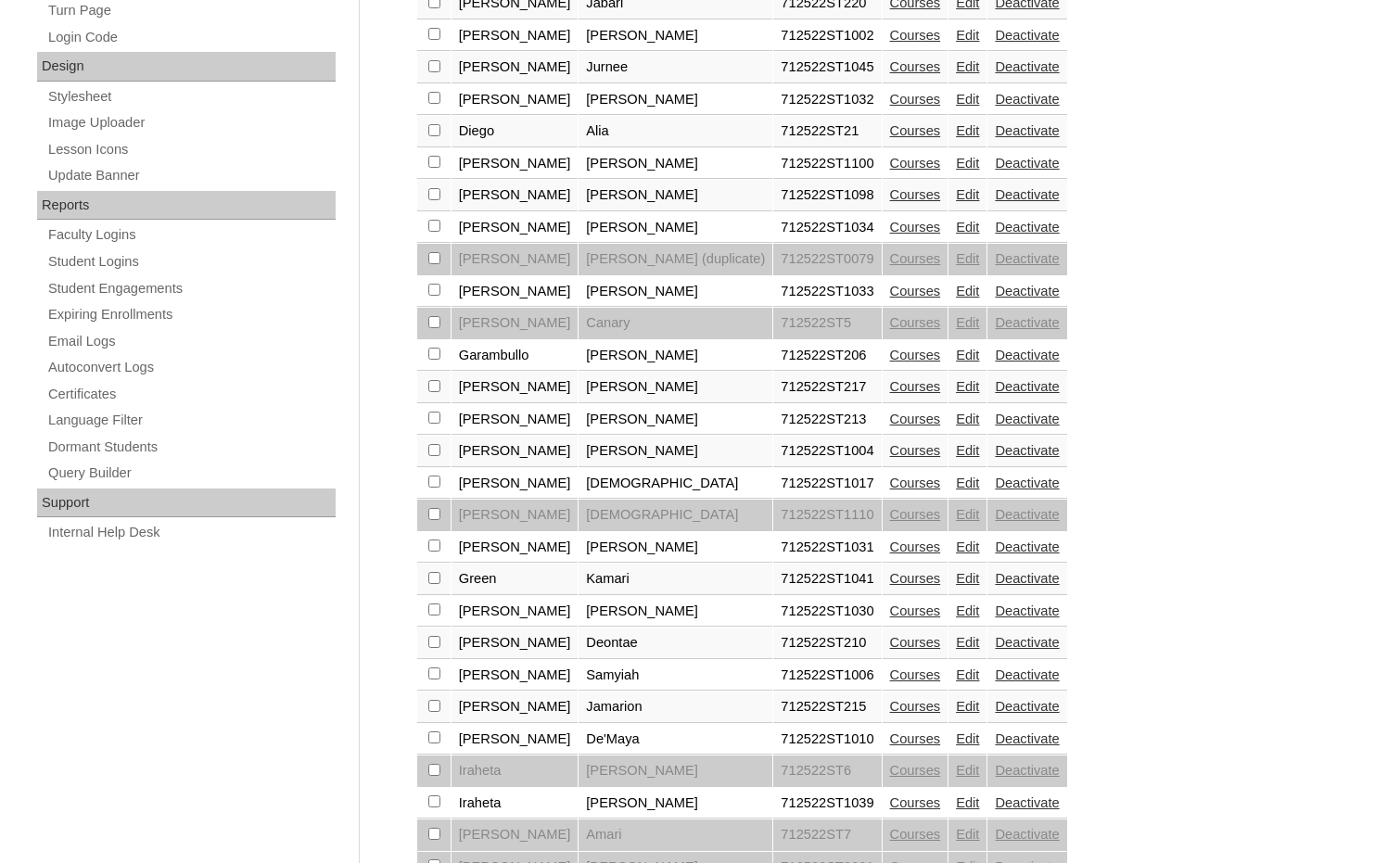
scroll to position [927, 0]
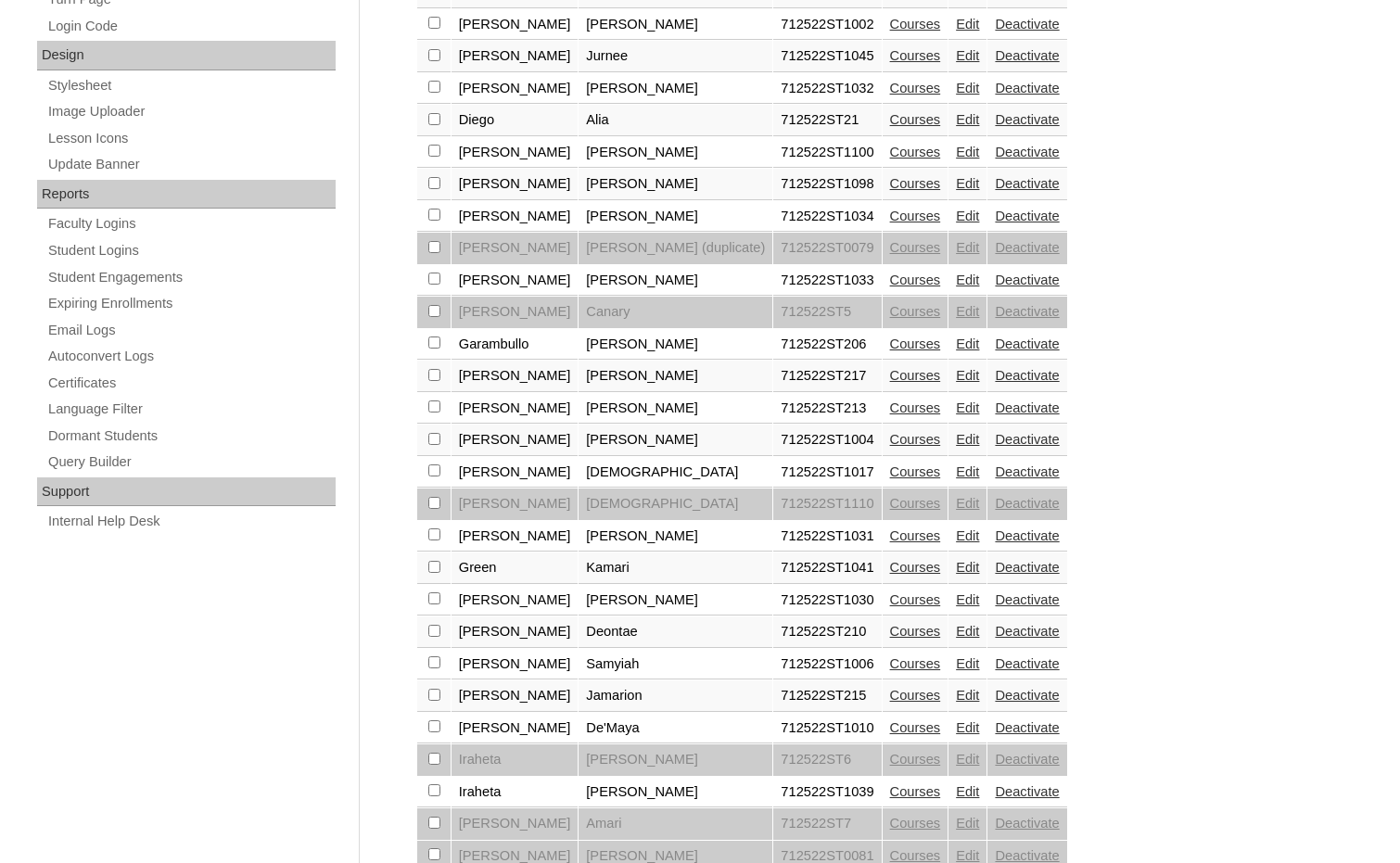
click at [956, 690] on link "Edit" at bounding box center [968, 695] width 24 height 15
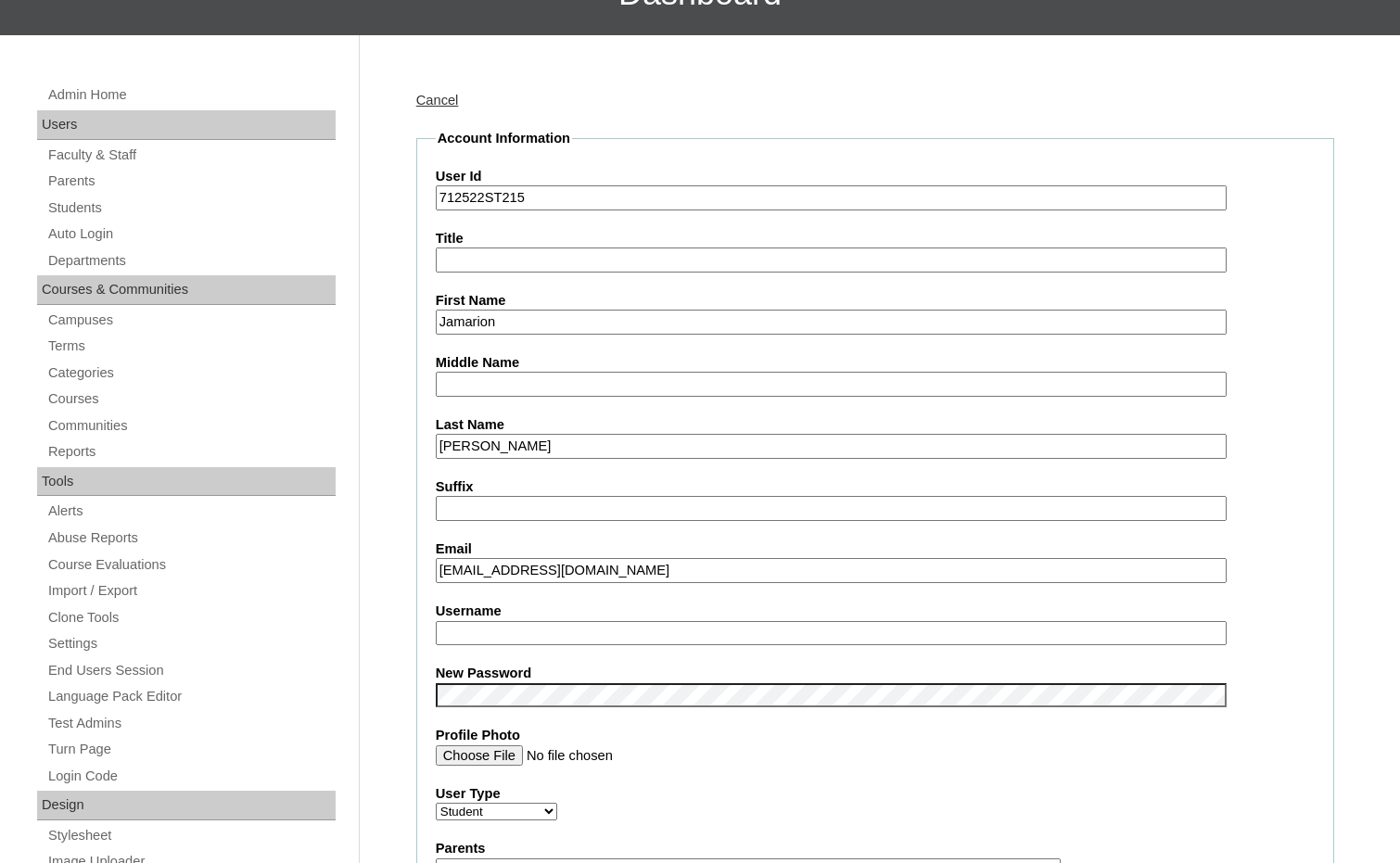
scroll to position [185, 0]
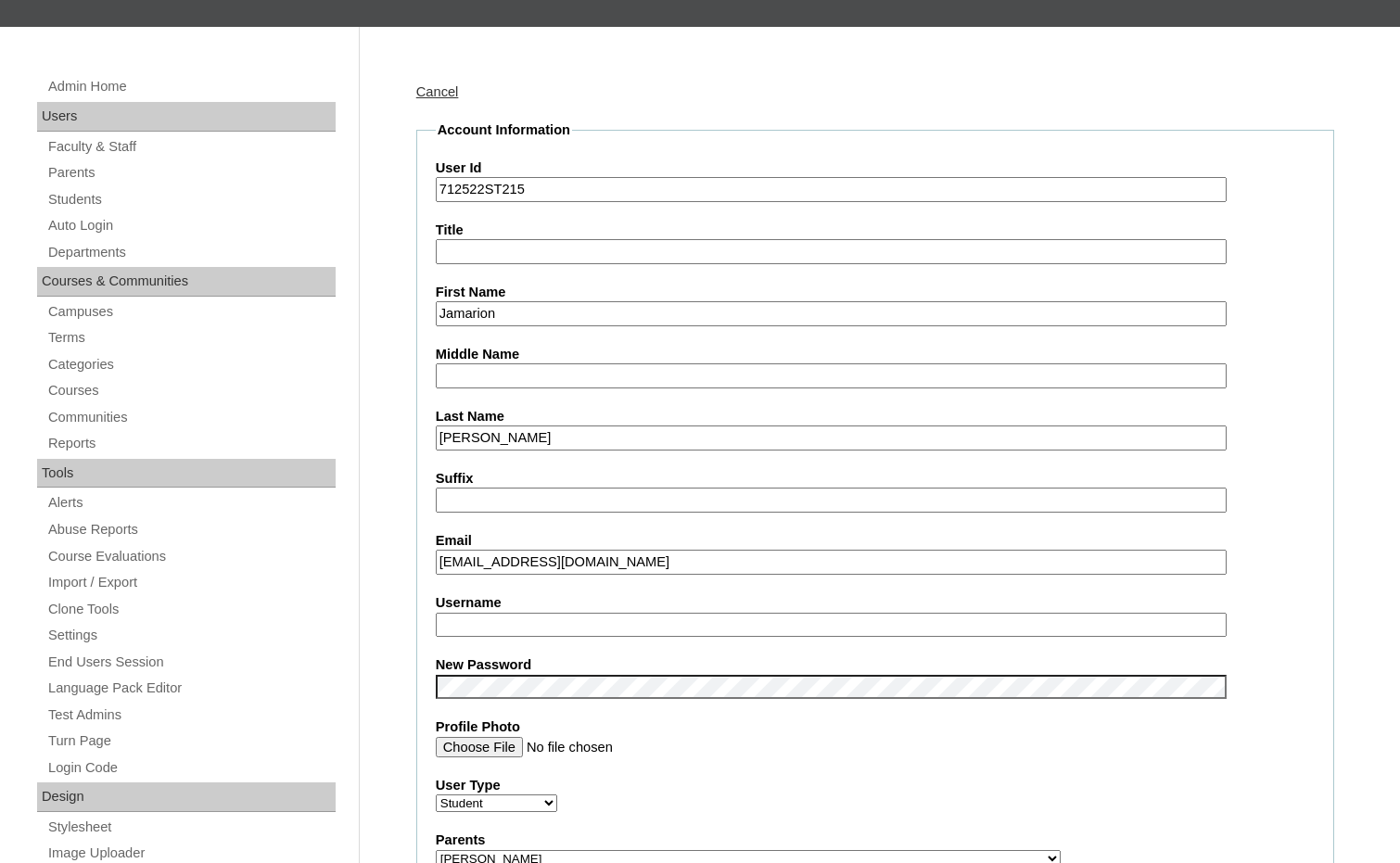
drag, startPoint x: 630, startPoint y: 558, endPoint x: 405, endPoint y: 557, distance: 225.0
paste input "3"
type input "[EMAIL_ADDRESS][DOMAIN_NAME]"
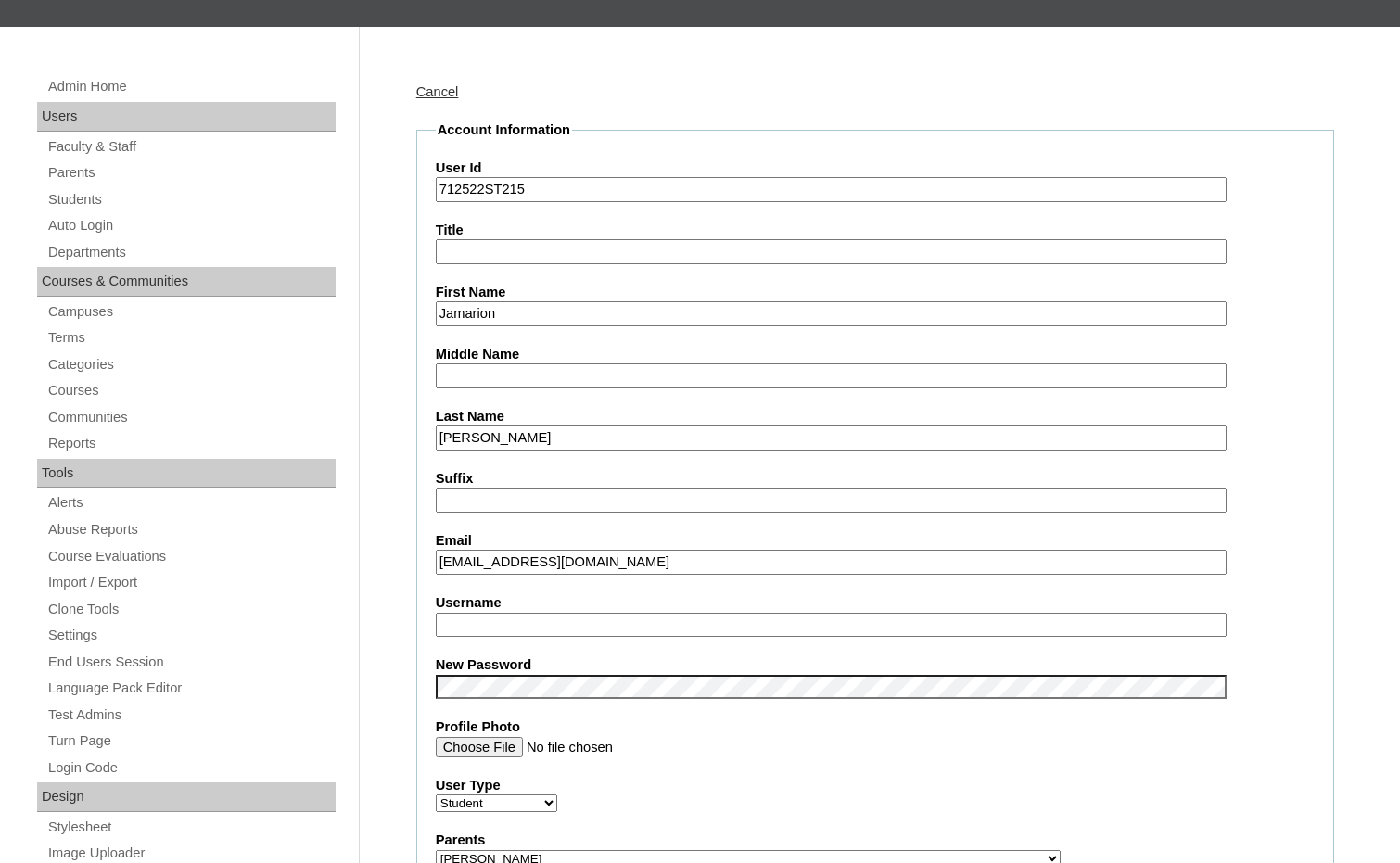
drag, startPoint x: 485, startPoint y: 192, endPoint x: 416, endPoint y: 197, distance: 69.2
click at [416, 197] on fieldset "Account Information User Id 712522ST215 Title First Name [GEOGRAPHIC_DATA] Midd…" at bounding box center [875, 872] width 918 height 1503
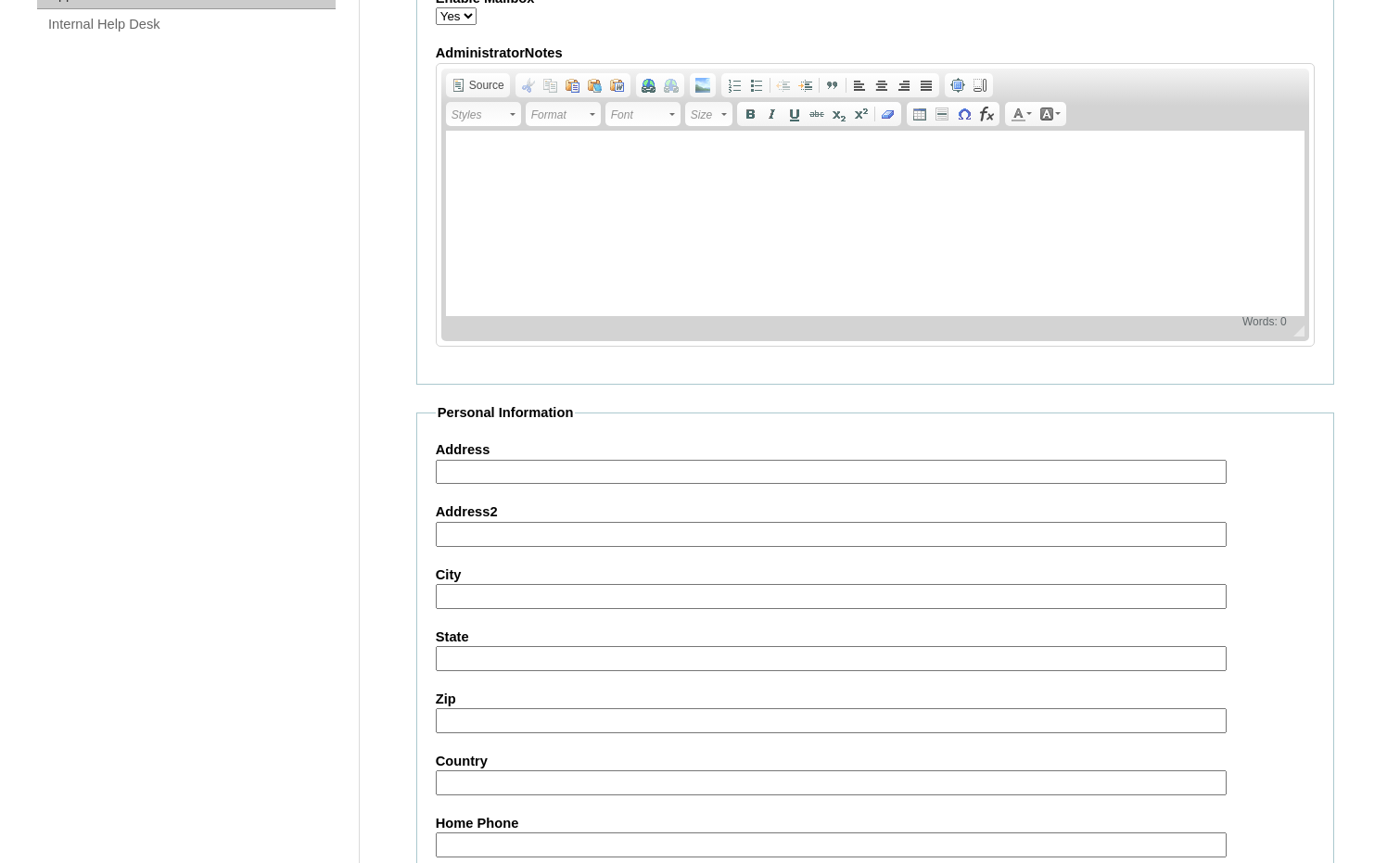
scroll to position [1961, 0]
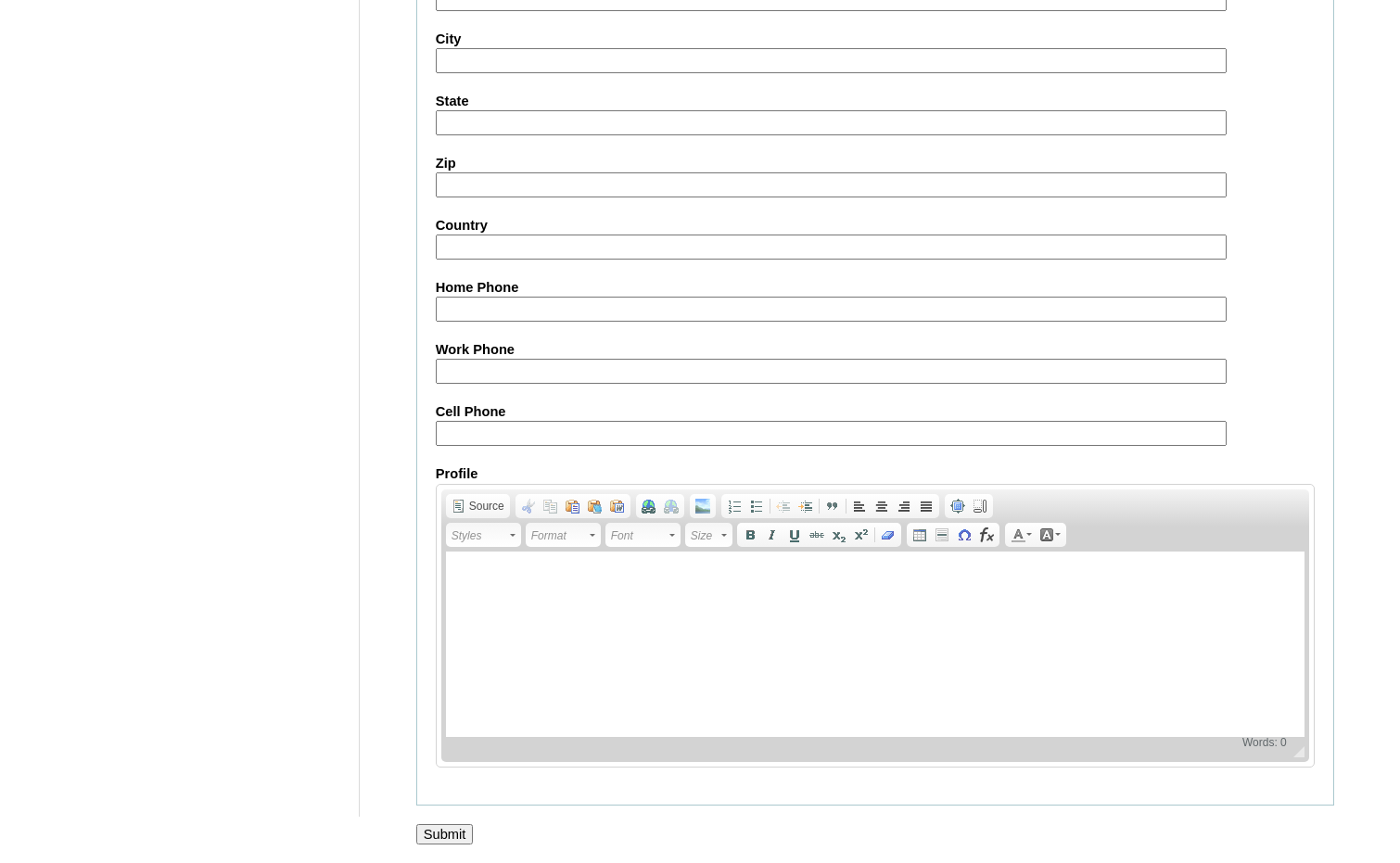
click at [459, 830] on input "Submit" at bounding box center [445, 834] width 58 height 21
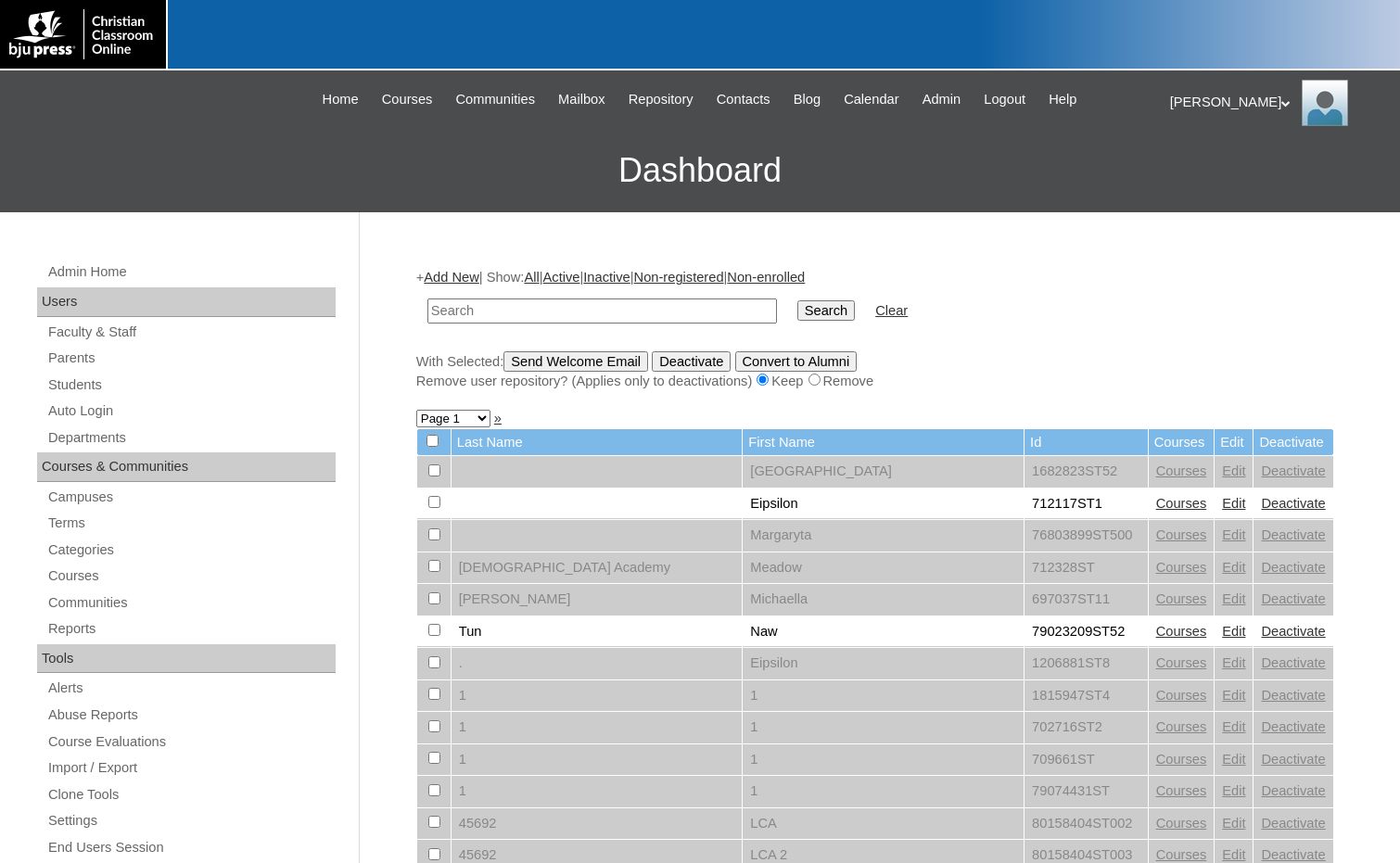
click at [469, 318] on input "text" at bounding box center [602, 312] width 350 height 25
paste input "712522"
type input "712522"
click at [797, 301] on input "Search" at bounding box center [826, 311] width 58 height 21
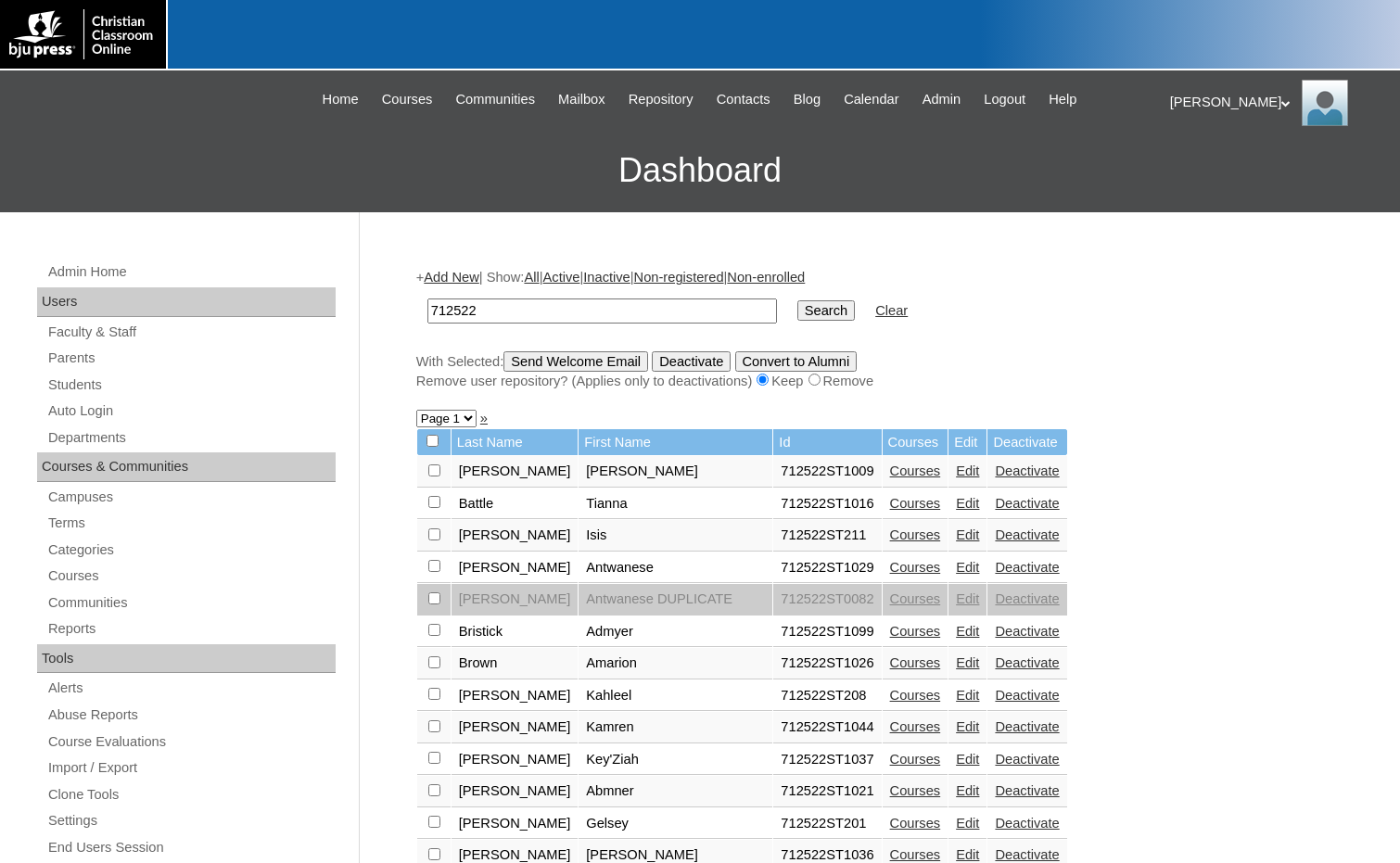
drag, startPoint x: 485, startPoint y: 305, endPoint x: 395, endPoint y: 302, distance: 90.0
click at [956, 510] on link "Edit" at bounding box center [968, 503] width 24 height 15
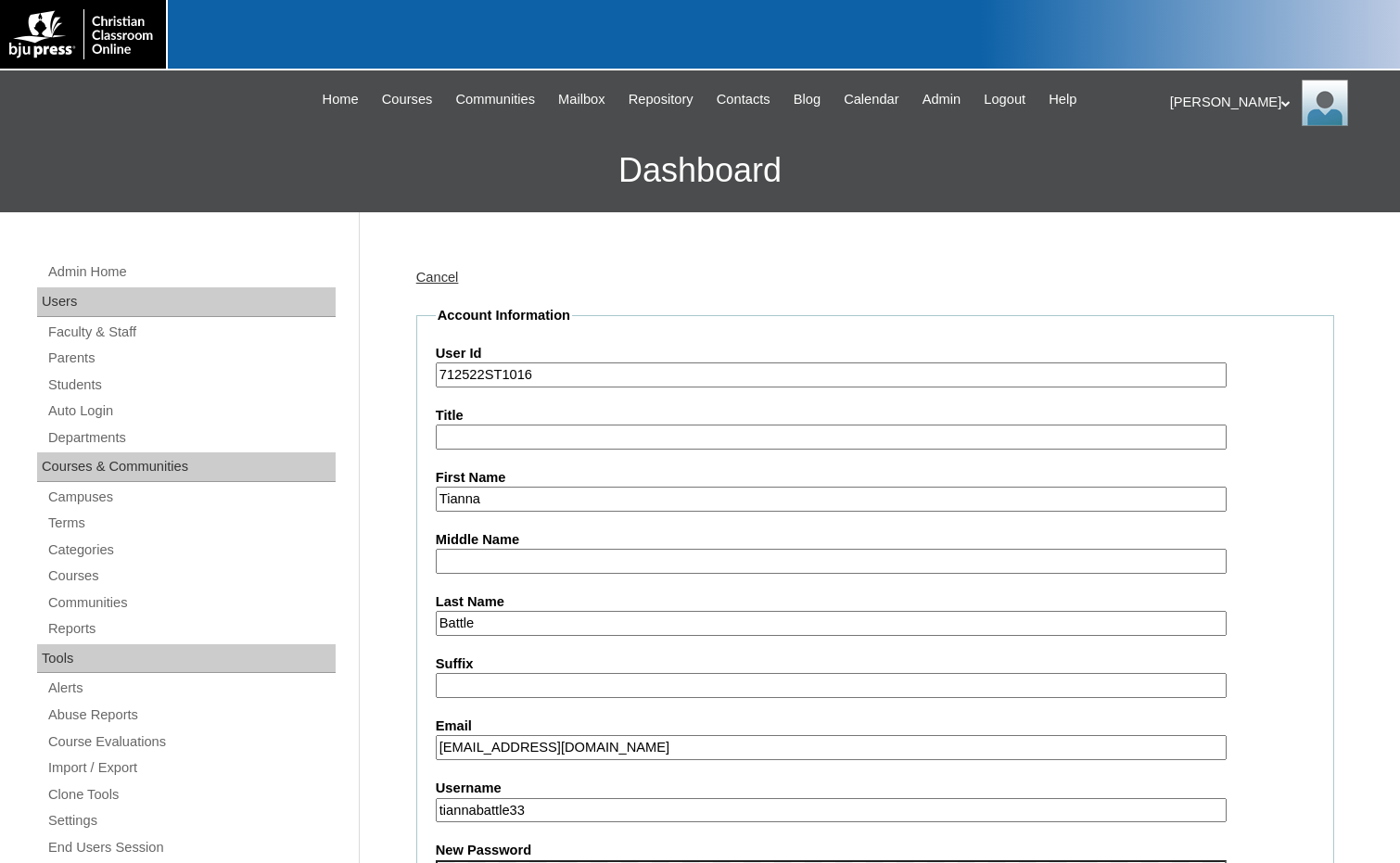
scroll to position [93, 0]
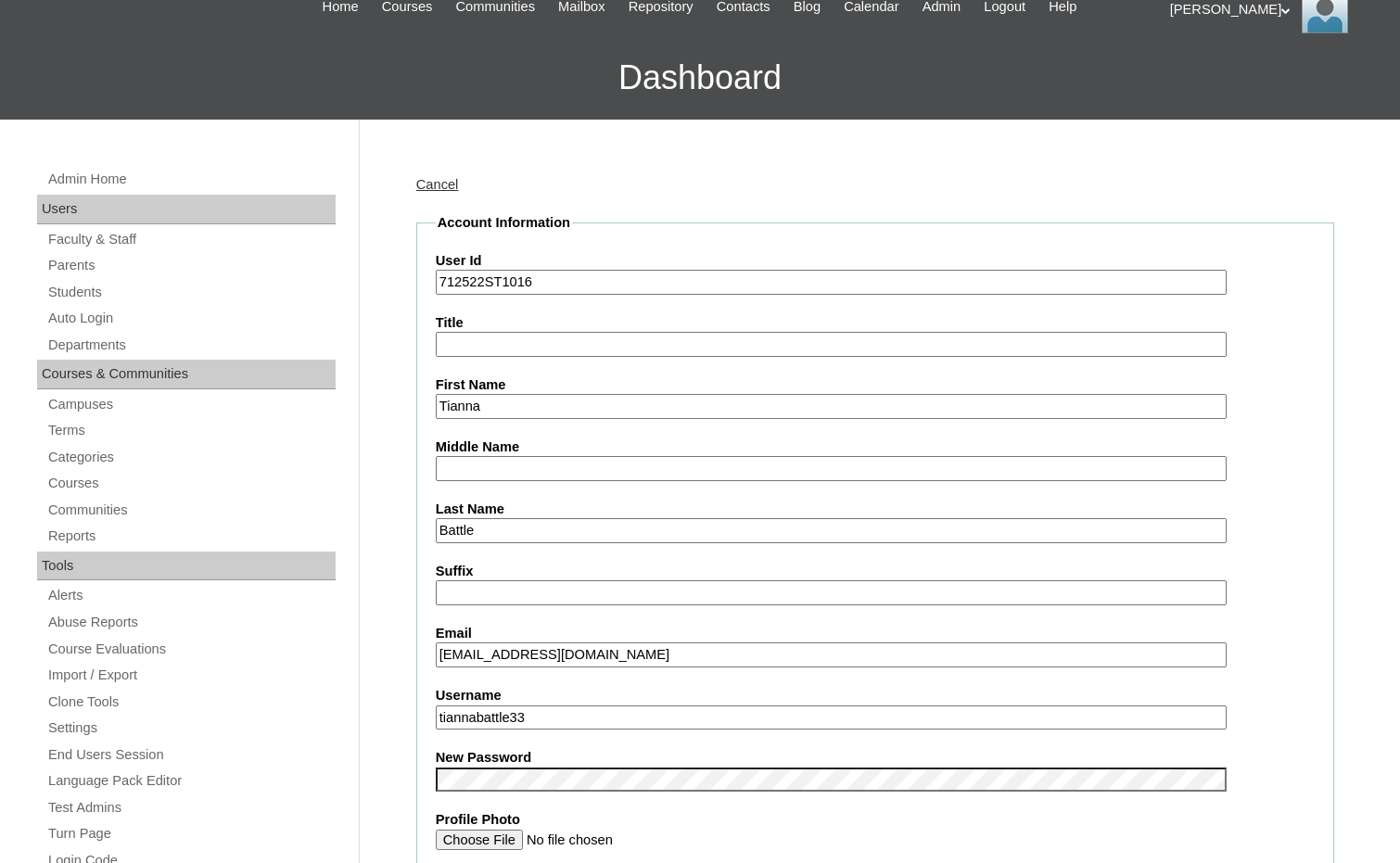
drag, startPoint x: 552, startPoint y: 722, endPoint x: 418, endPoint y: 702, distance: 135.5
drag, startPoint x: 488, startPoint y: 289, endPoint x: 421, endPoint y: 289, distance: 67.0
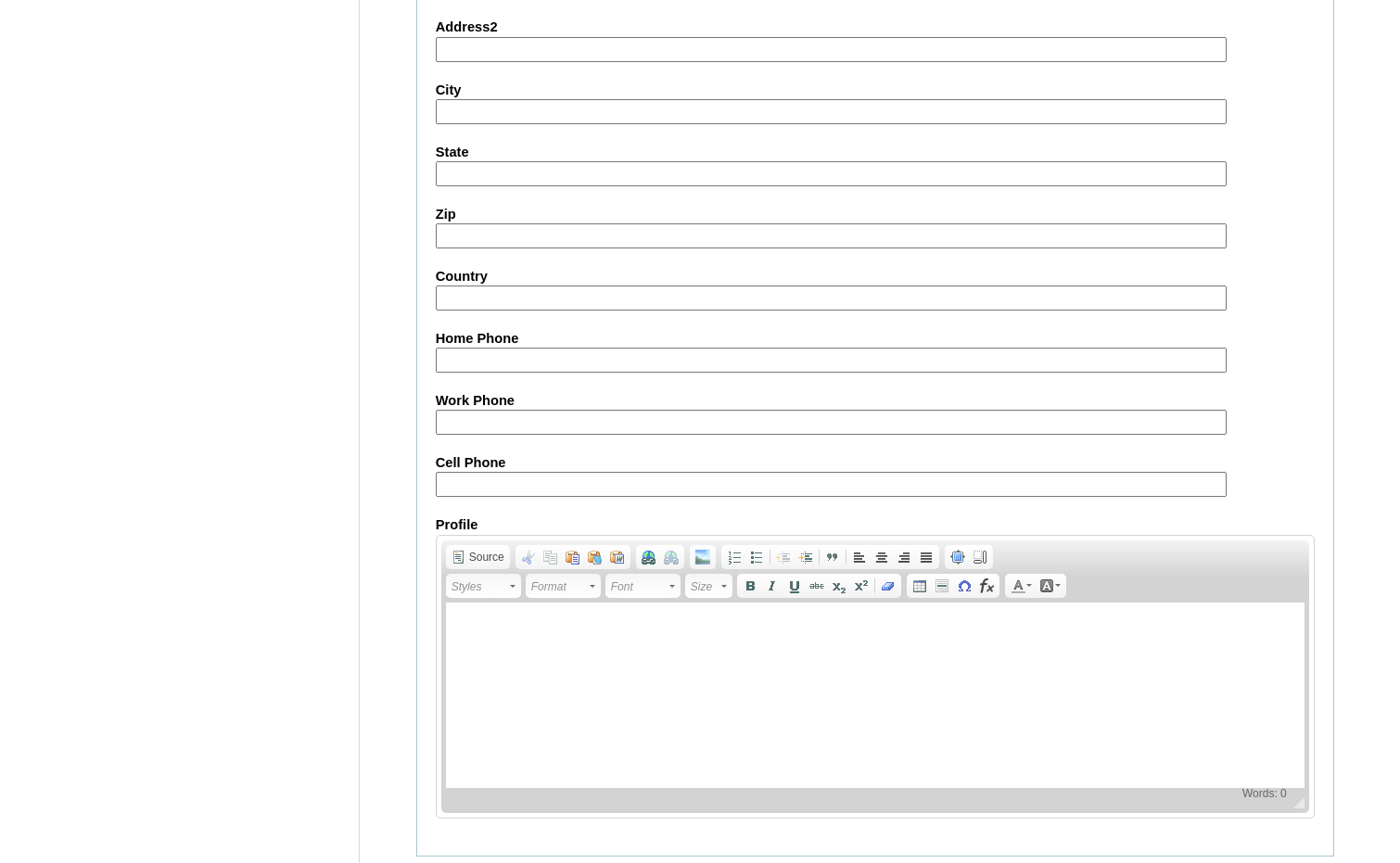
scroll to position [1961, 0]
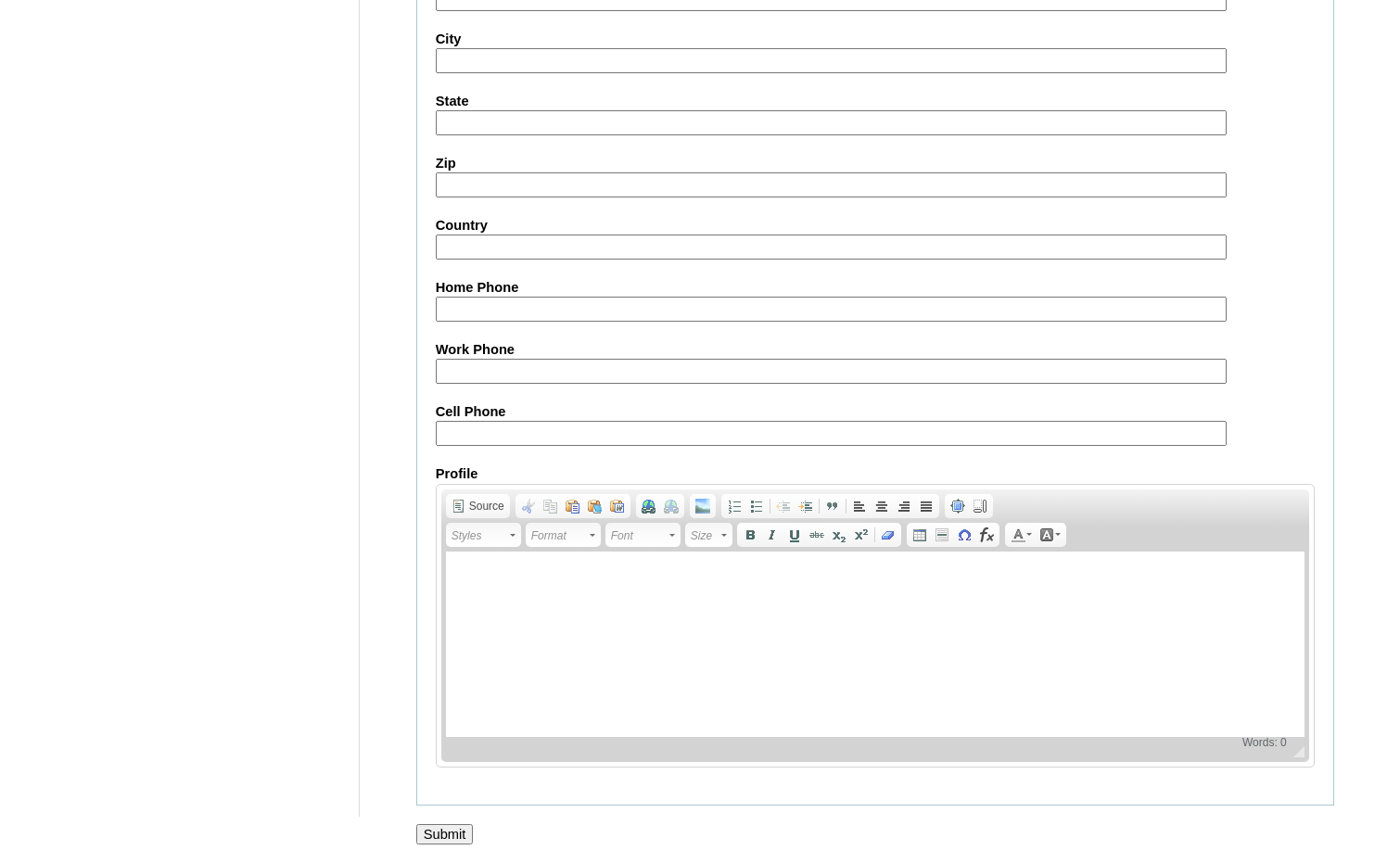
click at [453, 827] on input "Submit" at bounding box center [445, 834] width 58 height 21
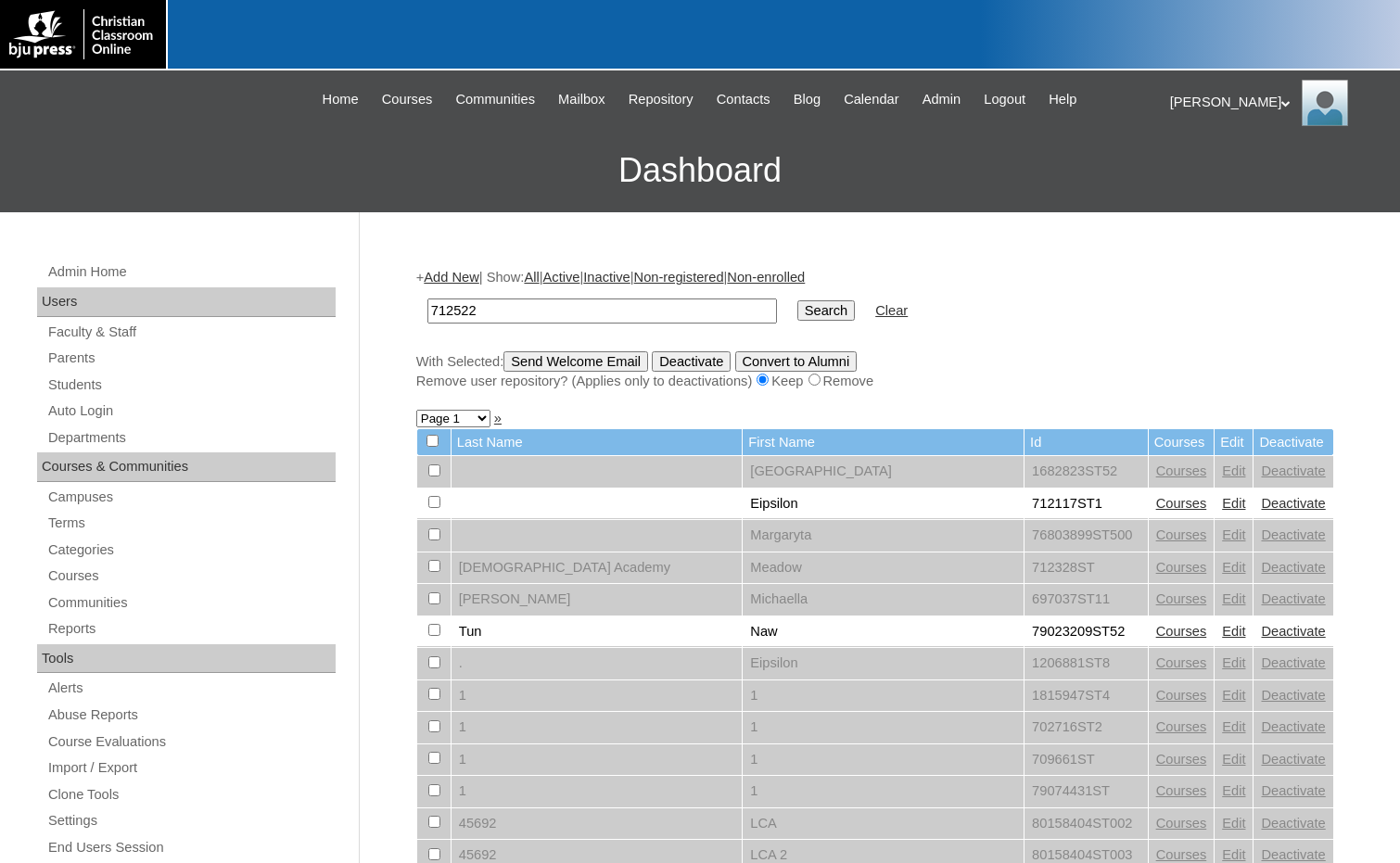
type input "712522"
click at [797, 307] on input "Search" at bounding box center [826, 311] width 58 height 21
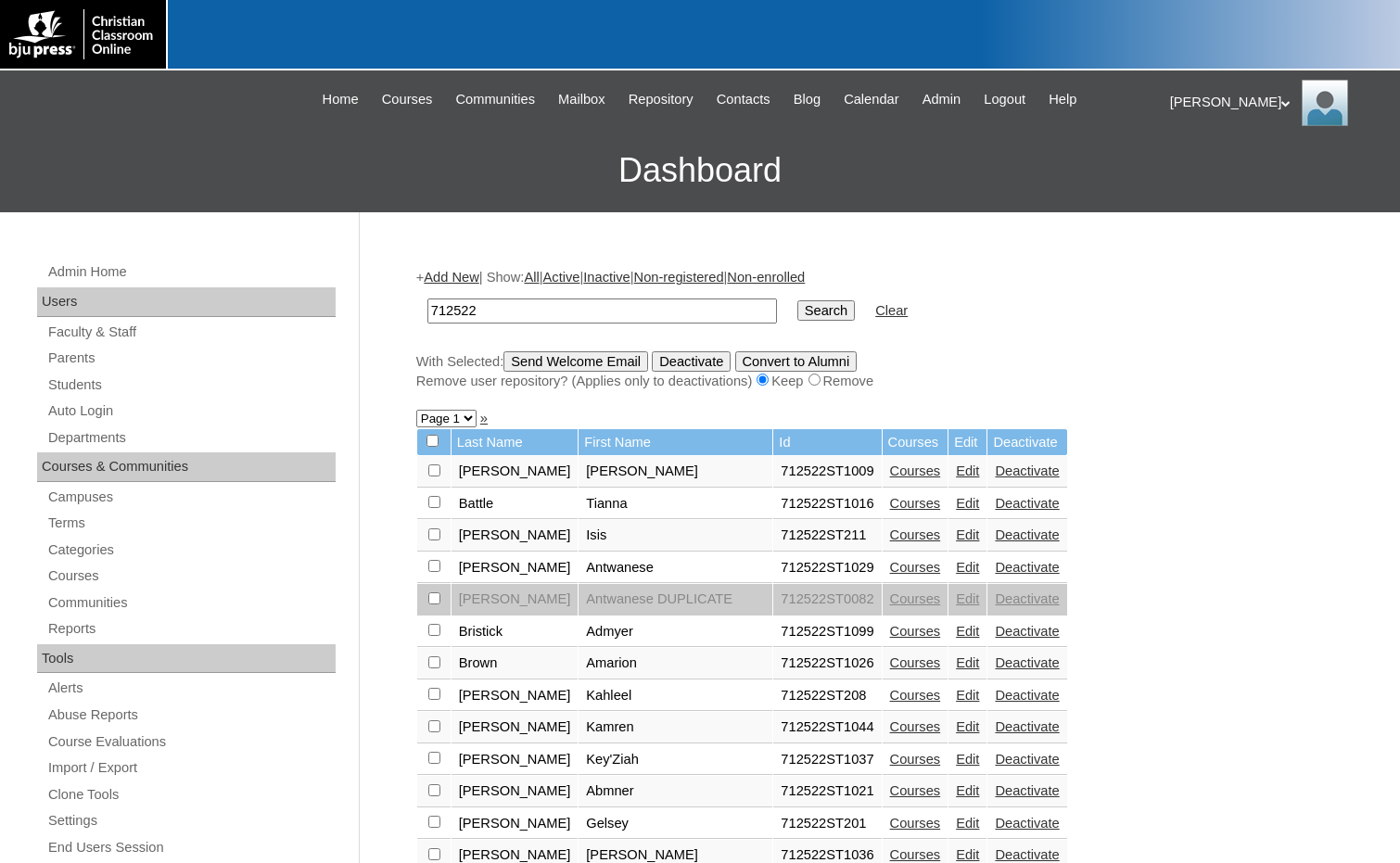
click at [956, 533] on link "Edit" at bounding box center [968, 534] width 24 height 15
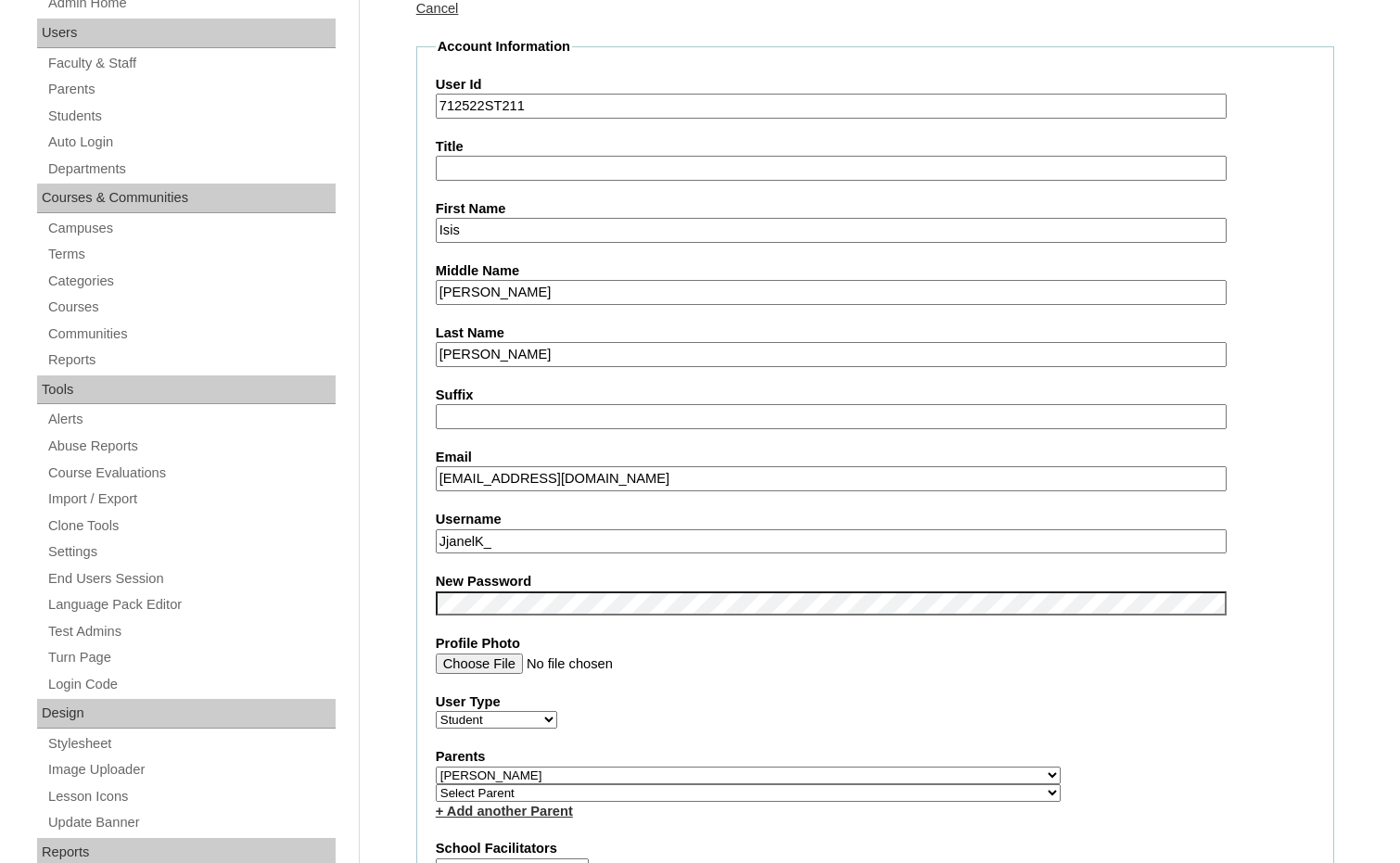
scroll to position [278, 0]
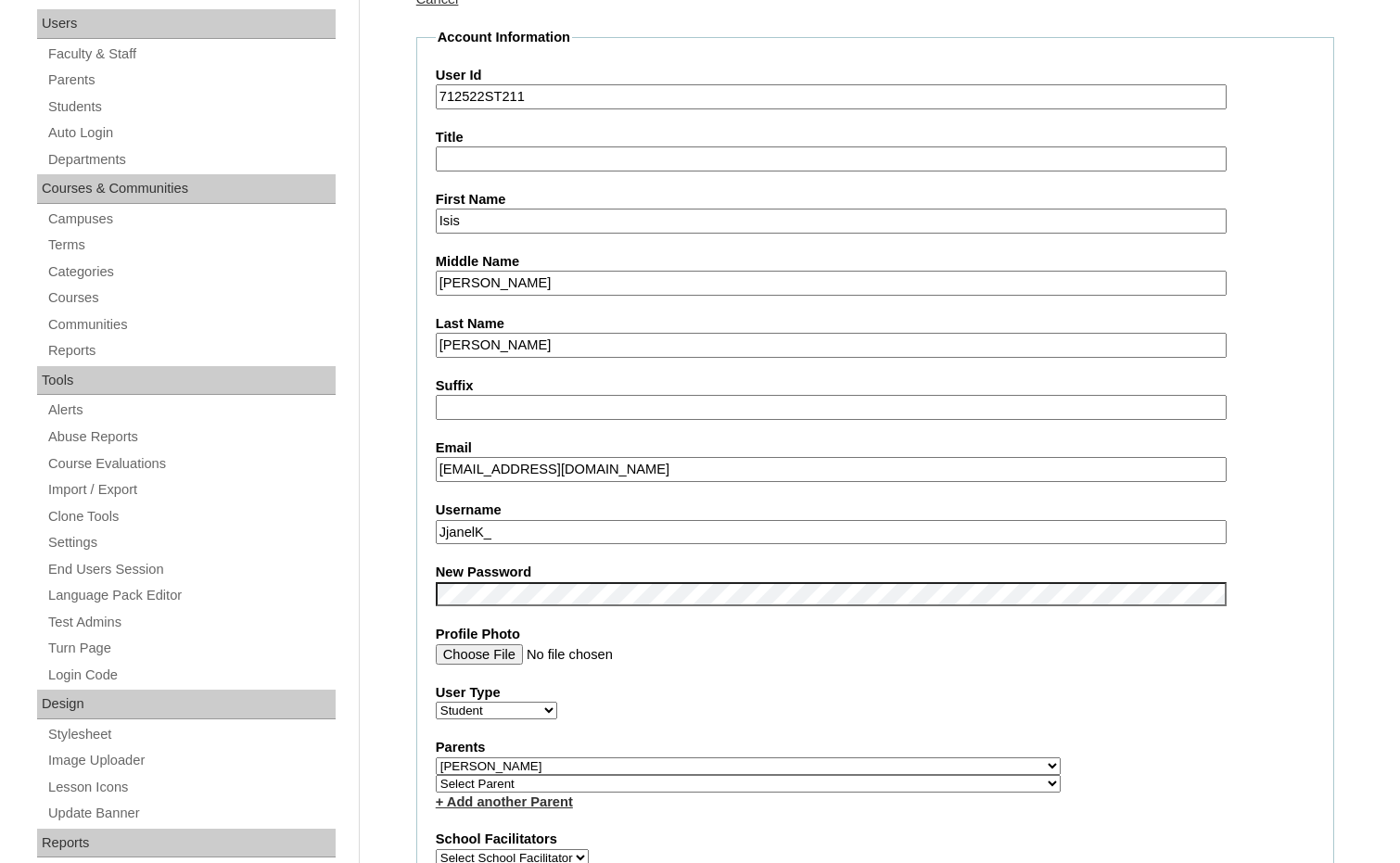
drag, startPoint x: 514, startPoint y: 536, endPoint x: 417, endPoint y: 530, distance: 97.2
click at [417, 530] on fieldset "Account Information User Id 712522ST211 Title First Name Isis Middle Name J. La…" at bounding box center [875, 779] width 918 height 1503
drag, startPoint x: 487, startPoint y: 97, endPoint x: 423, endPoint y: 96, distance: 64.0
click at [423, 96] on fieldset "Account Information User Id 712522ST211 Title First Name Isis Middle Name J. La…" at bounding box center [875, 779] width 918 height 1503
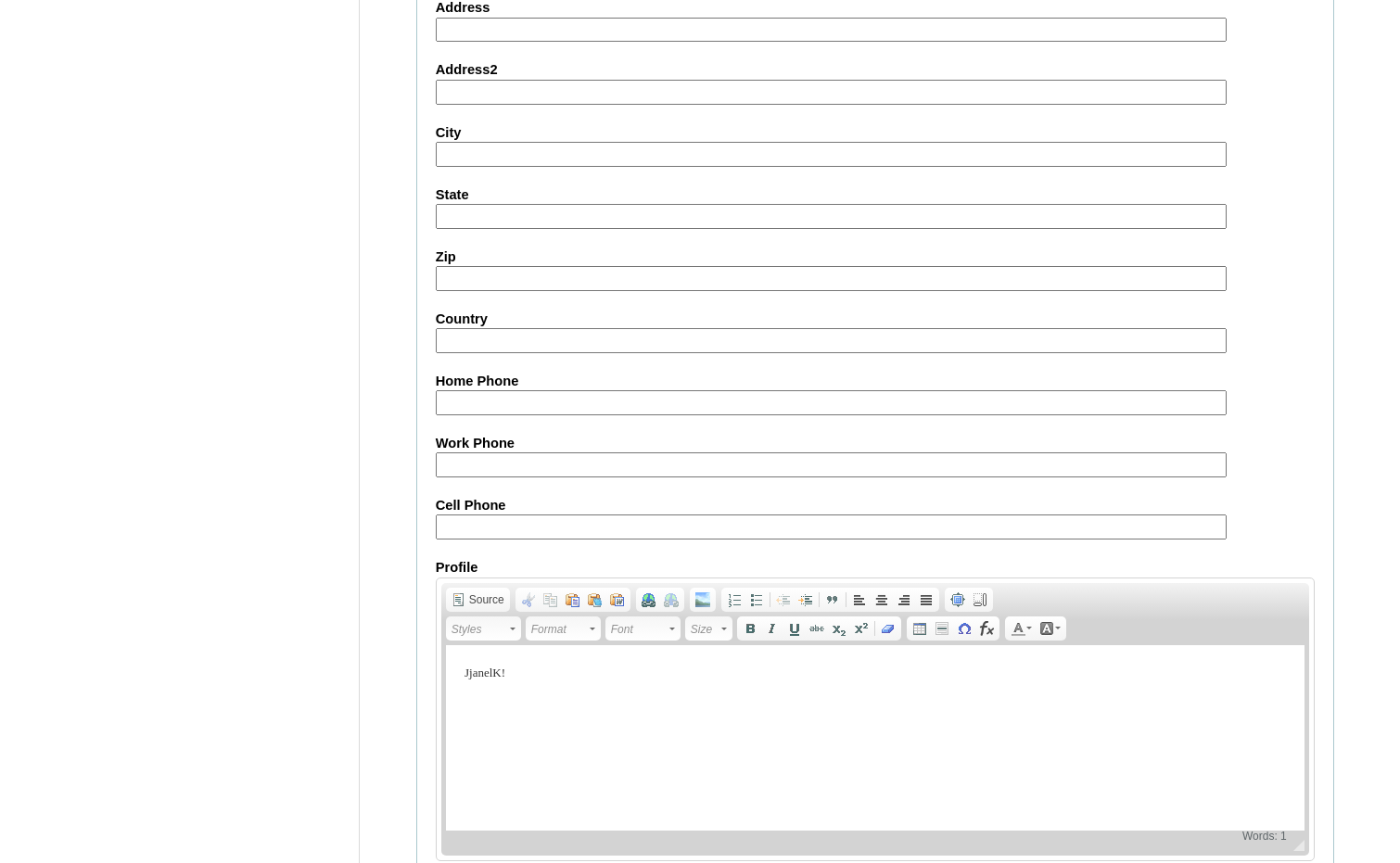
scroll to position [1961, 0]
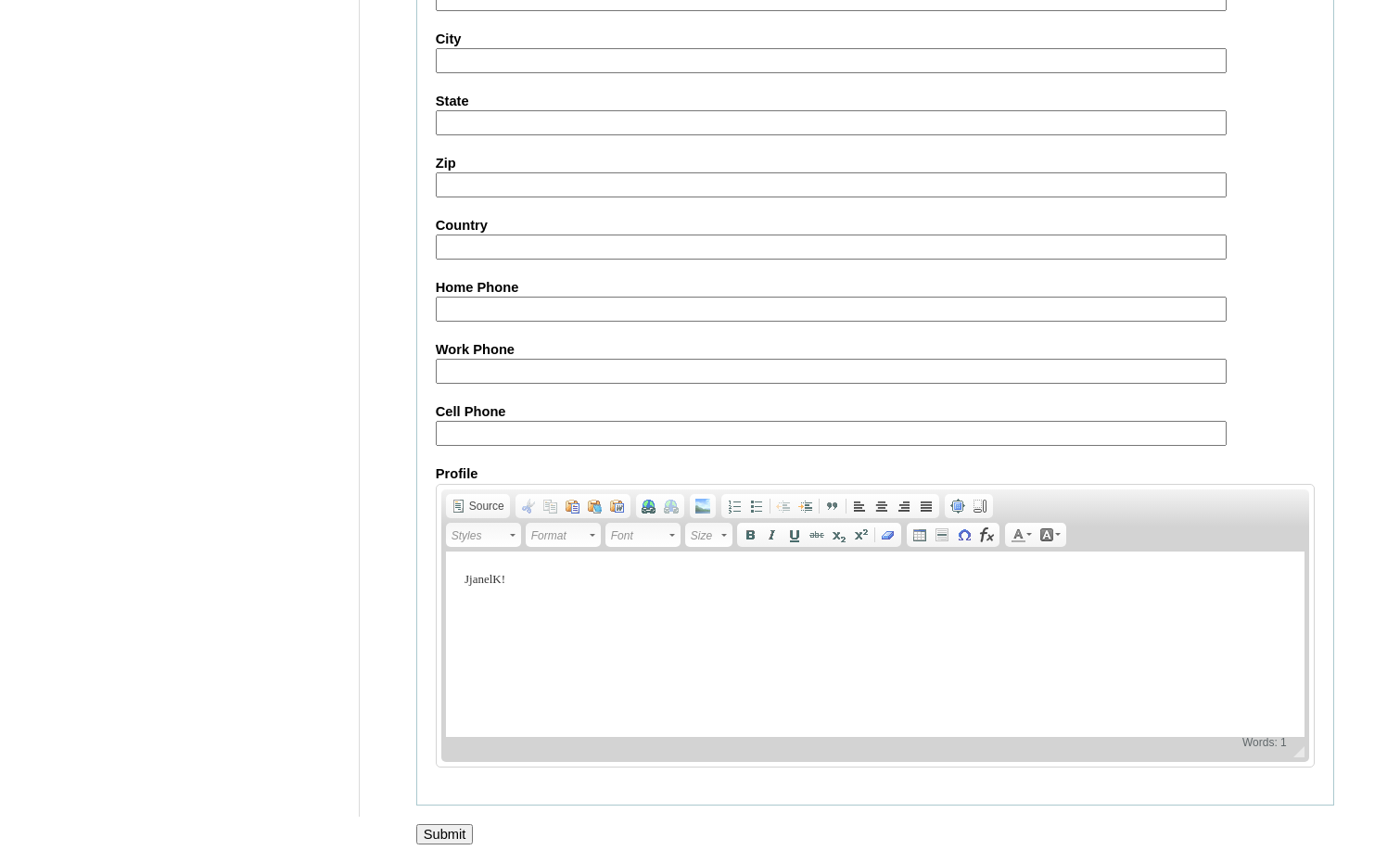
click at [445, 839] on input "Submit" at bounding box center [445, 834] width 58 height 21
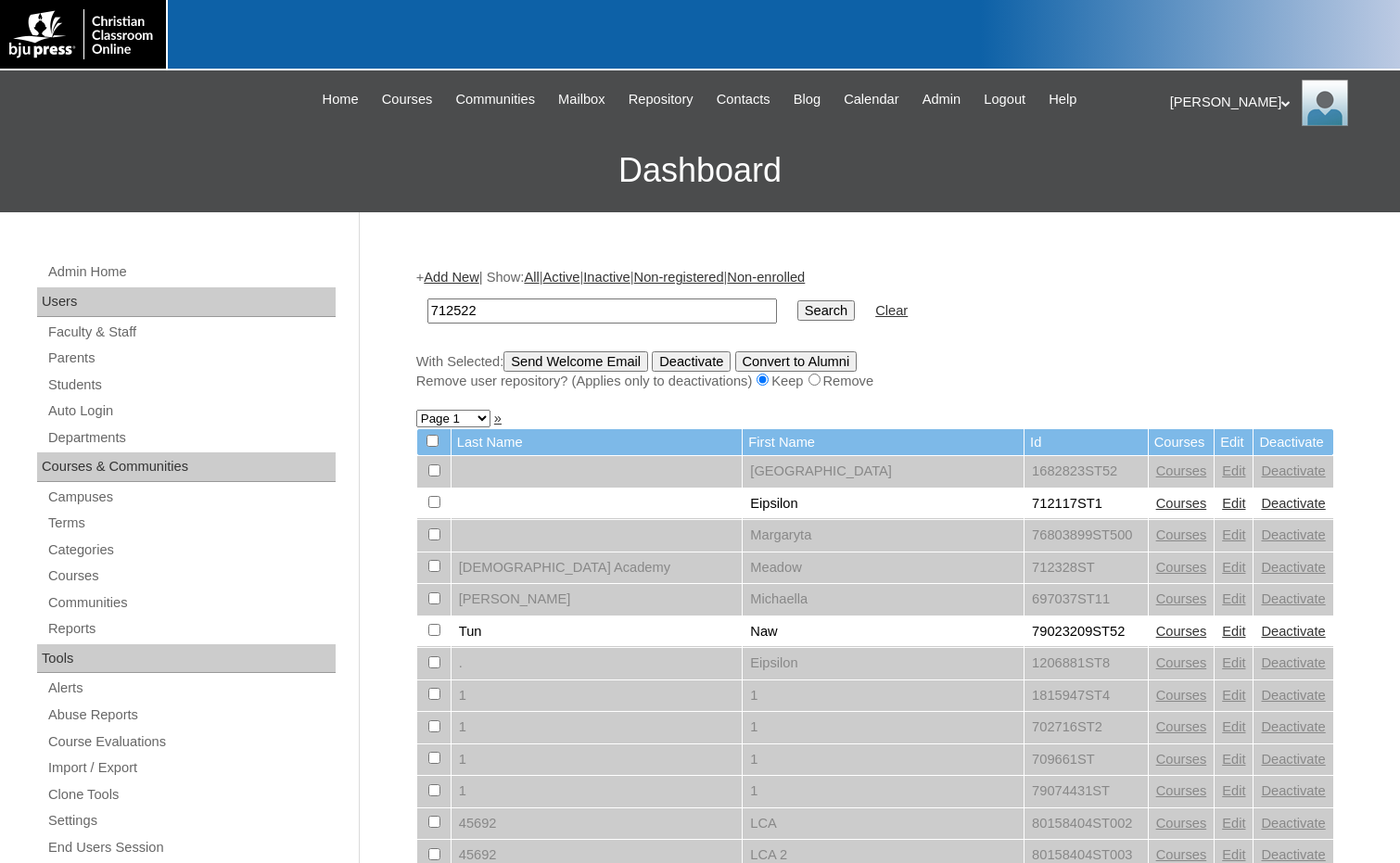
type input "712522"
click at [797, 308] on input "Search" at bounding box center [826, 311] width 58 height 21
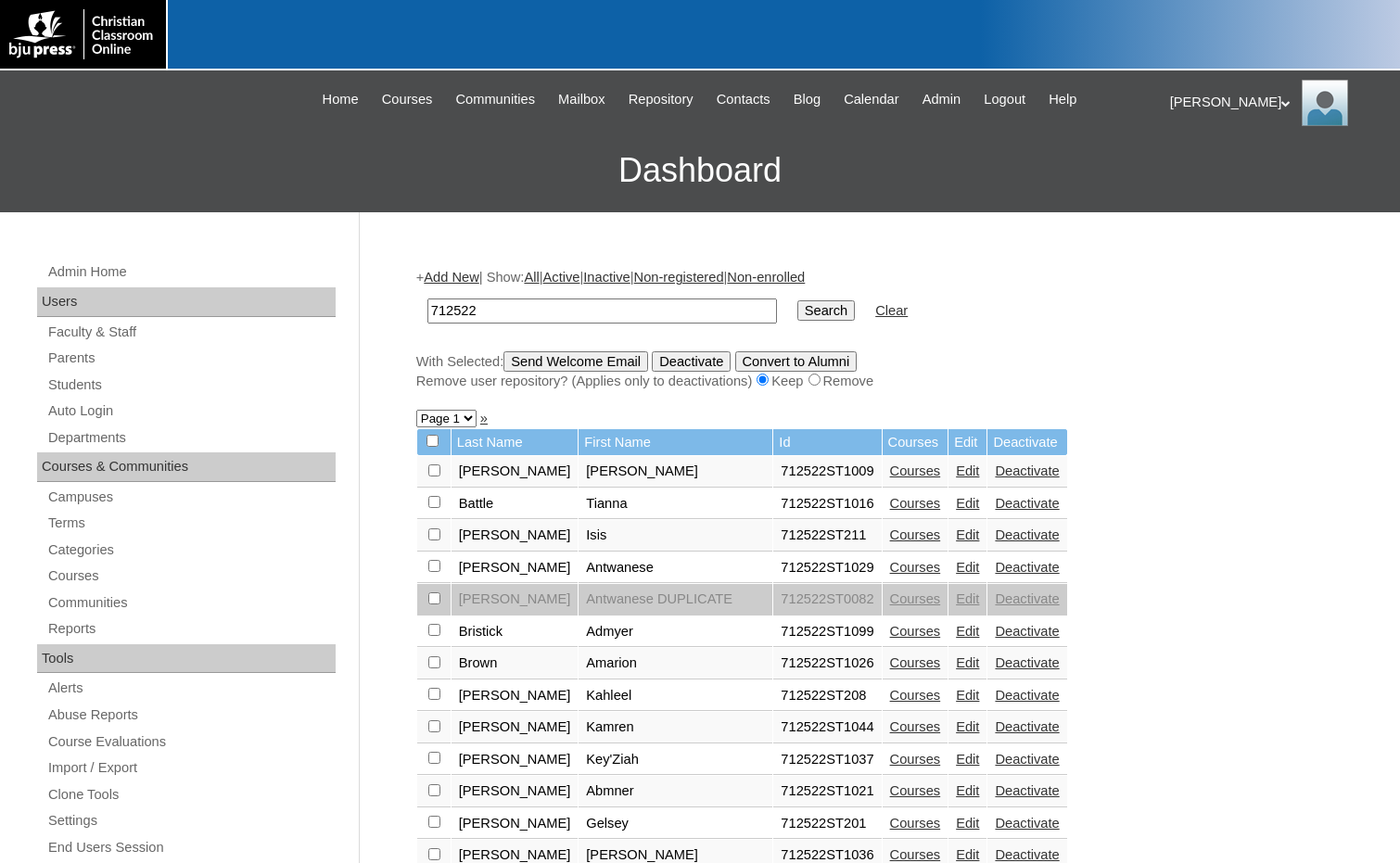
click at [956, 694] on link "Edit" at bounding box center [968, 695] width 24 height 15
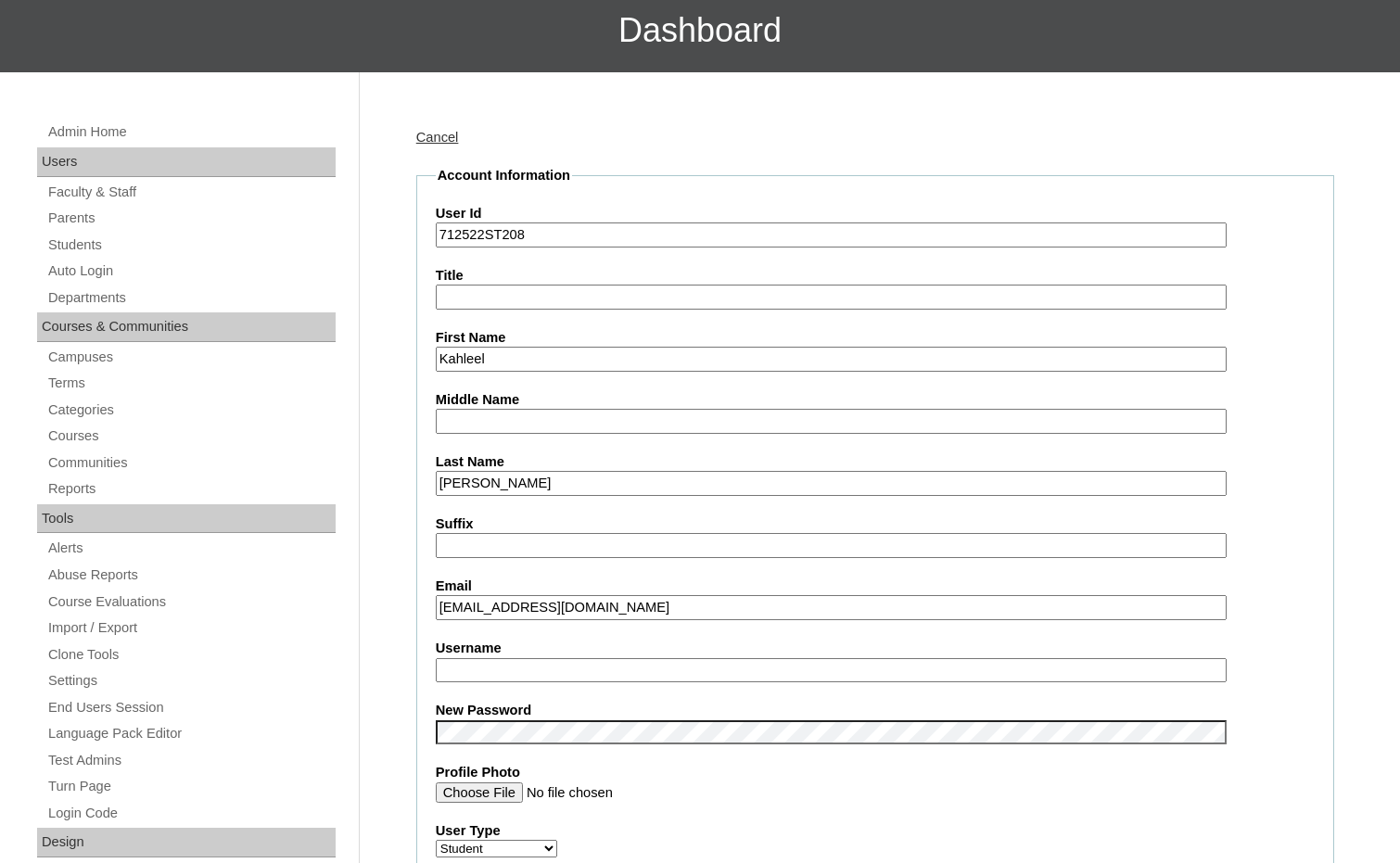
scroll to position [185, 0]
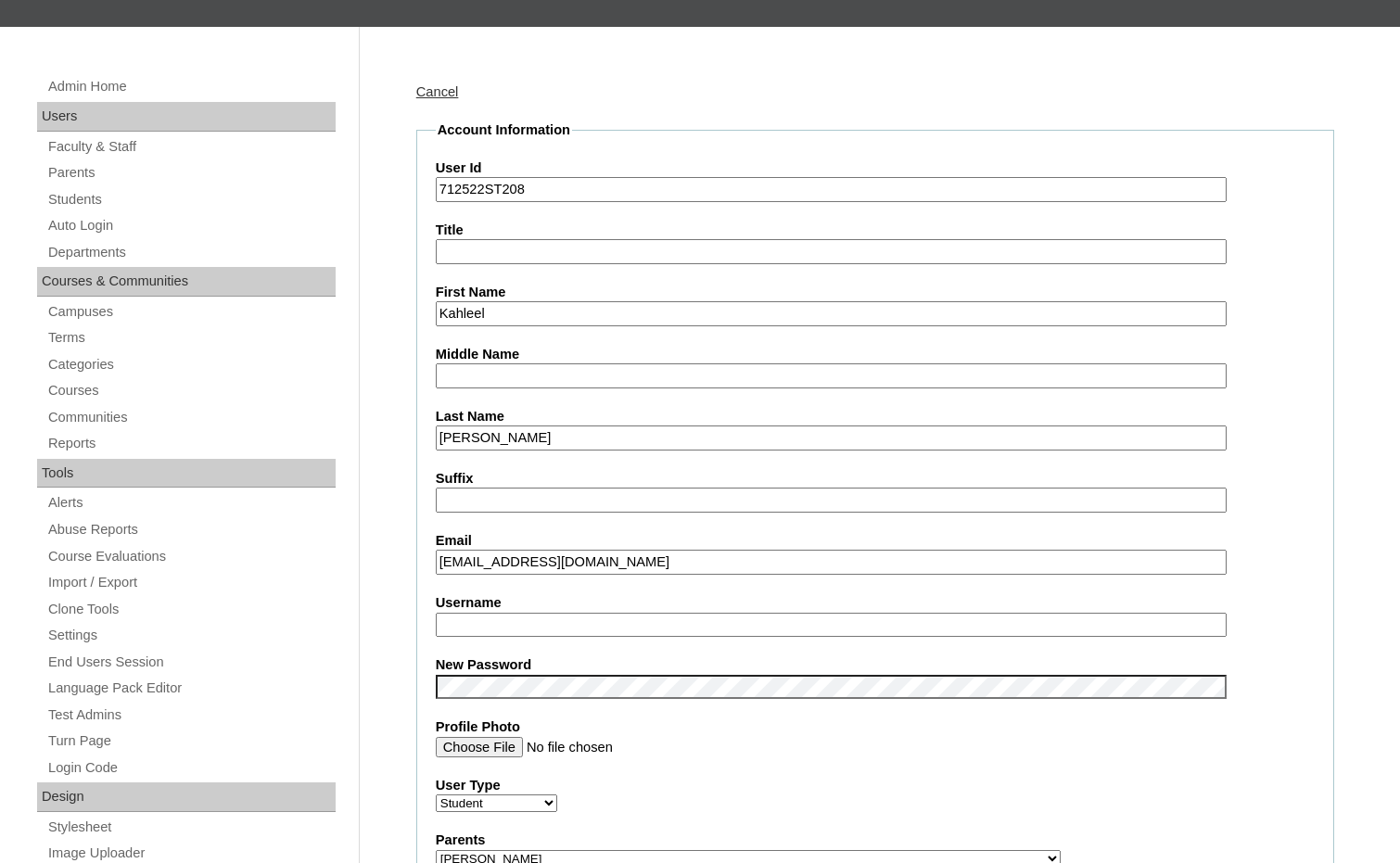
click at [484, 626] on input "Username" at bounding box center [831, 625] width 791 height 25
type input "kahleel.bryant"
drag, startPoint x: 554, startPoint y: 615, endPoint x: 376, endPoint y: 621, distance: 178.1
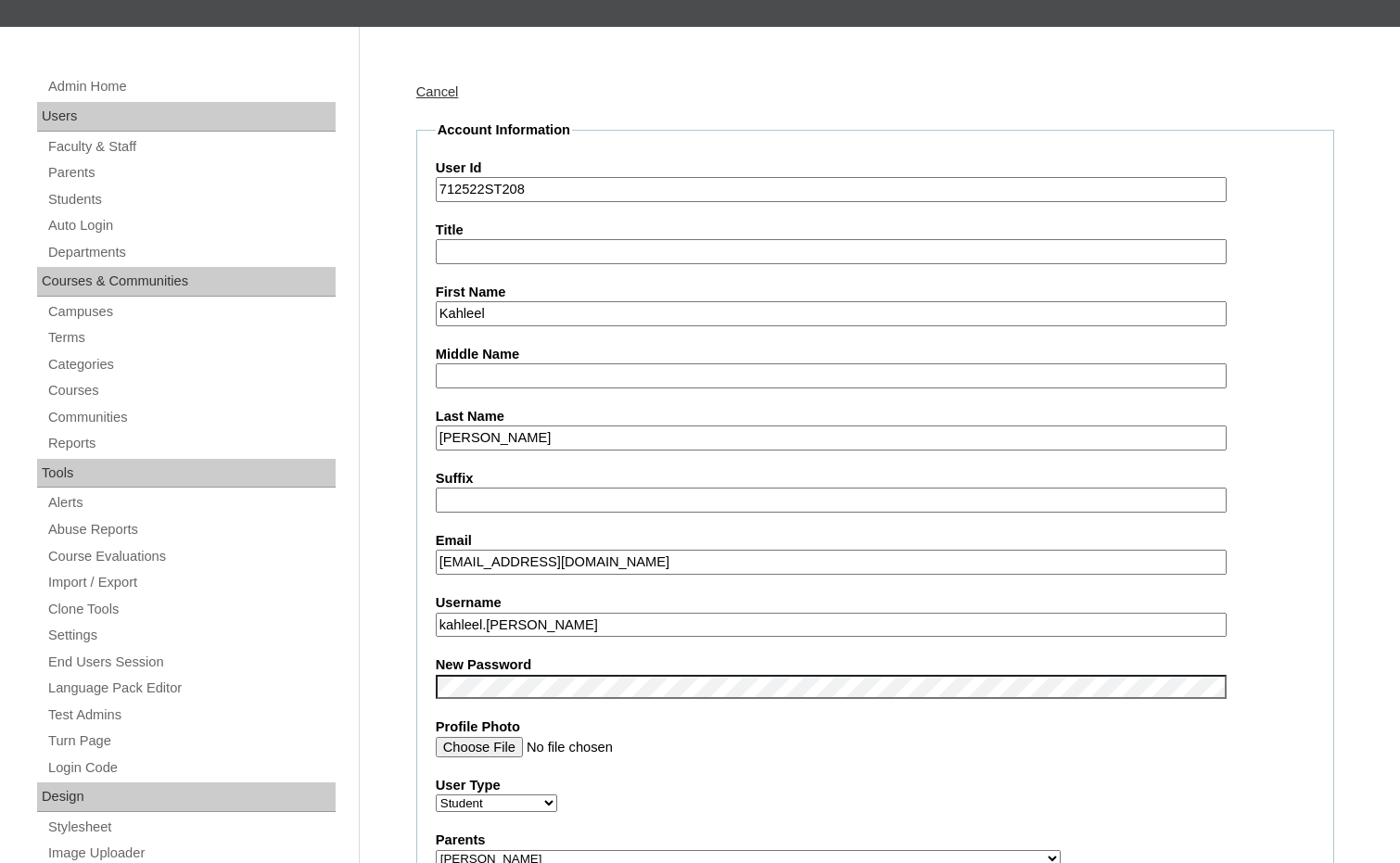
drag, startPoint x: 486, startPoint y: 192, endPoint x: 418, endPoint y: 189, distance: 68.1
click at [418, 189] on fieldset "Account Information User Id 712522ST208 Title First Name Kahleel Middle Name La…" at bounding box center [875, 872] width 918 height 1503
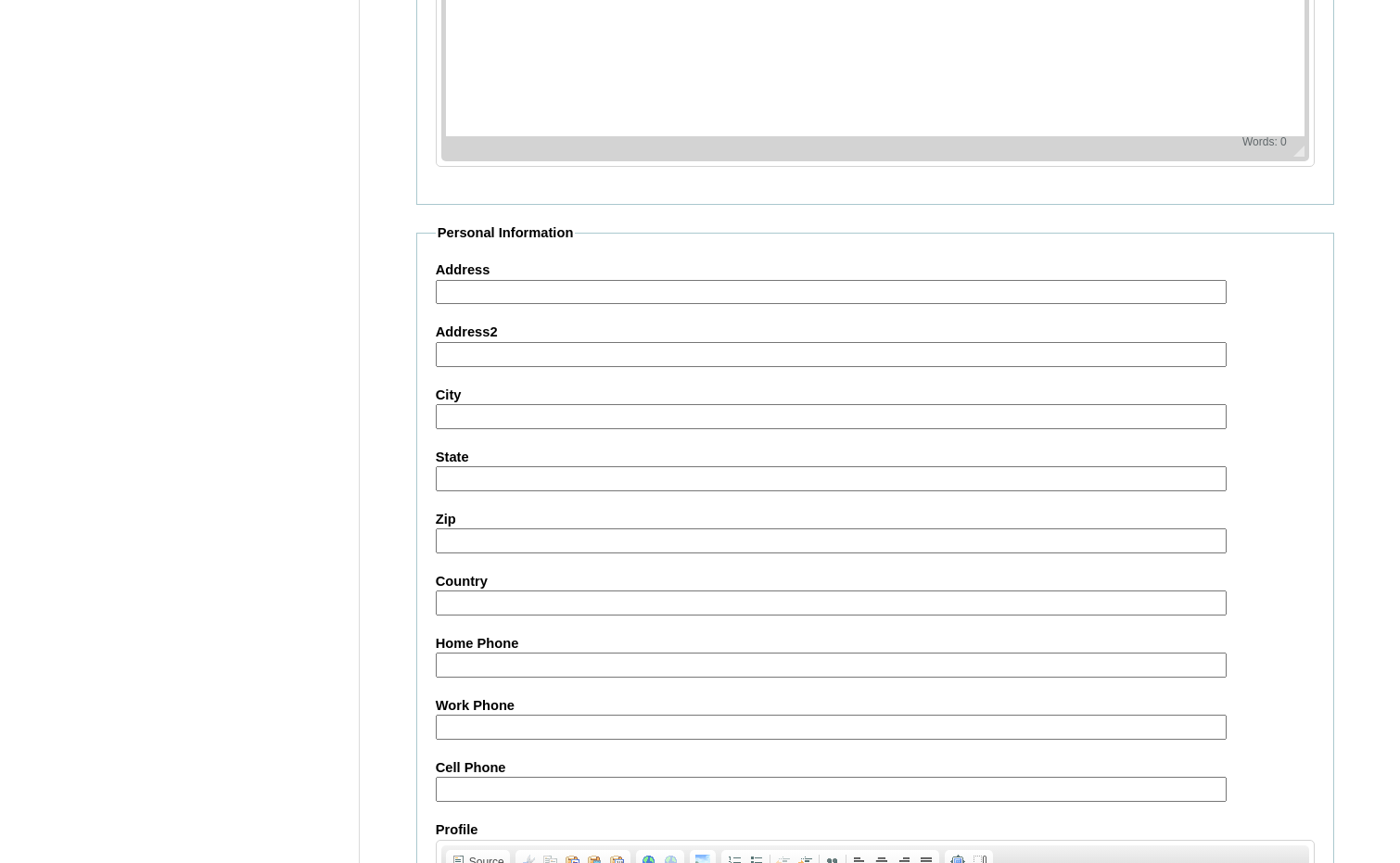
scroll to position [1961, 0]
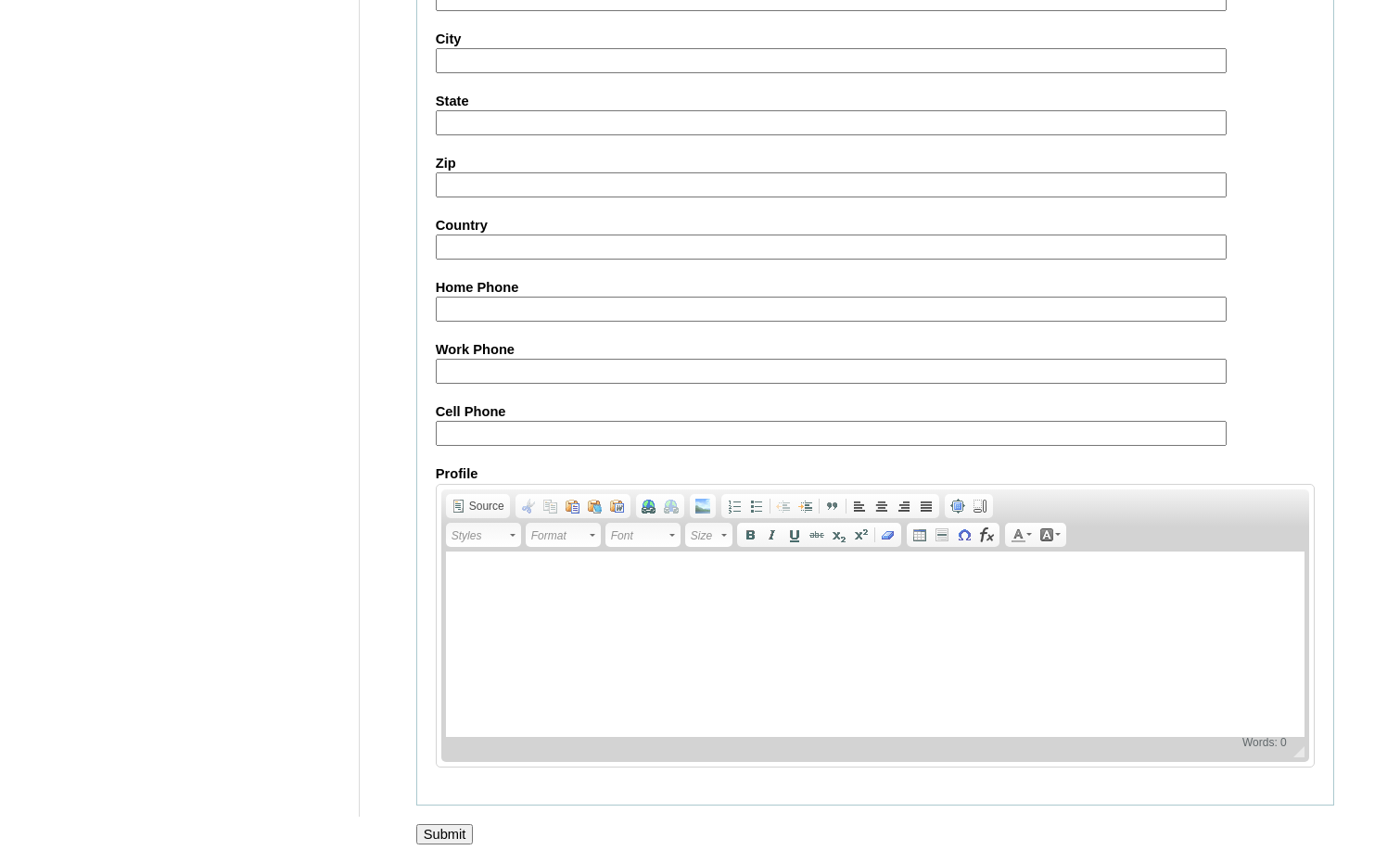
click at [442, 828] on input "Submit" at bounding box center [445, 834] width 58 height 21
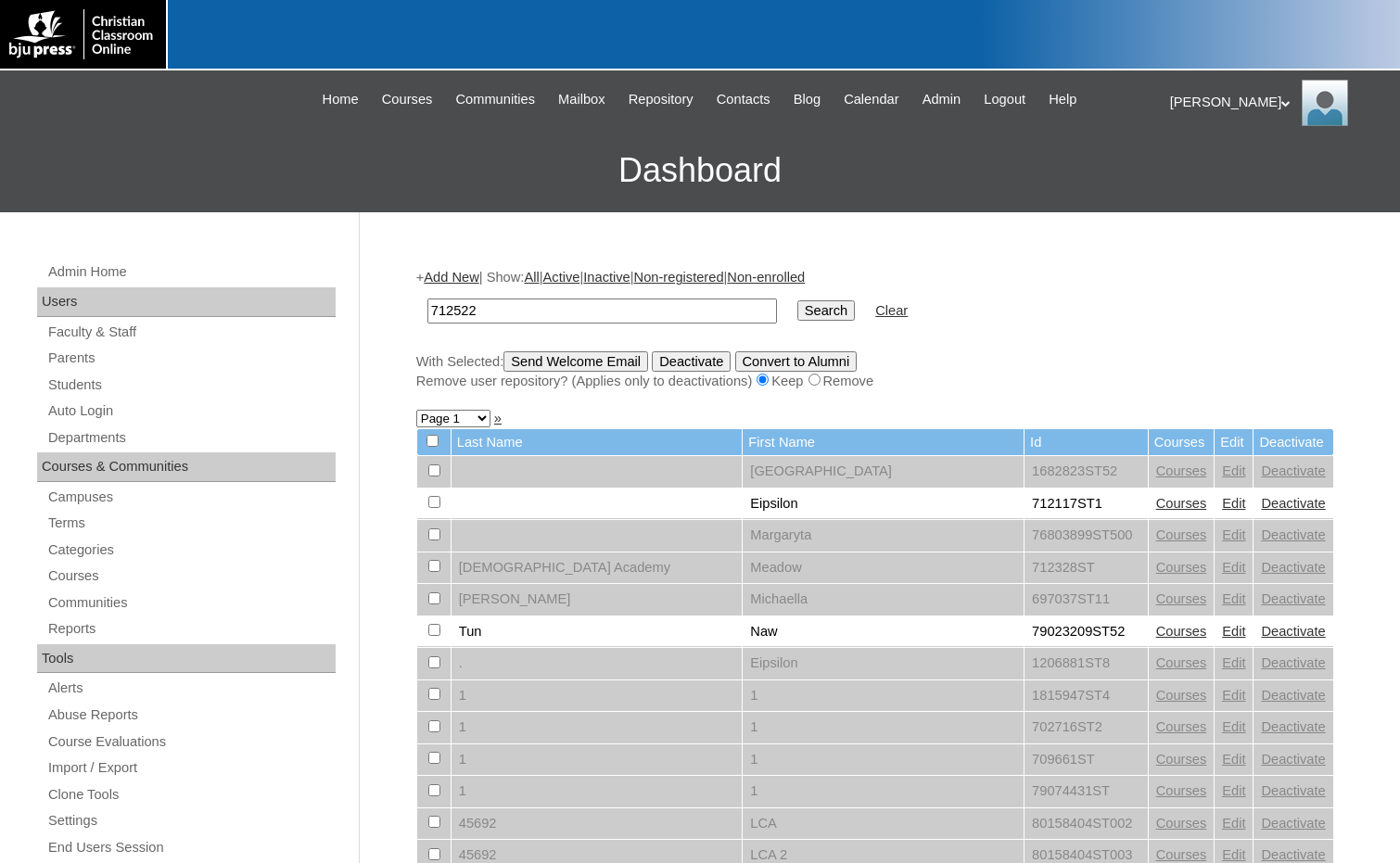
type input "712522"
click at [797, 308] on input "Search" at bounding box center [826, 311] width 58 height 21
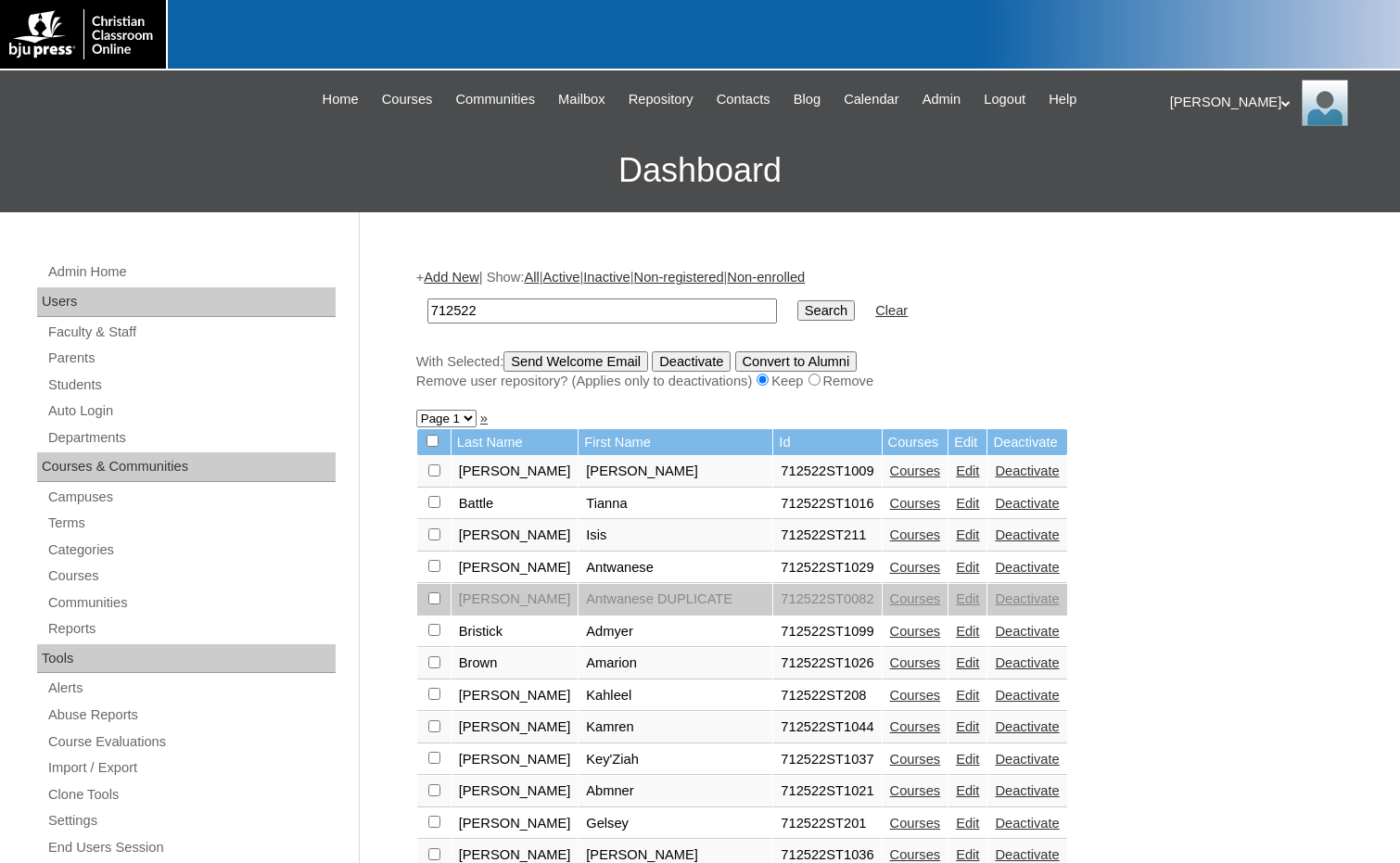
click at [956, 722] on link "Edit" at bounding box center [968, 726] width 24 height 15
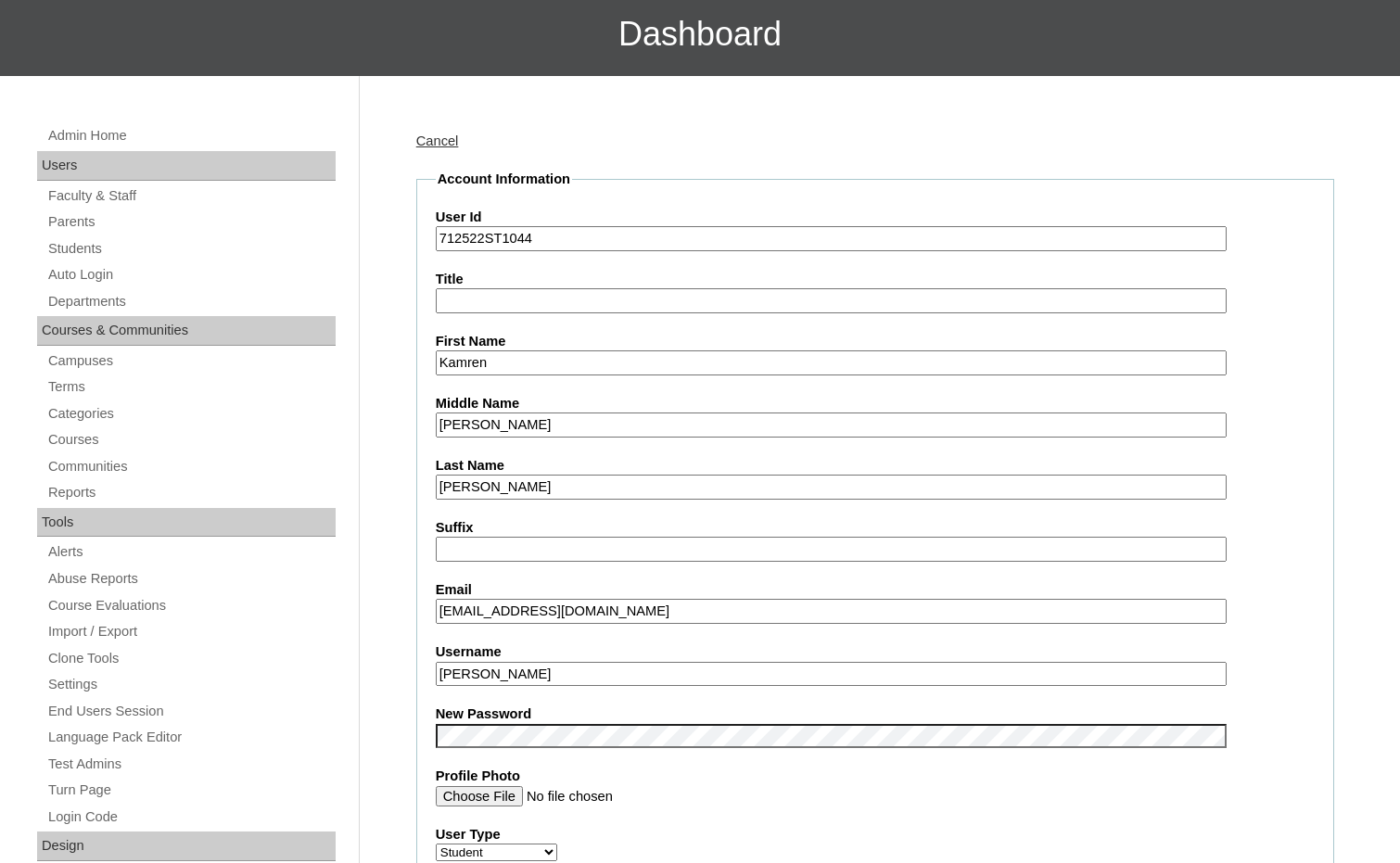
scroll to position [185, 0]
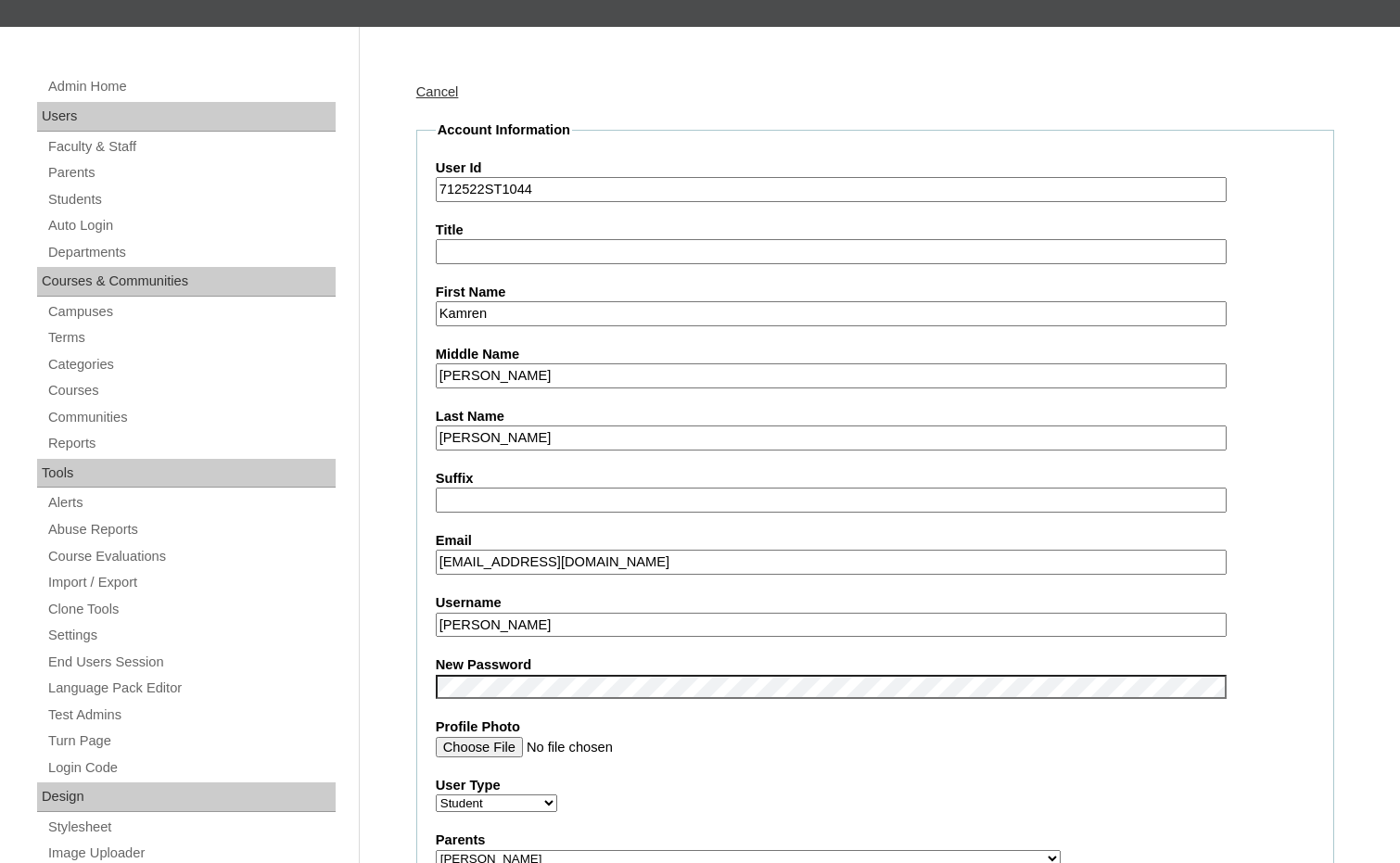
drag, startPoint x: 528, startPoint y: 629, endPoint x: 376, endPoint y: 628, distance: 152.0
click div "Admin Home Users Faculty & Staff Parents Students Auto Login Departments Course…"
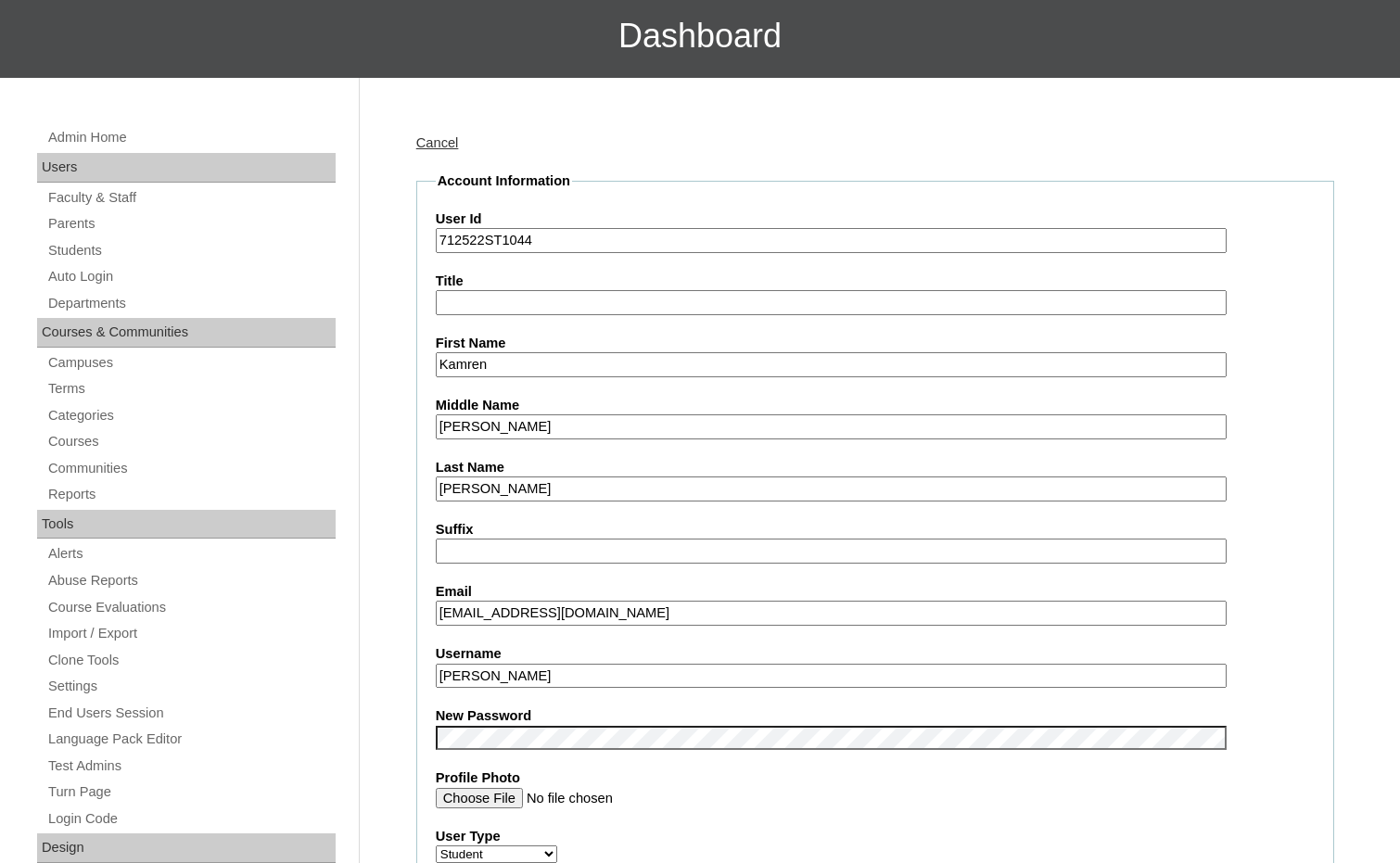
scroll to position [0, 0]
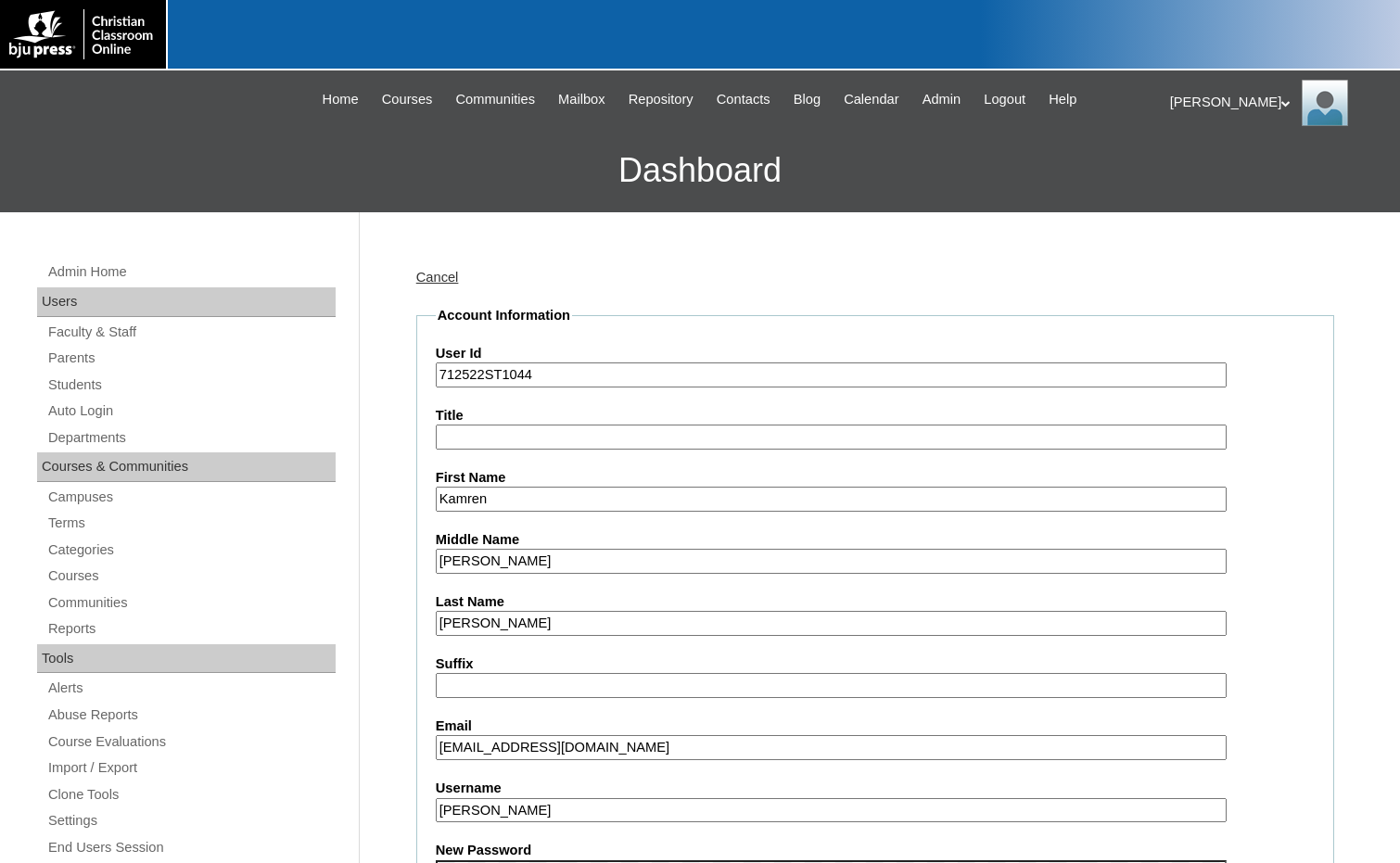
drag, startPoint x: 488, startPoint y: 376, endPoint x: 402, endPoint y: 378, distance: 86.0
click div "Admin Home Users Faculty & Staff Parents Students Auto Login Departments Course…"
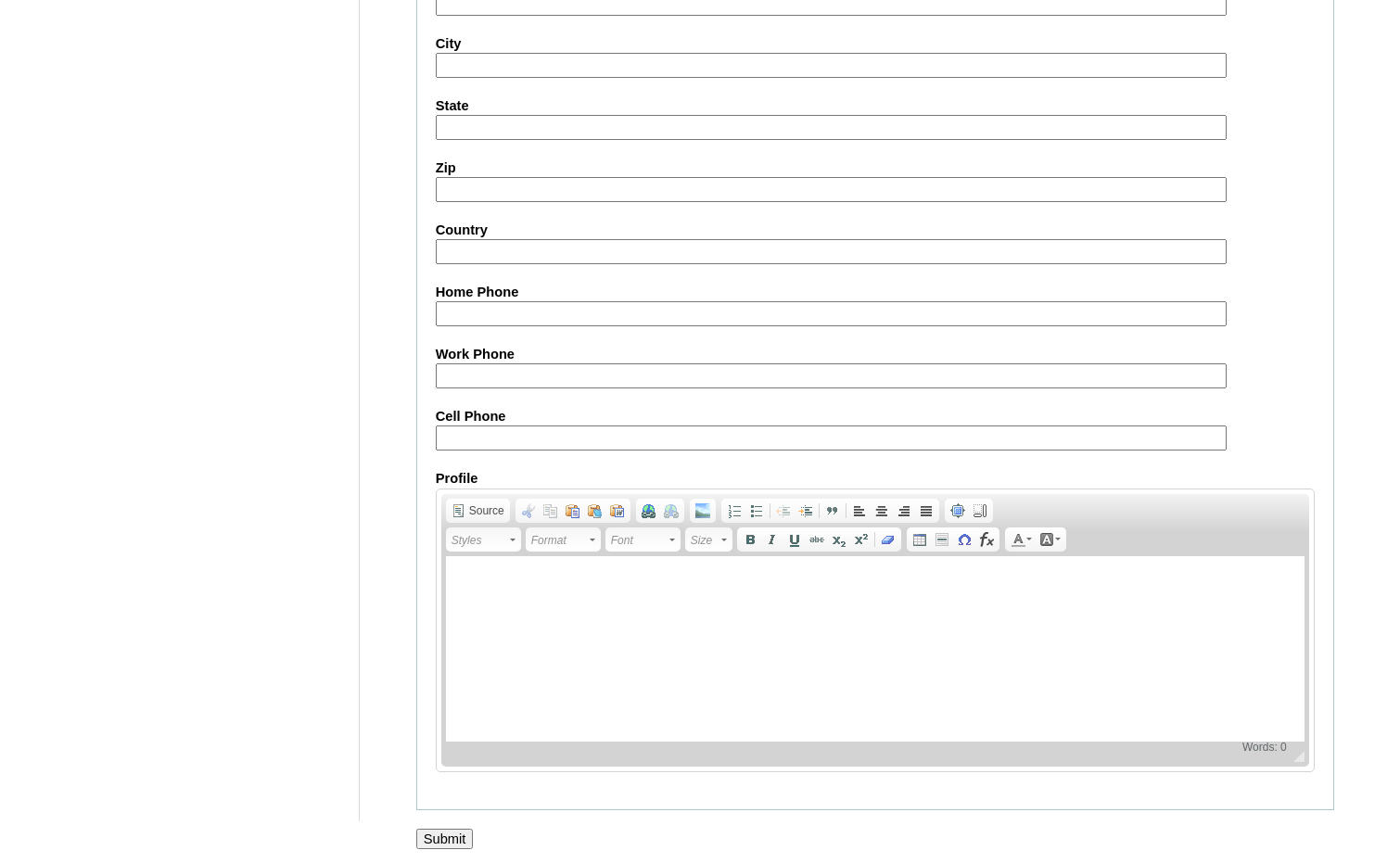
scroll to position [1961, 0]
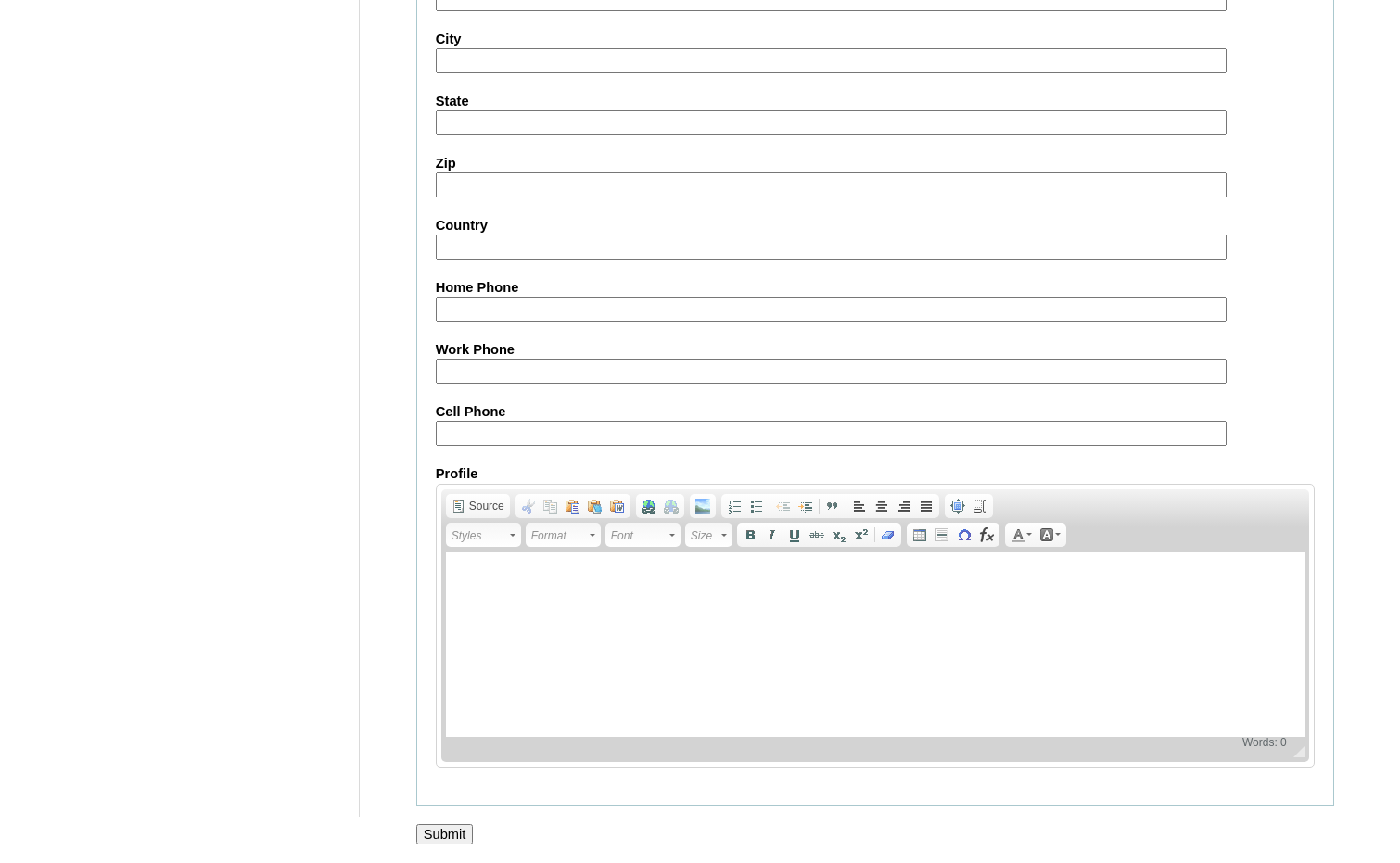
click input "Submit"
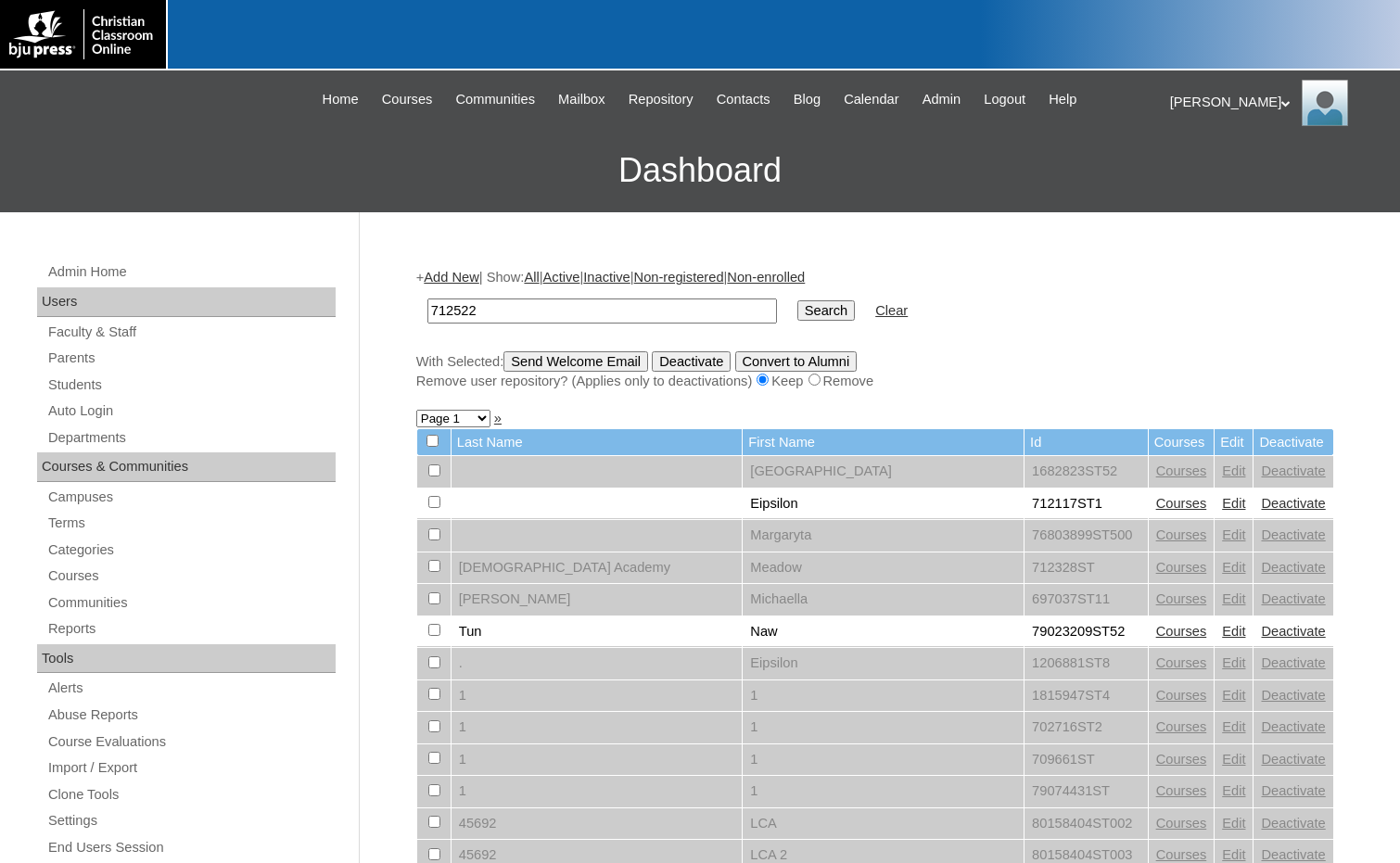
type input "712522"
click at [797, 307] on input "Search" at bounding box center [826, 311] width 58 height 21
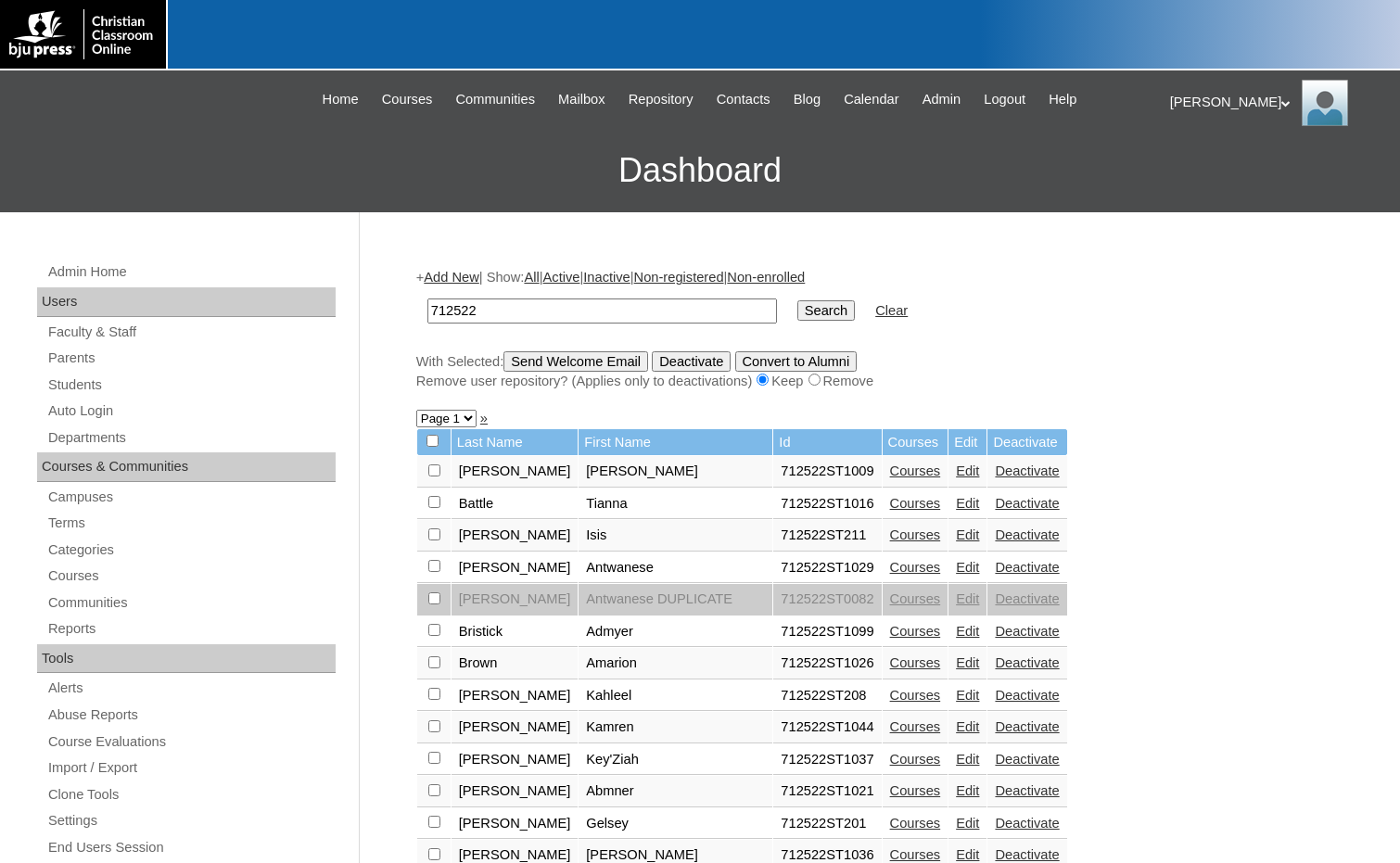
click at [956, 821] on link "Edit" at bounding box center [968, 823] width 24 height 15
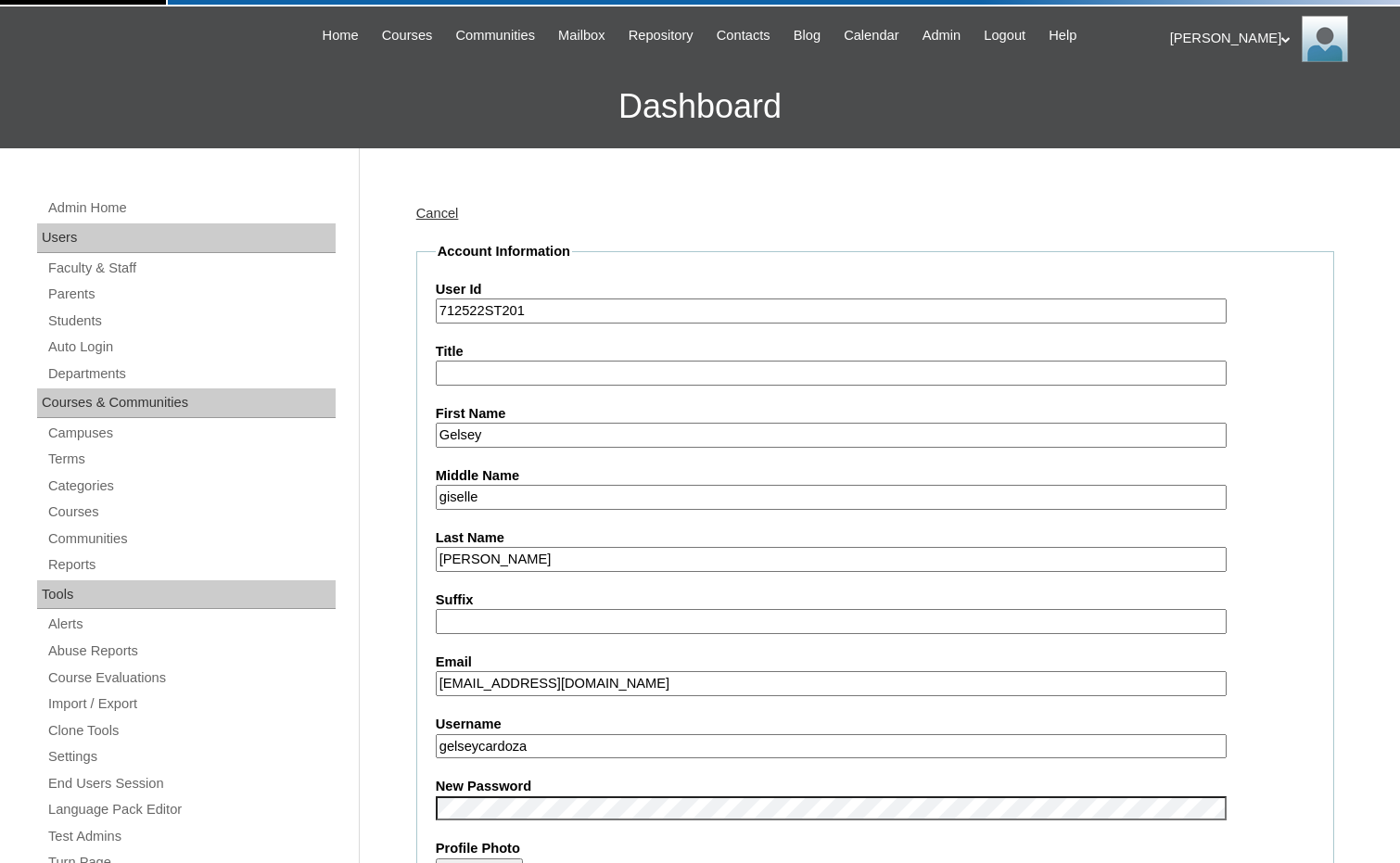
scroll to position [93, 0]
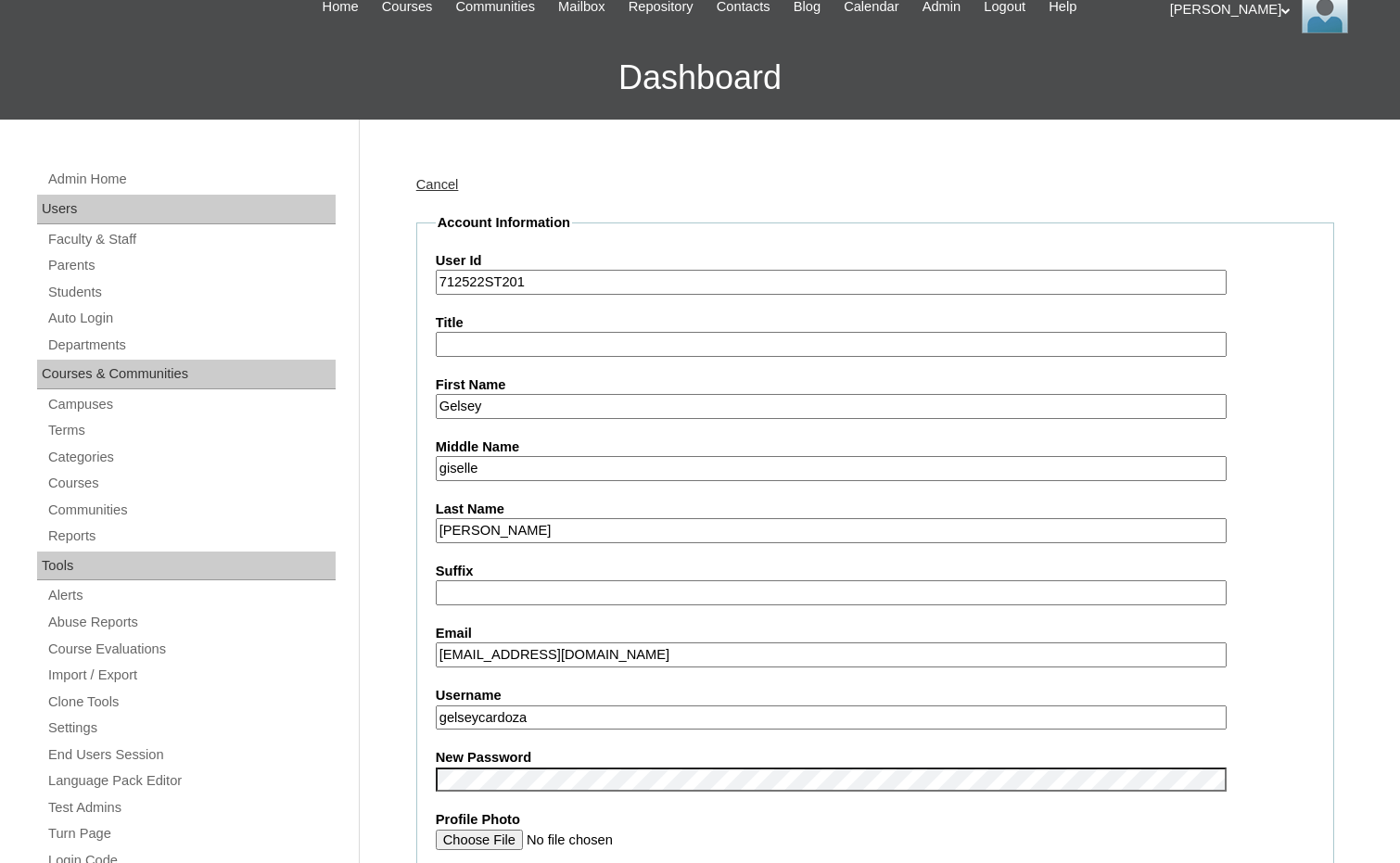
drag, startPoint x: 531, startPoint y: 715, endPoint x: 388, endPoint y: 710, distance: 143.1
drag, startPoint x: 484, startPoint y: 285, endPoint x: 434, endPoint y: 285, distance: 50.0
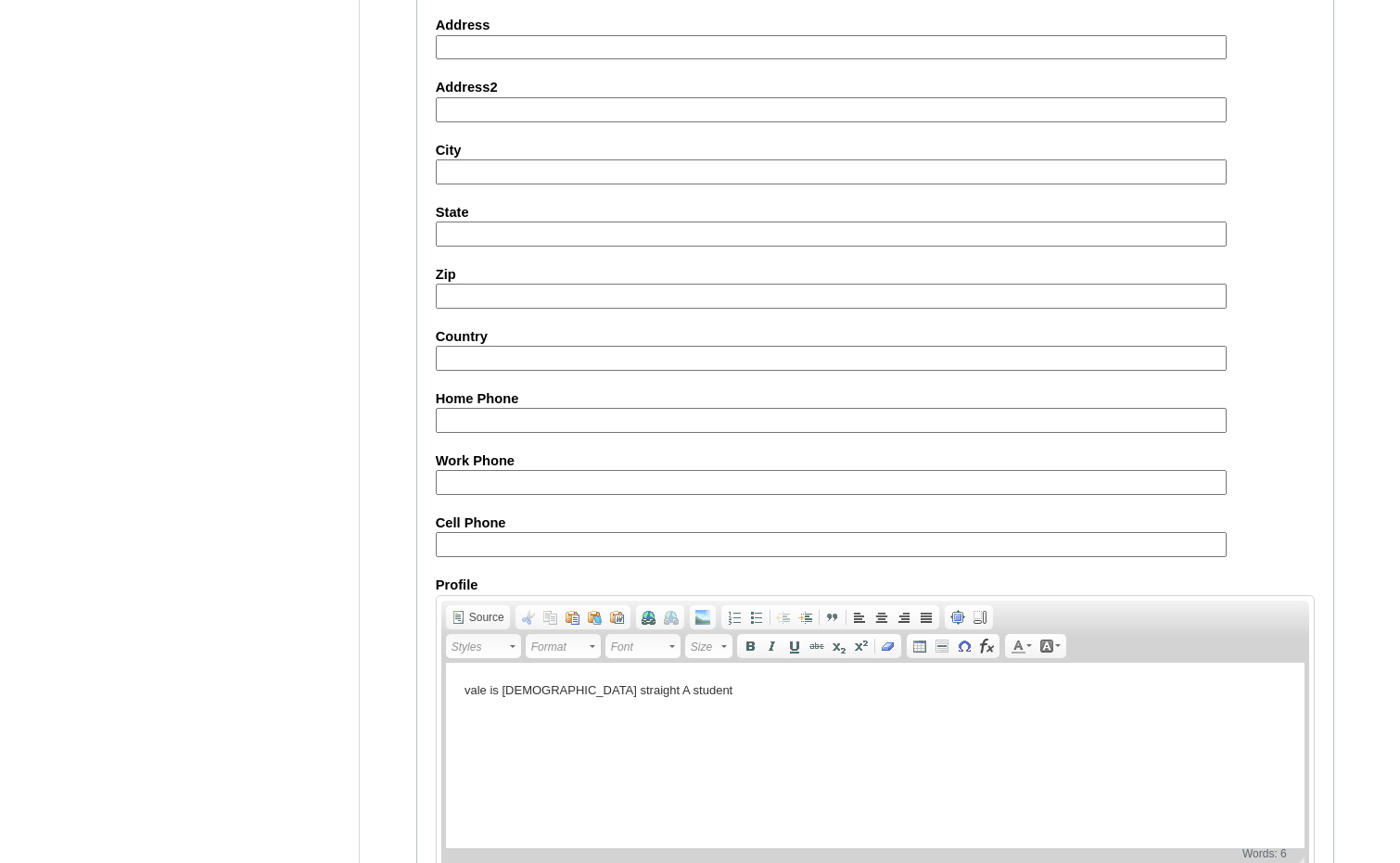
scroll to position [1961, 0]
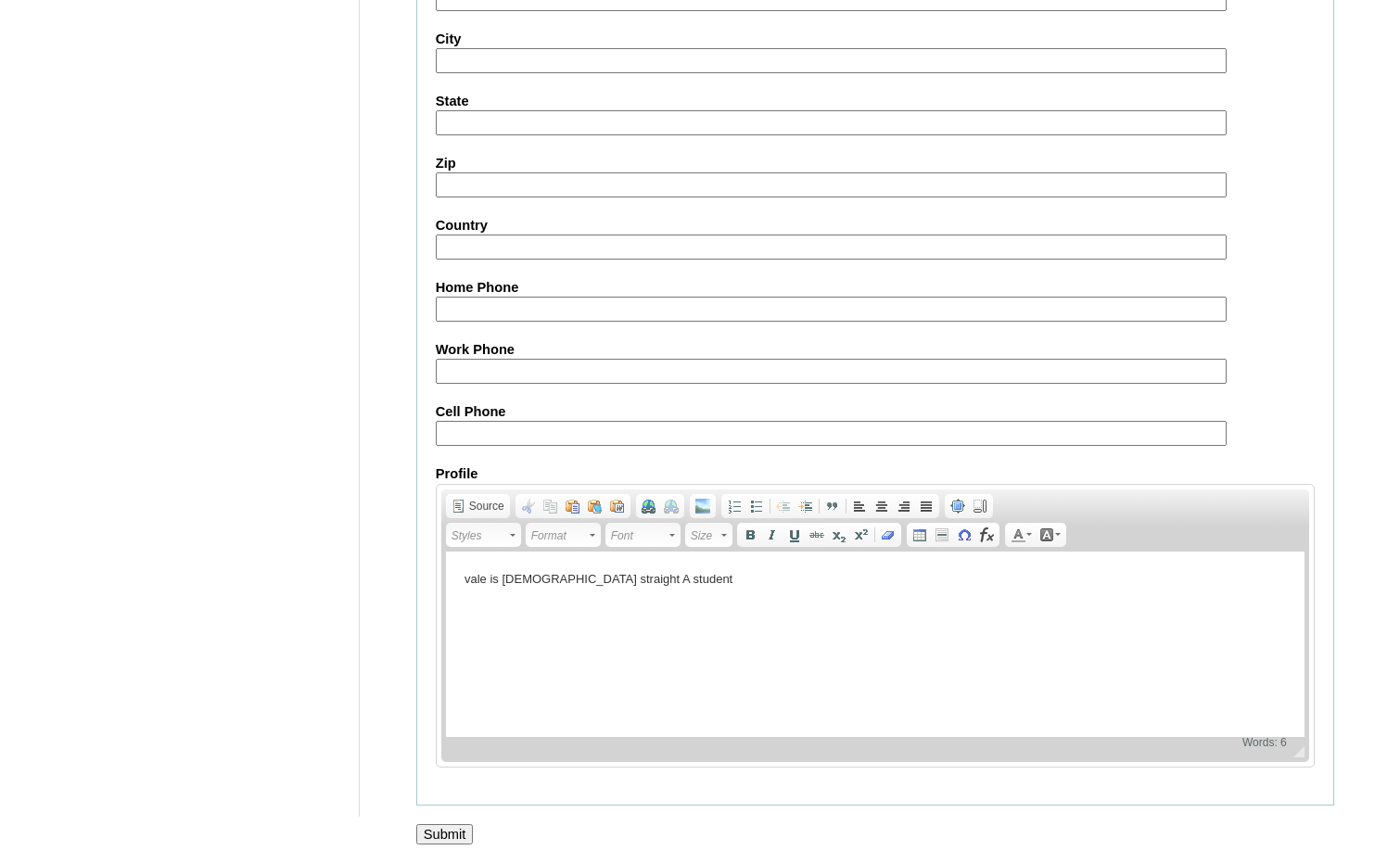
click input "Submit"
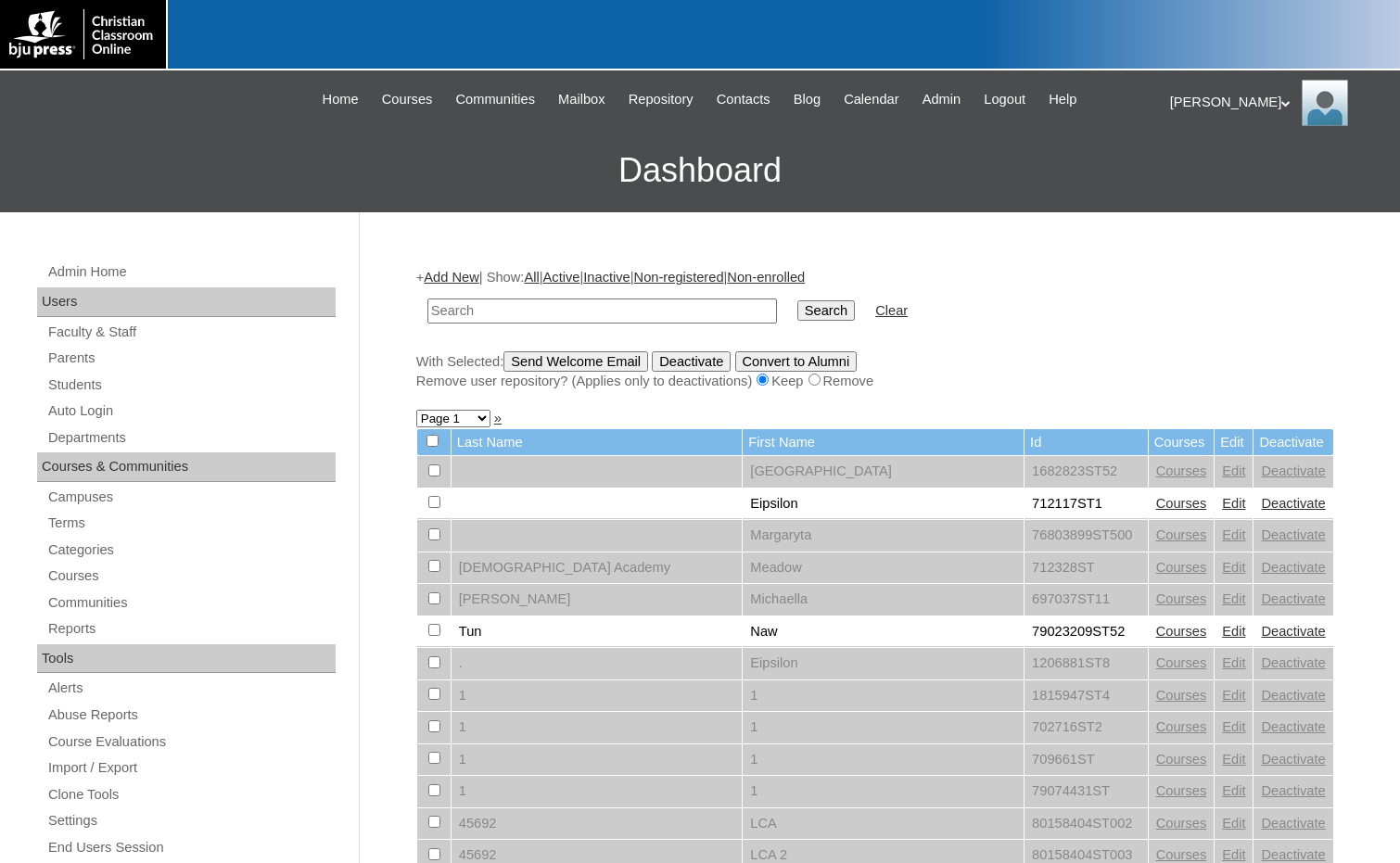
click at [606, 312] on input "text" at bounding box center [602, 312] width 350 height 25
paste input "712522"
type input "712522"
click at [797, 310] on input "Search" at bounding box center [826, 311] width 58 height 21
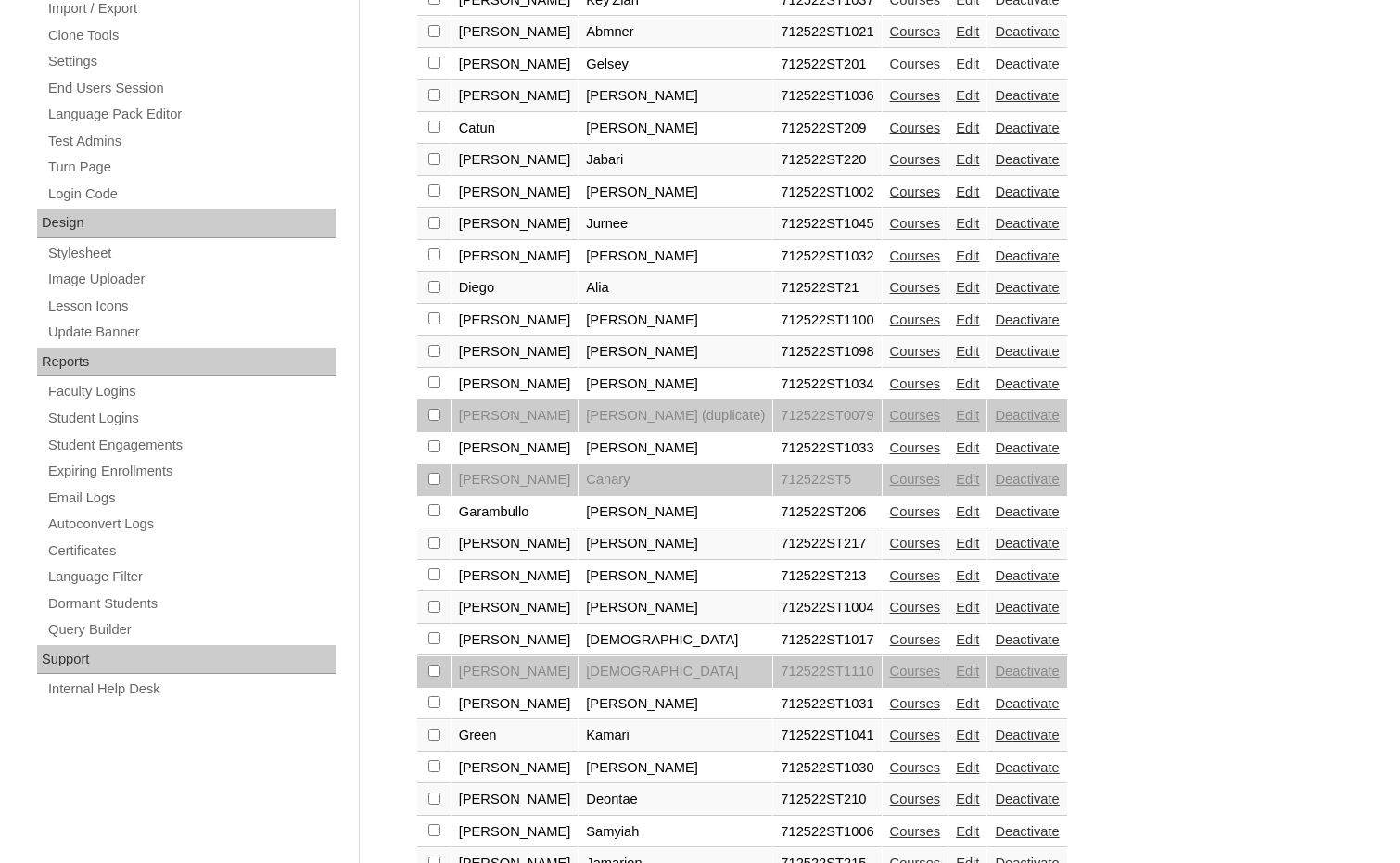
scroll to position [835, 0]
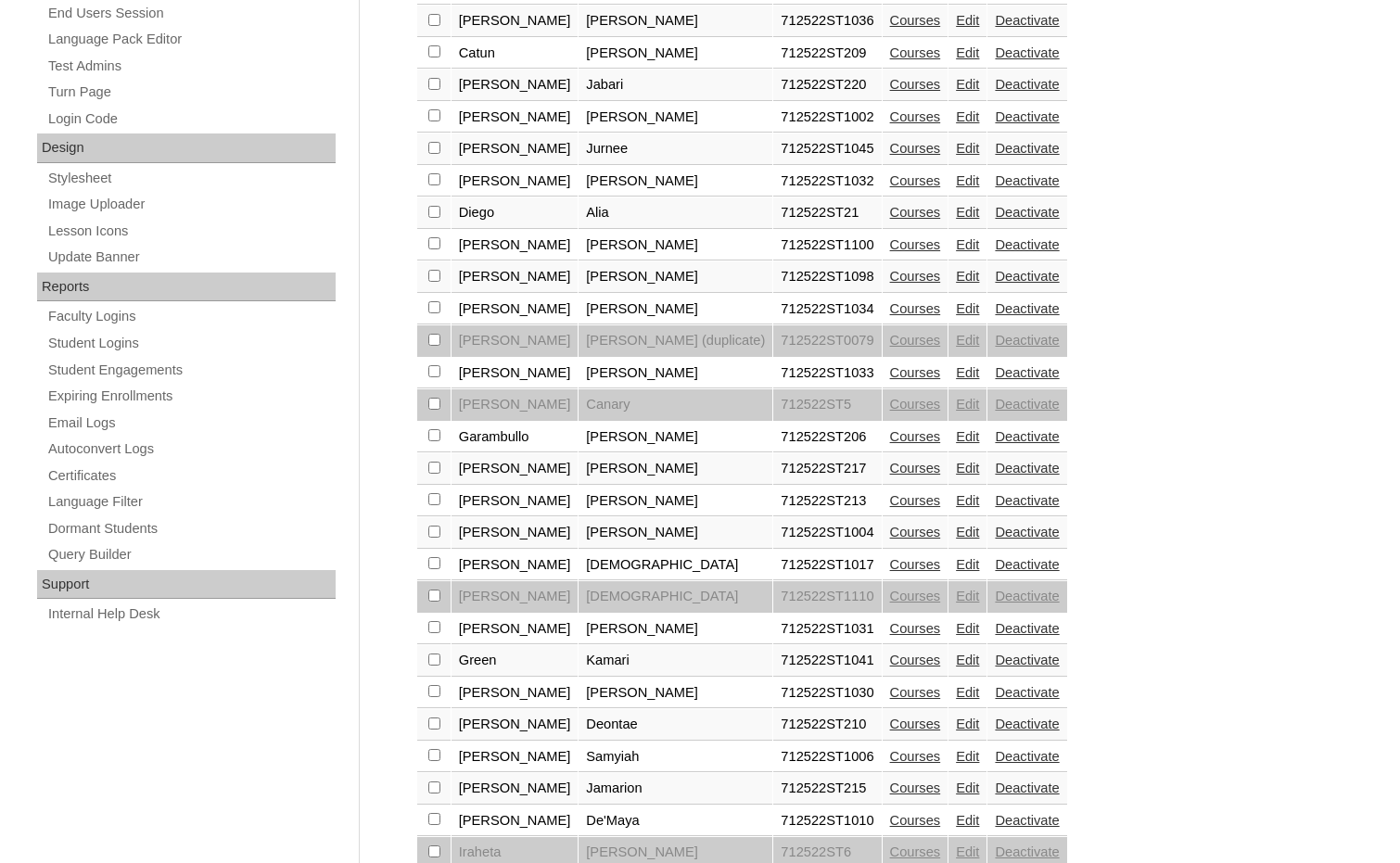
click at [956, 499] on link "Edit" at bounding box center [968, 500] width 24 height 15
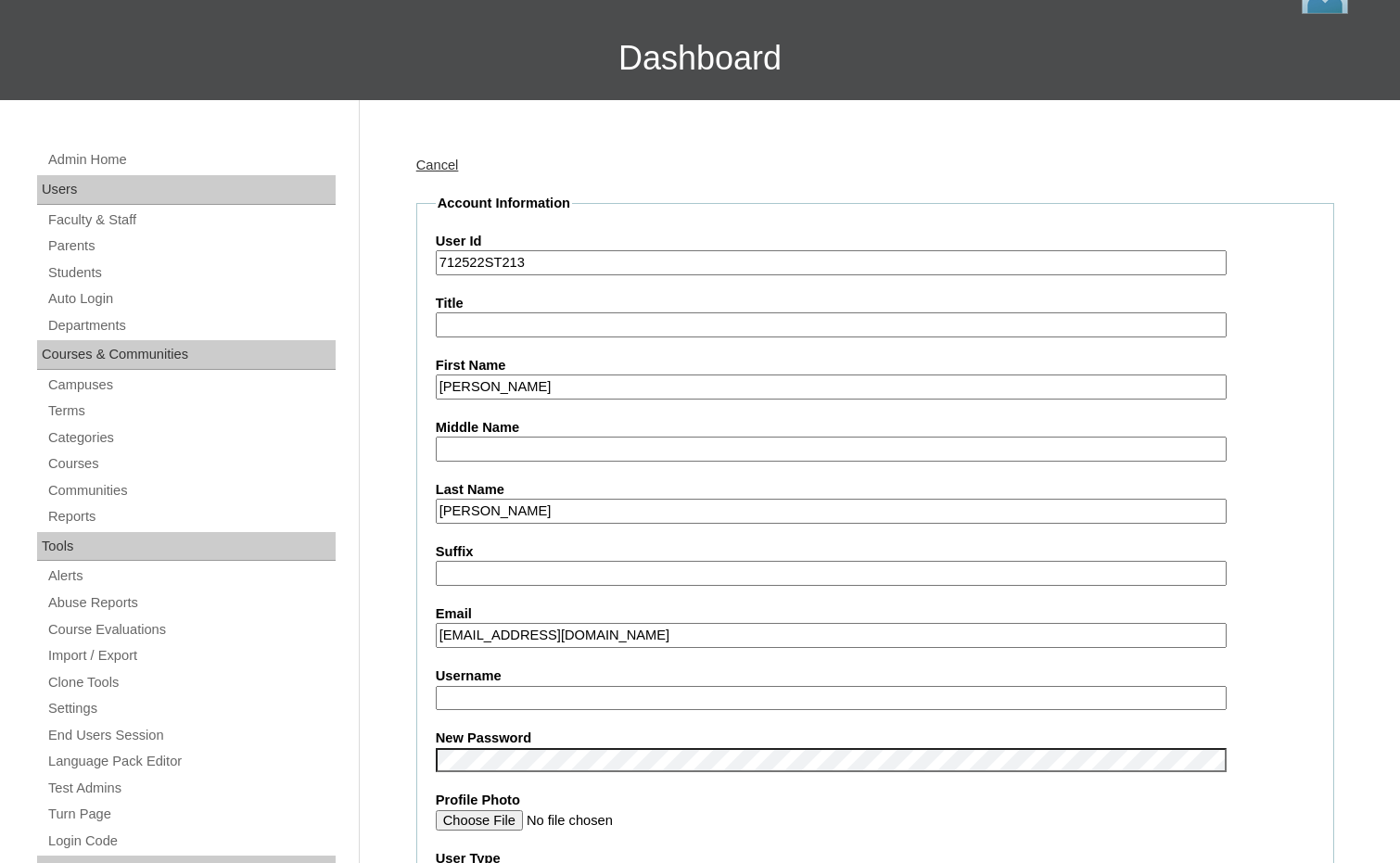
scroll to position [185, 0]
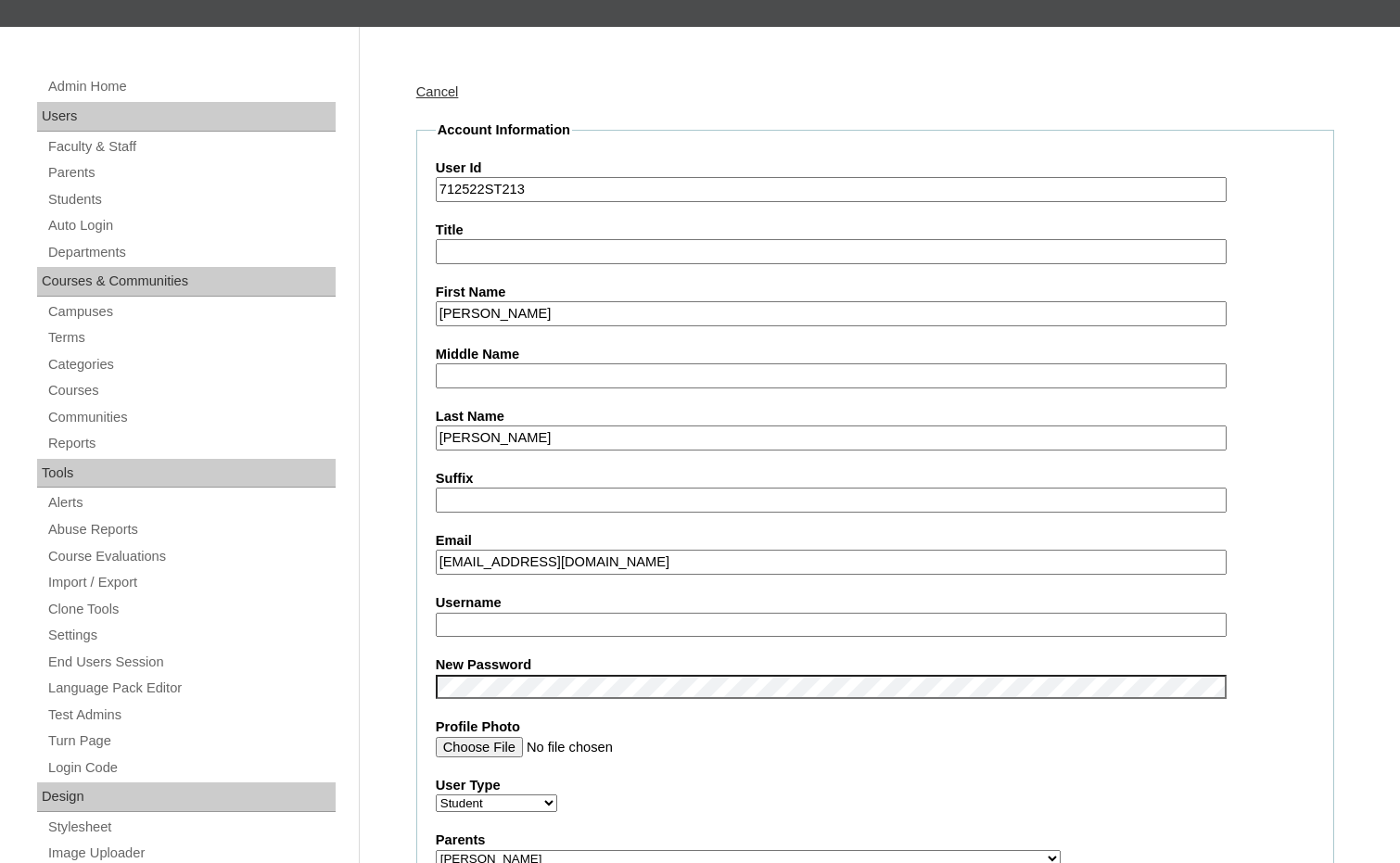
click at [548, 623] on input "Username" at bounding box center [831, 625] width 791 height 25
type input "melany.garcia"
drag, startPoint x: 549, startPoint y: 625, endPoint x: 405, endPoint y: 616, distance: 144.3
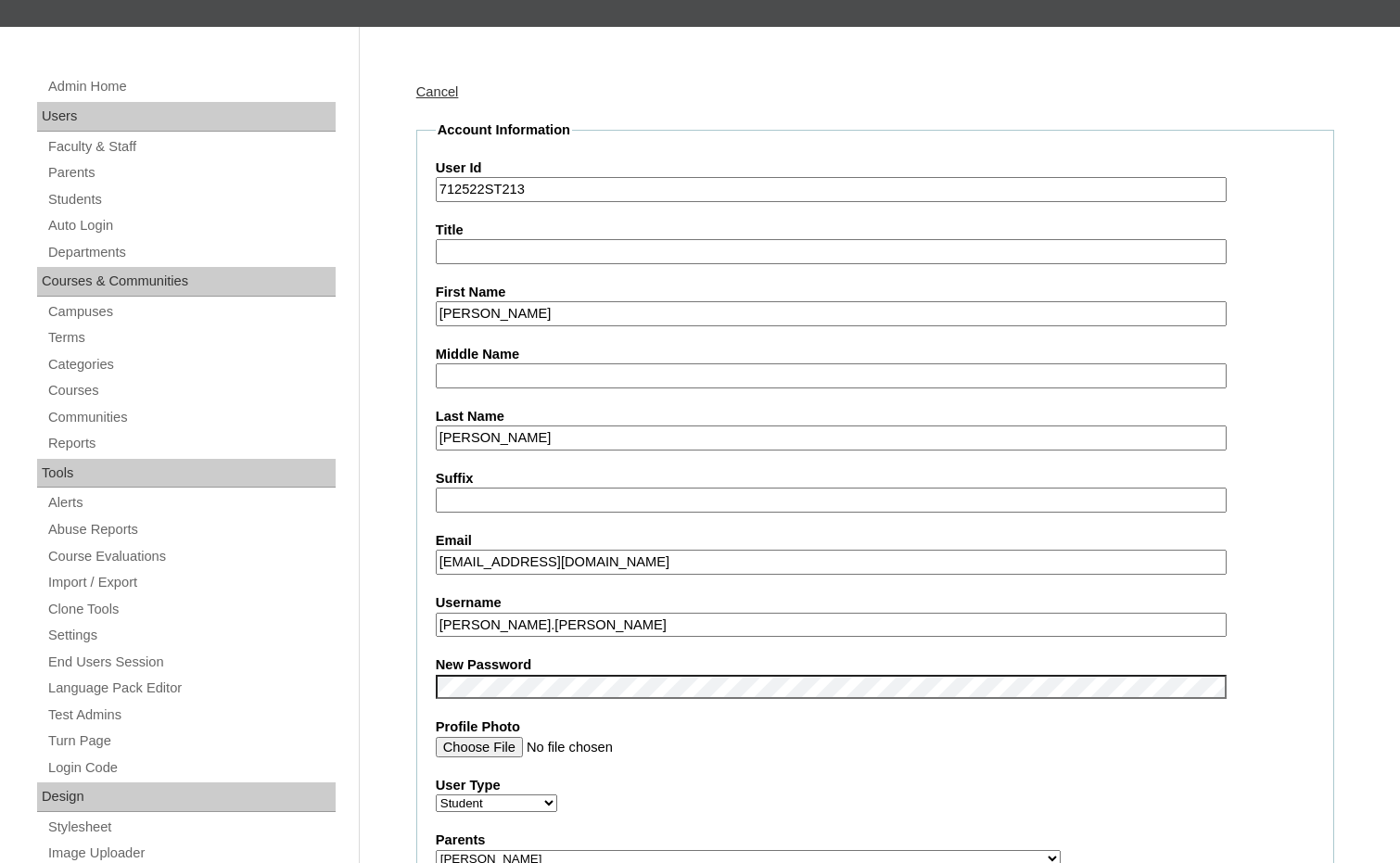
drag, startPoint x: 484, startPoint y: 195, endPoint x: 420, endPoint y: 190, distance: 64.2
click at [420, 190] on fieldset "Account Information User Id 712522ST213 Title First Name Melany Middle Name Las…" at bounding box center [875, 872] width 918 height 1503
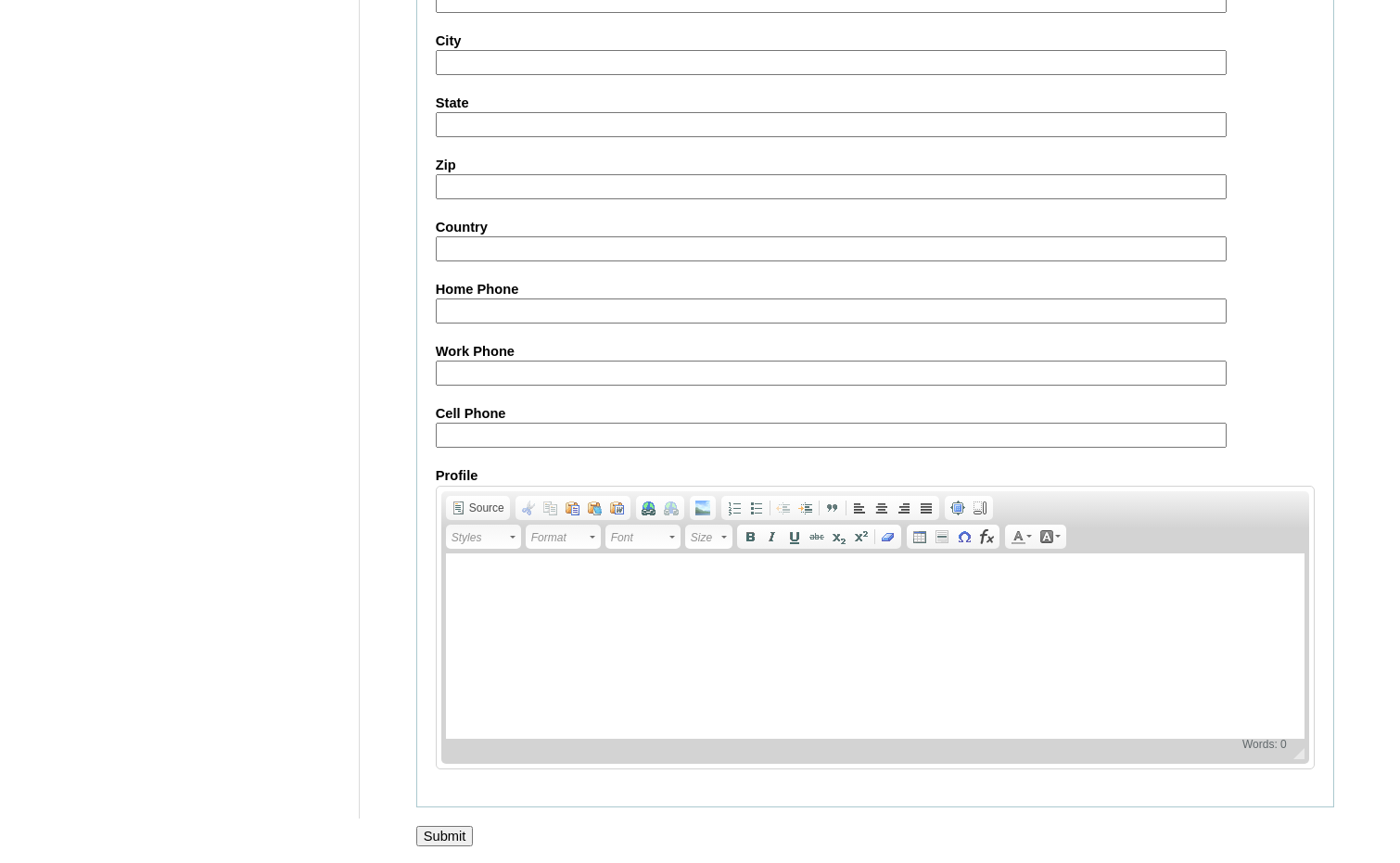
scroll to position [1961, 0]
click at [447, 827] on input "Submit" at bounding box center [445, 834] width 58 height 21
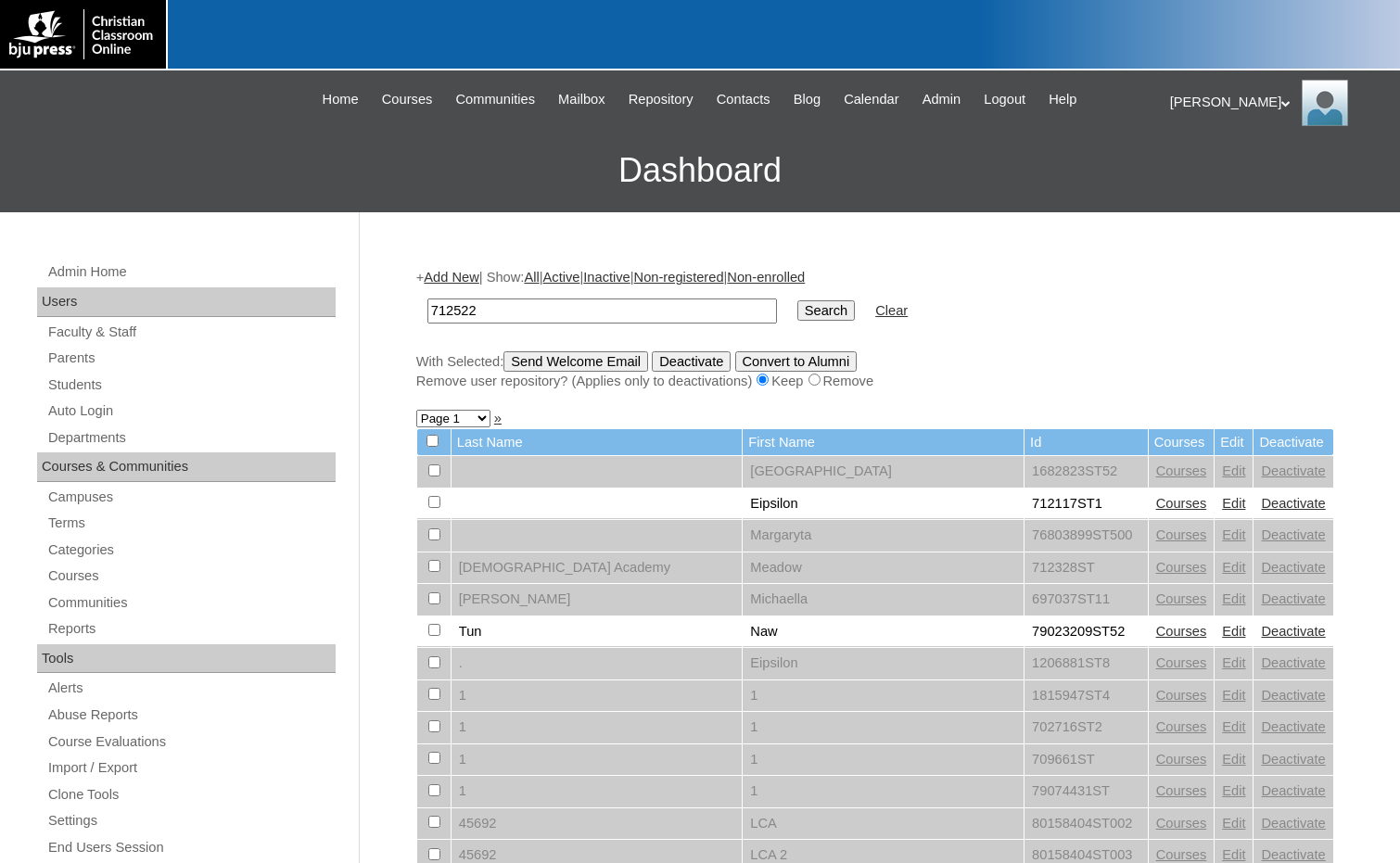
type input "712522"
click at [797, 301] on input "Search" at bounding box center [826, 311] width 58 height 21
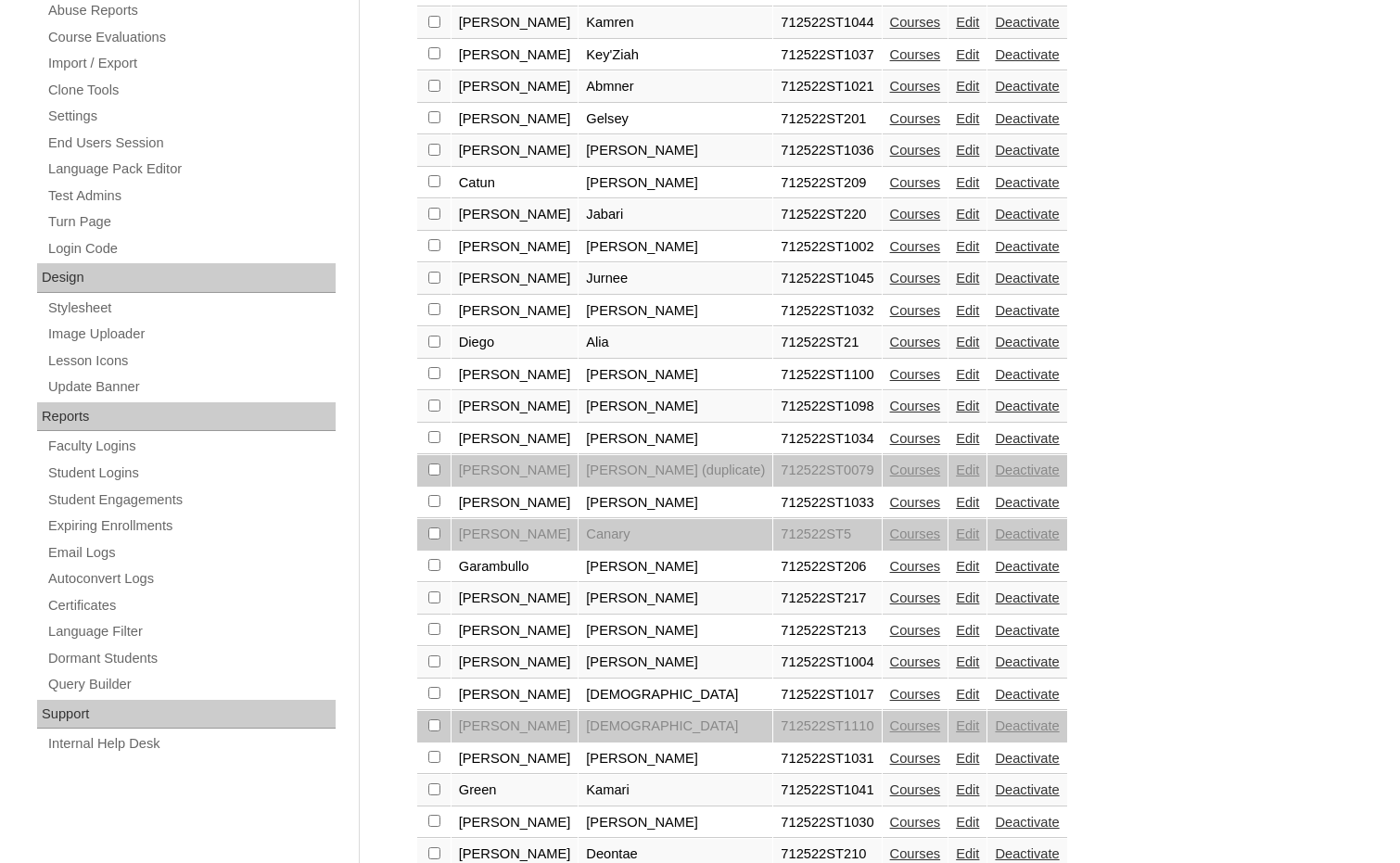
scroll to position [742, 0]
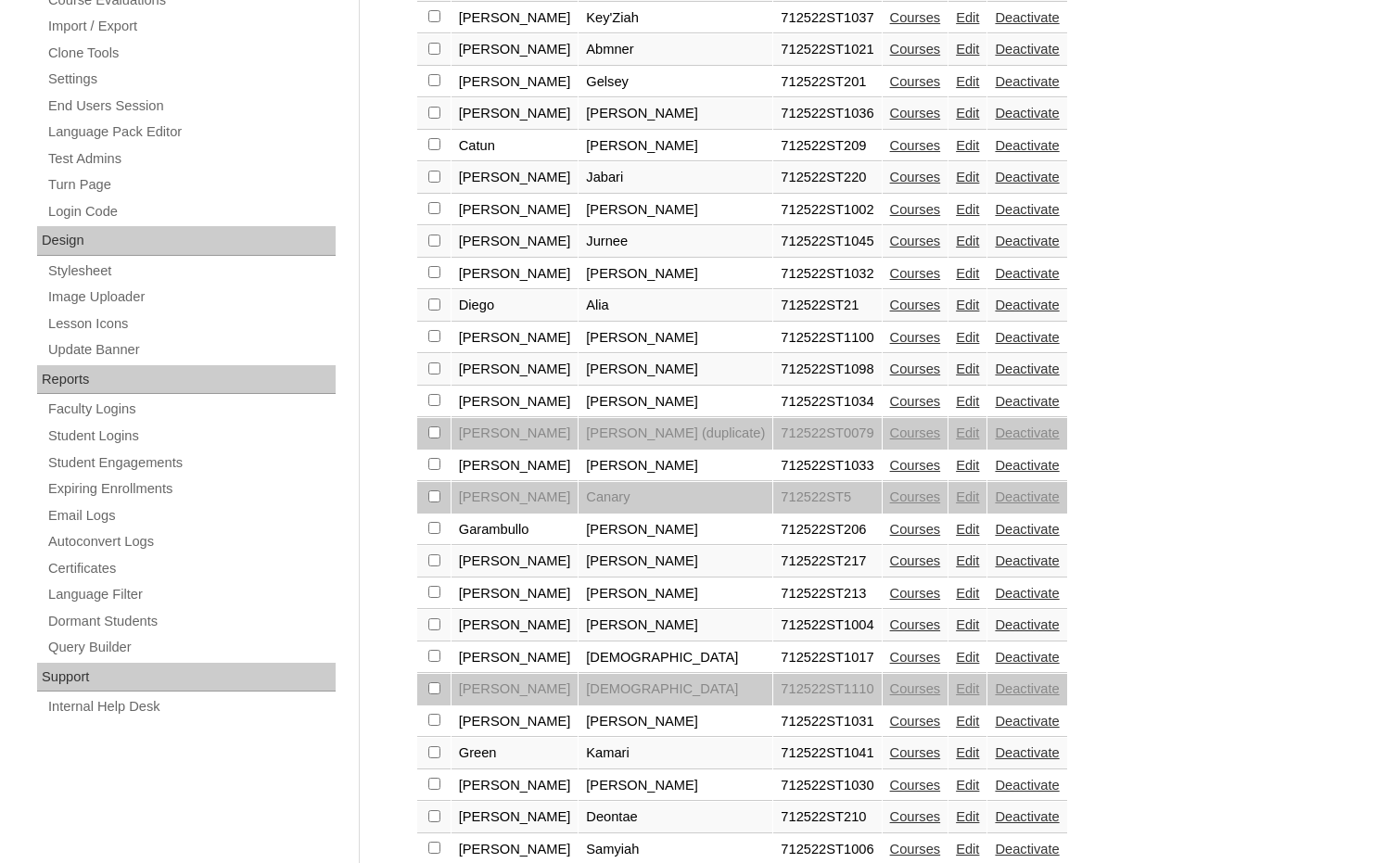
click at [956, 659] on link "Edit" at bounding box center [968, 656] width 24 height 15
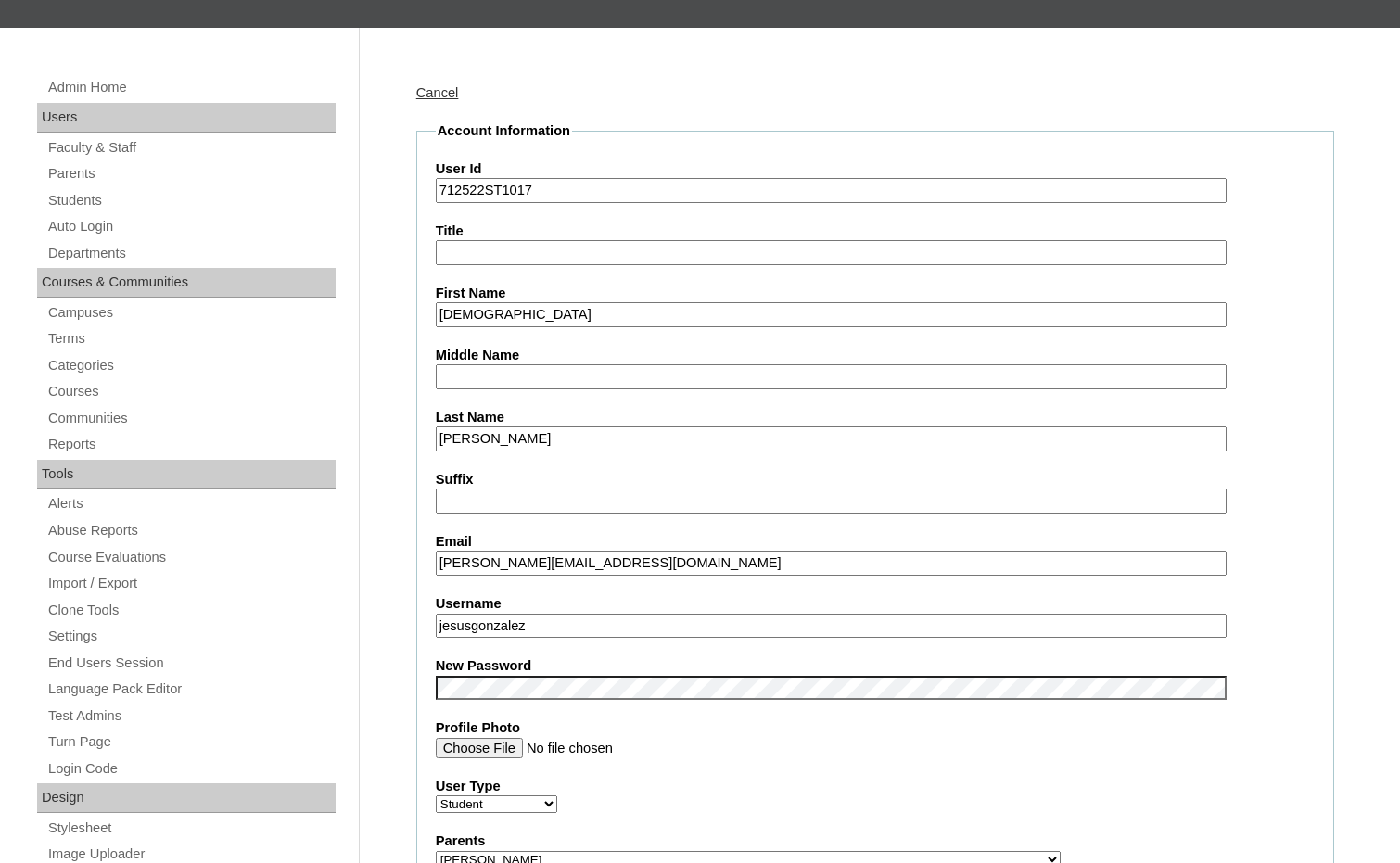
scroll to position [185, 0]
drag, startPoint x: 566, startPoint y: 618, endPoint x: 374, endPoint y: 613, distance: 192.1
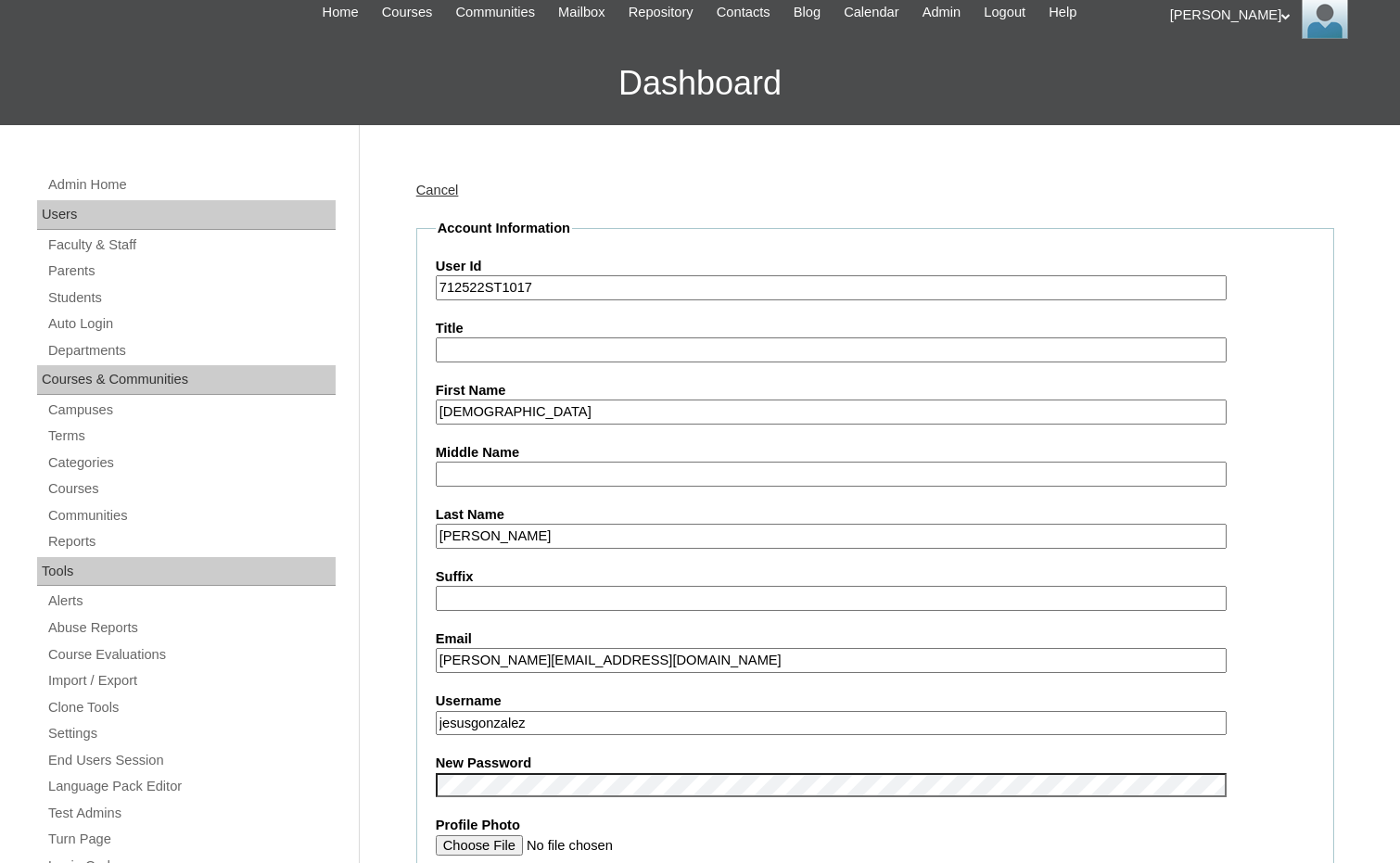
scroll to position [0, 0]
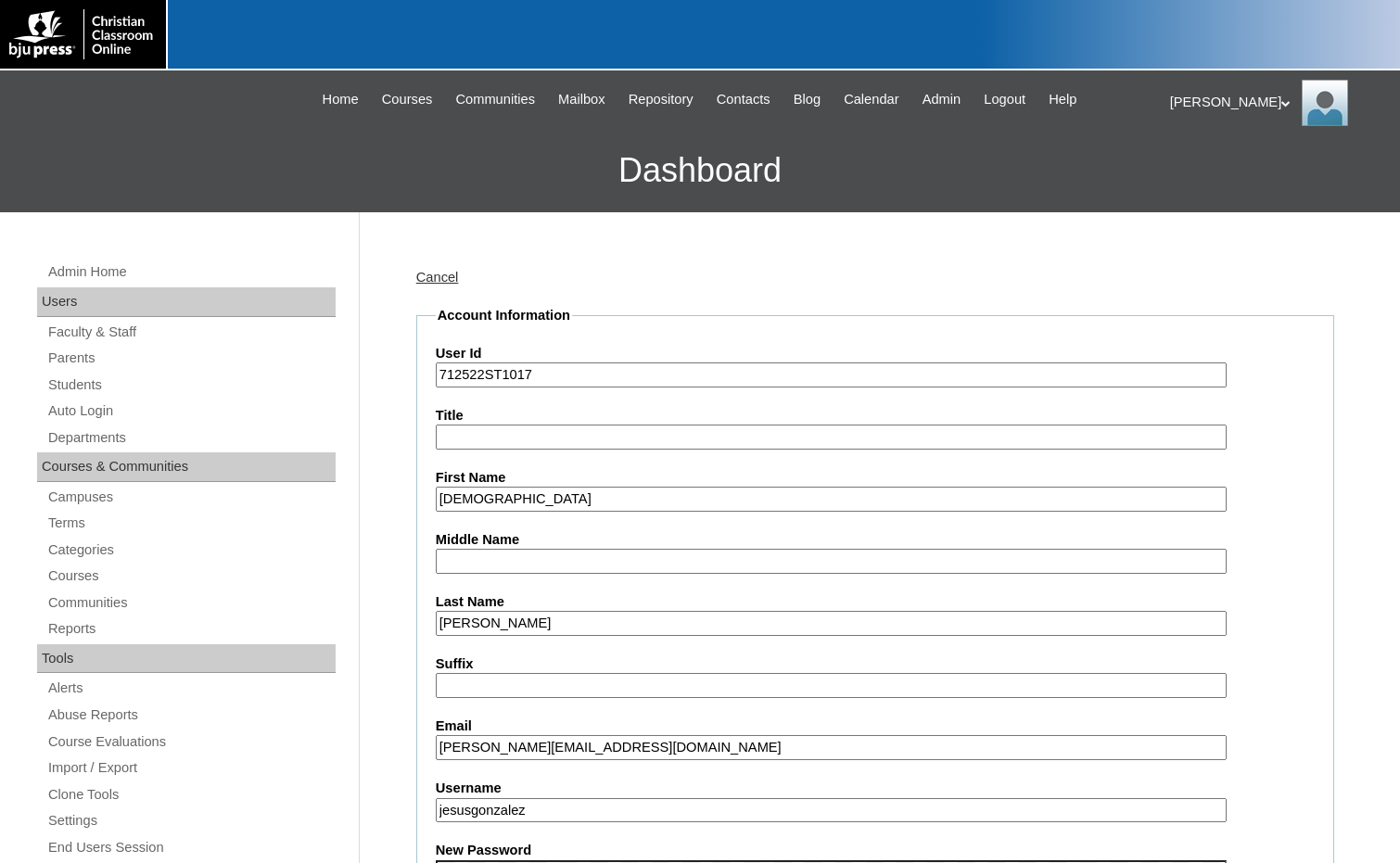
drag, startPoint x: 484, startPoint y: 376, endPoint x: 410, endPoint y: 373, distance: 74.1
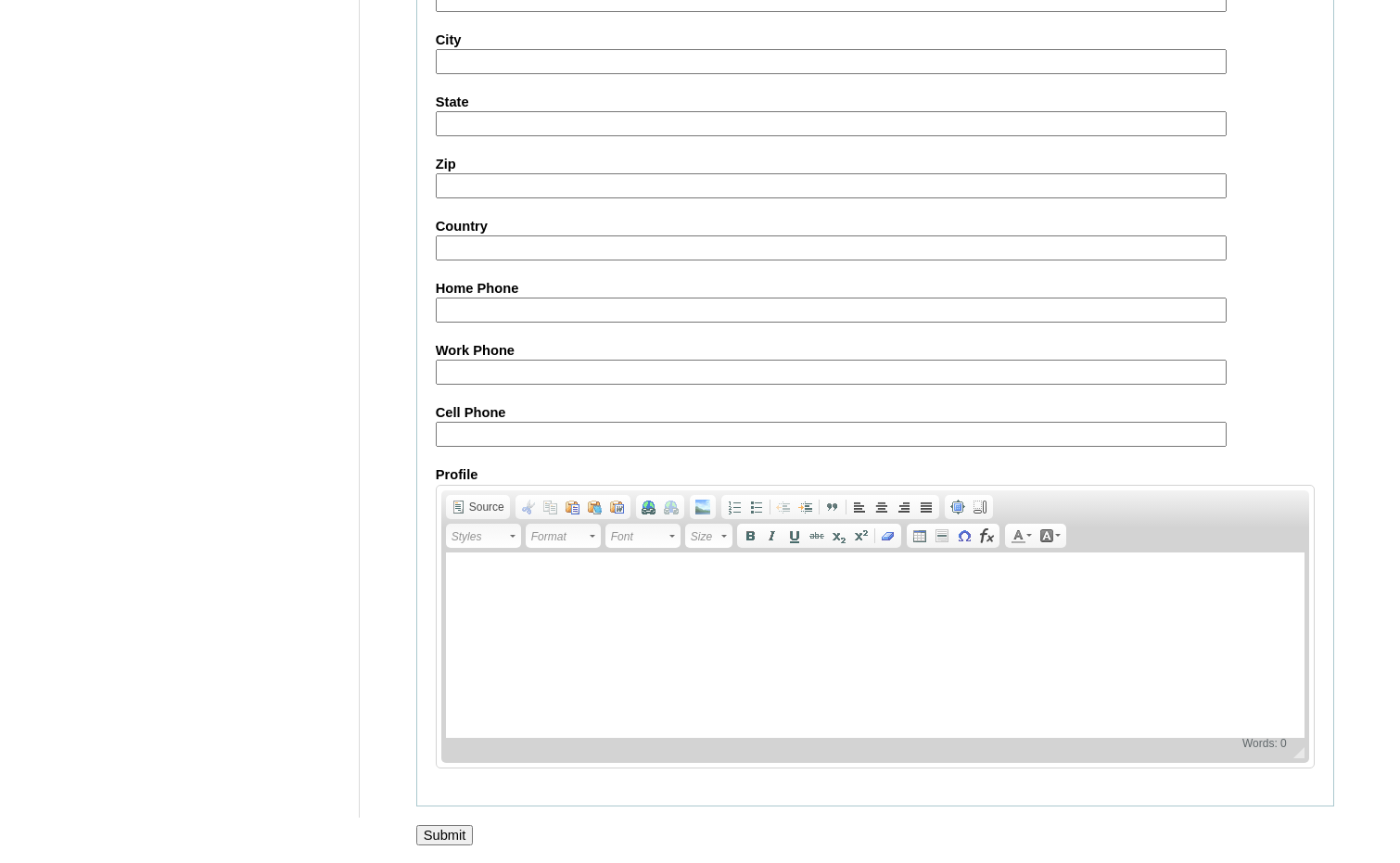
scroll to position [1961, 0]
click at [459, 834] on input "Submit" at bounding box center [445, 834] width 58 height 21
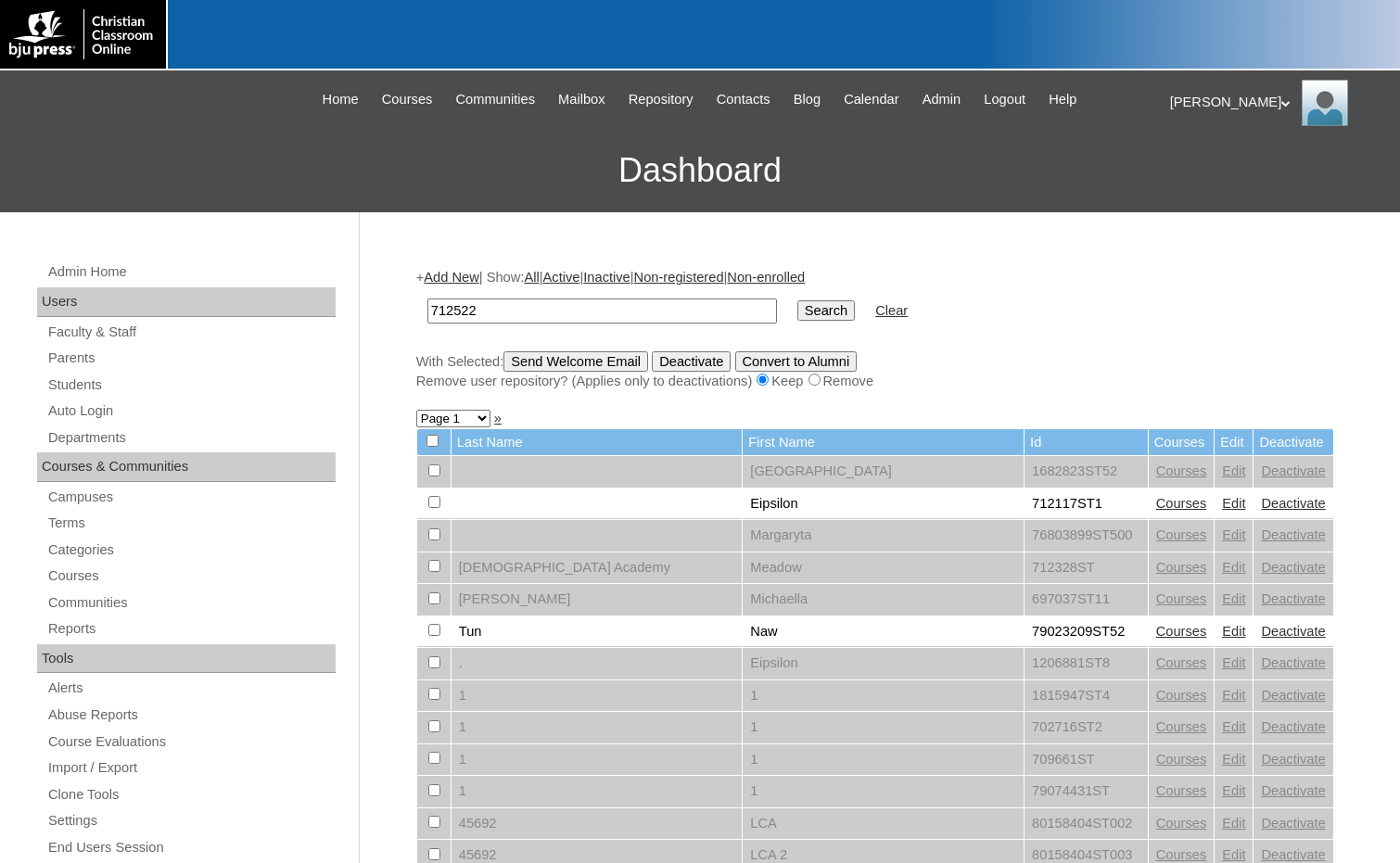
type input "712522"
click at [797, 310] on input "Search" at bounding box center [826, 311] width 58 height 21
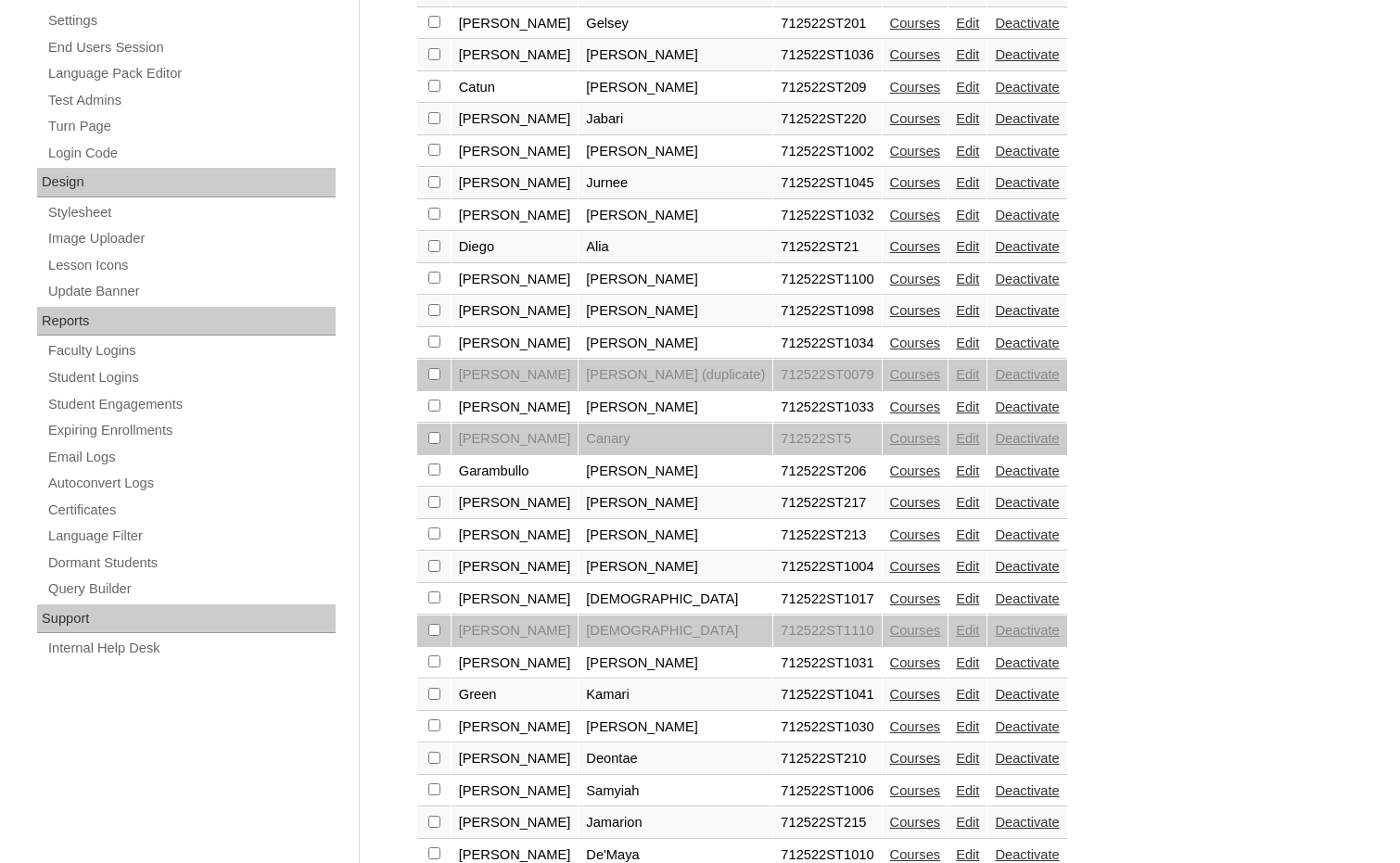
scroll to position [835, 0]
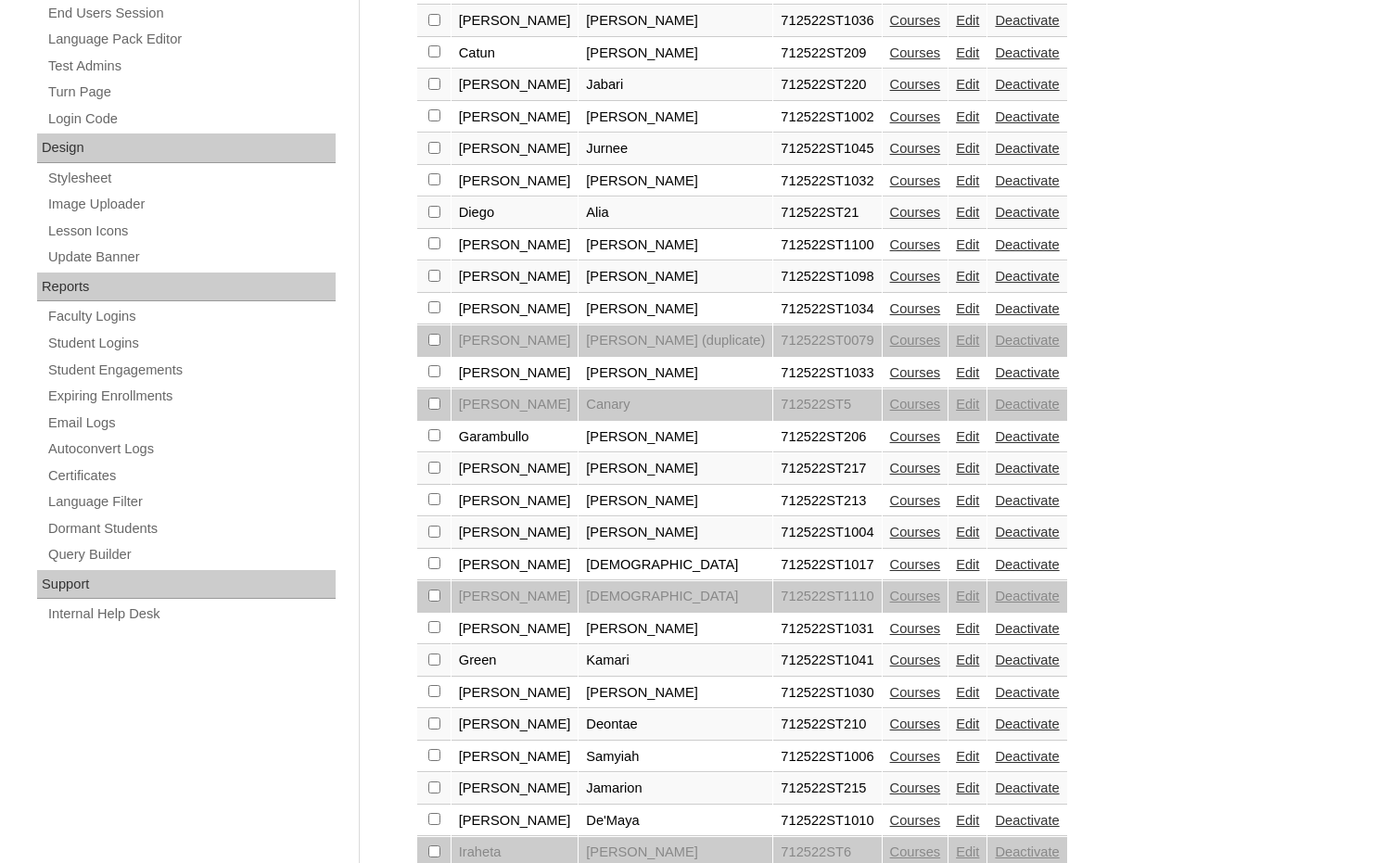
click at [956, 626] on link "Edit" at bounding box center [968, 628] width 24 height 15
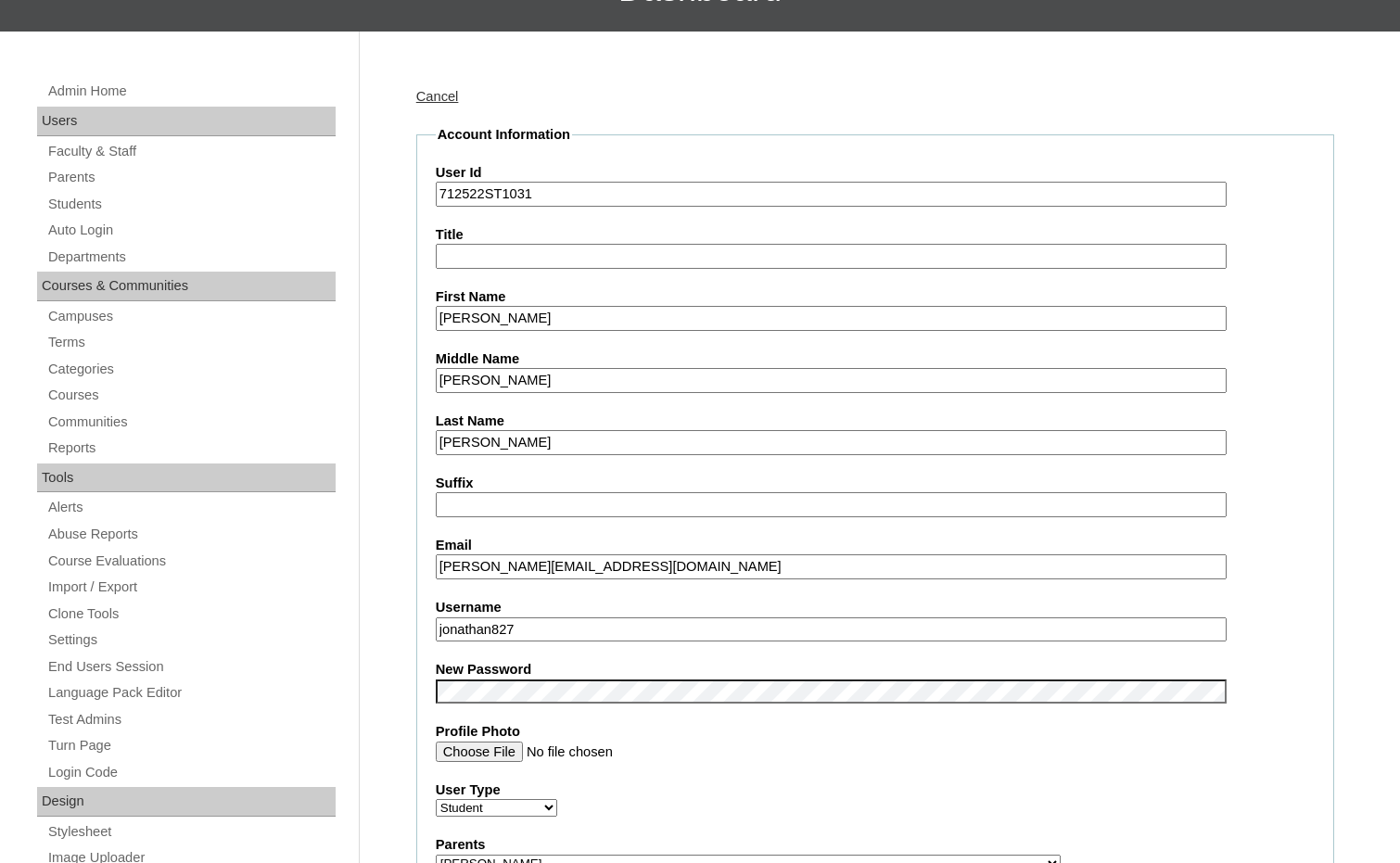
scroll to position [185, 0]
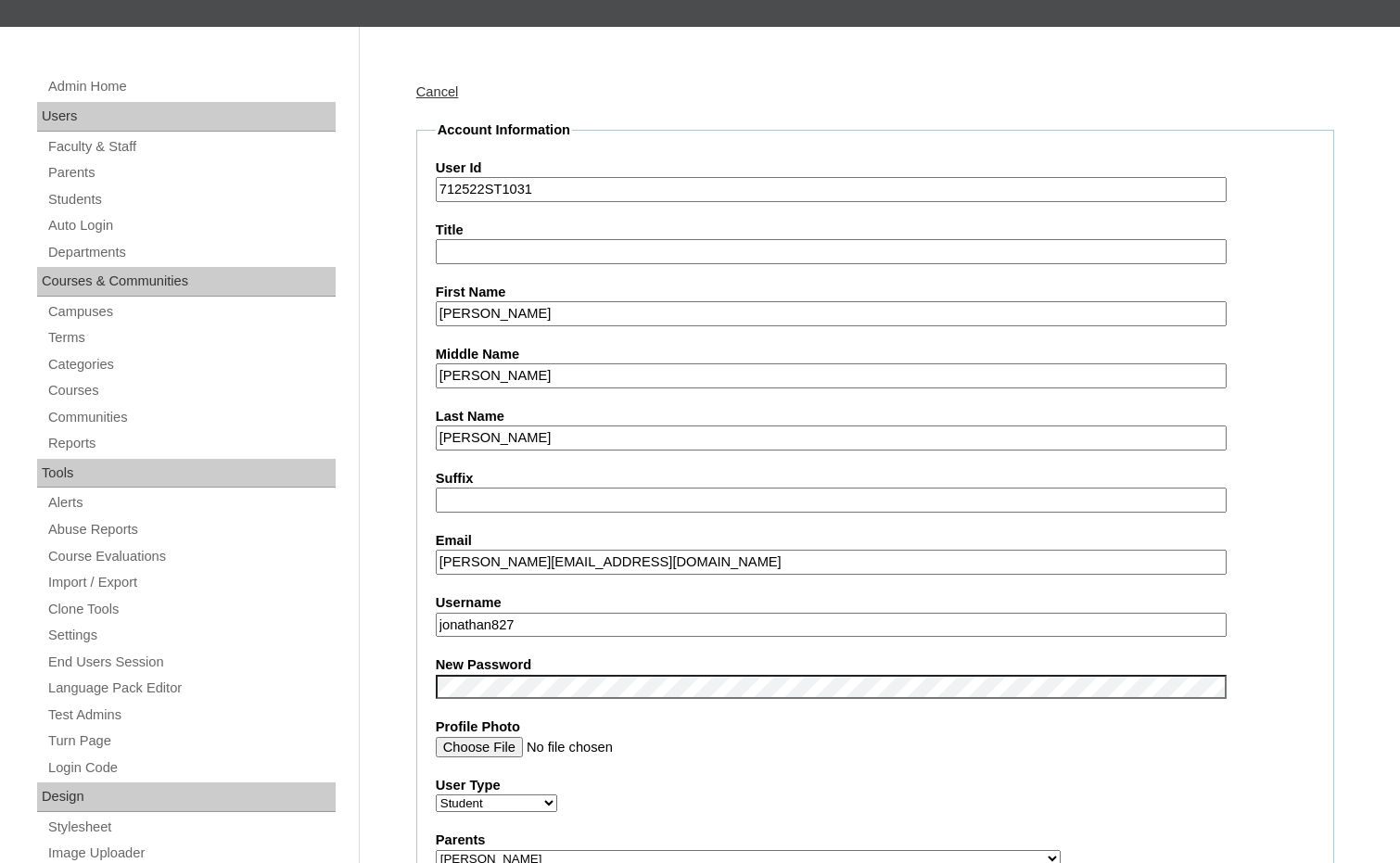
drag, startPoint x: 530, startPoint y: 614, endPoint x: 385, endPoint y: 606, distance: 145.2
drag, startPoint x: 485, startPoint y: 185, endPoint x: 411, endPoint y: 192, distance: 74.3
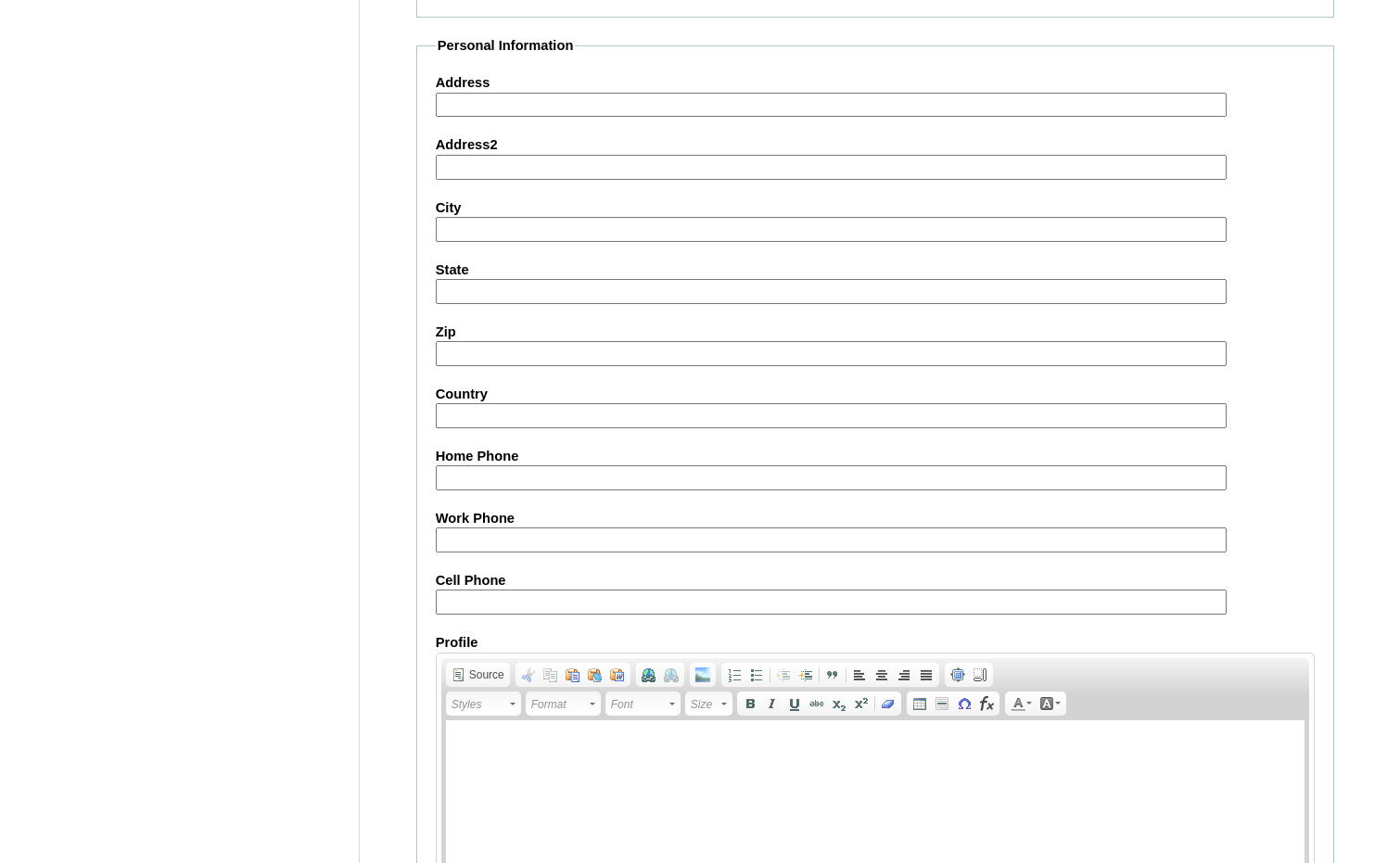
scroll to position [1961, 0]
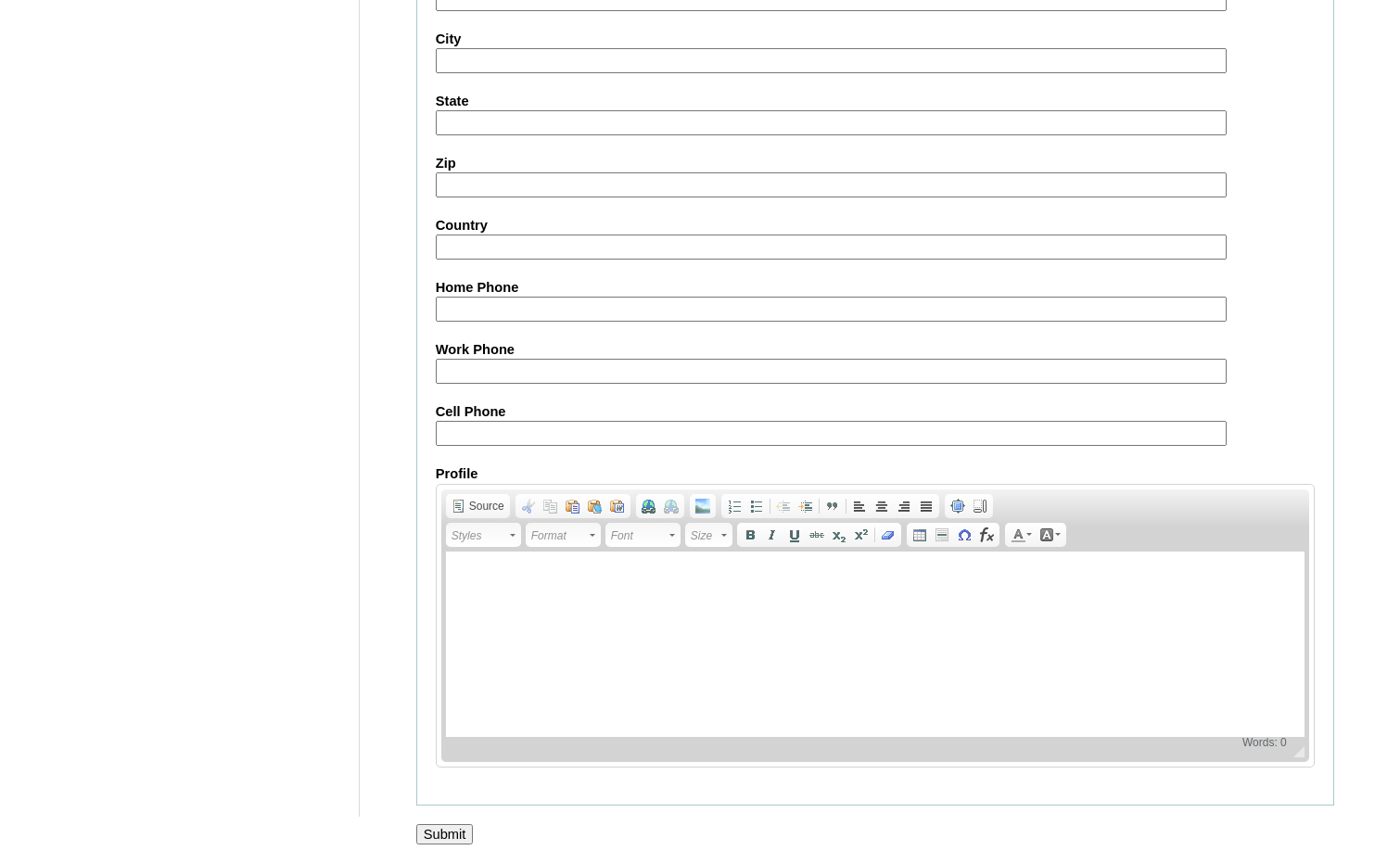
click at [451, 829] on input "Submit" at bounding box center [445, 834] width 58 height 21
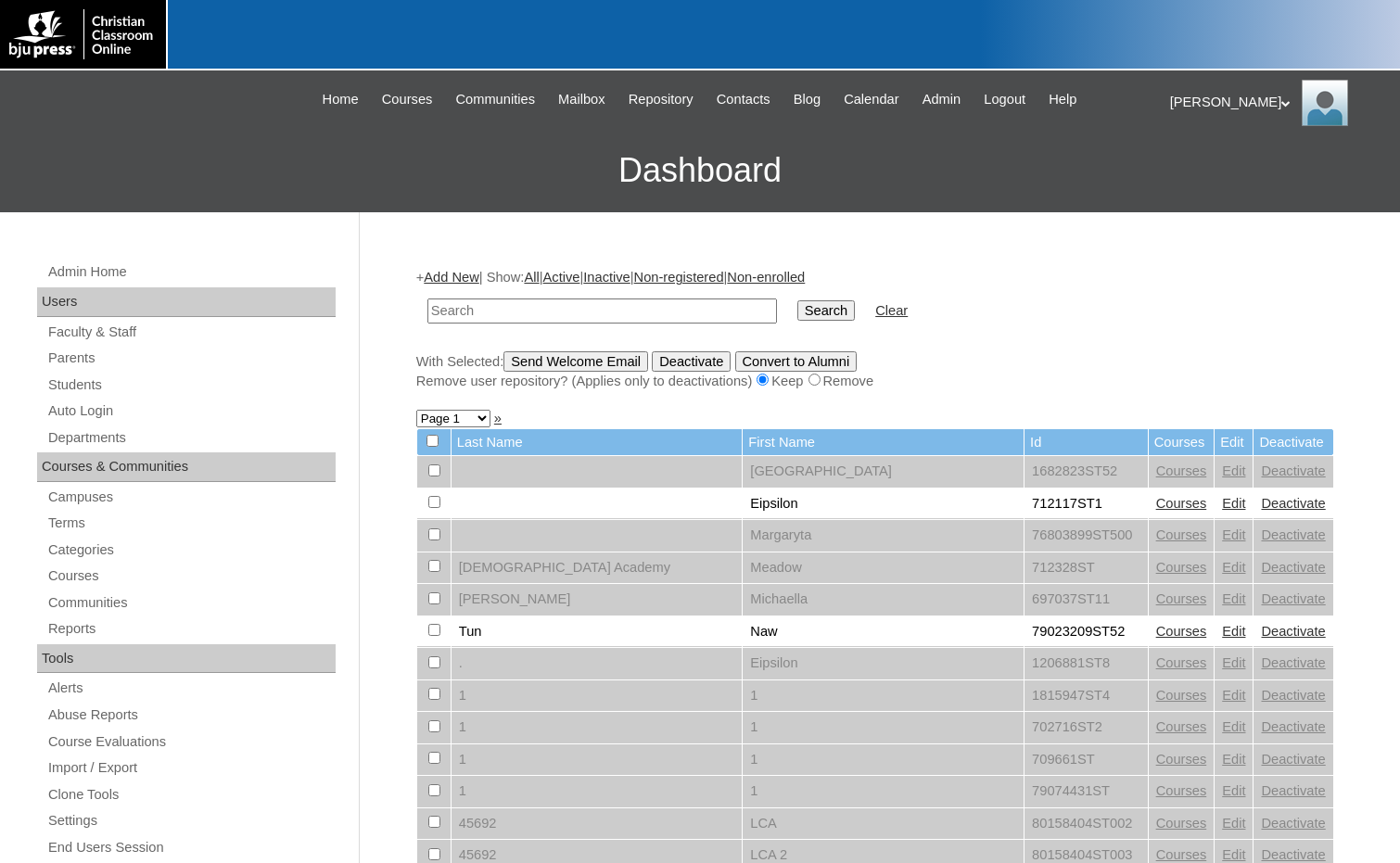
drag, startPoint x: 698, startPoint y: 312, endPoint x: 712, endPoint y: 313, distance: 14.0
click at [698, 312] on input "text" at bounding box center [602, 312] width 350 height 25
paste input "712522"
type input "712522"
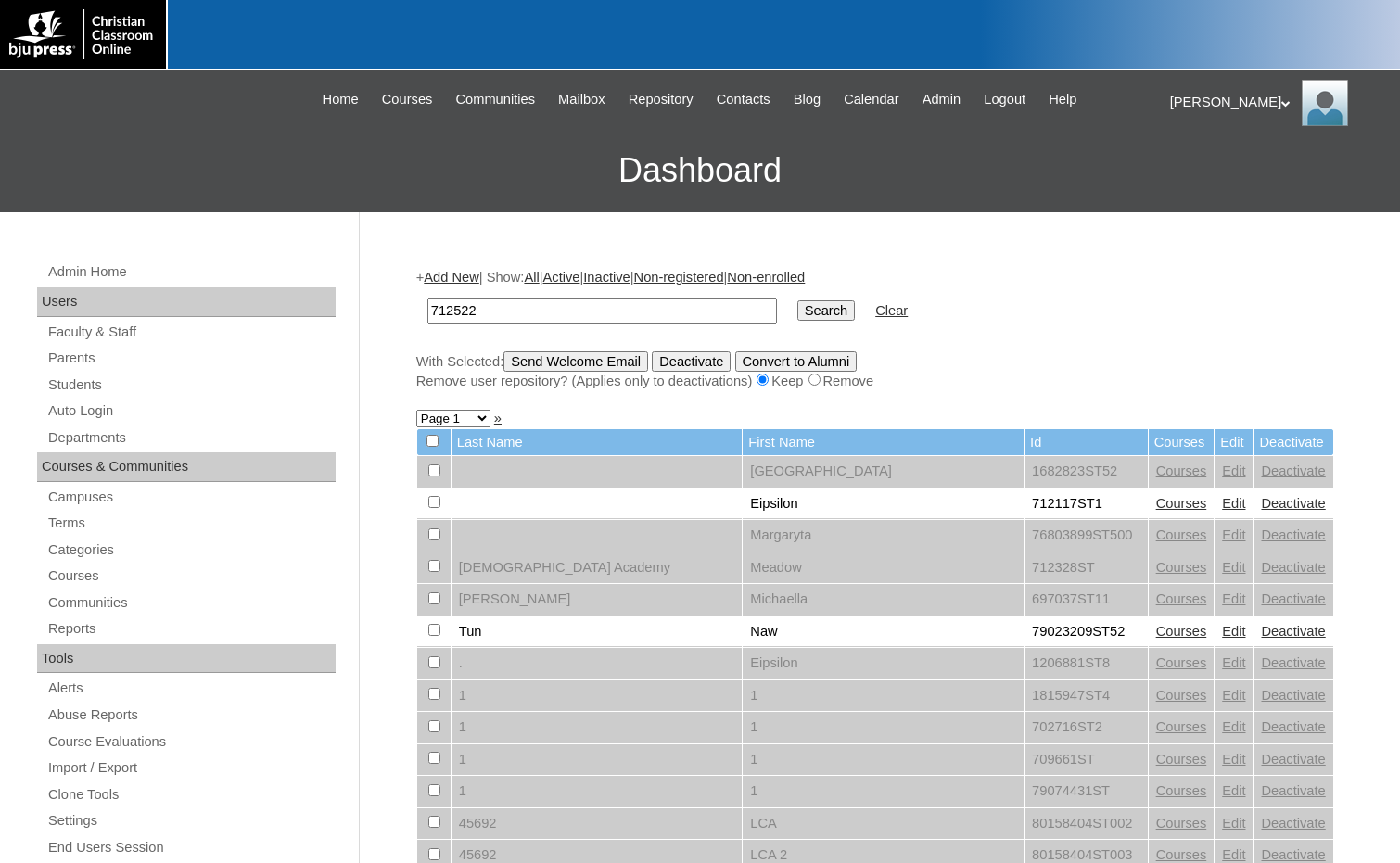
click at [797, 310] on input "Search" at bounding box center [826, 311] width 58 height 21
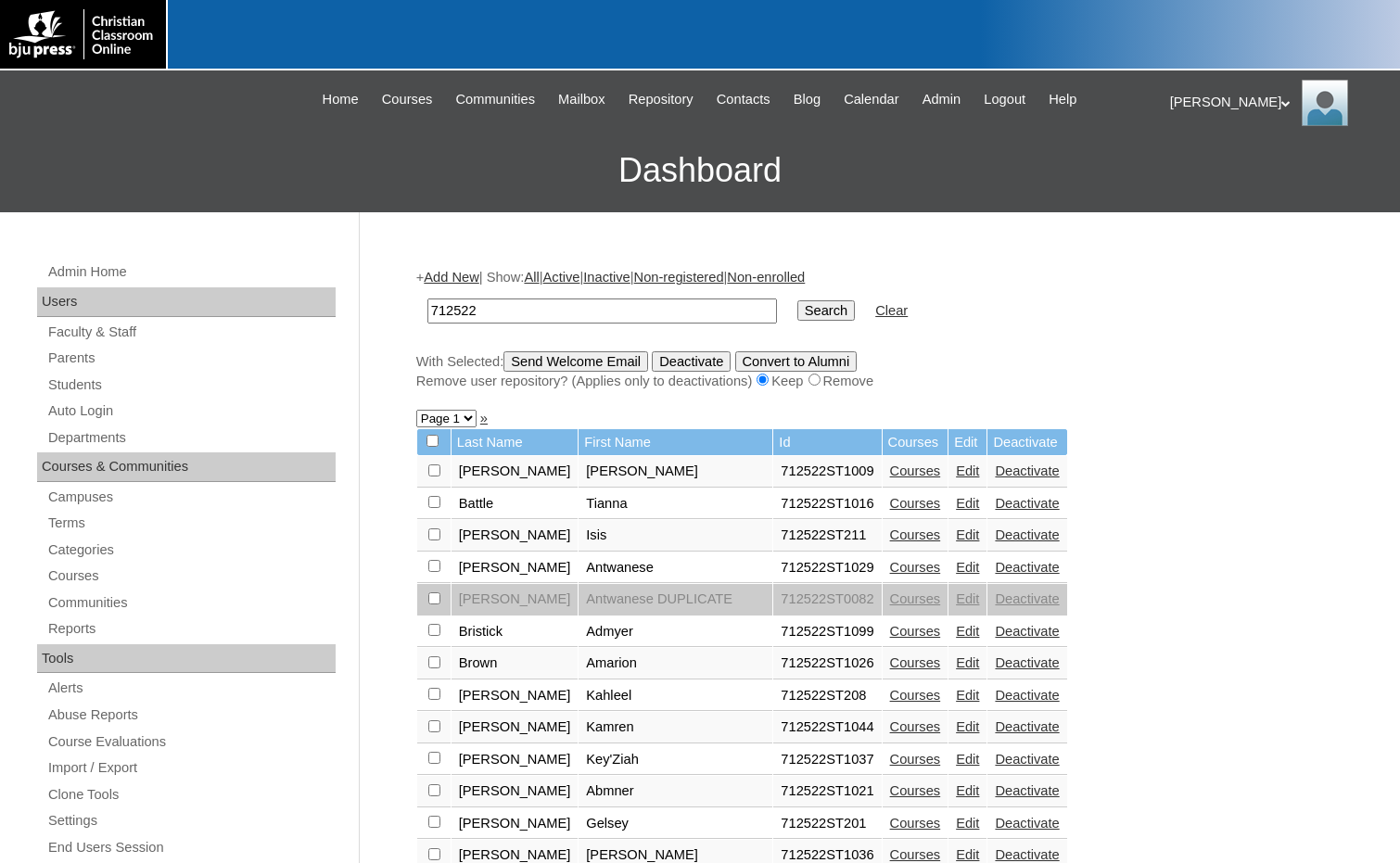
click at [460, 413] on select "Page 1 Page 2" at bounding box center [447, 418] width 61 height 18
select select "admin_students.php?q=712522&submit=Search&page=2"
click at [416, 411] on select "Page 1 Page 2" at bounding box center [447, 418] width 61 height 18
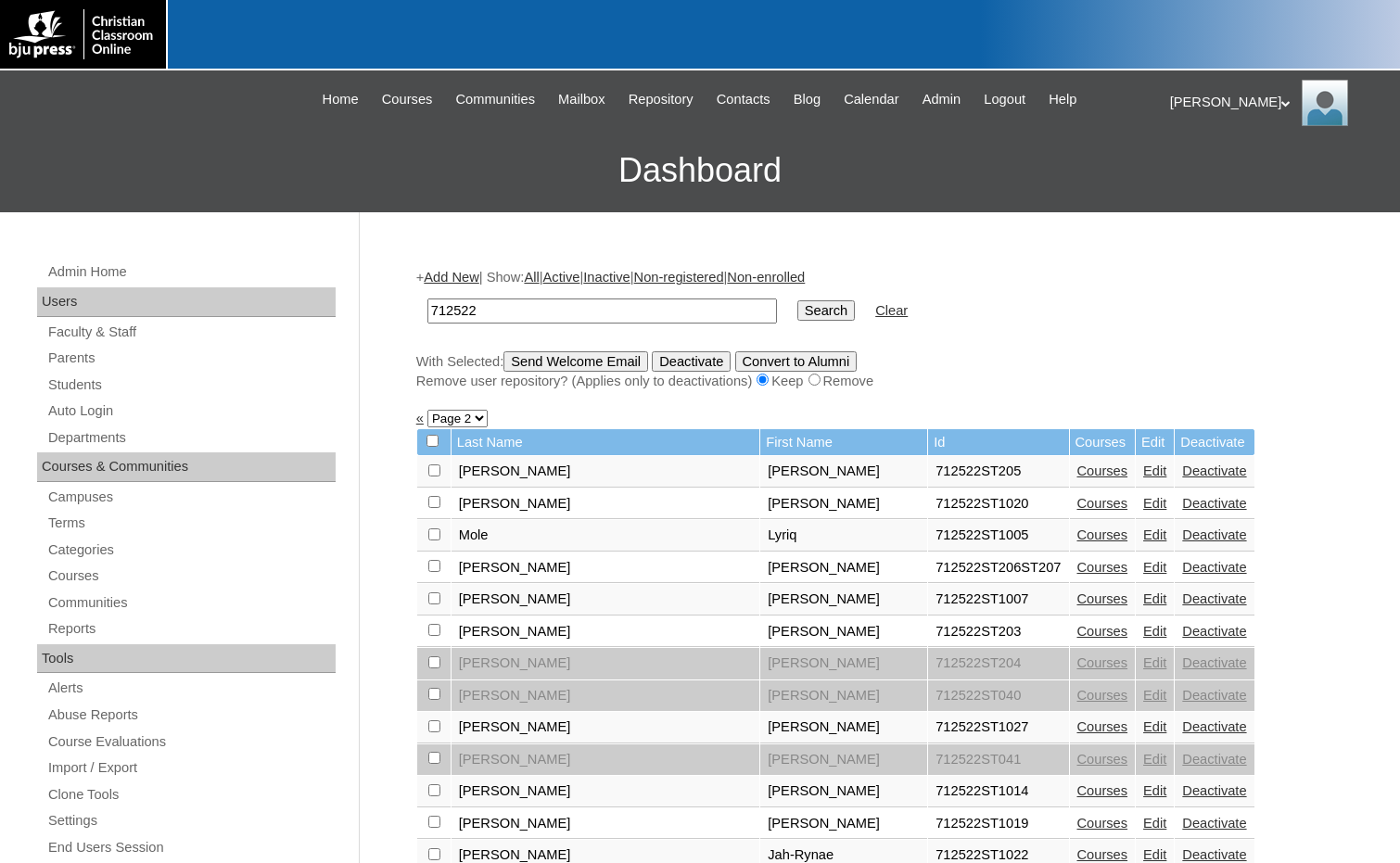
click at [1143, 562] on link "Edit" at bounding box center [1155, 567] width 24 height 15
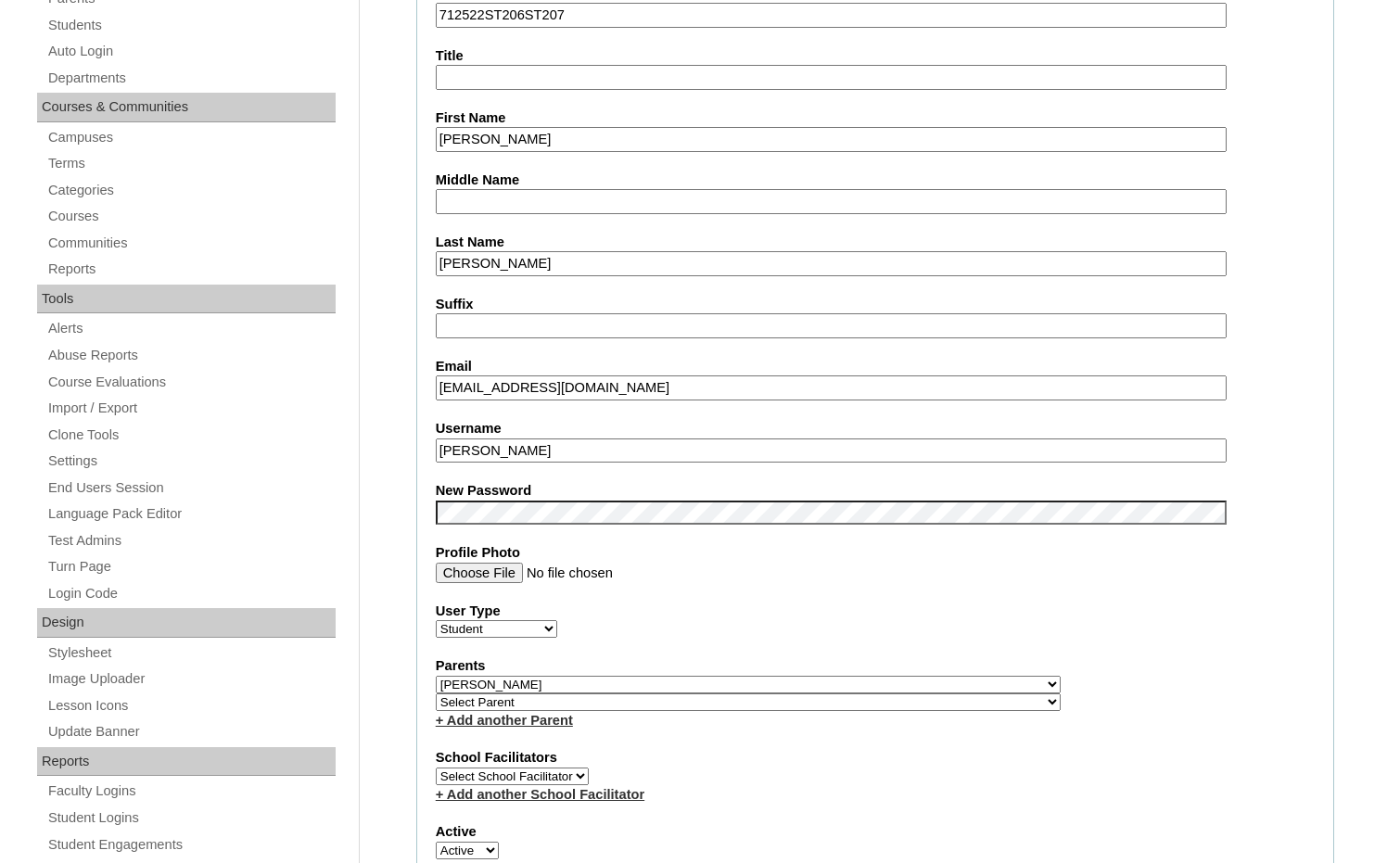
scroll to position [370, 0]
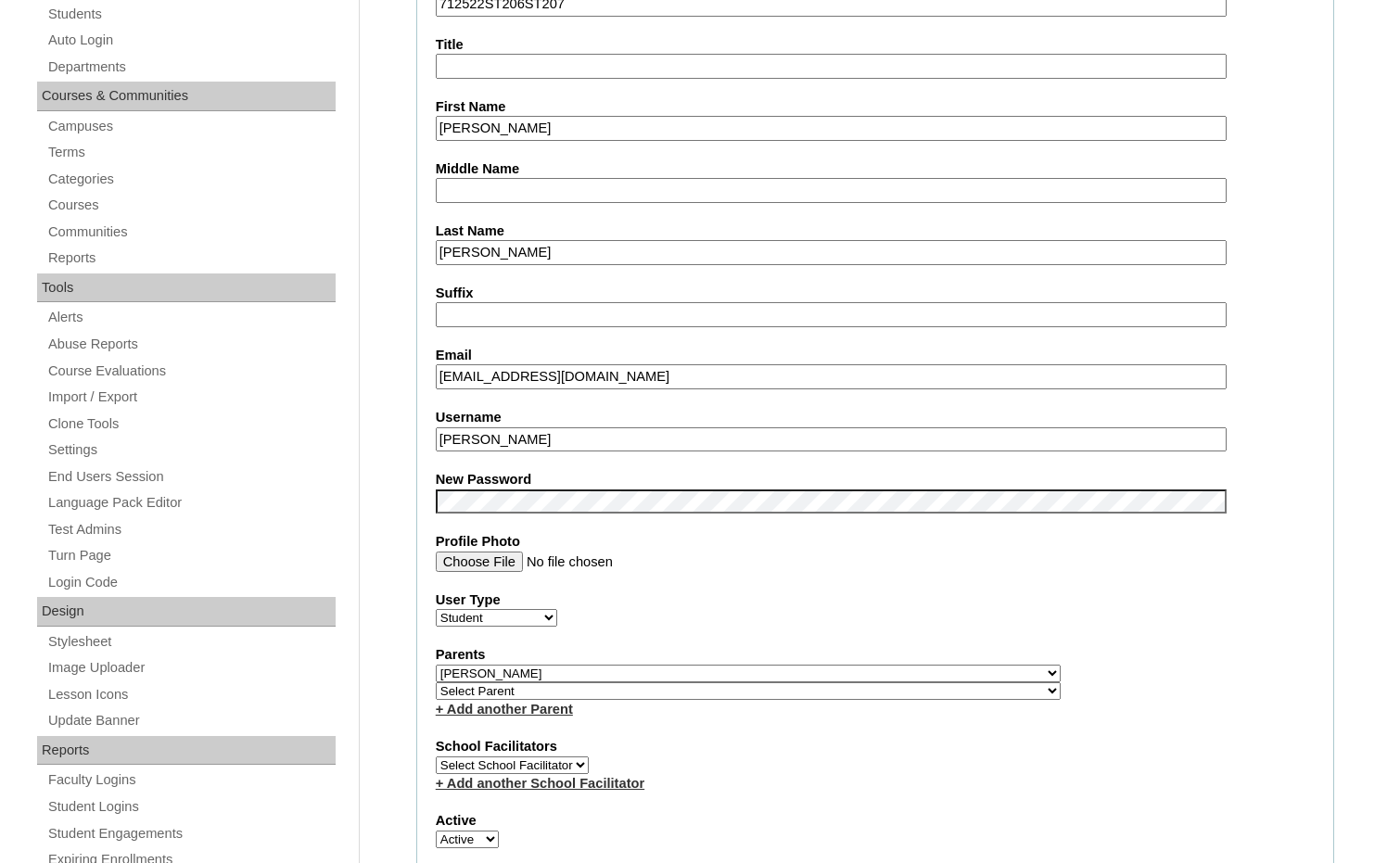
drag, startPoint x: 511, startPoint y: 442, endPoint x: 408, endPoint y: 439, distance: 103.0
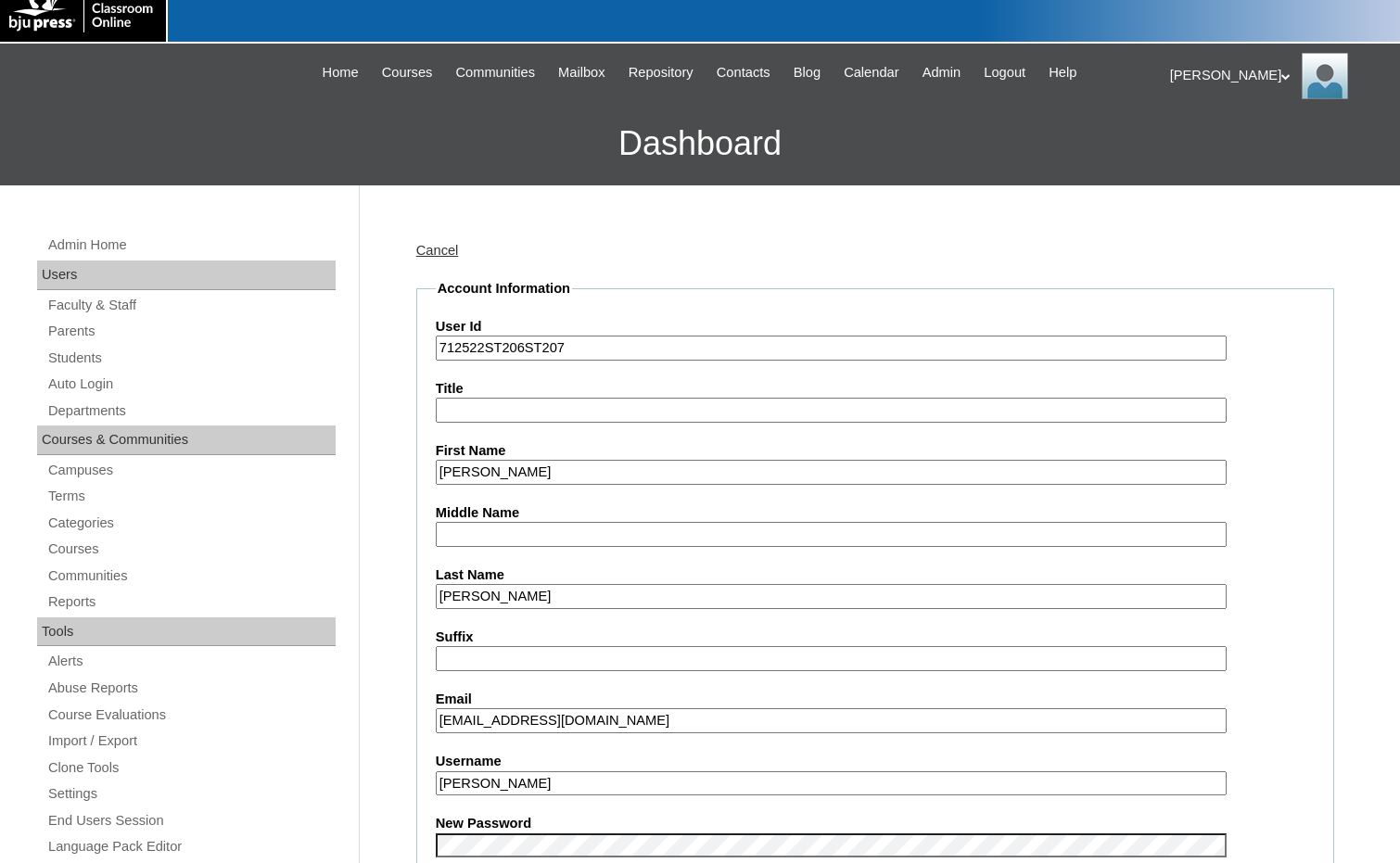
scroll to position [0, 0]
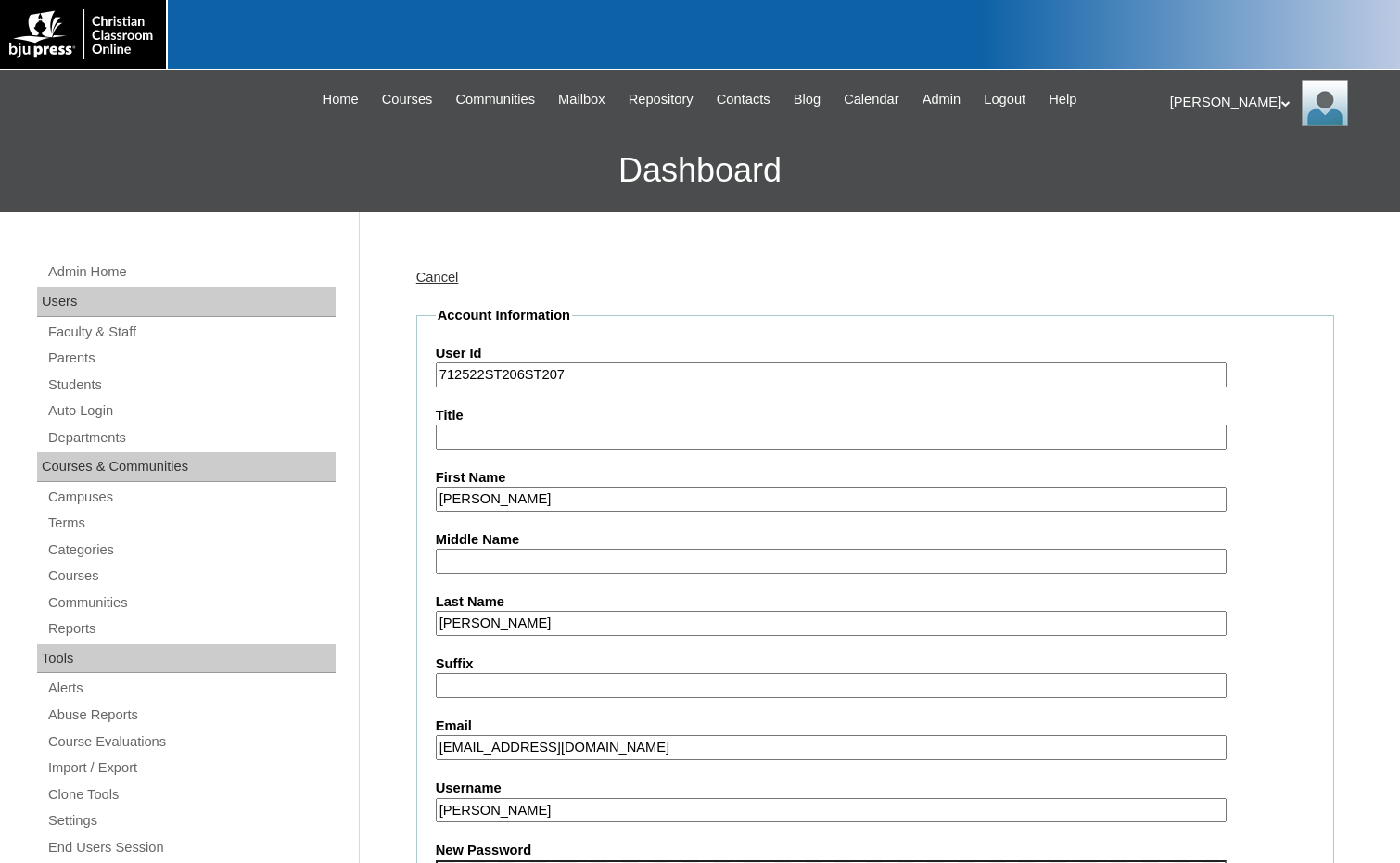
drag, startPoint x: 487, startPoint y: 374, endPoint x: 404, endPoint y: 374, distance: 83.0
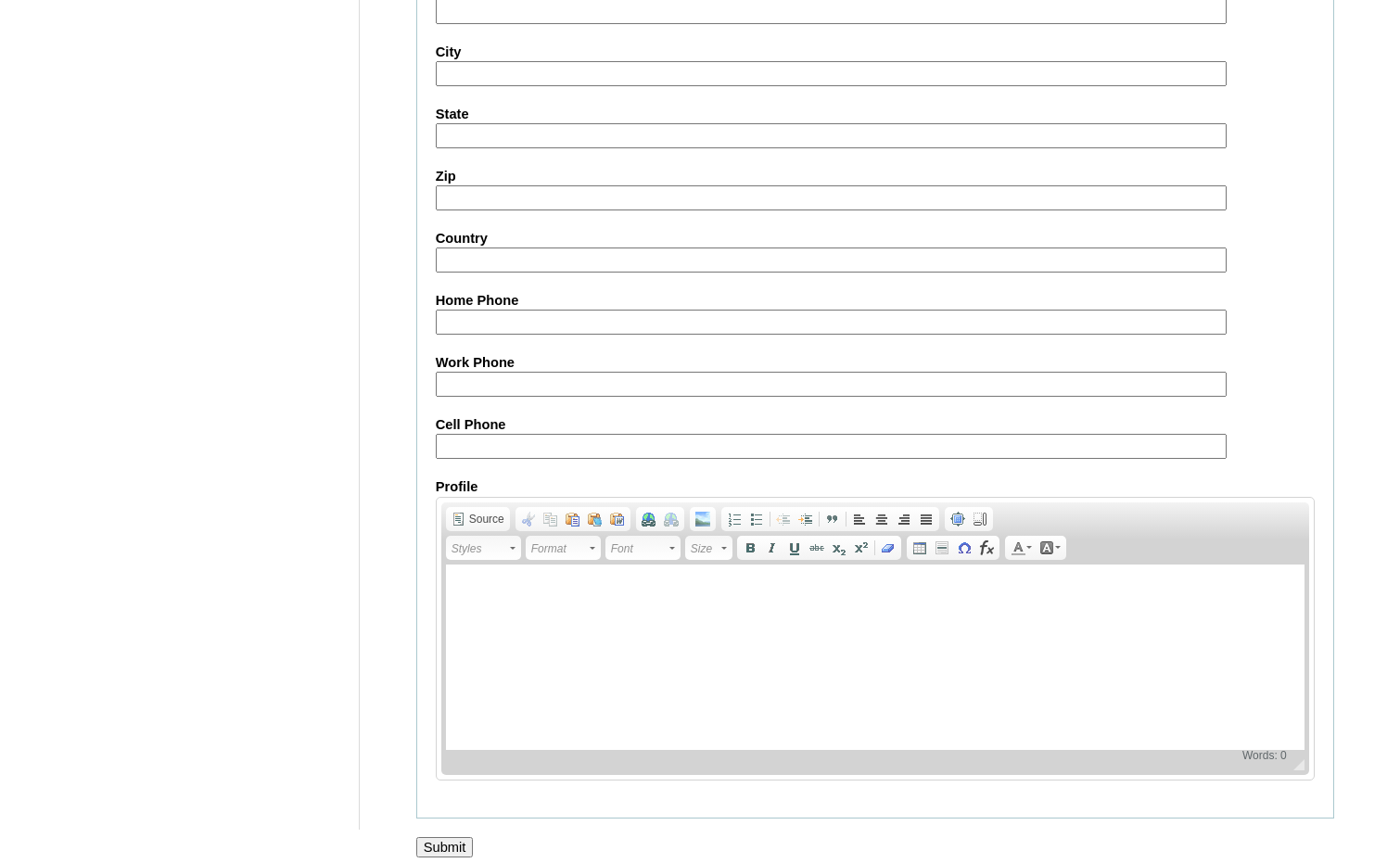
scroll to position [1961, 0]
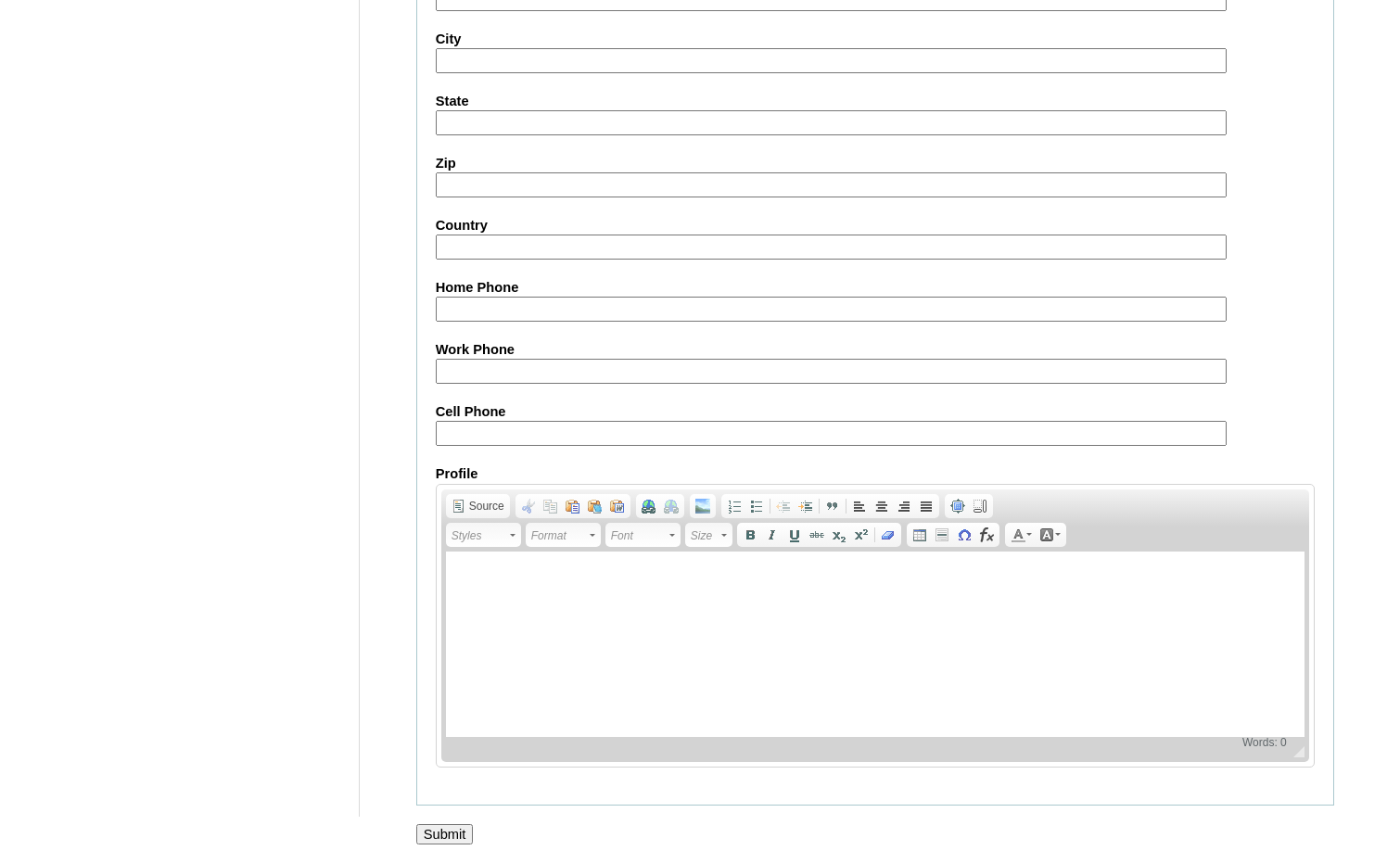
click at [459, 826] on input "Submit" at bounding box center [445, 834] width 58 height 21
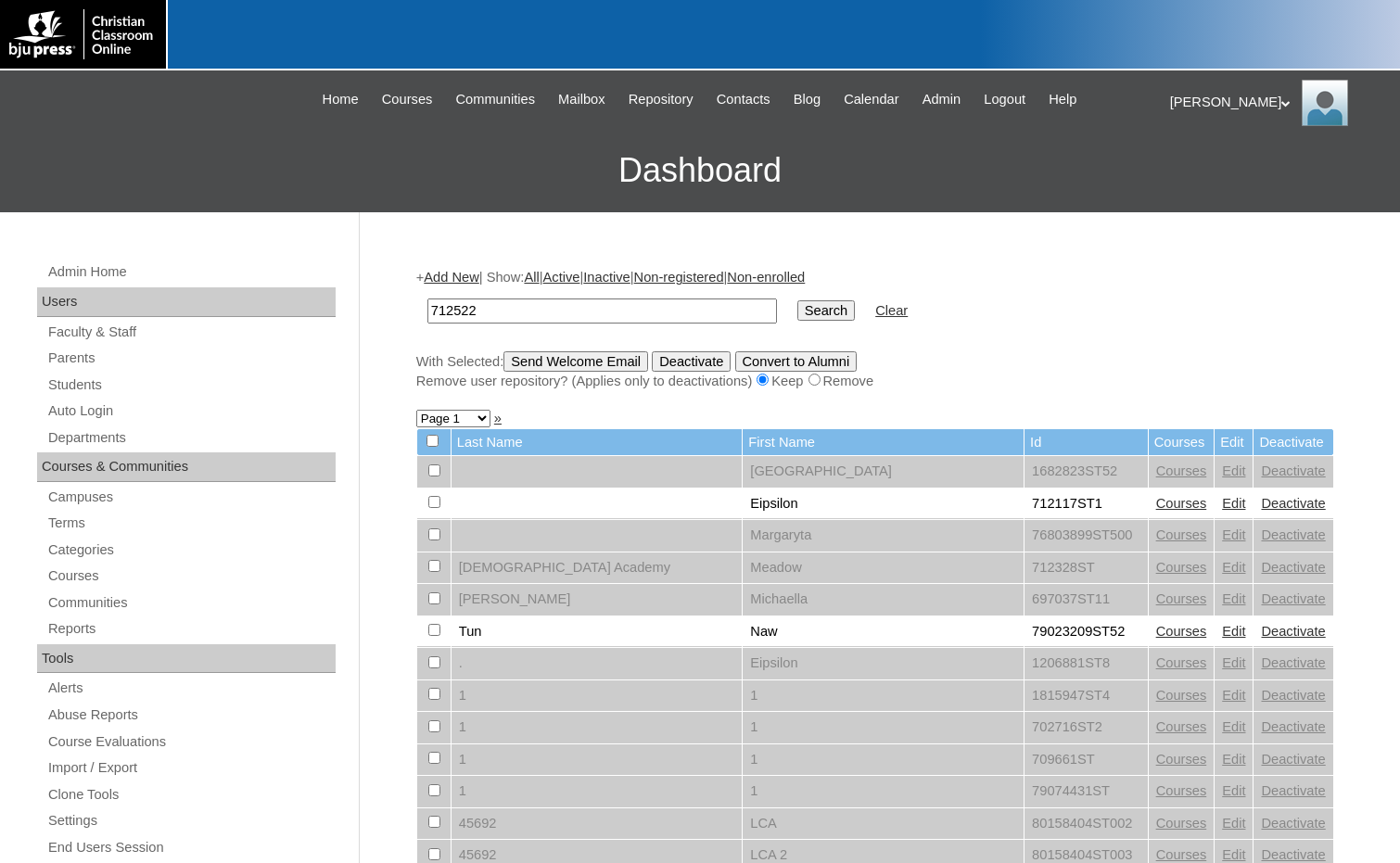
type input "712522"
click at [797, 307] on input "Search" at bounding box center [826, 311] width 58 height 21
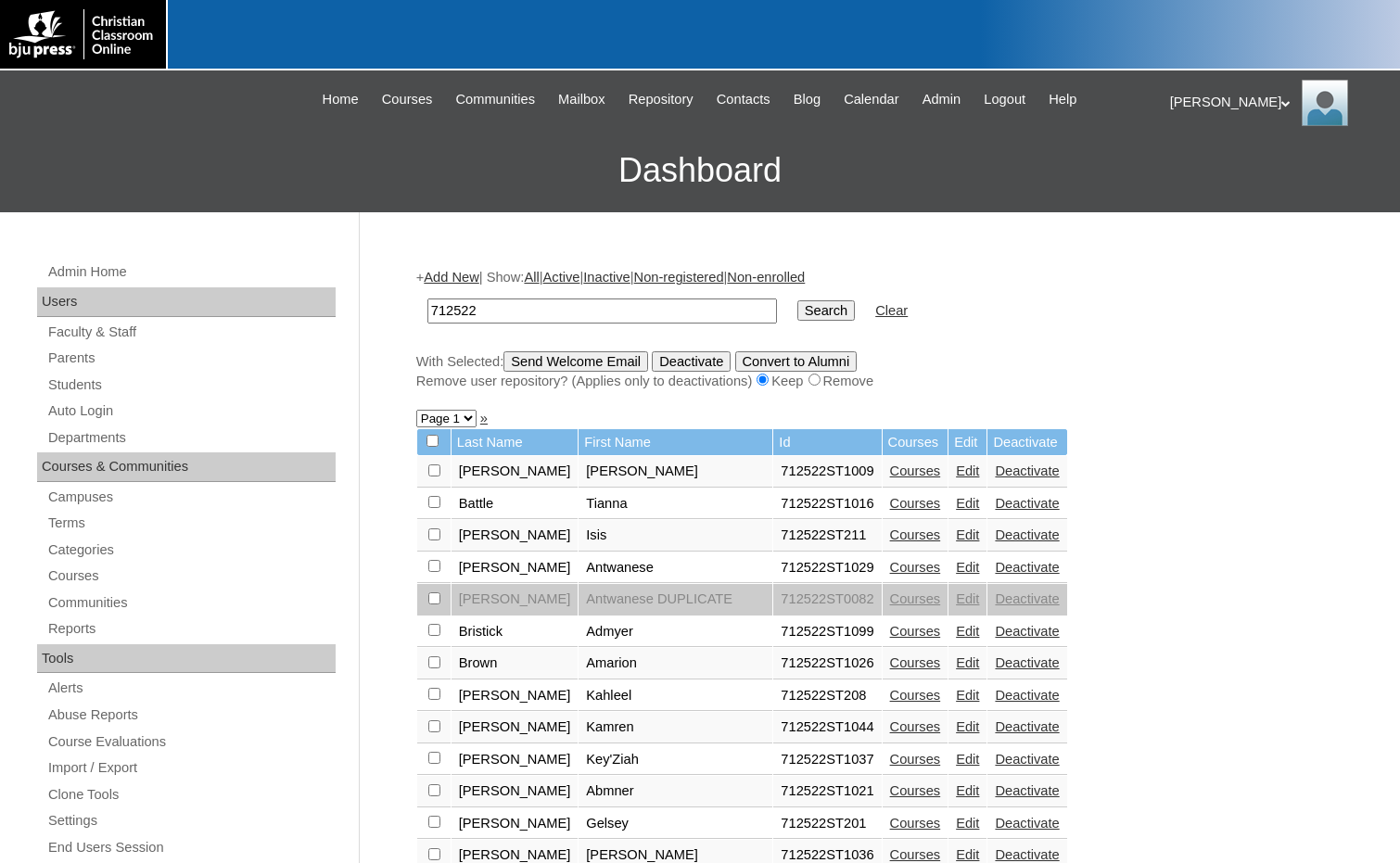
click at [433, 422] on select "Page 1 Page 2" at bounding box center [447, 418] width 61 height 18
select select "admin_students.php?q=712522&submit=Search&page=2"
click at [416, 411] on select "Page 1 Page 2" at bounding box center [447, 418] width 61 height 18
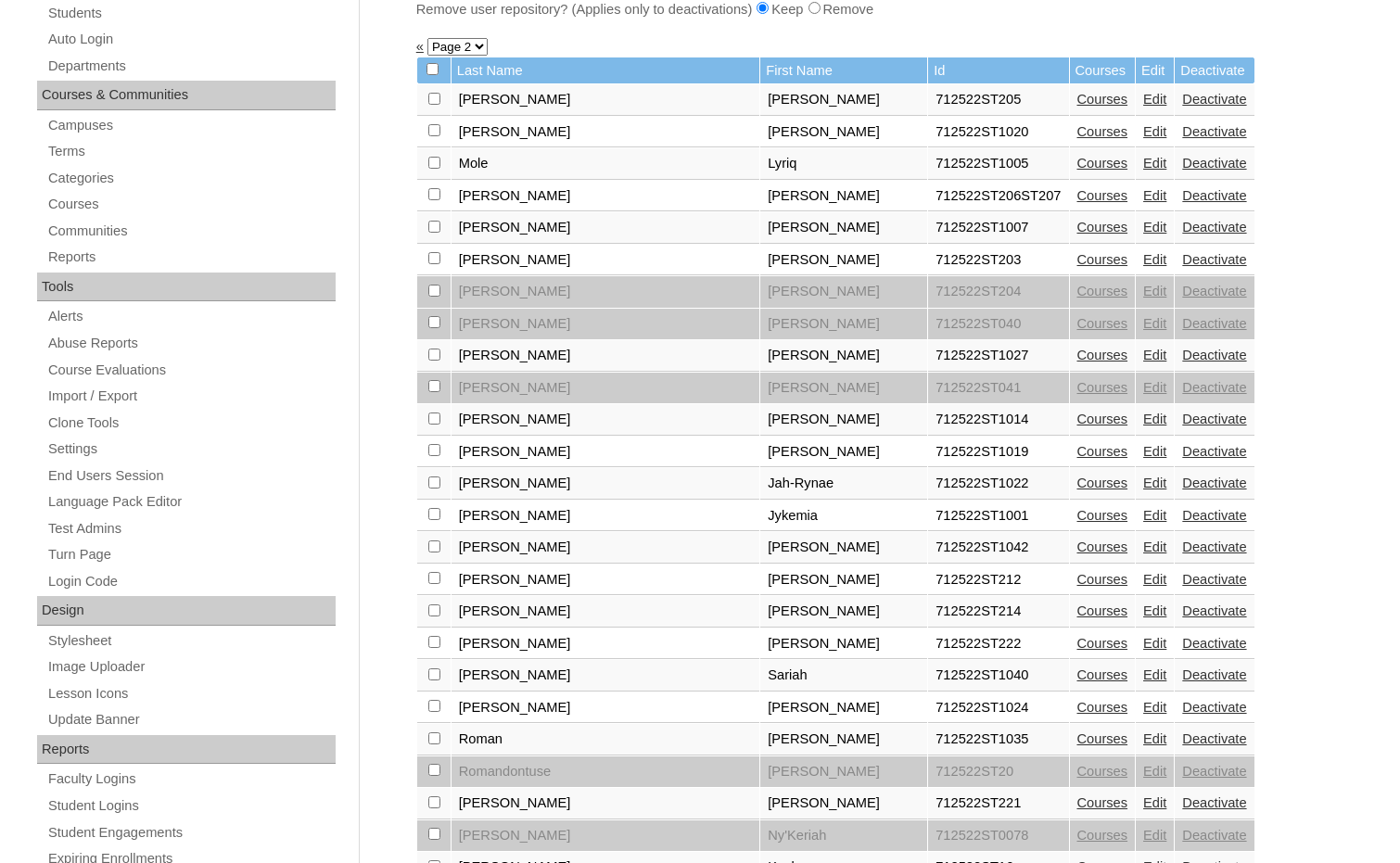
scroll to position [370, 0]
click at [1143, 264] on link "Edit" at bounding box center [1155, 260] width 24 height 15
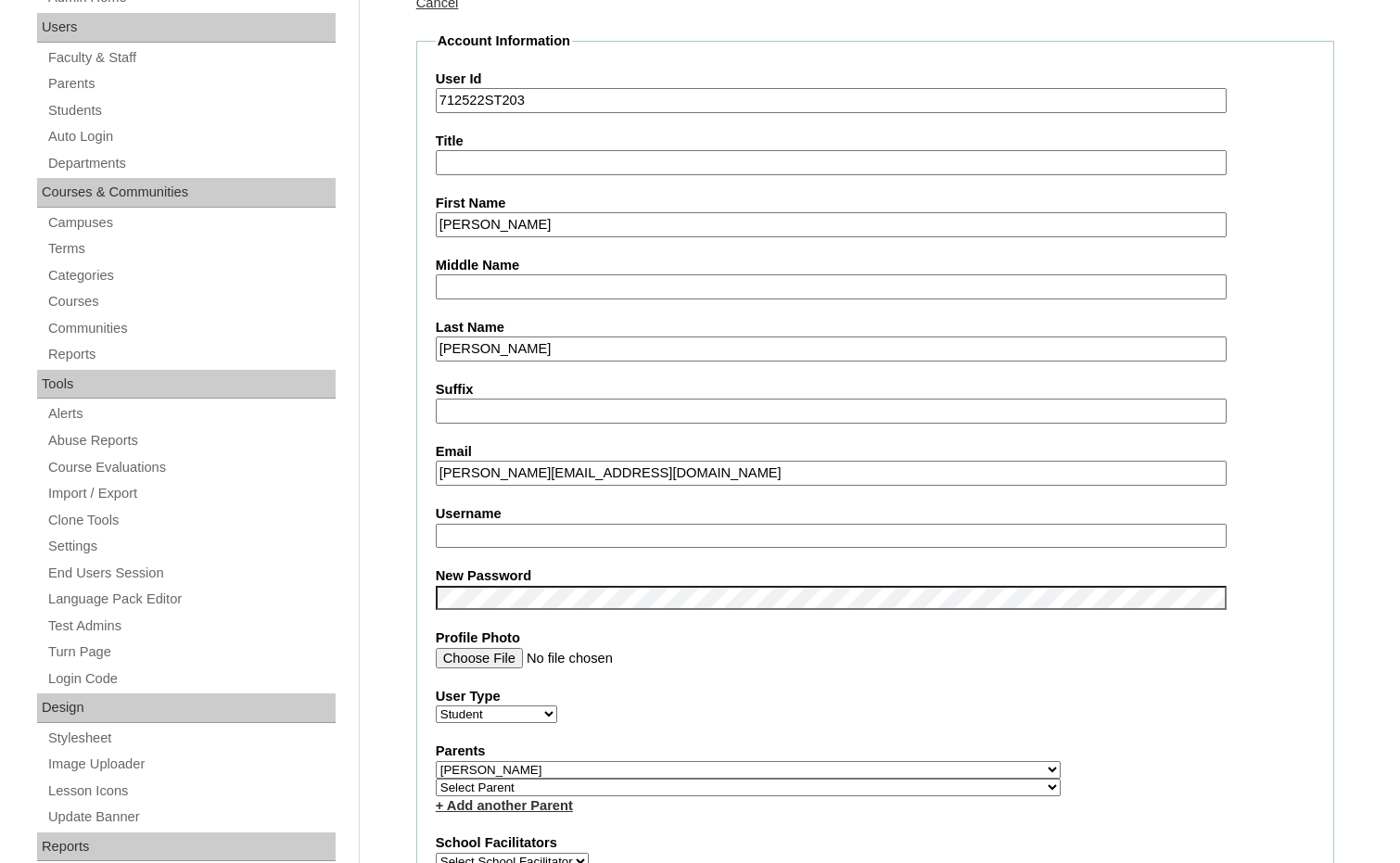
scroll to position [278, 0]
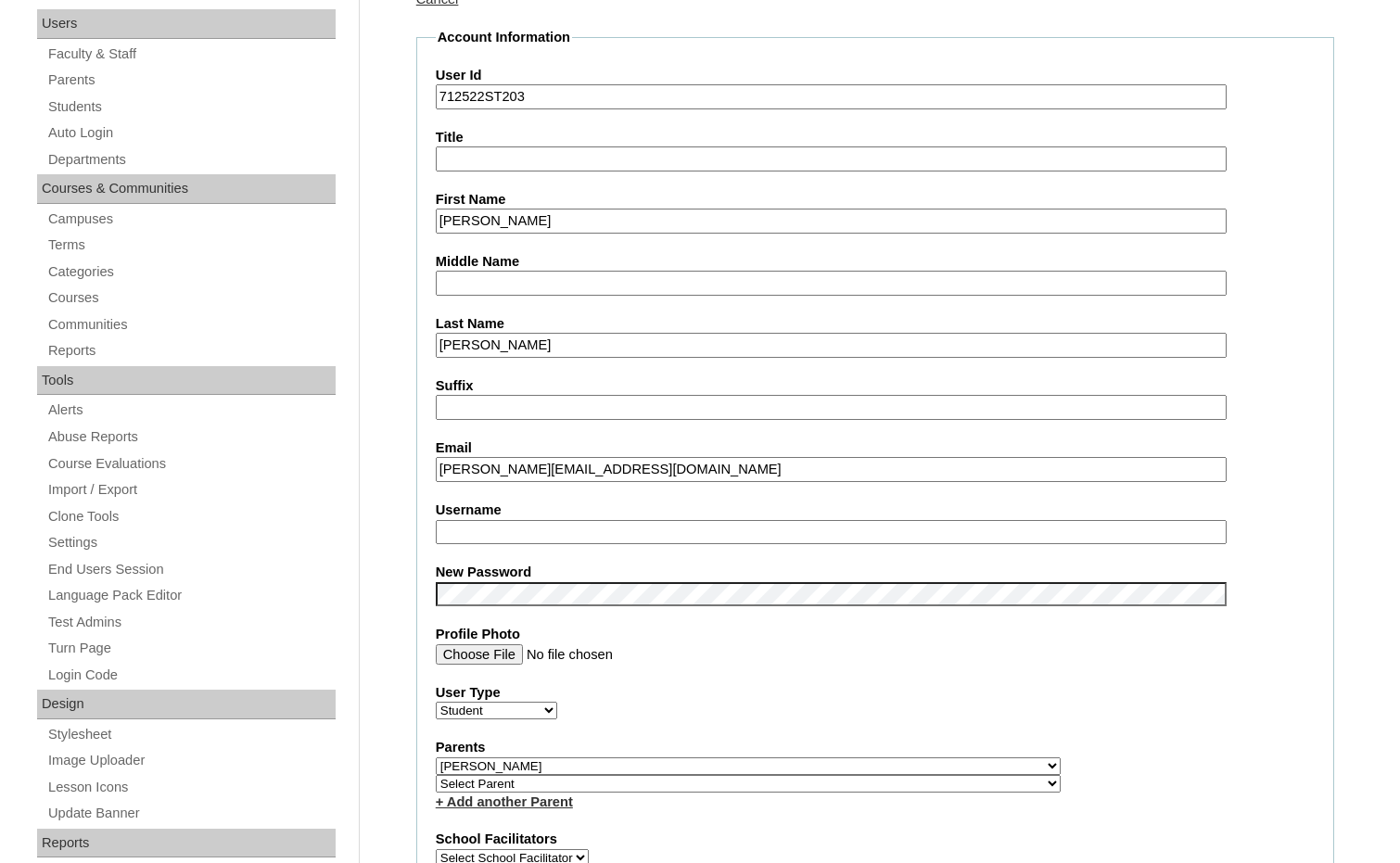
click at [541, 539] on input "Username" at bounding box center [831, 533] width 791 height 25
drag, startPoint x: 541, startPoint y: 539, endPoint x: 393, endPoint y: 513, distance: 150.3
type input "valaria.orozco"
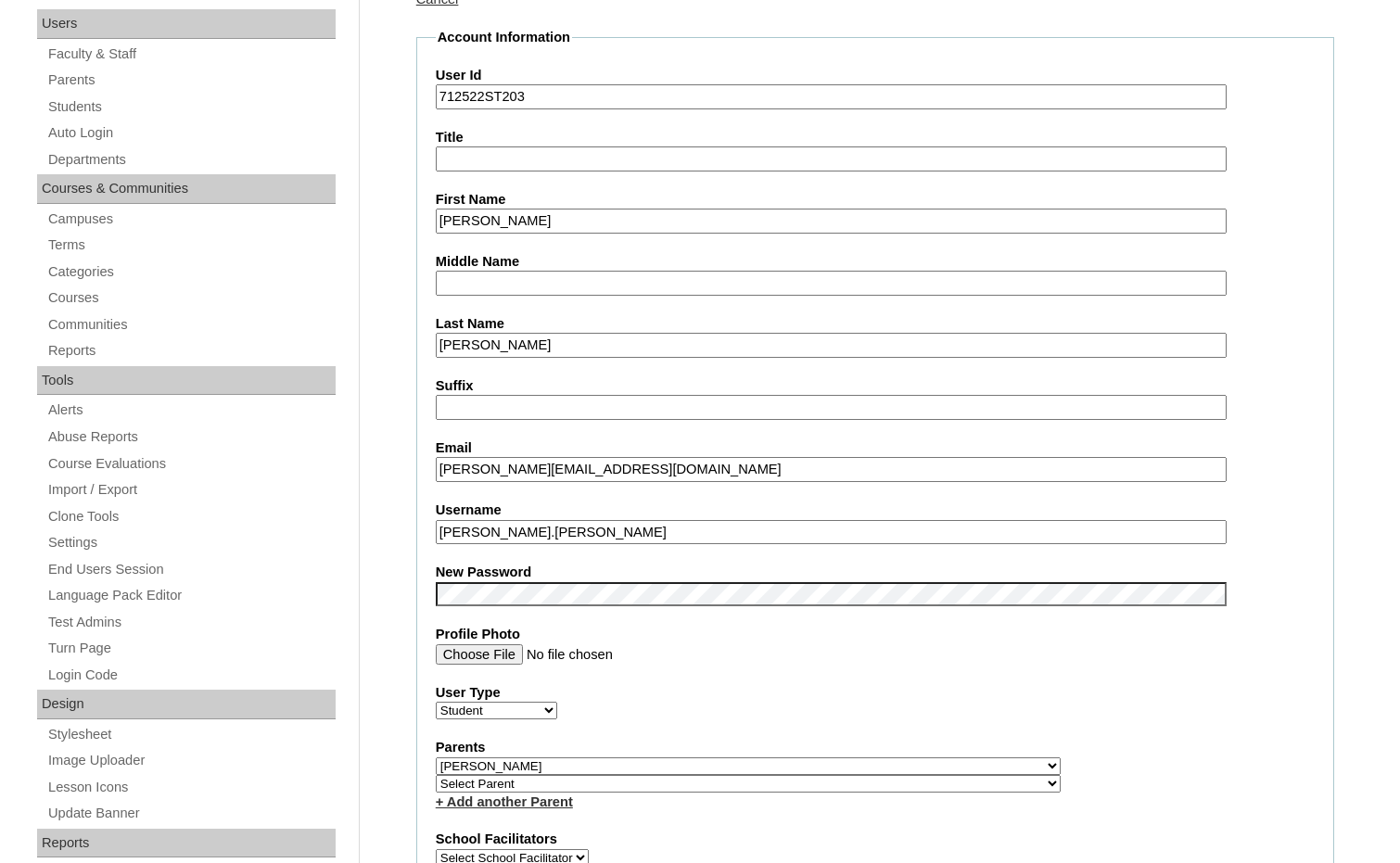
drag, startPoint x: 483, startPoint y: 98, endPoint x: 408, endPoint y: 96, distance: 75.0
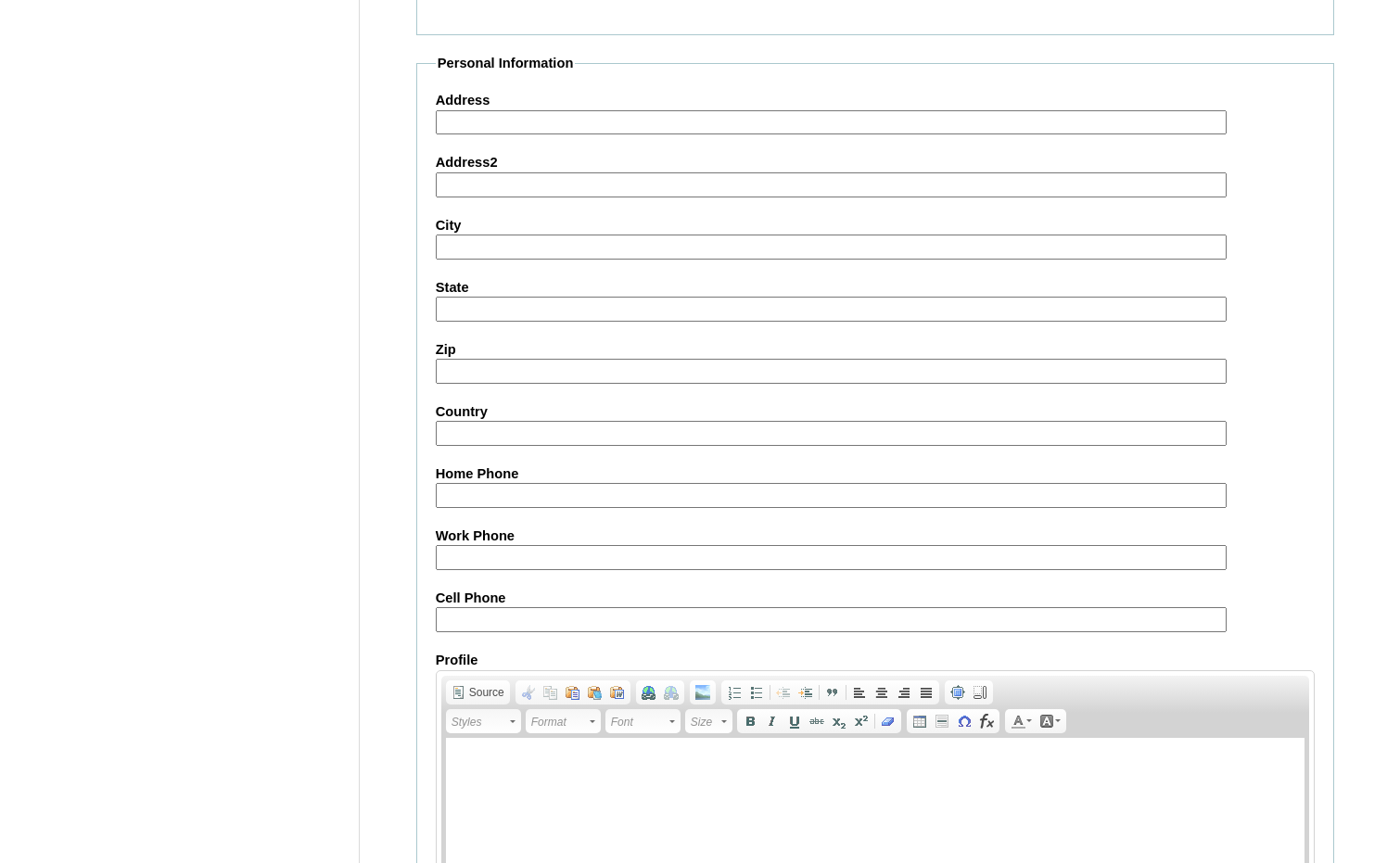
scroll to position [1961, 0]
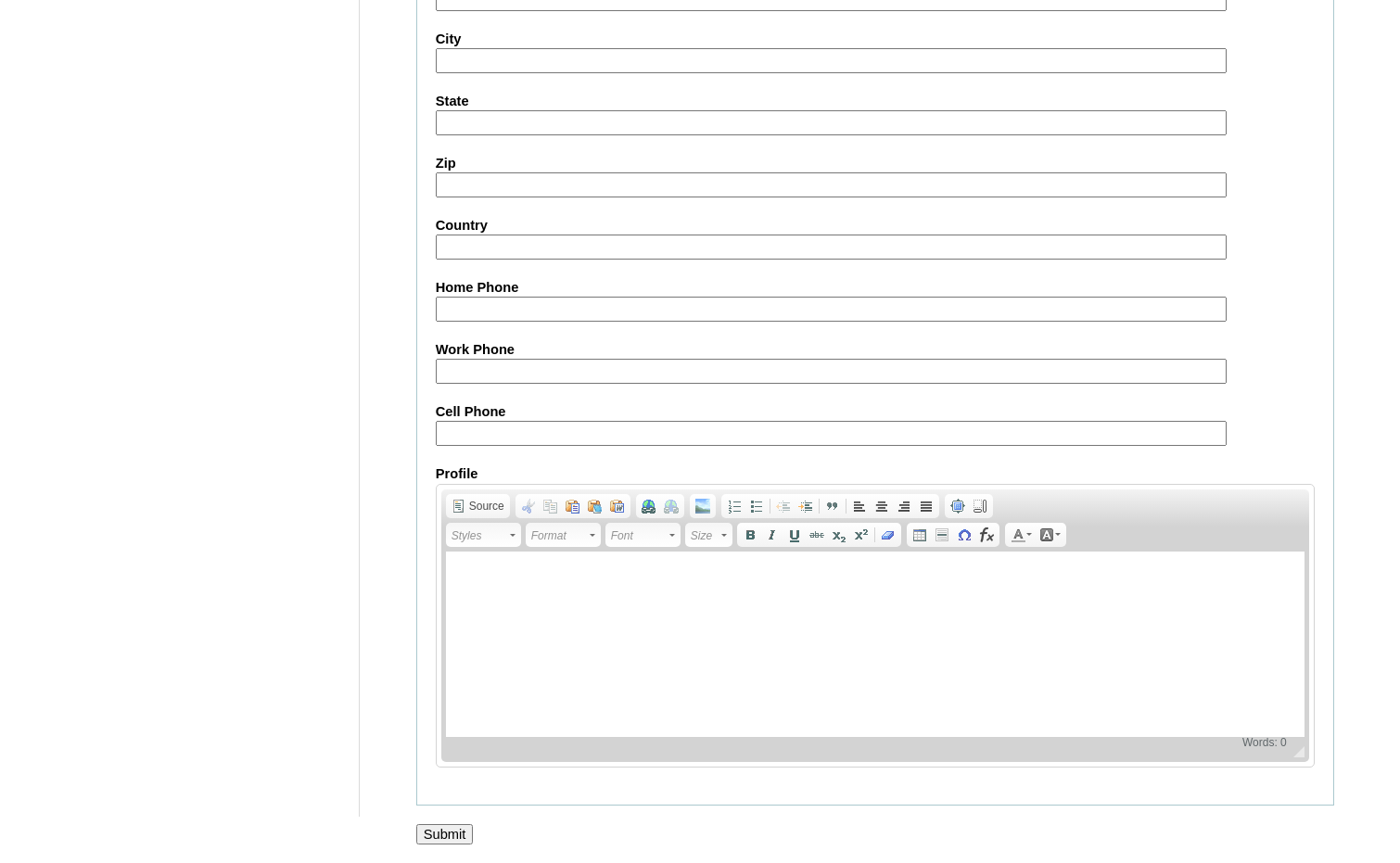
click at [453, 833] on input "Submit" at bounding box center [445, 834] width 58 height 21
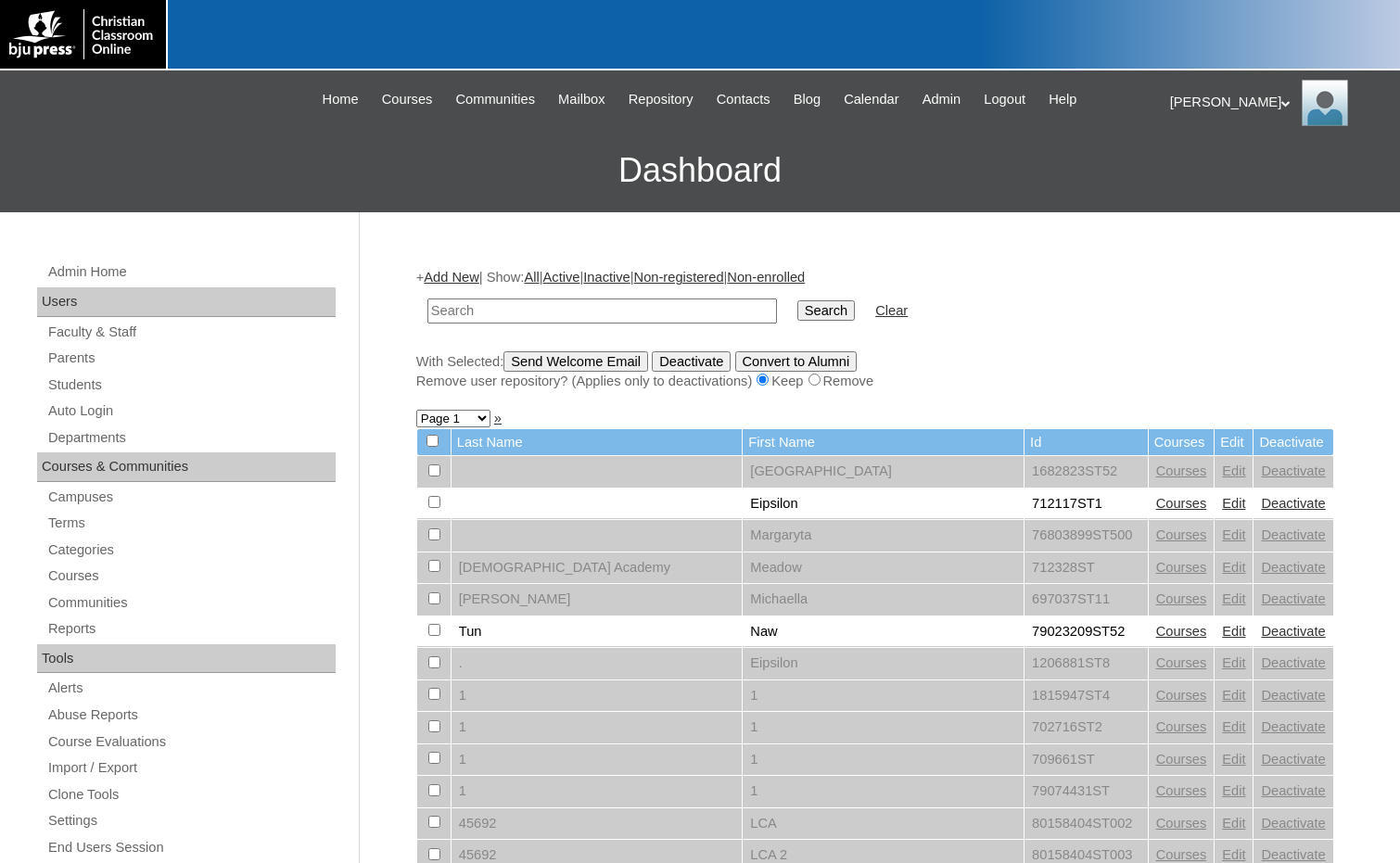
click at [668, 312] on input "text" at bounding box center [602, 312] width 350 height 25
paste input "712522"
type input "712522"
click at [797, 308] on input "Search" at bounding box center [826, 311] width 58 height 21
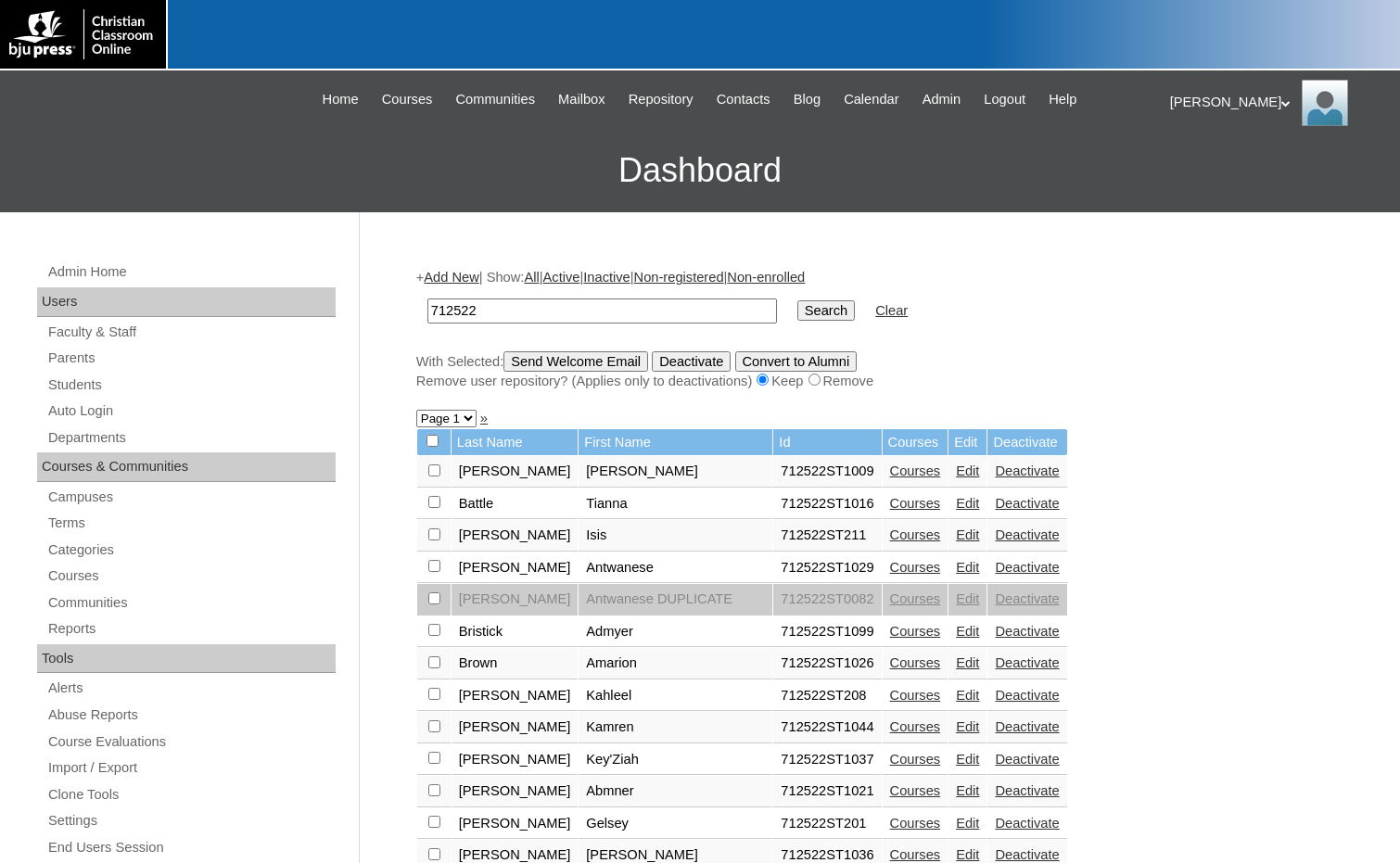
click at [469, 422] on select "Page 1 Page 2" at bounding box center [447, 418] width 61 height 18
select select "admin_students.php?q=712522&submit=Search&page=2"
click at [416, 411] on select "Page 1 Page 2" at bounding box center [447, 418] width 61 height 18
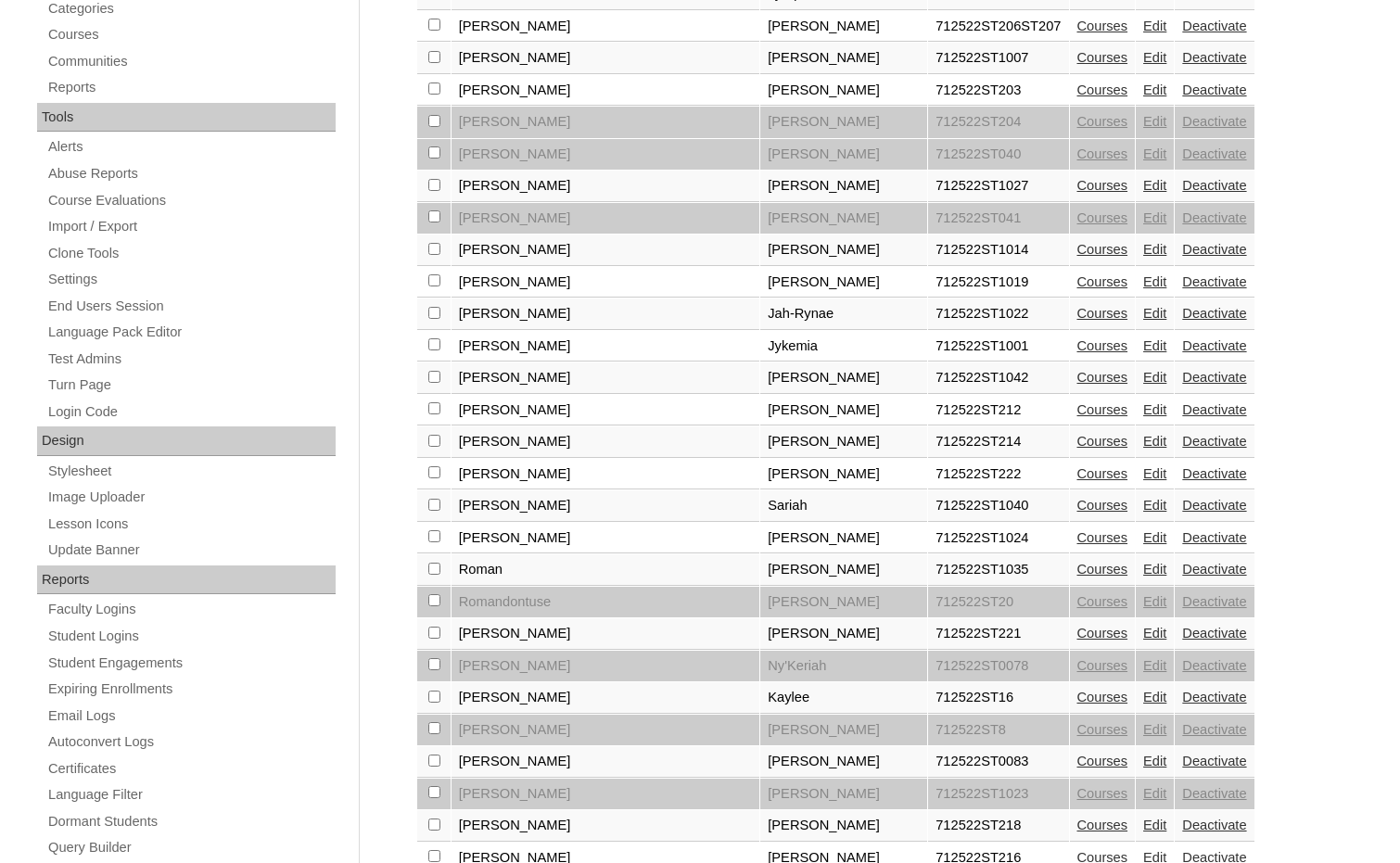
scroll to position [648, 0]
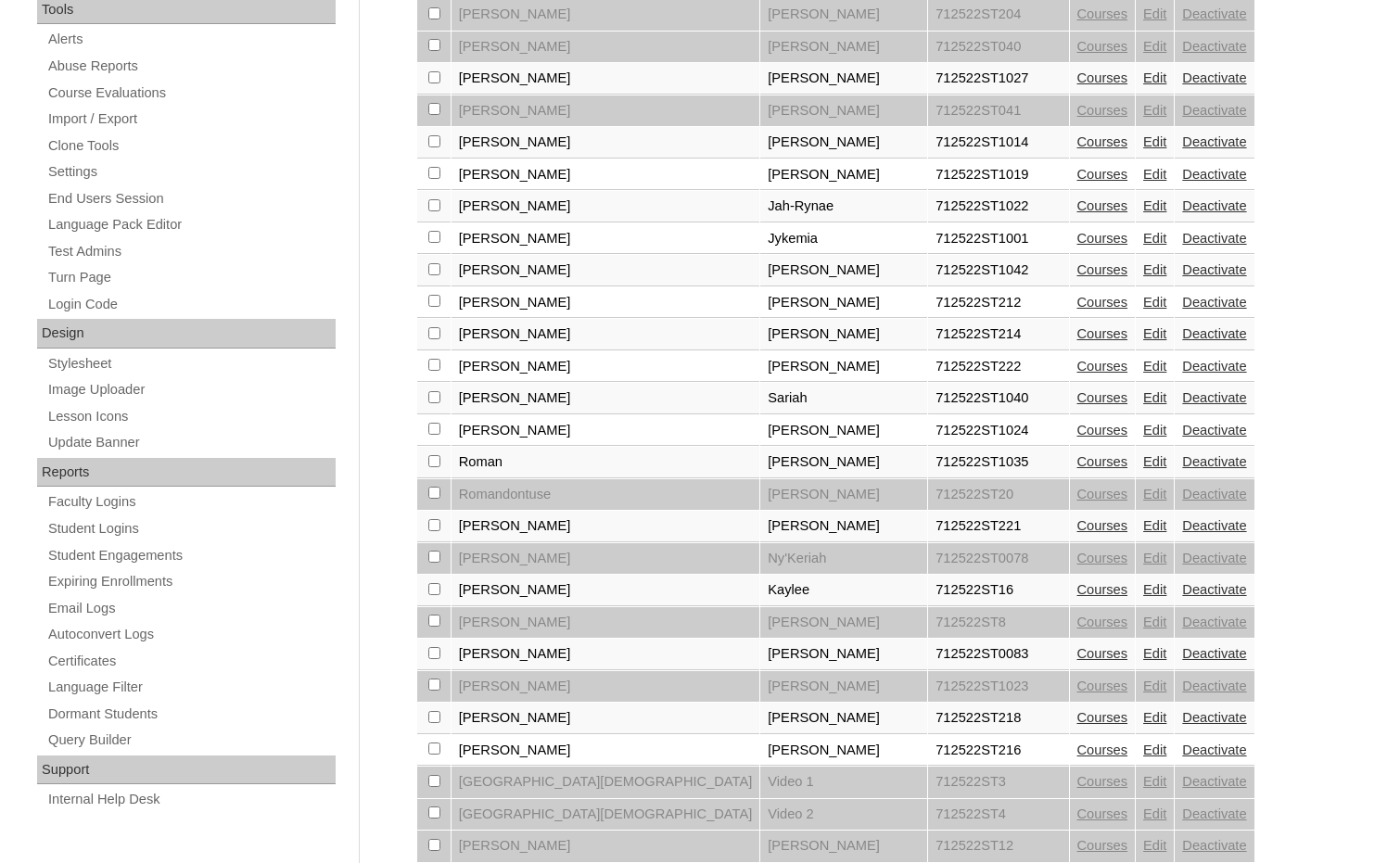
click at [1143, 463] on link "Edit" at bounding box center [1155, 461] width 24 height 15
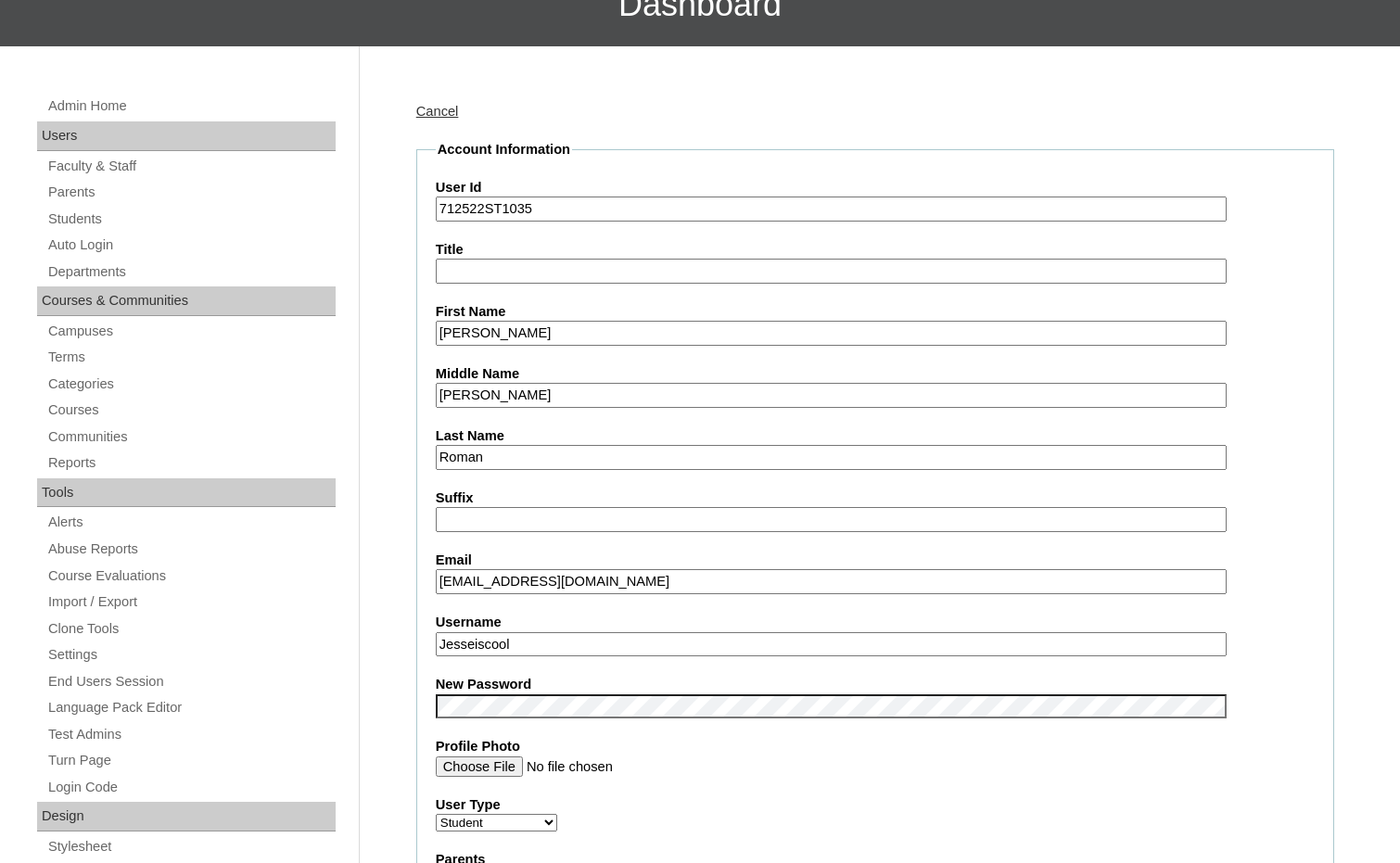
scroll to position [185, 0]
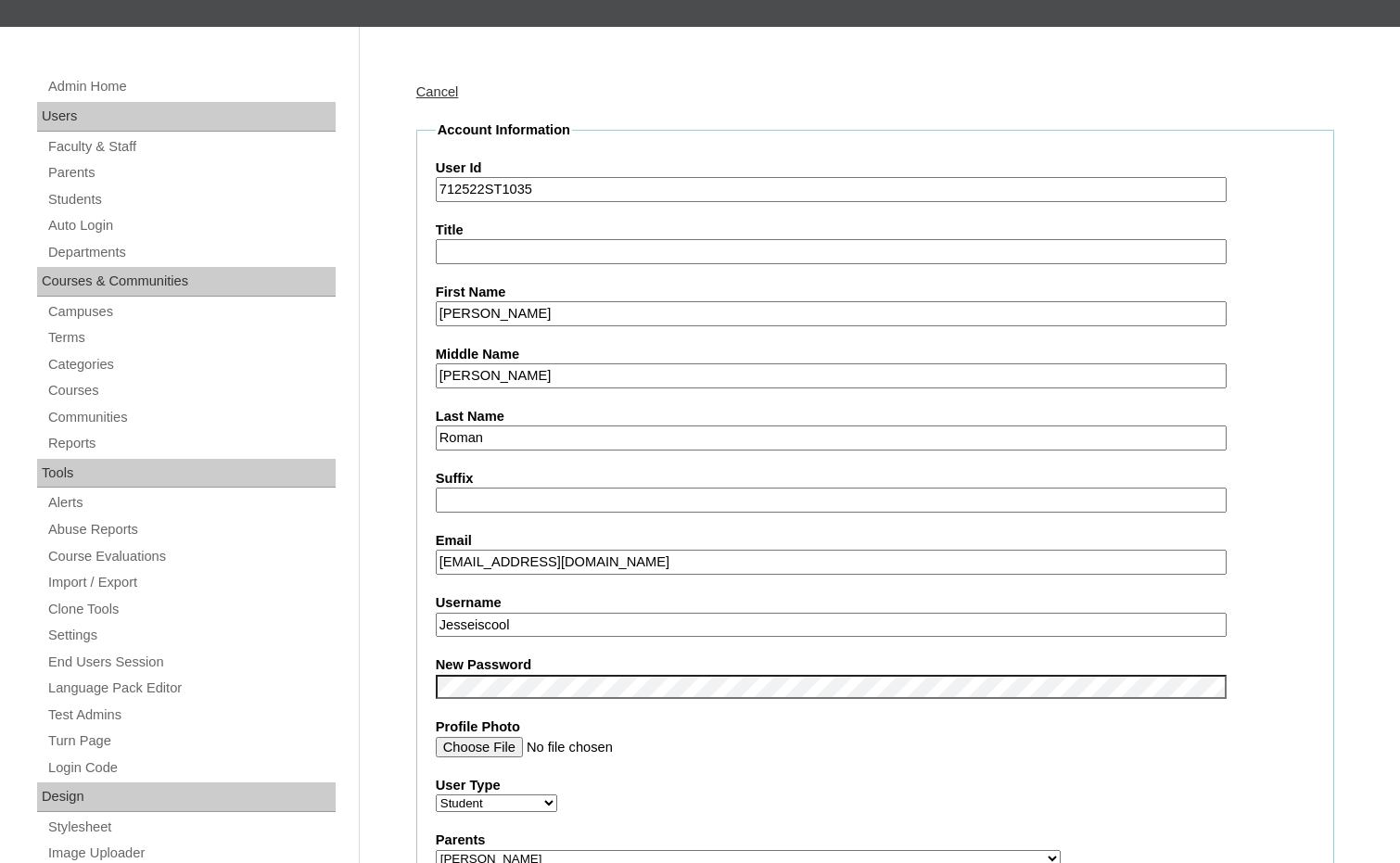
drag, startPoint x: 534, startPoint y: 623, endPoint x: 387, endPoint y: 614, distance: 147.3
drag, startPoint x: 483, startPoint y: 189, endPoint x: 396, endPoint y: 190, distance: 87.0
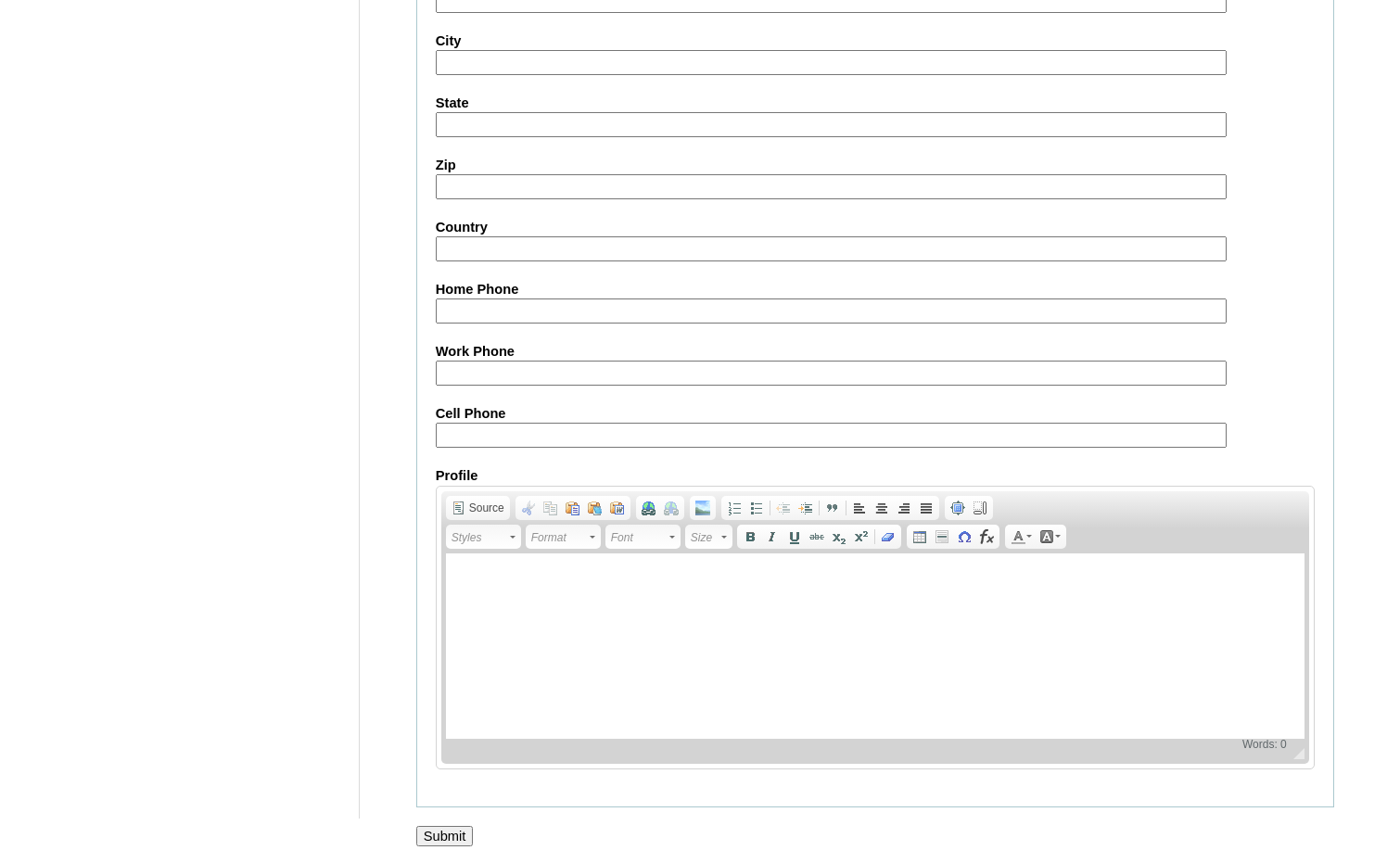
scroll to position [1961, 0]
click at [440, 830] on input "Submit" at bounding box center [445, 834] width 58 height 21
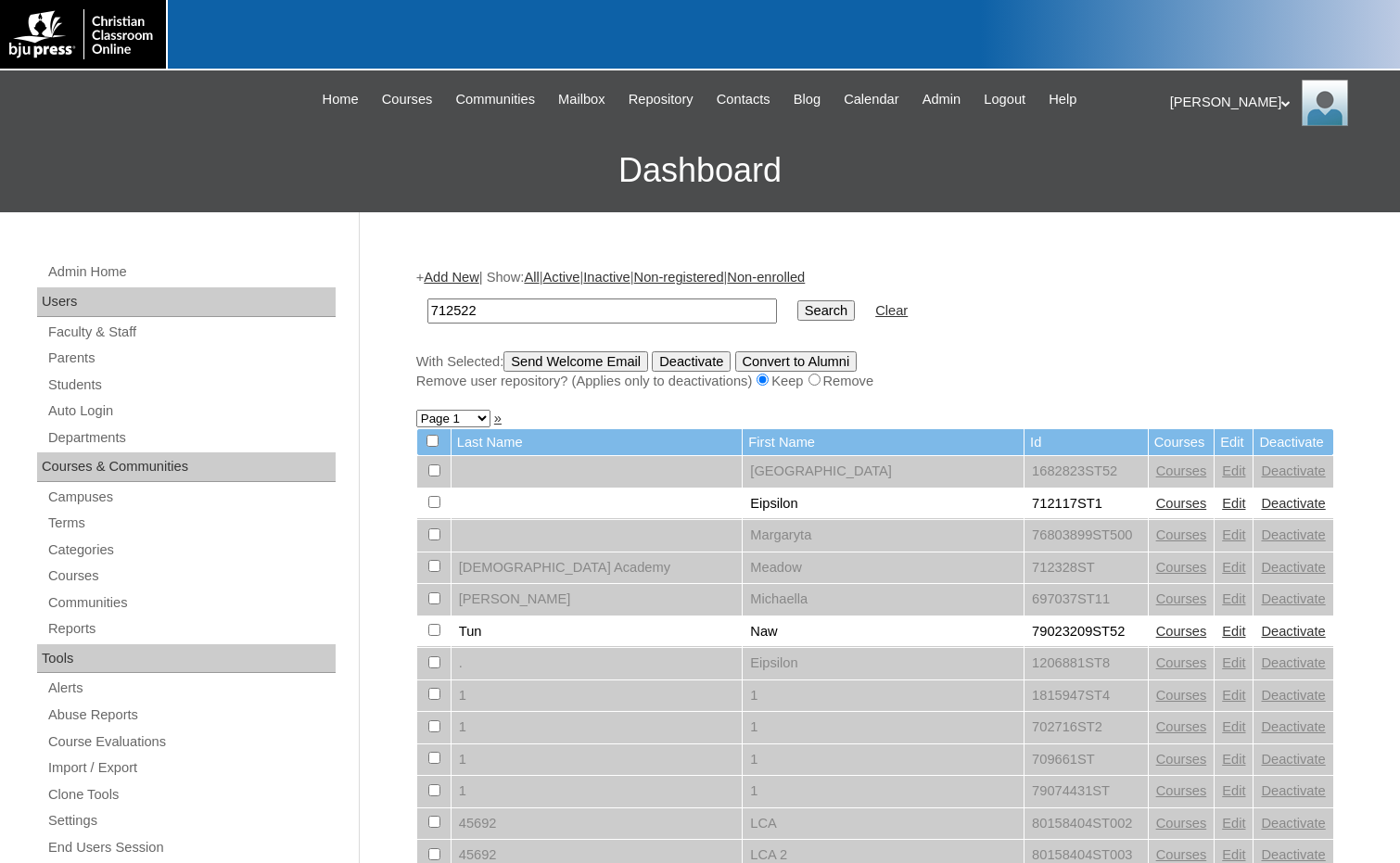
type input "712522"
click at [797, 313] on input "Search" at bounding box center [826, 311] width 58 height 21
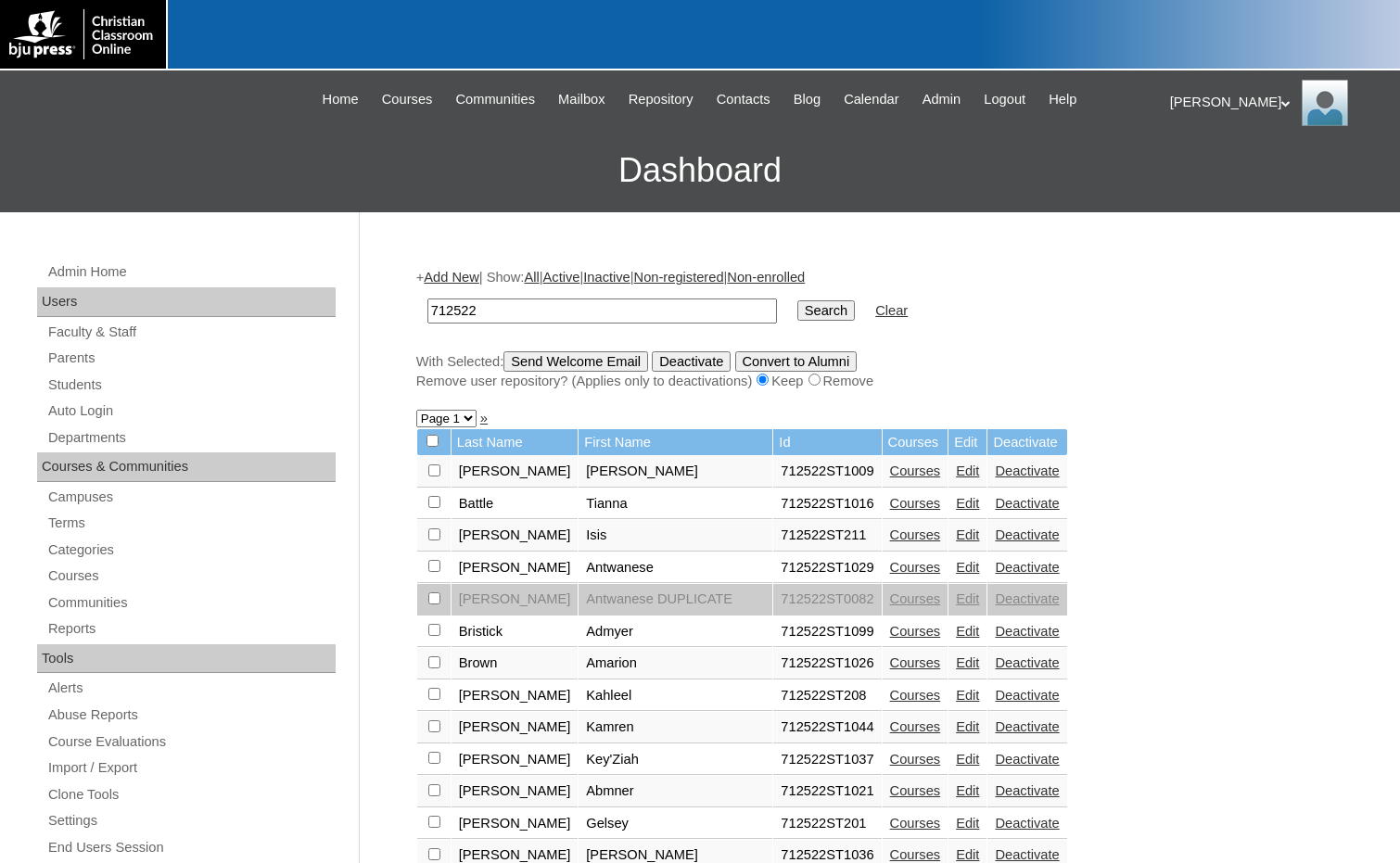
click at [452, 419] on select "Page 1 Page 2" at bounding box center [447, 418] width 61 height 18
select select "admin_students.php?q=712522&submit=Search&page=2"
click at [416, 411] on select "Page 1 Page 2" at bounding box center [447, 418] width 61 height 18
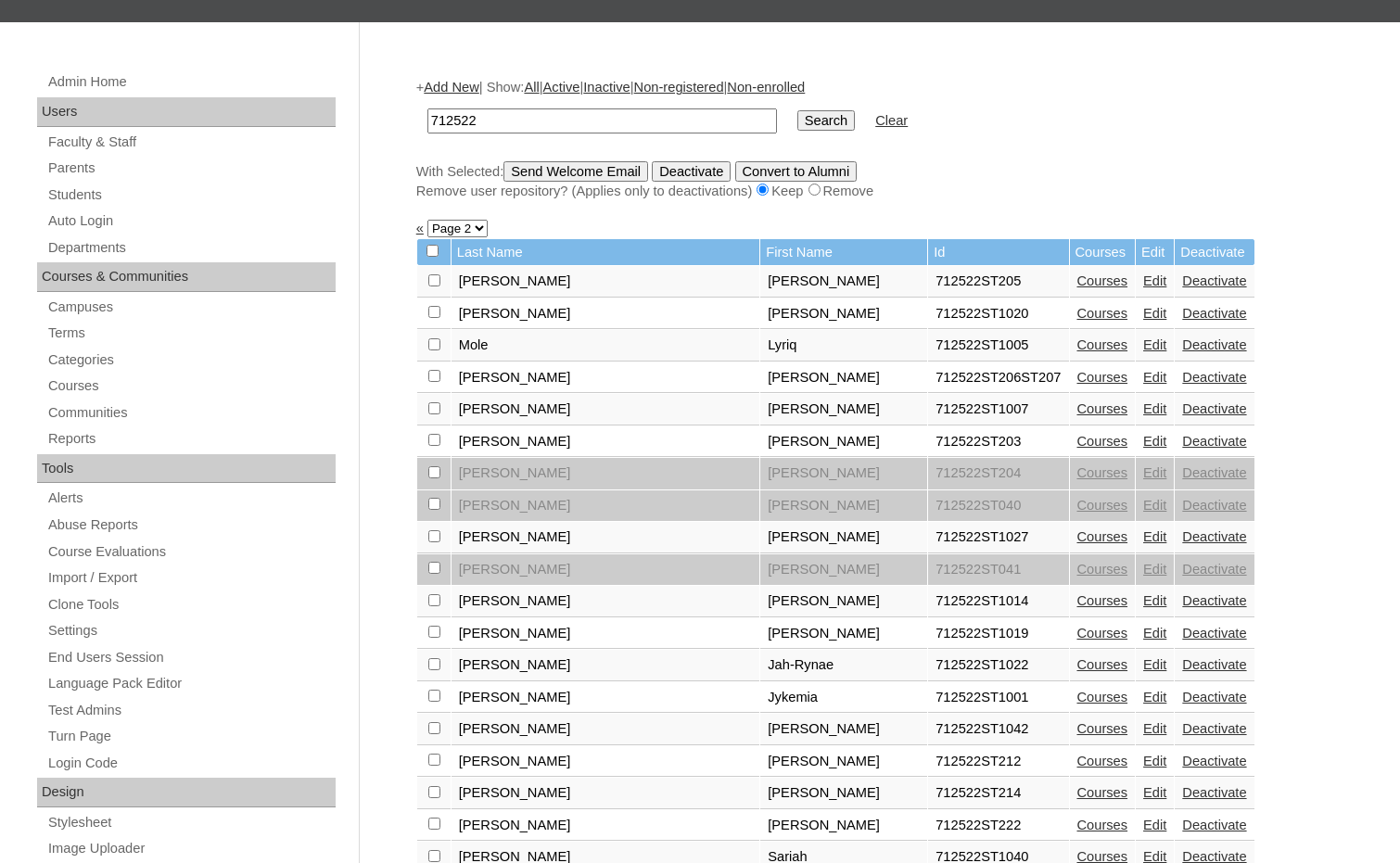
scroll to position [556, 0]
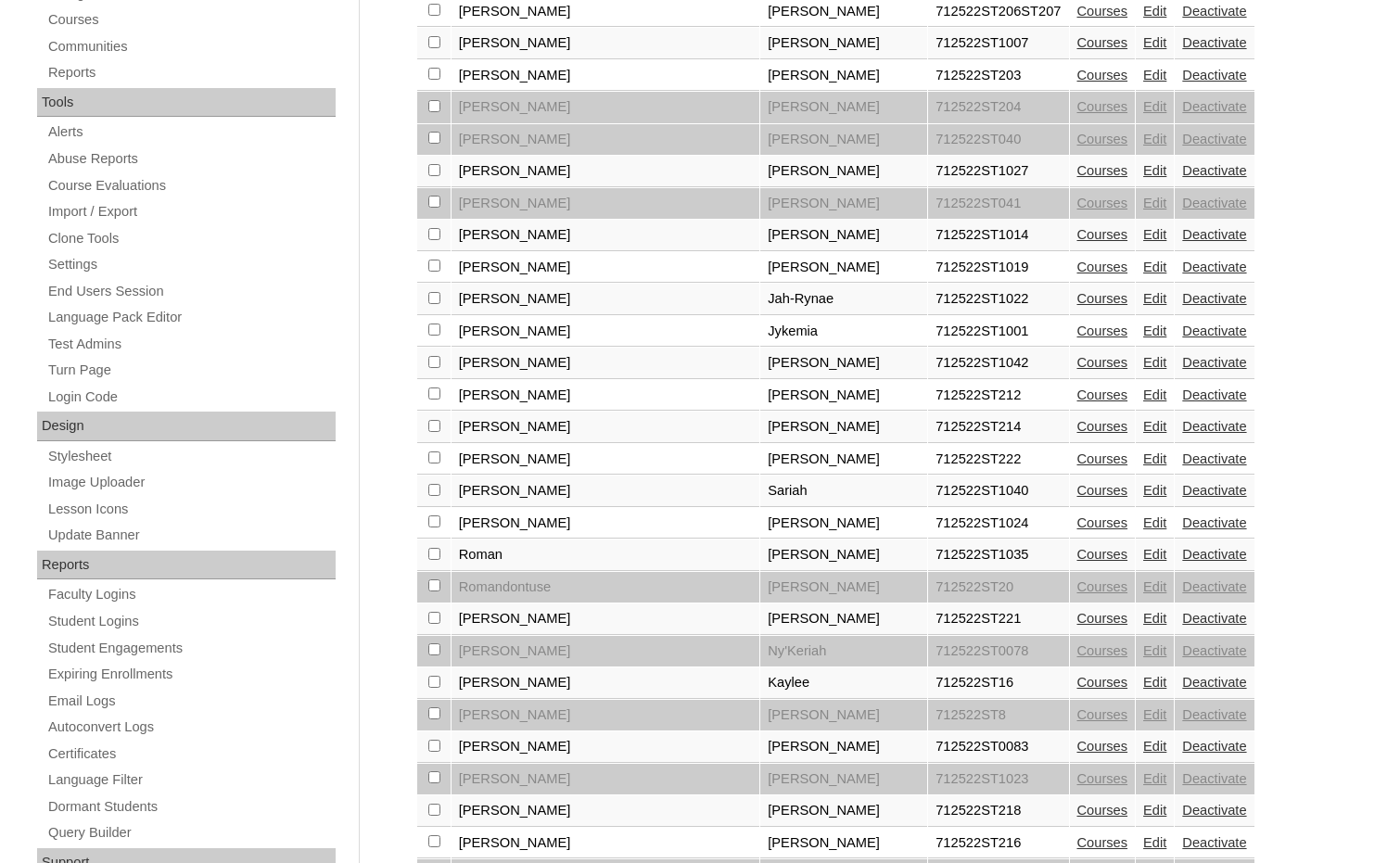
click at [1143, 615] on link "Edit" at bounding box center [1155, 618] width 24 height 15
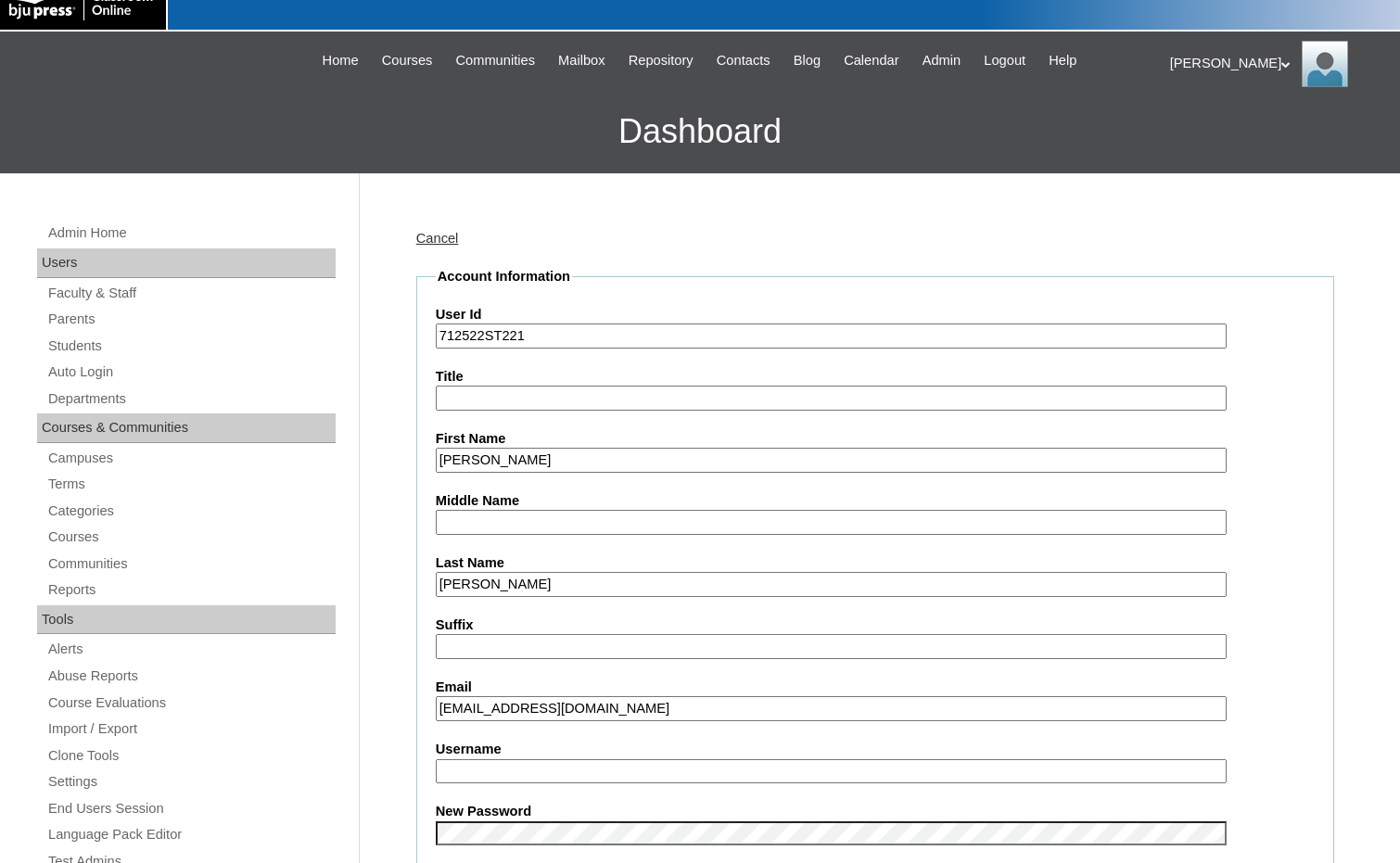
scroll to position [278, 0]
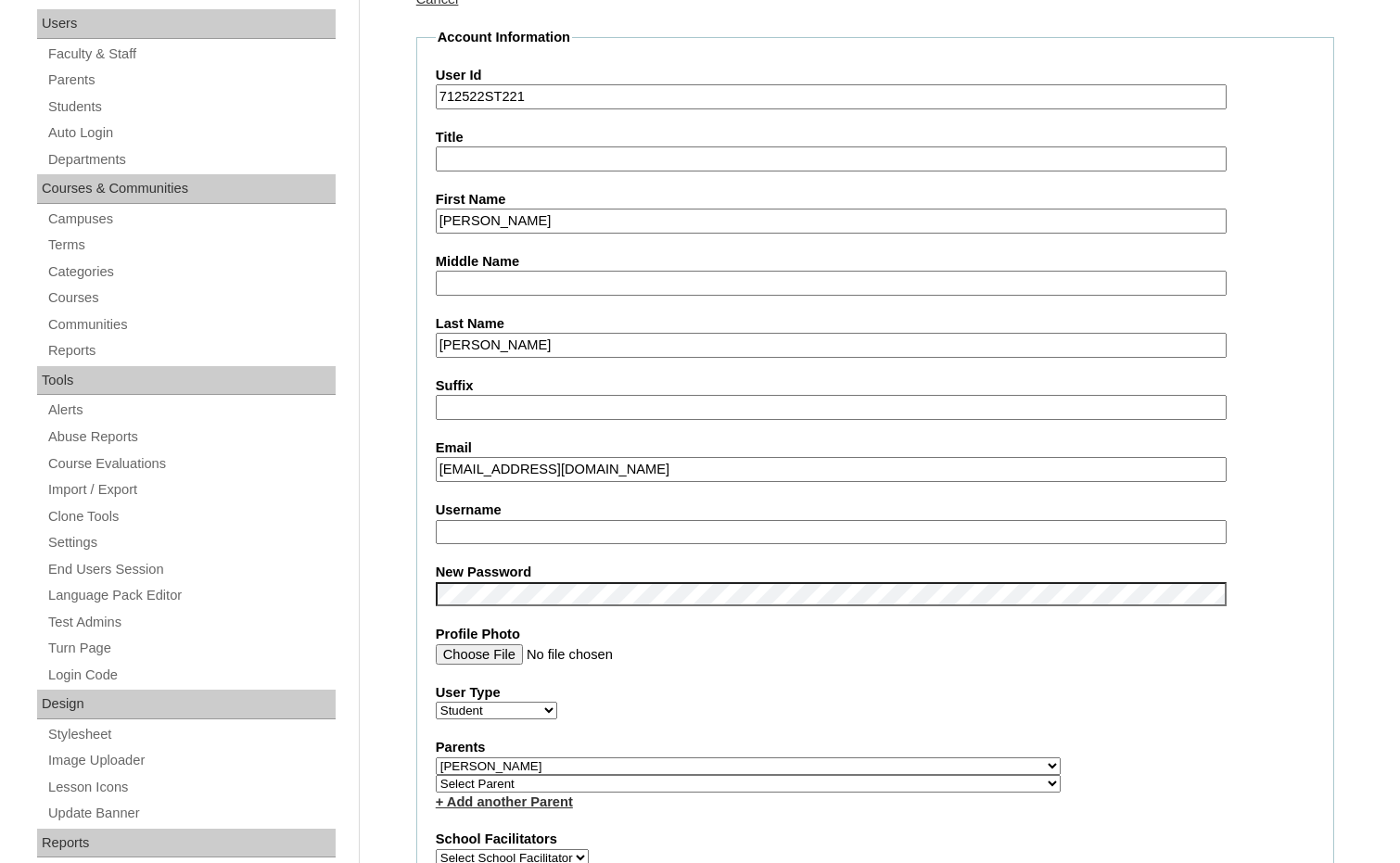
click at [560, 535] on input "Username" at bounding box center [831, 533] width 791 height 25
drag, startPoint x: 560, startPoint y: 535, endPoint x: 373, endPoint y: 509, distance: 188.8
type input "sandy.ruiz"
drag, startPoint x: 482, startPoint y: 94, endPoint x: 408, endPoint y: 94, distance: 74.0
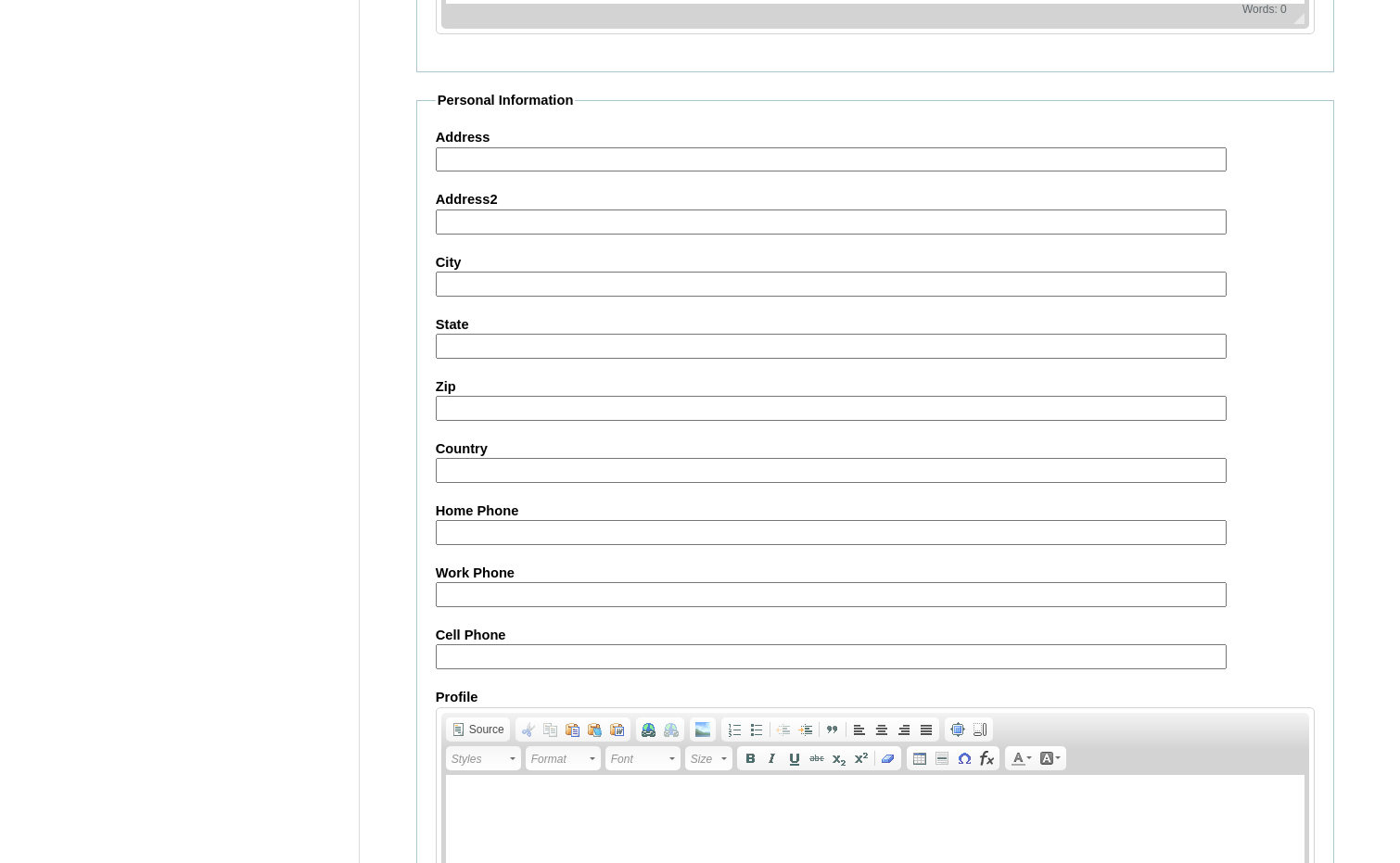
scroll to position [1961, 0]
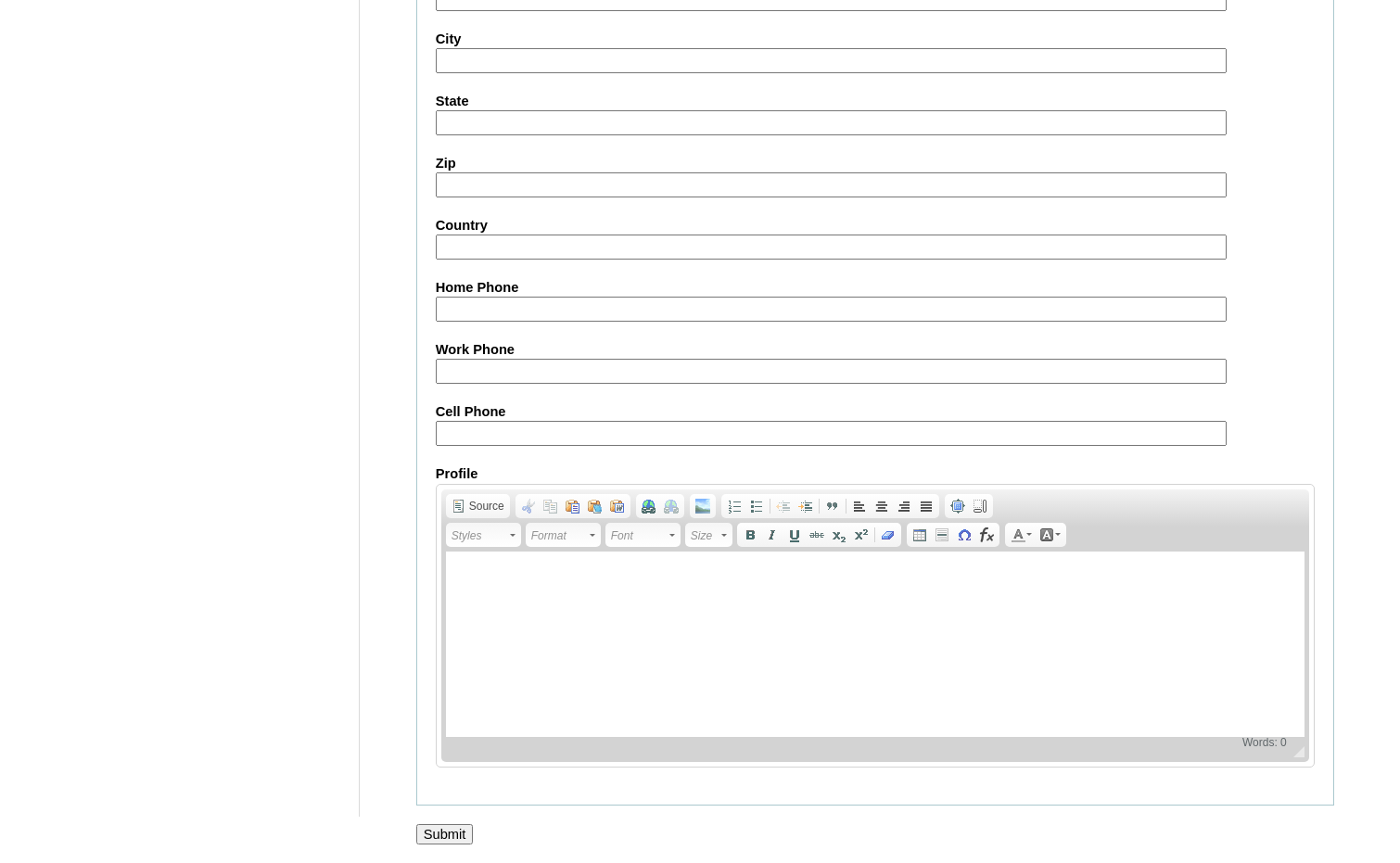
click at [461, 827] on input "Submit" at bounding box center [445, 834] width 58 height 21
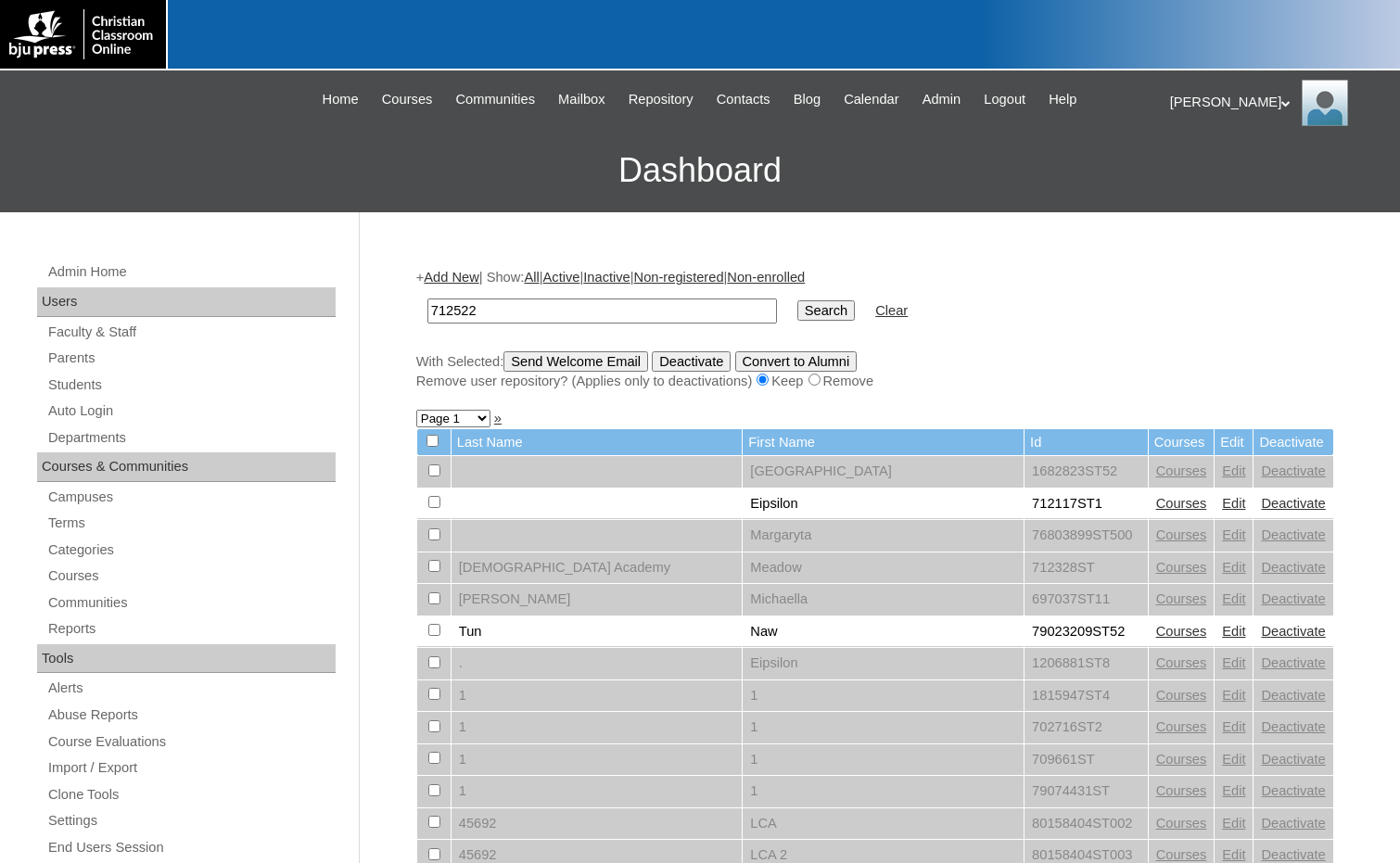
type input "712522"
click at [797, 311] on input "Search" at bounding box center [826, 311] width 58 height 21
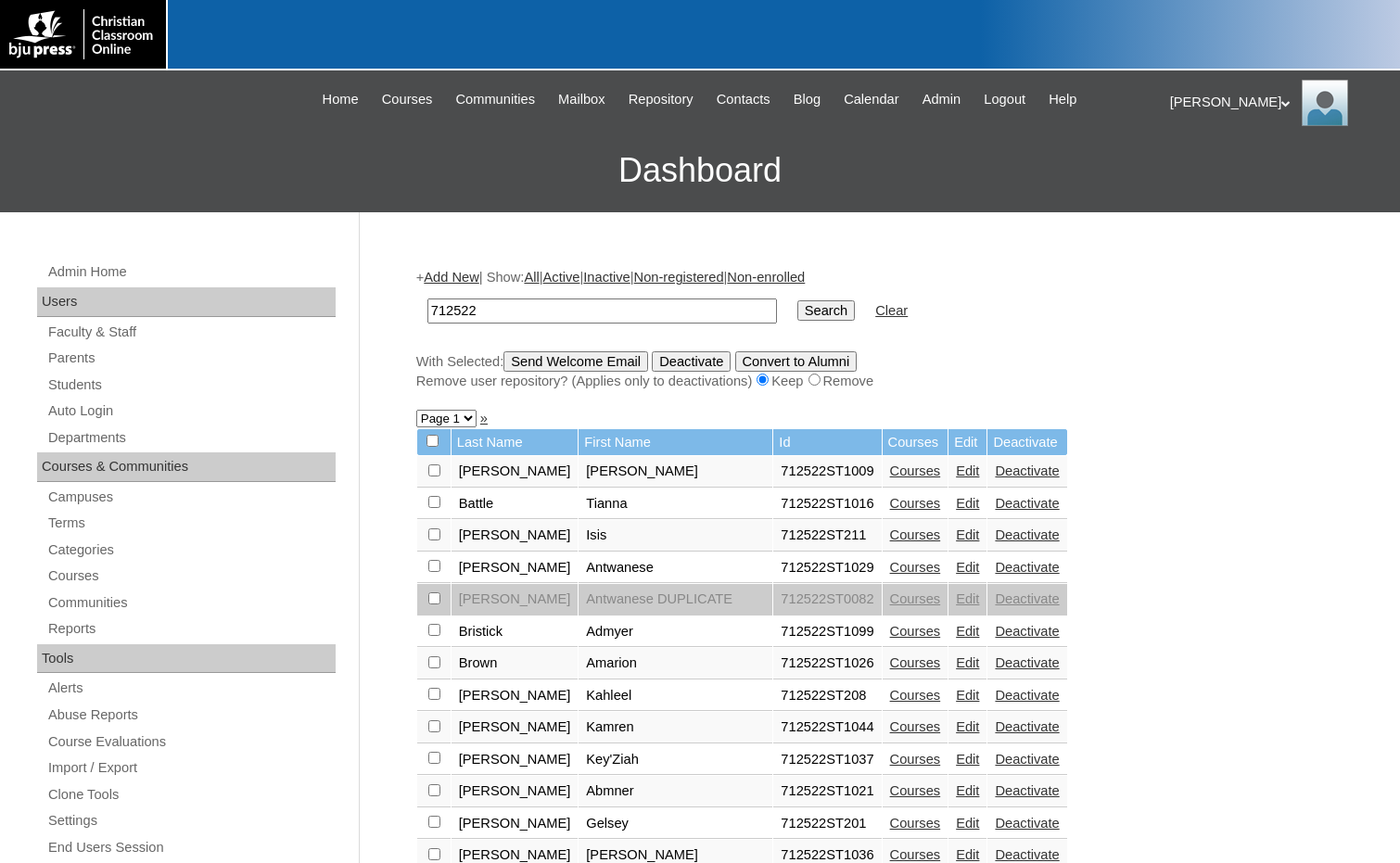
click at [435, 422] on select "Page 1 Page 2" at bounding box center [447, 418] width 61 height 18
select select "admin_students.php?q=712522&submit=Search&page=2"
click at [416, 411] on select "Page 1 Page 2" at bounding box center [447, 418] width 61 height 18
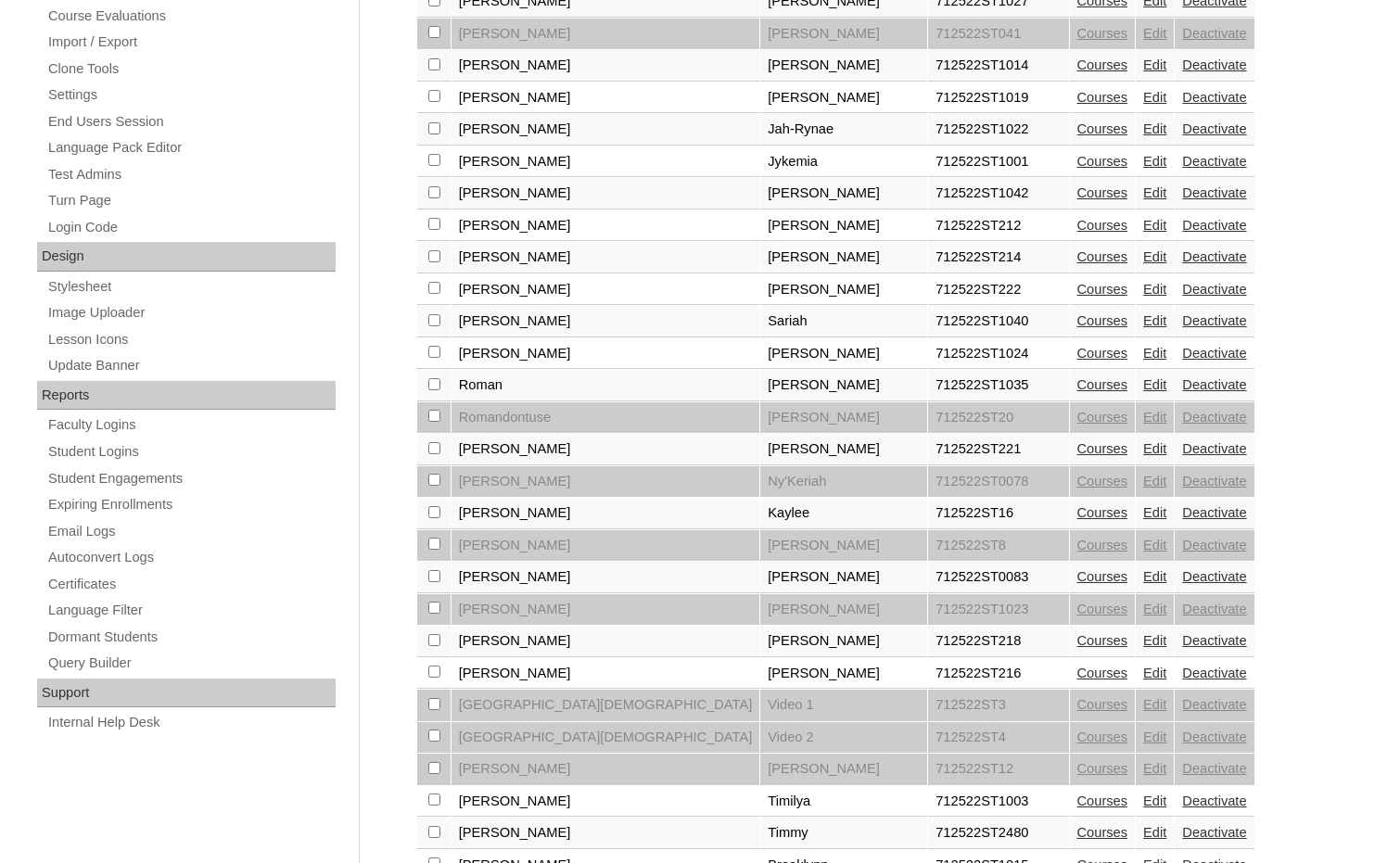
scroll to position [742, 0]
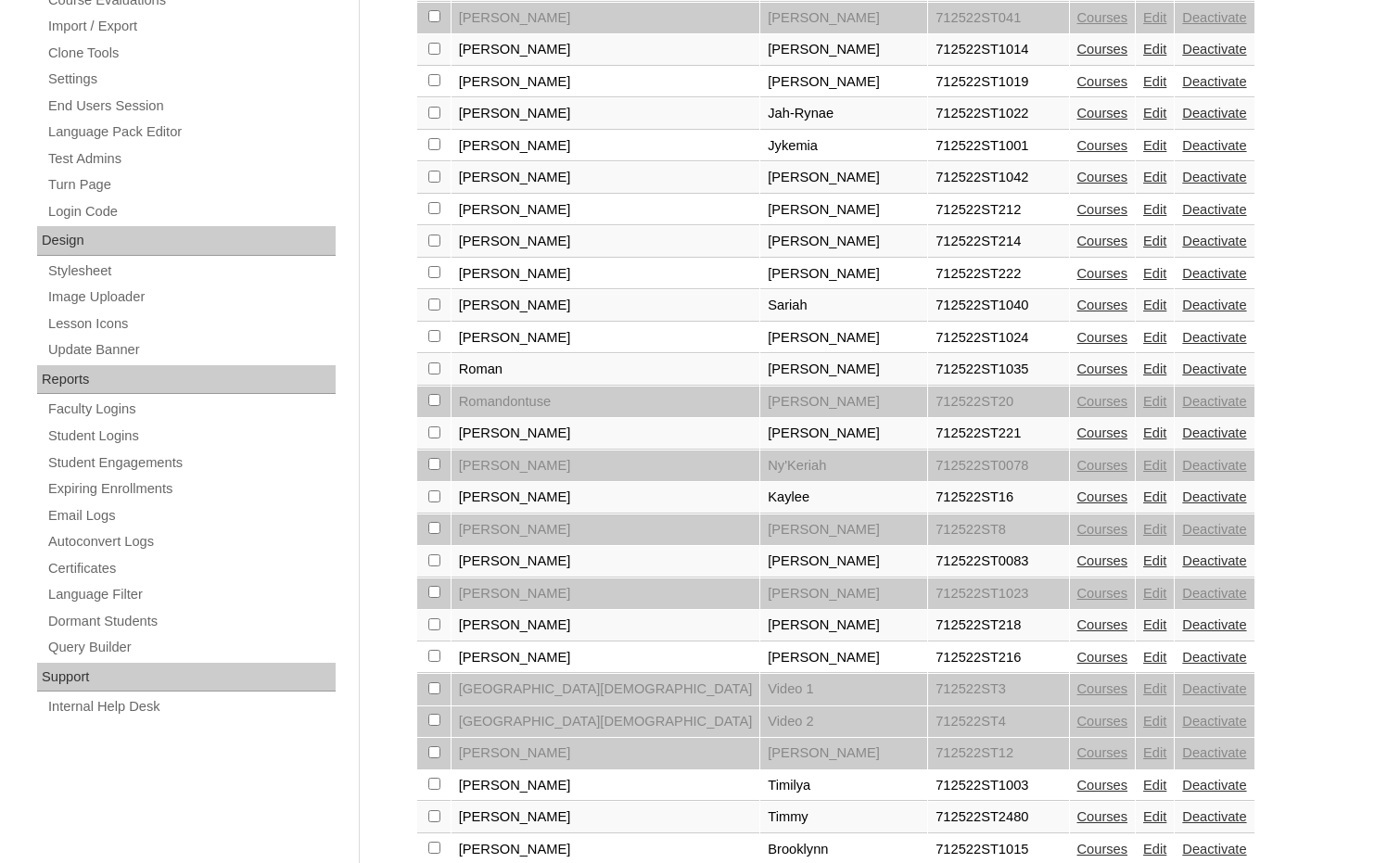
click at [1143, 624] on link "Edit" at bounding box center [1155, 624] width 24 height 15
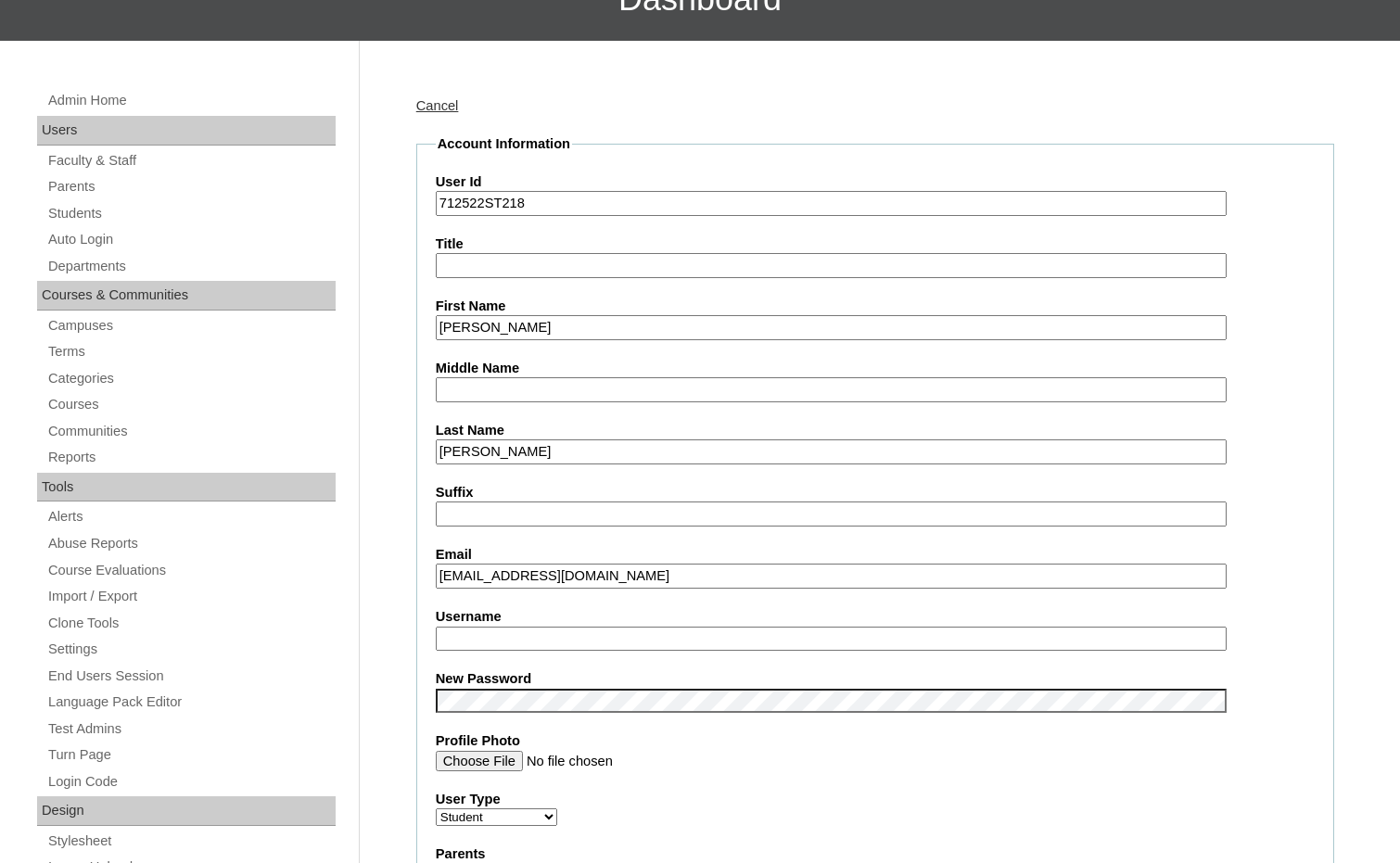
scroll to position [185, 0]
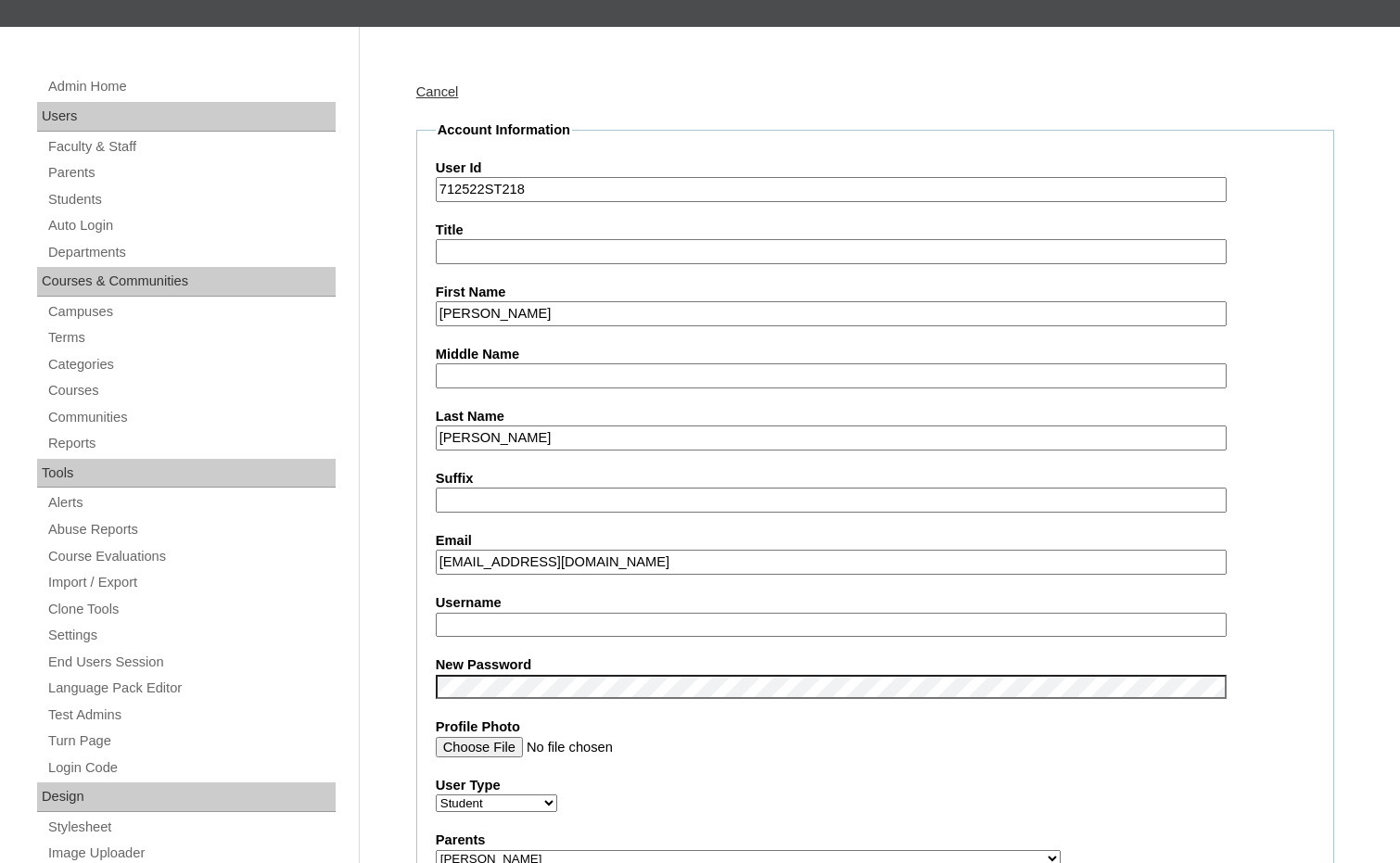
click at [528, 628] on input "Username" at bounding box center [831, 625] width 791 height 25
type input "samuel.stewart"
drag, startPoint x: 555, startPoint y: 629, endPoint x: 381, endPoint y: 623, distance: 174.1
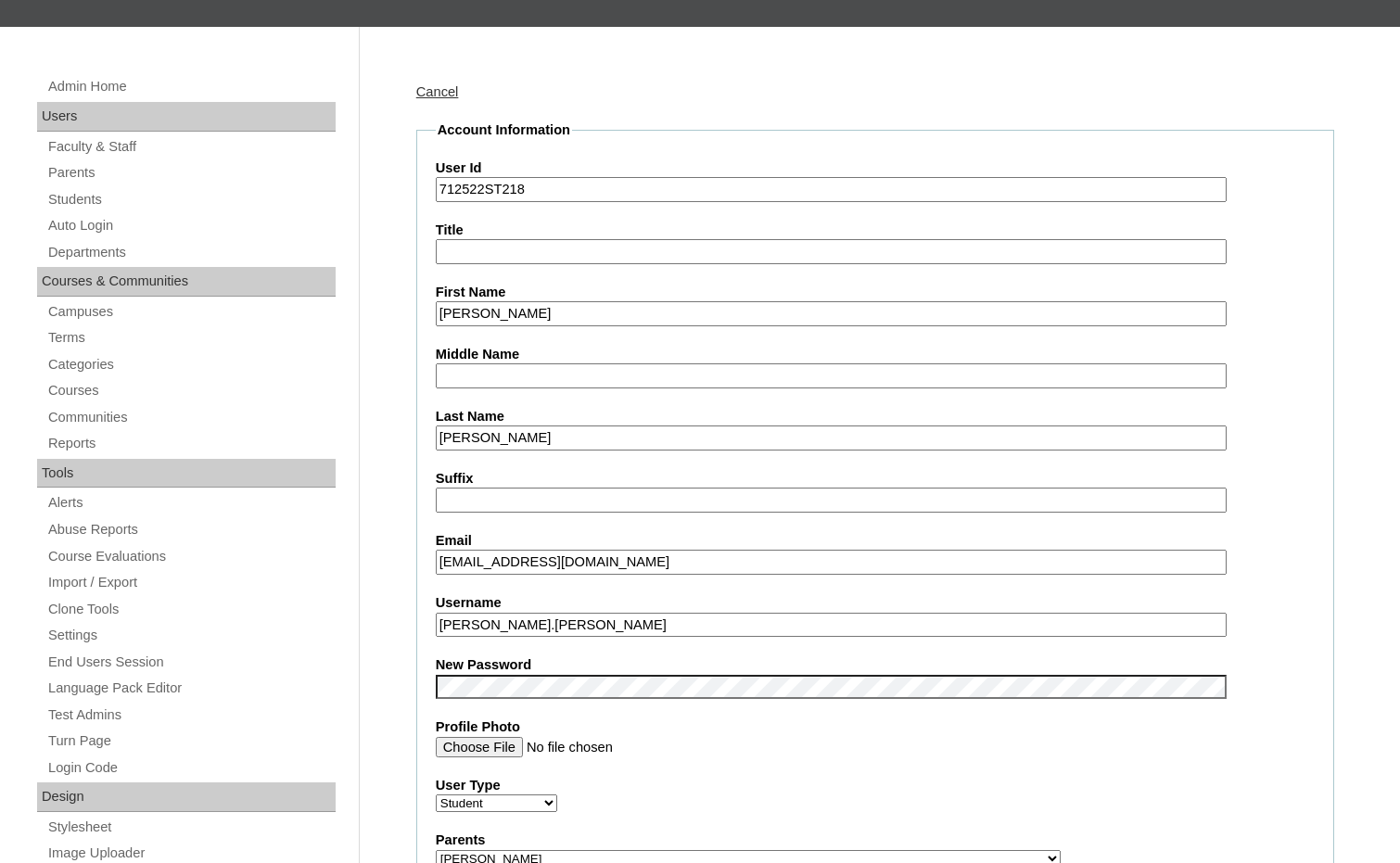
drag, startPoint x: 484, startPoint y: 188, endPoint x: 381, endPoint y: 182, distance: 103.2
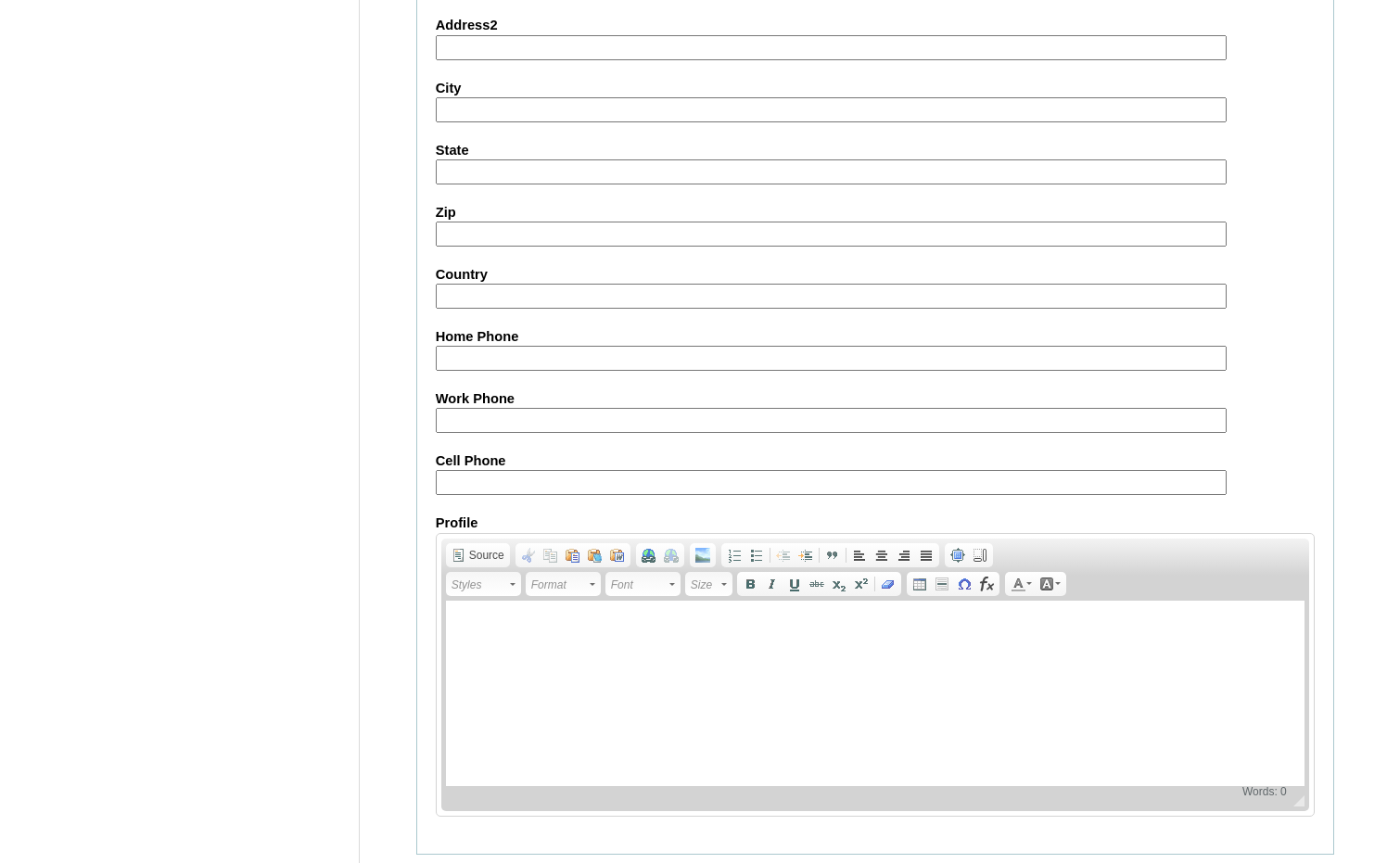
scroll to position [1961, 0]
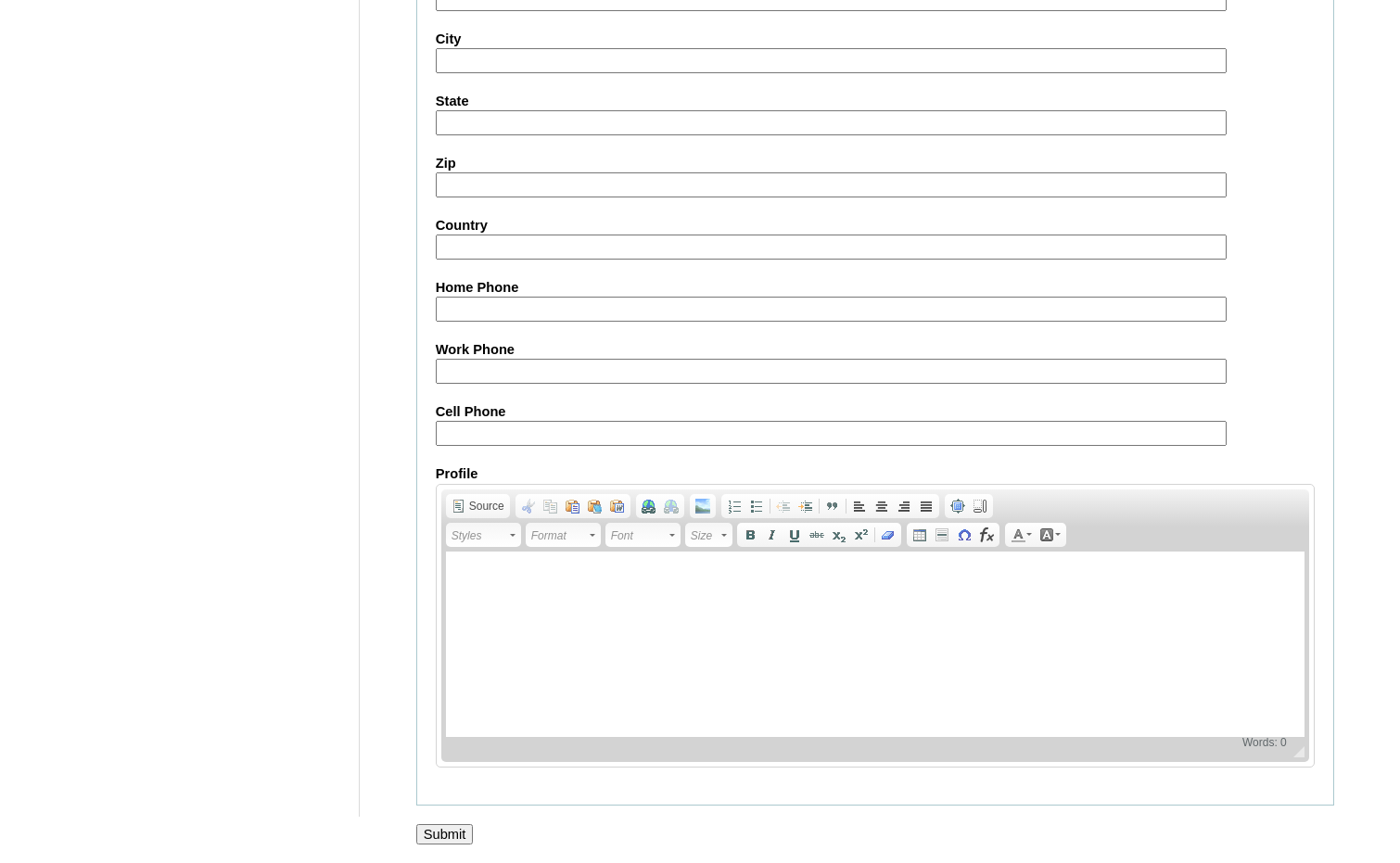
click at [433, 839] on input "Submit" at bounding box center [445, 834] width 58 height 21
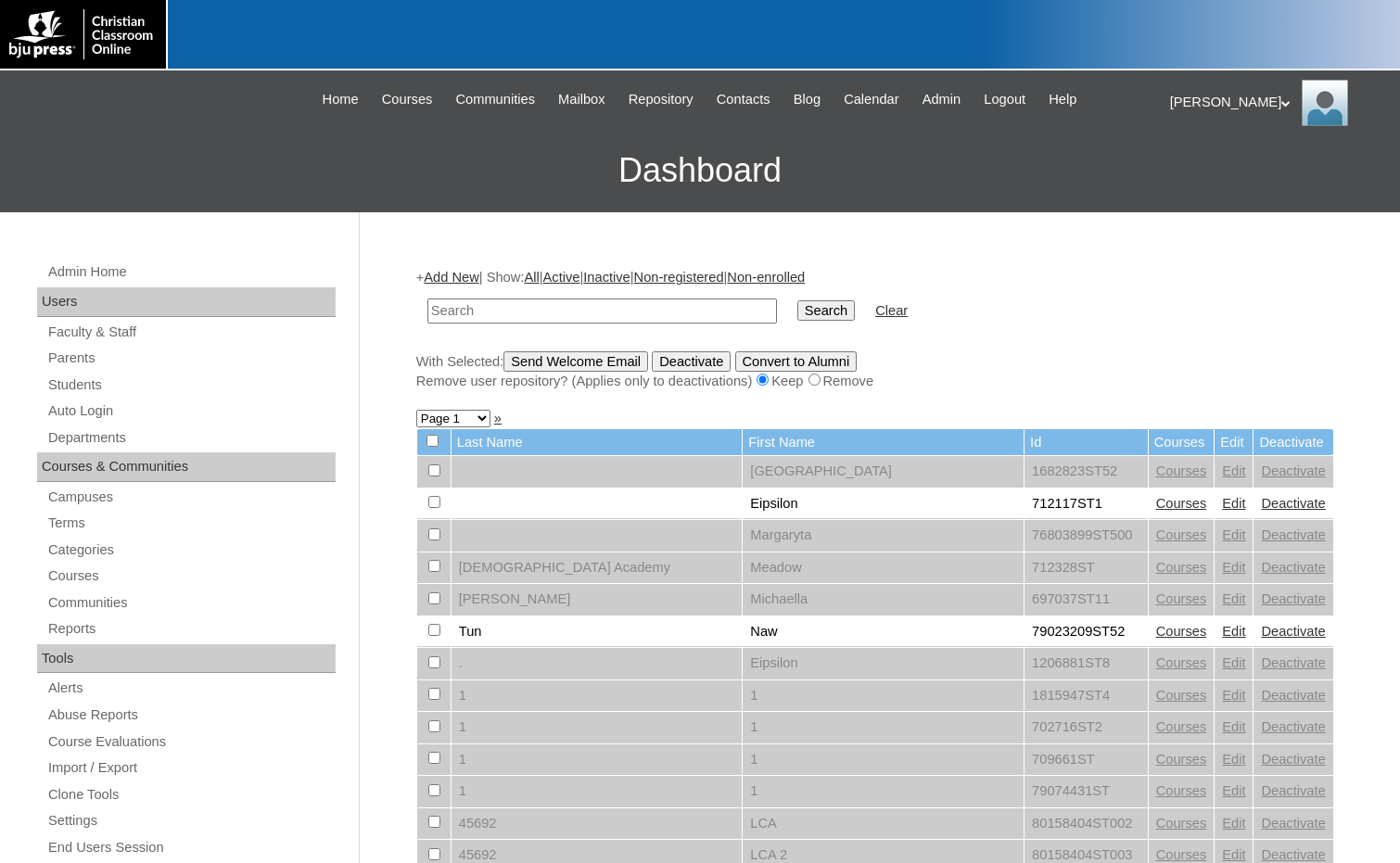
click at [487, 306] on input "text" at bounding box center [602, 312] width 350 height 25
type input "Herrada"
click at [797, 301] on input "Search" at bounding box center [826, 311] width 58 height 21
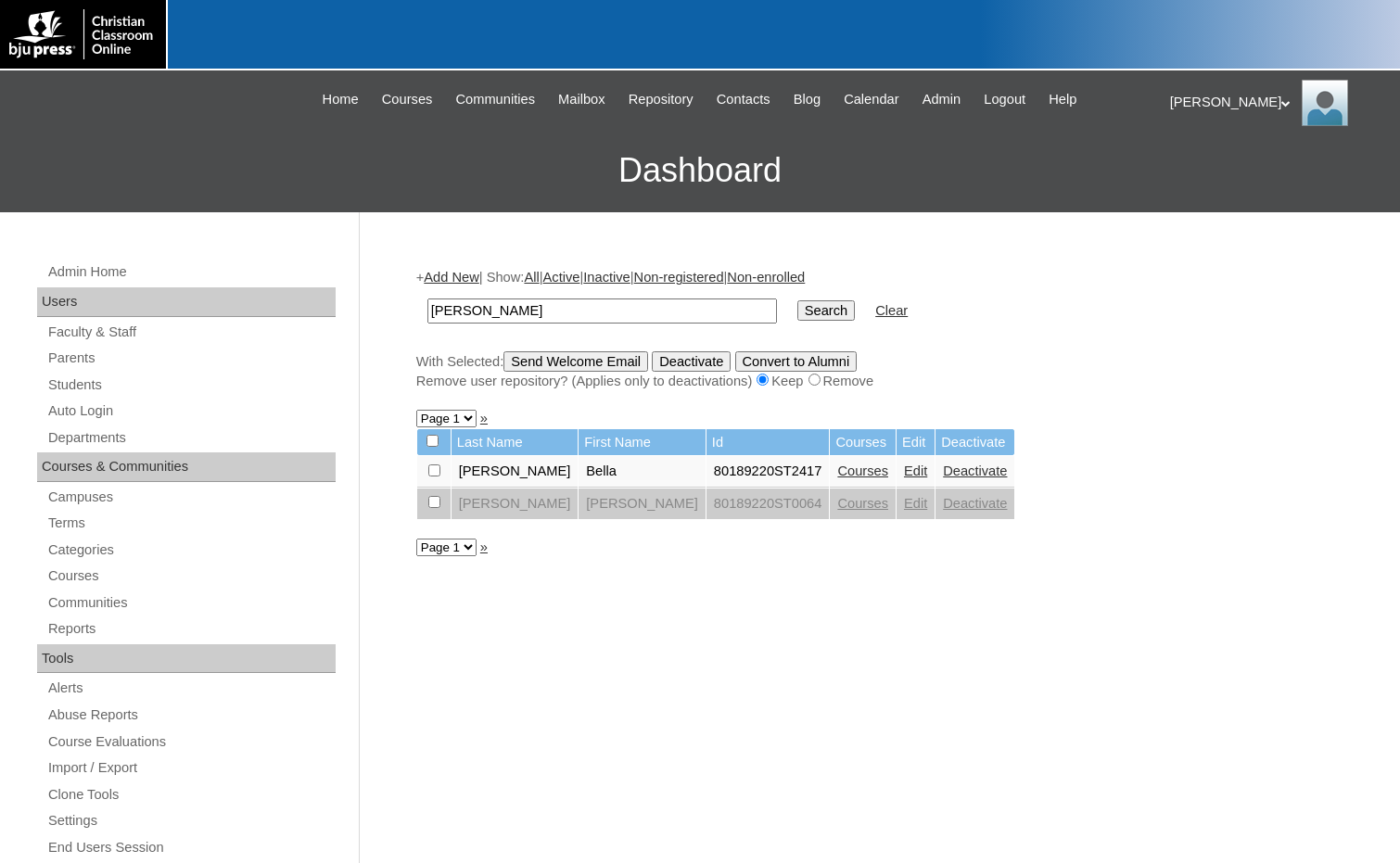
click at [904, 474] on link "Edit" at bounding box center [916, 470] width 24 height 15
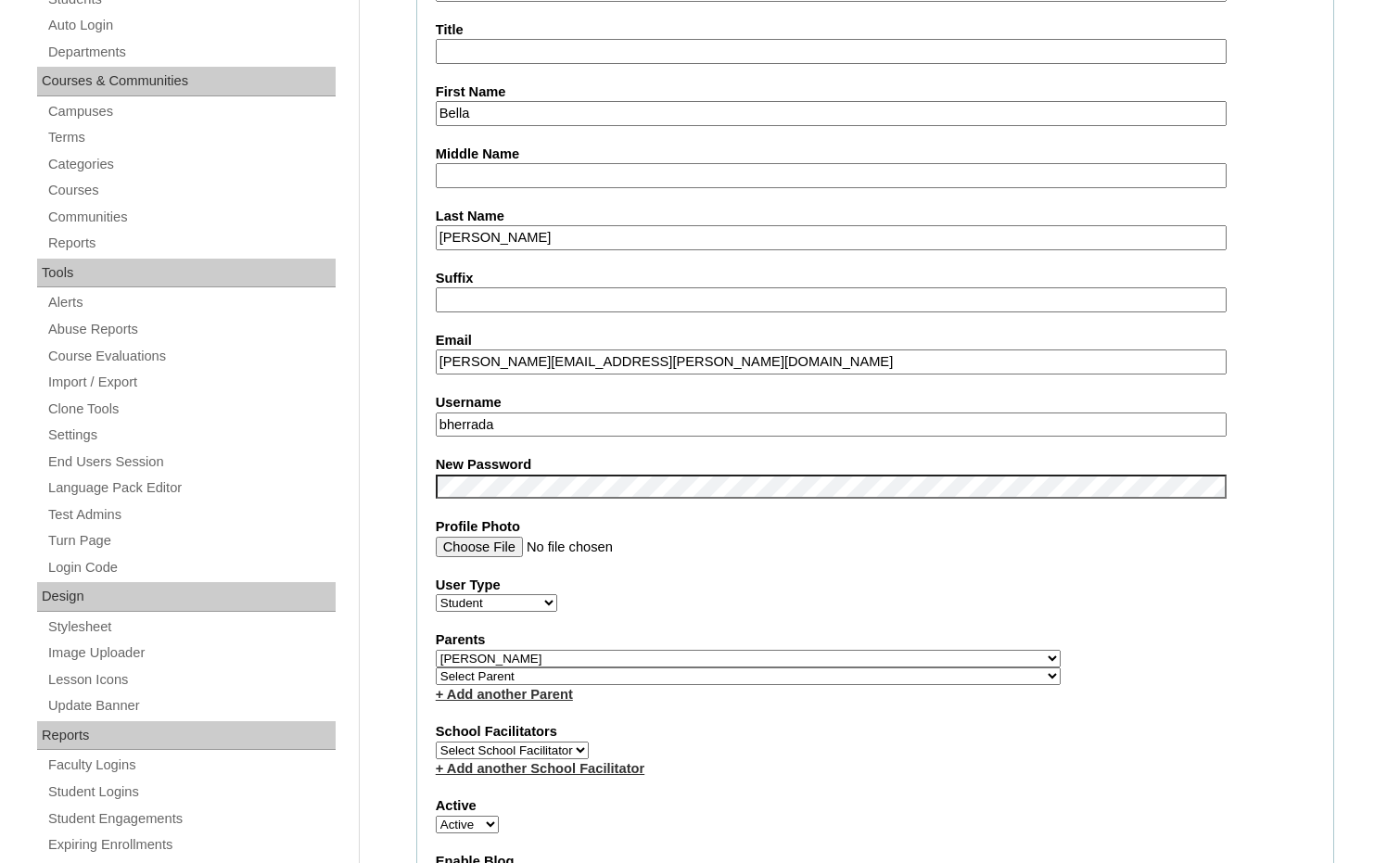
scroll to position [463, 0]
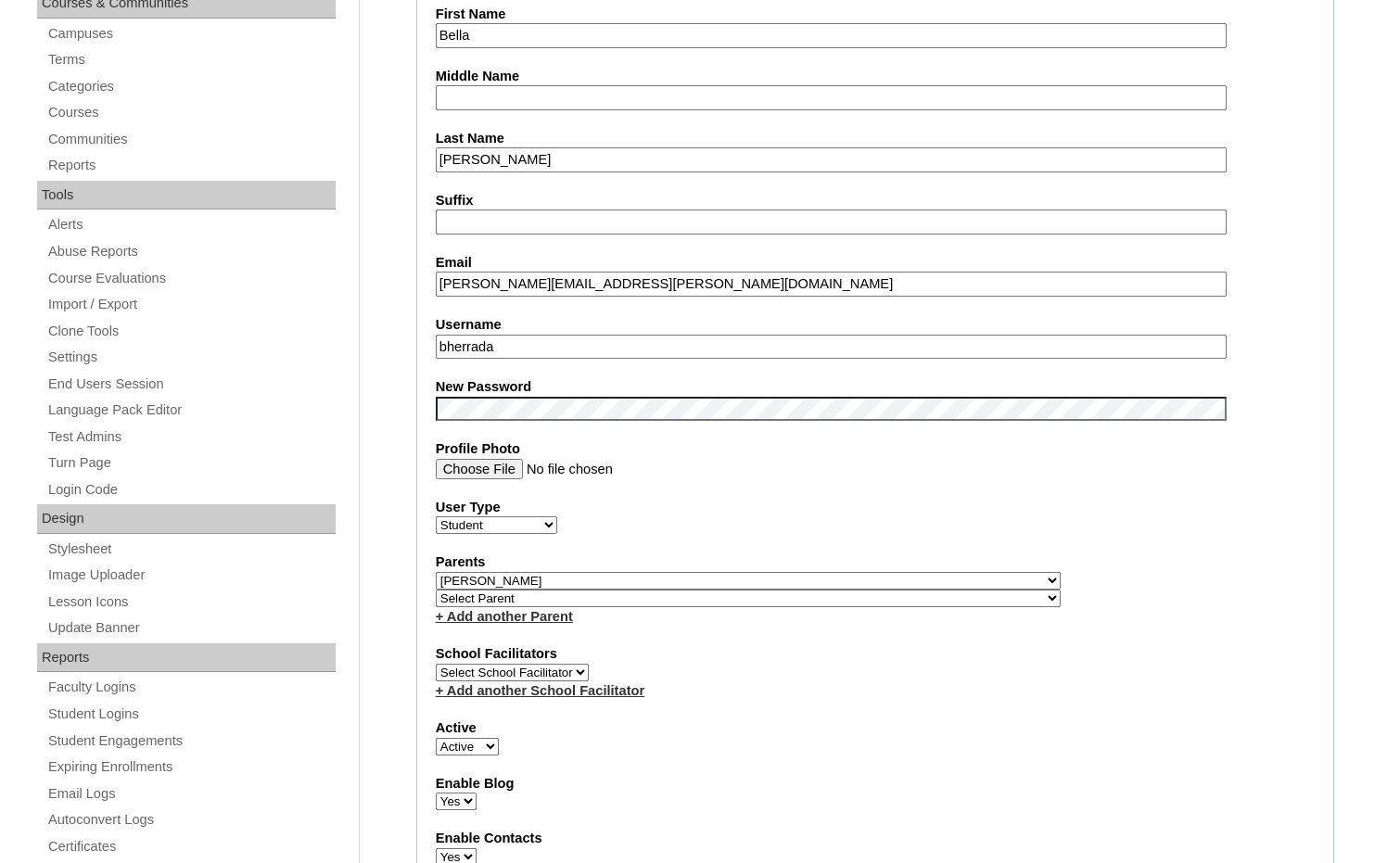
click at [847, 599] on select "Select Parent , Fautanu, Ma 1, 1 23-24 accountMorgan, Jason 6th Street Mennonit…" at bounding box center [748, 599] width 625 height 18
select select "36501"
click at [873, 587] on div "Parents Select Parent , Fautanu, Ma 1, 1 23-24 accountMorgan, Jason 6th Street …" at bounding box center [875, 589] width 879 height 73
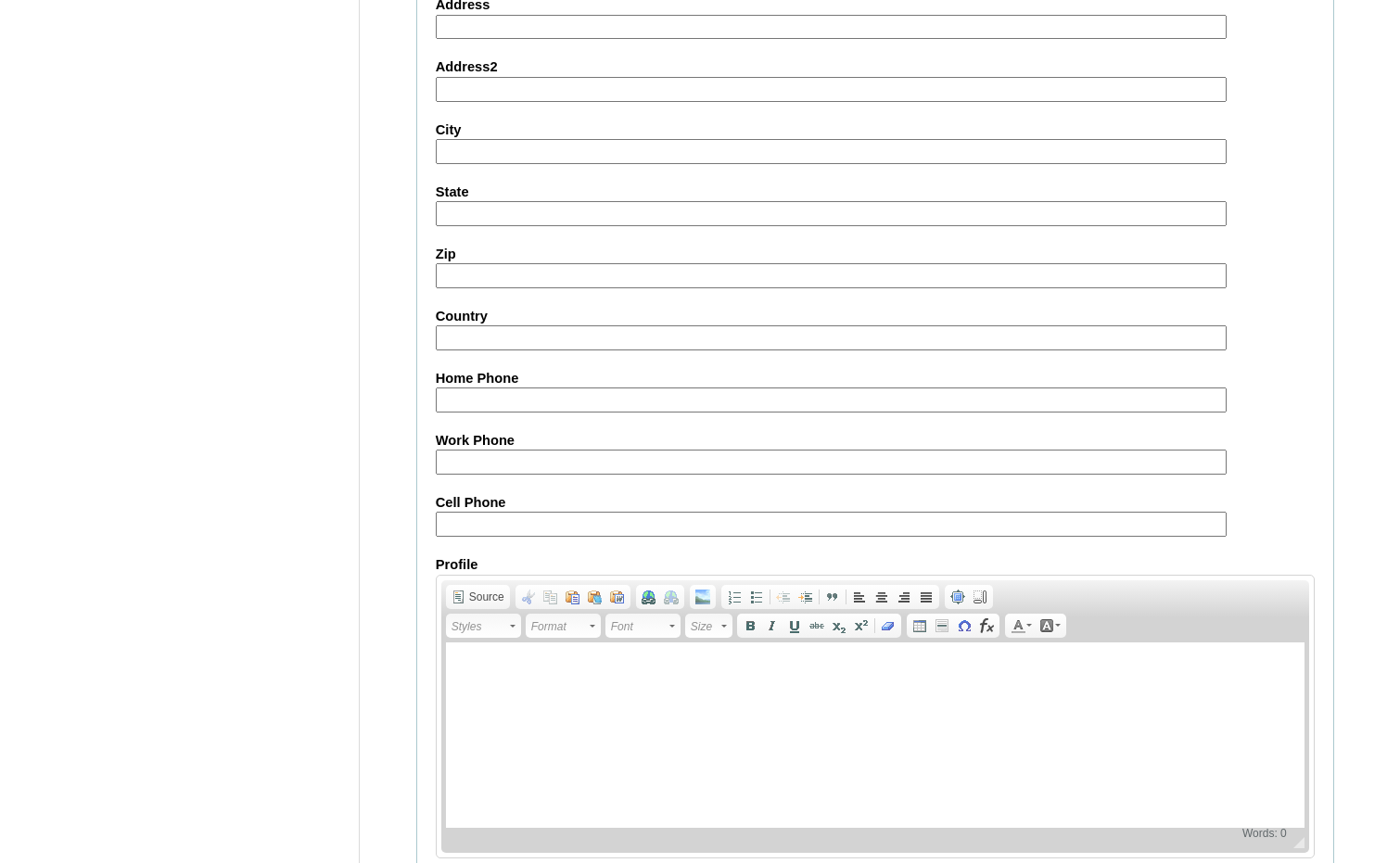
scroll to position [1961, 0]
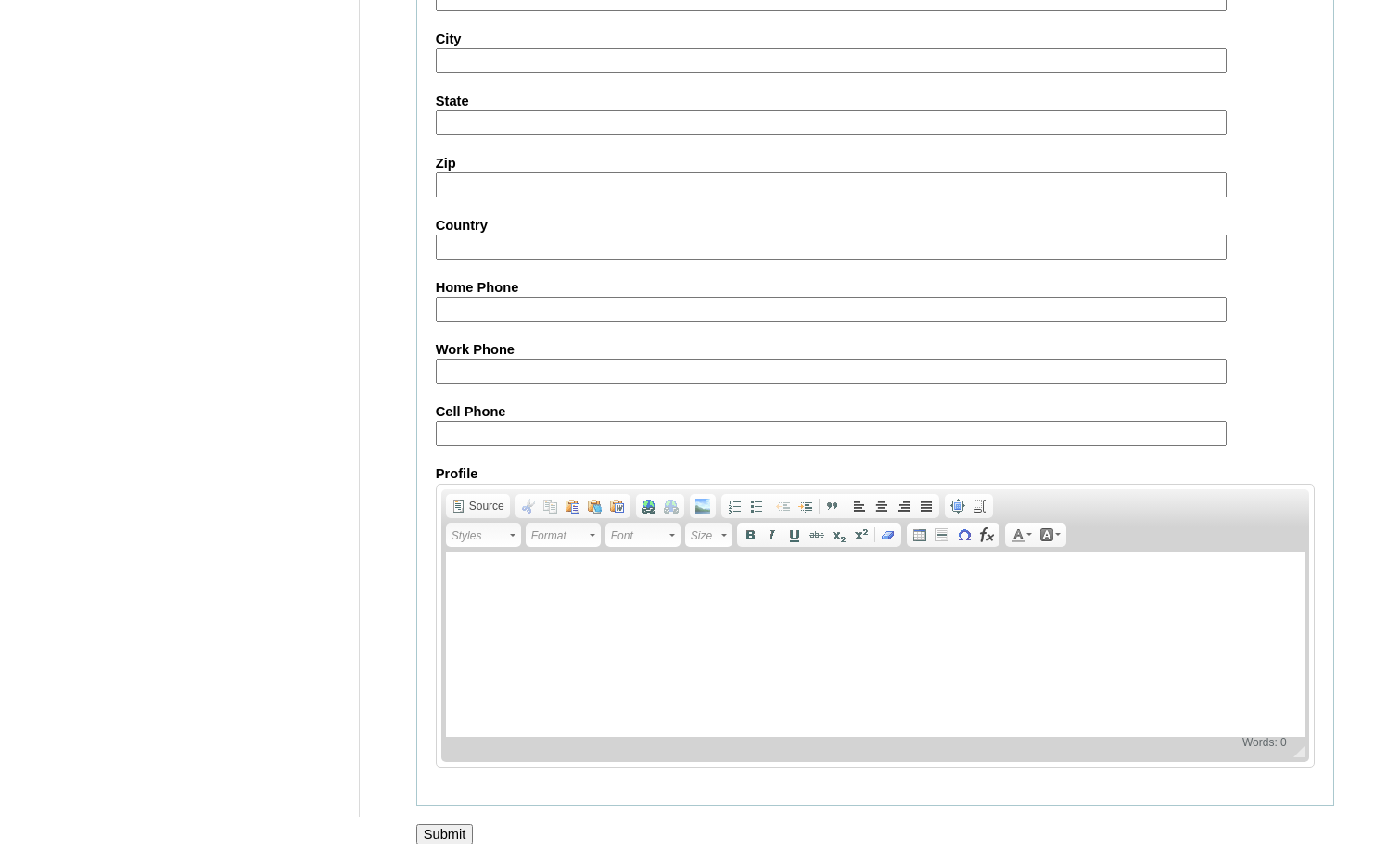
click at [453, 838] on input "Submit" at bounding box center [445, 834] width 58 height 21
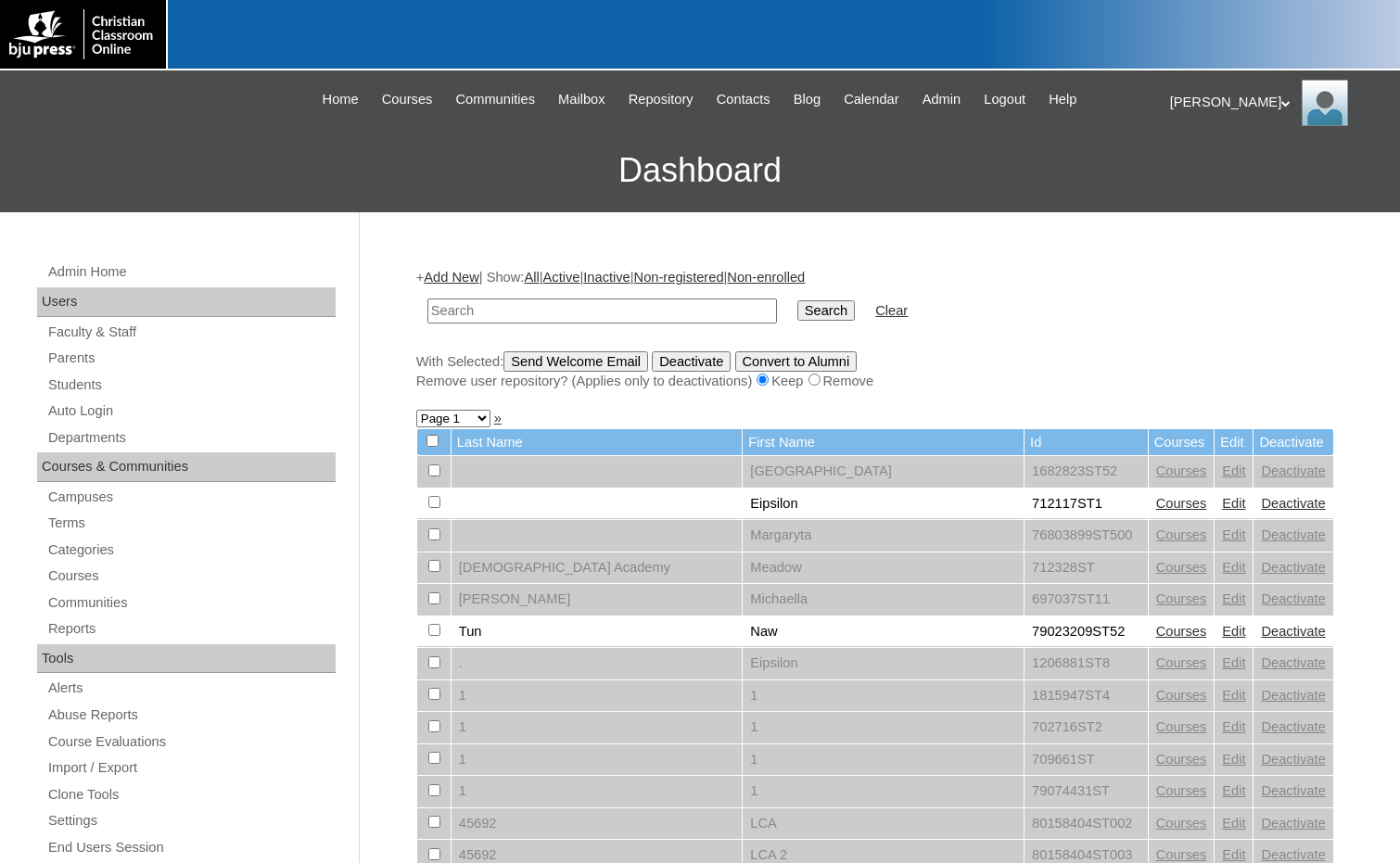
click at [1227, 302] on form "Search Clear" at bounding box center [875, 311] width 918 height 47
click at [577, 316] on input "text" at bounding box center [602, 312] width 350 height 25
type input "[PERSON_NAME]"
click at [797, 301] on input "Search" at bounding box center [826, 311] width 58 height 21
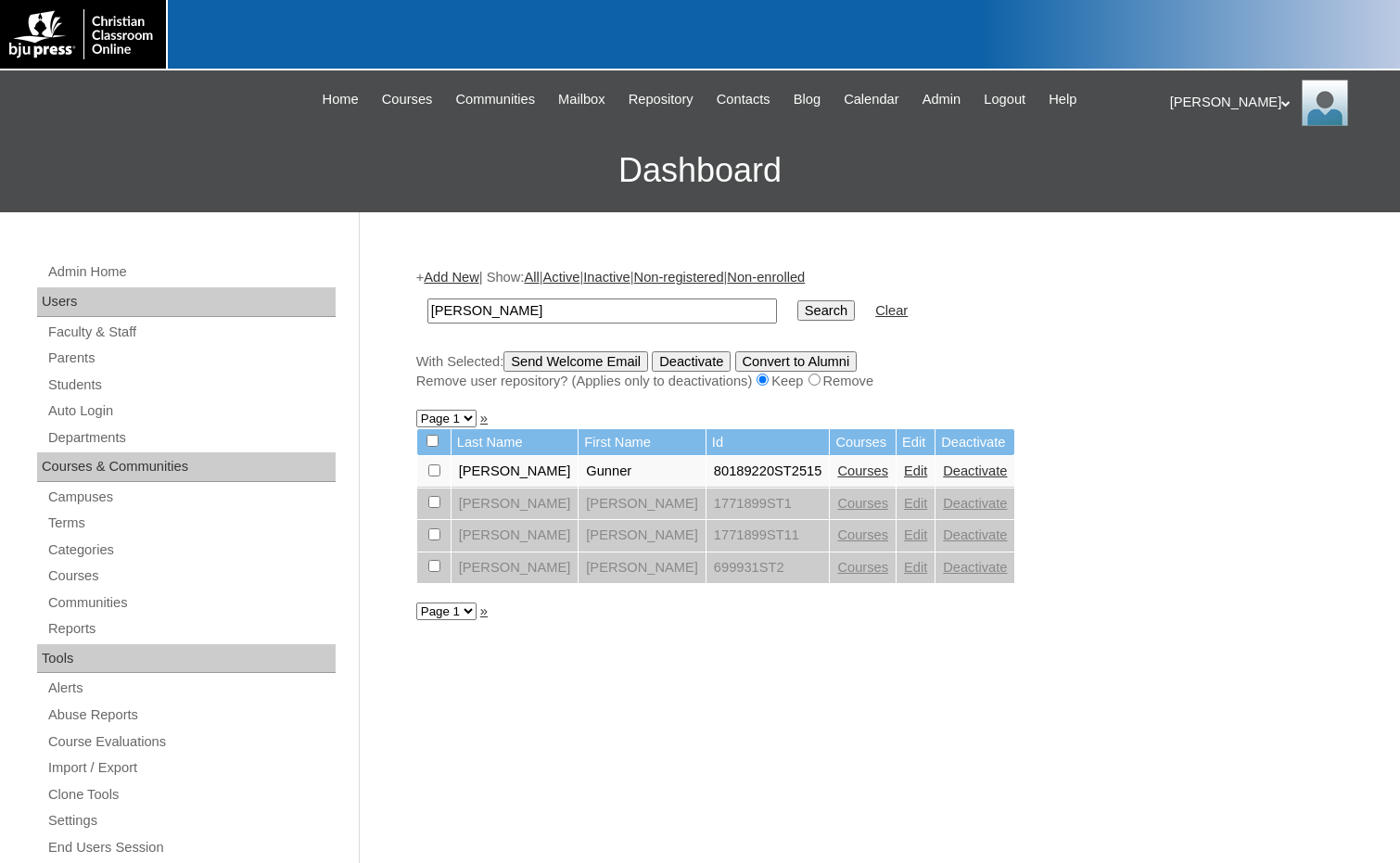
click at [837, 471] on link "Courses" at bounding box center [862, 470] width 51 height 15
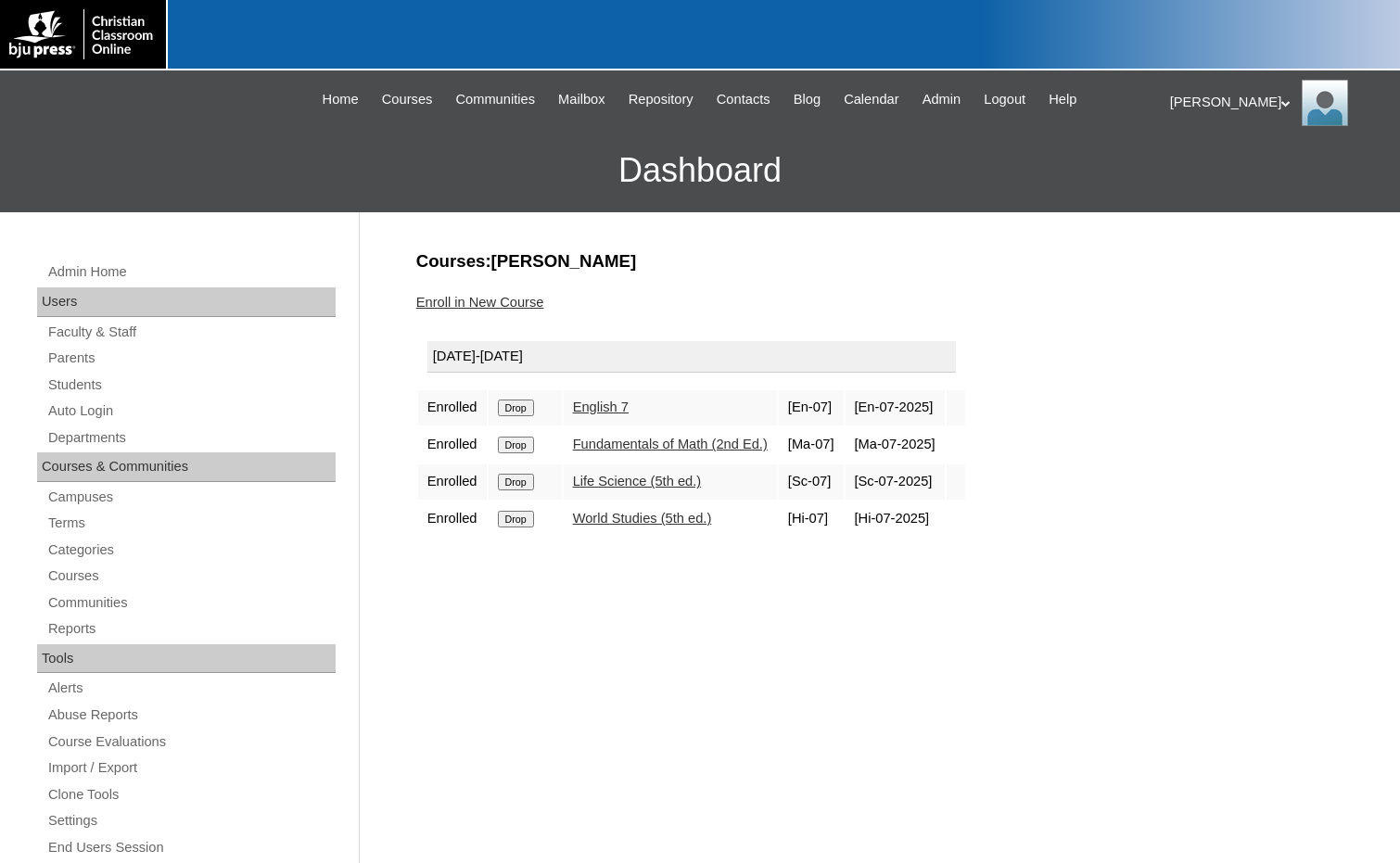
click at [518, 416] on input "Drop" at bounding box center [515, 408] width 36 height 17
click at [490, 304] on link "Enroll in New Course" at bounding box center [480, 302] width 128 height 15
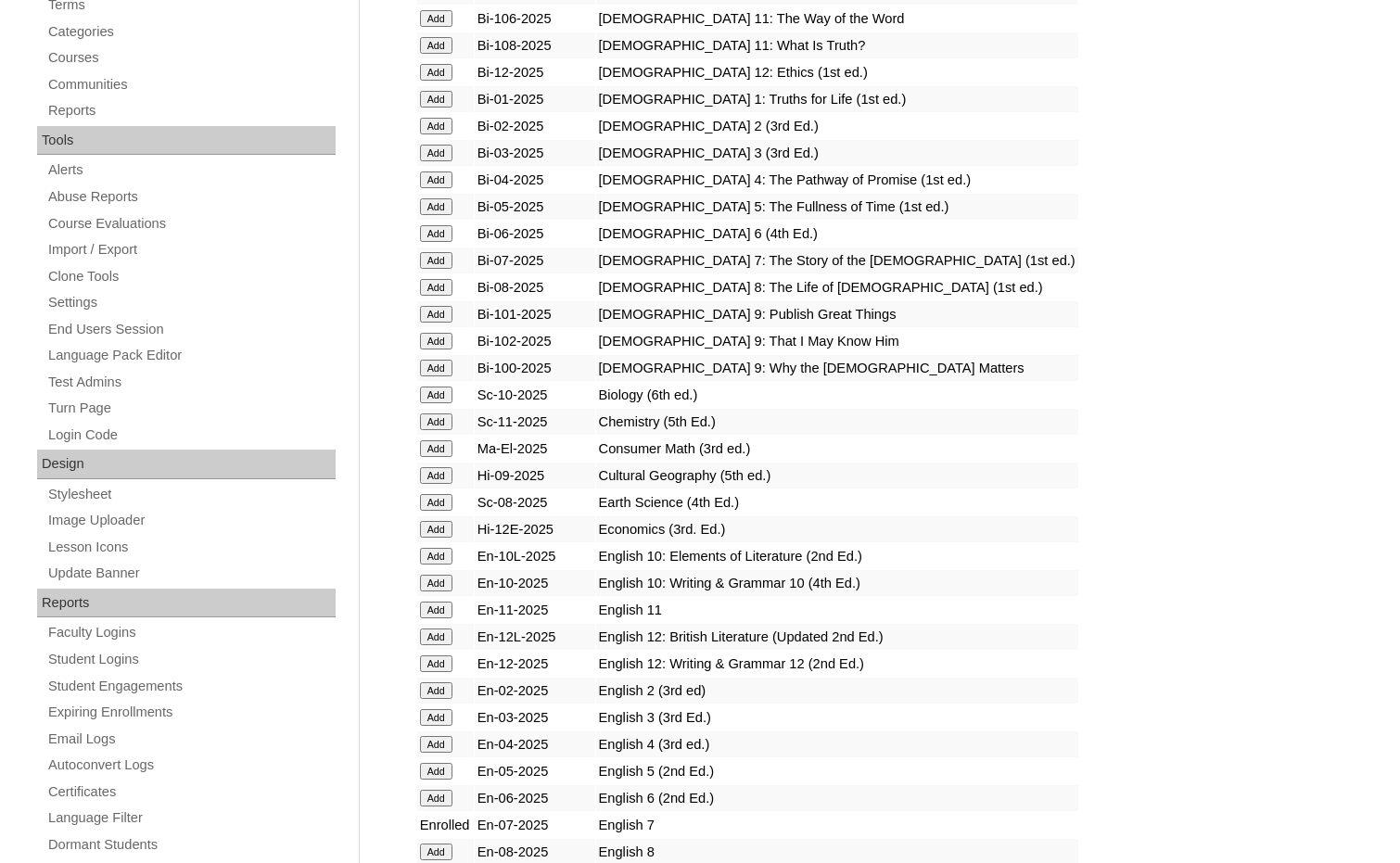
scroll to position [556, 0]
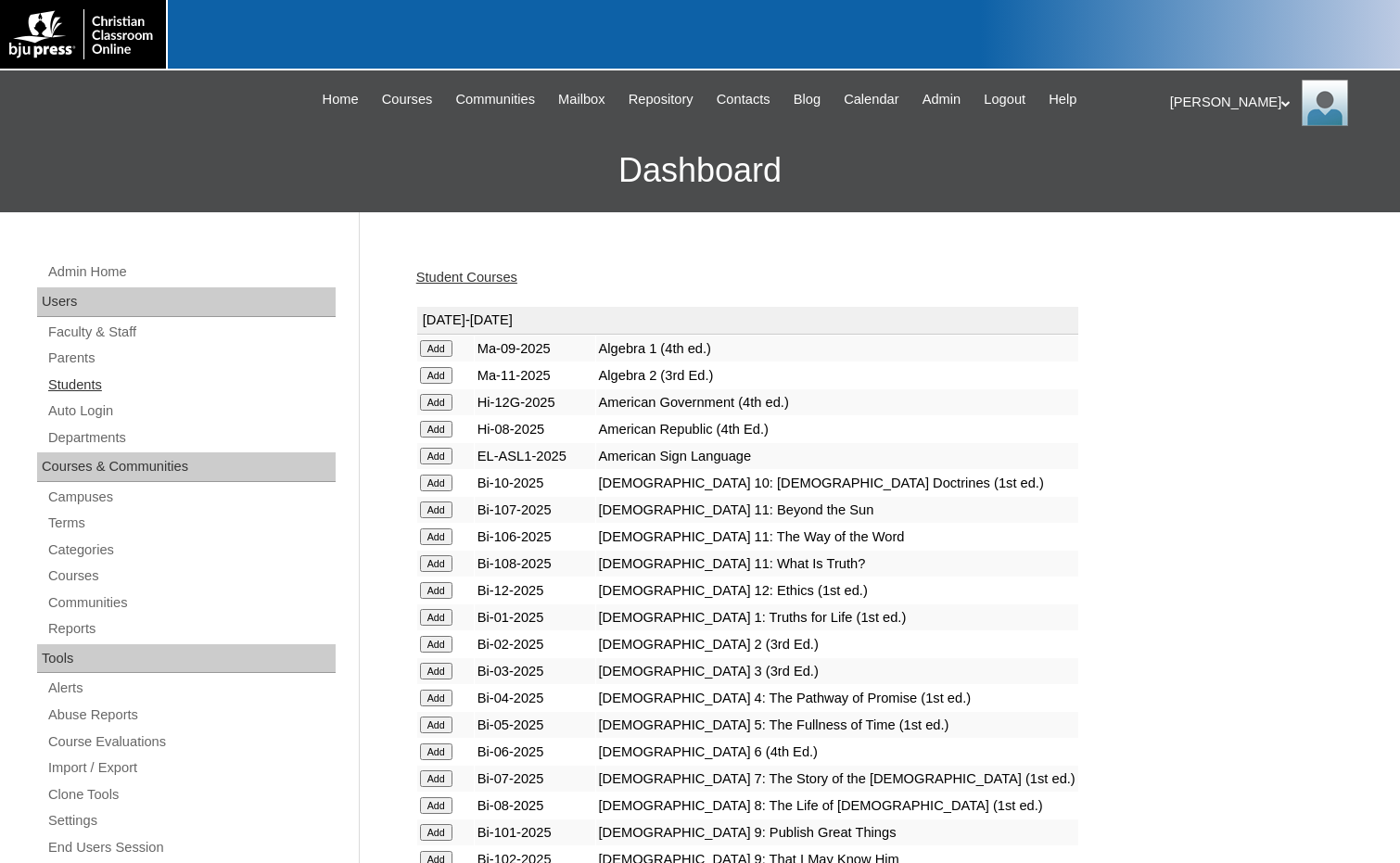
click at [73, 380] on link "Students" at bounding box center [190, 385] width 289 height 24
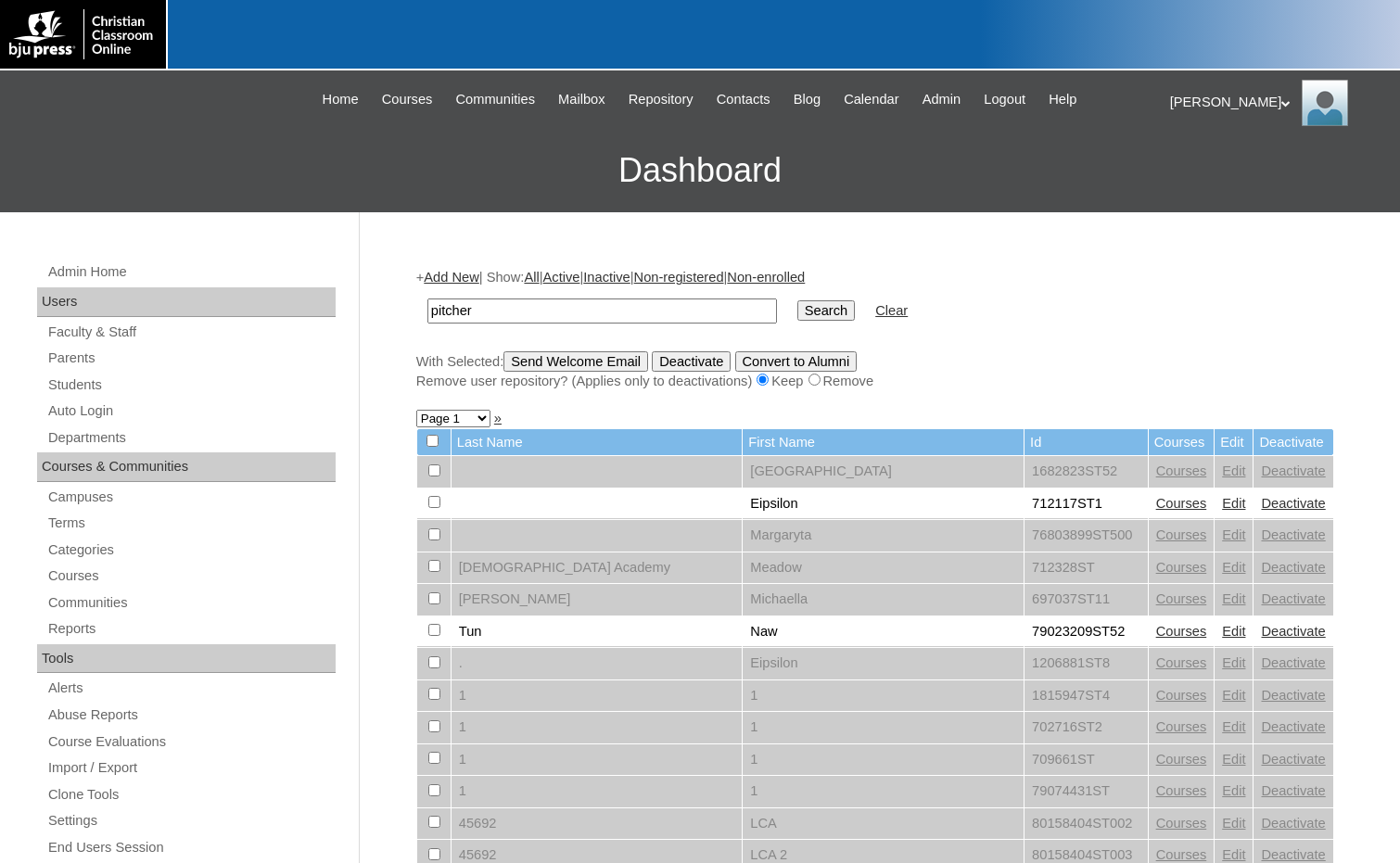
type input "pitcher"
click at [797, 301] on input "Search" at bounding box center [826, 311] width 58 height 21
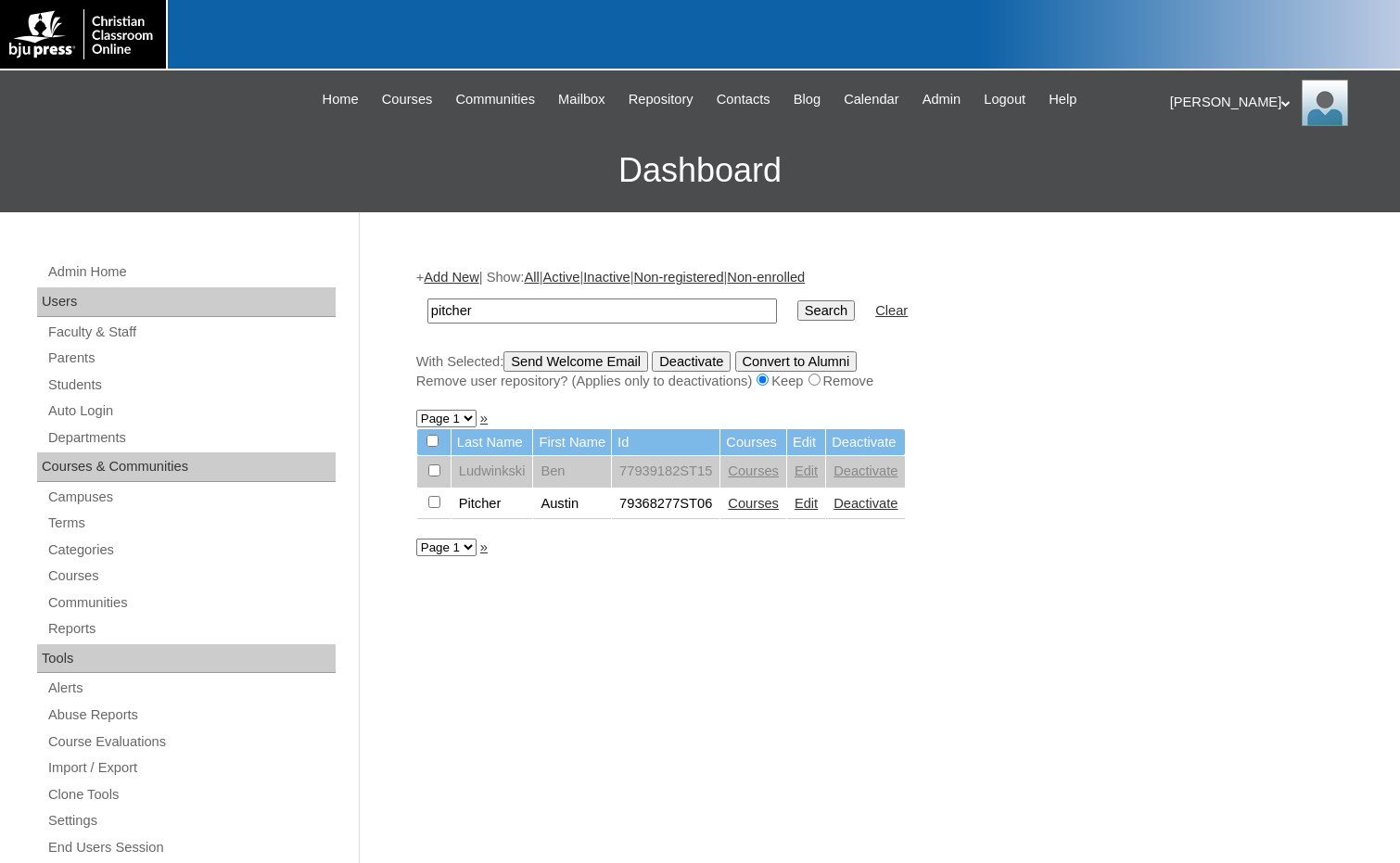
click at [805, 503] on link "Edit" at bounding box center [806, 503] width 24 height 15
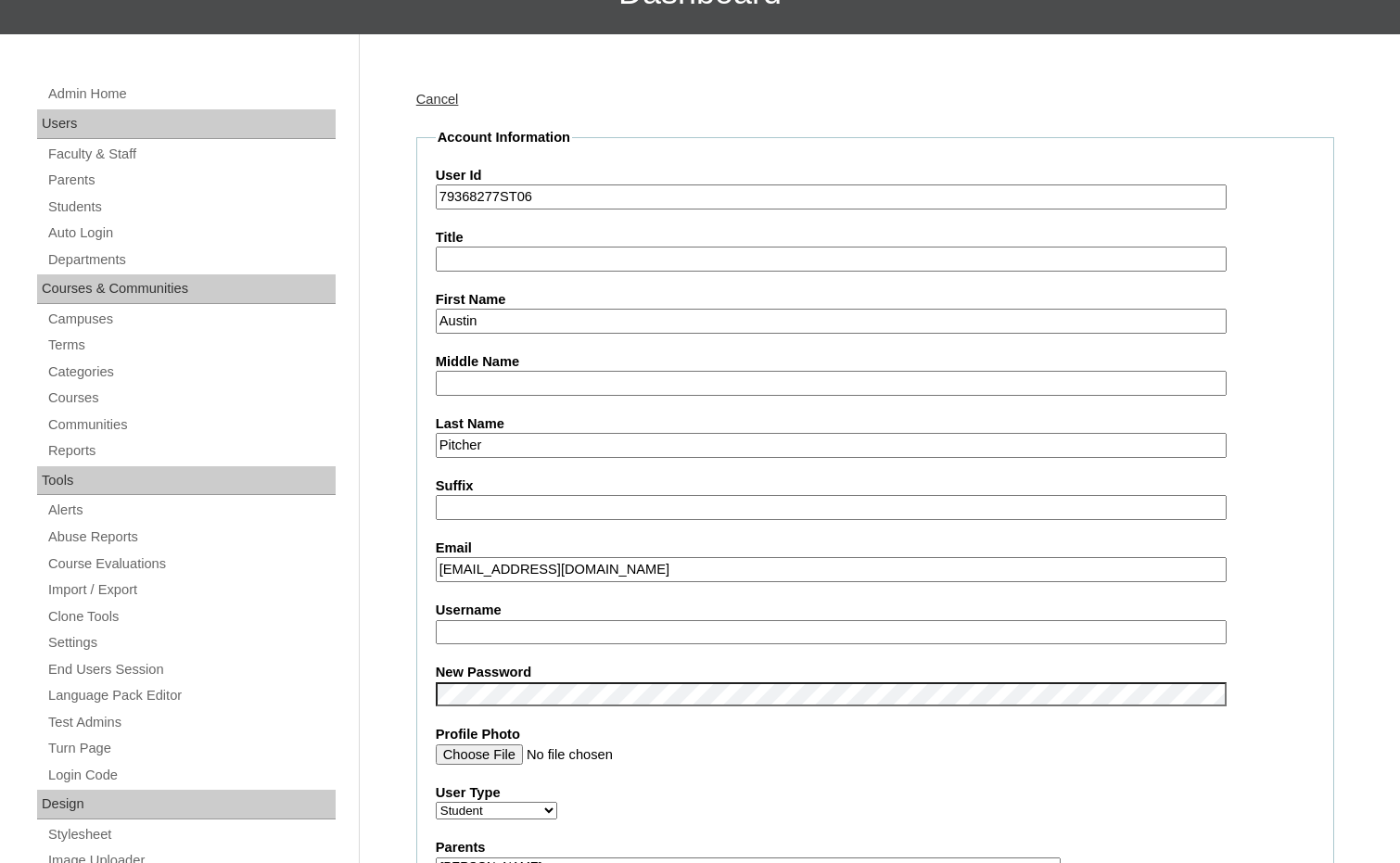
scroll to position [185, 0]
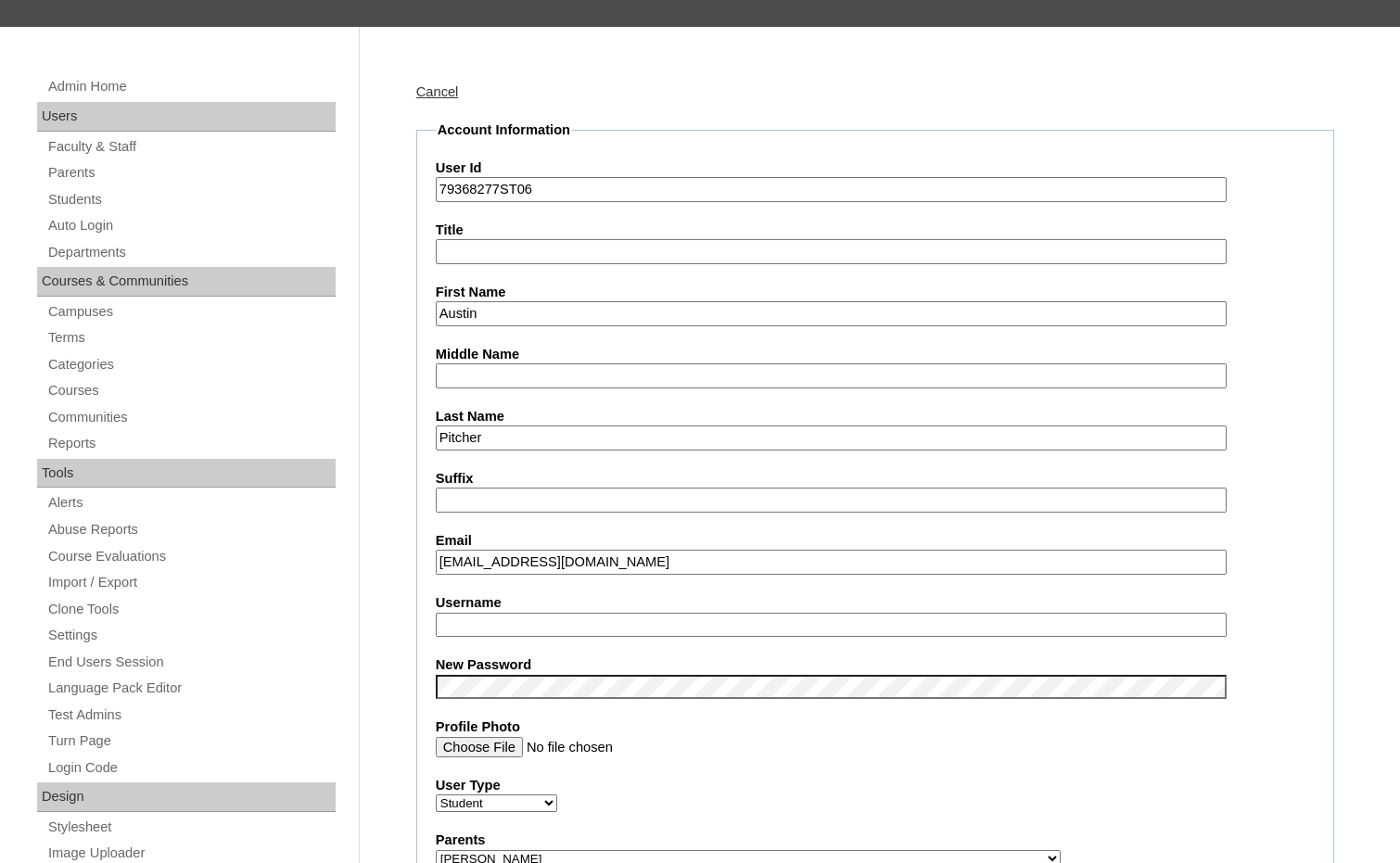
click at [542, 627] on input "Username" at bounding box center [831, 625] width 791 height 25
type input "austin.pitcher"
drag, startPoint x: 501, startPoint y: 191, endPoint x: 427, endPoint y: 177, distance: 75.3
click at [427, 177] on fieldset "Account Information User Id 79368277ST06 Title First Name Austin Middle Name La…" at bounding box center [875, 872] width 918 height 1503
drag, startPoint x: 548, startPoint y: 629, endPoint x: 394, endPoint y: 617, distance: 154.5
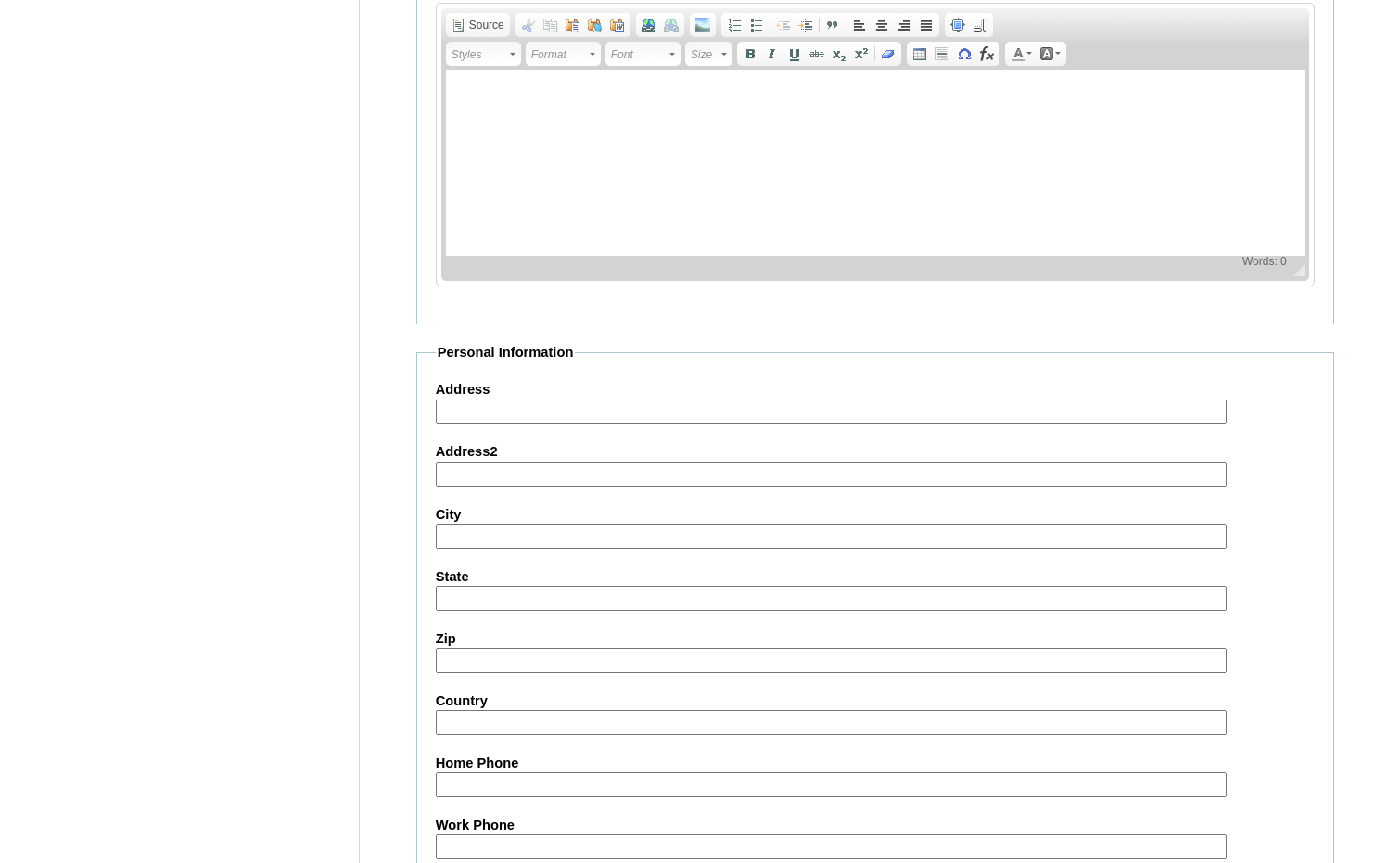
scroll to position [1961, 0]
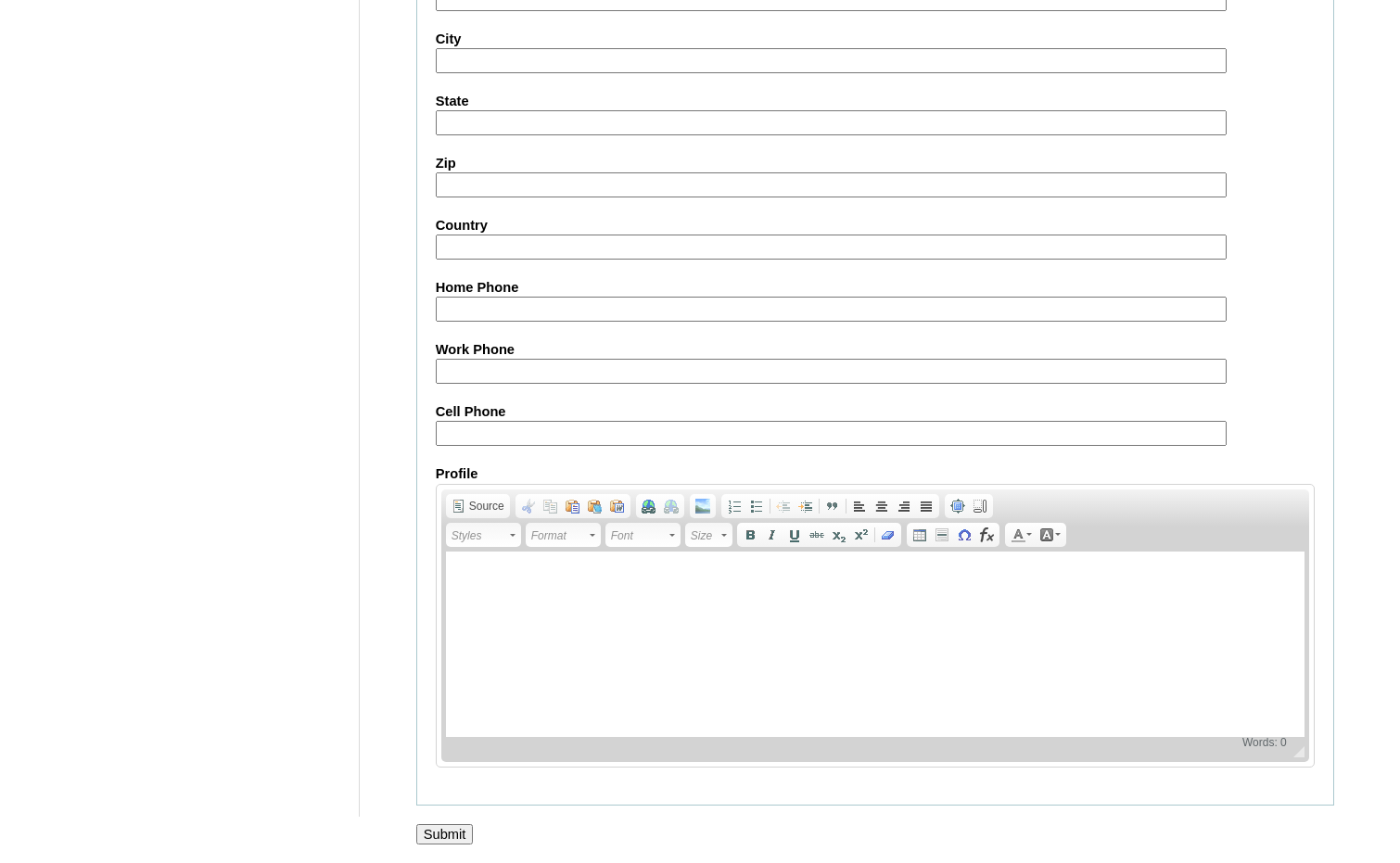
click at [456, 827] on input "Submit" at bounding box center [445, 834] width 58 height 21
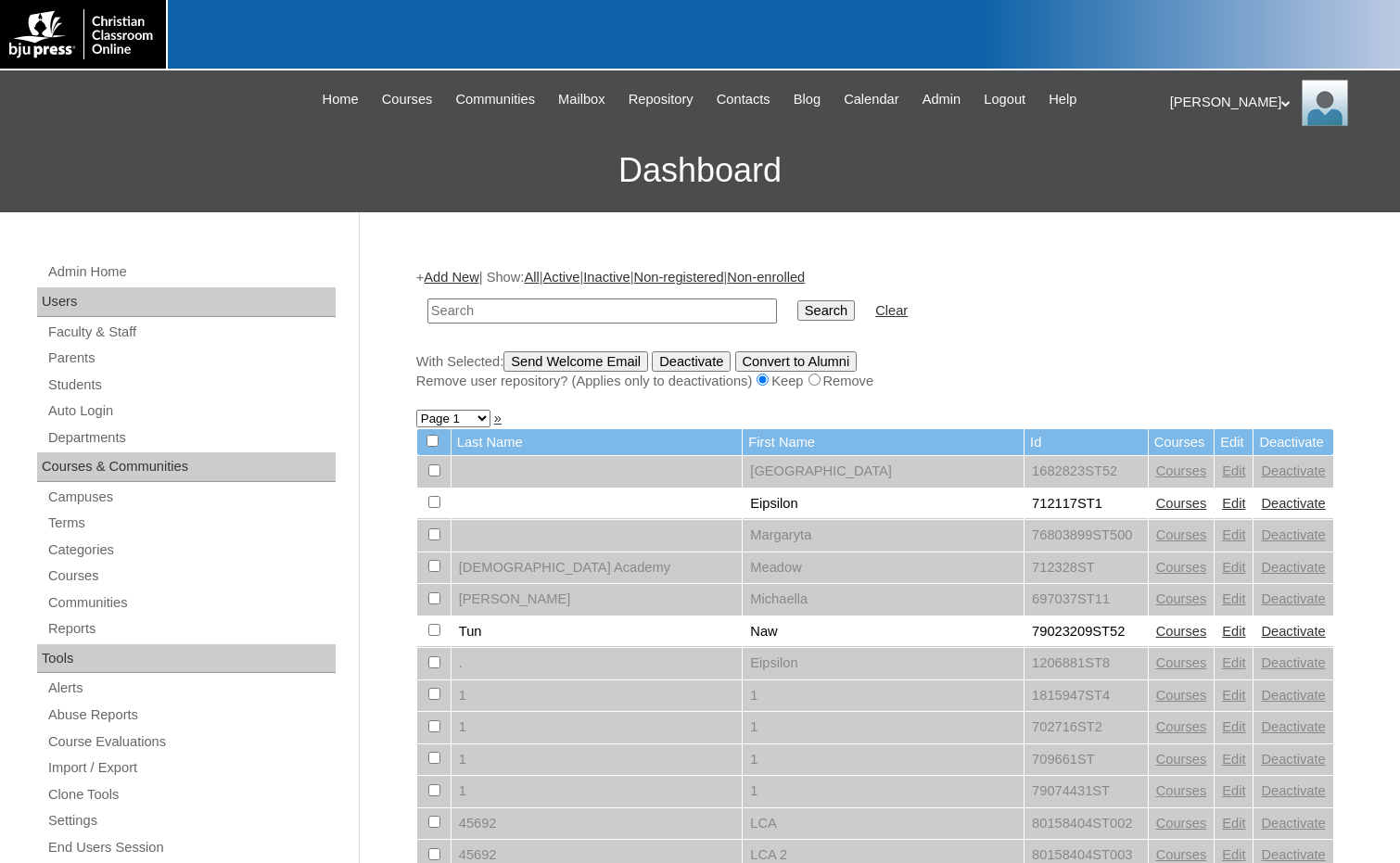
drag, startPoint x: 1279, startPoint y: 488, endPoint x: 1177, endPoint y: 472, distance: 103.2
click at [682, 319] on input "text" at bounding box center [602, 312] width 350 height 25
paste input "75283416"
type input "75283416"
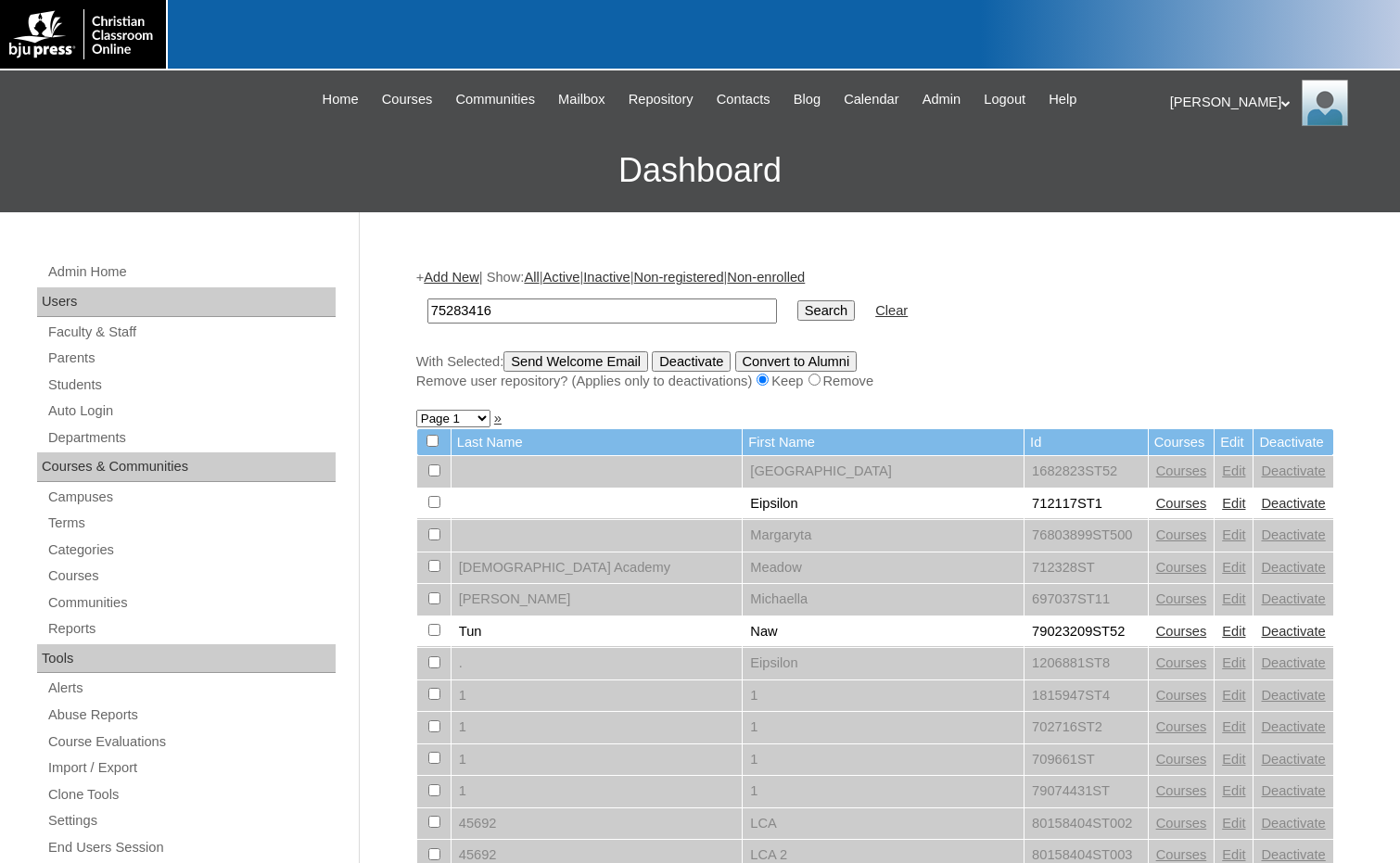
click at [797, 316] on input "Search" at bounding box center [826, 311] width 58 height 21
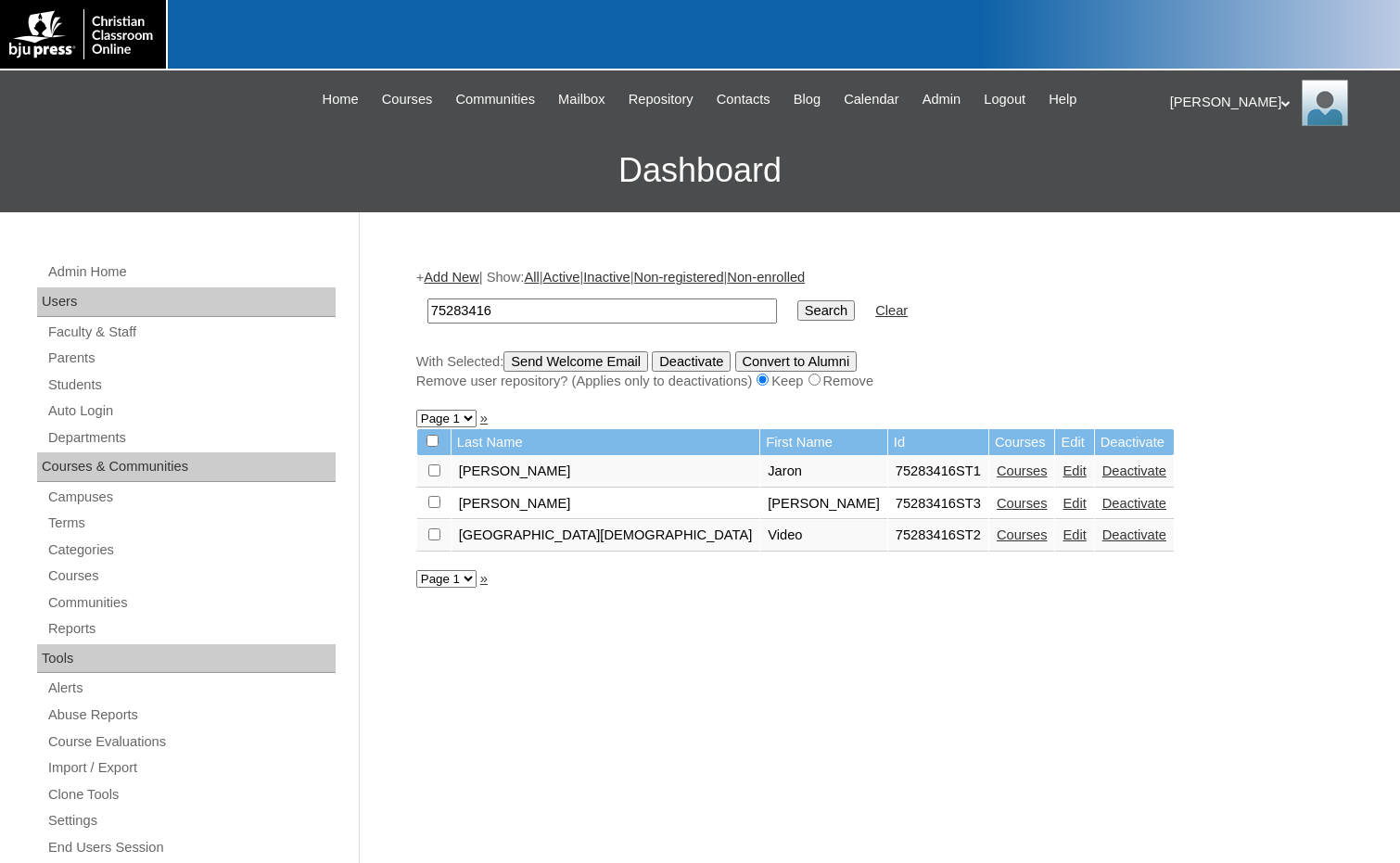
click at [996, 508] on link "Courses" at bounding box center [1022, 503] width 51 height 15
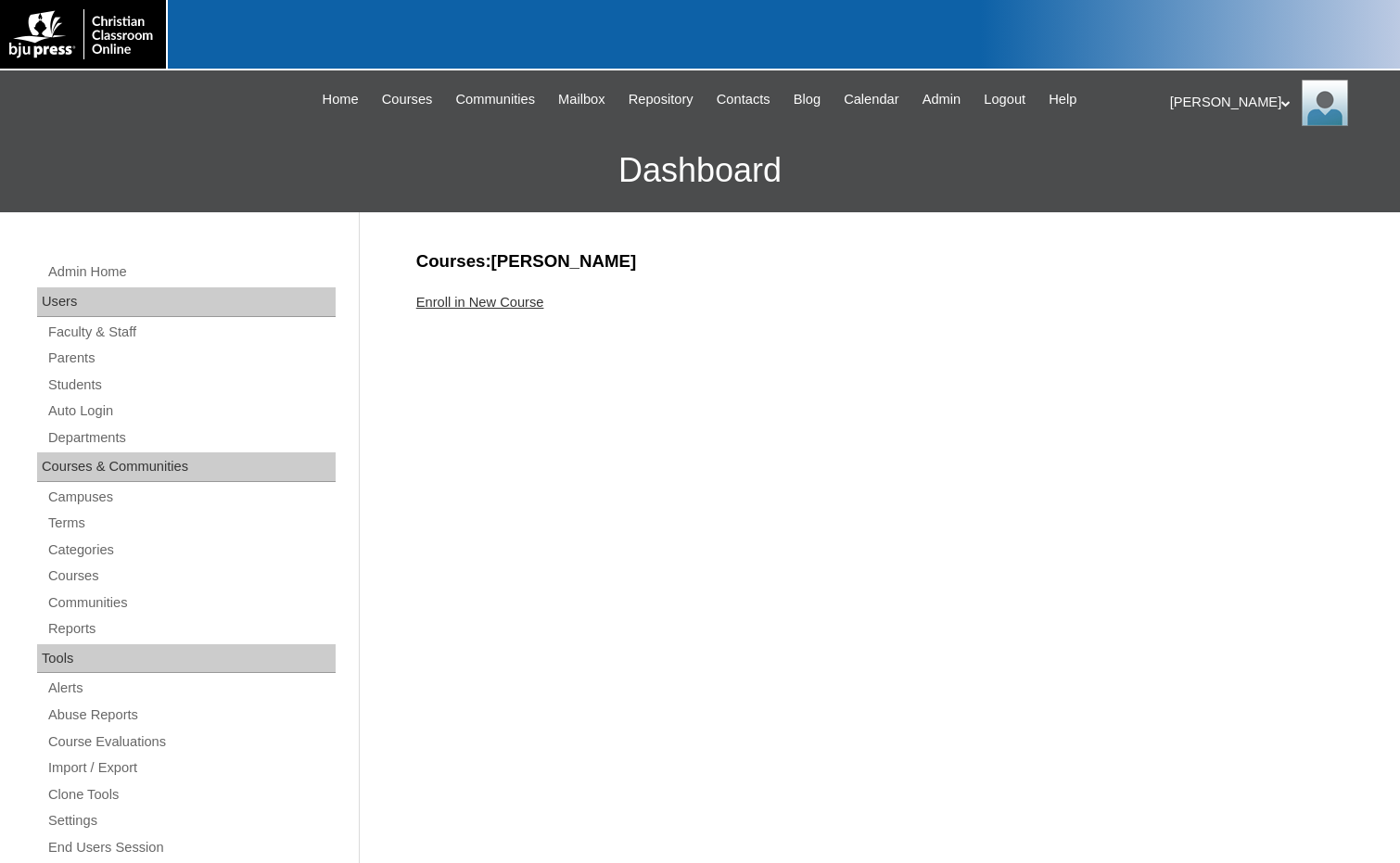
click at [526, 299] on link "Enroll in New Course" at bounding box center [480, 302] width 128 height 15
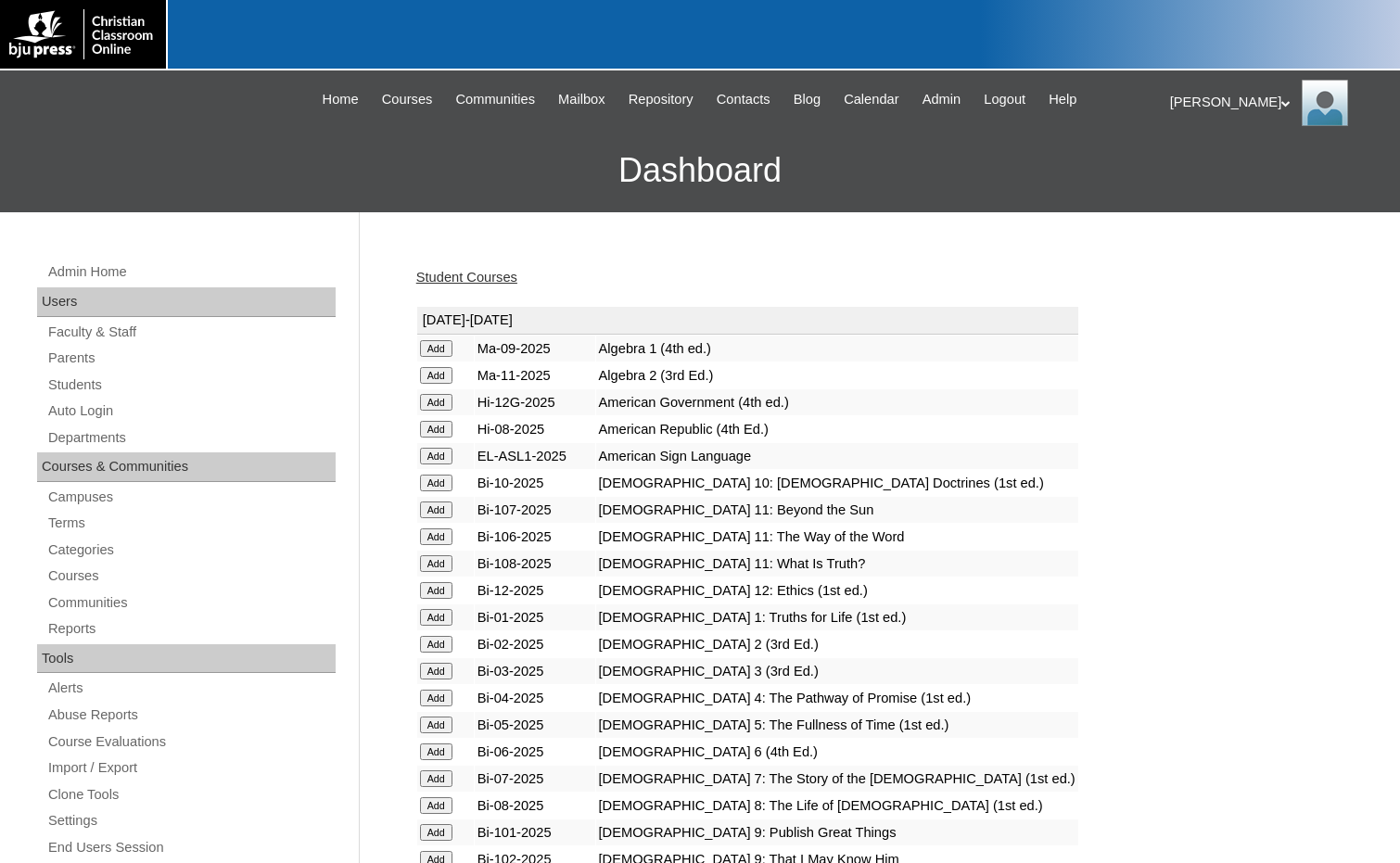
click at [448, 357] on input "Add" at bounding box center [436, 348] width 32 height 17
click at [93, 388] on link "Students" at bounding box center [190, 385] width 289 height 24
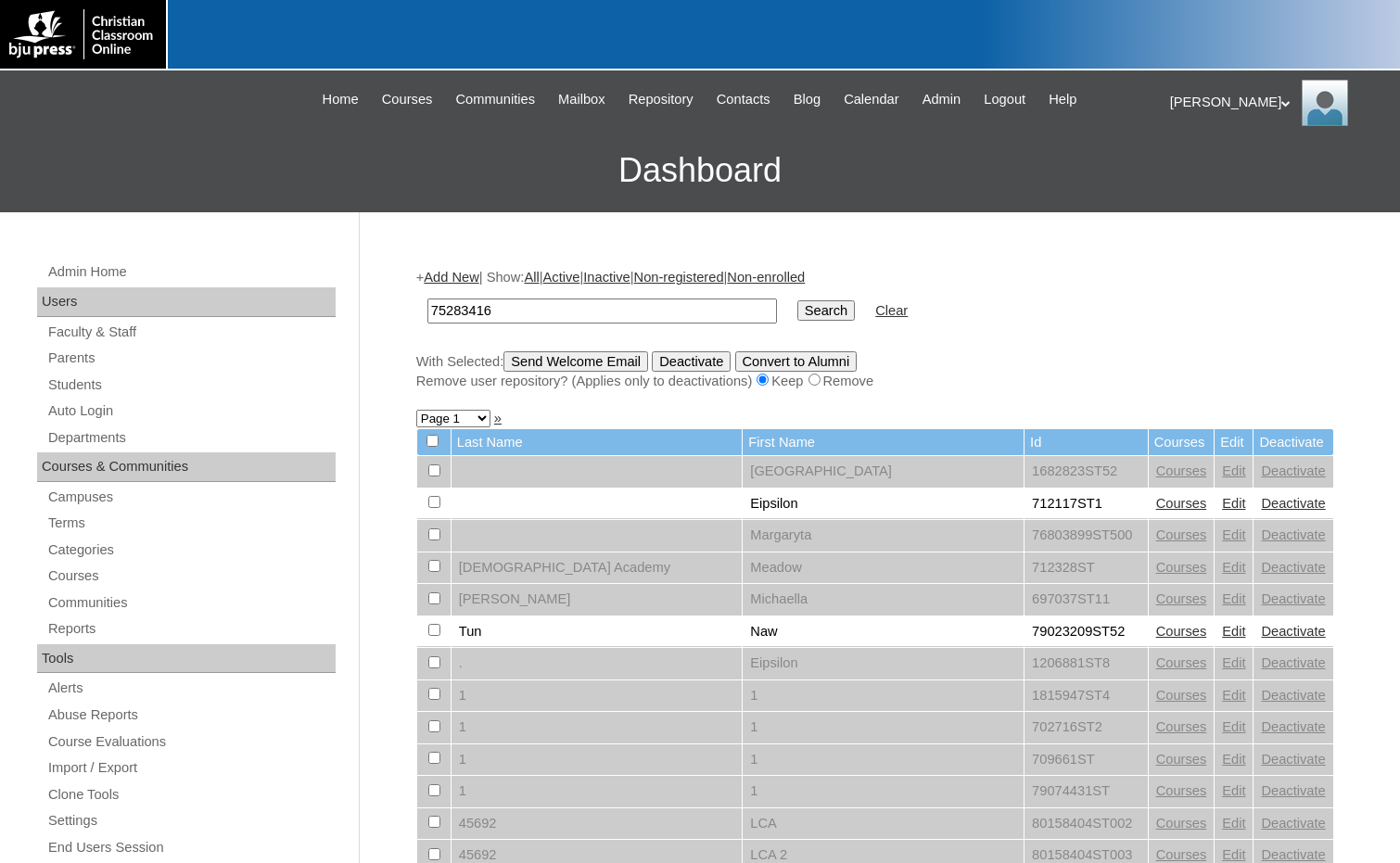
type input "75283416"
click at [797, 305] on input "Search" at bounding box center [826, 311] width 58 height 21
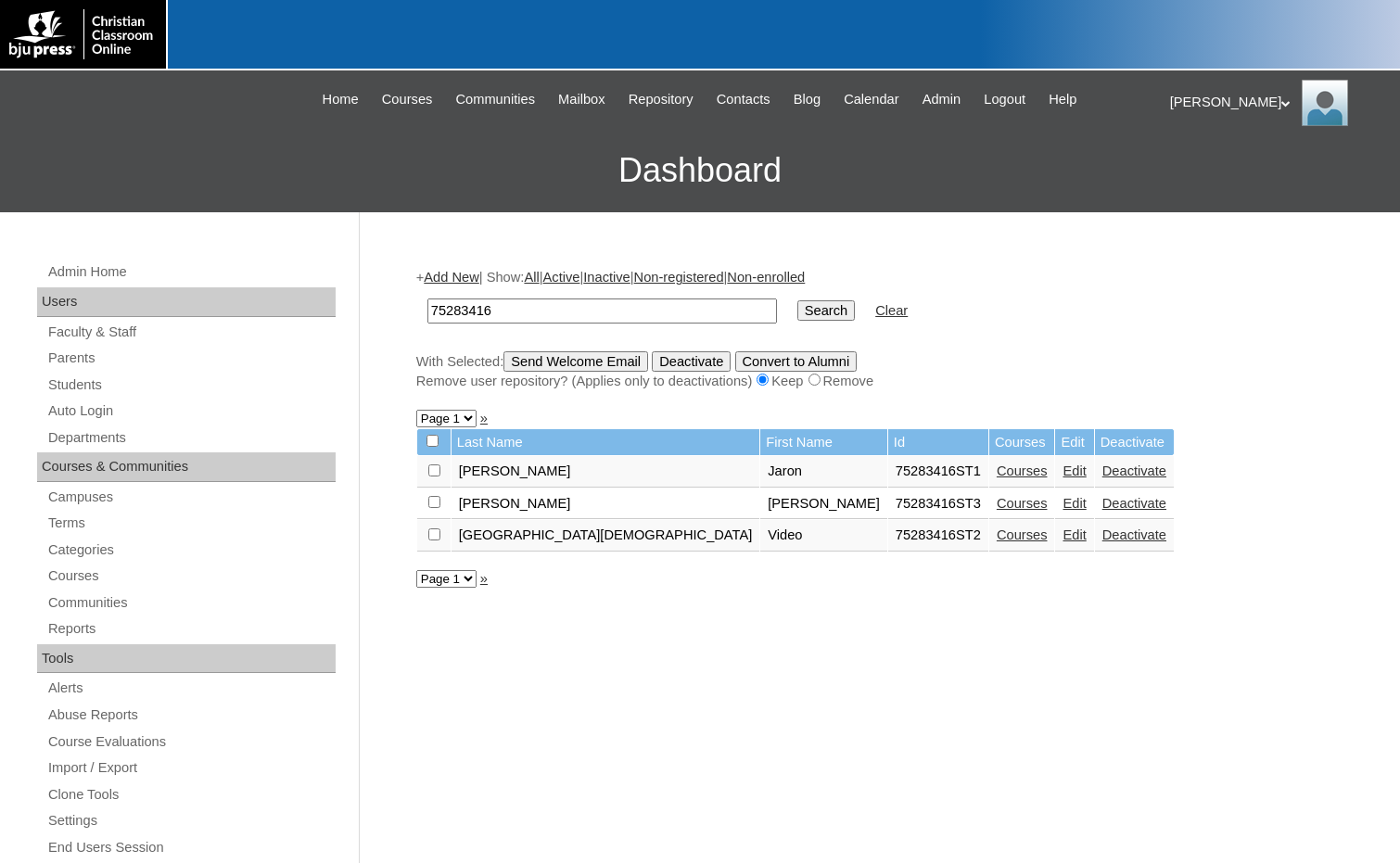
click at [431, 476] on input "checkbox" at bounding box center [434, 470] width 12 height 12
checkbox input "true"
click at [554, 366] on input "Send Welcome Email" at bounding box center [576, 361] width 145 height 21
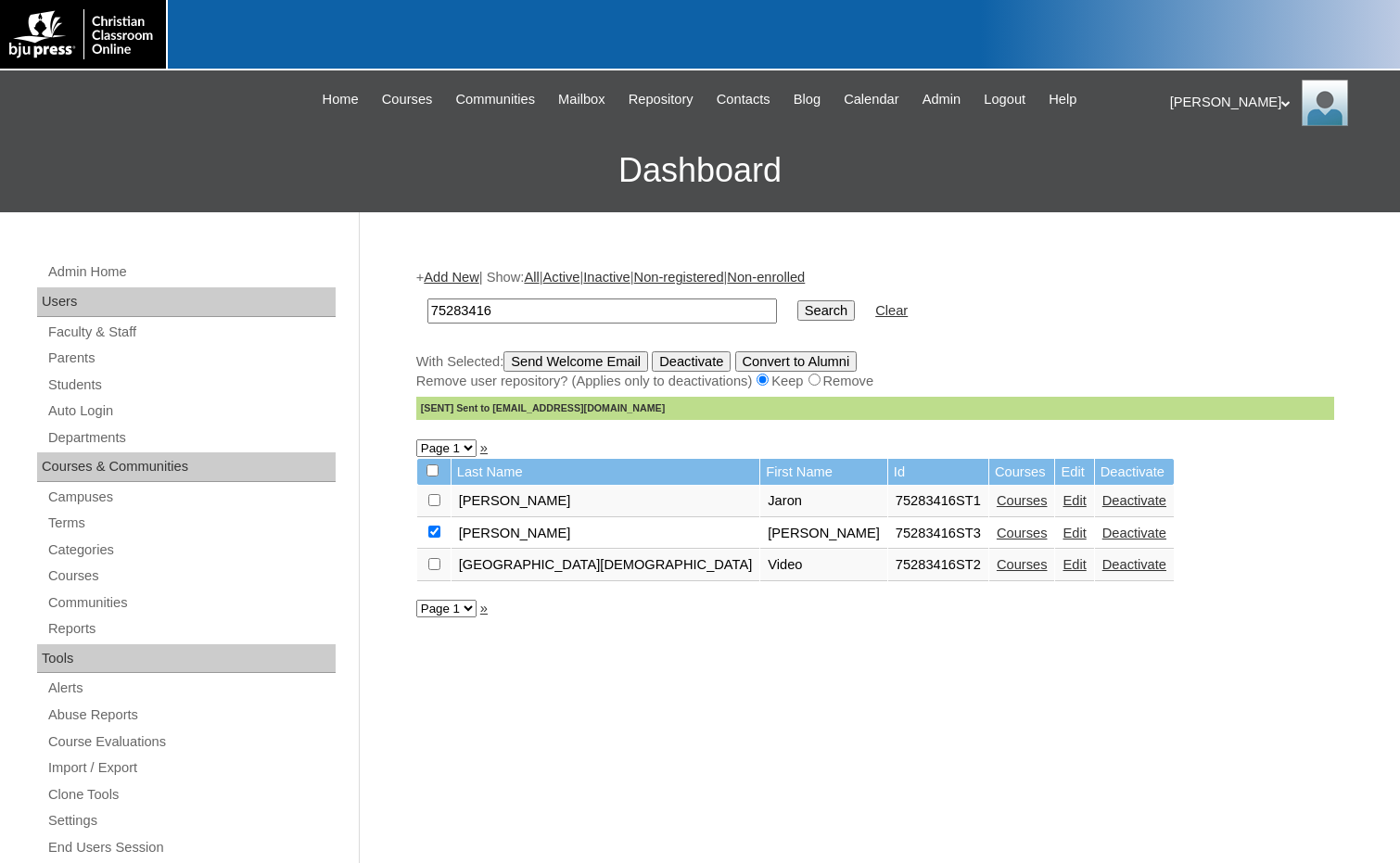
click at [1215, 741] on div "+ Add New | Show: All | Active | Inactive | Non-registered | Non-enrolled 75283…" at bounding box center [870, 870] width 927 height 1241
drag, startPoint x: 531, startPoint y: 328, endPoint x: 507, endPoint y: 321, distance: 25.0
click at [507, 321] on td "75283416" at bounding box center [603, 311] width 368 height 43
drag, startPoint x: 510, startPoint y: 315, endPoint x: 372, endPoint y: 307, distance: 138.2
click at [373, 307] on div "Admin Home Users Faculty & Staff Parents Students Auto Login Departments Course…" at bounding box center [700, 851] width 1400 height 1278
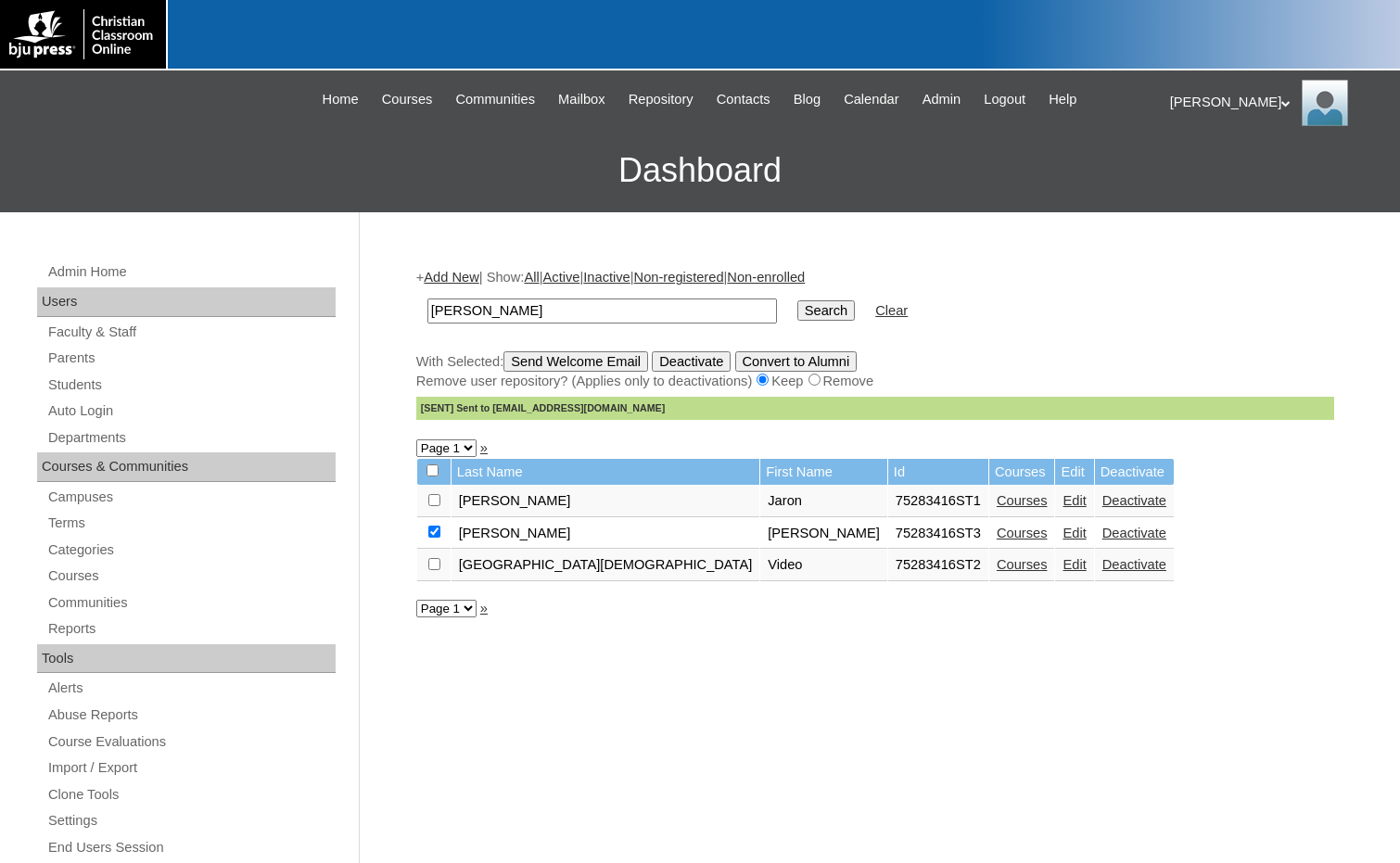
type input "wilcher"
click at [797, 301] on input "Search" at bounding box center [826, 311] width 58 height 21
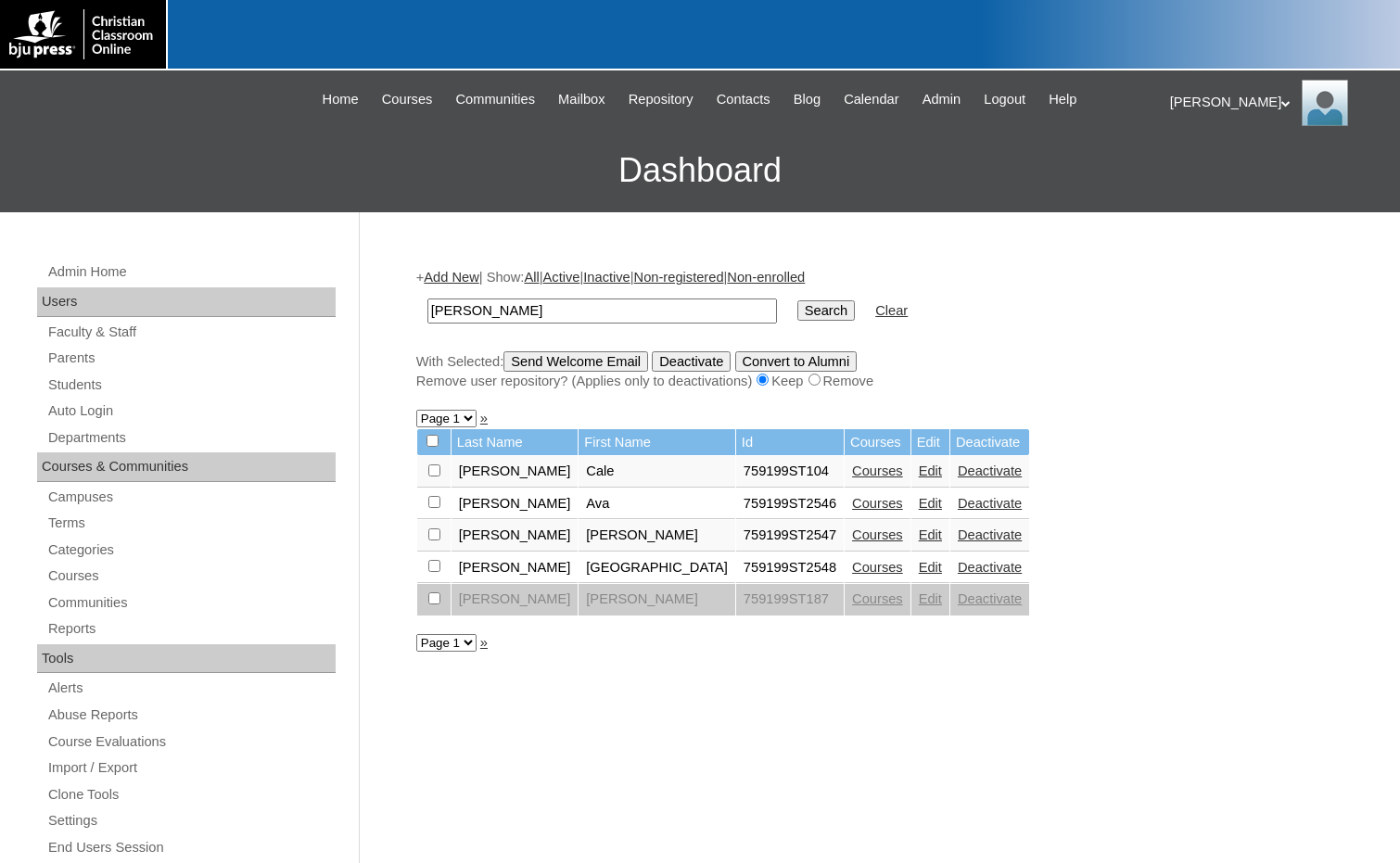
click at [919, 476] on link "Edit" at bounding box center [931, 470] width 24 height 15
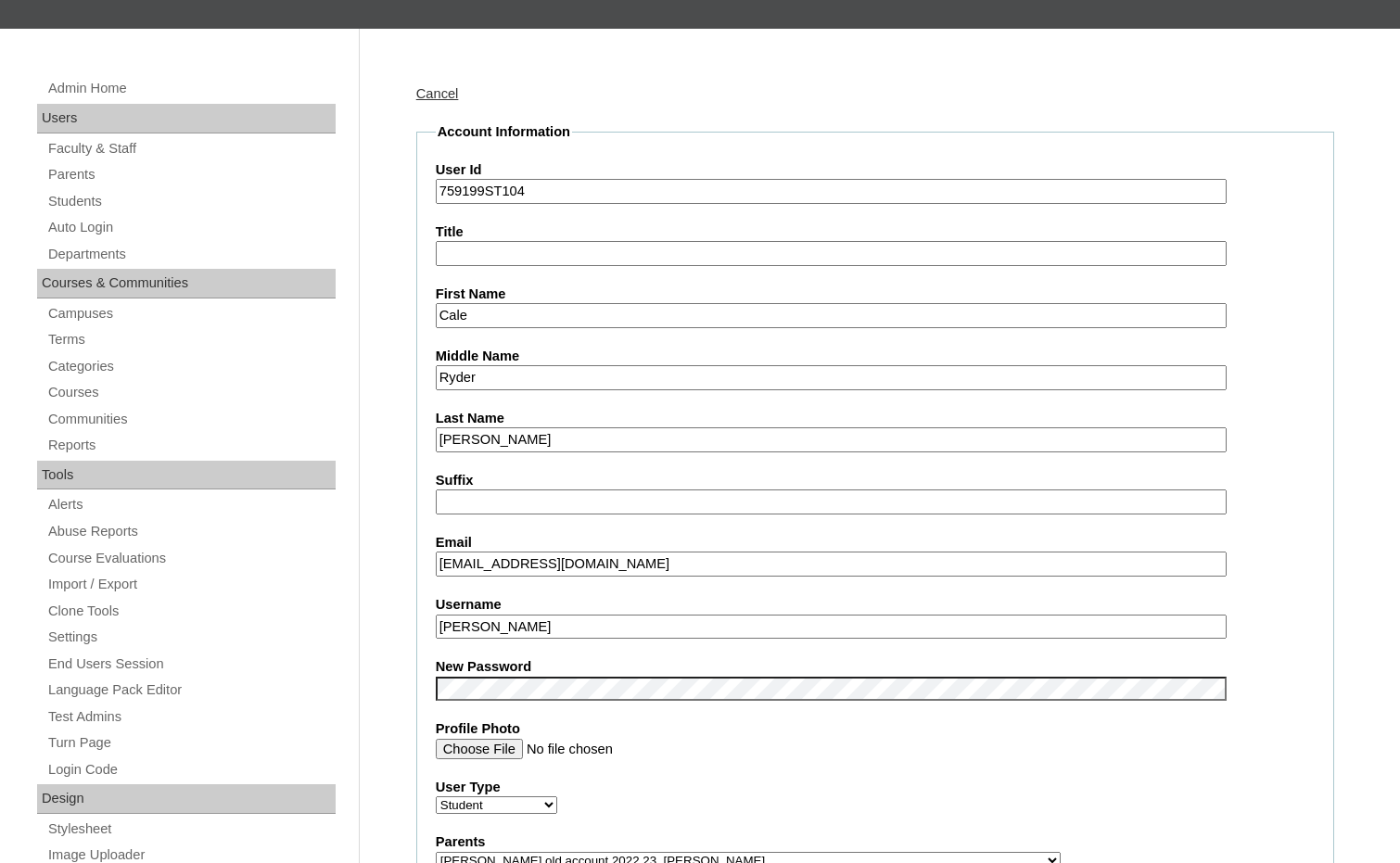
scroll to position [185, 0]
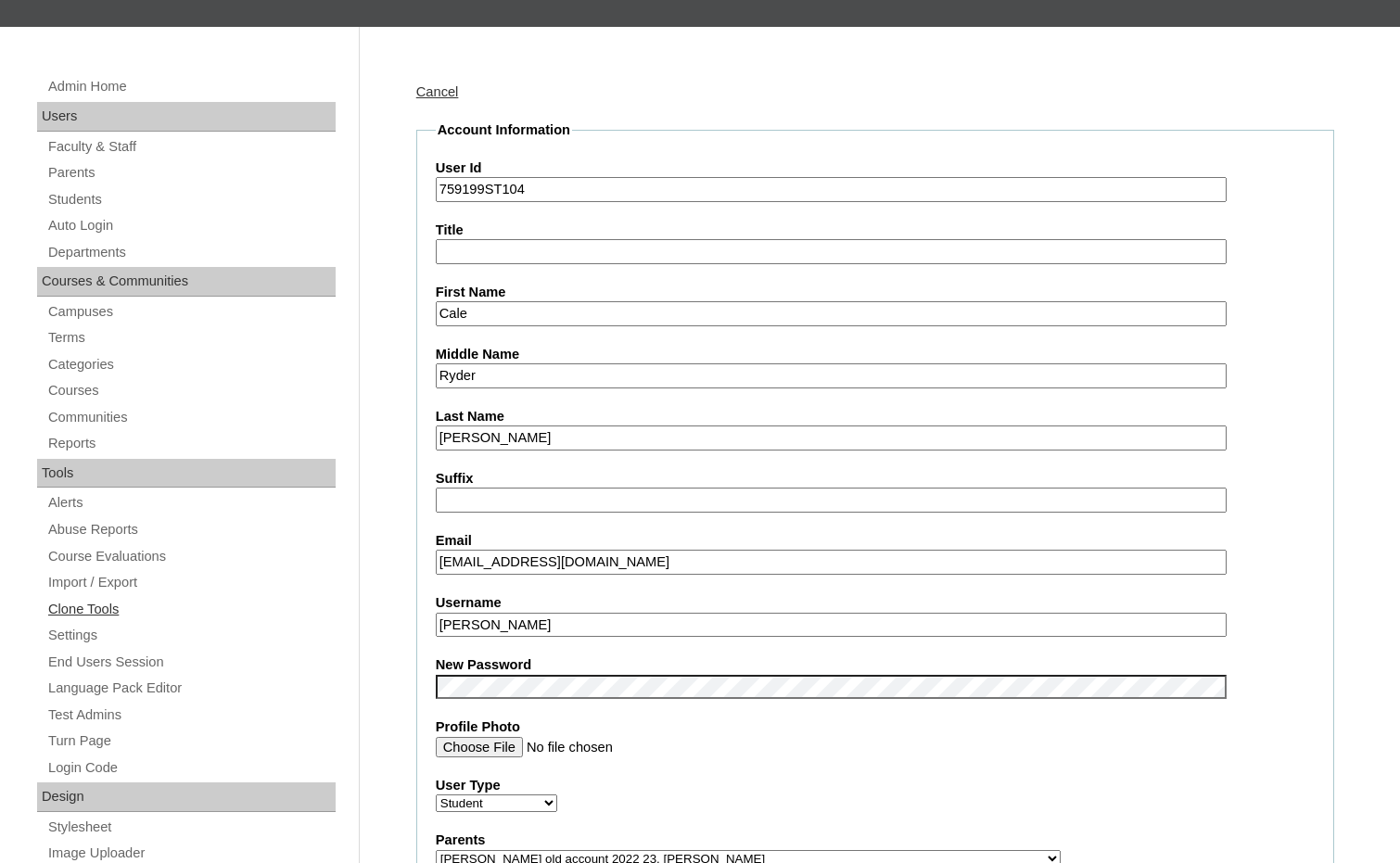
drag, startPoint x: 546, startPoint y: 626, endPoint x: 335, endPoint y: 614, distance: 211.3
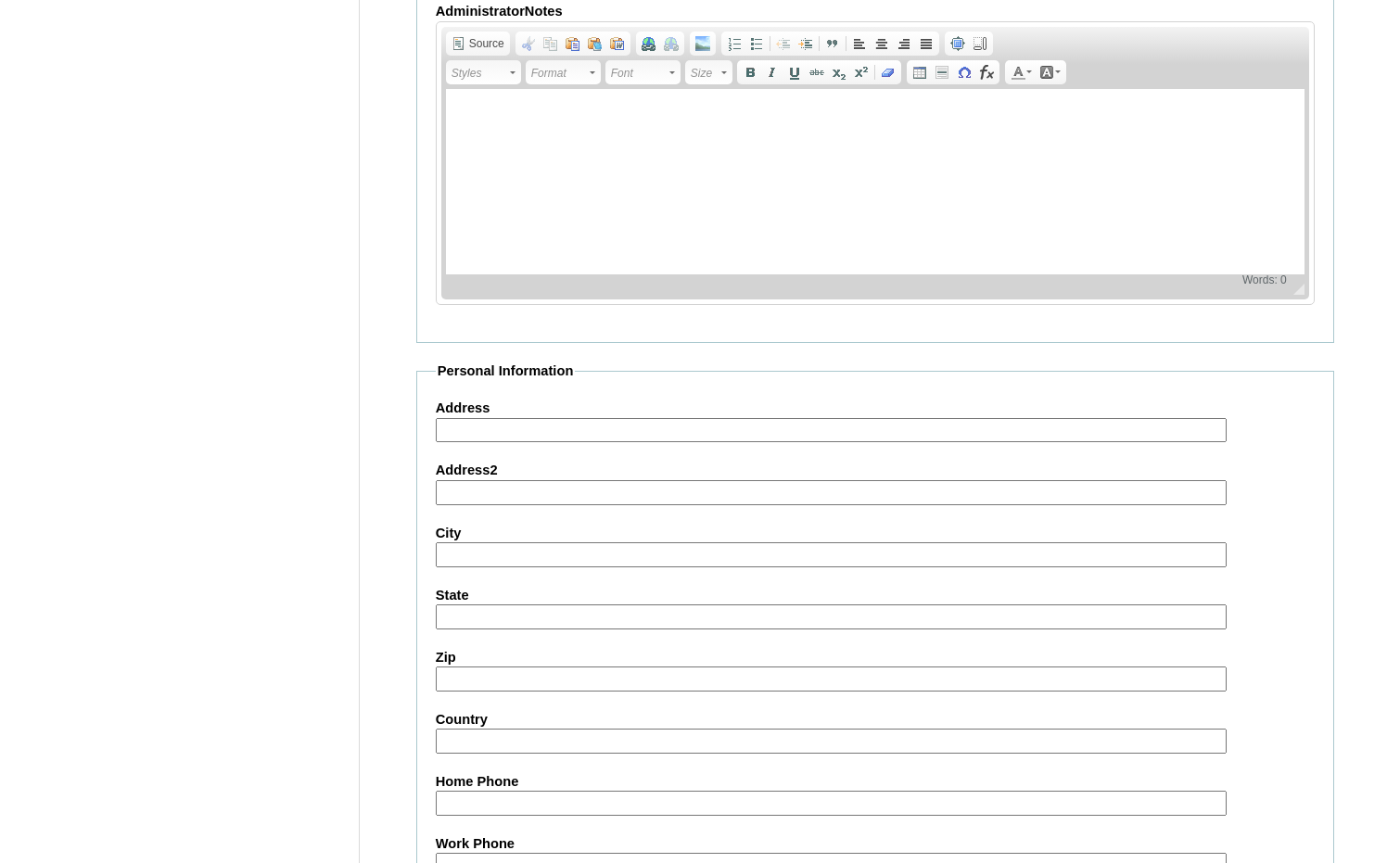
scroll to position [1979, 0]
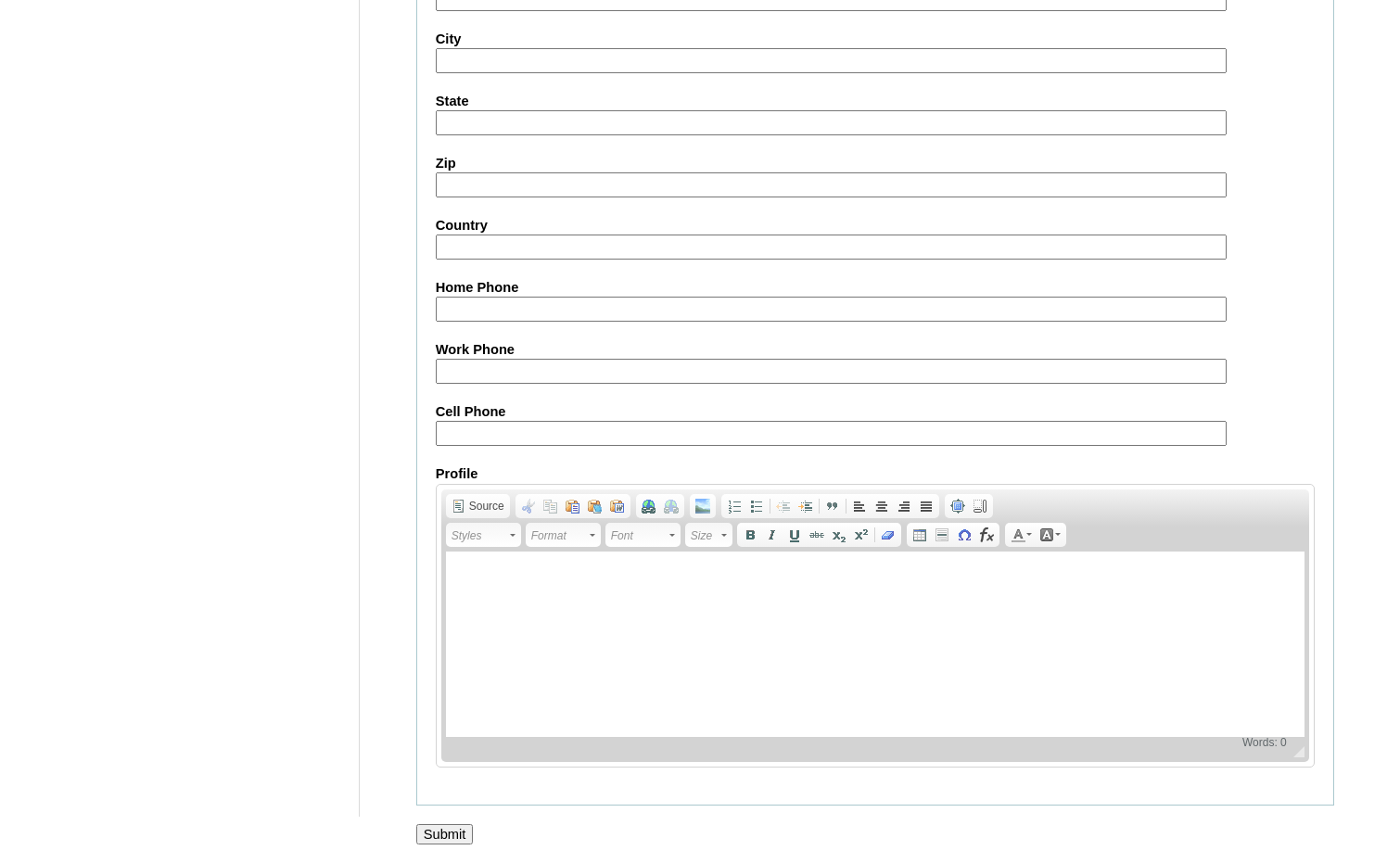
click at [467, 830] on input "Submit" at bounding box center [445, 834] width 58 height 21
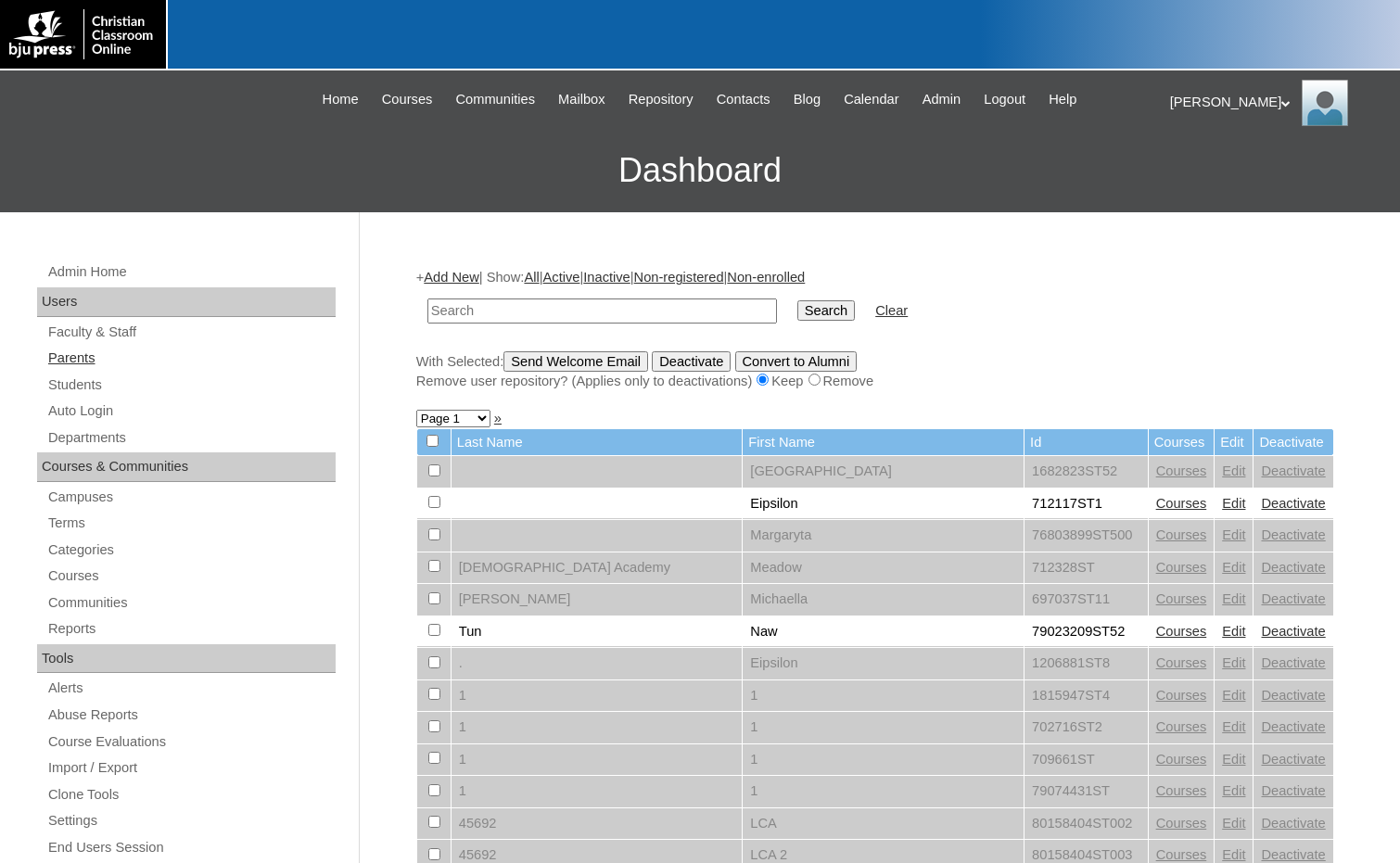
click at [105, 358] on link "Parents" at bounding box center [190, 359] width 289 height 24
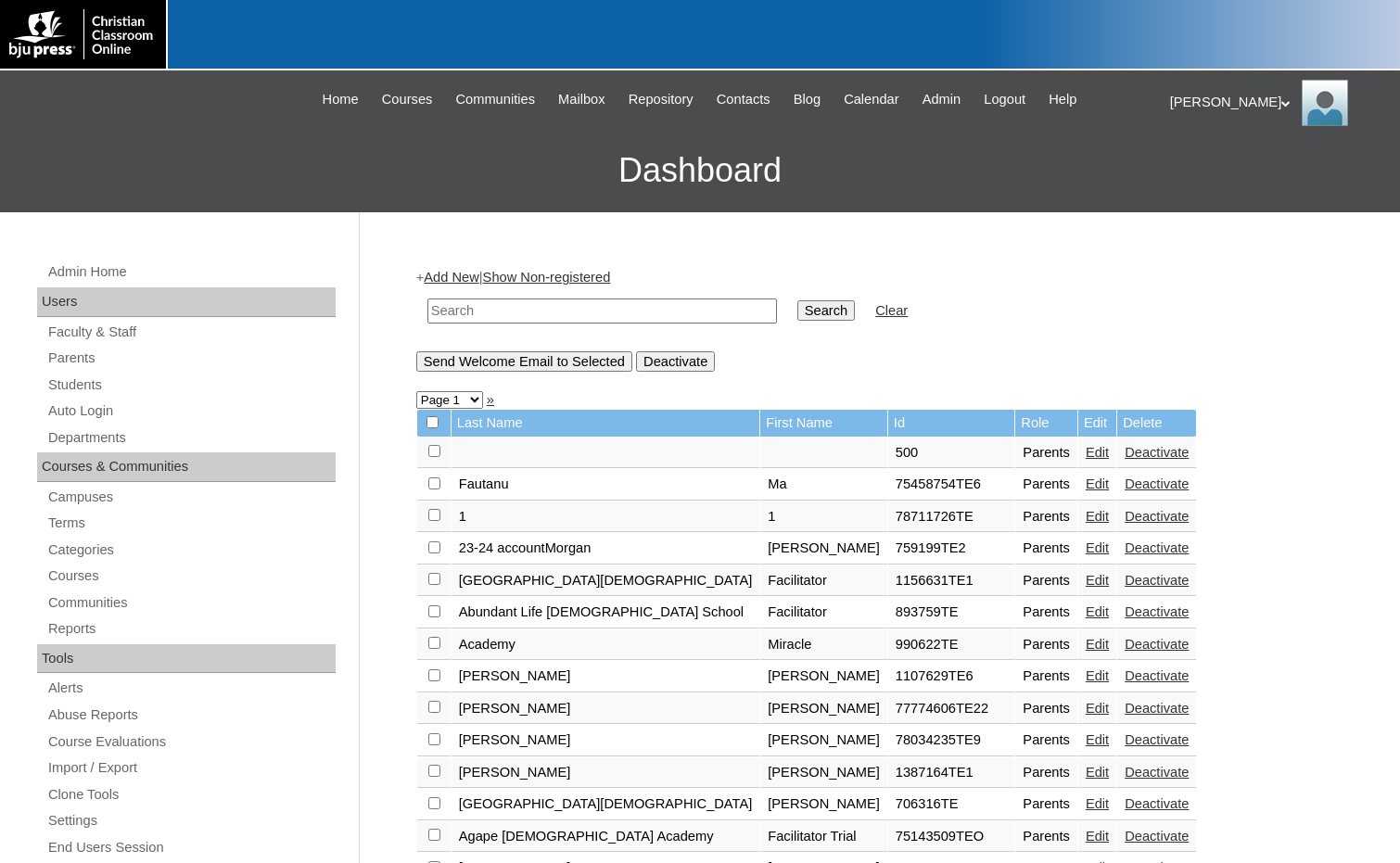
drag, startPoint x: 0, startPoint y: 0, endPoint x: 469, endPoint y: 312, distance: 563.3
click at [469, 312] on input "text" at bounding box center [602, 312] width 350 height 25
click at [634, 311] on input "text" at bounding box center [602, 312] width 350 height 25
drag, startPoint x: 516, startPoint y: 312, endPoint x: 373, endPoint y: 296, distance: 143.9
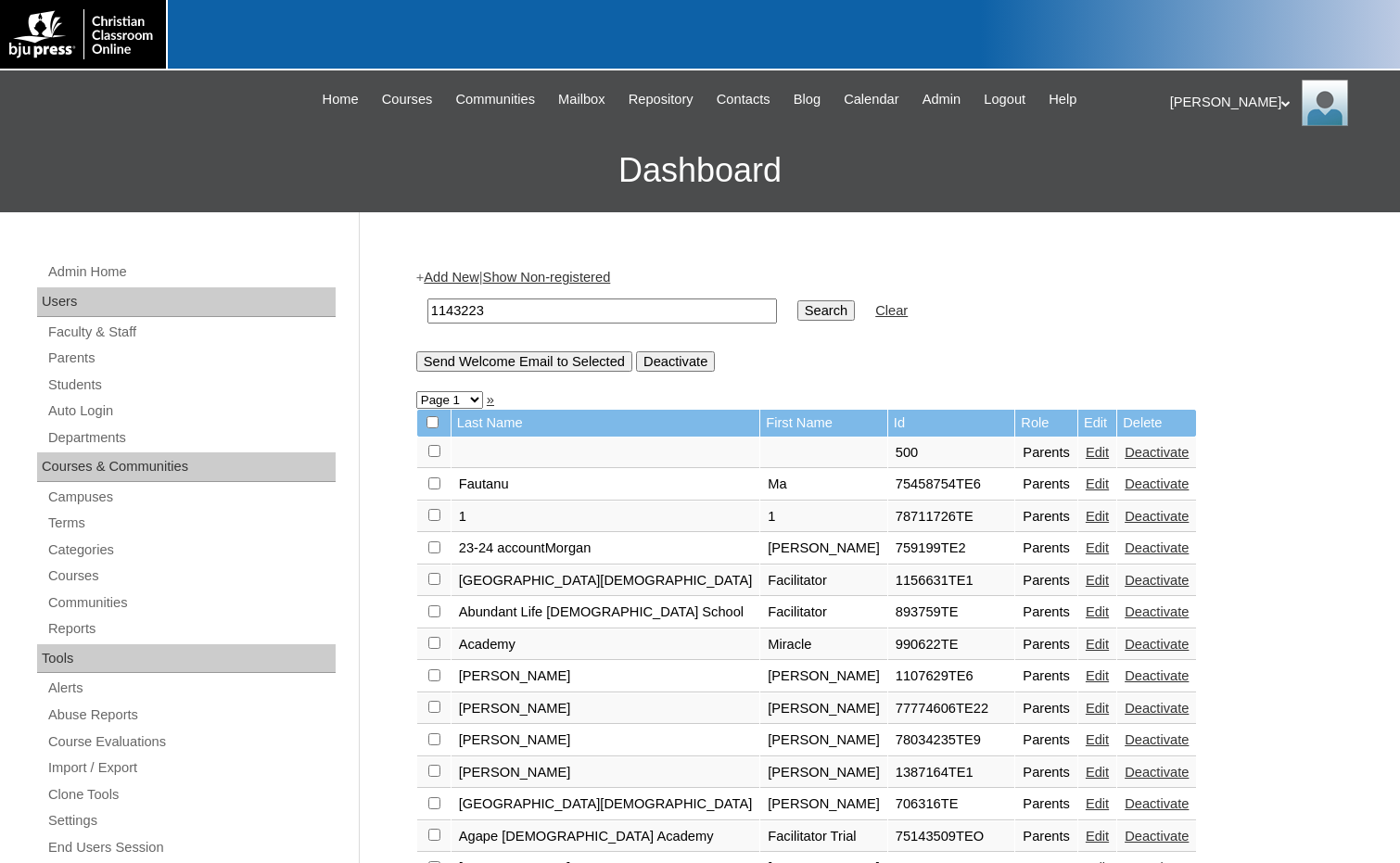
type input "1143223"
click at [797, 317] on input "Search" at bounding box center [826, 311] width 58 height 21
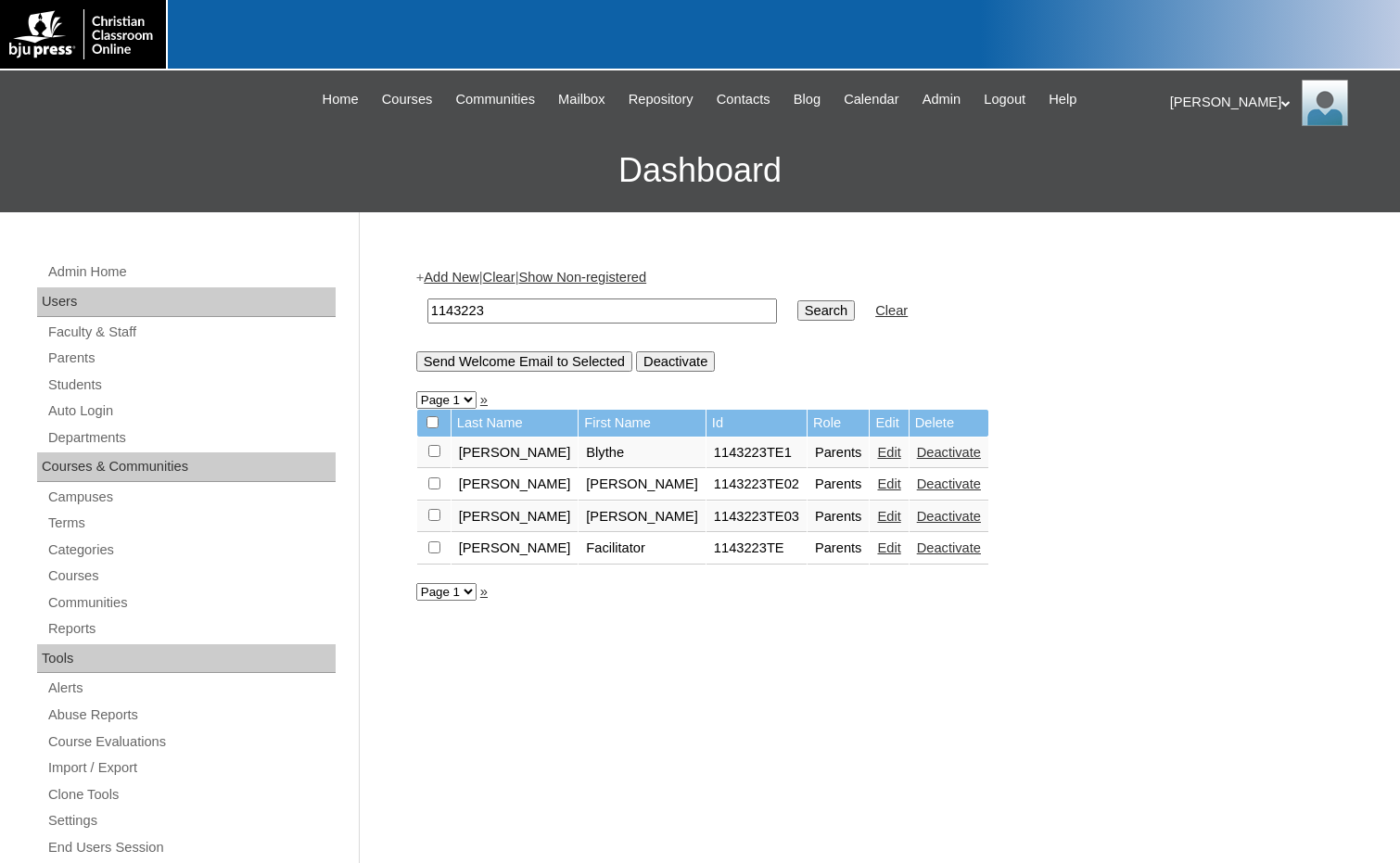
click at [456, 279] on link "Add New" at bounding box center [451, 276] width 55 height 15
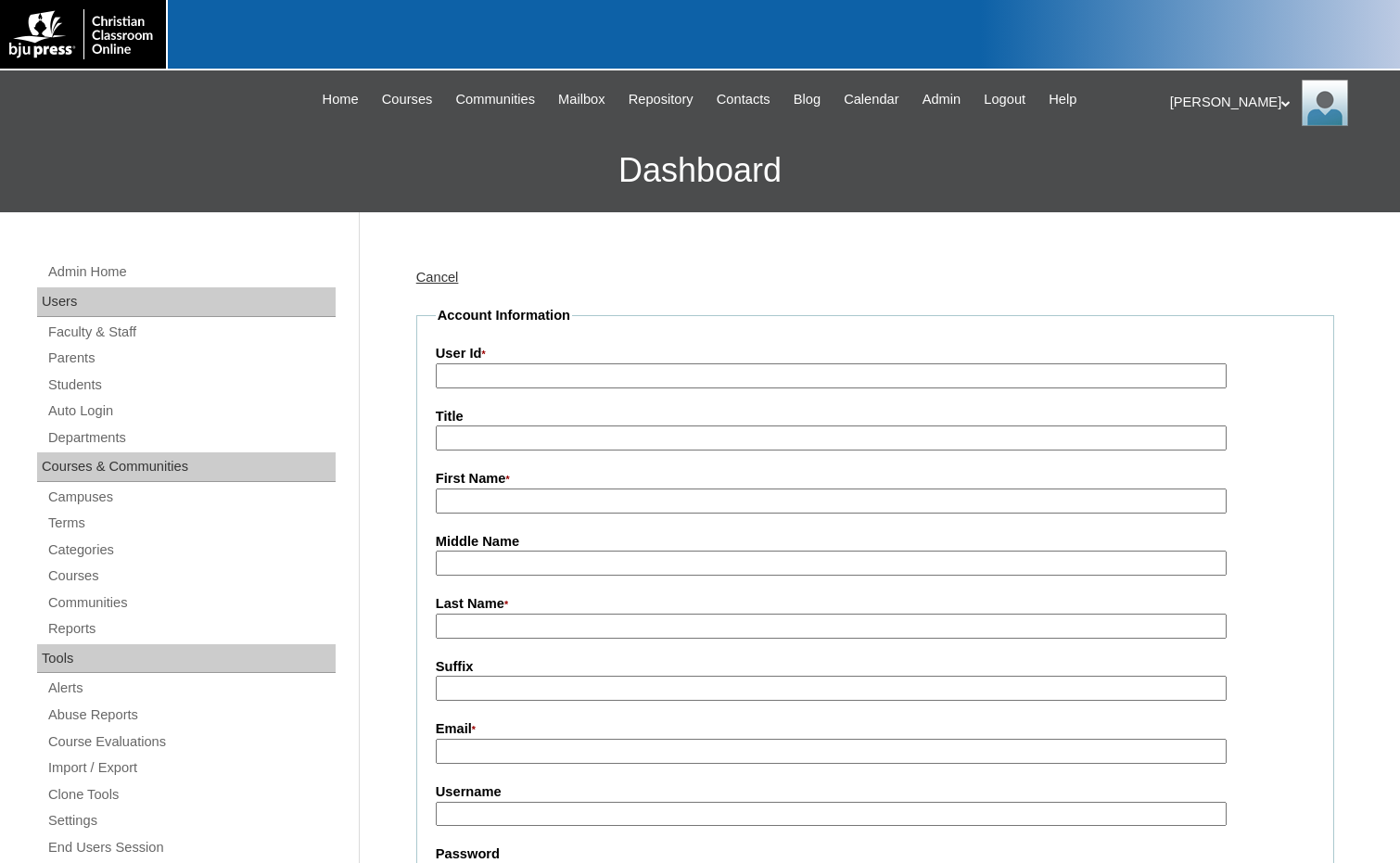
click at [531, 378] on input "User Id *" at bounding box center [831, 376] width 791 height 25
paste input "1143223"
type input "1143223TE5"
type input "Rachel"
type input "Hines"
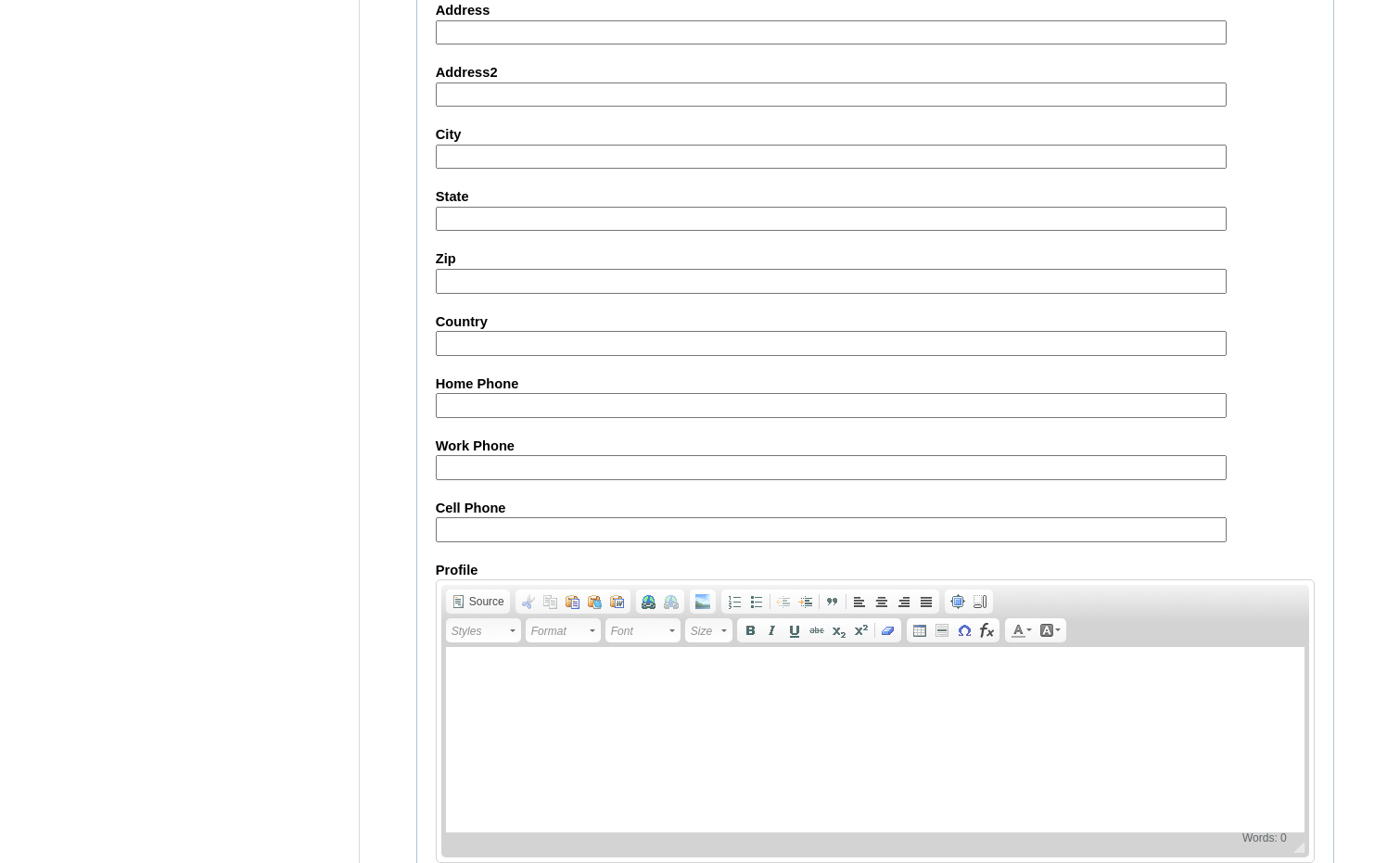
scroll to position [1642, 0]
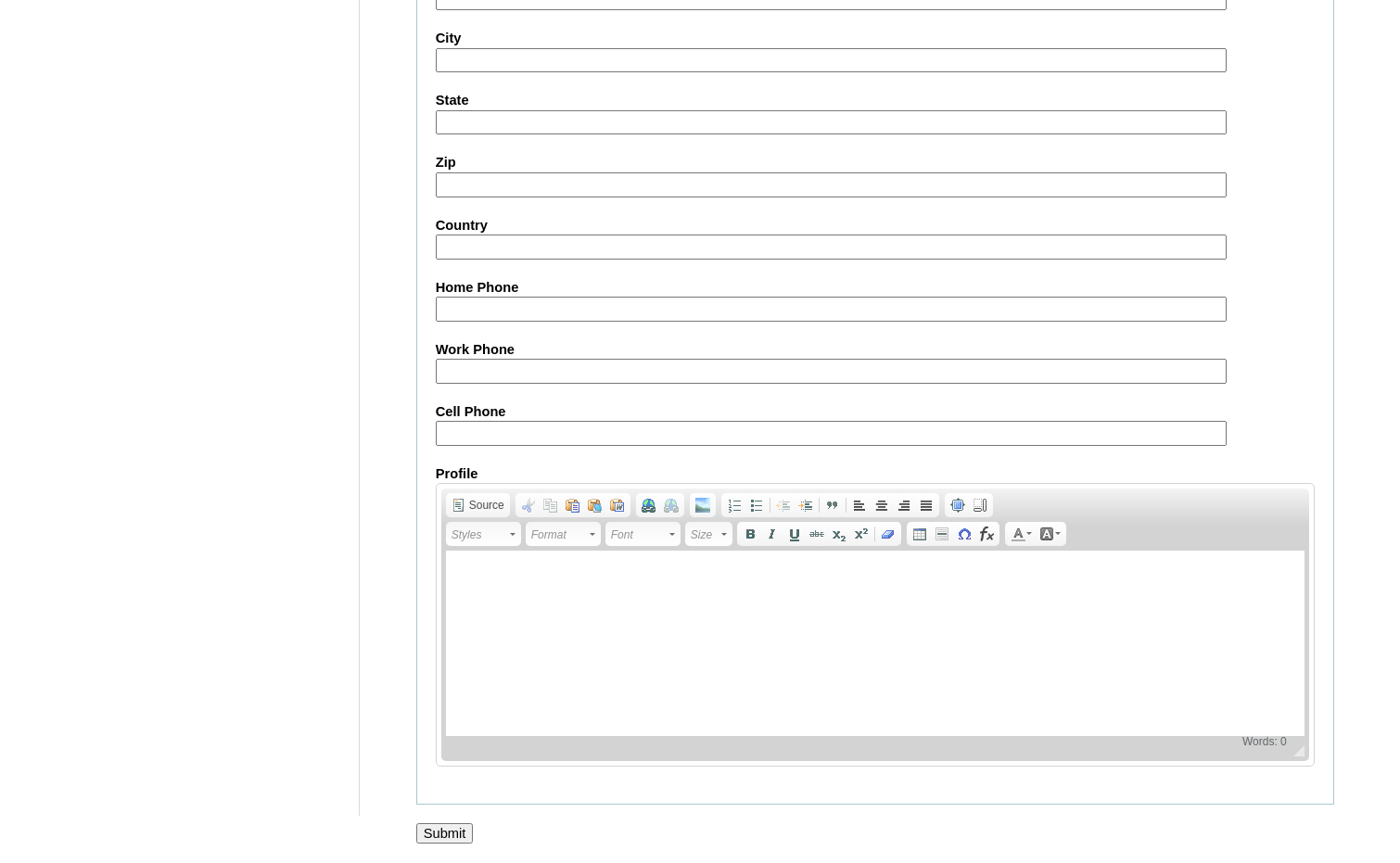
type input "rhines@wccswv.org"
click at [453, 839] on input "Submit" at bounding box center [445, 833] width 58 height 21
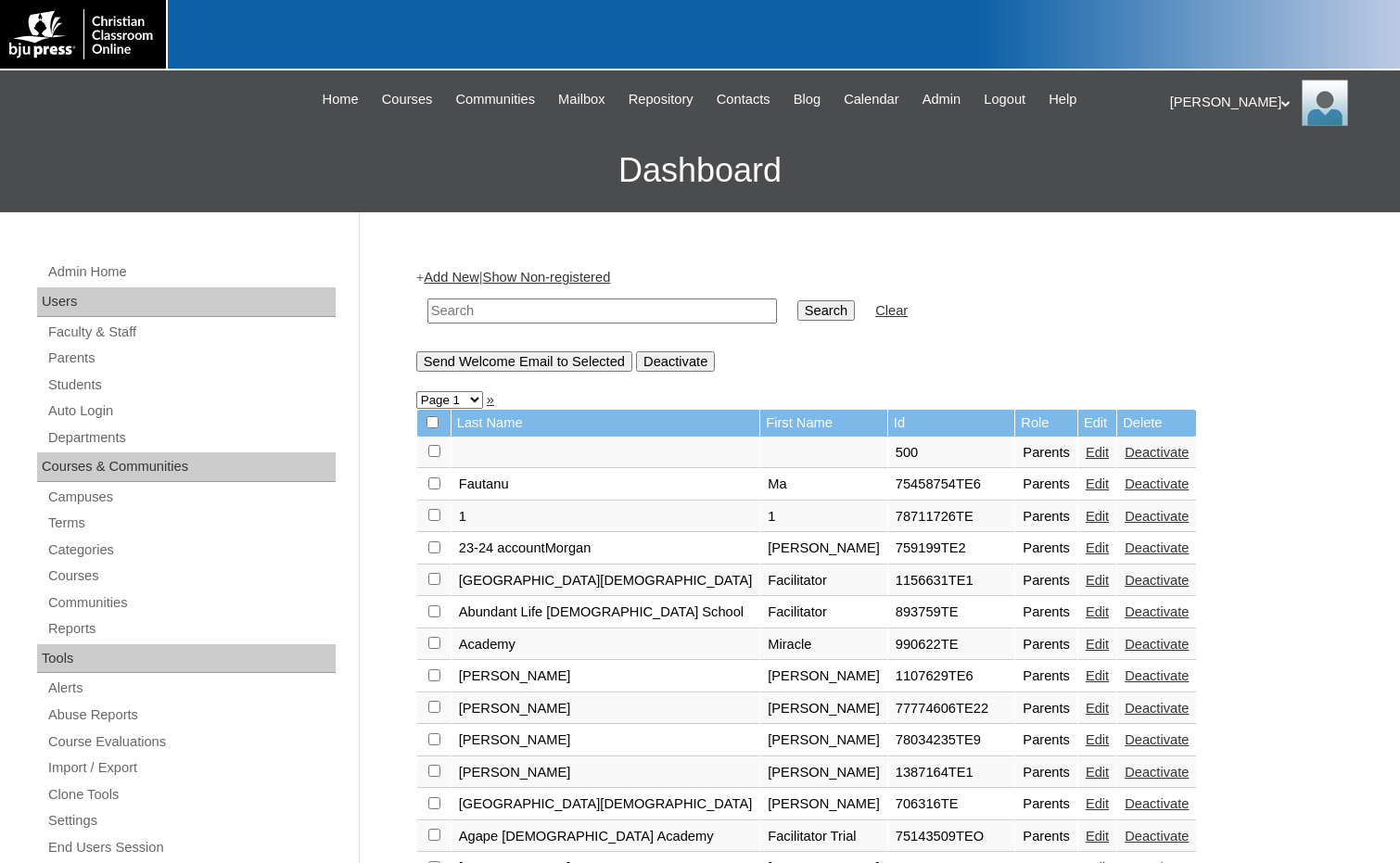
click at [695, 318] on input "text" at bounding box center [602, 312] width 350 height 25
paste input "1143223"
type input "1143223"
click at [797, 312] on input "Search" at bounding box center [826, 311] width 58 height 21
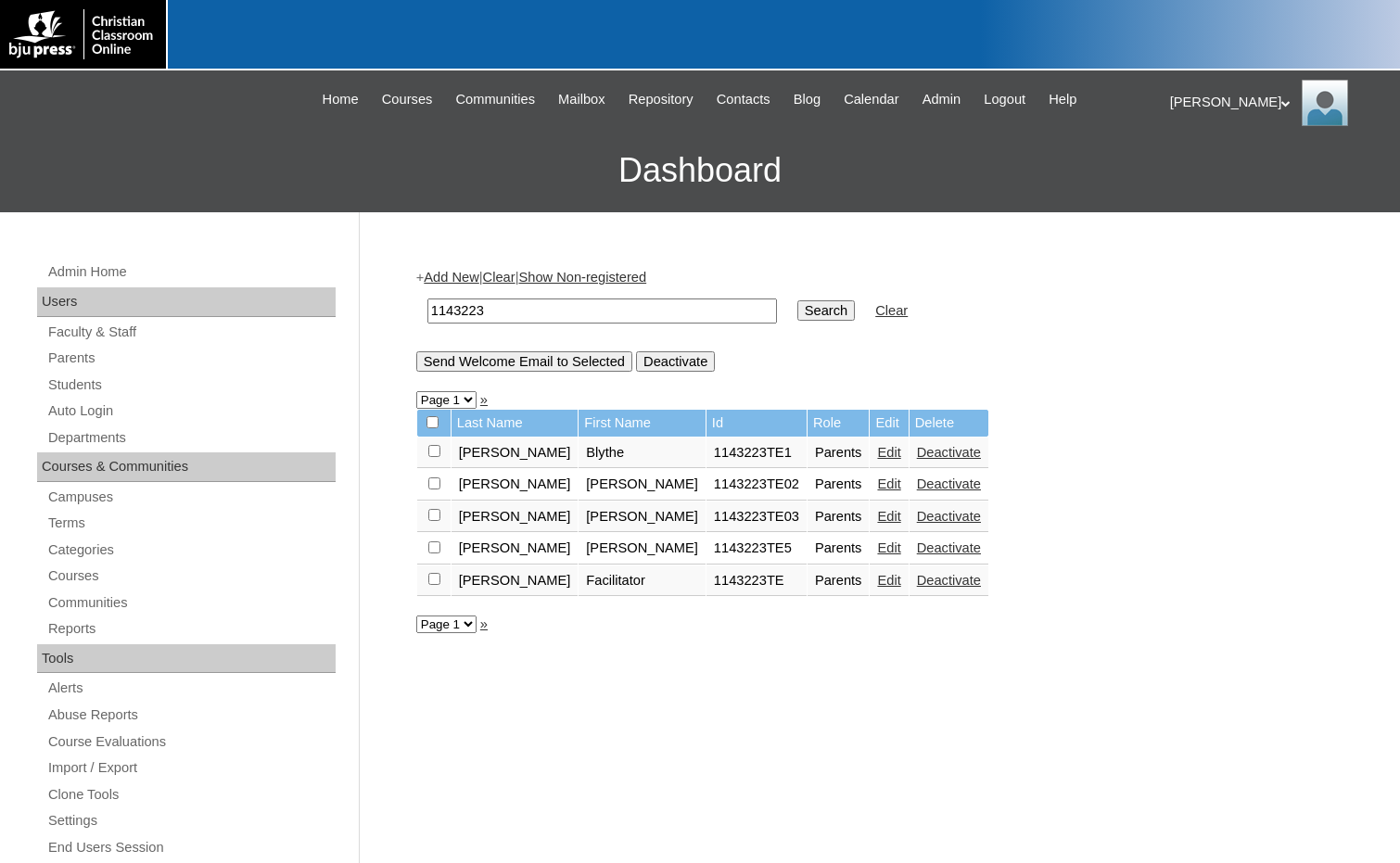
click at [434, 456] on input "checkbox" at bounding box center [434, 451] width 12 height 12
checkbox input "true"
click at [542, 360] on input "Send Welcome Email to Selected" at bounding box center [524, 361] width 216 height 21
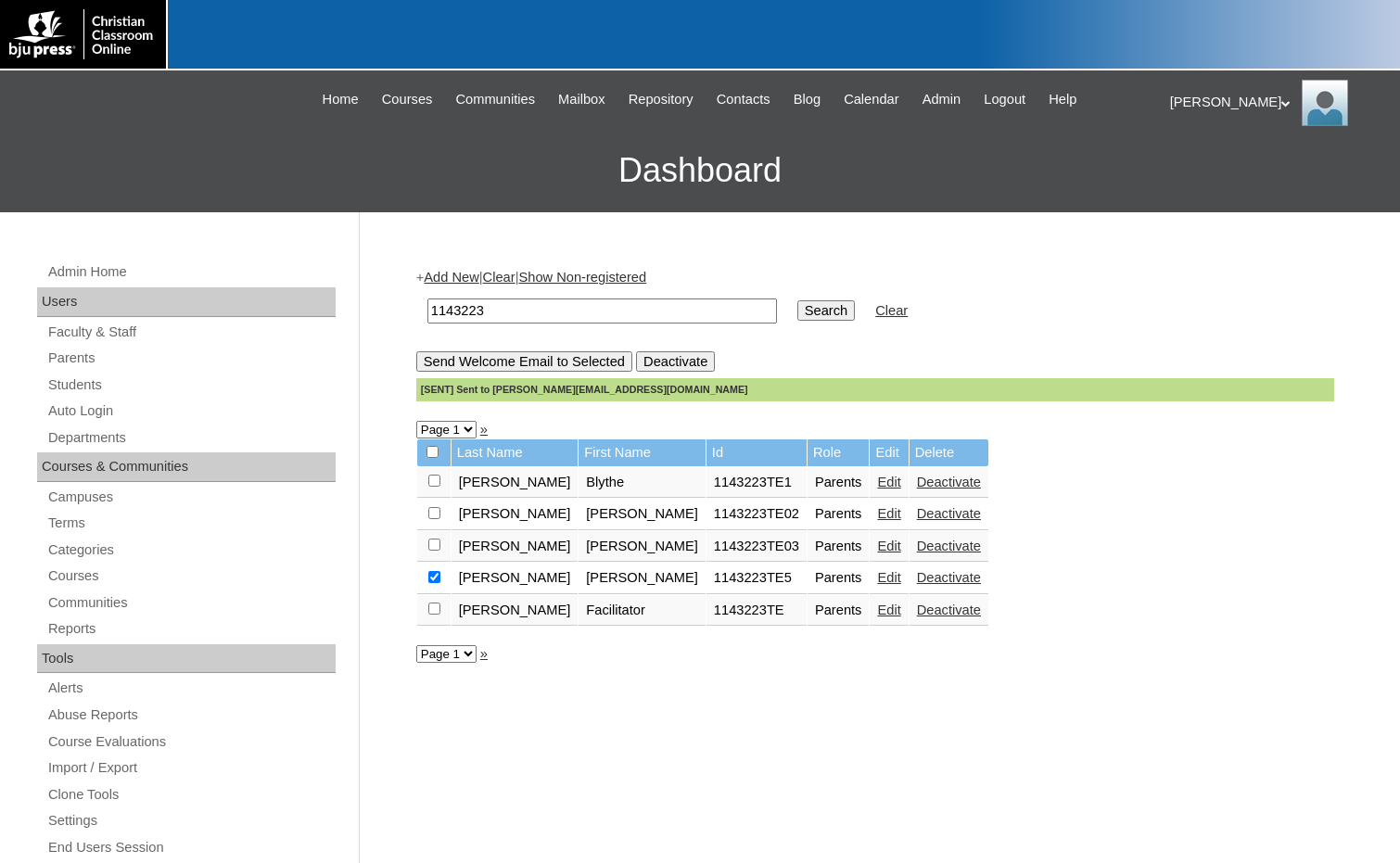
click at [877, 608] on link "Edit" at bounding box center [889, 609] width 24 height 15
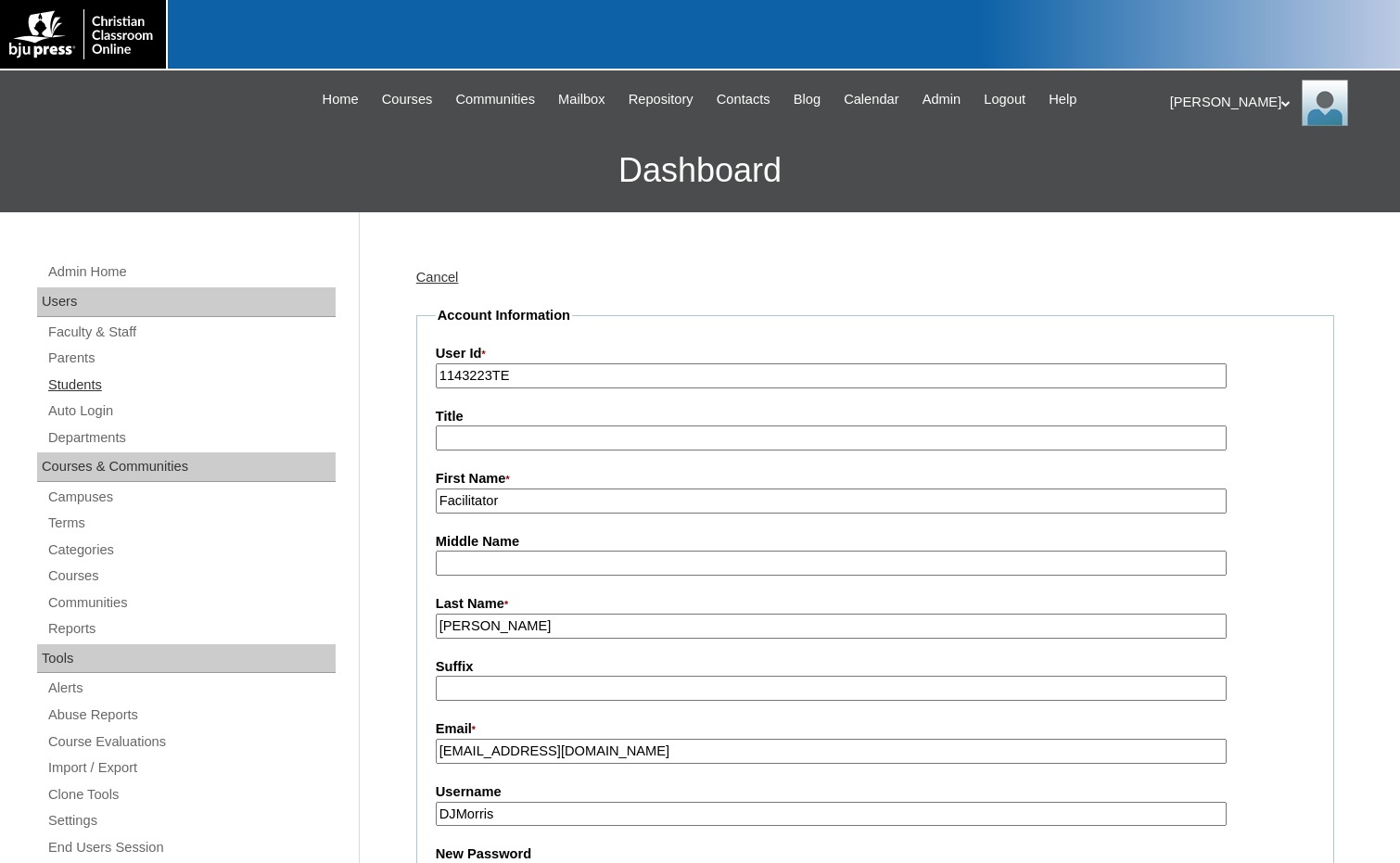
click at [70, 375] on link "Students" at bounding box center [190, 385] width 289 height 24
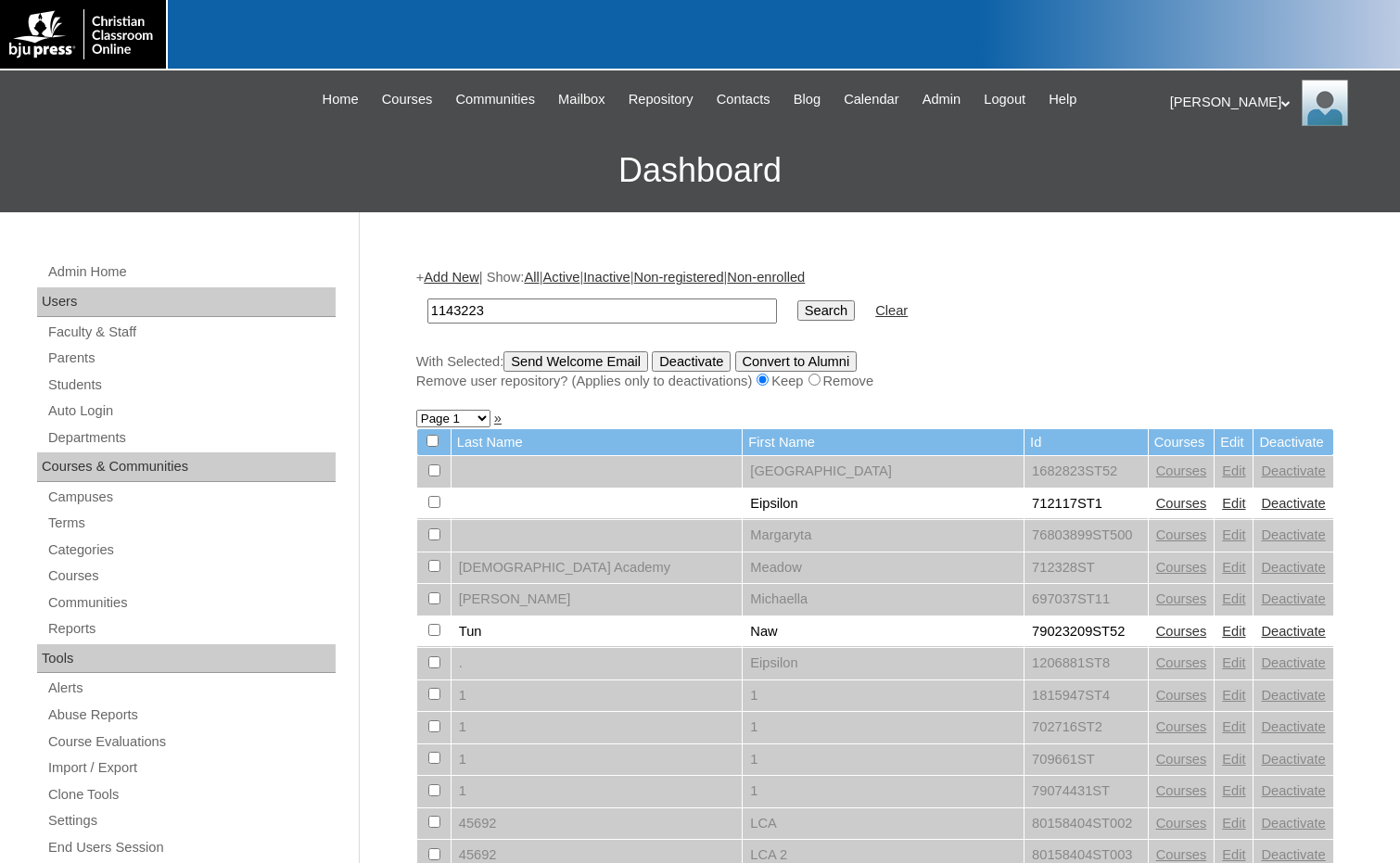
type input "1143223"
click at [797, 315] on input "Search" at bounding box center [826, 311] width 58 height 21
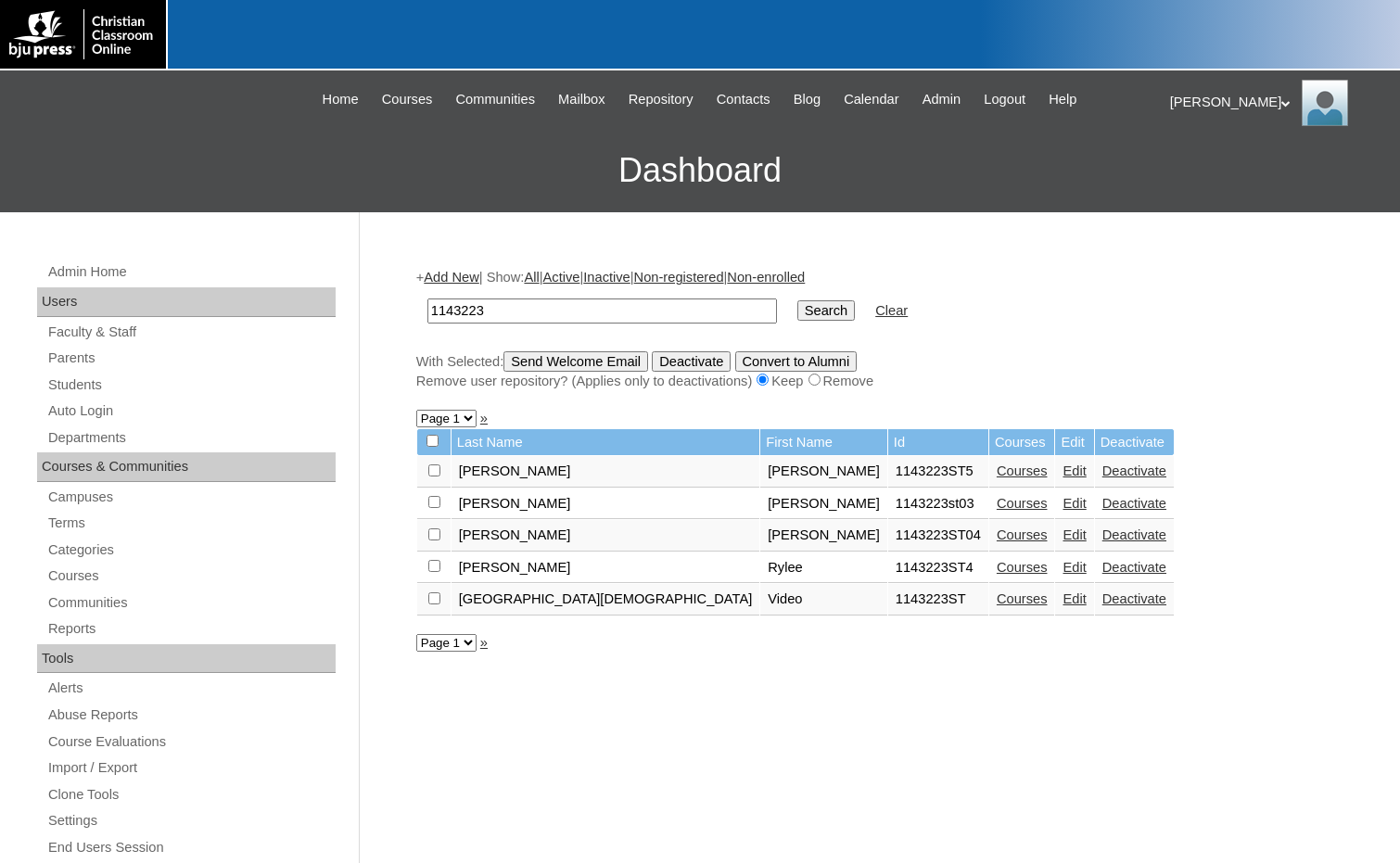
click at [996, 531] on link "Courses" at bounding box center [1022, 534] width 51 height 15
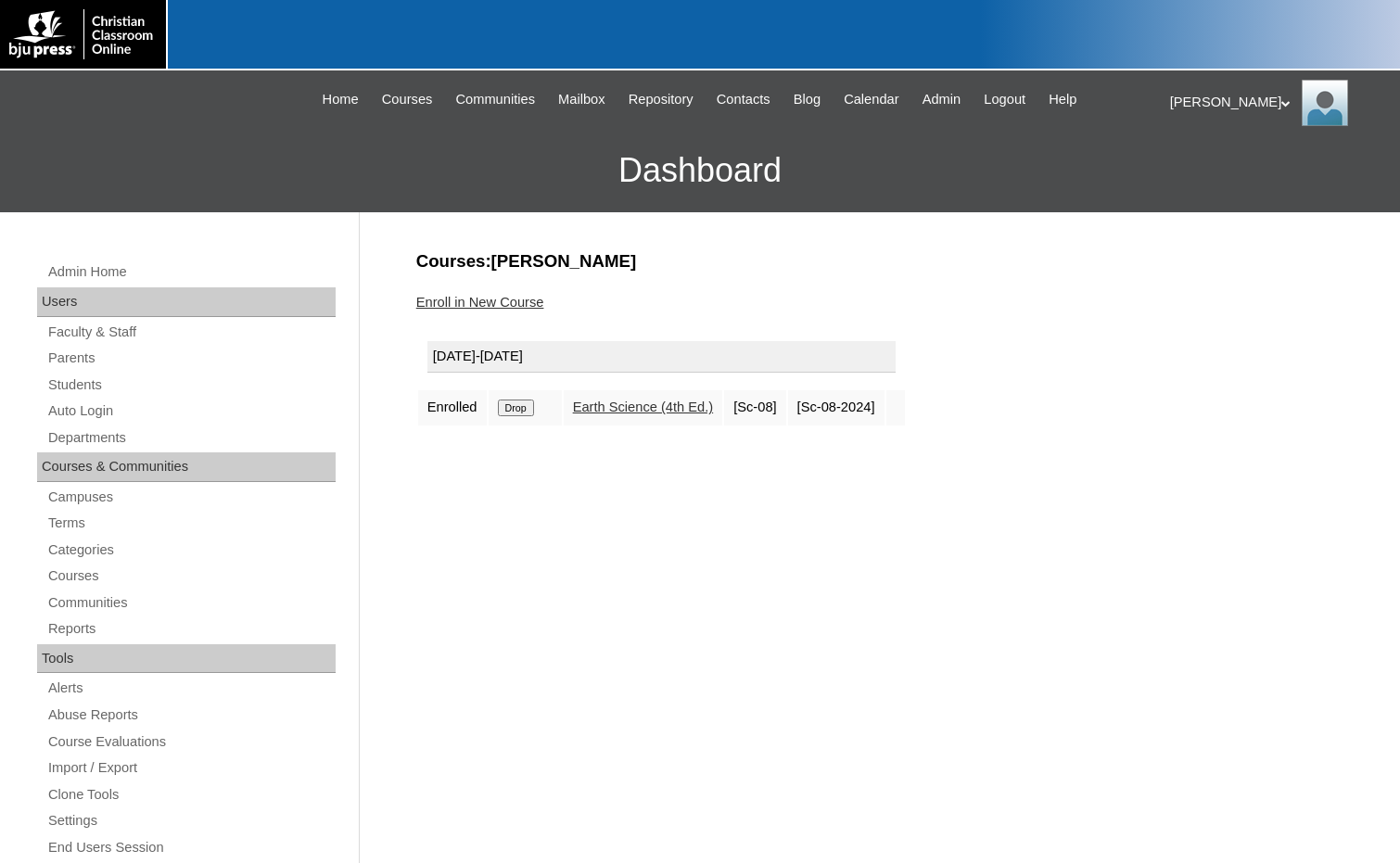
click at [468, 302] on link "Enroll in New Course" at bounding box center [480, 302] width 128 height 15
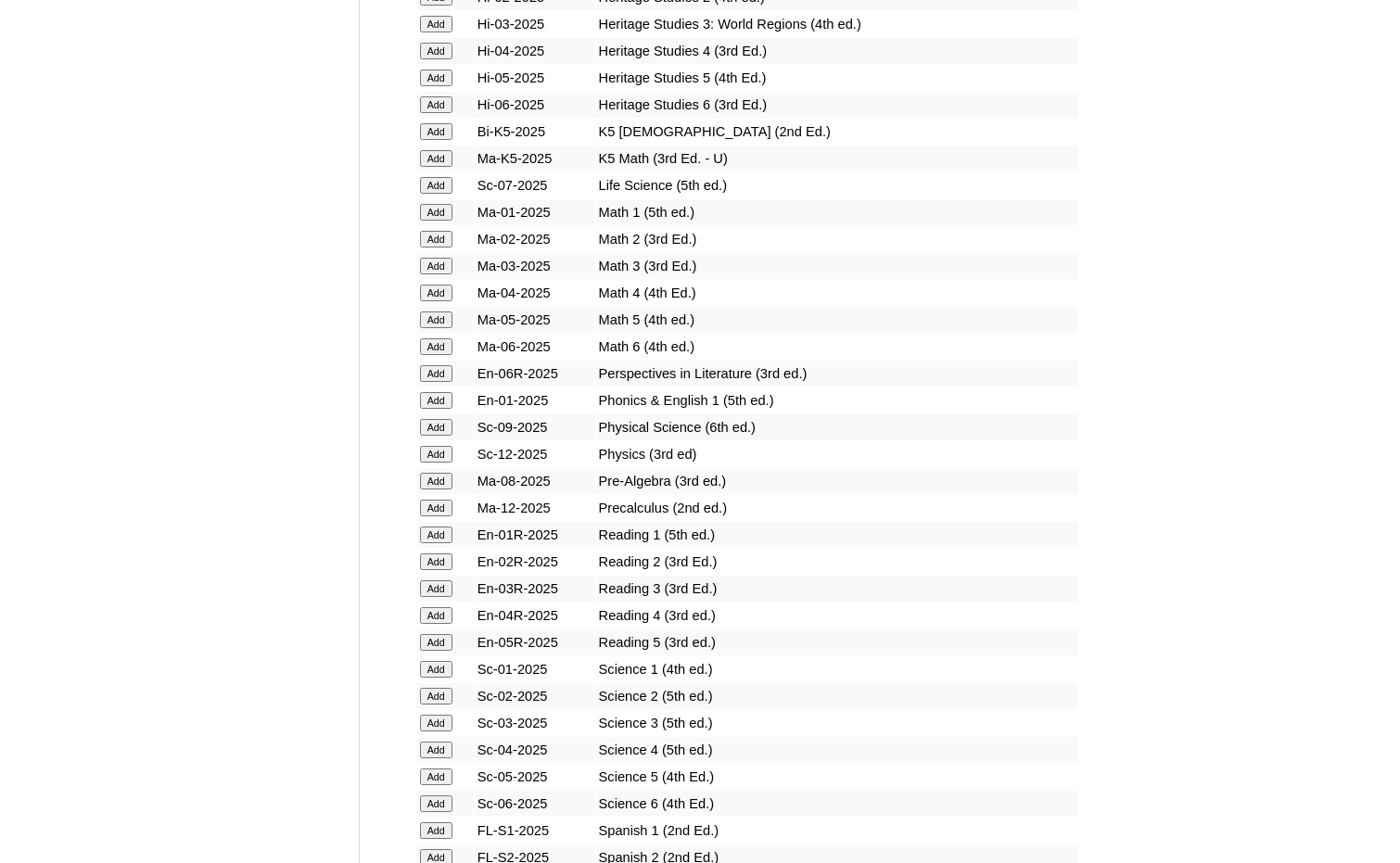
scroll to position [1761, 0]
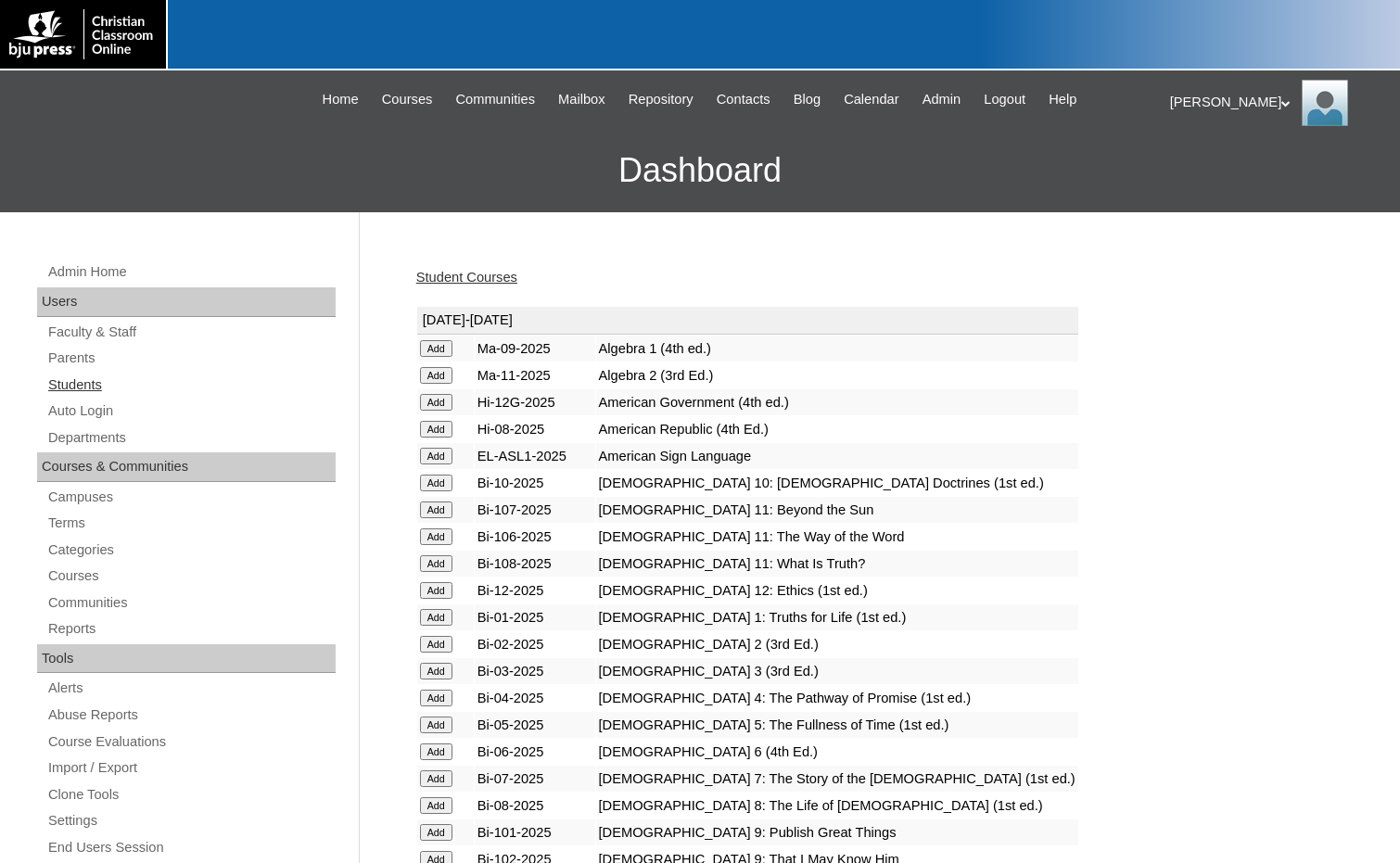
click at [114, 389] on link "Students" at bounding box center [190, 385] width 289 height 24
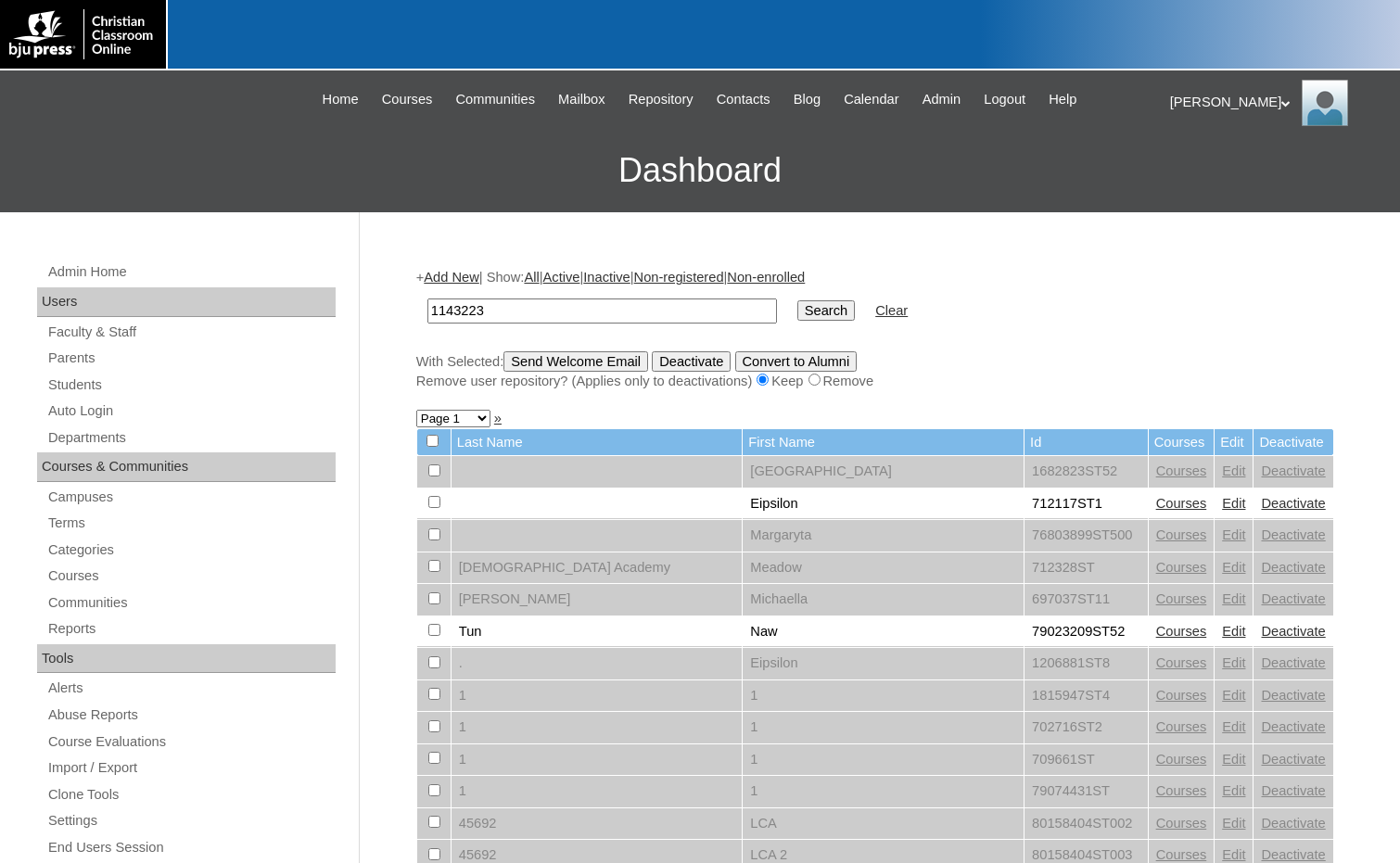
type input "1143223"
click at [797, 318] on input "Search" at bounding box center [826, 311] width 58 height 21
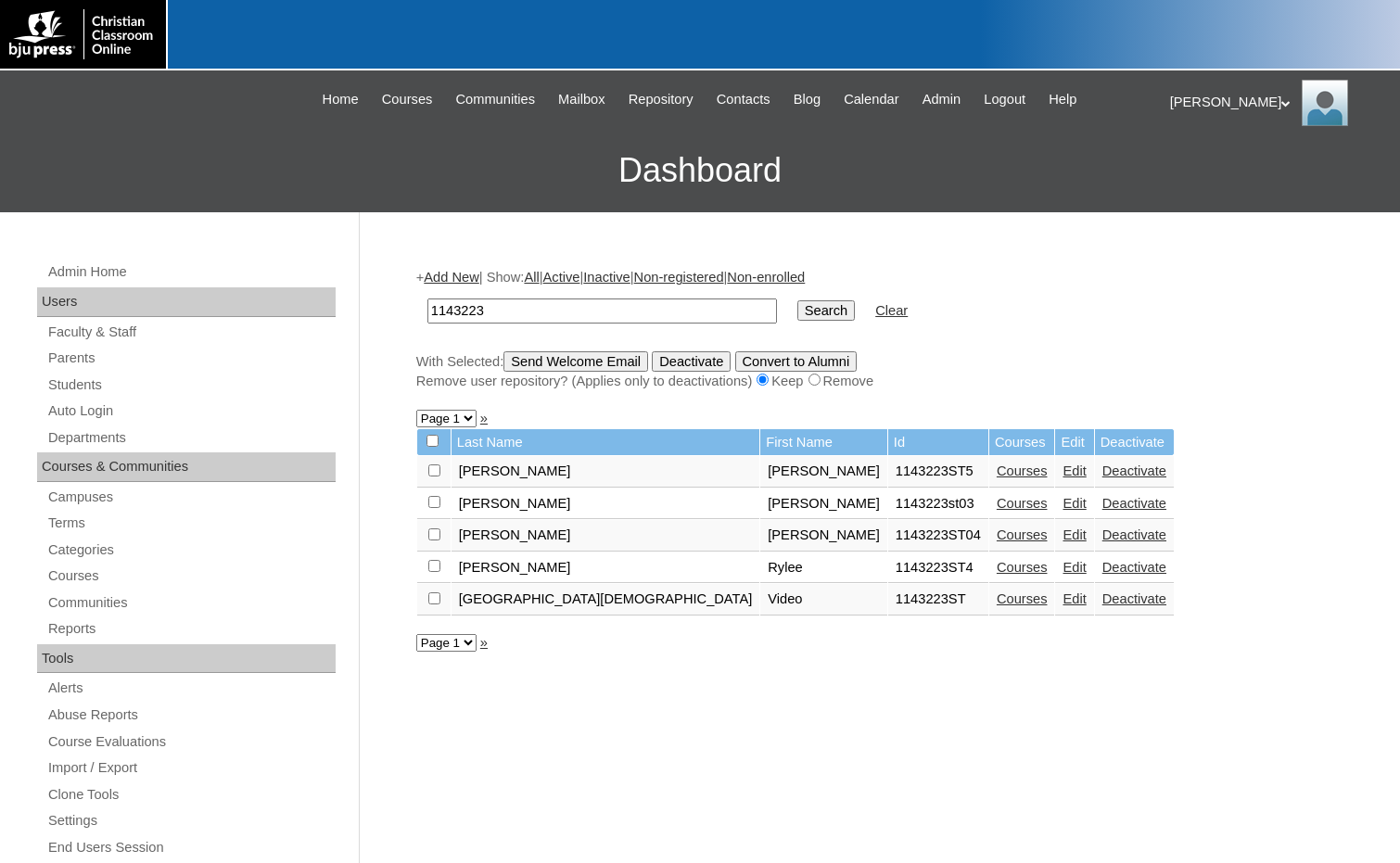
click at [438, 280] on link "Add New" at bounding box center [451, 276] width 55 height 15
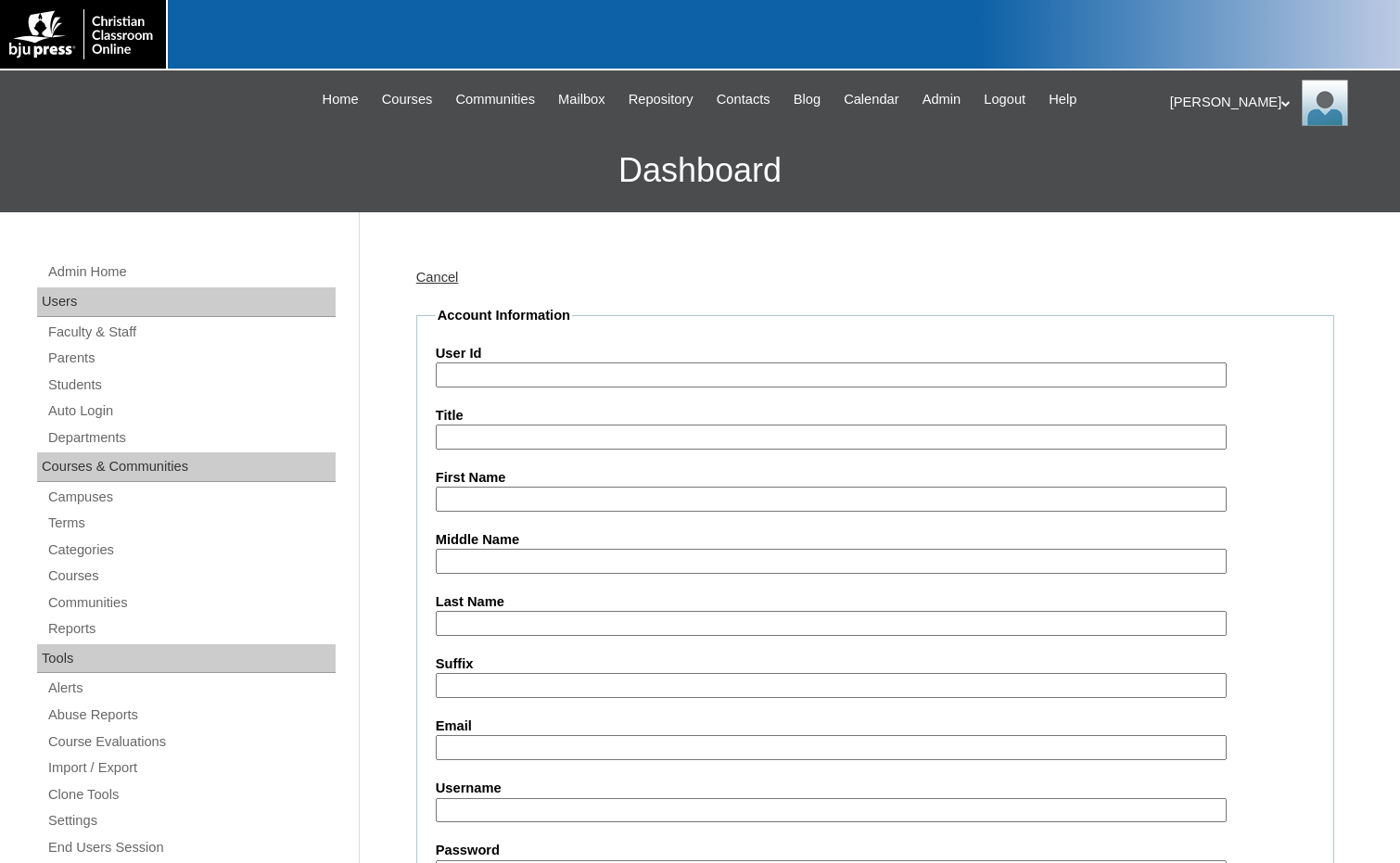
click at [529, 383] on input "User Id" at bounding box center [831, 375] width 791 height 25
paste input "1143223"
type input "1143223ST2"
type input "Andora"
type input "Dunn"
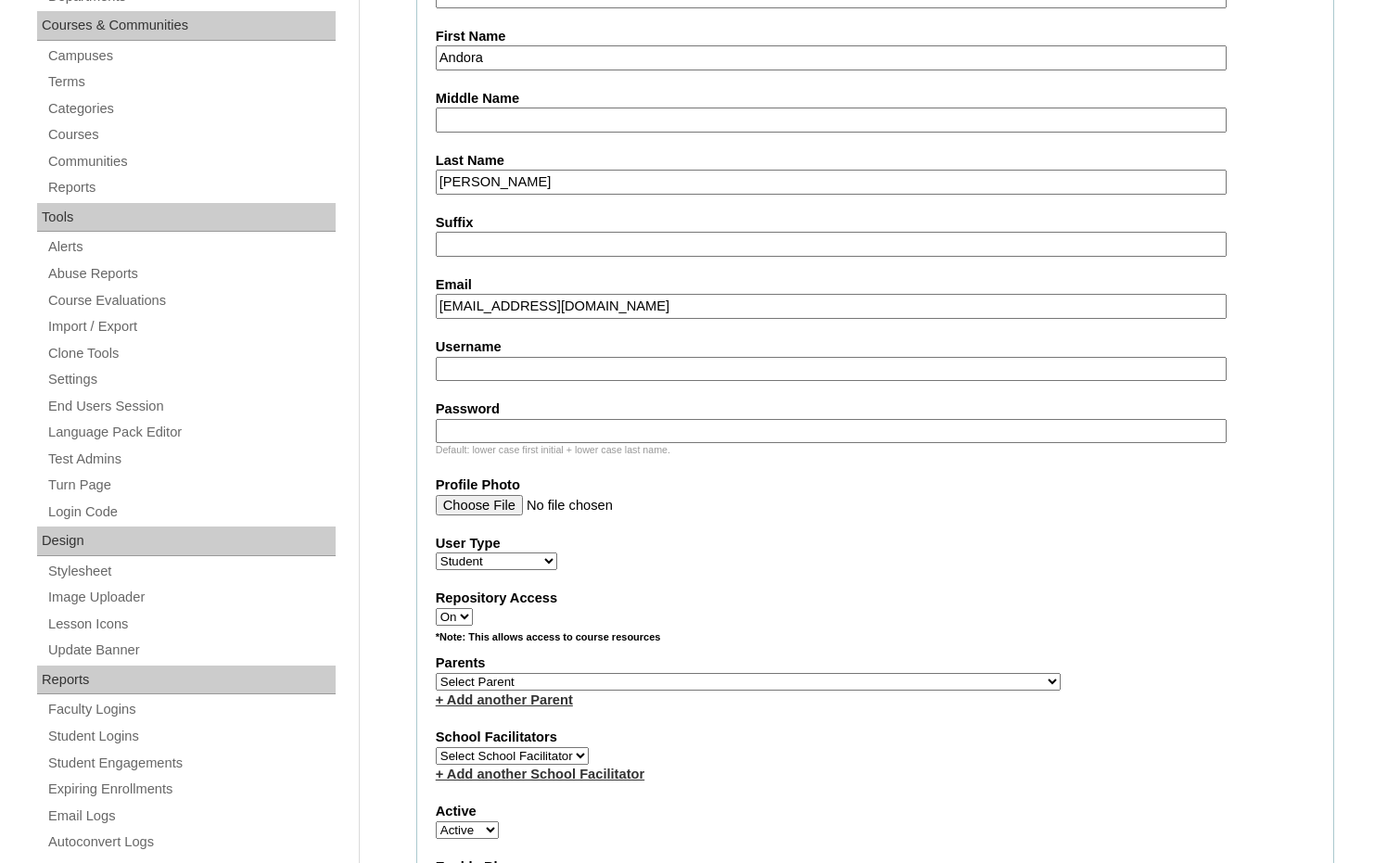
scroll to position [556, 0]
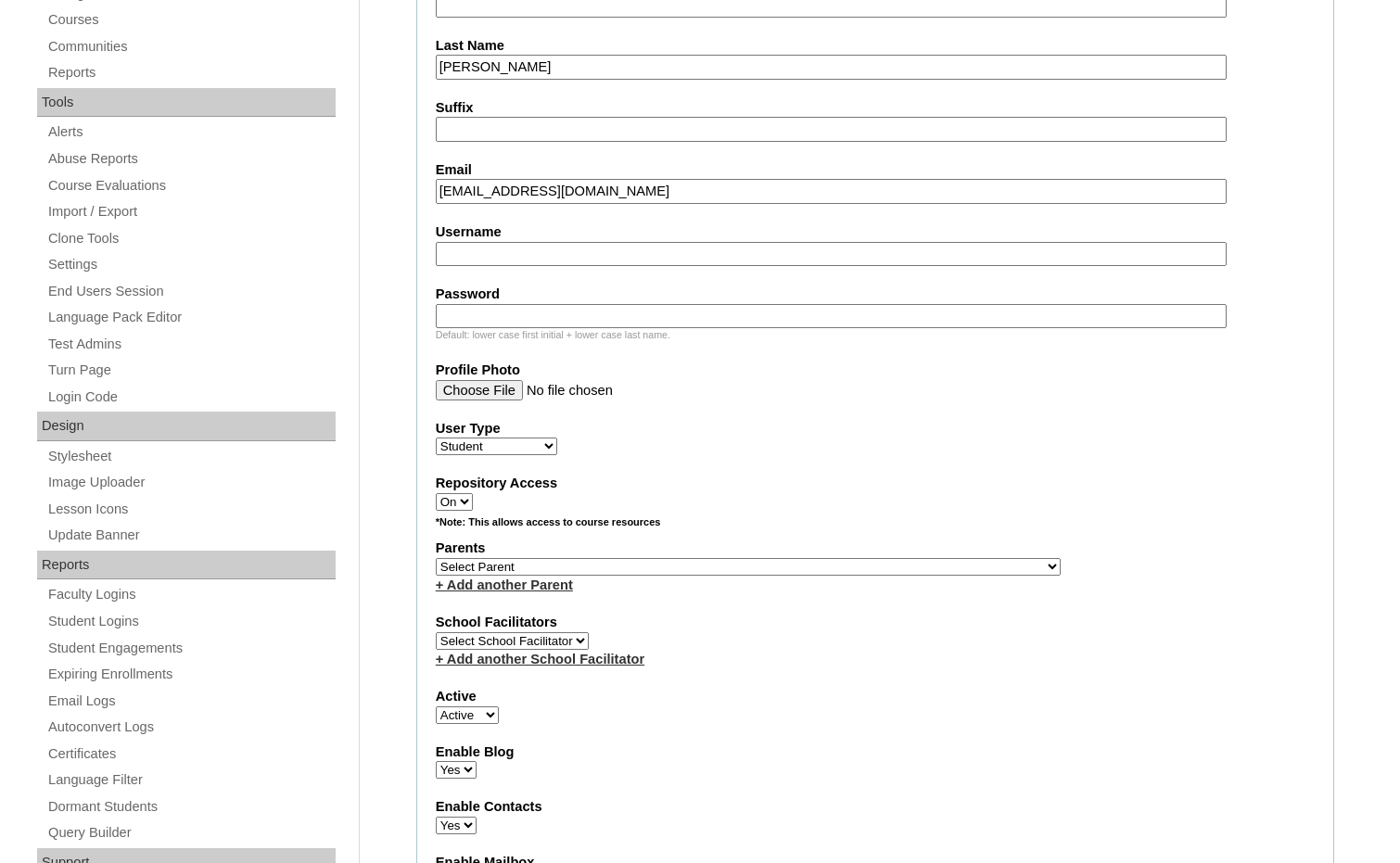
type input "andoradunn@wccswv.org"
click at [833, 561] on select "Select Parent , Fautanu, Ma 1, 1 23-24 accountMorgan, Jason 6th Street Mennonit…" at bounding box center [748, 567] width 625 height 18
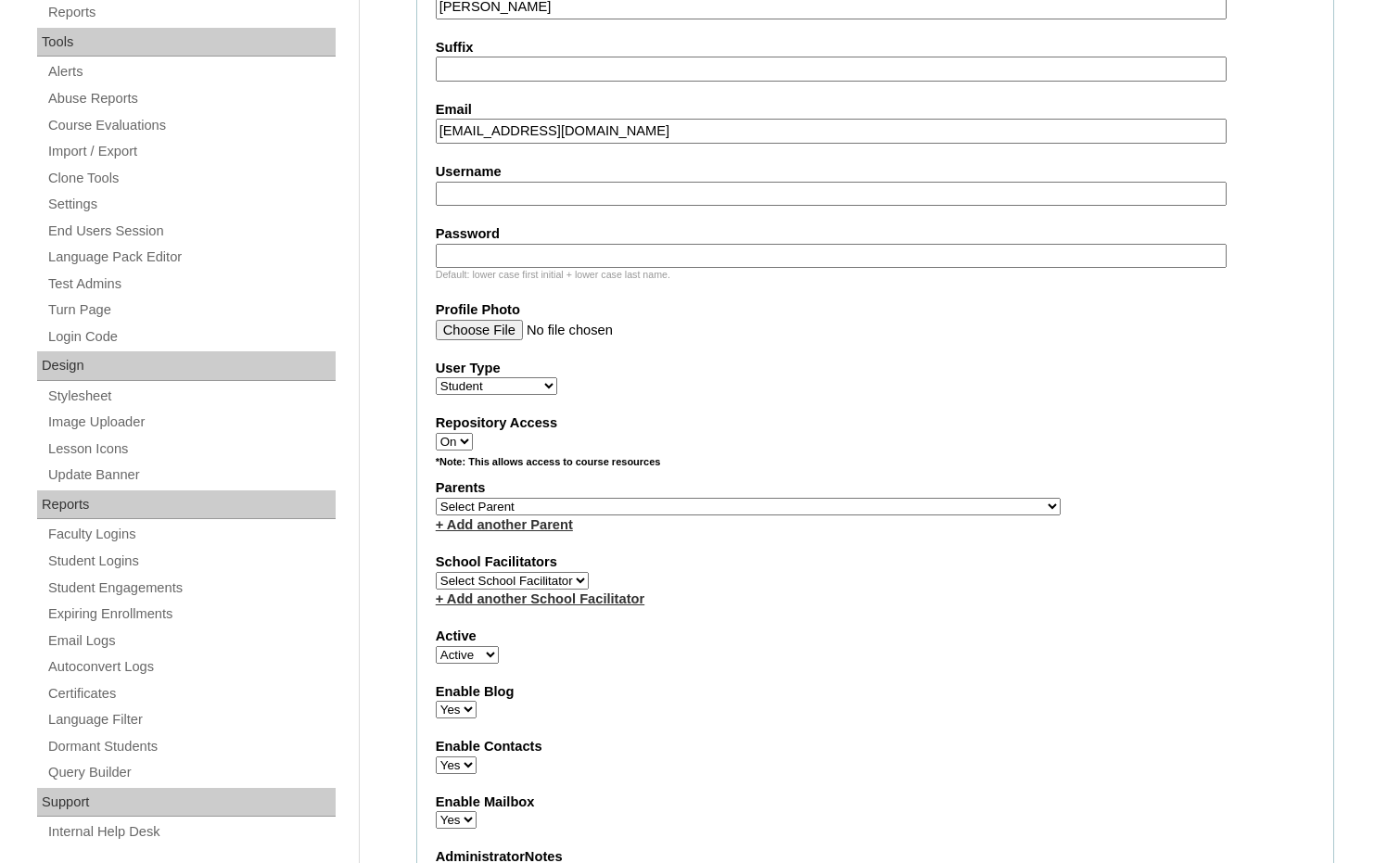
scroll to position [648, 0]
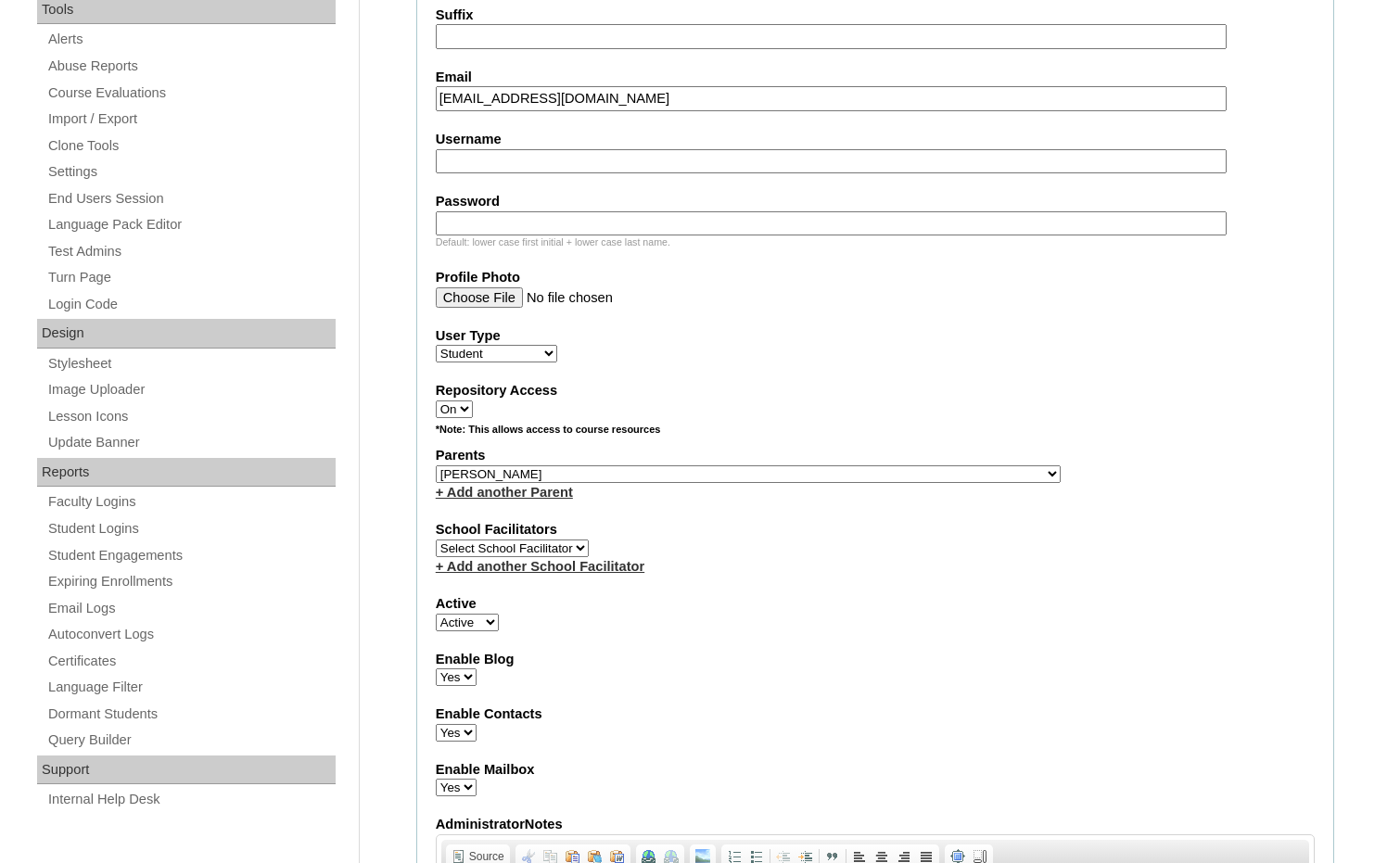
select select "36970"
click at [883, 473] on div "Parents Select Parent , Fautanu, Ma 1, 1 23-24 accountMorgan, Jason 6th Street …" at bounding box center [875, 473] width 879 height 56
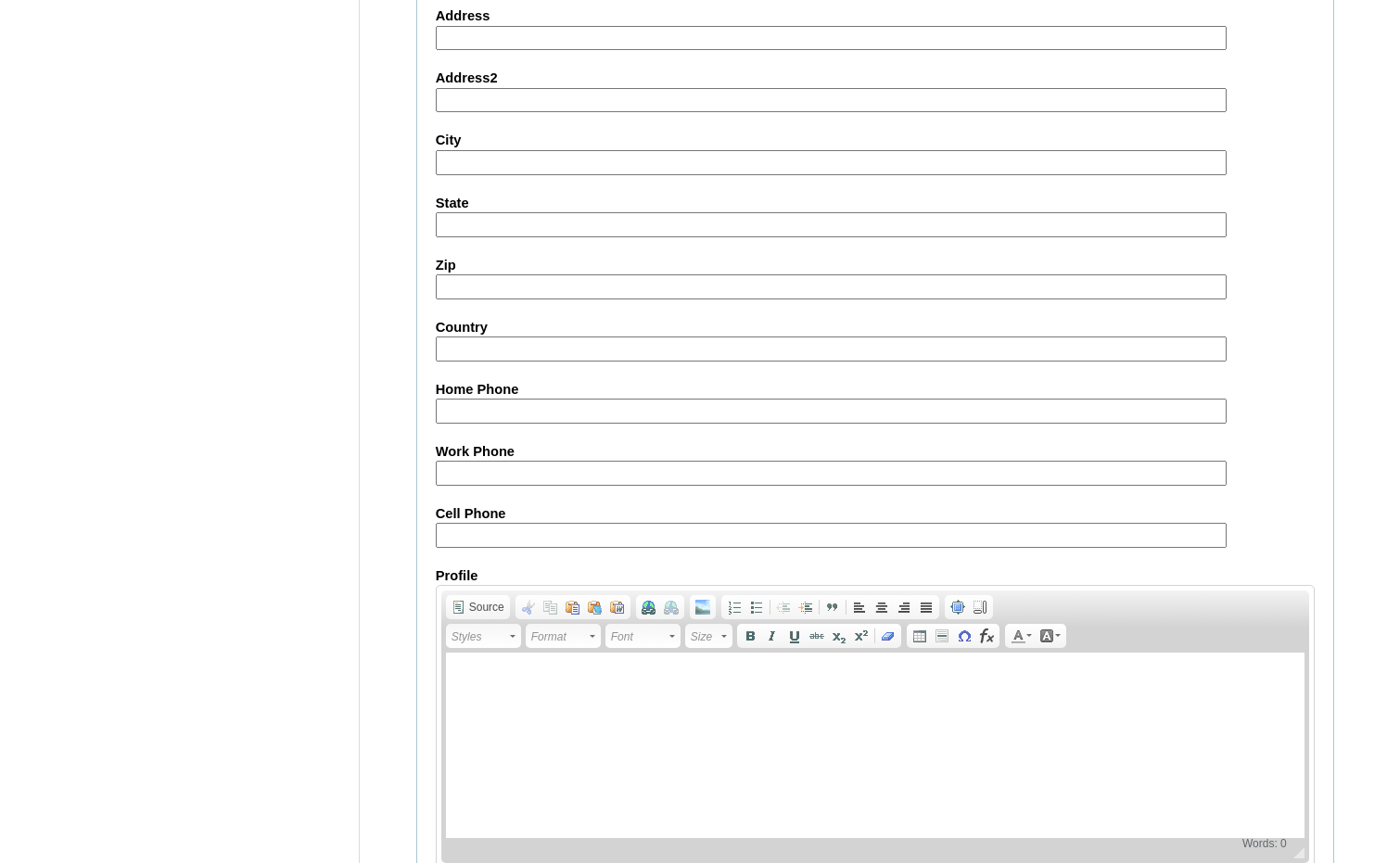
scroll to position [1957, 0]
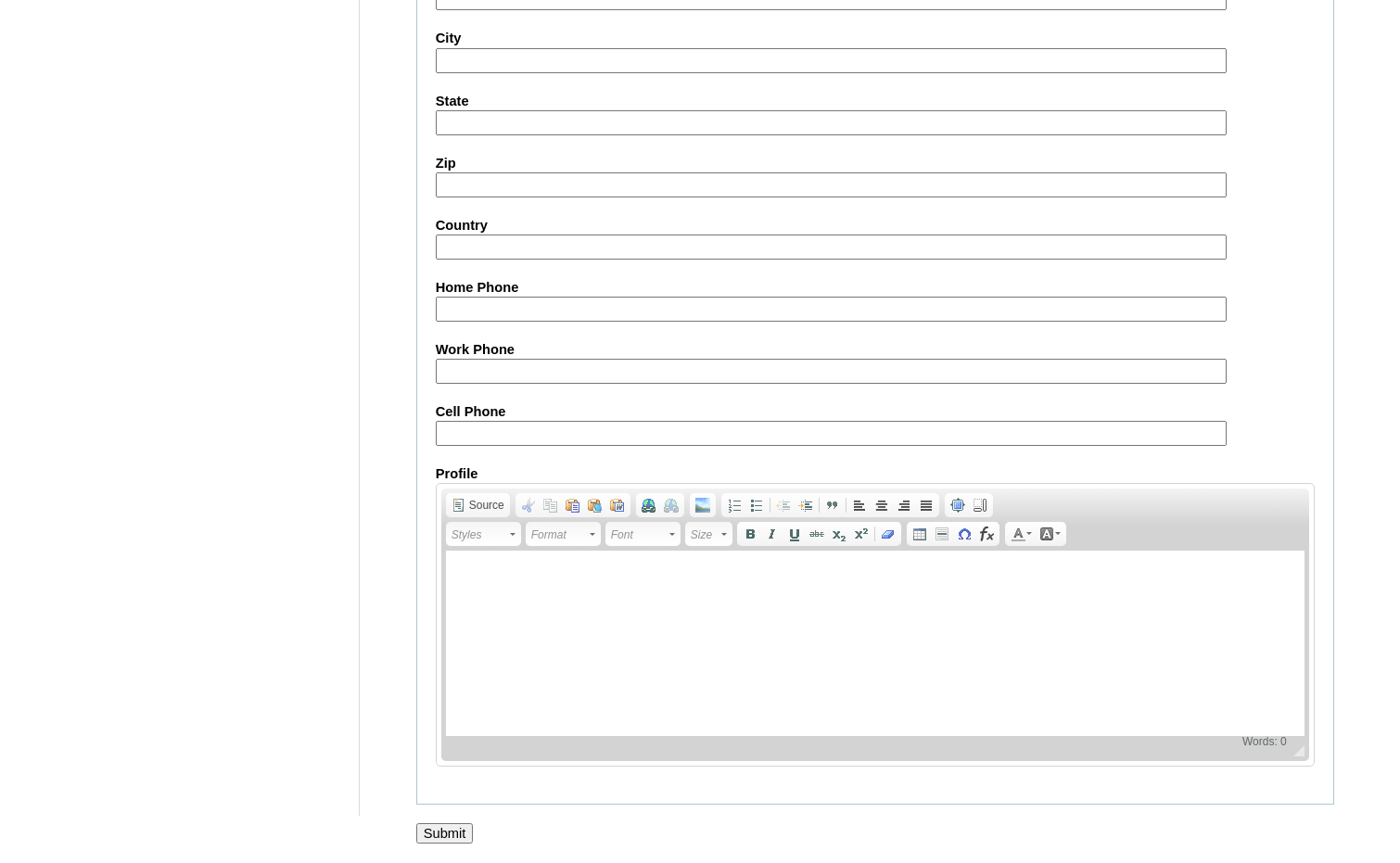
click at [447, 825] on input "Submit" at bounding box center [445, 833] width 58 height 21
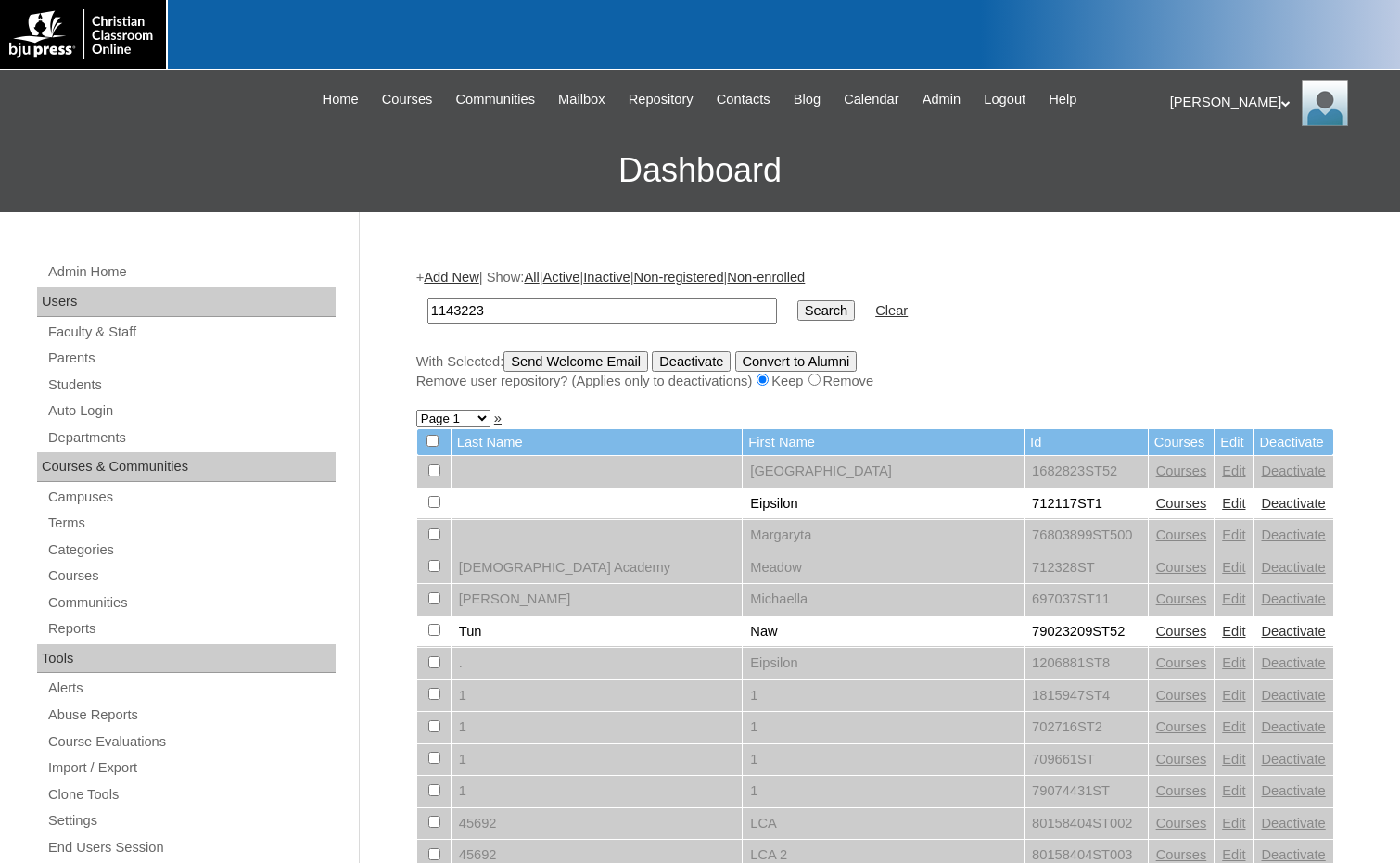
type input "1143223"
click at [797, 315] on input "Search" at bounding box center [826, 311] width 58 height 21
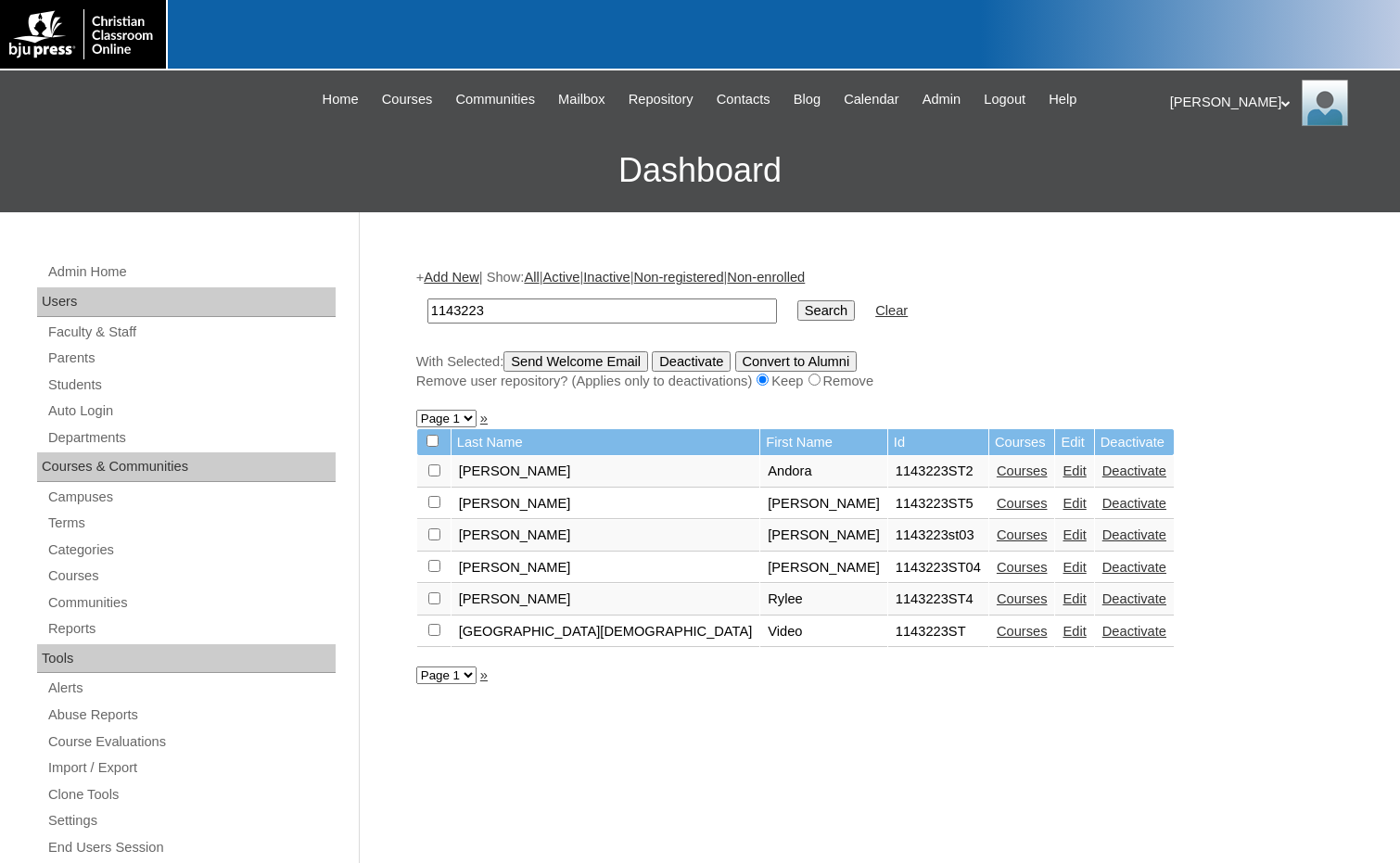
click at [996, 472] on link "Courses" at bounding box center [1022, 470] width 51 height 15
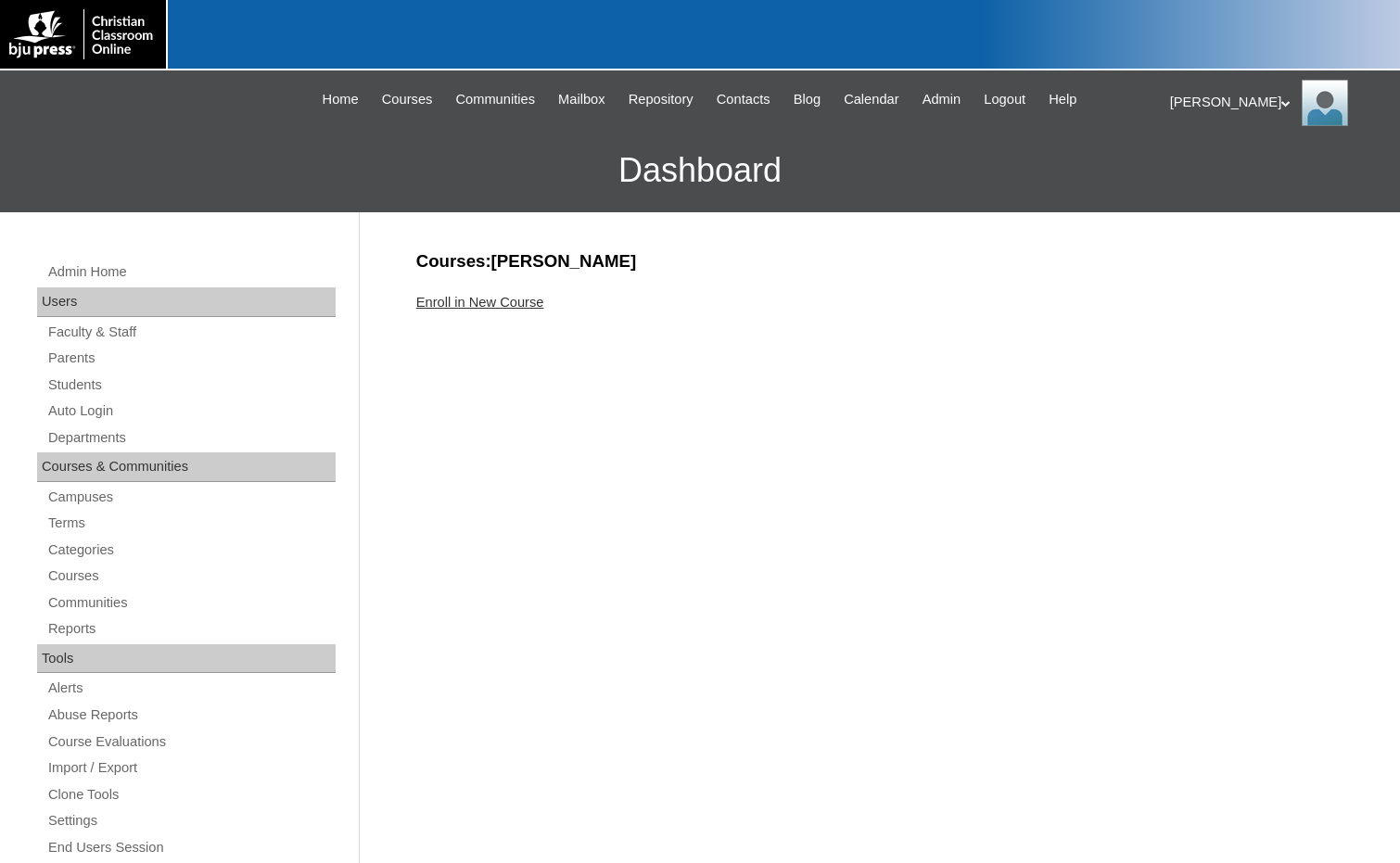
click at [454, 300] on link "Enroll in New Course" at bounding box center [480, 302] width 128 height 15
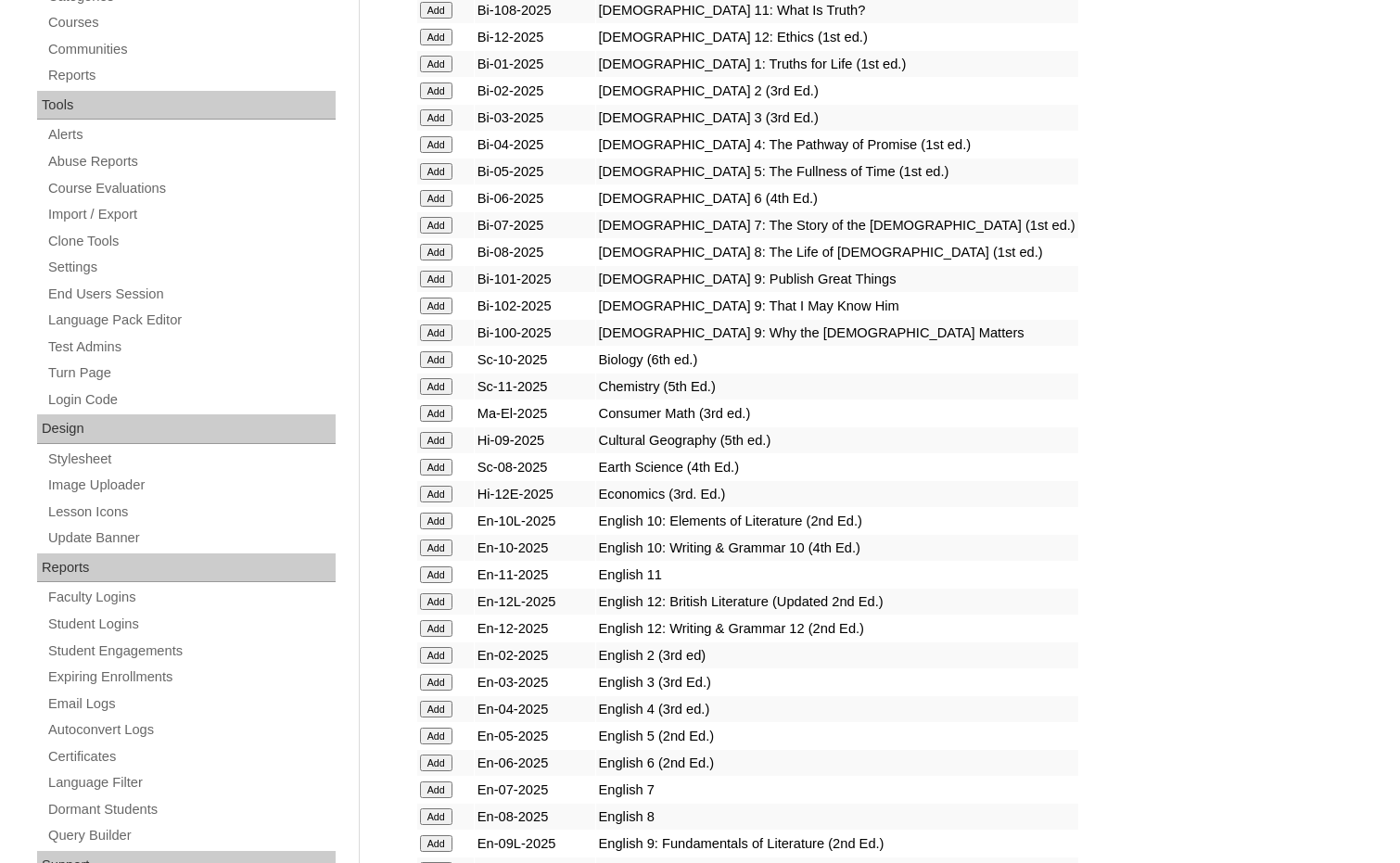
scroll to position [556, 0]
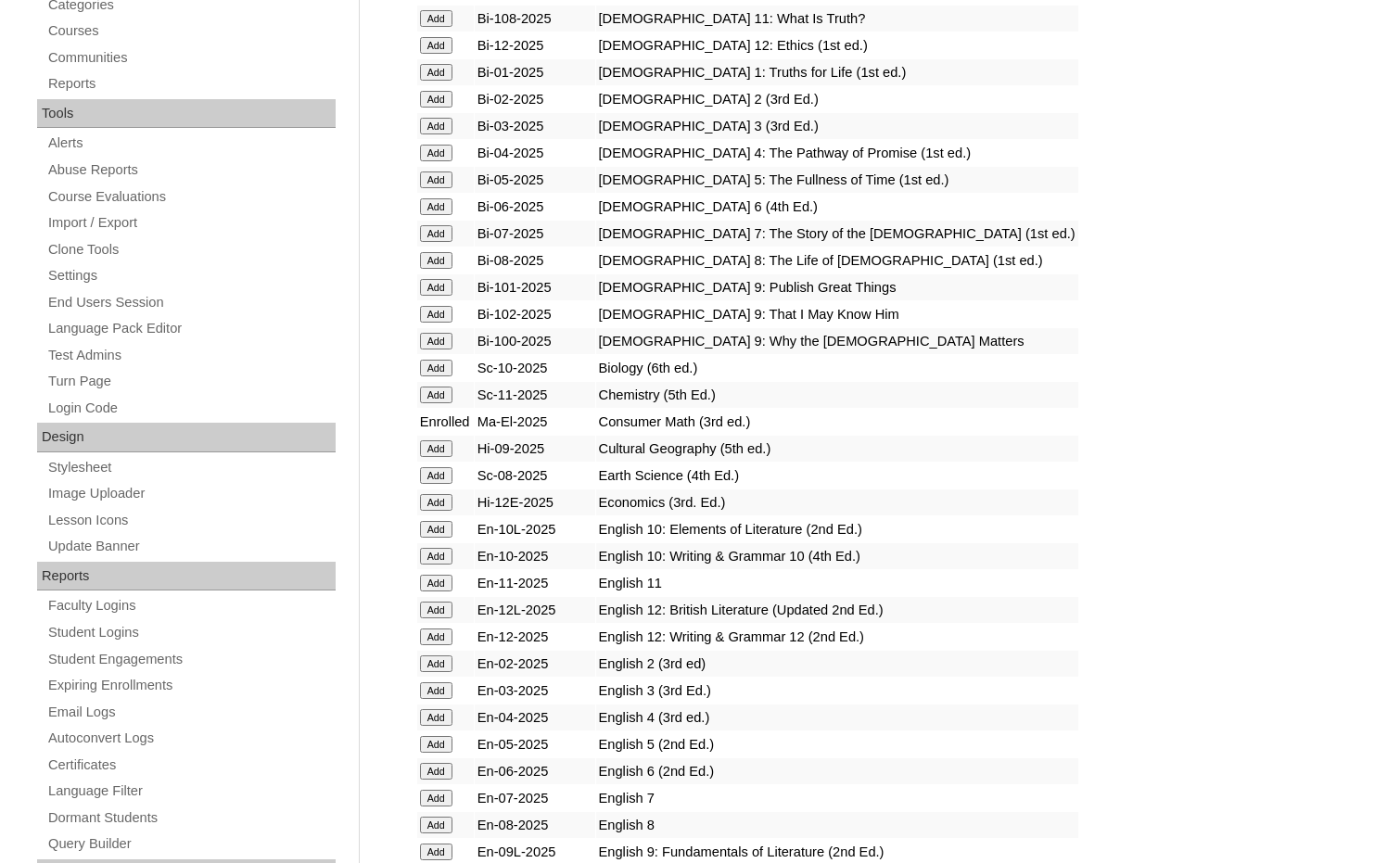
scroll to position [556, 0]
